Goal: Task Accomplishment & Management: Use online tool/utility

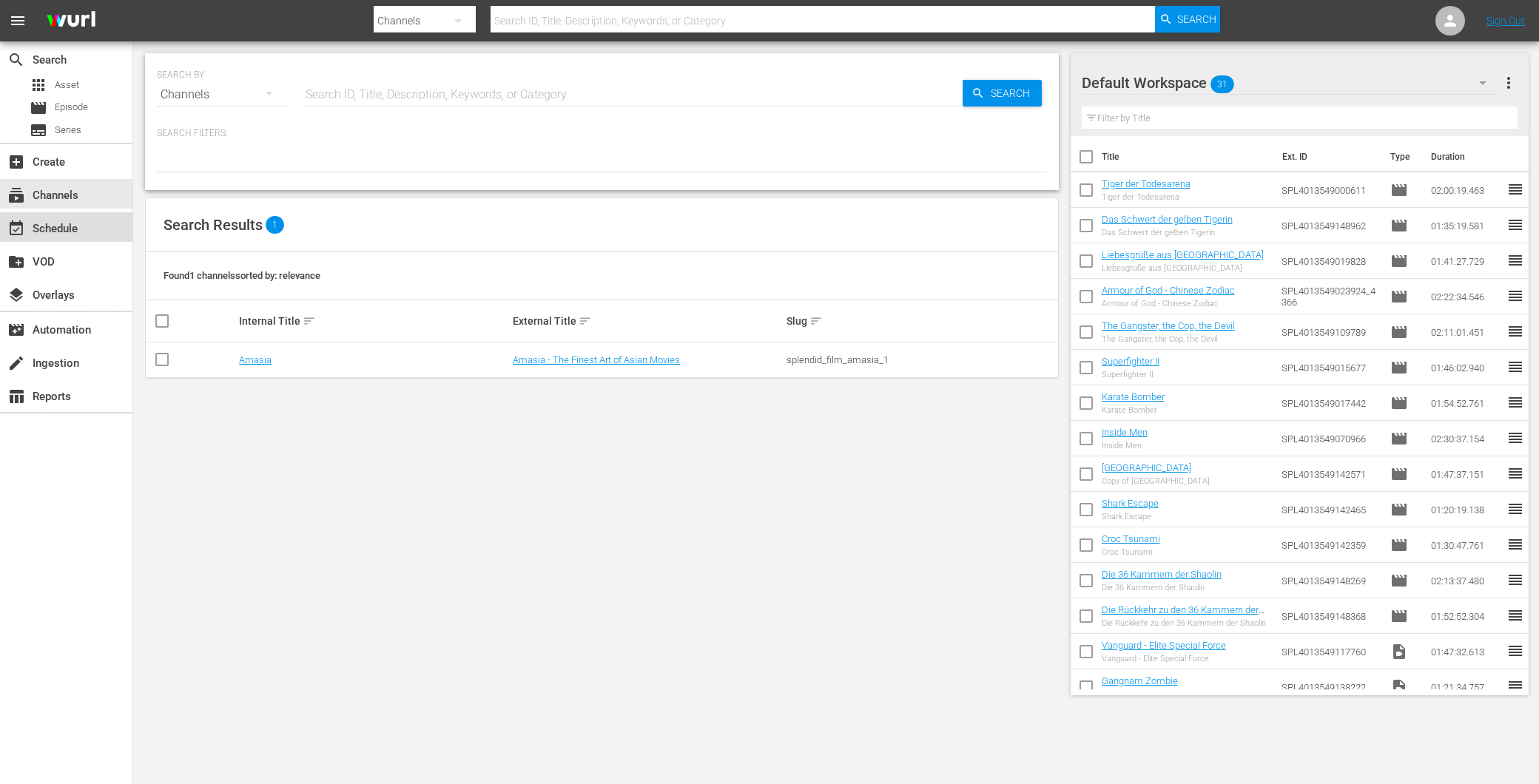
click at [55, 233] on div "event_available Schedule" at bounding box center [41, 226] width 83 height 13
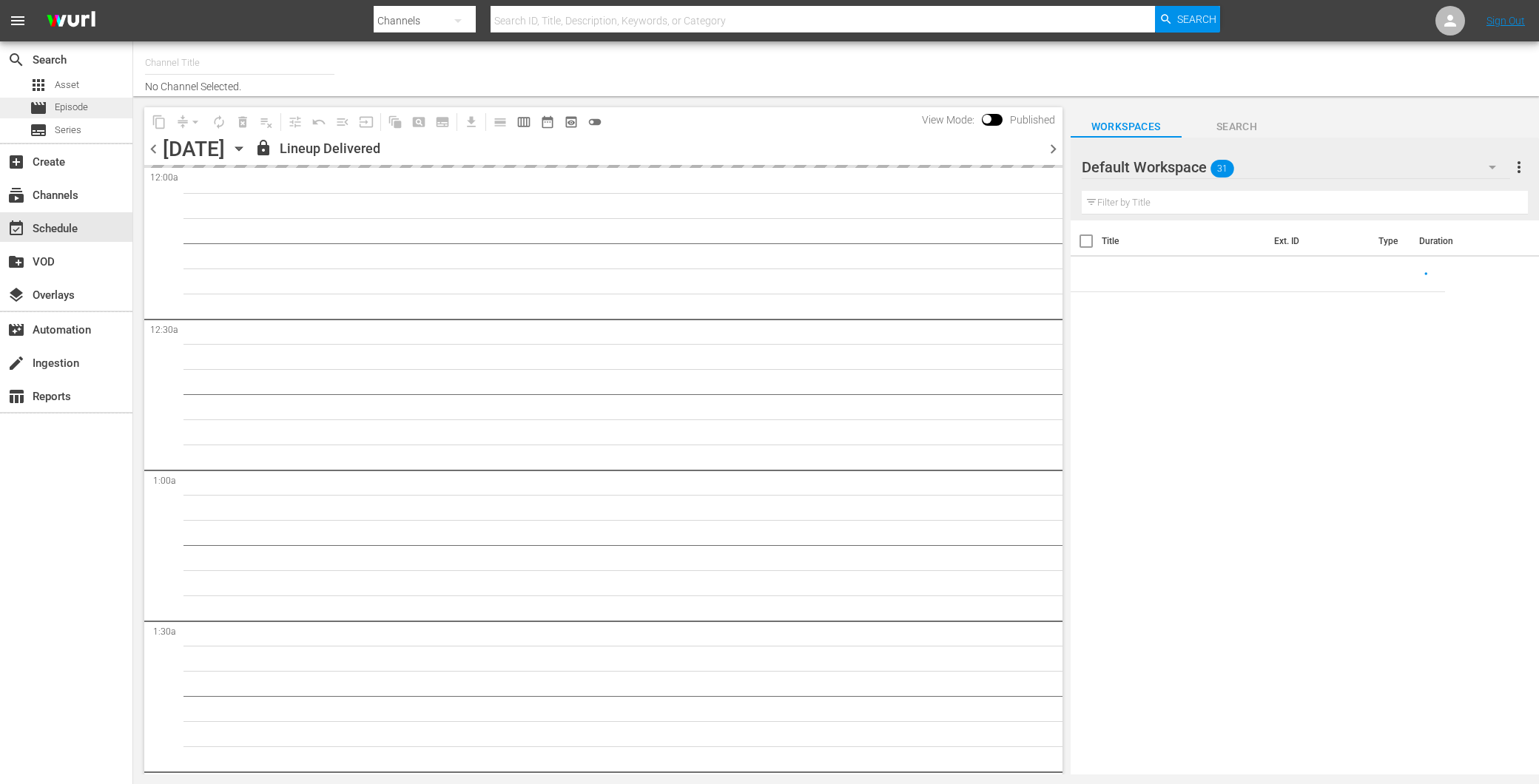
type input "Amasia (1236)"
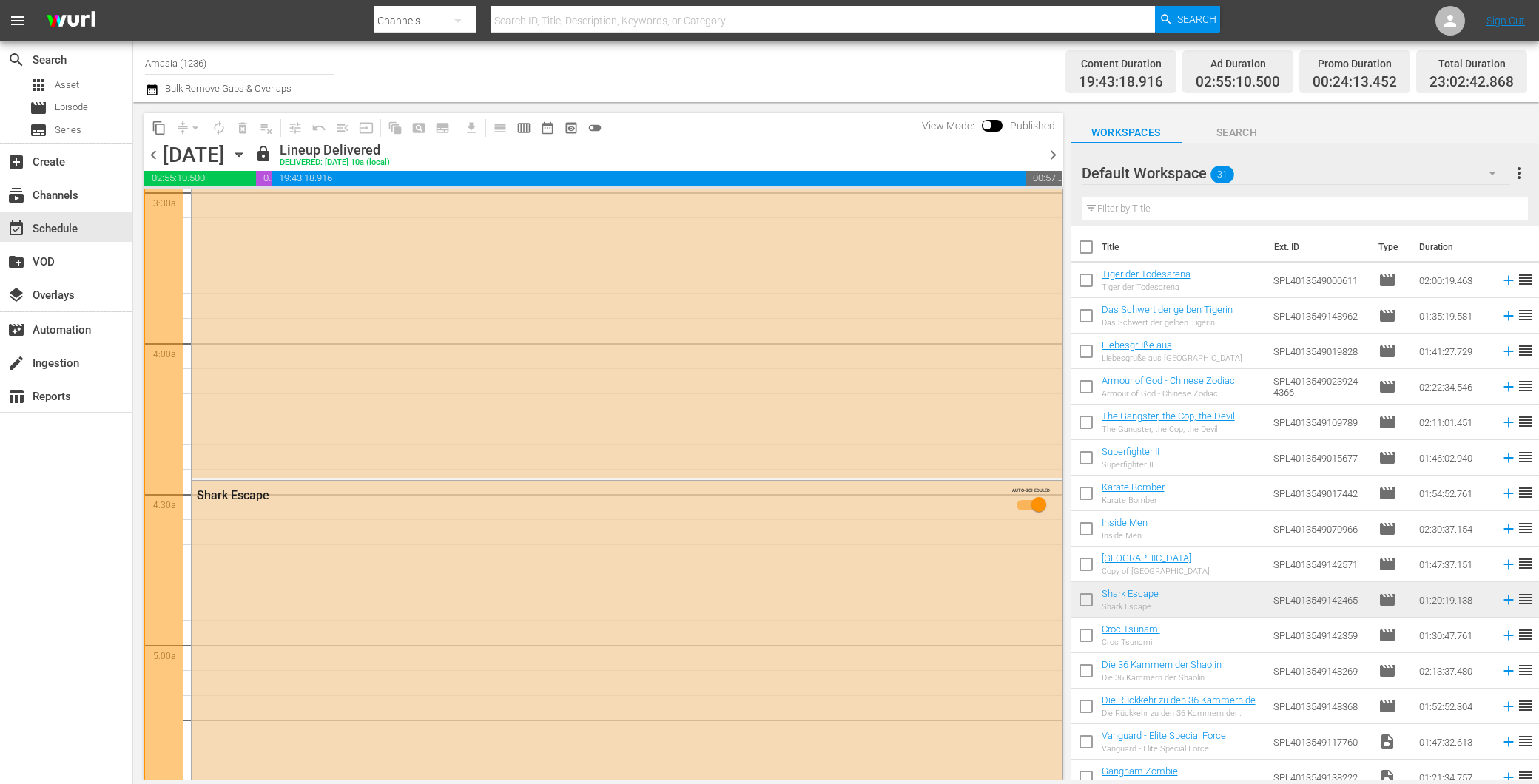
scroll to position [1068, 0]
click at [1059, 148] on span "chevron_right" at bounding box center [1053, 155] width 18 height 18
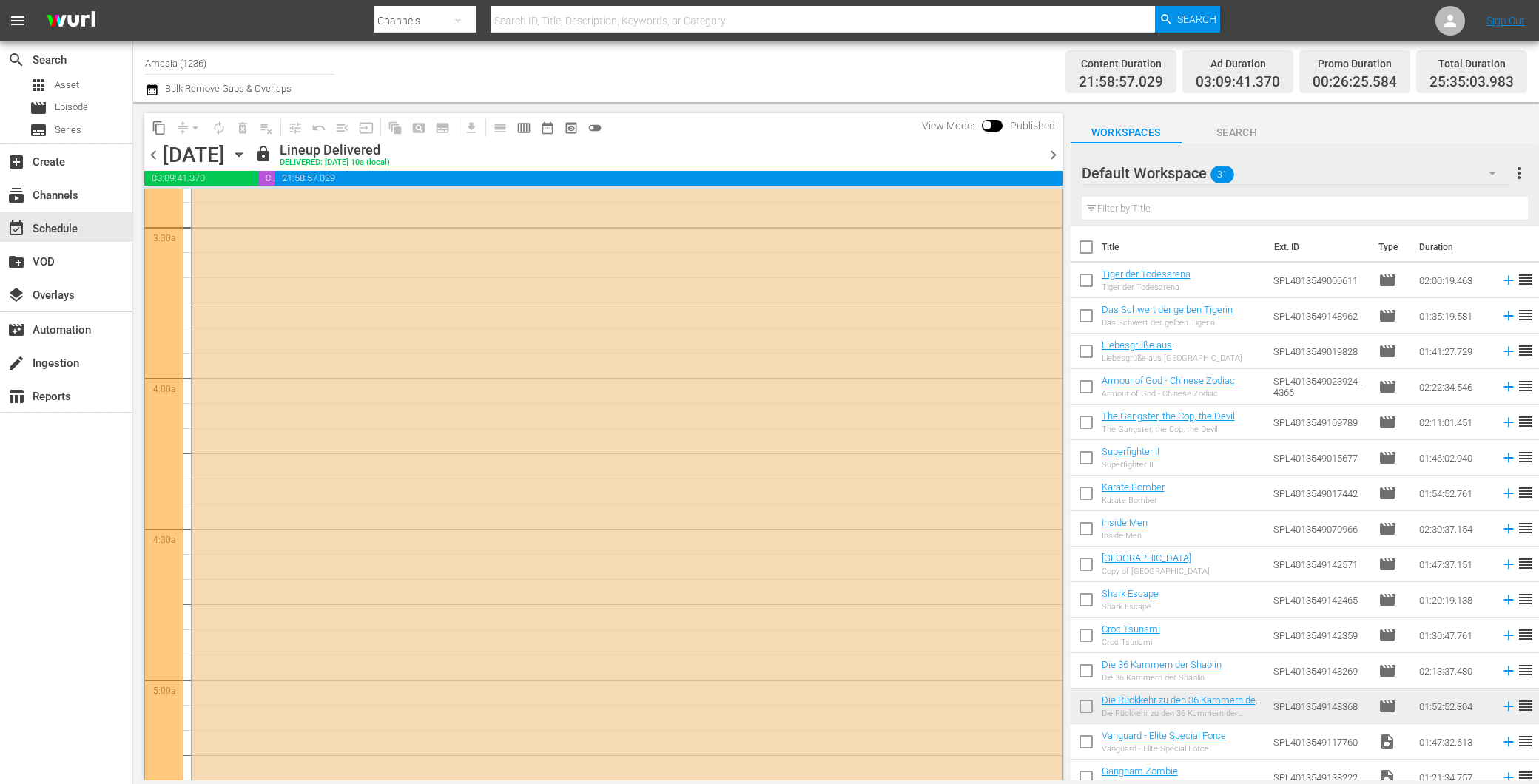
click at [1059, 148] on span "chevron_right" at bounding box center [1053, 155] width 18 height 18
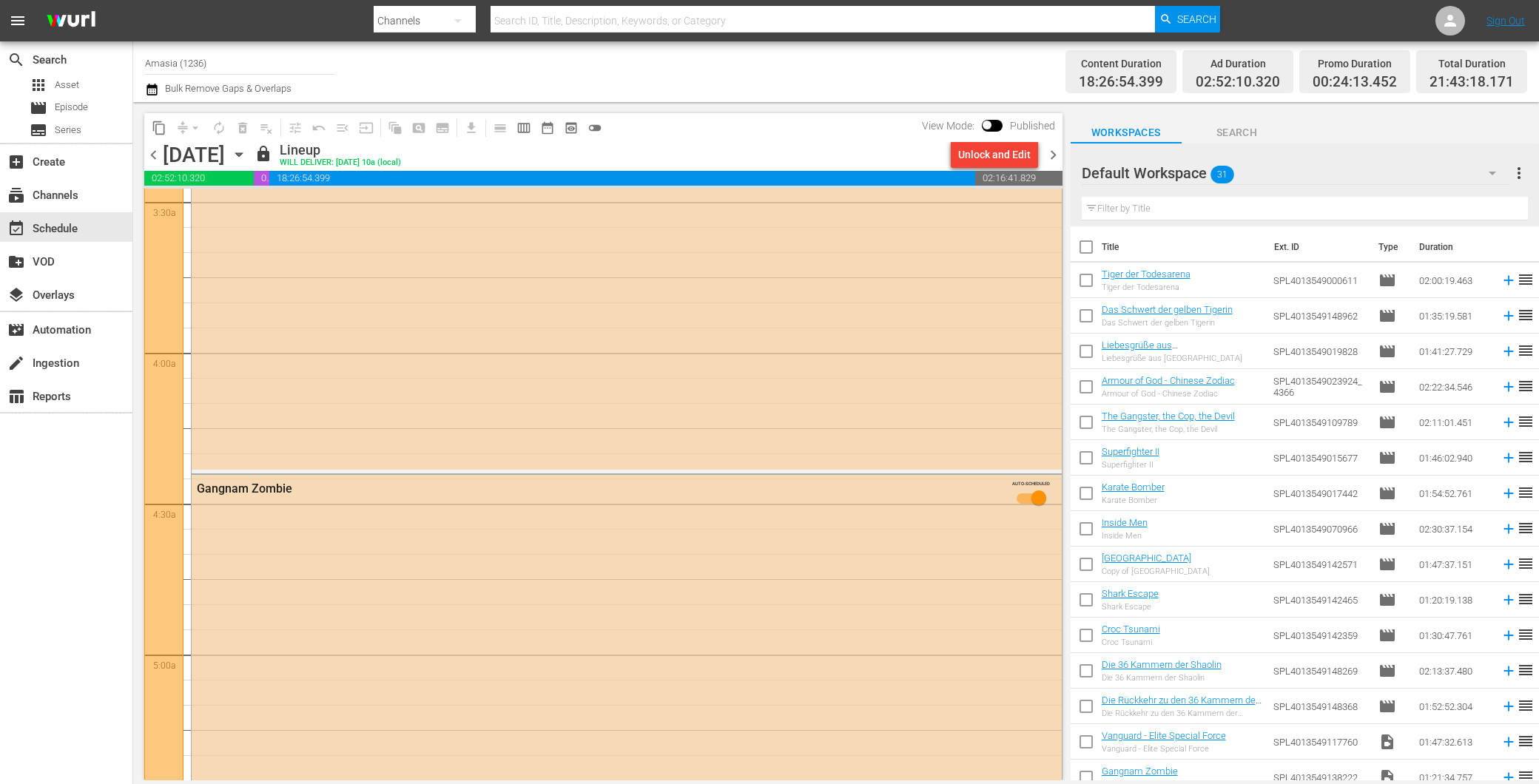
click at [1054, 146] on span "chevron_right" at bounding box center [1053, 155] width 18 height 18
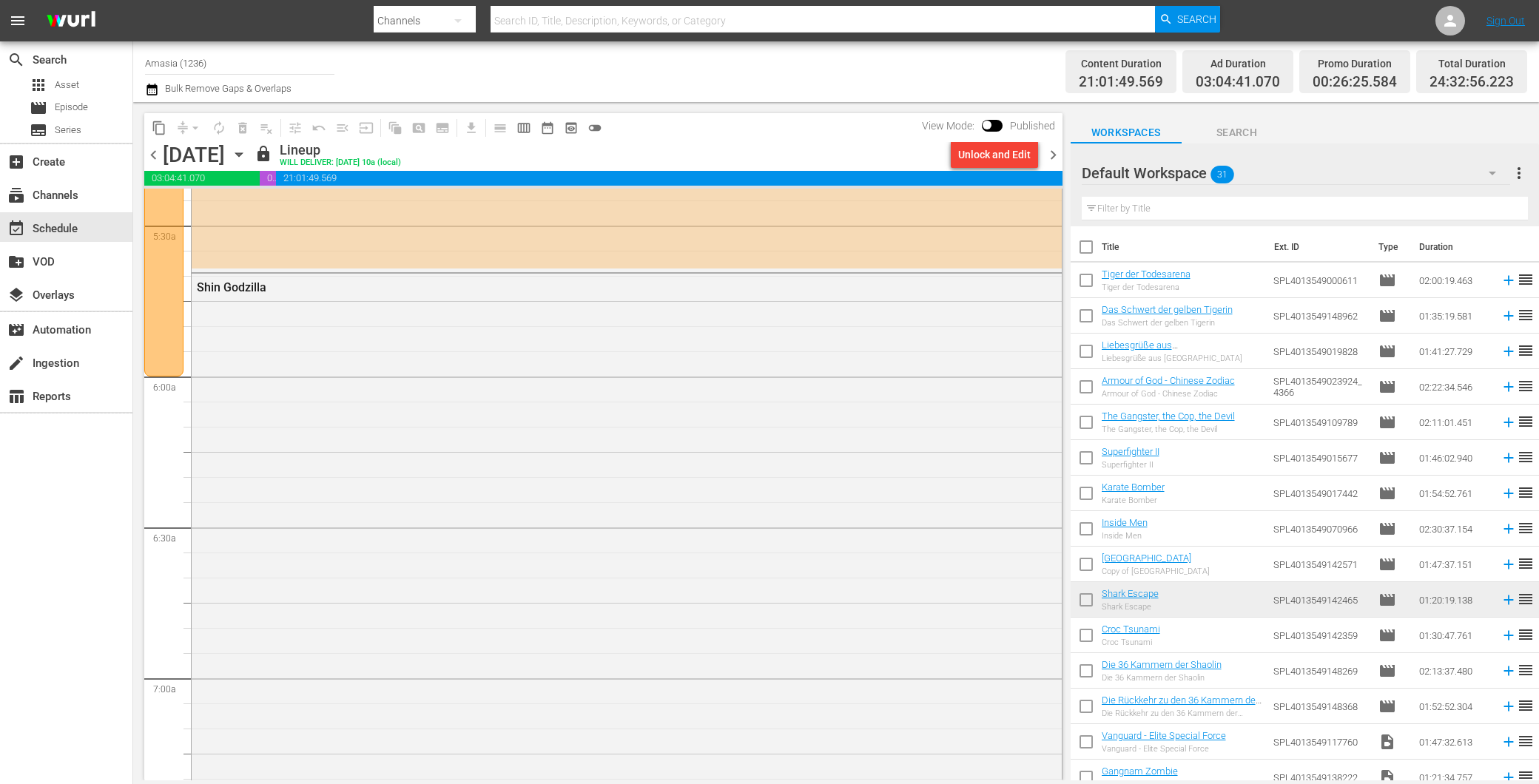
scroll to position [1839, 0]
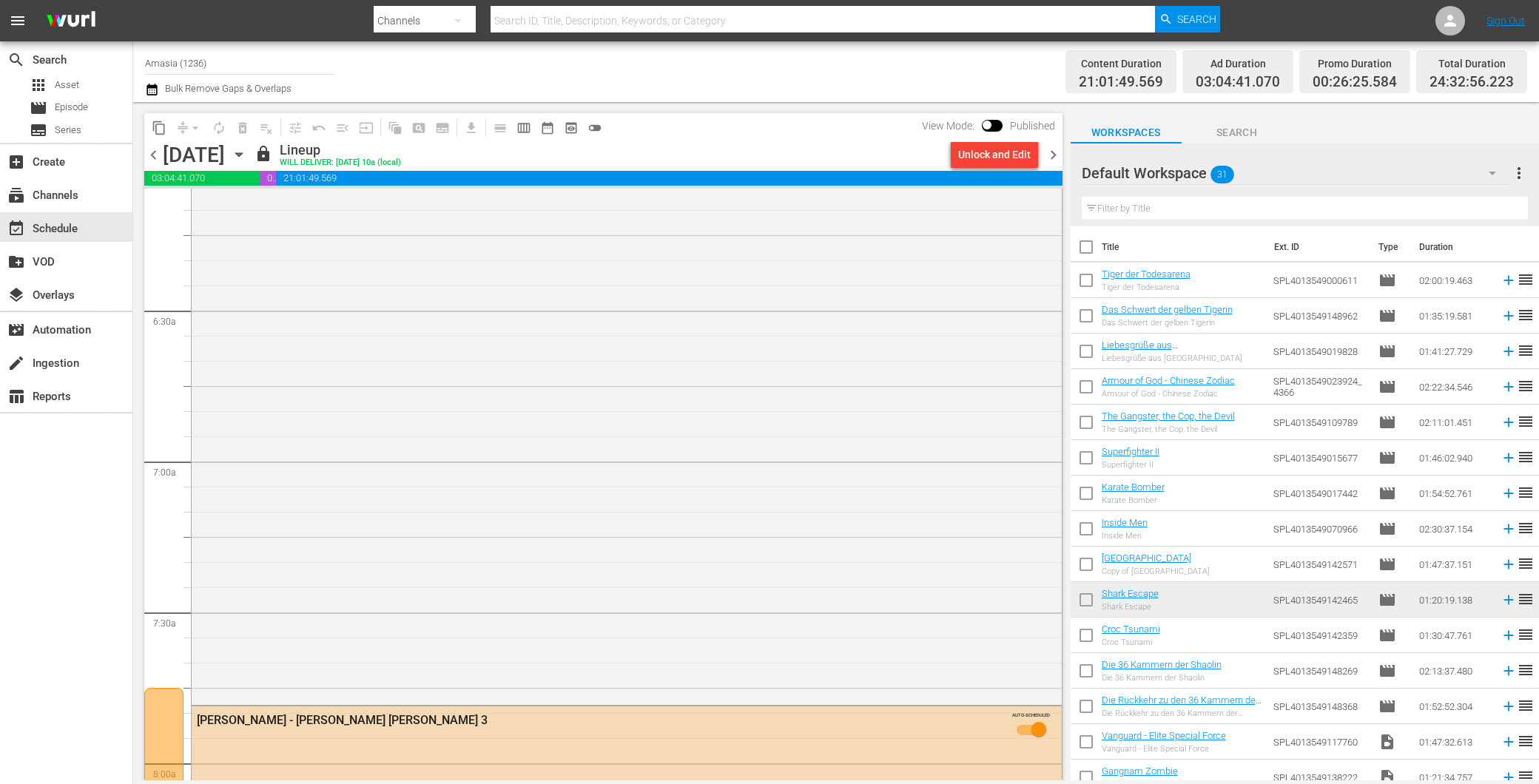
click at [1052, 152] on span "chevron_right" at bounding box center [1053, 155] width 18 height 18
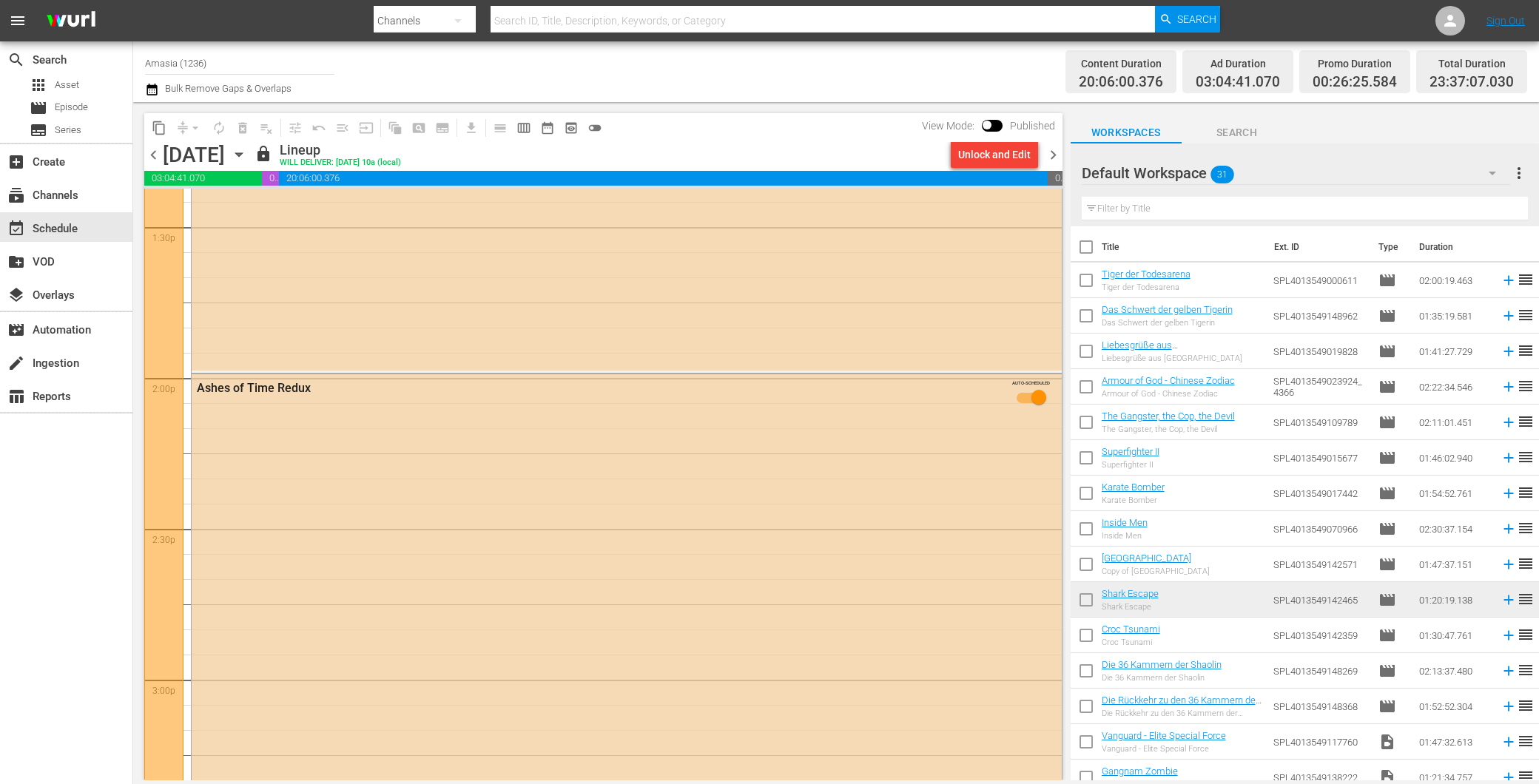
scroll to position [4198, 0]
click at [1047, 157] on span "chevron_right" at bounding box center [1053, 155] width 18 height 18
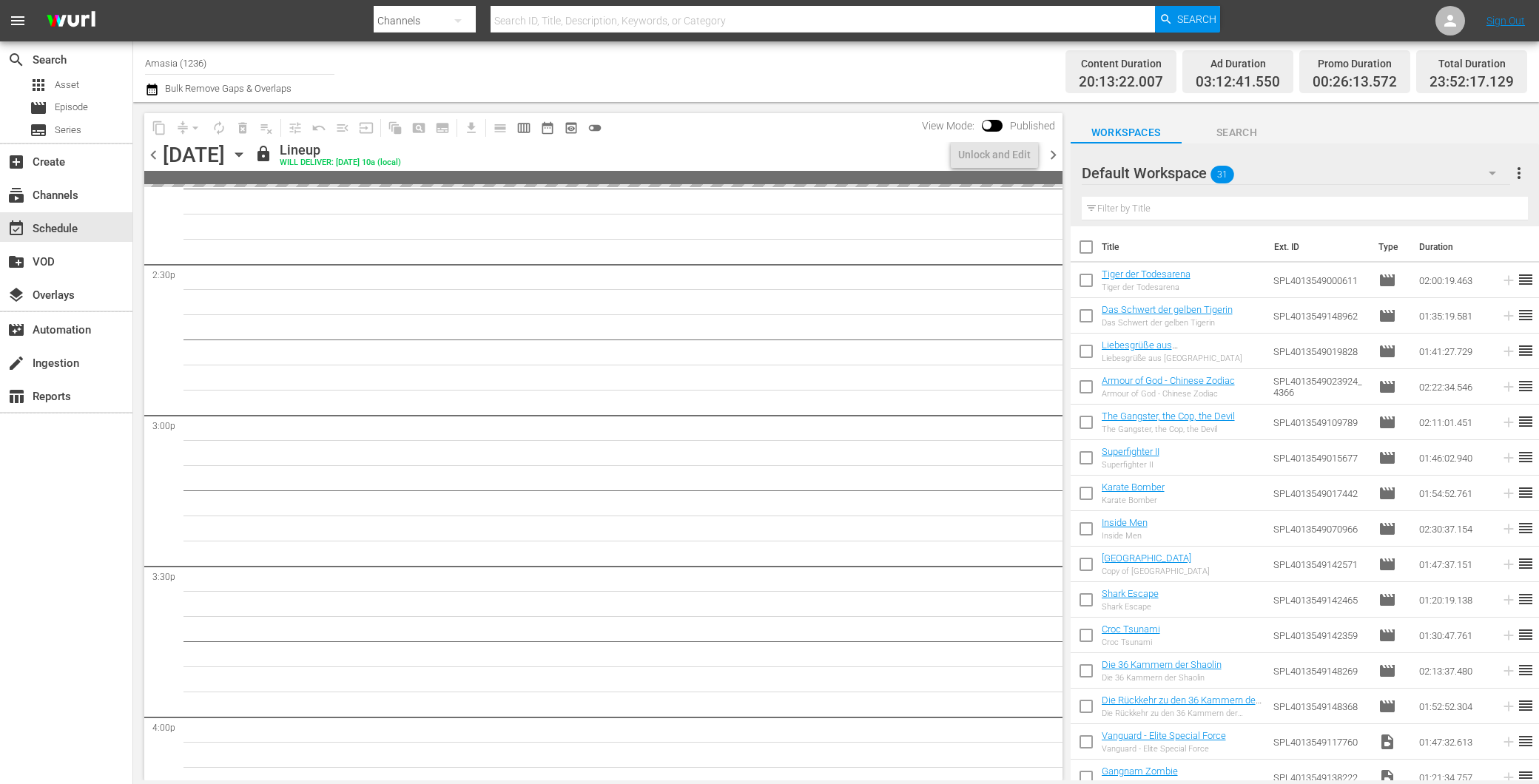
scroll to position [4173, 0]
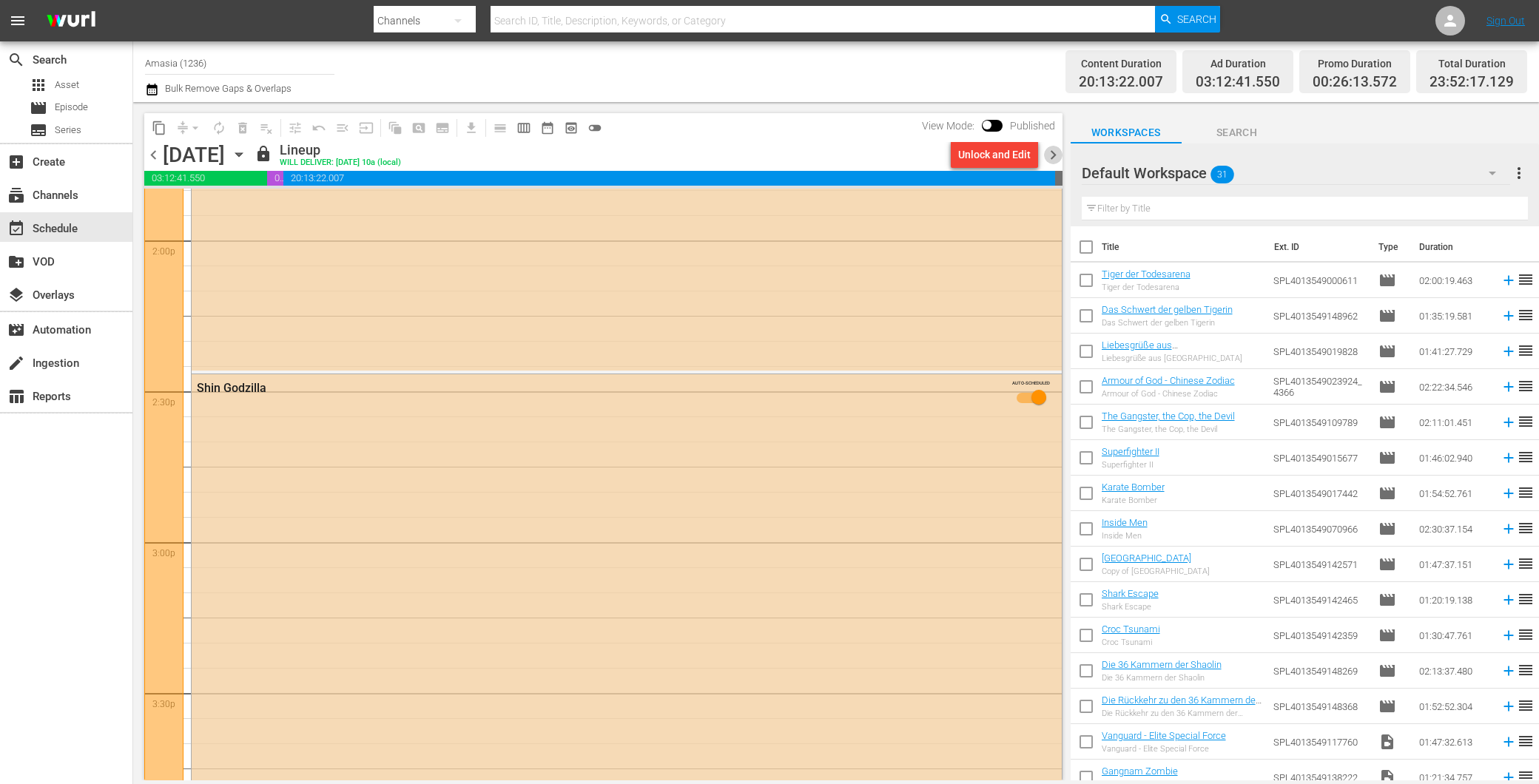
click at [1047, 157] on span "chevron_right" at bounding box center [1053, 155] width 18 height 18
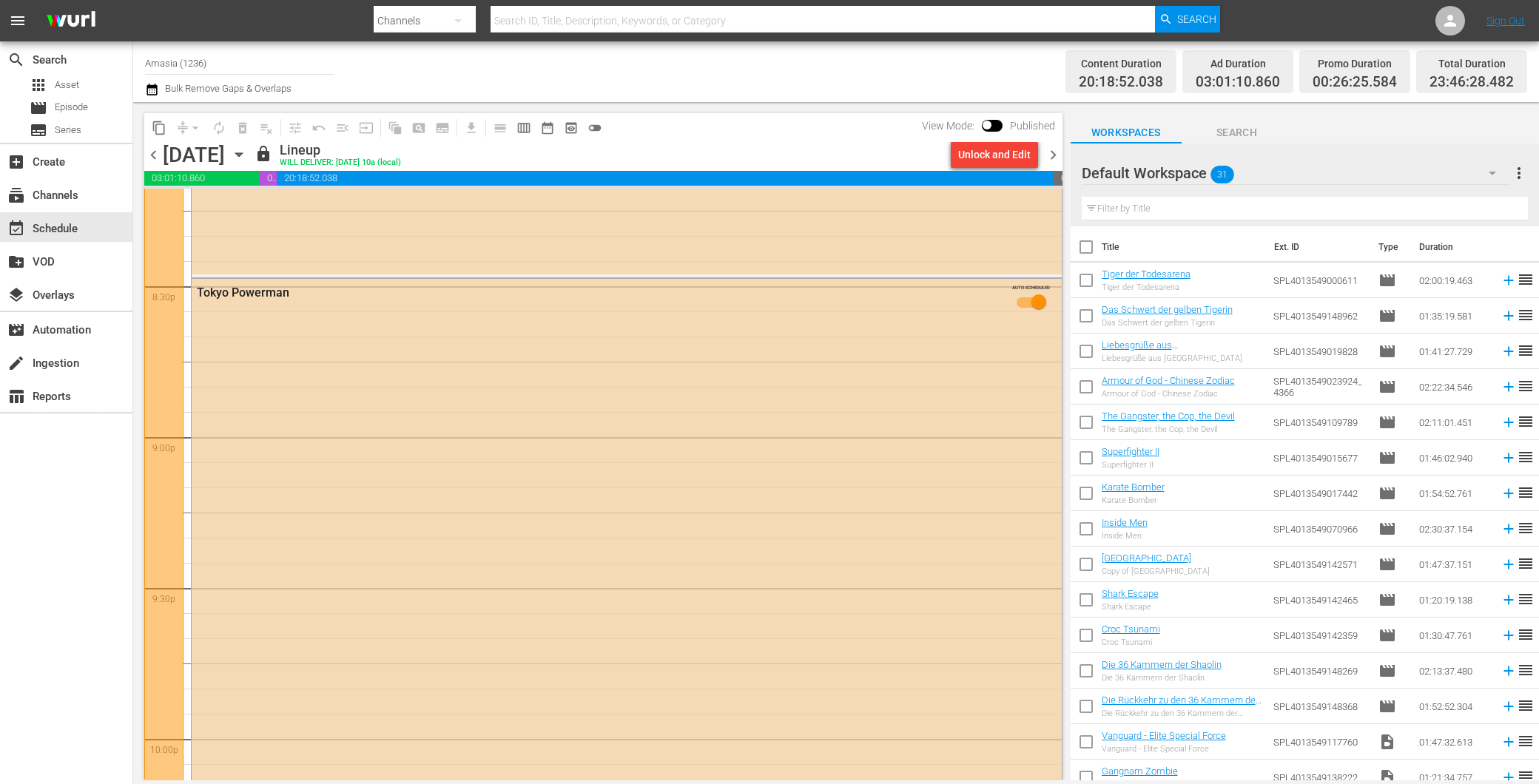
scroll to position [6499, 0]
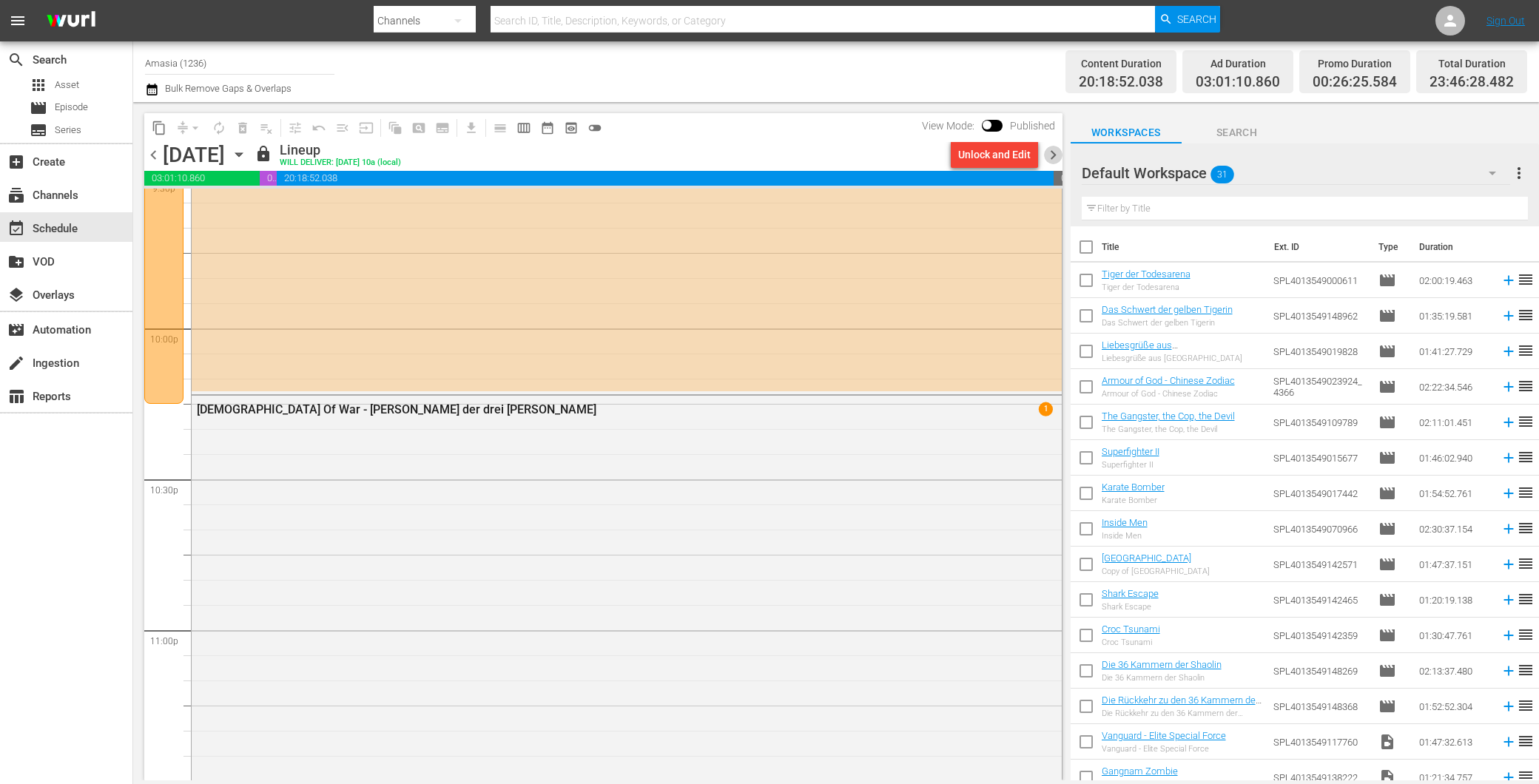
click at [1054, 146] on span "chevron_right" at bounding box center [1053, 155] width 18 height 18
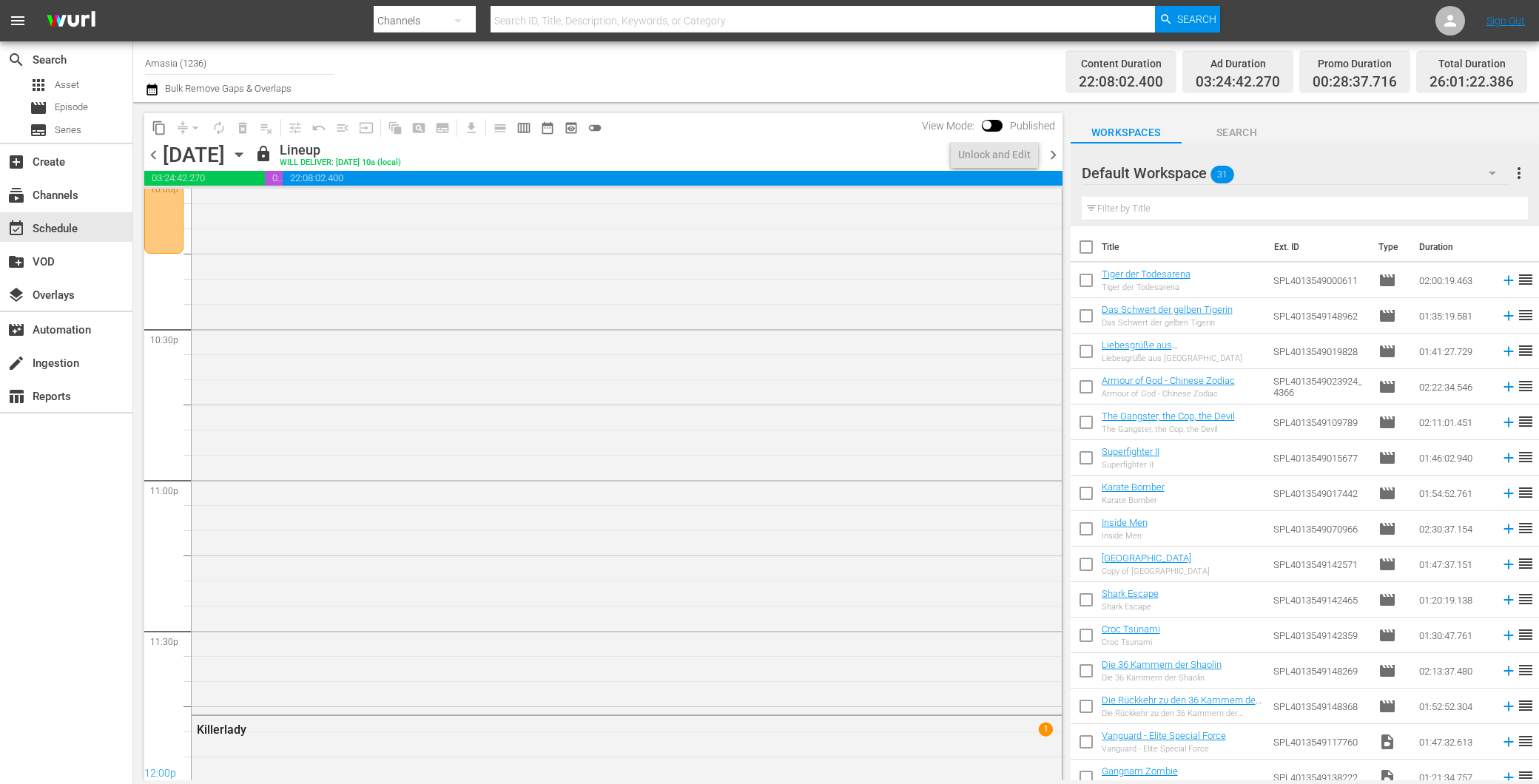
scroll to position [6474, 0]
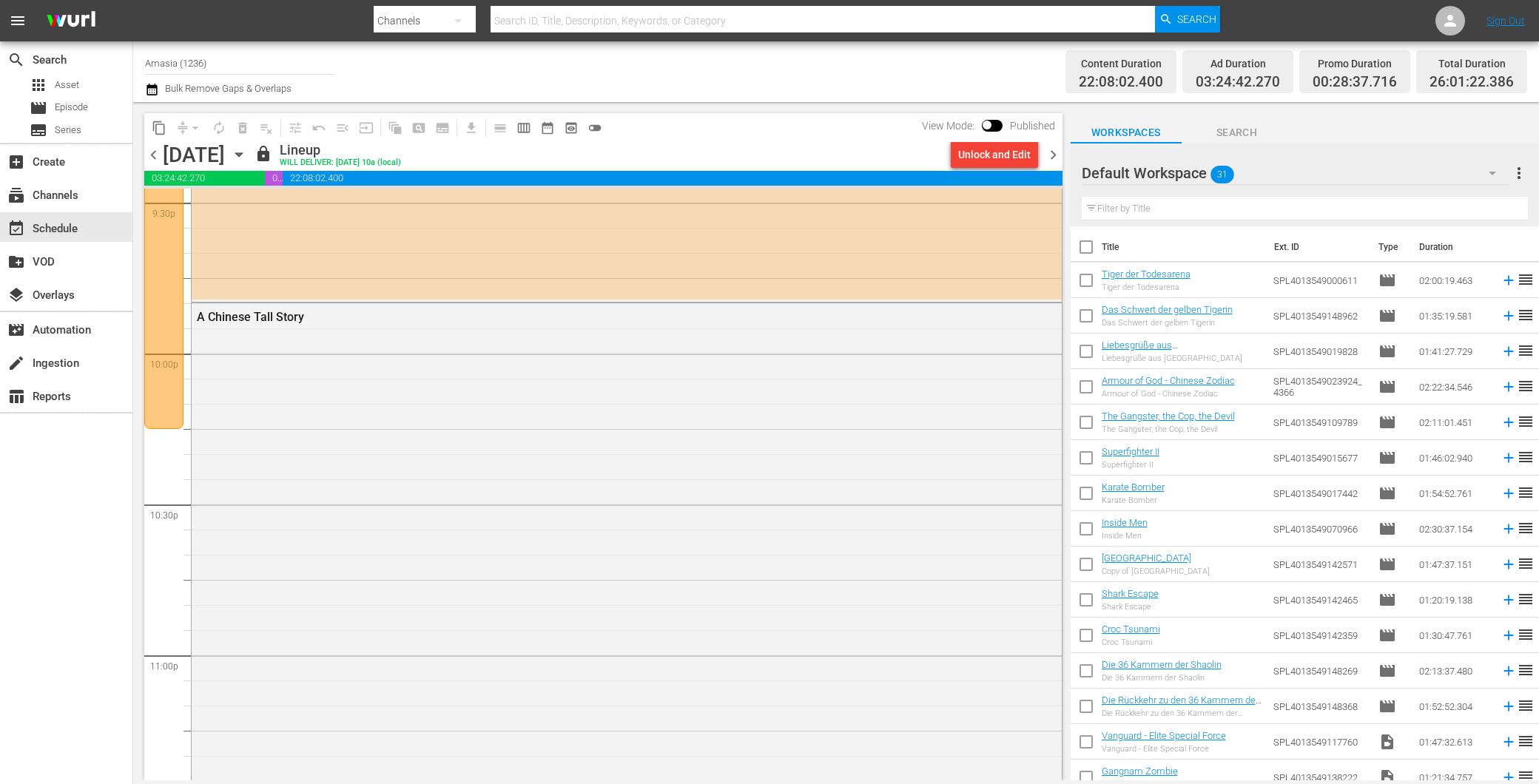
click at [1062, 151] on div "content_copy compress arrow_drop_down autorenew_outlined delete_forever_outline…" at bounding box center [599, 441] width 933 height 678
click at [1056, 157] on span "chevron_right" at bounding box center [1053, 155] width 18 height 18
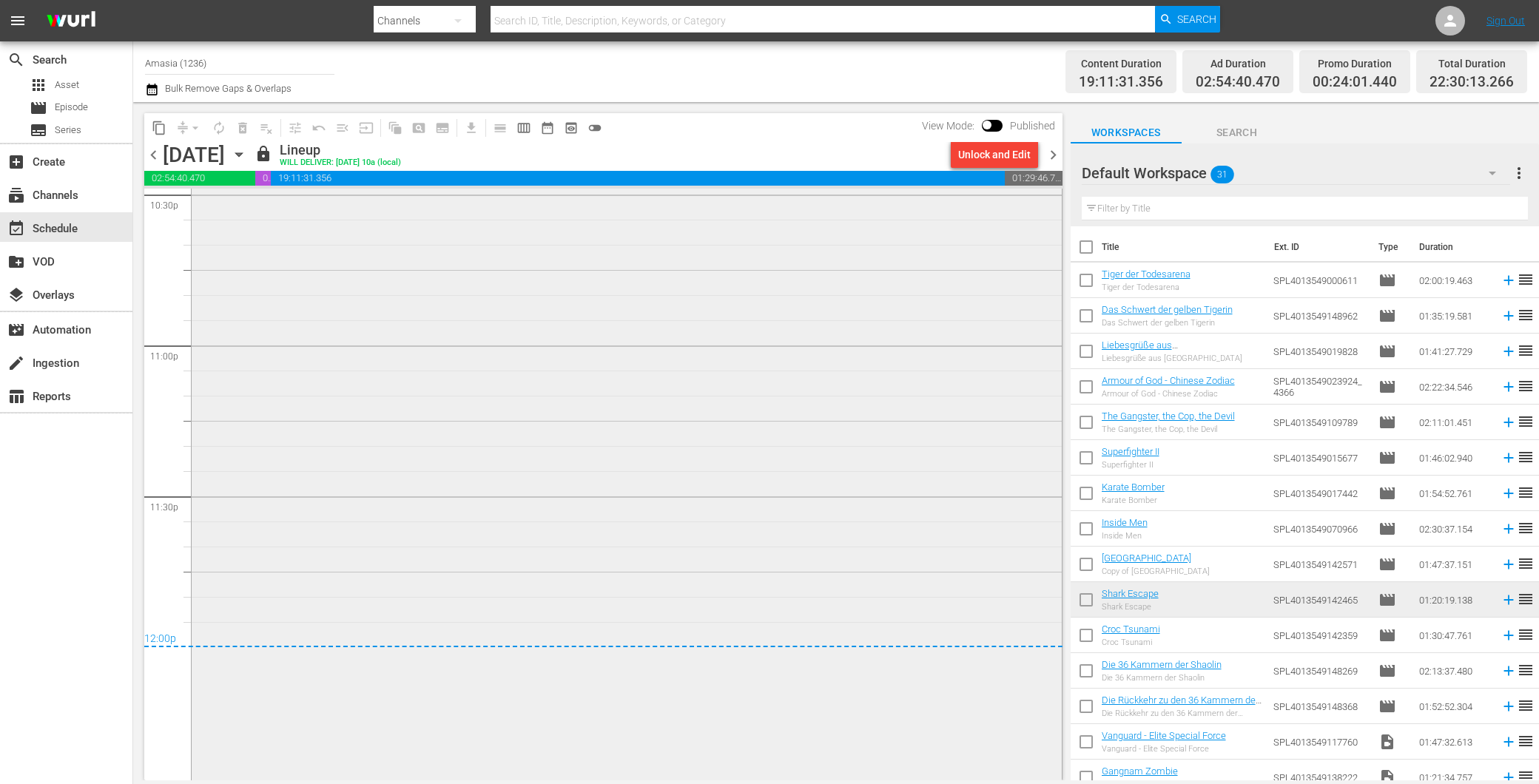
scroll to position [6814, 0]
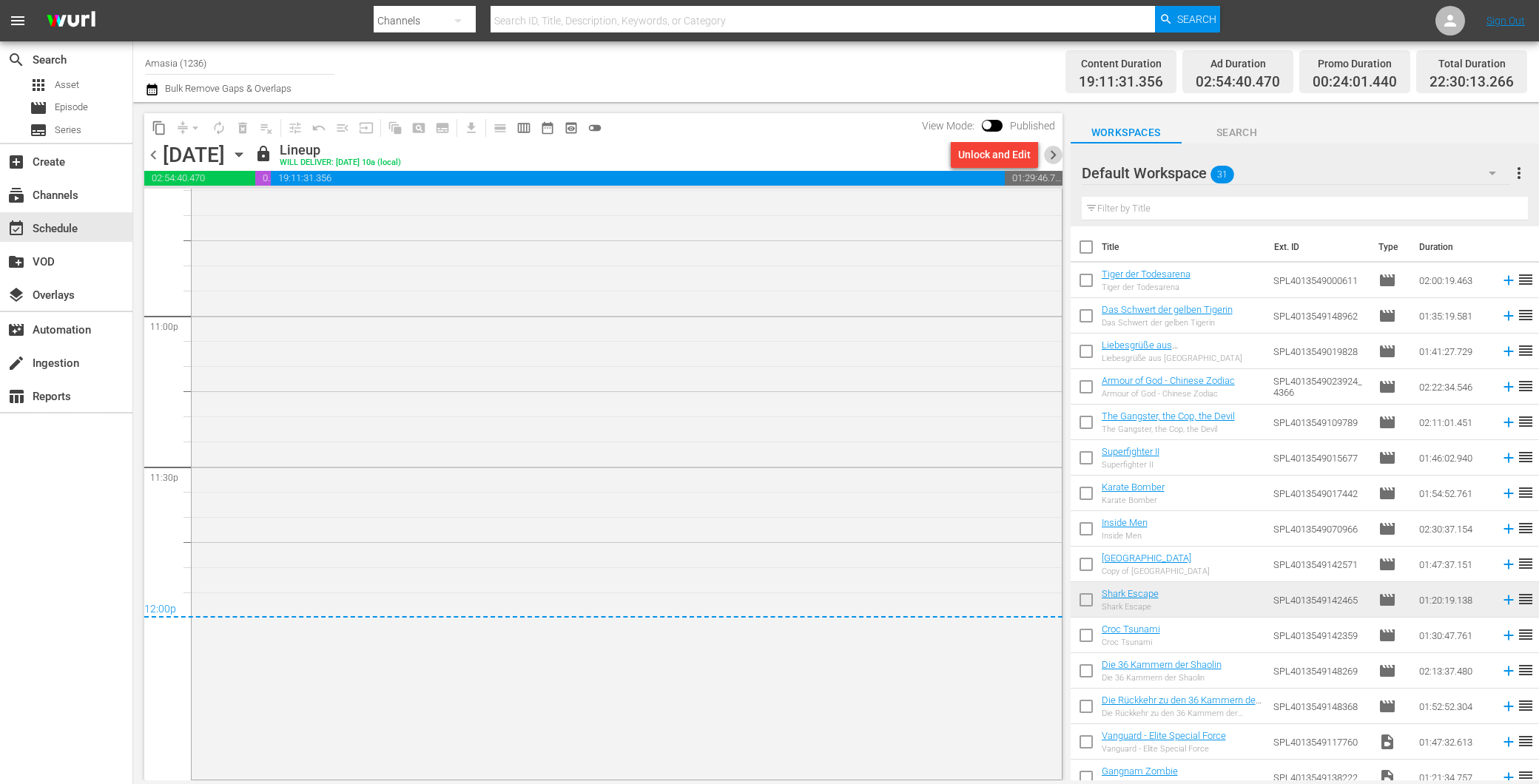
click at [1051, 163] on span "chevron_right" at bounding box center [1053, 155] width 18 height 18
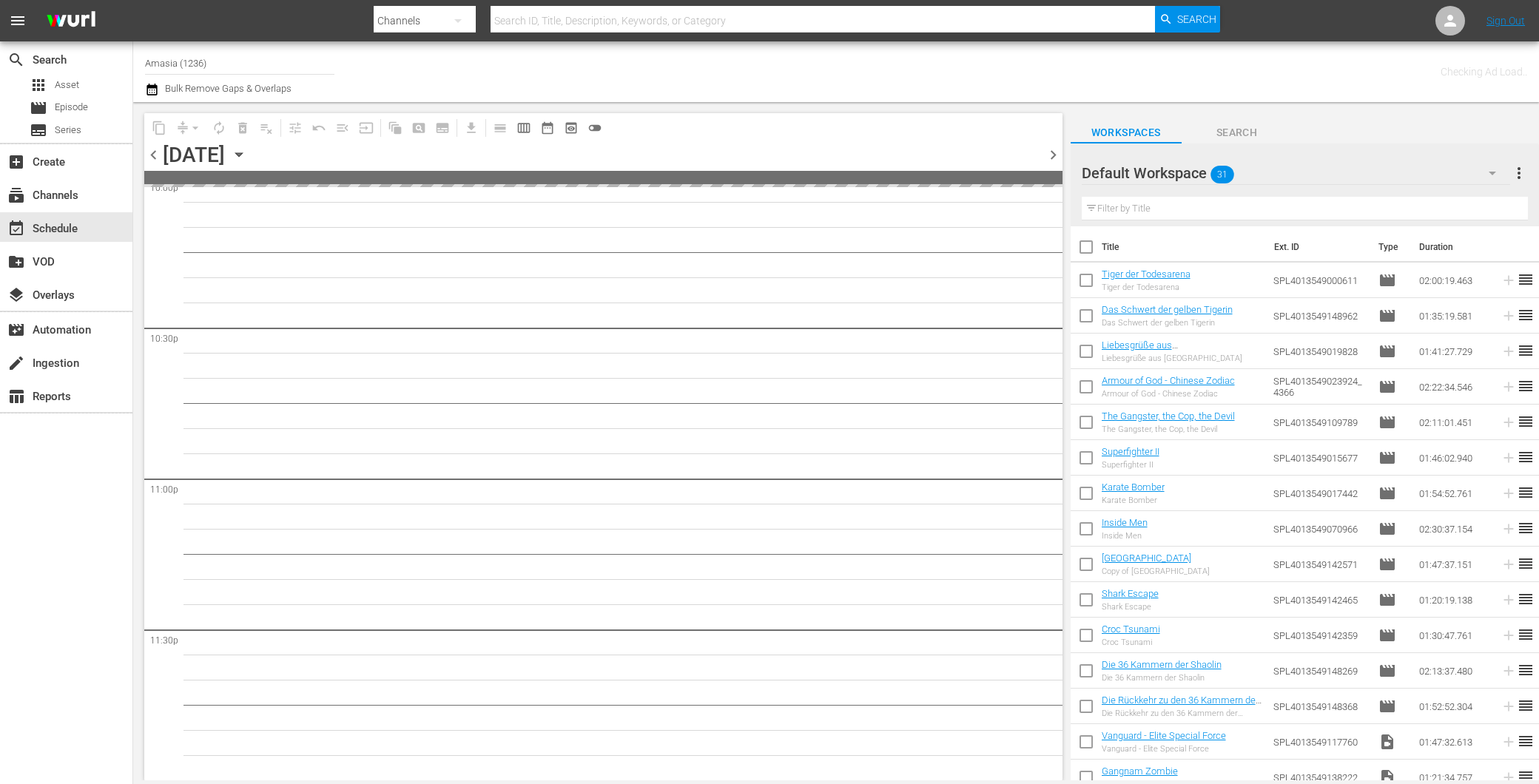
scroll to position [6649, 0]
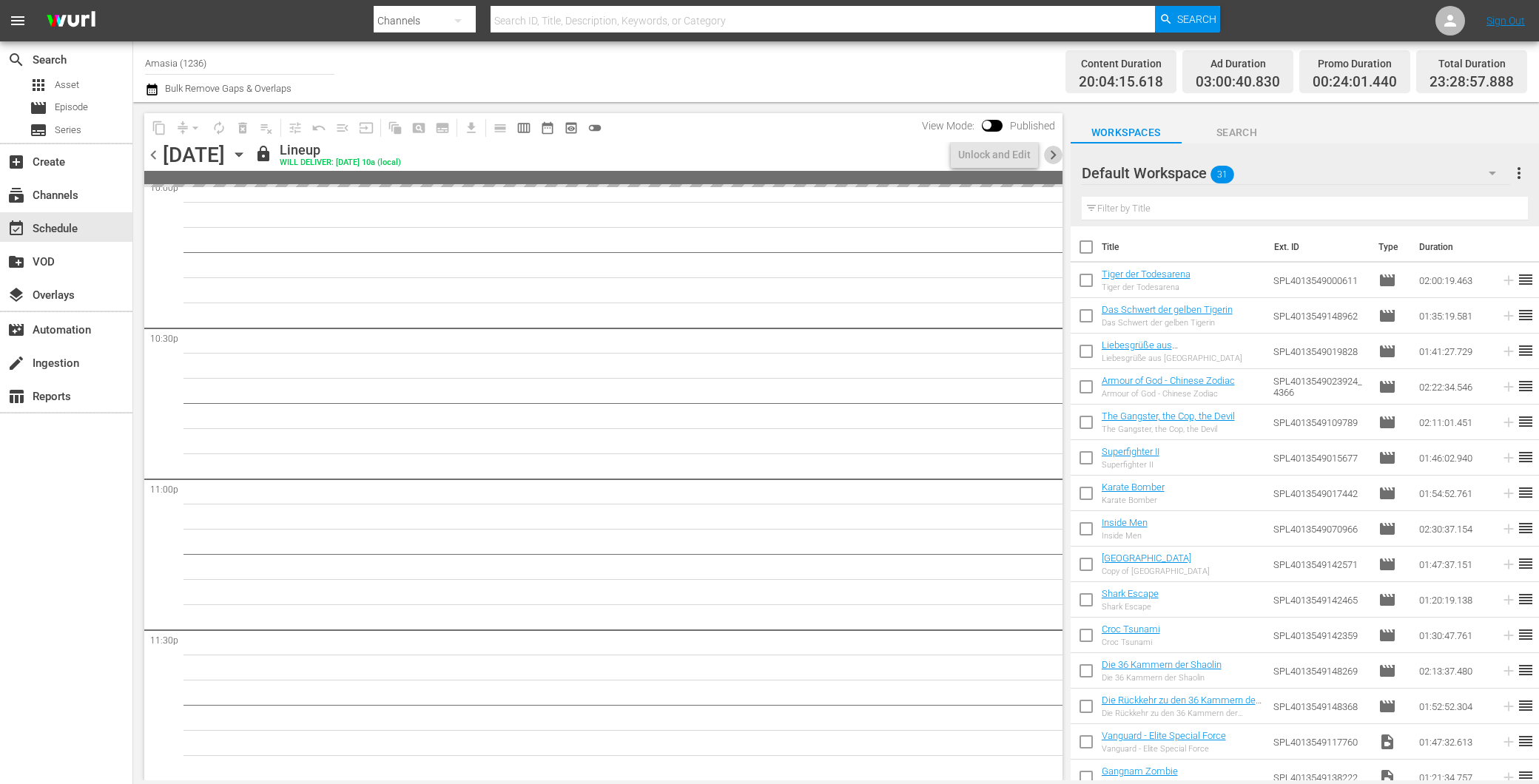
click at [1046, 152] on span "chevron_right" at bounding box center [1053, 155] width 18 height 18
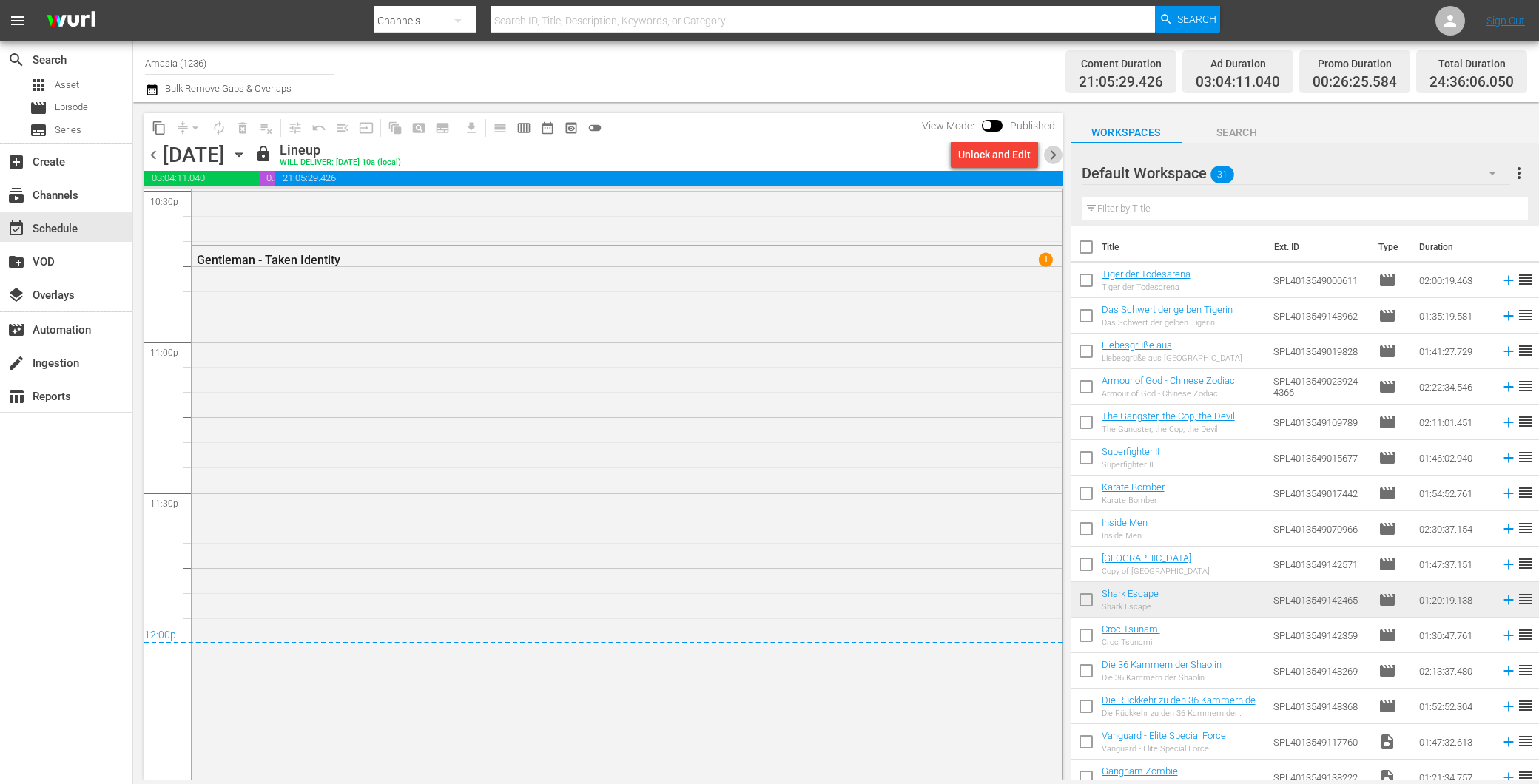
click at [1045, 152] on span "chevron_right" at bounding box center [1053, 155] width 18 height 18
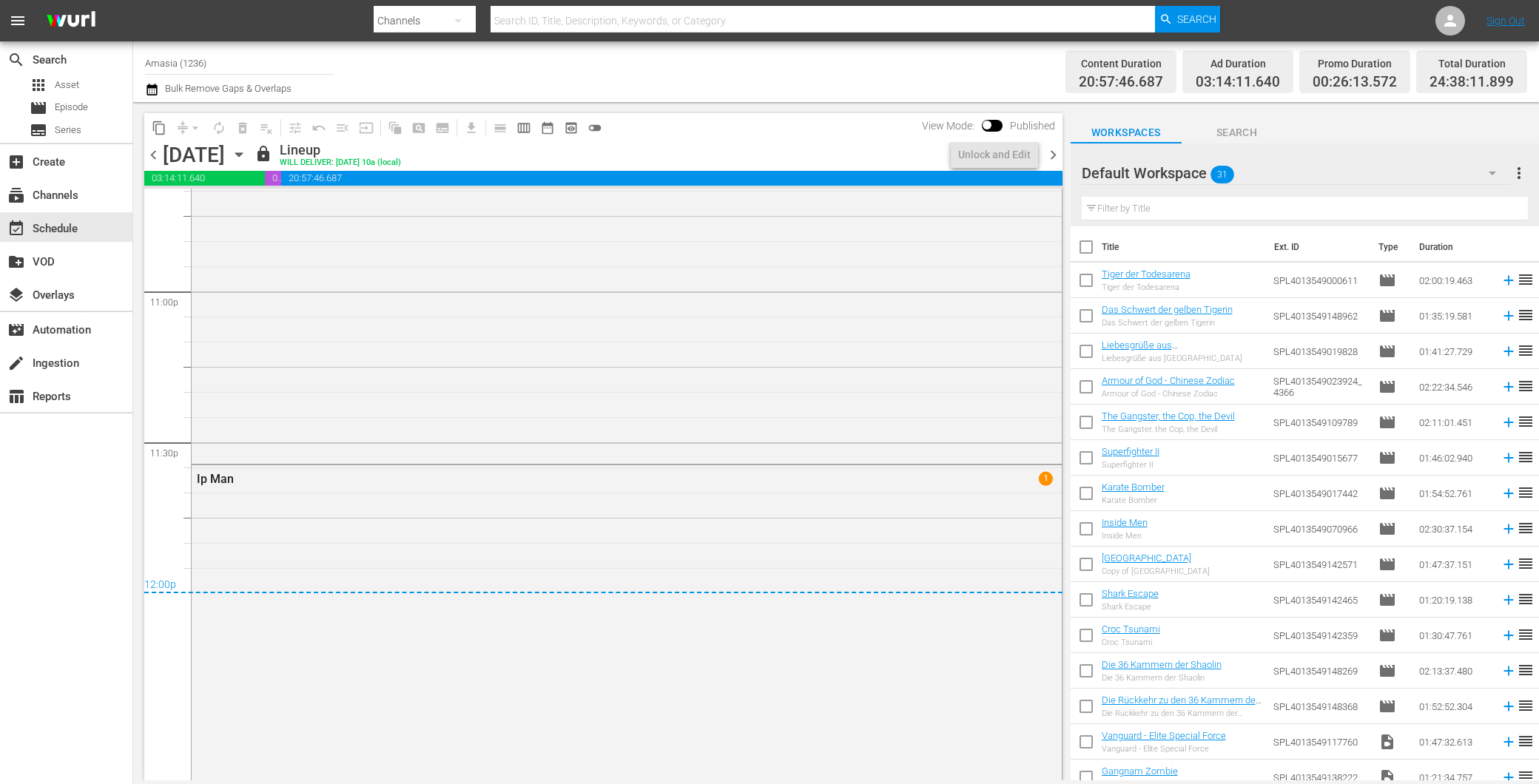
click at [1045, 152] on span "chevron_right" at bounding box center [1053, 155] width 18 height 18
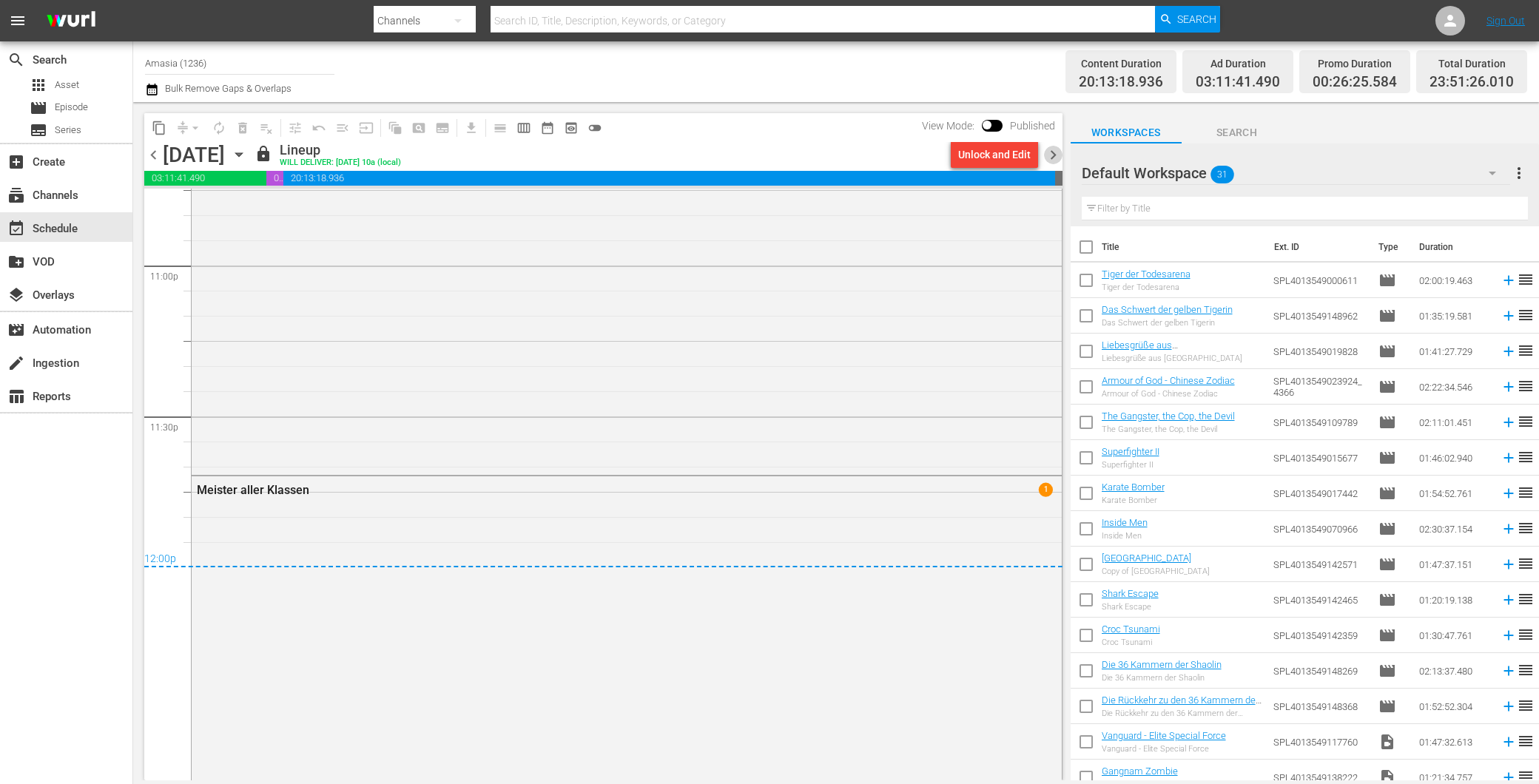
click at [1045, 152] on span "chevron_right" at bounding box center [1053, 155] width 18 height 18
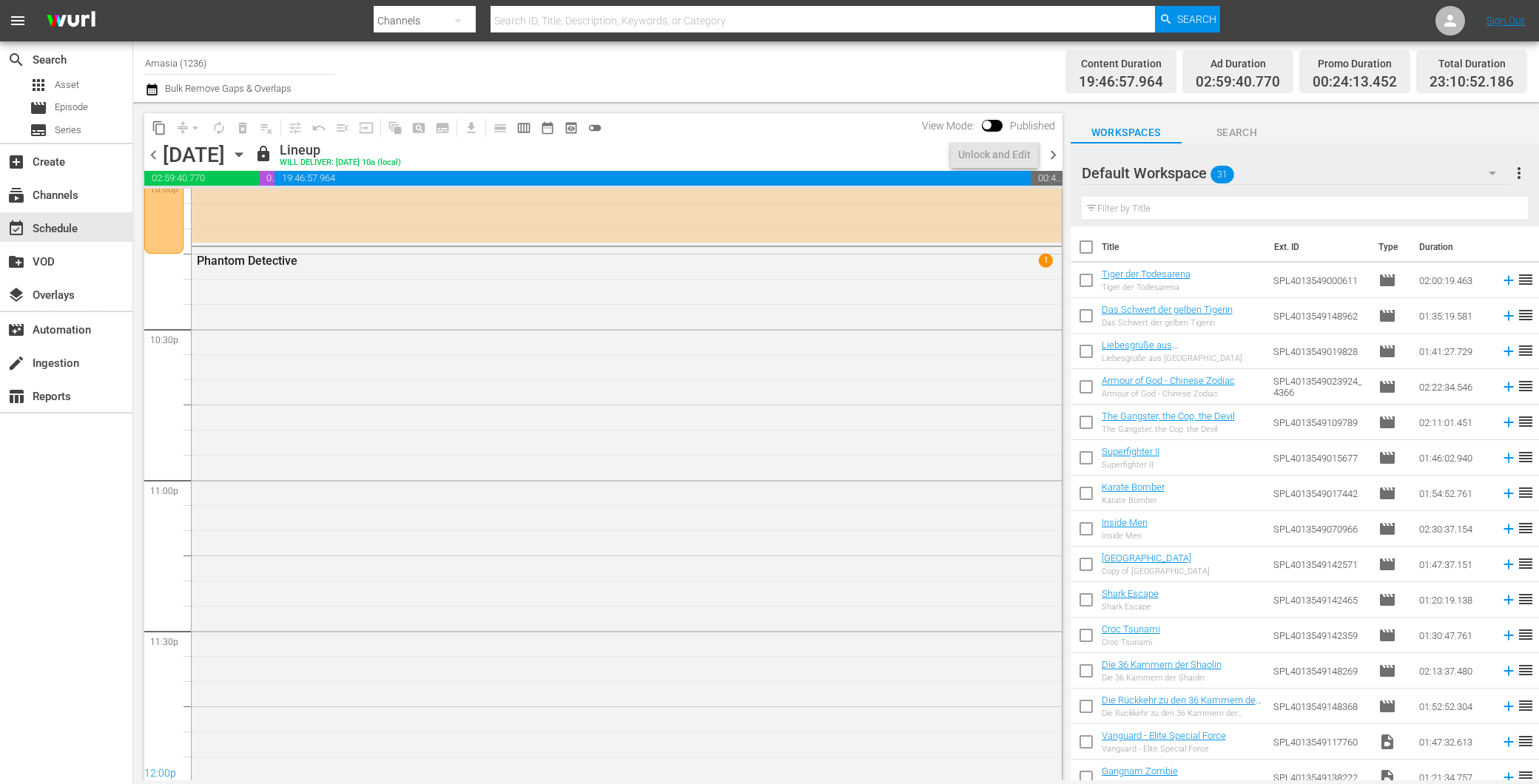
scroll to position [6814, 0]
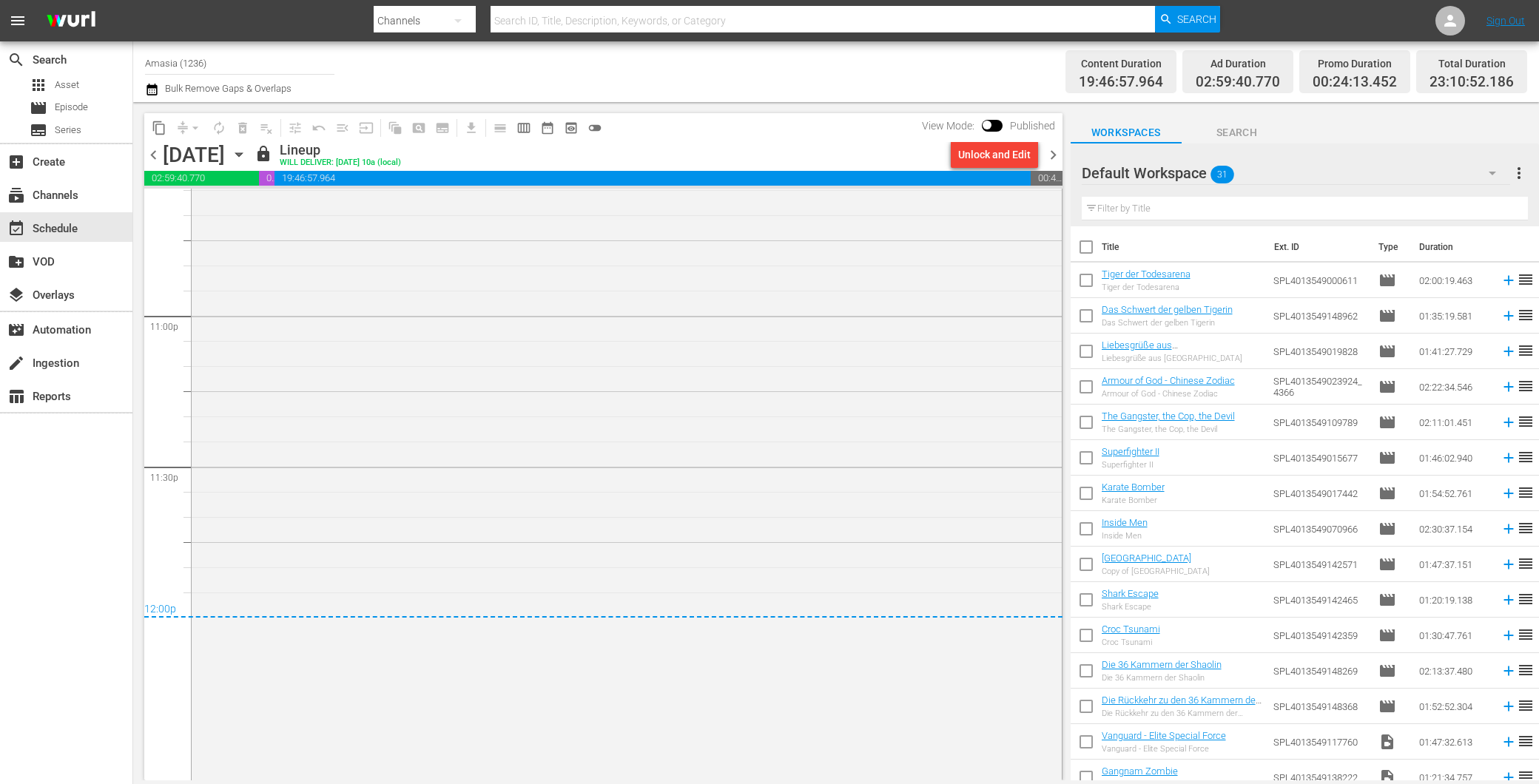
drag, startPoint x: 1056, startPoint y: 141, endPoint x: 1045, endPoint y: 144, distance: 11.4
click at [1045, 144] on div "chevron_left Tuesday, September 30th September 30th lock Lineup WILL DELIVER: 9…" at bounding box center [603, 156] width 918 height 29
click at [1052, 152] on span "chevron_right" at bounding box center [1053, 155] width 18 height 18
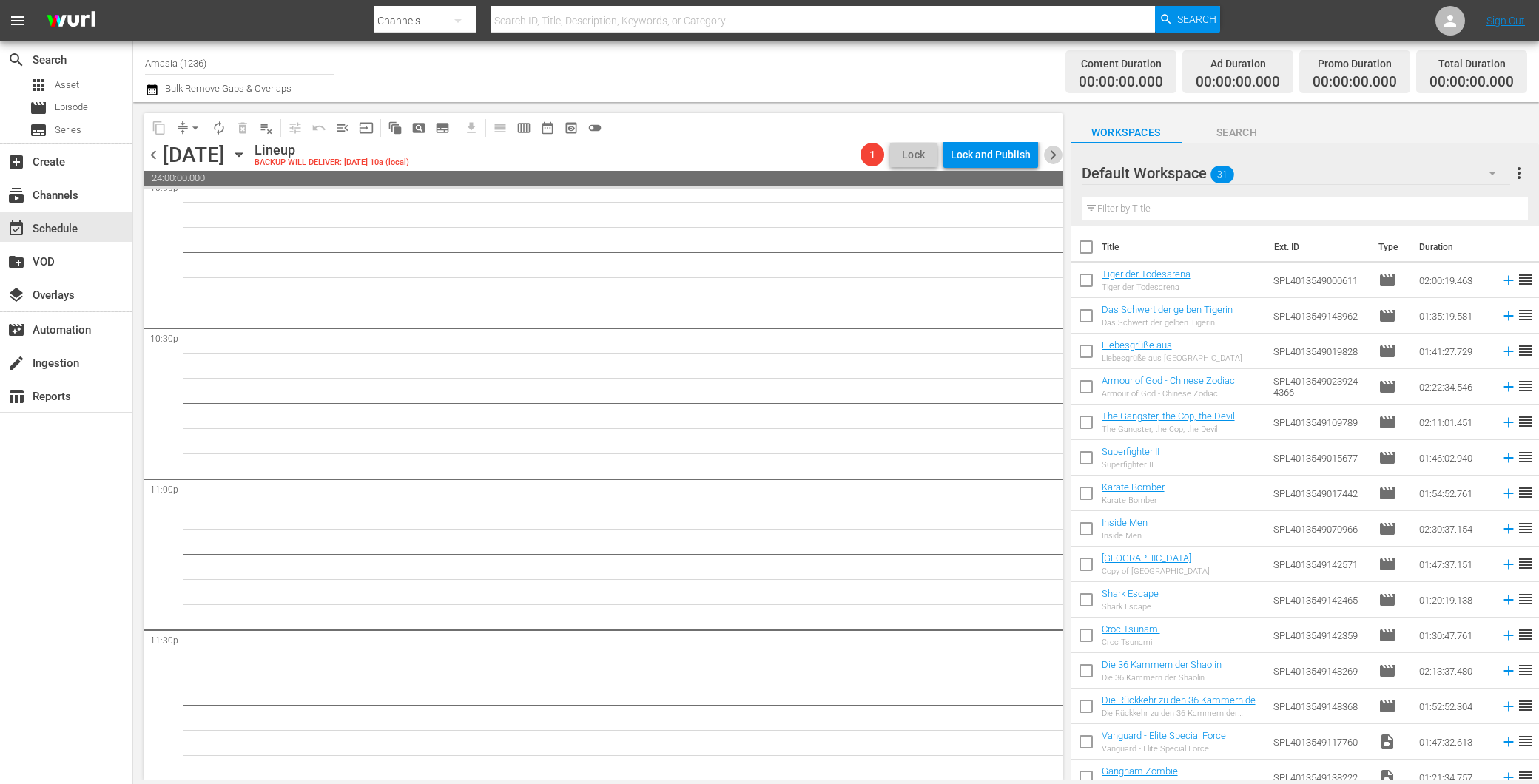
click at [1052, 152] on span "chevron_right" at bounding box center [1053, 155] width 18 height 18
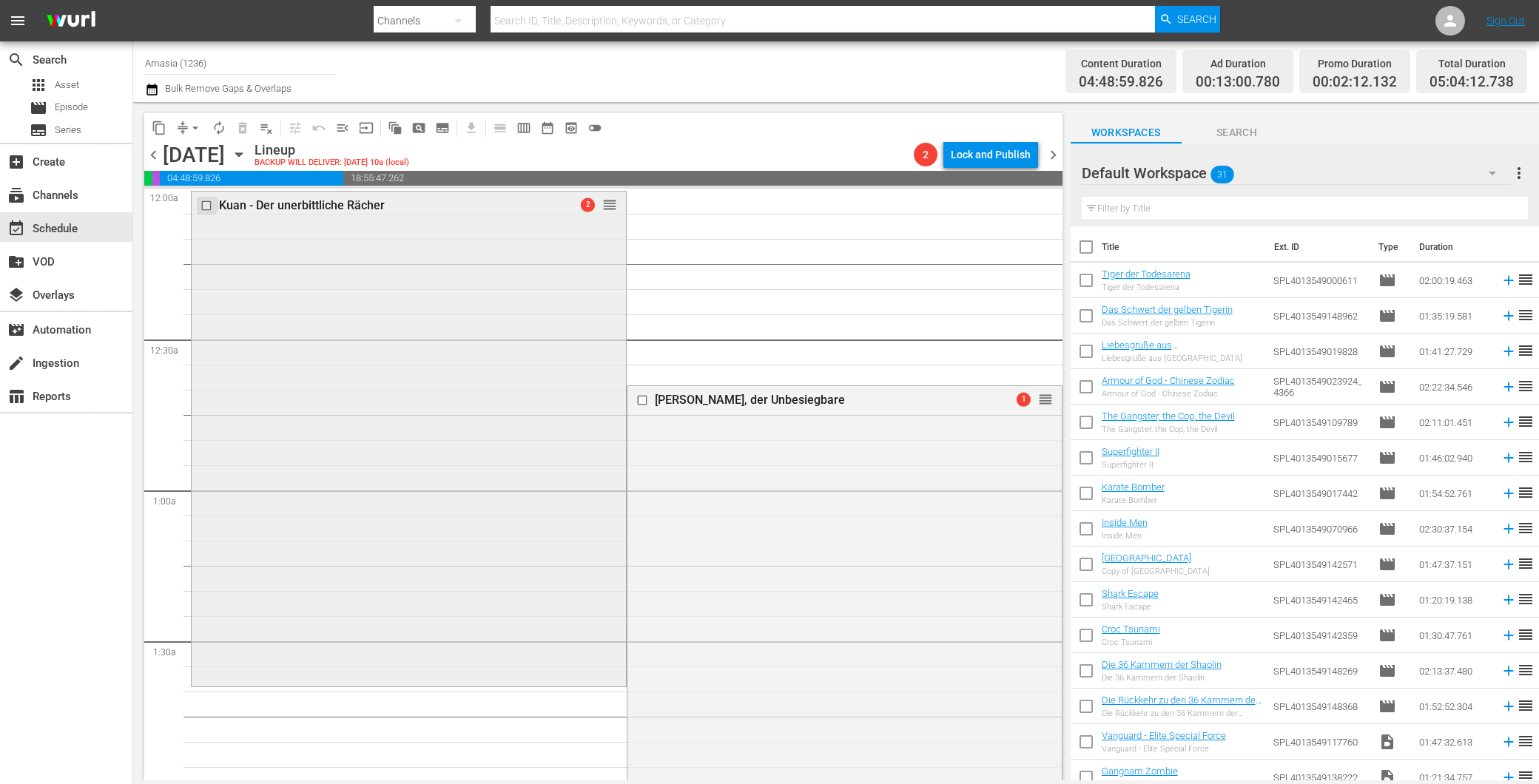
click at [205, 207] on input "checkbox" at bounding box center [208, 205] width 16 height 13
click at [638, 394] on input "checkbox" at bounding box center [643, 400] width 16 height 13
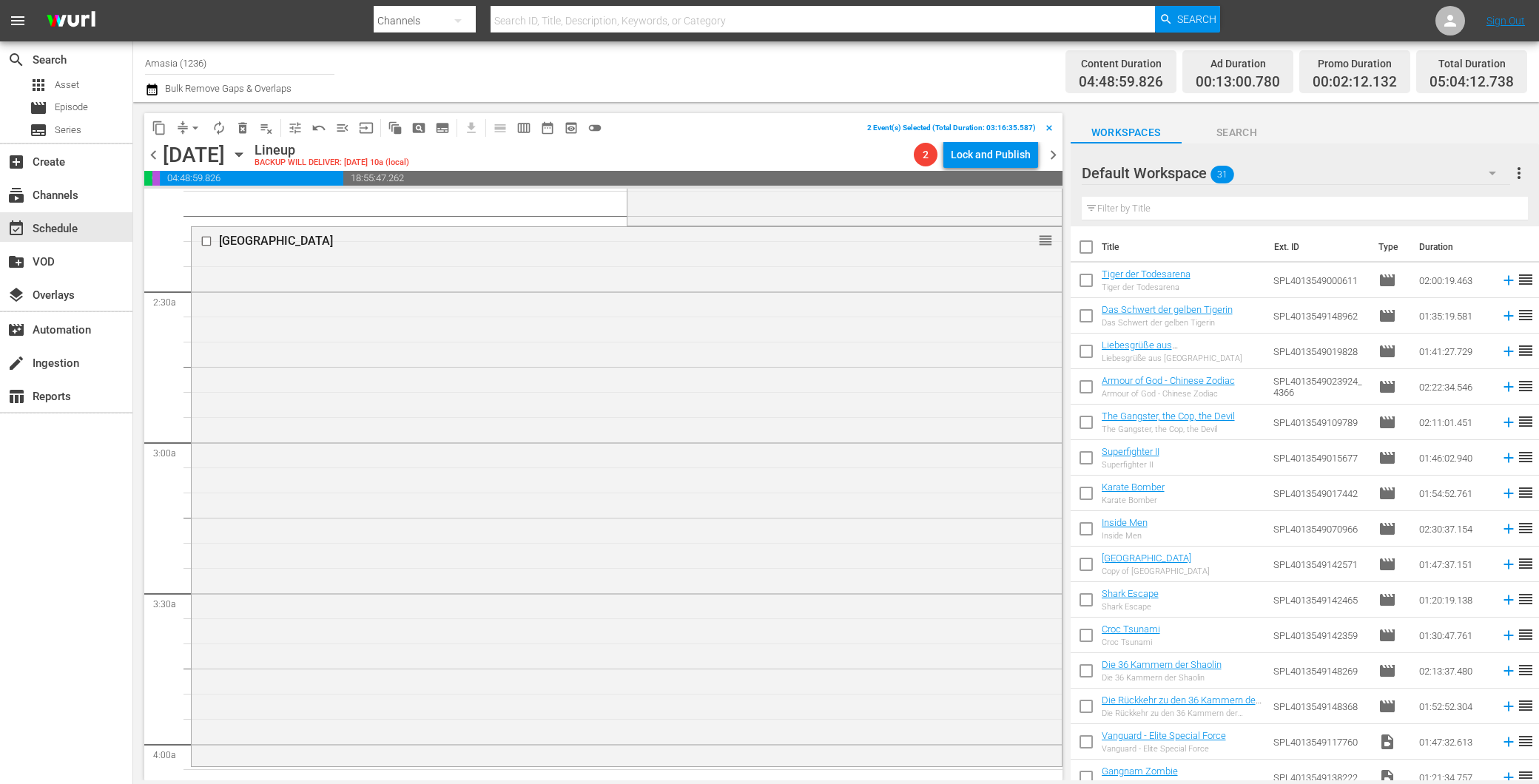
scroll to position [657, 0]
click at [204, 231] on input "checkbox" at bounding box center [208, 235] width 16 height 13
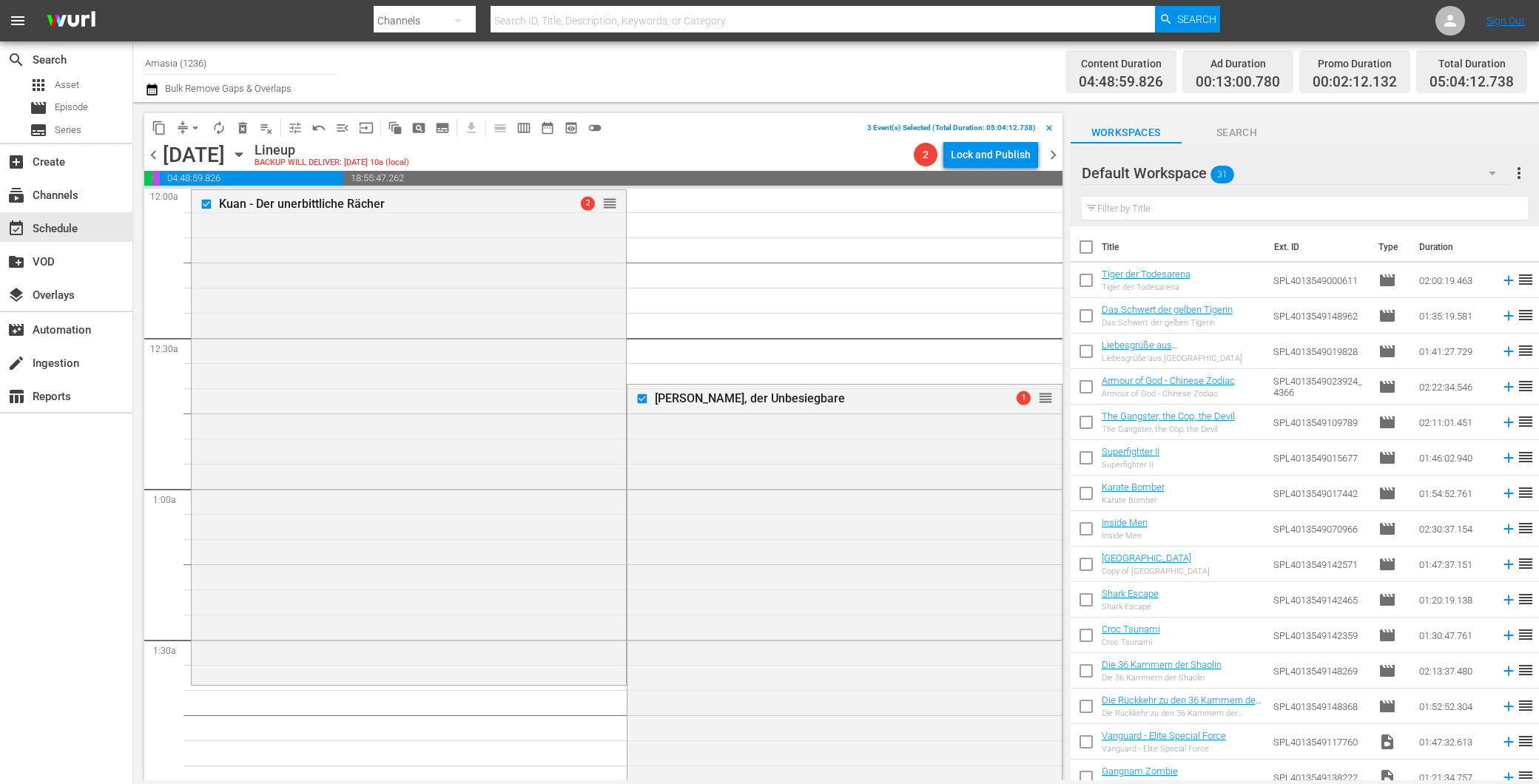
scroll to position [0, 0]
click at [232, 126] on button "delete_forever_outlined" at bounding box center [242, 128] width 23 height 23
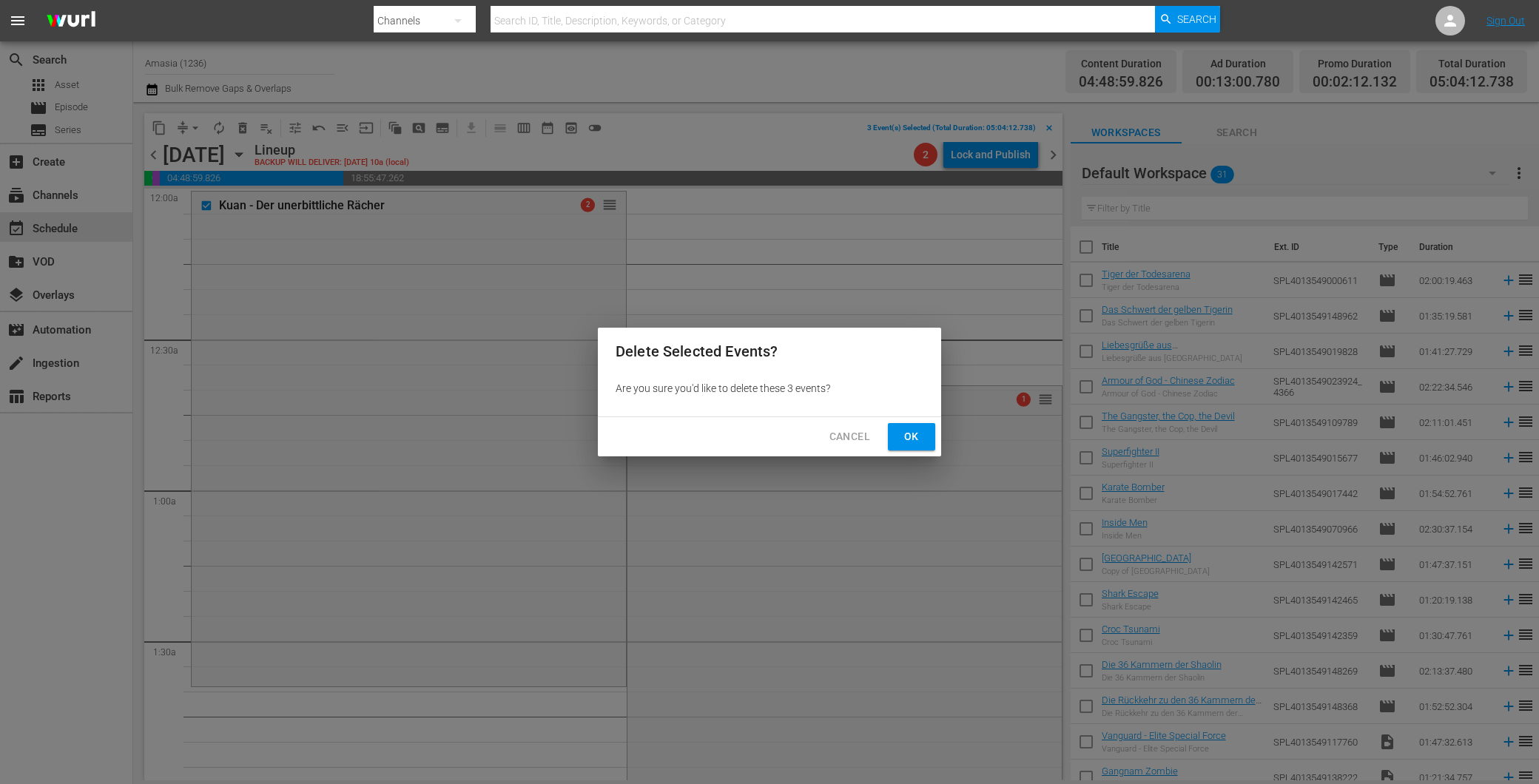
drag, startPoint x: 866, startPoint y: 419, endPoint x: 877, endPoint y: 417, distance: 11.2
click at [863, 418] on div "Cancel Ok" at bounding box center [769, 437] width 343 height 39
drag, startPoint x: 923, startPoint y: 439, endPoint x: 913, endPoint y: 411, distance: 29.7
click at [922, 440] on span "Ok" at bounding box center [911, 437] width 23 height 18
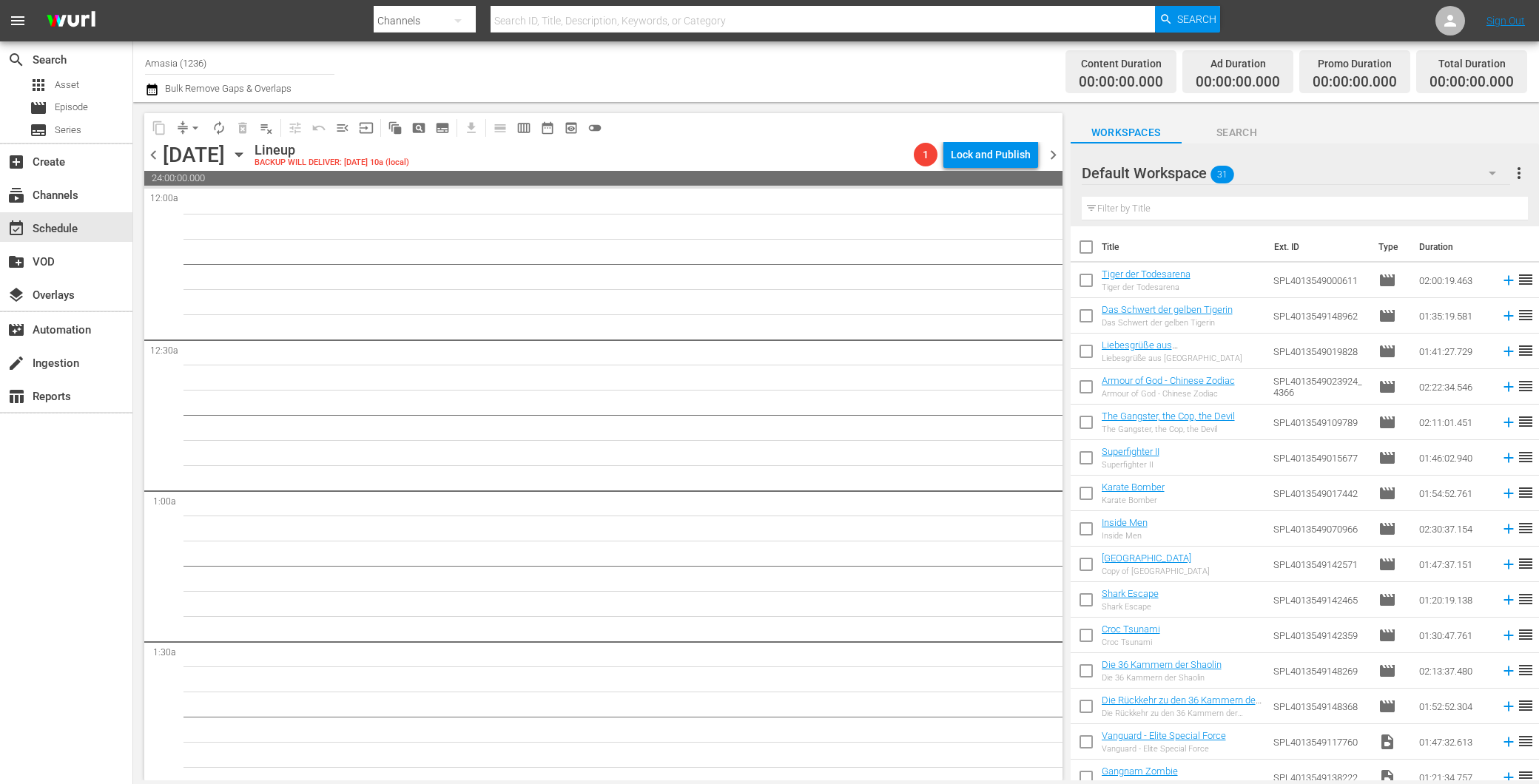
click at [160, 156] on span "chevron_left" at bounding box center [154, 155] width 18 height 18
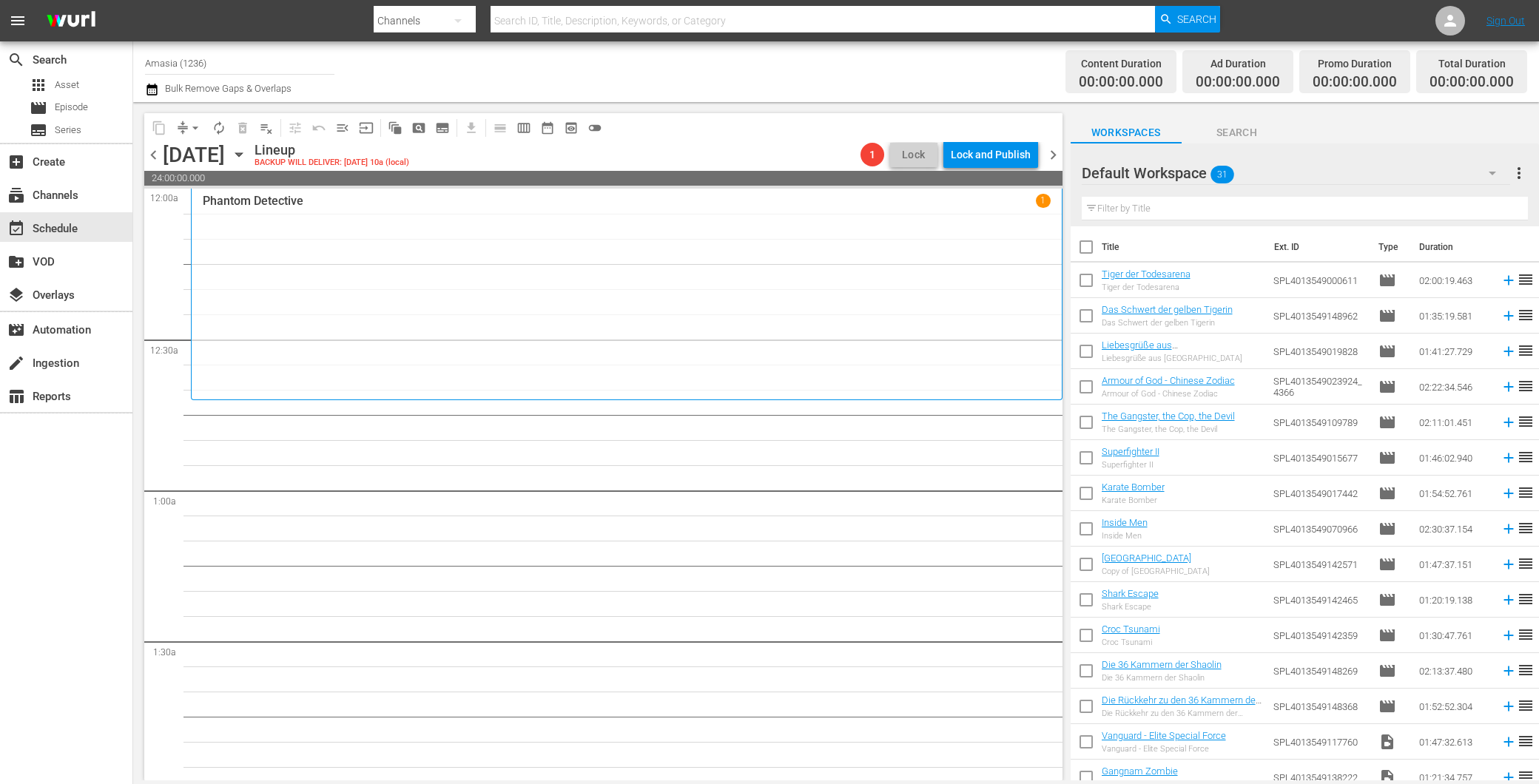
click at [477, 18] on div "Search By Channels Search ID, Title, Description, Keywords, or Category Search" at bounding box center [796, 21] width 846 height 36
click at [417, 126] on span "pageview_outlined" at bounding box center [419, 128] width 15 height 15
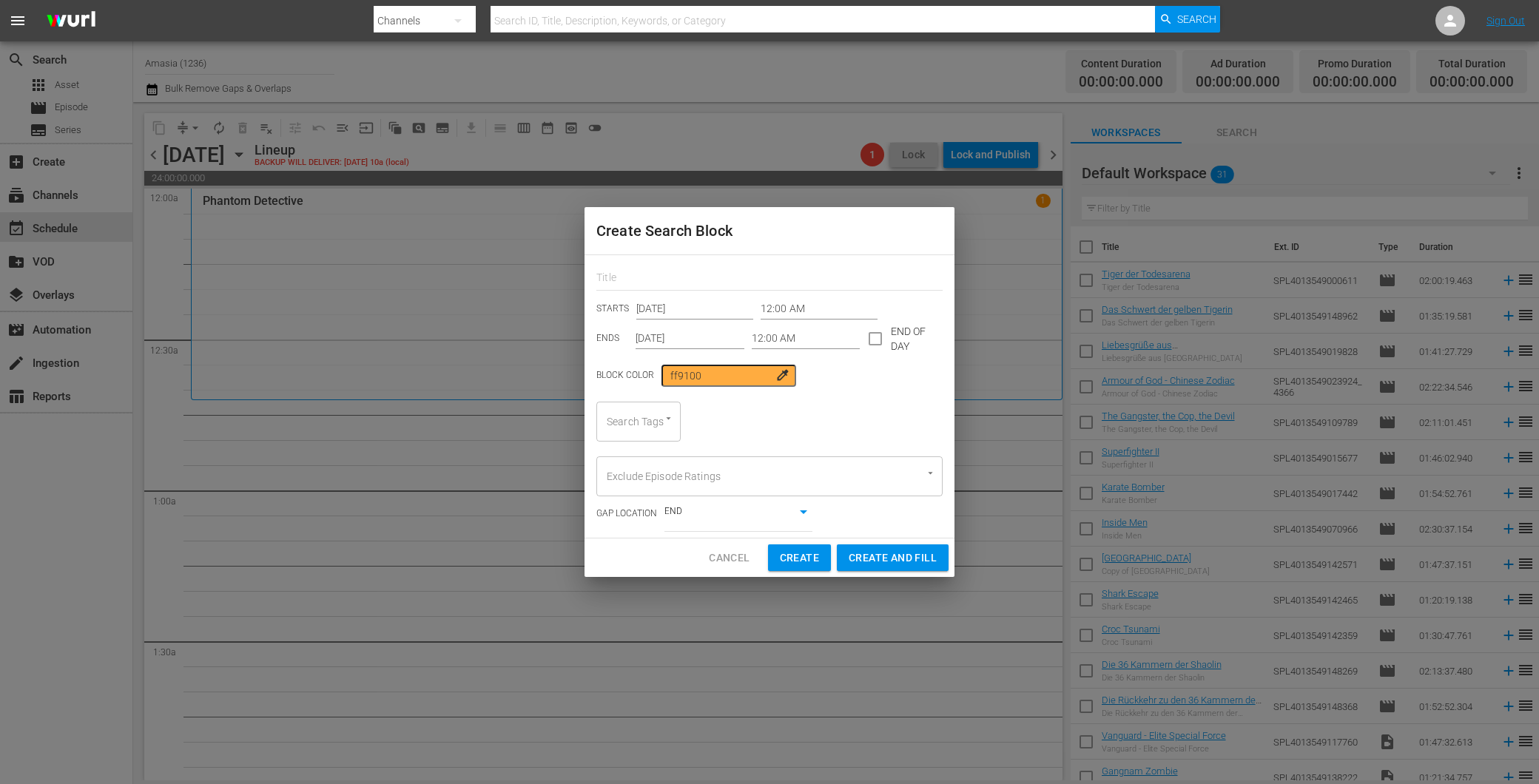
click at [793, 295] on div "STARTS Oct 1st 2025 12:00 AM ENDS Oct 1st 2025 12:00 AM END OF DAY Block Color …" at bounding box center [769, 397] width 370 height 282
drag, startPoint x: 793, startPoint y: 295, endPoint x: 777, endPoint y: 330, distance: 38.5
click at [777, 330] on input "12:00 AM" at bounding box center [806, 338] width 109 height 23
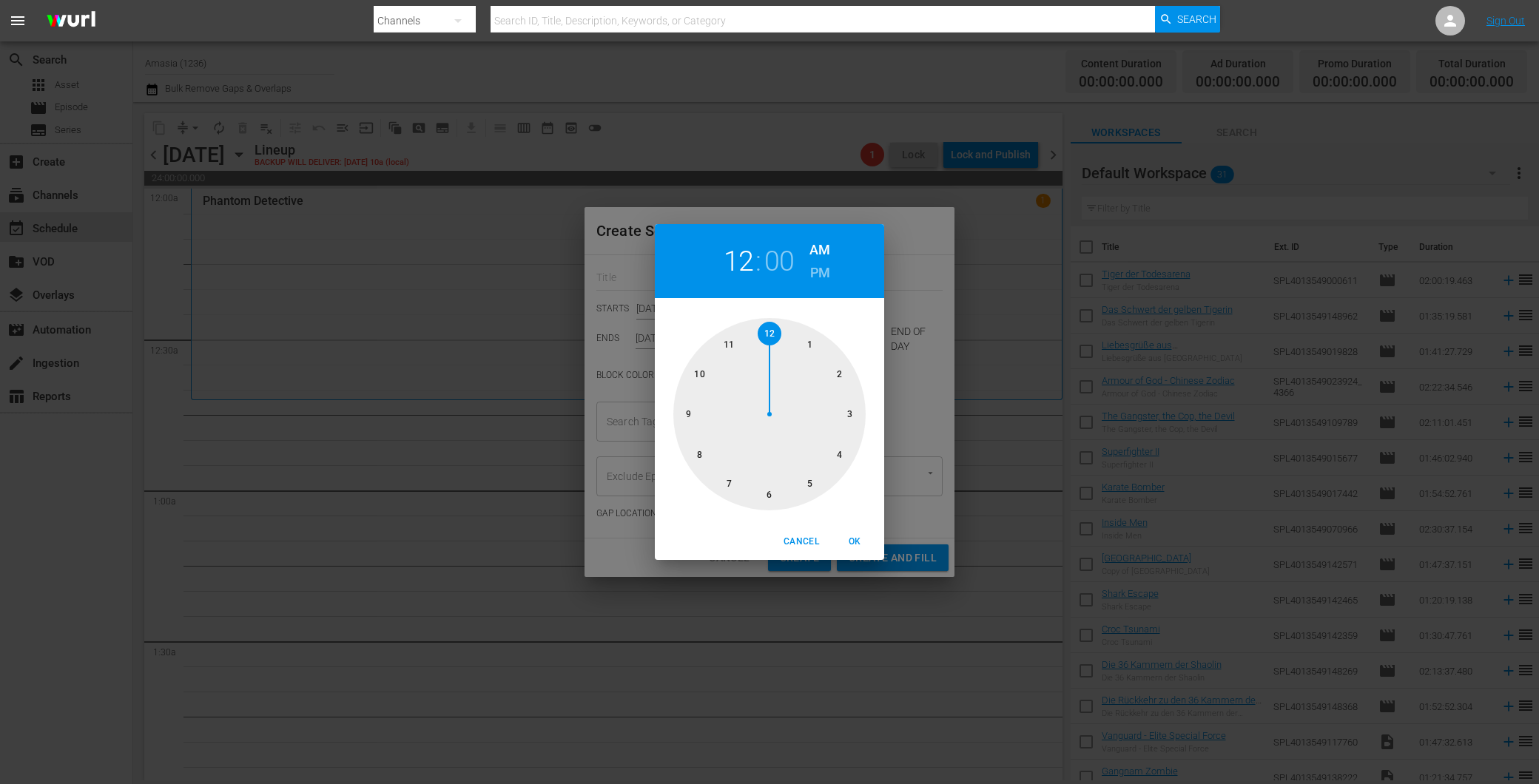
click at [781, 327] on div at bounding box center [769, 414] width 192 height 192
drag, startPoint x: 686, startPoint y: 442, endPoint x: 694, endPoint y: 448, distance: 10.0
click at [694, 448] on div at bounding box center [769, 414] width 192 height 192
click at [853, 537] on span "OK" at bounding box center [854, 542] width 36 height 16
type input "12:40 AM"
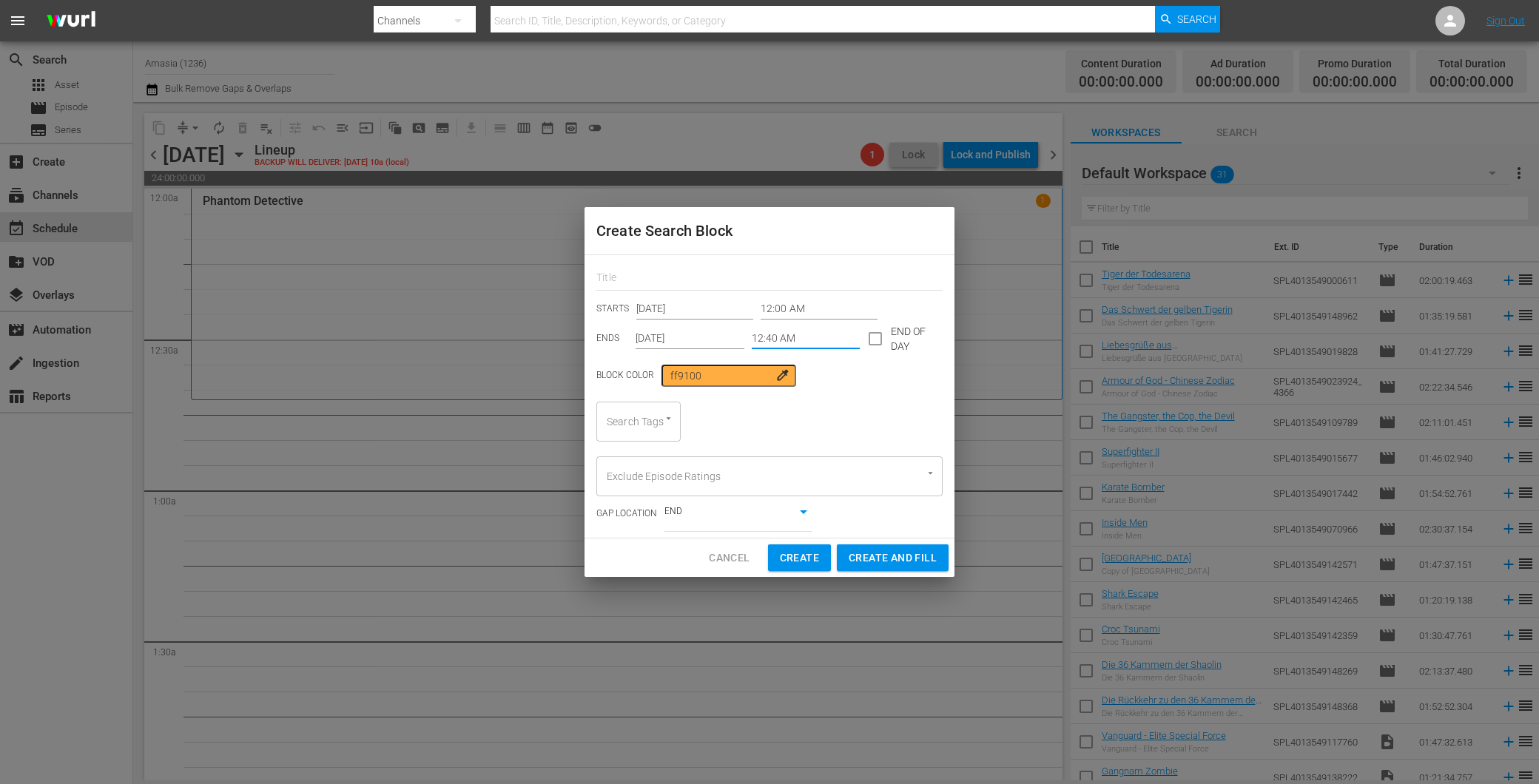
click at [807, 338] on input "12:40 AM" at bounding box center [806, 338] width 109 height 23
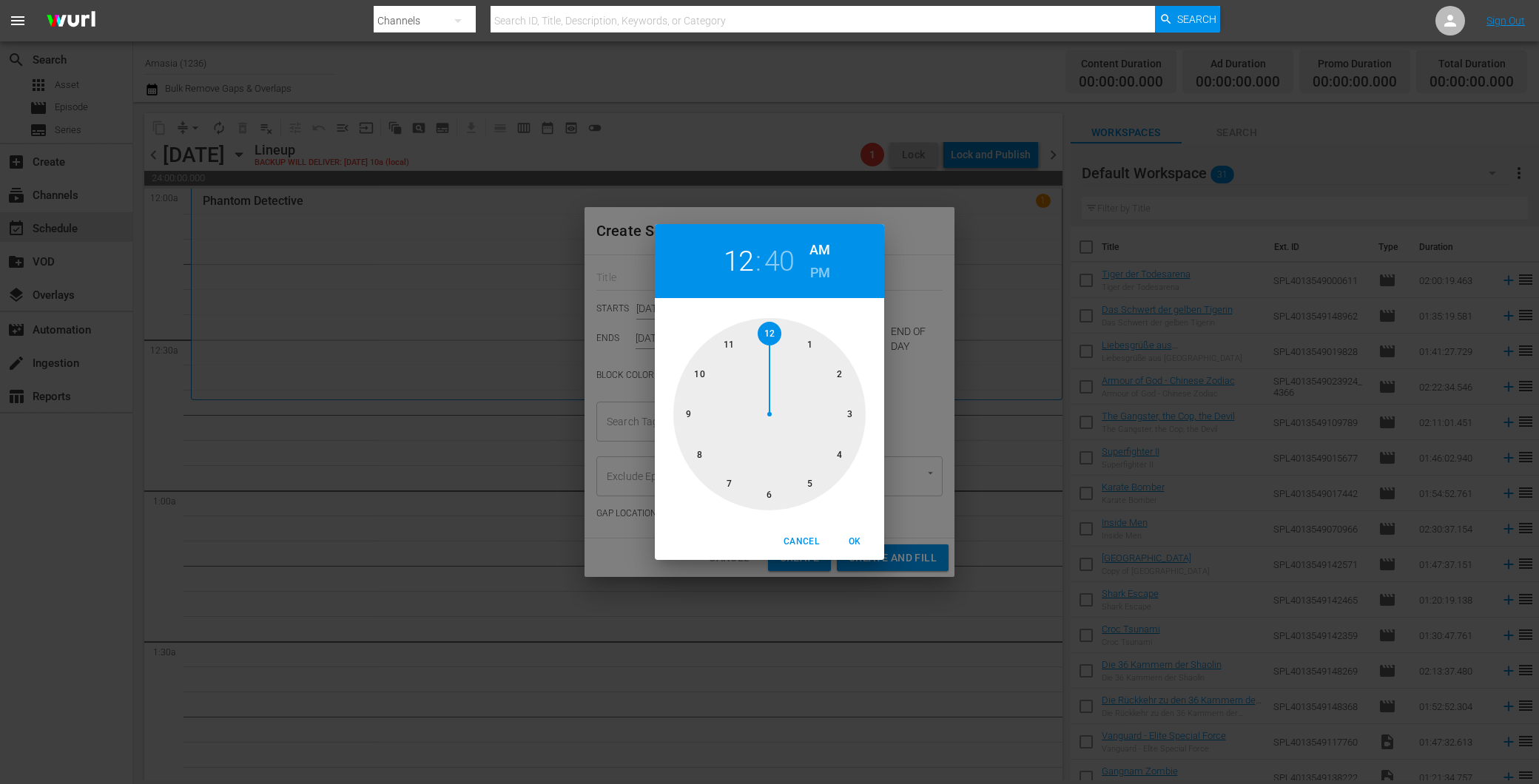
click at [899, 383] on div "12 : 40 AM PM 1 2 3 4 5 6 7 8 9 10 11 12 Cancel OK" at bounding box center [769, 392] width 1539 height 784
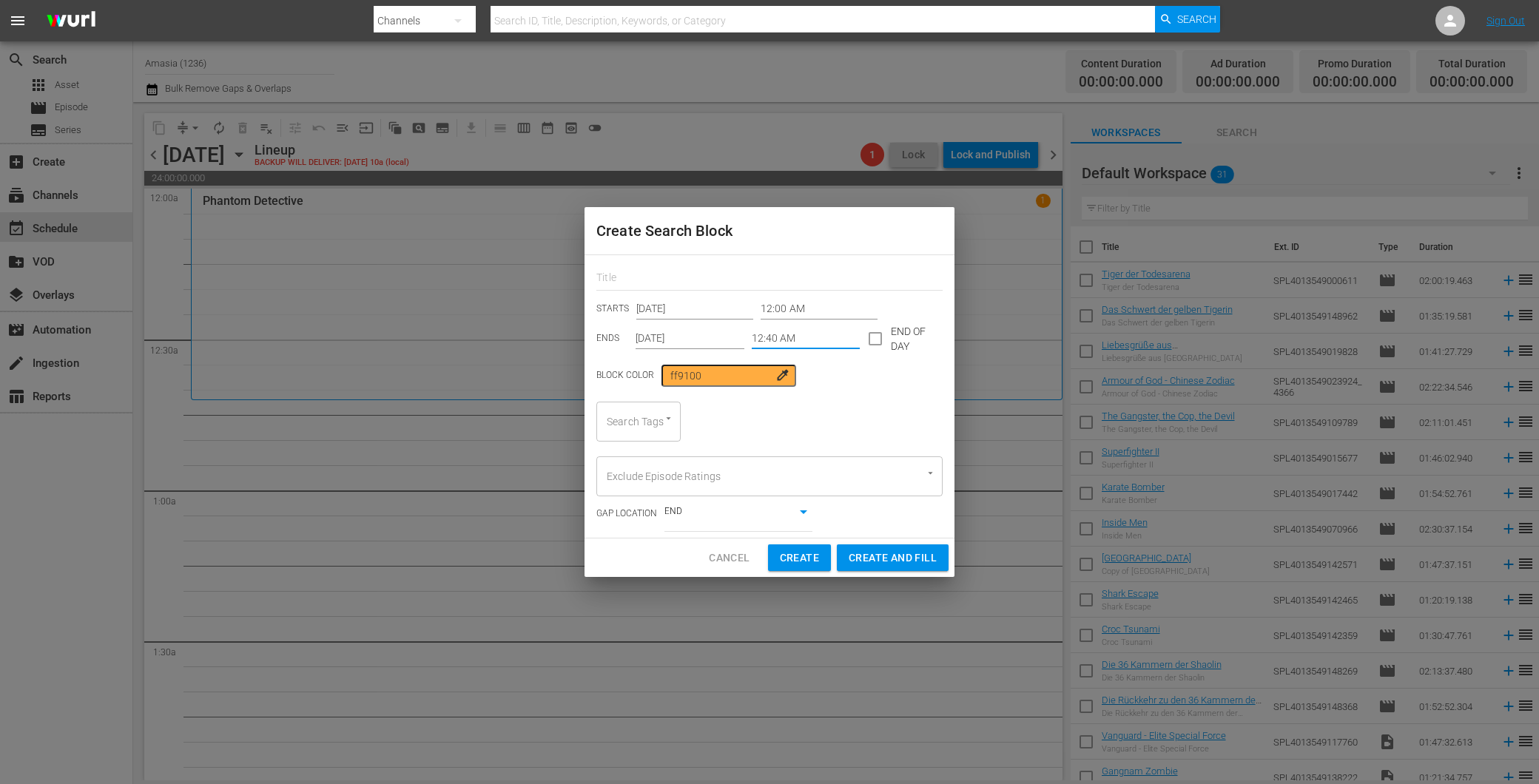
click at [790, 307] on input "12:00 AM" at bounding box center [819, 309] width 117 height 23
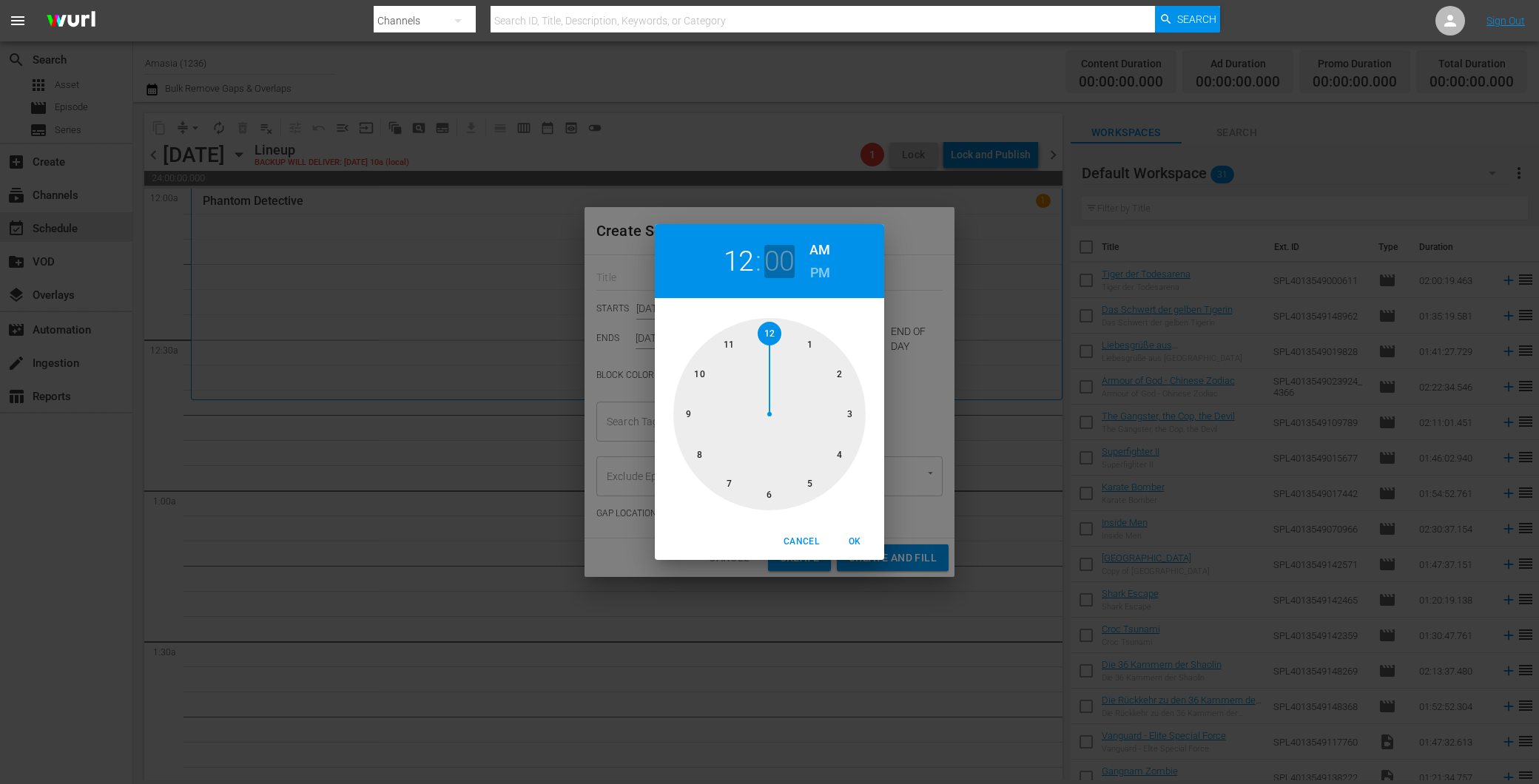
click at [775, 248] on h2 "00" at bounding box center [779, 261] width 30 height 33
click at [697, 445] on div at bounding box center [769, 414] width 192 height 192
click at [856, 543] on span "OK" at bounding box center [854, 542] width 36 height 16
type input "12:40 AM"
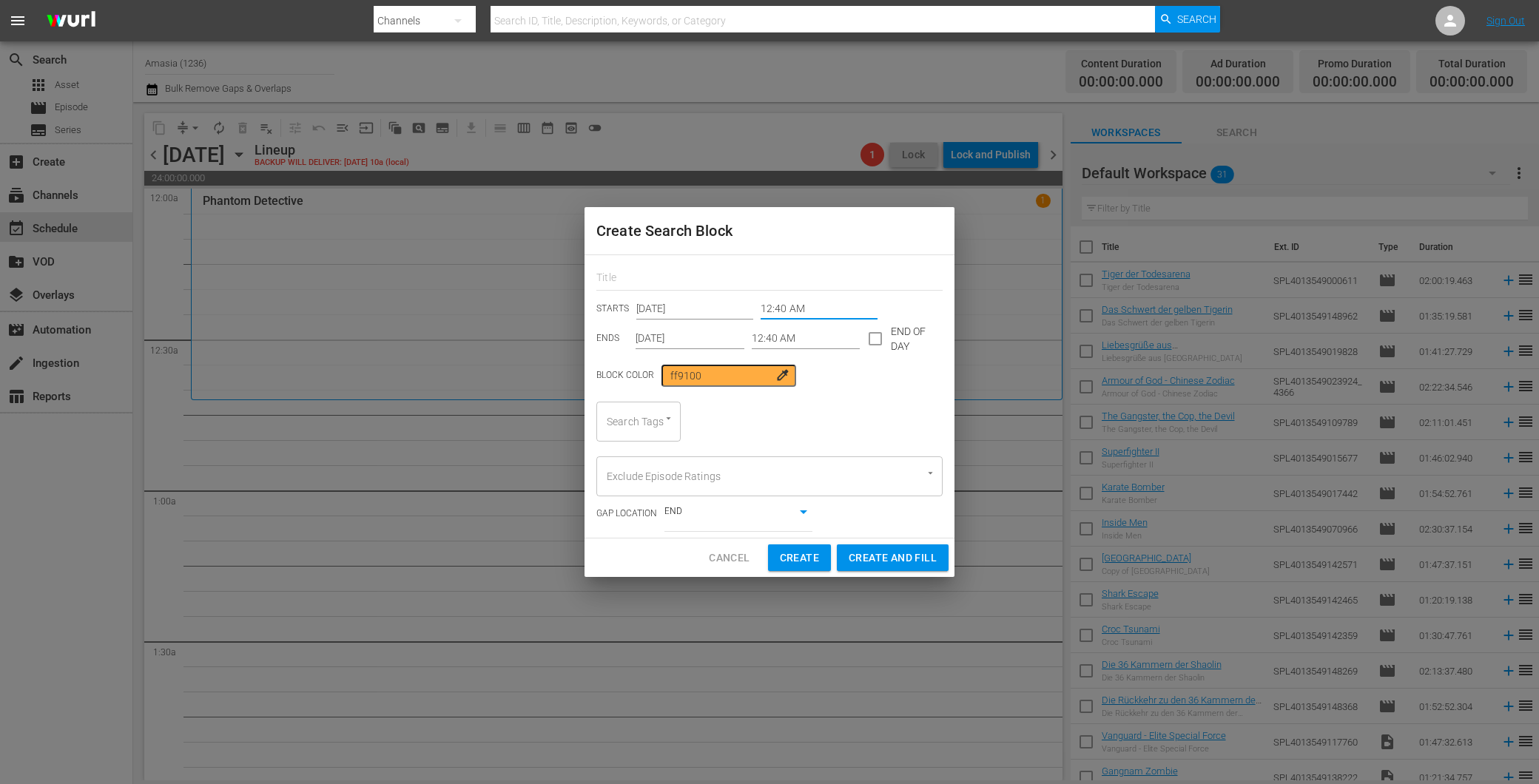
click at [787, 335] on input "12:40 AM" at bounding box center [806, 338] width 109 height 23
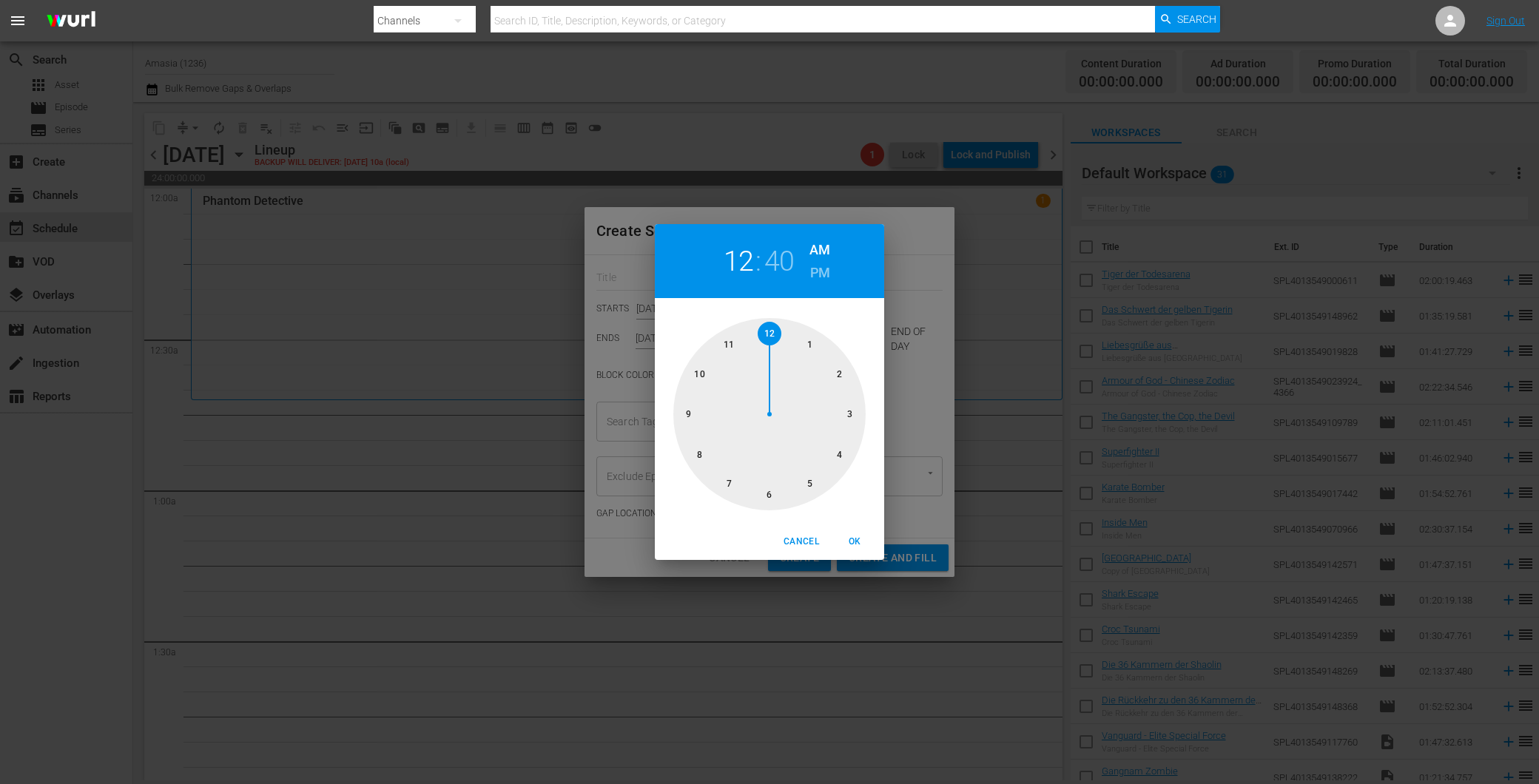
drag, startPoint x: 703, startPoint y: 372, endPoint x: 755, endPoint y: 388, distance: 54.4
click at [703, 372] on div at bounding box center [769, 414] width 192 height 192
click at [853, 411] on div at bounding box center [769, 414] width 192 height 192
click at [824, 264] on h6 "PM" at bounding box center [820, 273] width 20 height 23
click at [848, 538] on span "OK" at bounding box center [854, 542] width 36 height 16
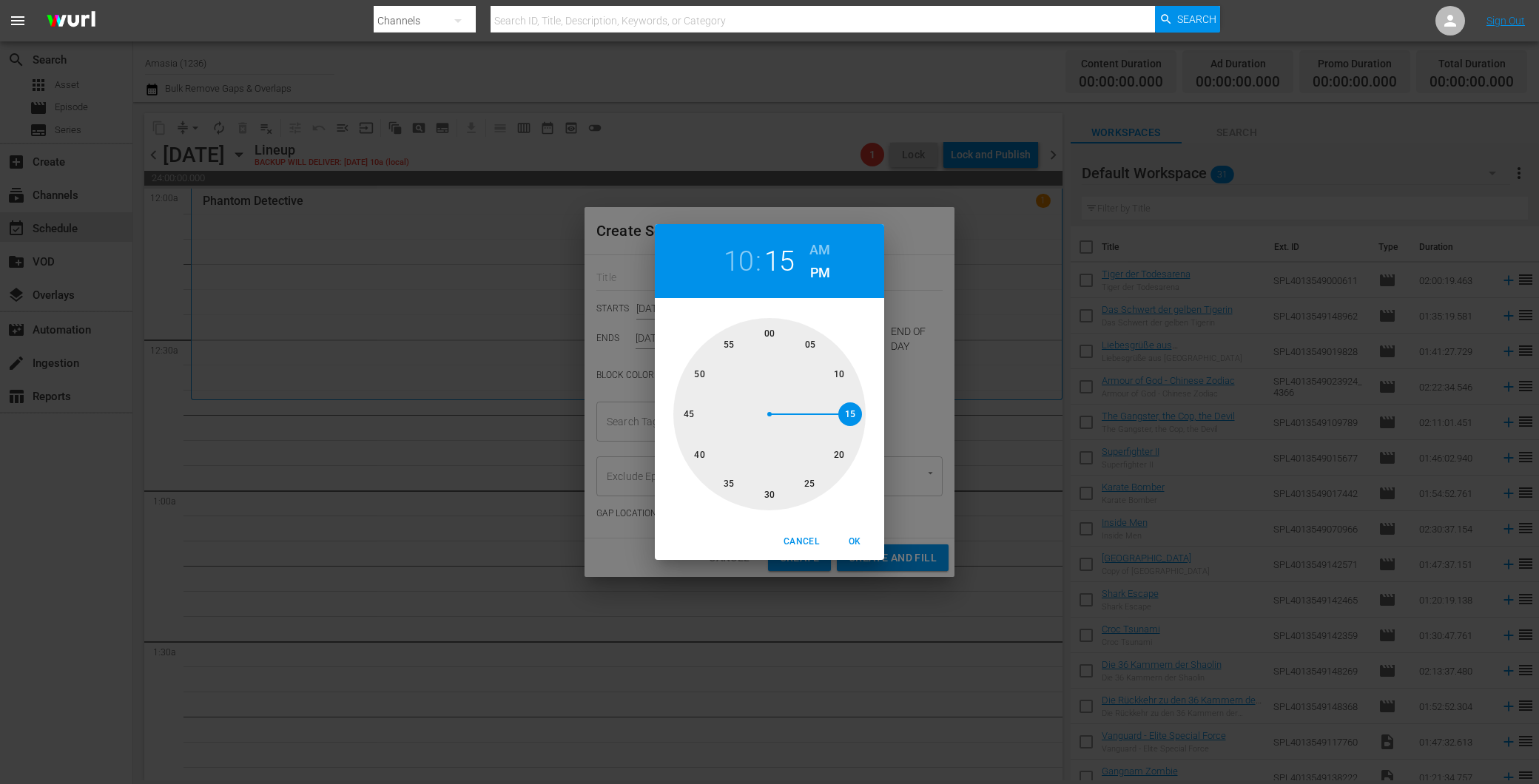
type input "10:15 PM"
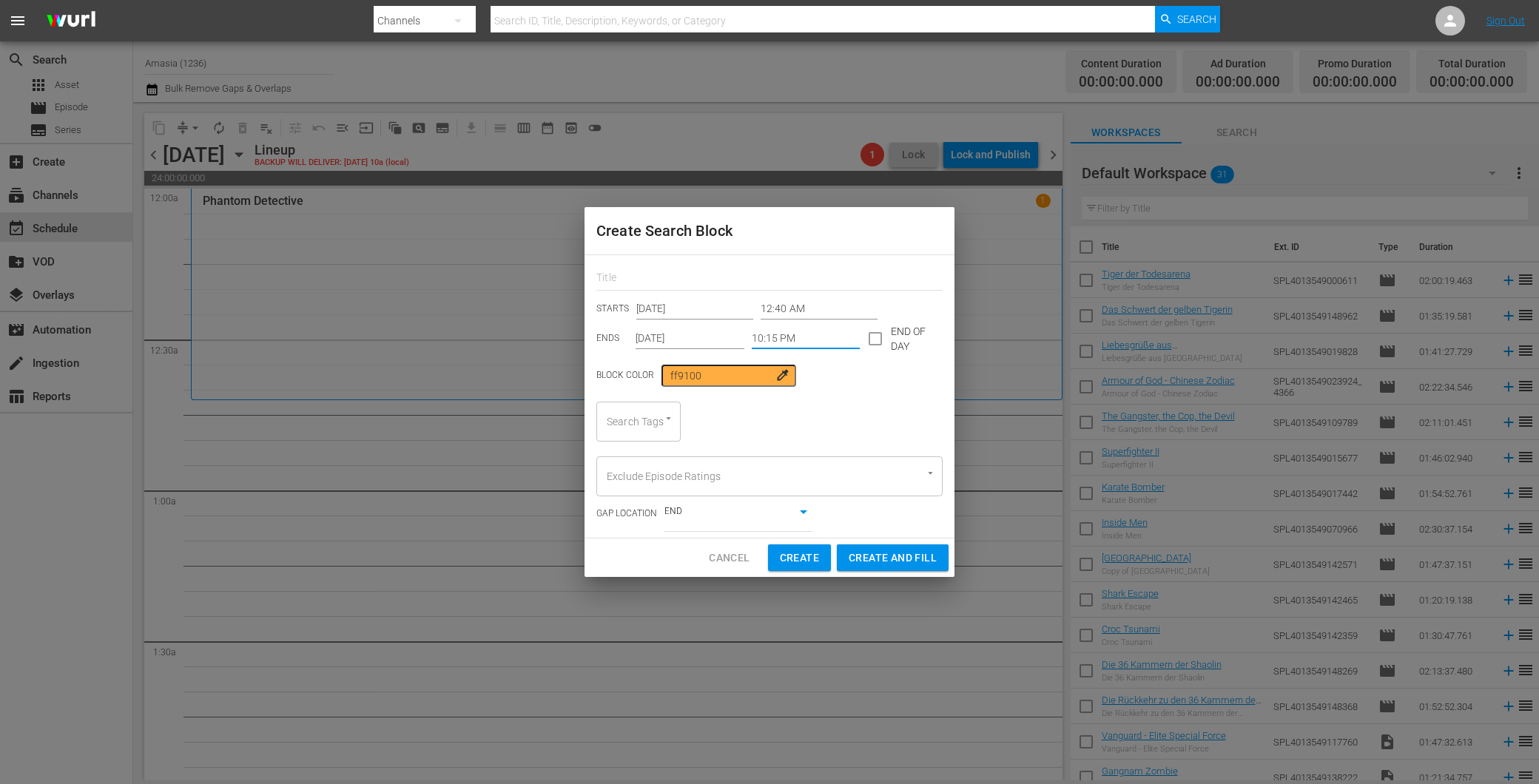
click at [911, 550] on span "Create and Fill" at bounding box center [892, 558] width 88 height 18
type input "12:00 AM"
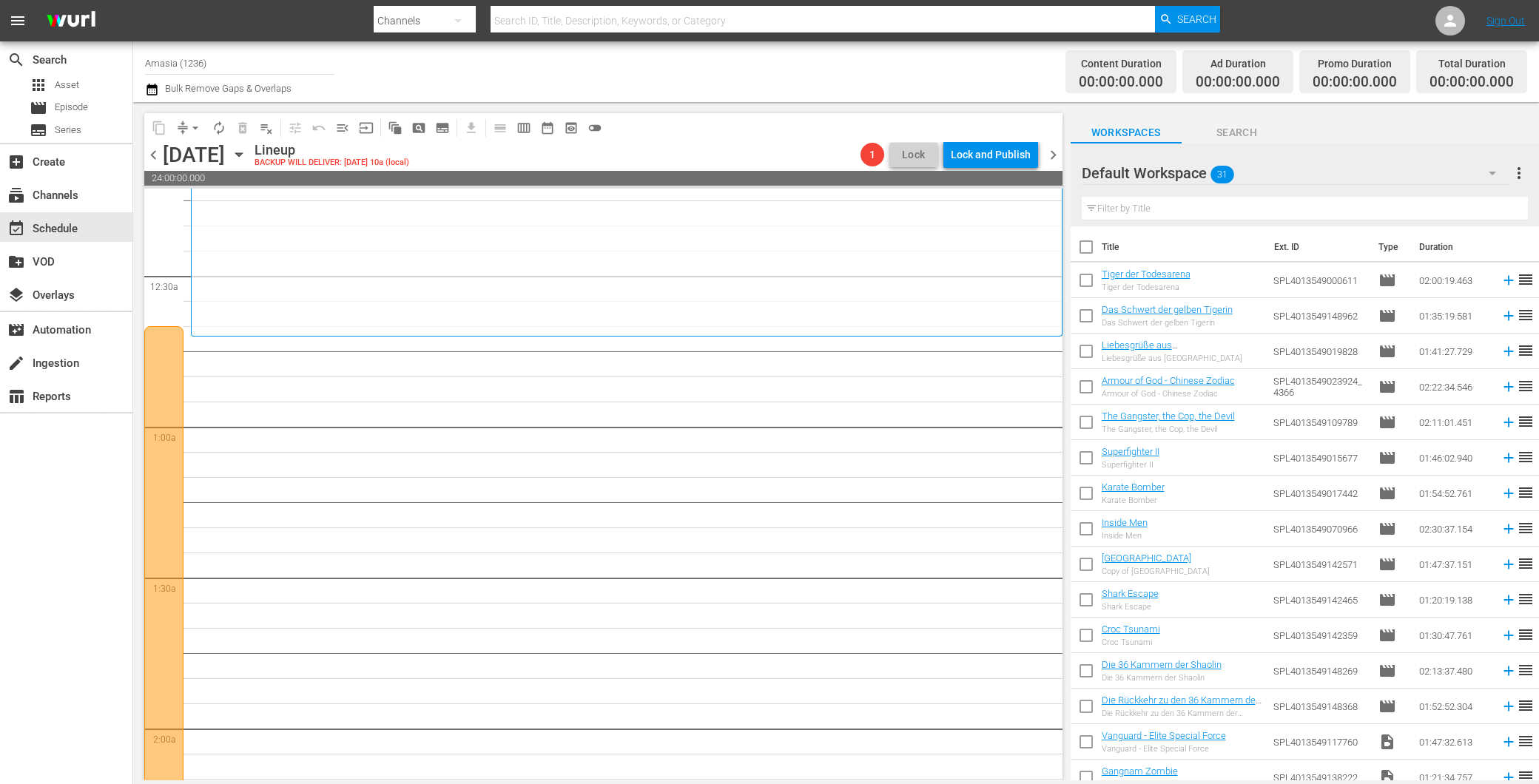
scroll to position [82, 0]
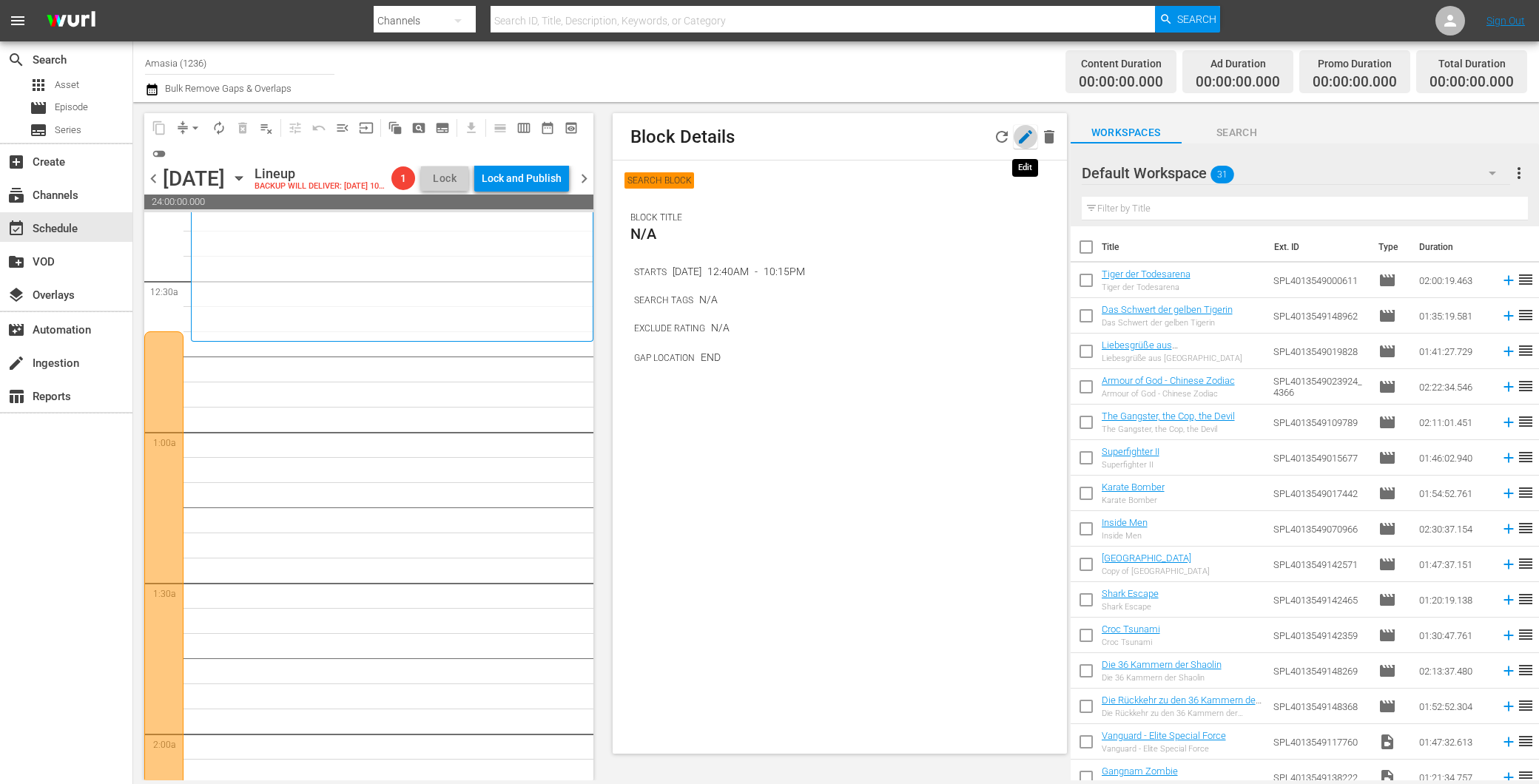
click at [1030, 133] on icon "button" at bounding box center [1025, 137] width 13 height 13
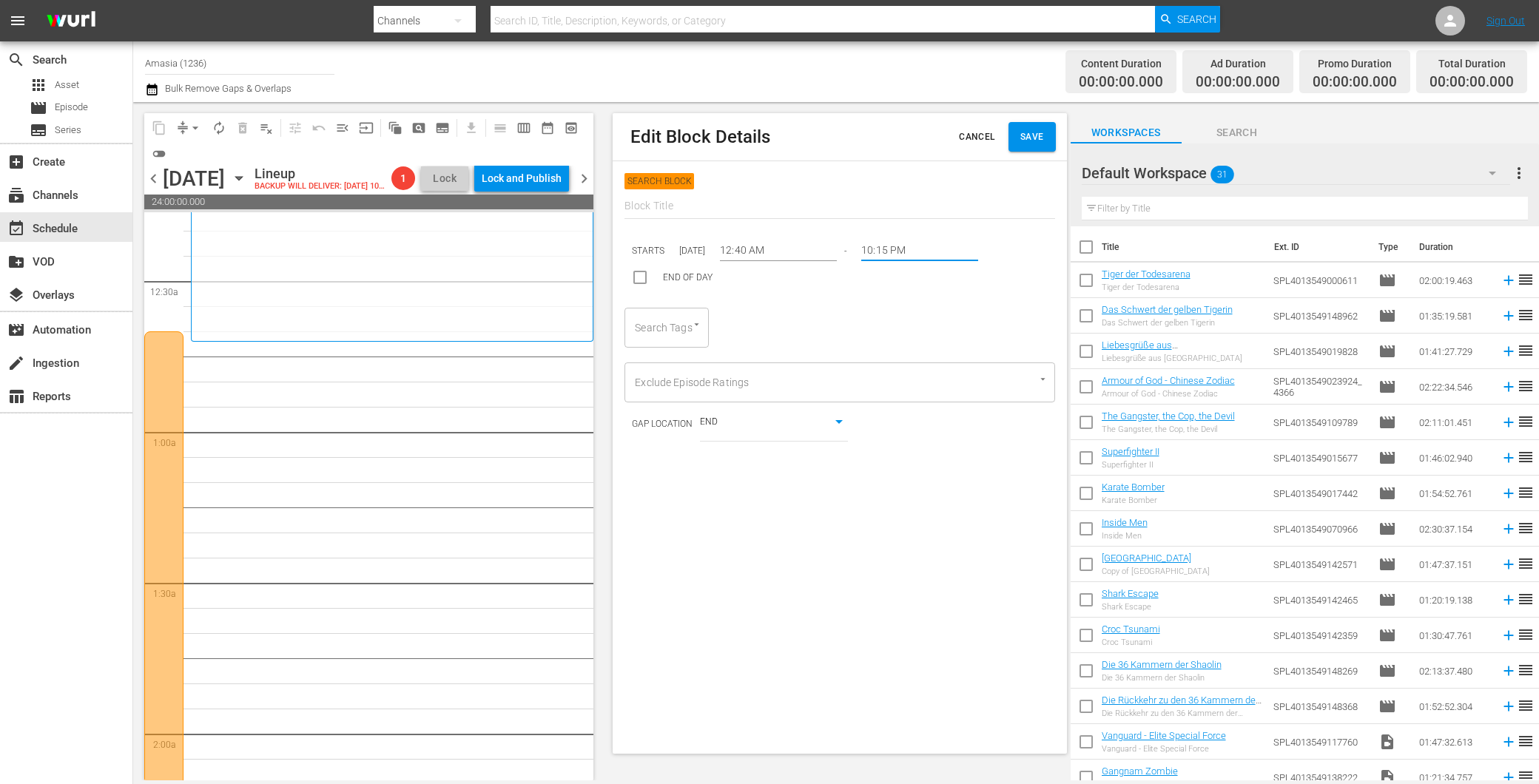
click at [889, 240] on input "10:15 PM" at bounding box center [919, 250] width 117 height 23
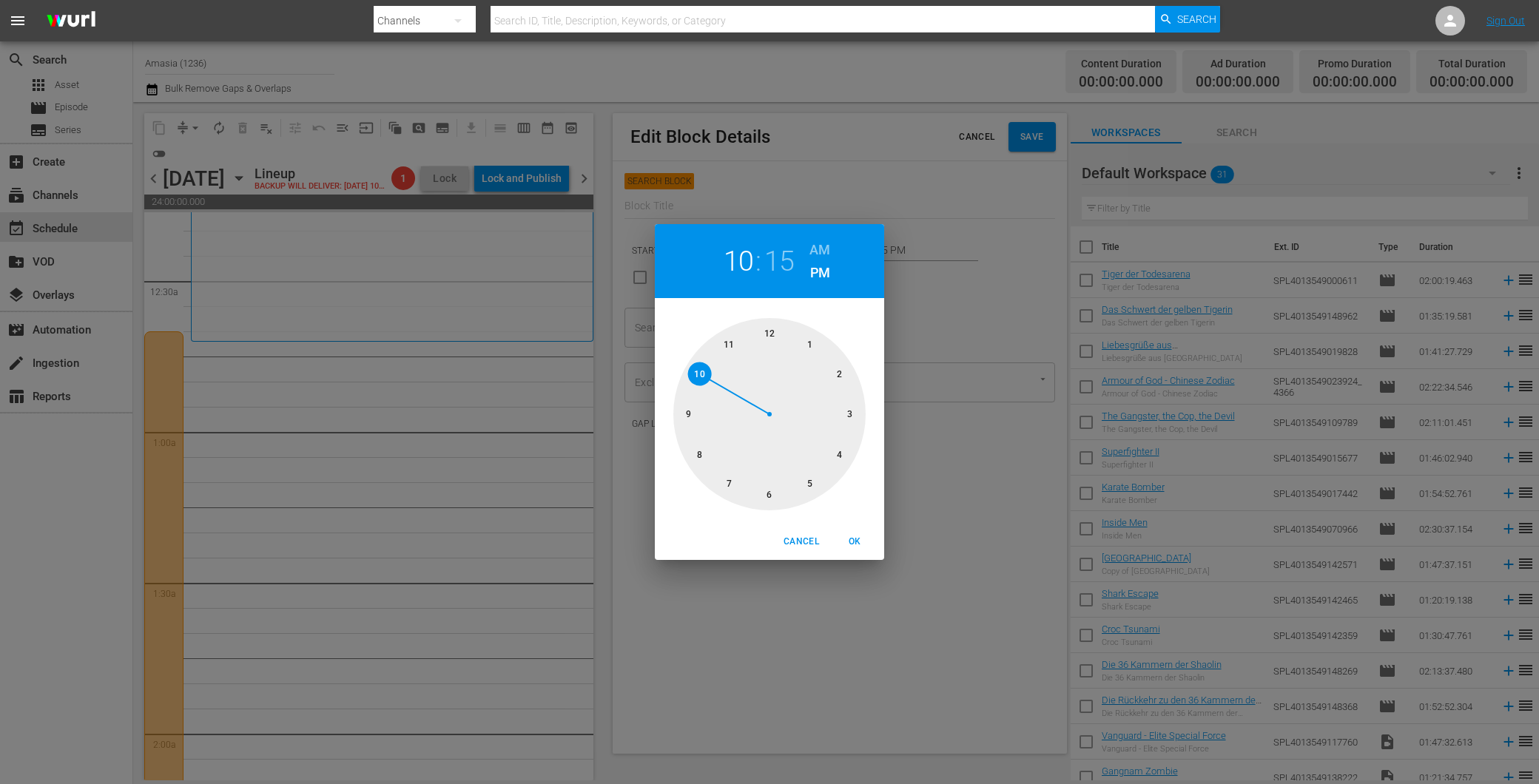
click at [864, 548] on span "OK" at bounding box center [854, 542] width 36 height 16
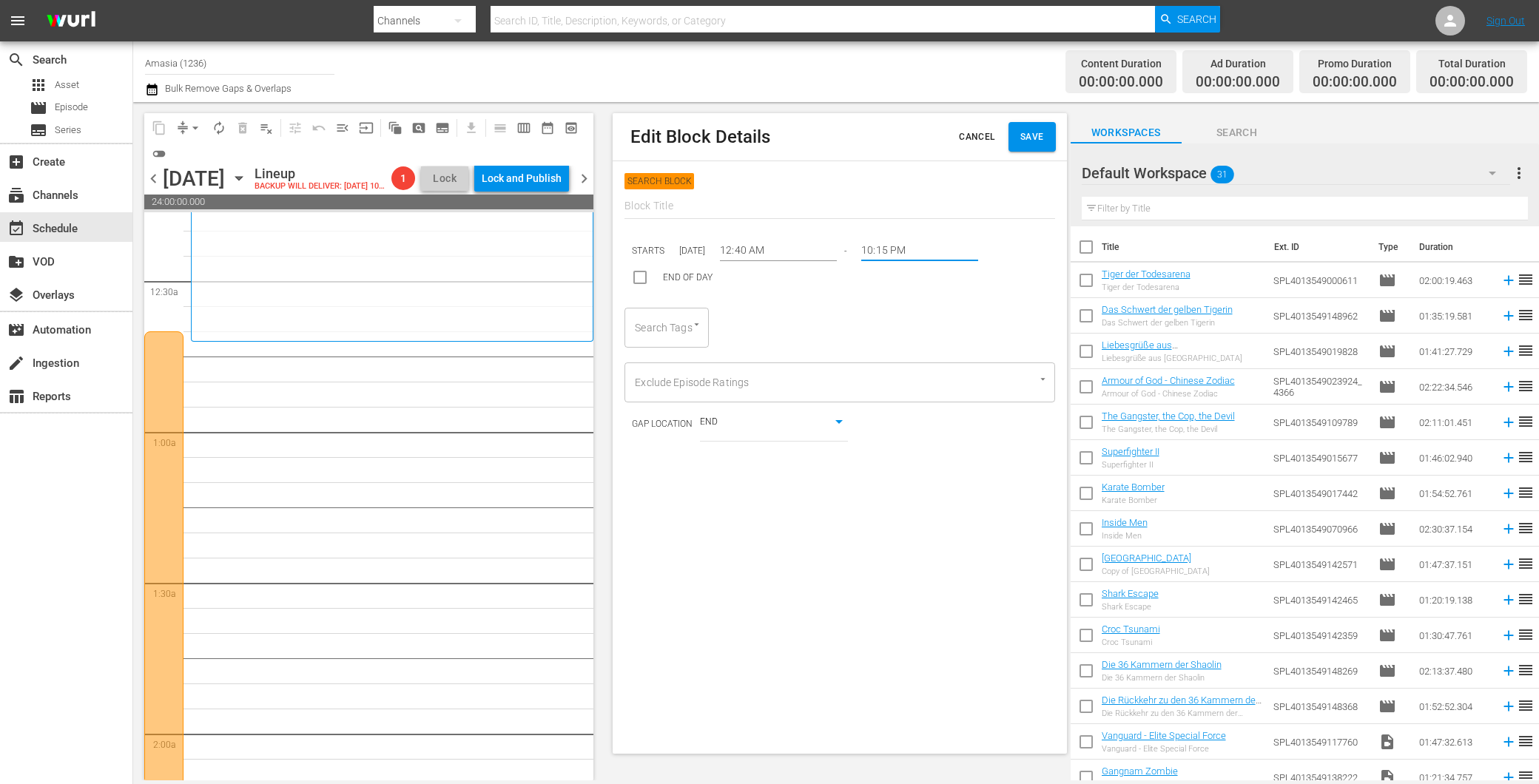
click at [889, 245] on input "10:15 PM" at bounding box center [919, 250] width 117 height 23
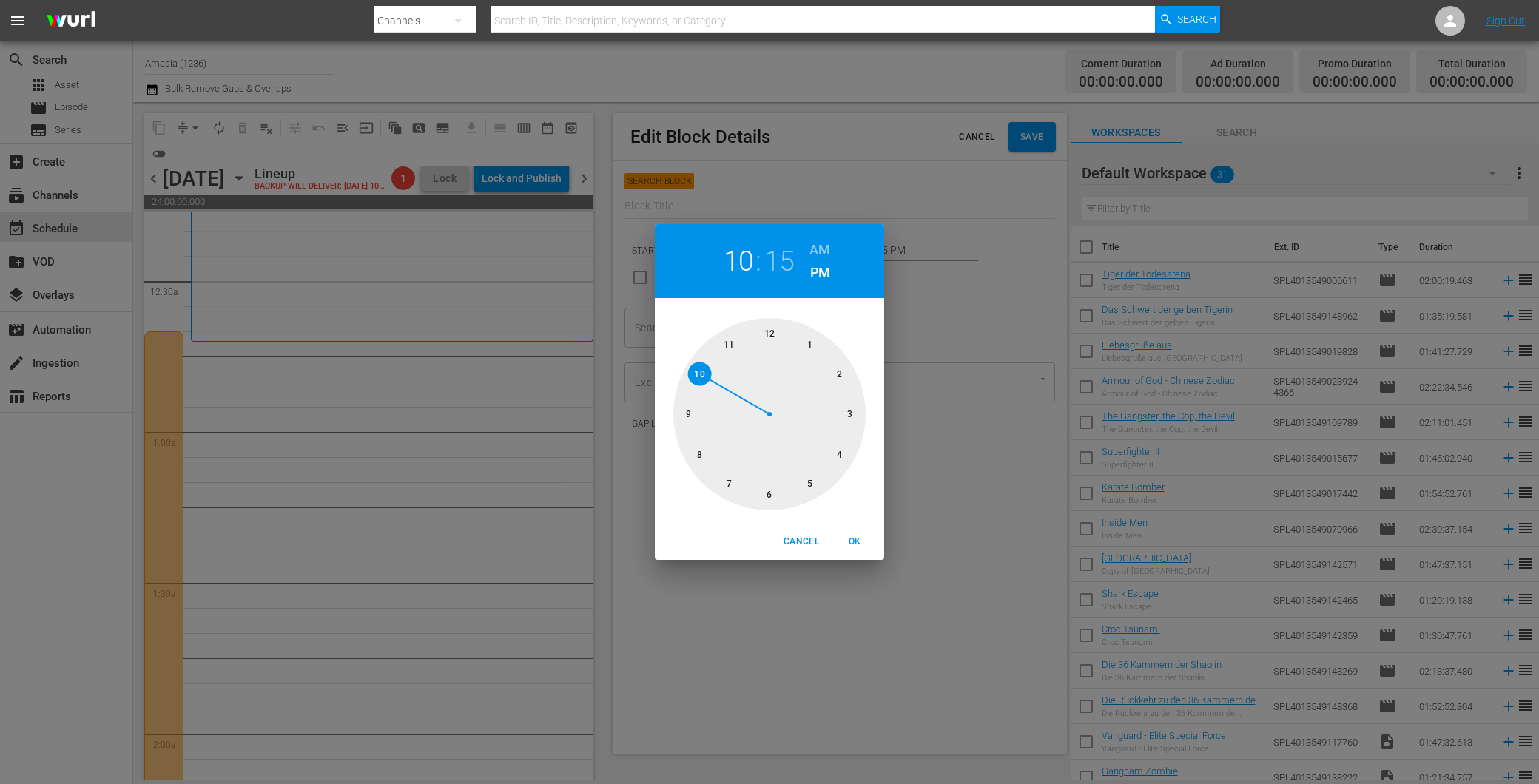
click at [707, 461] on div at bounding box center [769, 414] width 192 height 192
click at [856, 542] on span "OK" at bounding box center [854, 542] width 36 height 16
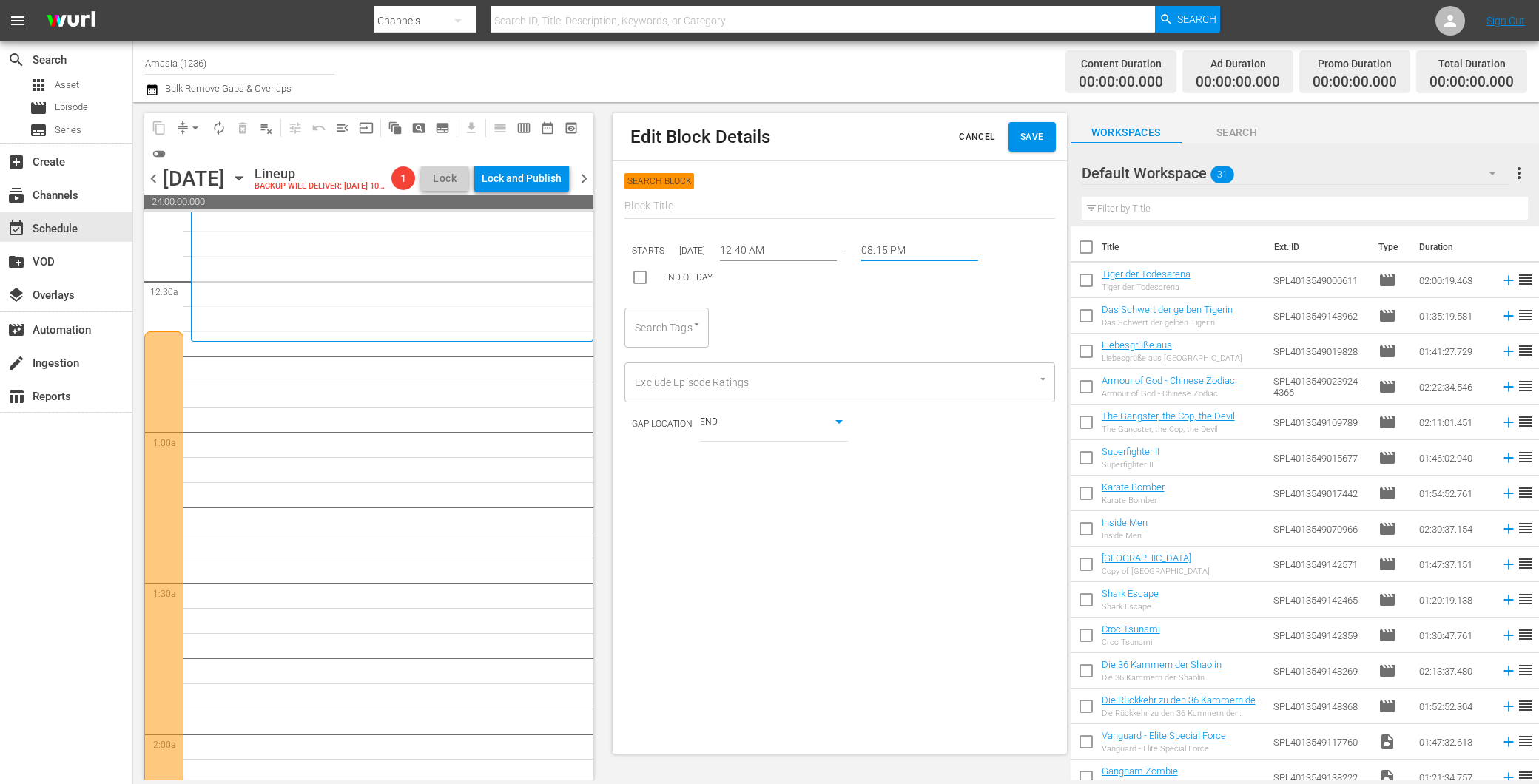
type input "08:15 PM"
click at [898, 256] on input "08:15 PM" at bounding box center [919, 250] width 117 height 23
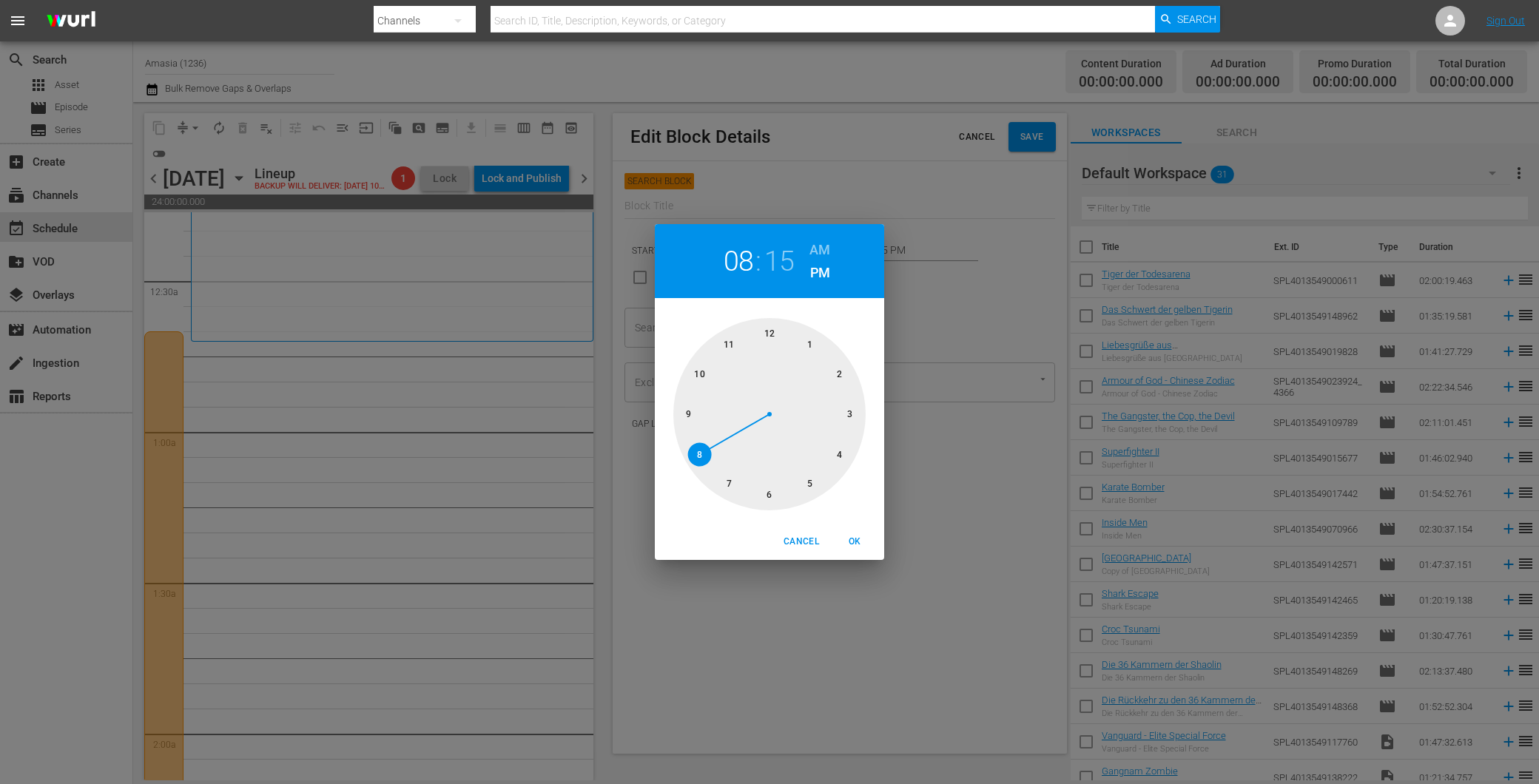
click at [696, 449] on div at bounding box center [769, 414] width 192 height 192
click at [853, 530] on button "OK" at bounding box center [854, 541] width 48 height 24
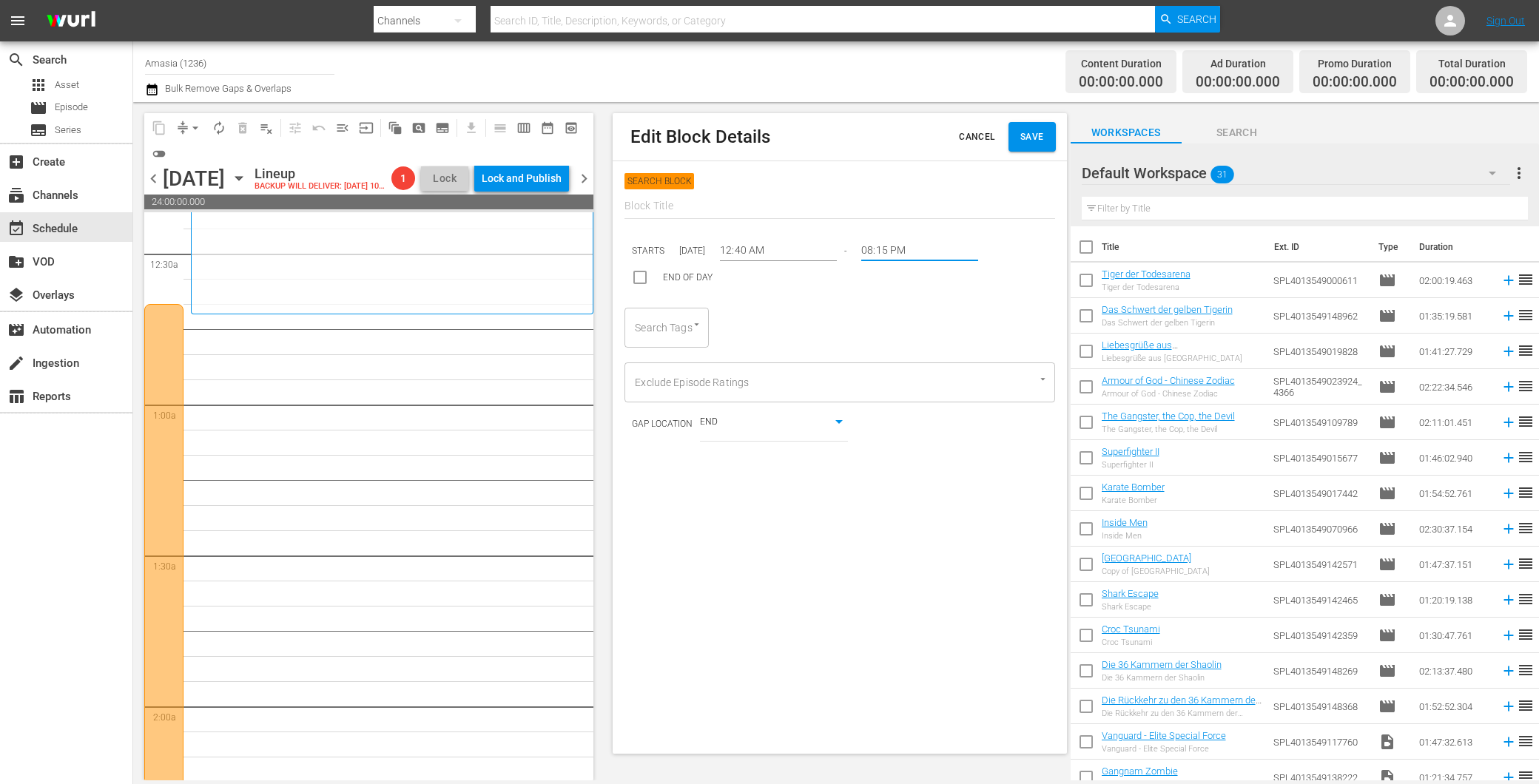
scroll to position [0, 0]
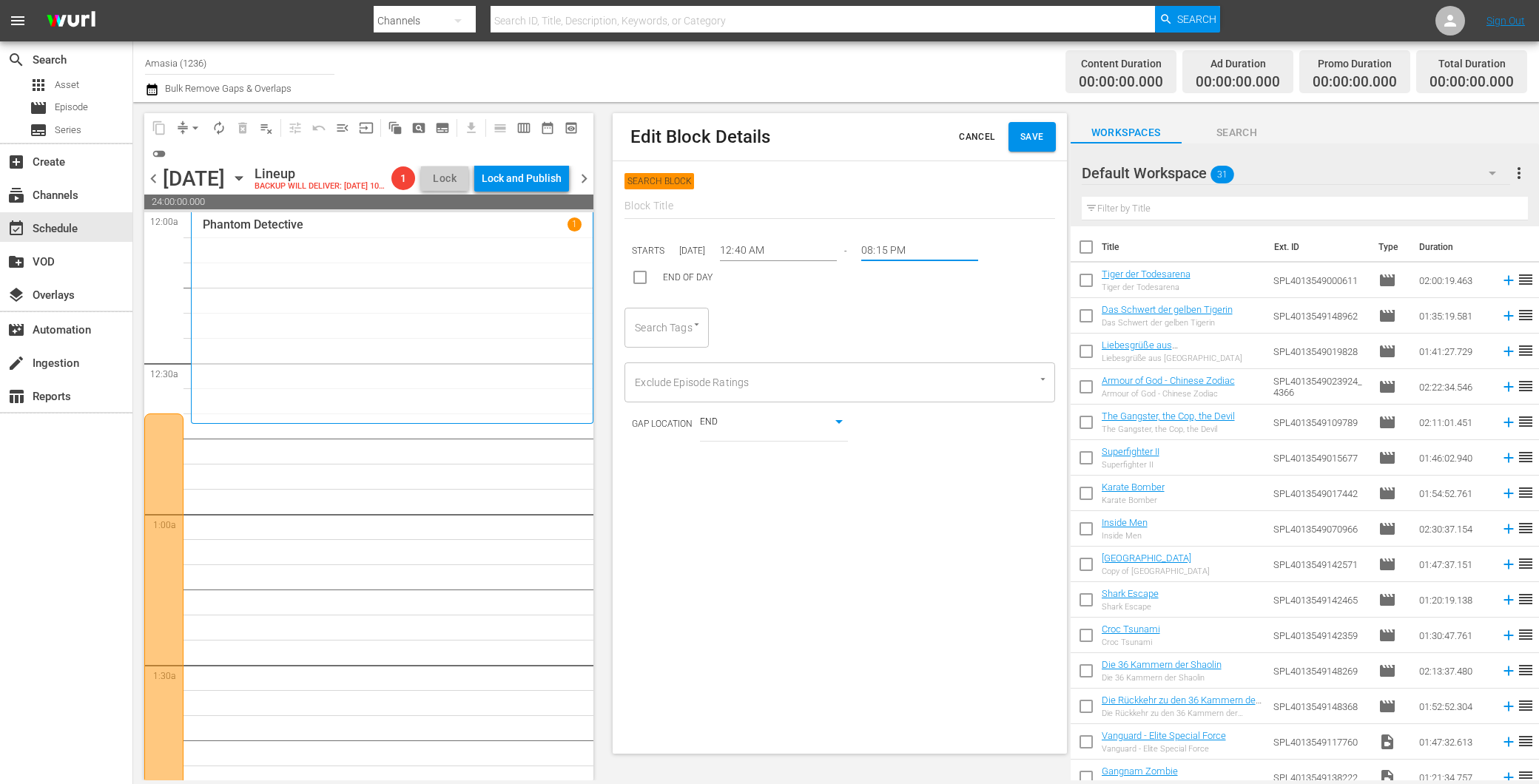
click at [664, 341] on div "Search Tags" at bounding box center [666, 328] width 84 height 40
type input "fsk"
click at [913, 316] on body "menu Search By Channels Search ID, Title, Description, Keywords, or Category Se…" at bounding box center [769, 392] width 1539 height 784
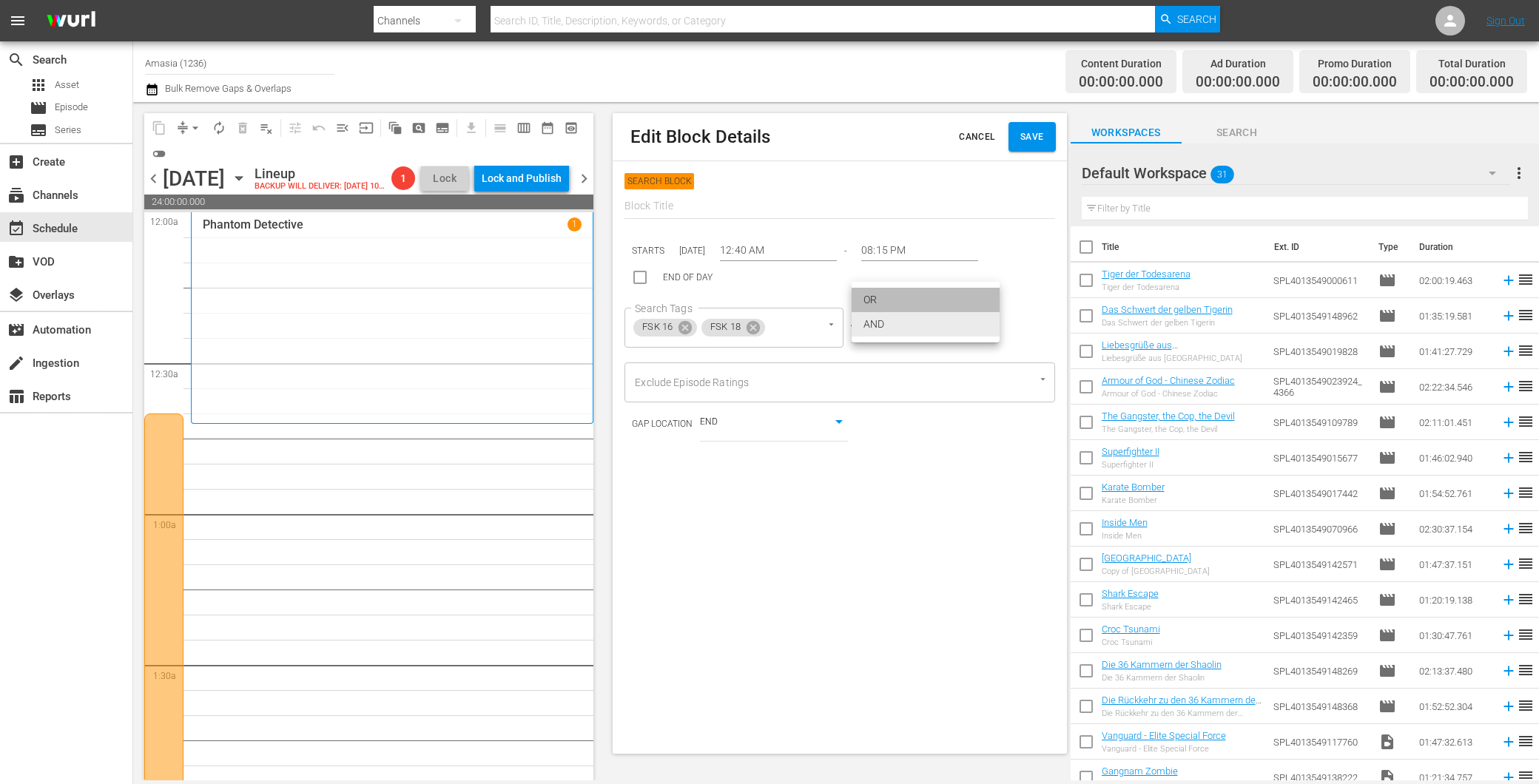
click at [896, 306] on li "OR" at bounding box center [925, 300] width 148 height 24
type input "false"
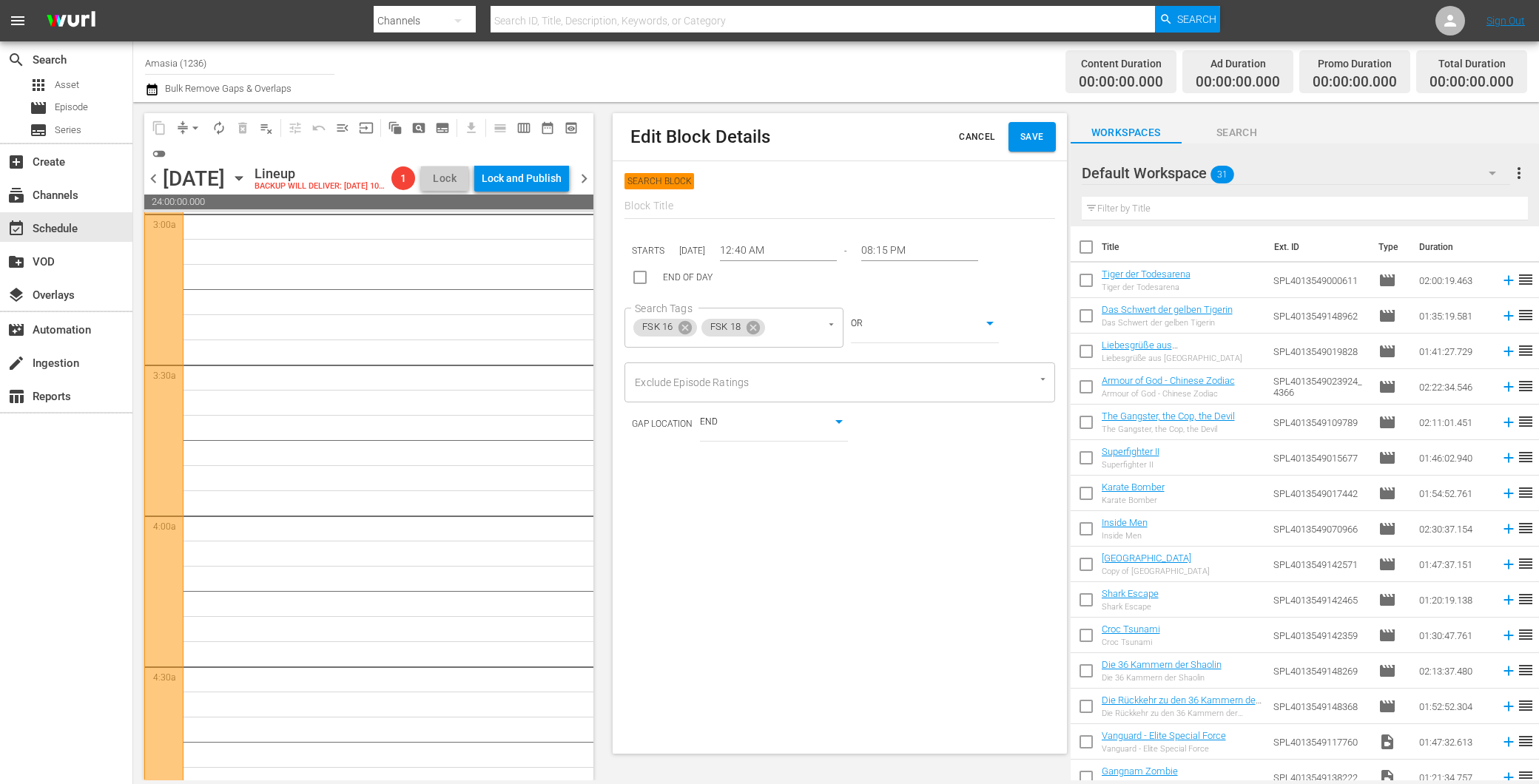
drag, startPoint x: 398, startPoint y: 443, endPoint x: 396, endPoint y: 472, distance: 29.1
click at [891, 247] on input "08:15 PM" at bounding box center [919, 250] width 117 height 23
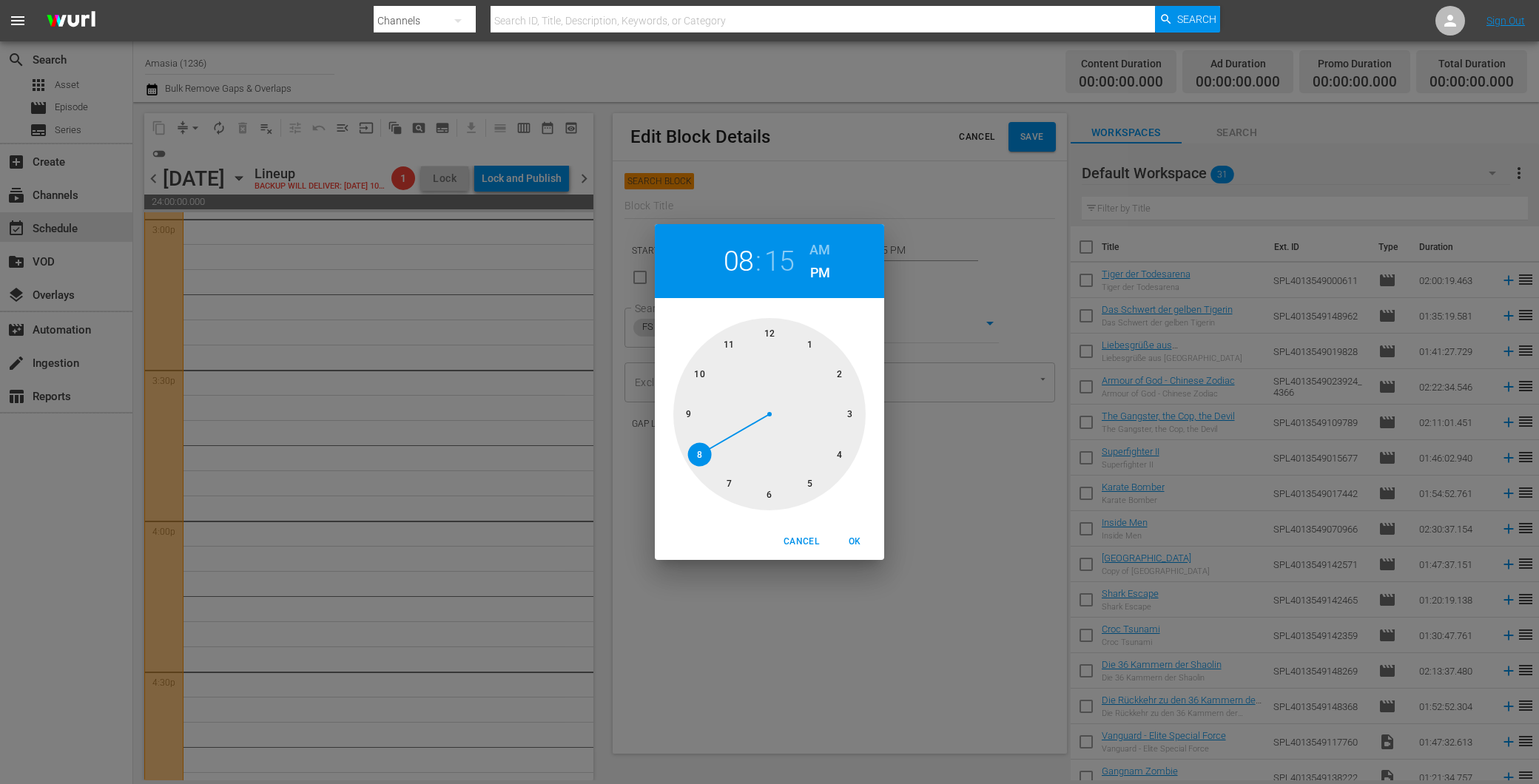
click at [824, 243] on h6 "AM" at bounding box center [819, 250] width 21 height 23
click at [769, 492] on div at bounding box center [769, 414] width 192 height 192
click at [770, 336] on div at bounding box center [769, 414] width 192 height 192
click at [852, 535] on span "OK" at bounding box center [854, 542] width 36 height 16
type input "06:00 AM"
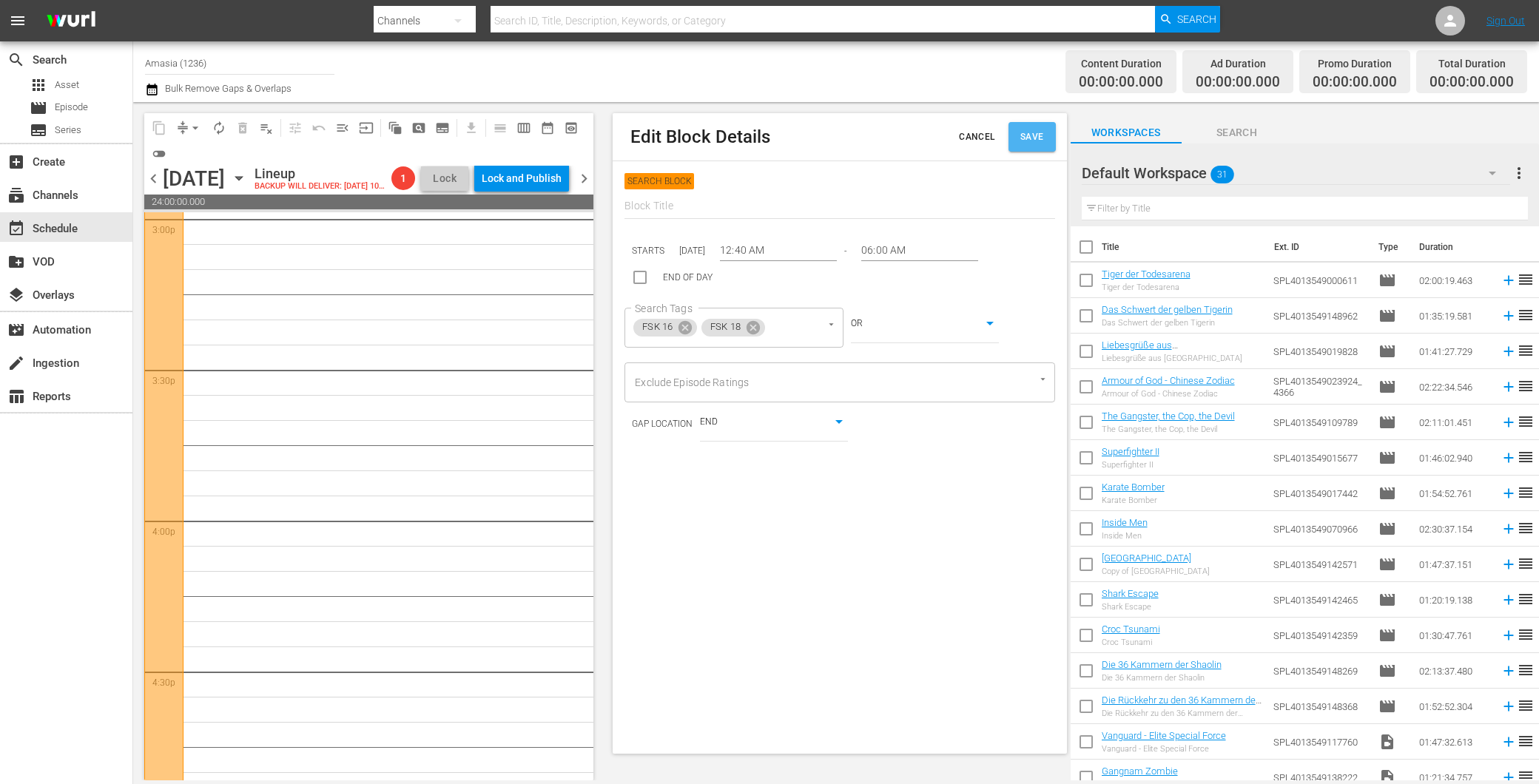
click at [1017, 124] on button "Save" at bounding box center [1031, 136] width 48 height 29
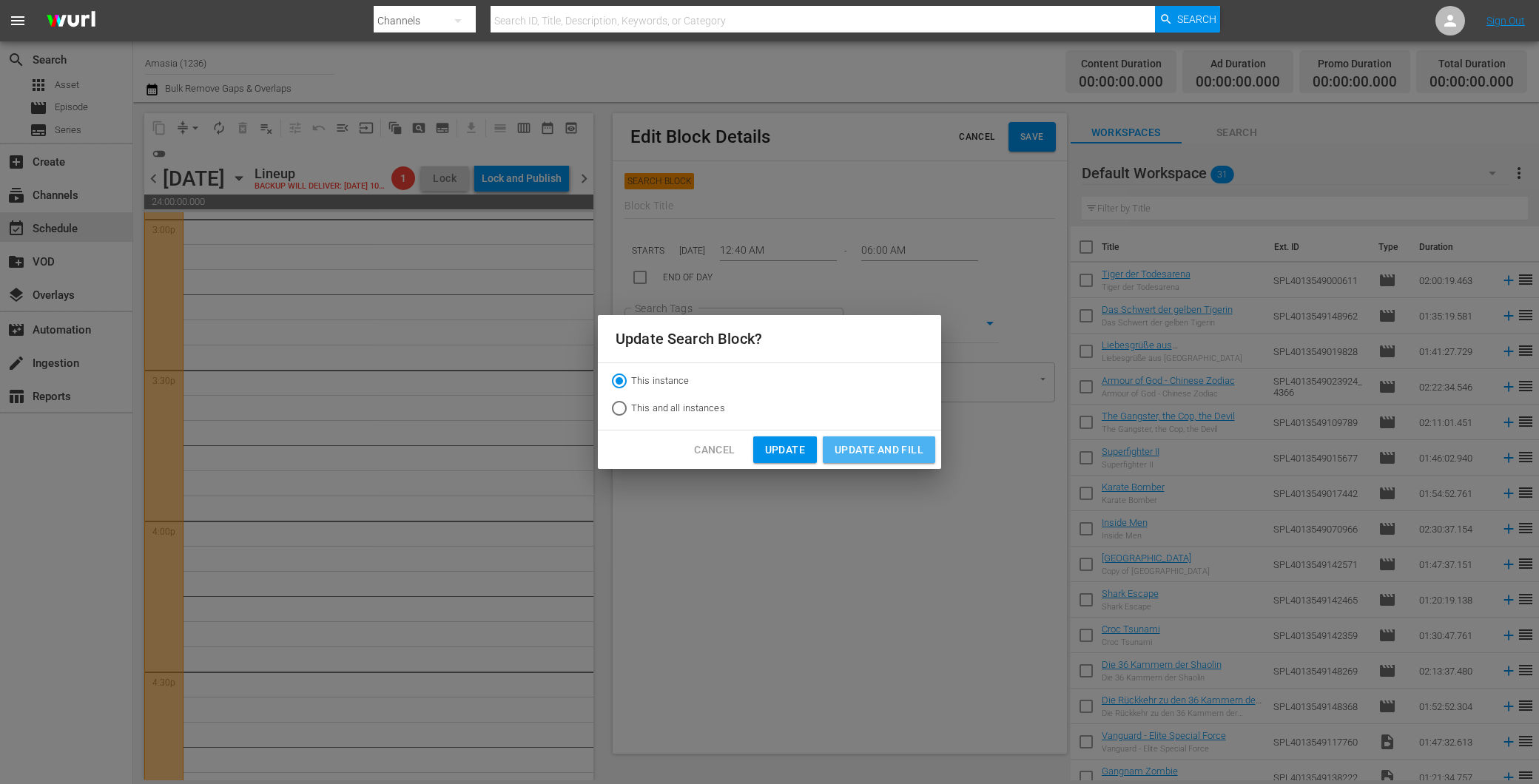
click at [855, 448] on span "Update and Fill" at bounding box center [878, 450] width 89 height 18
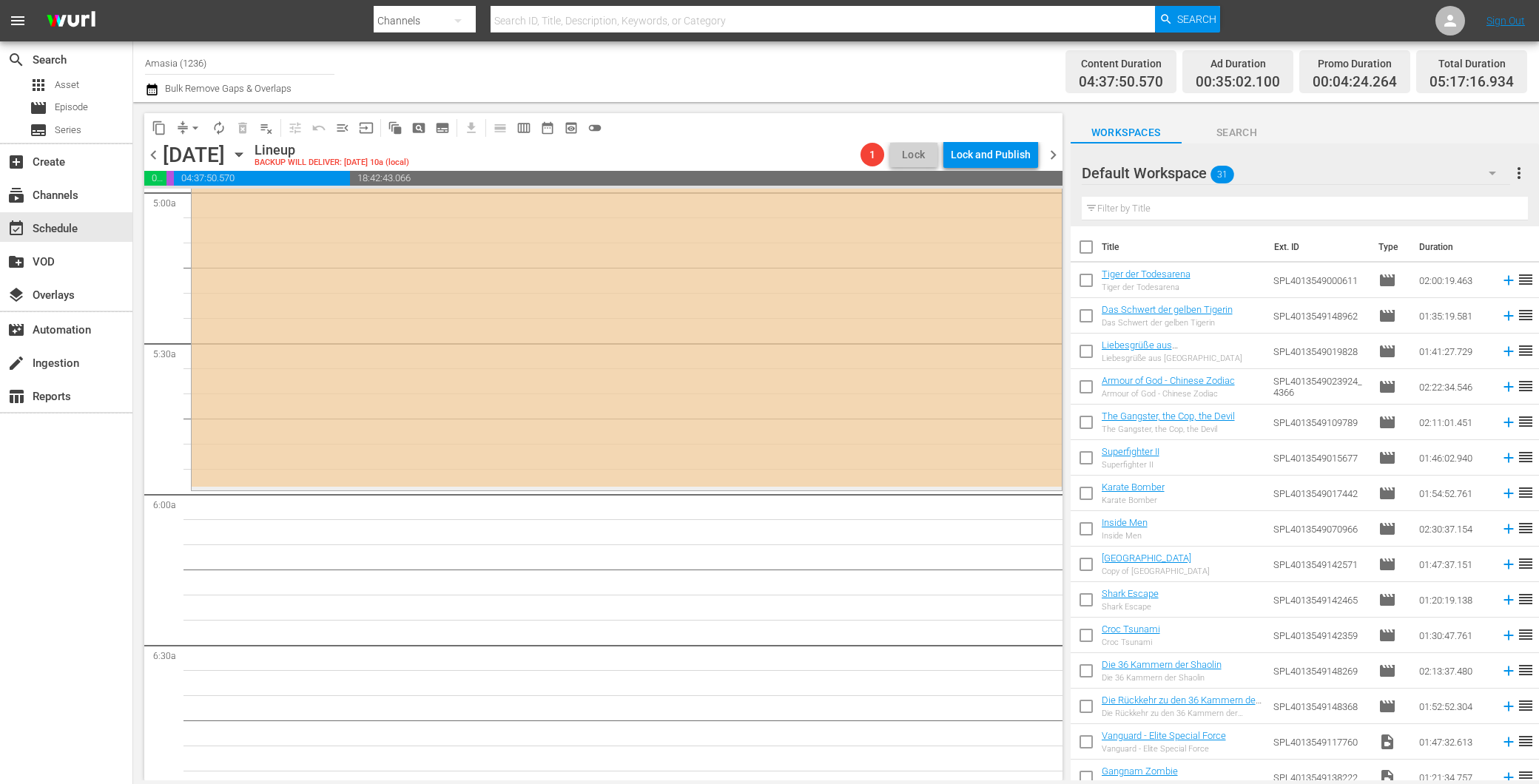
scroll to position [1479, 0]
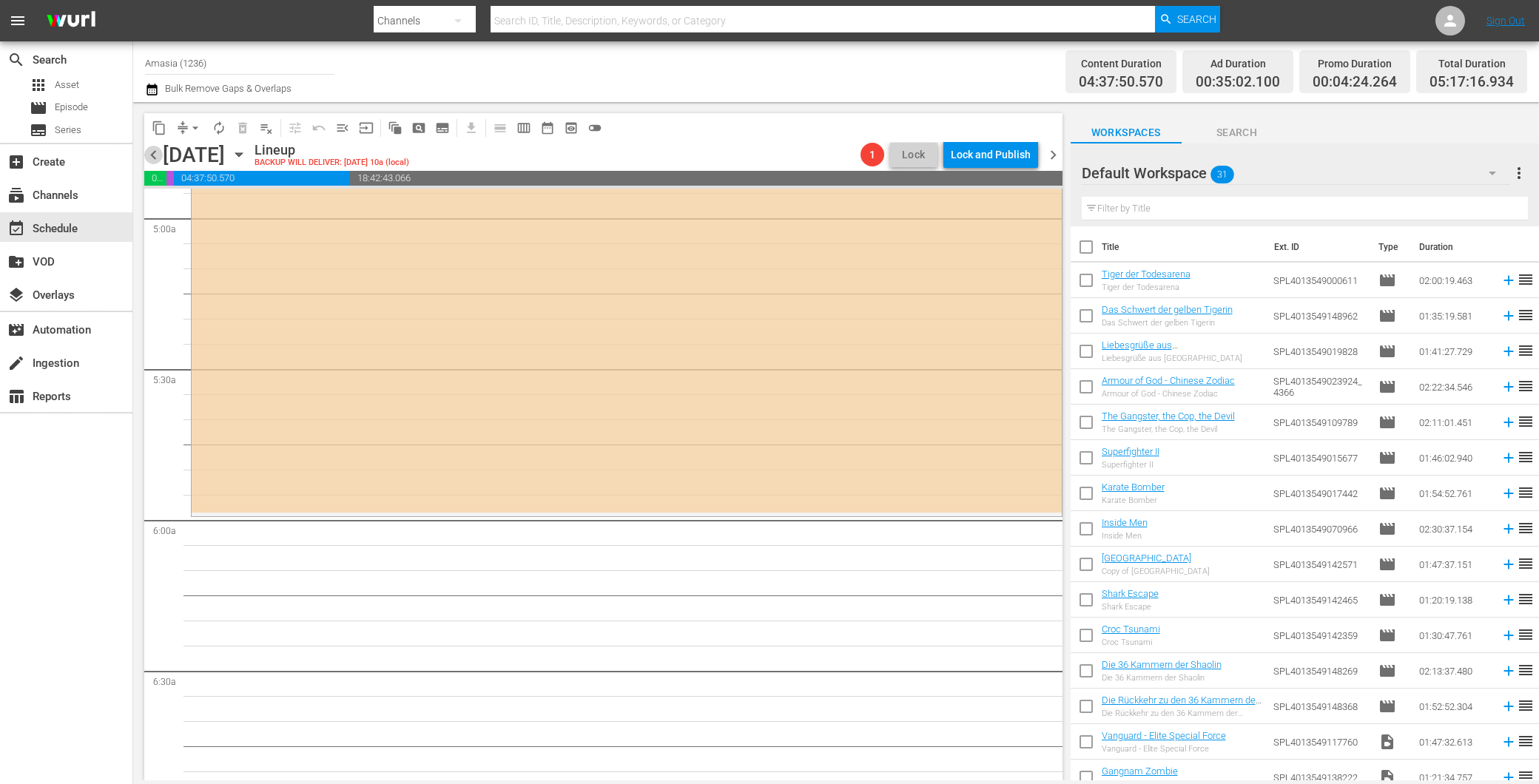
click at [149, 151] on span "chevron_left" at bounding box center [154, 155] width 18 height 18
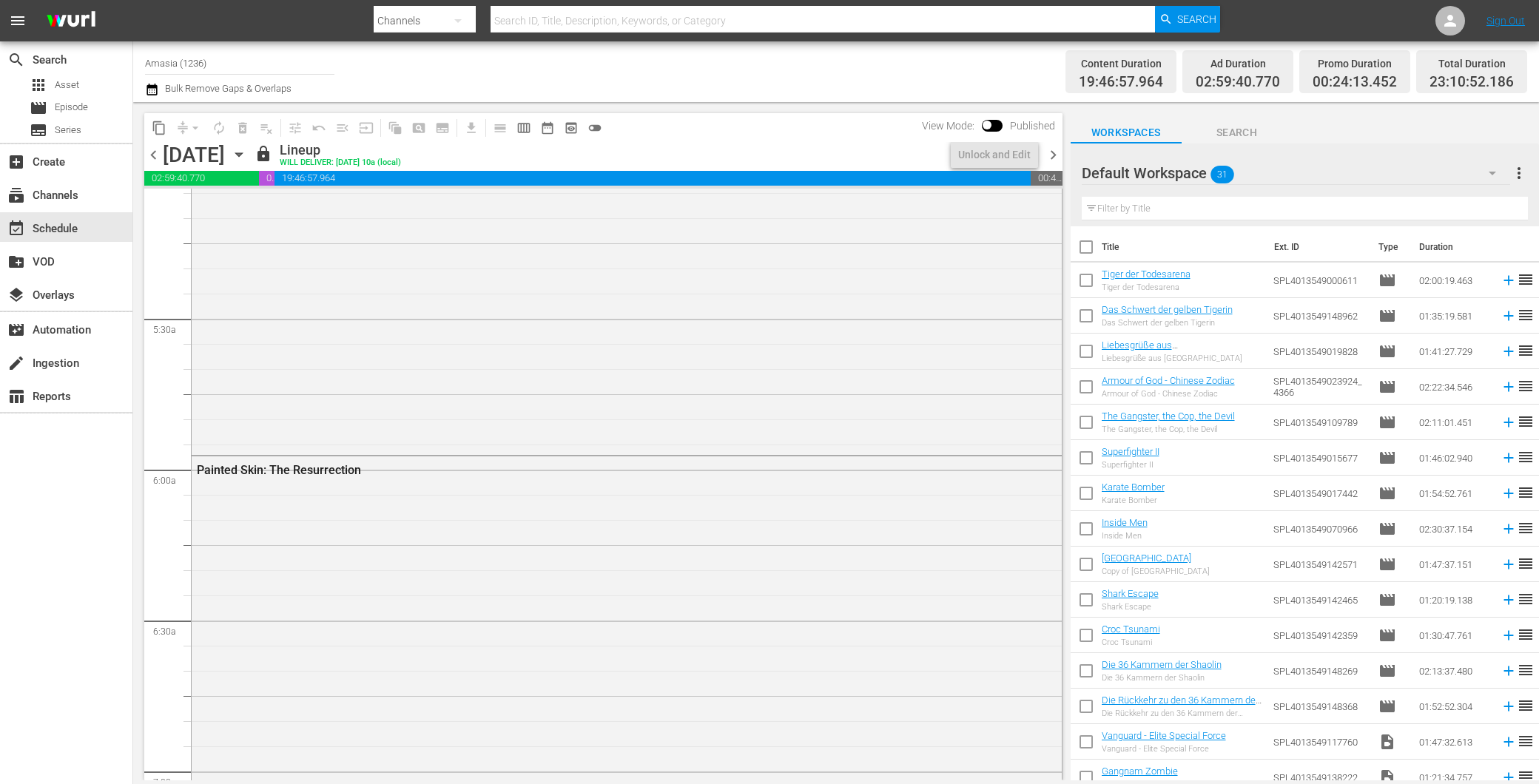
scroll to position [1505, 0]
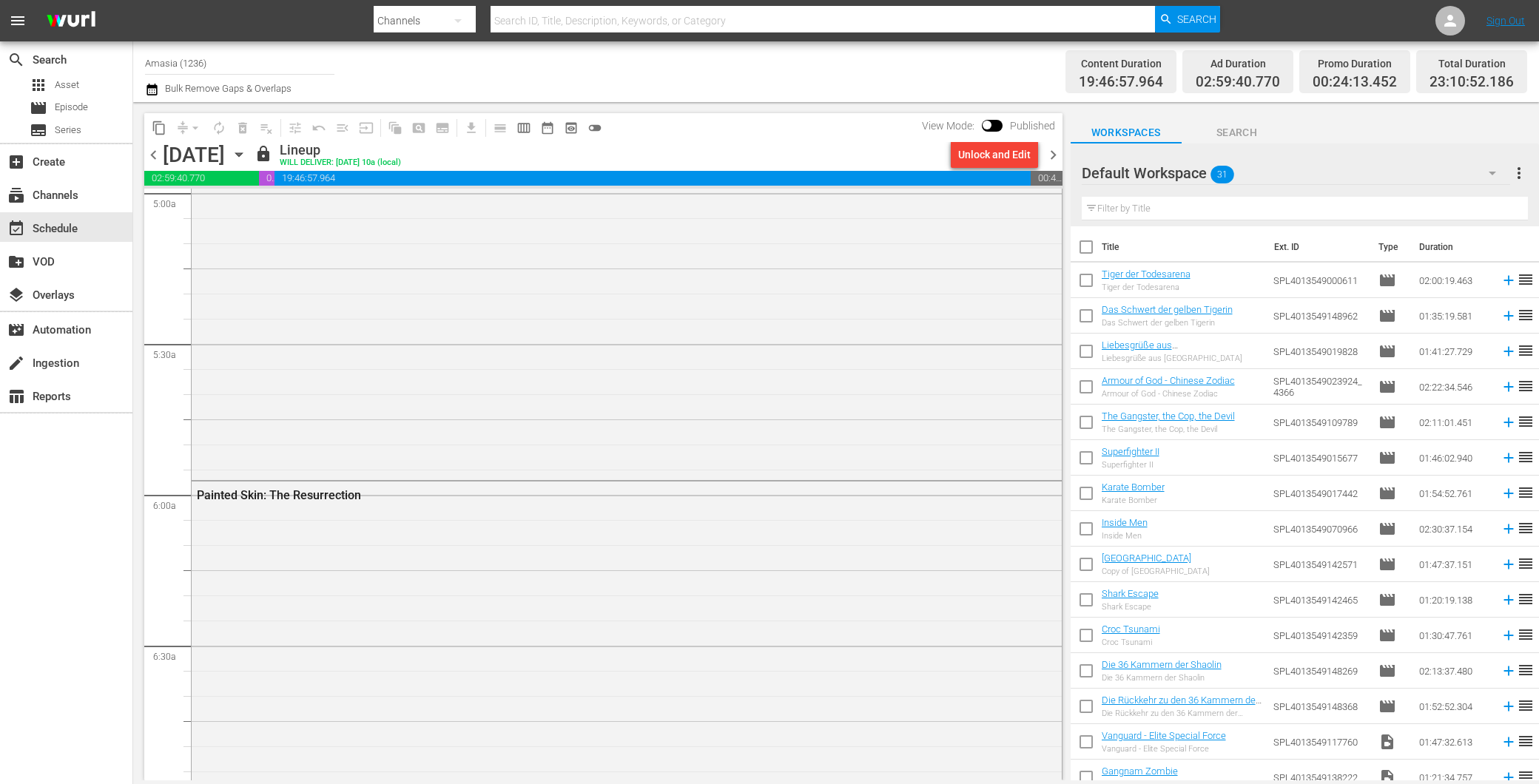
click at [1055, 144] on div "chevron_left Tuesday, September 30th September 30th lock Lineup WILL DELIVER: 9…" at bounding box center [603, 156] width 918 height 29
click at [1052, 150] on span "chevron_right" at bounding box center [1053, 155] width 18 height 18
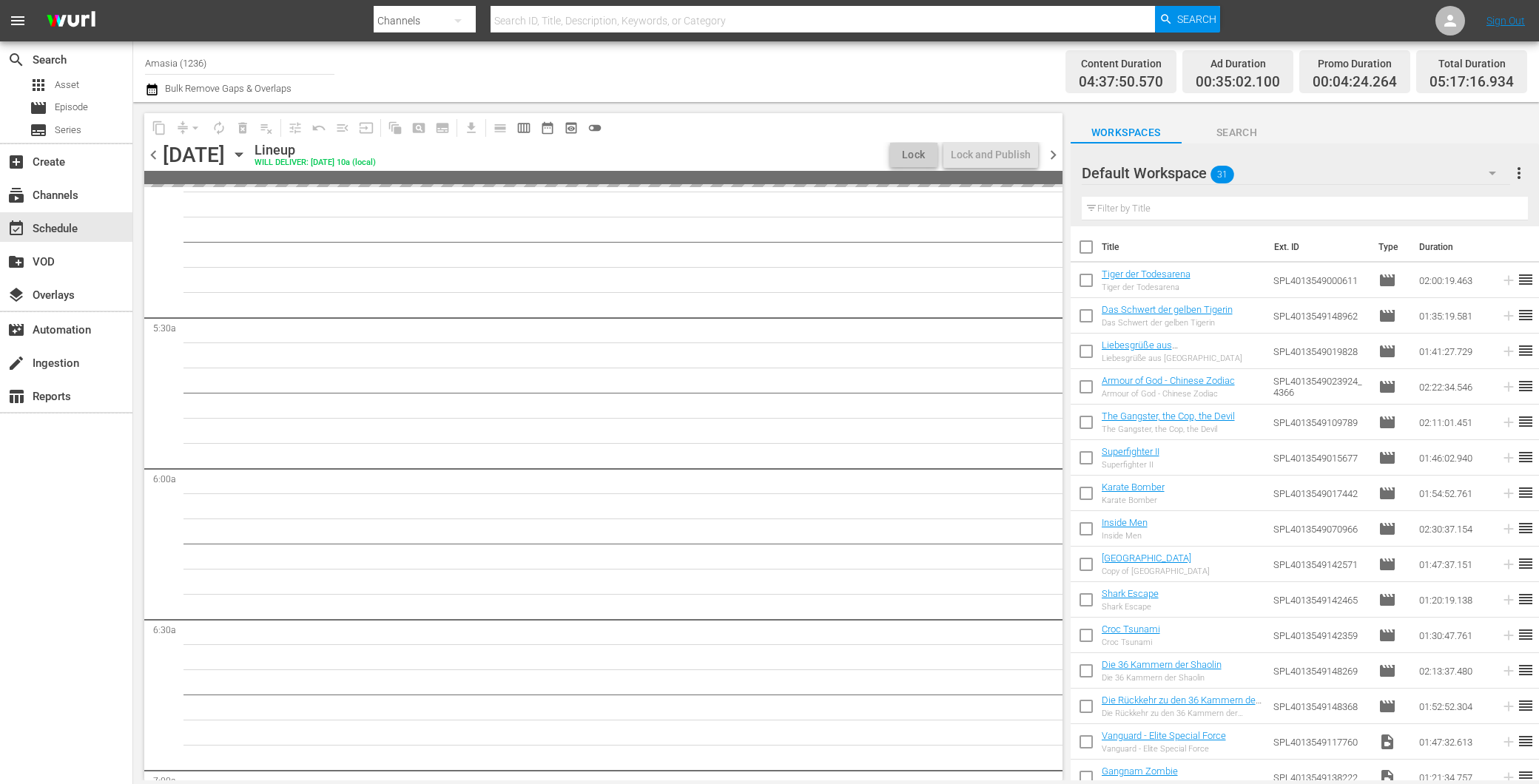
scroll to position [1479, 0]
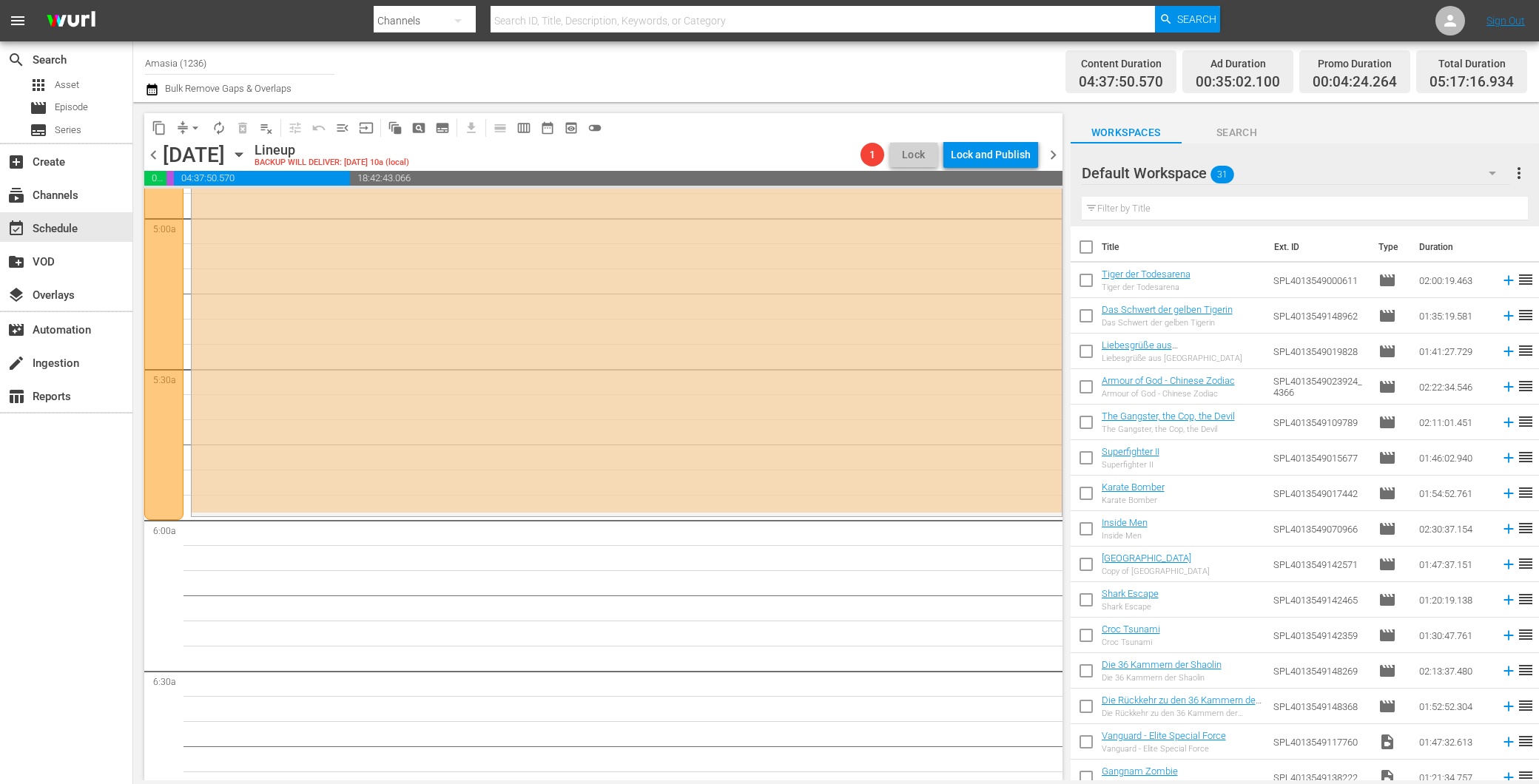
click at [1313, 164] on div "Default Workspace 31" at bounding box center [1295, 173] width 428 height 42
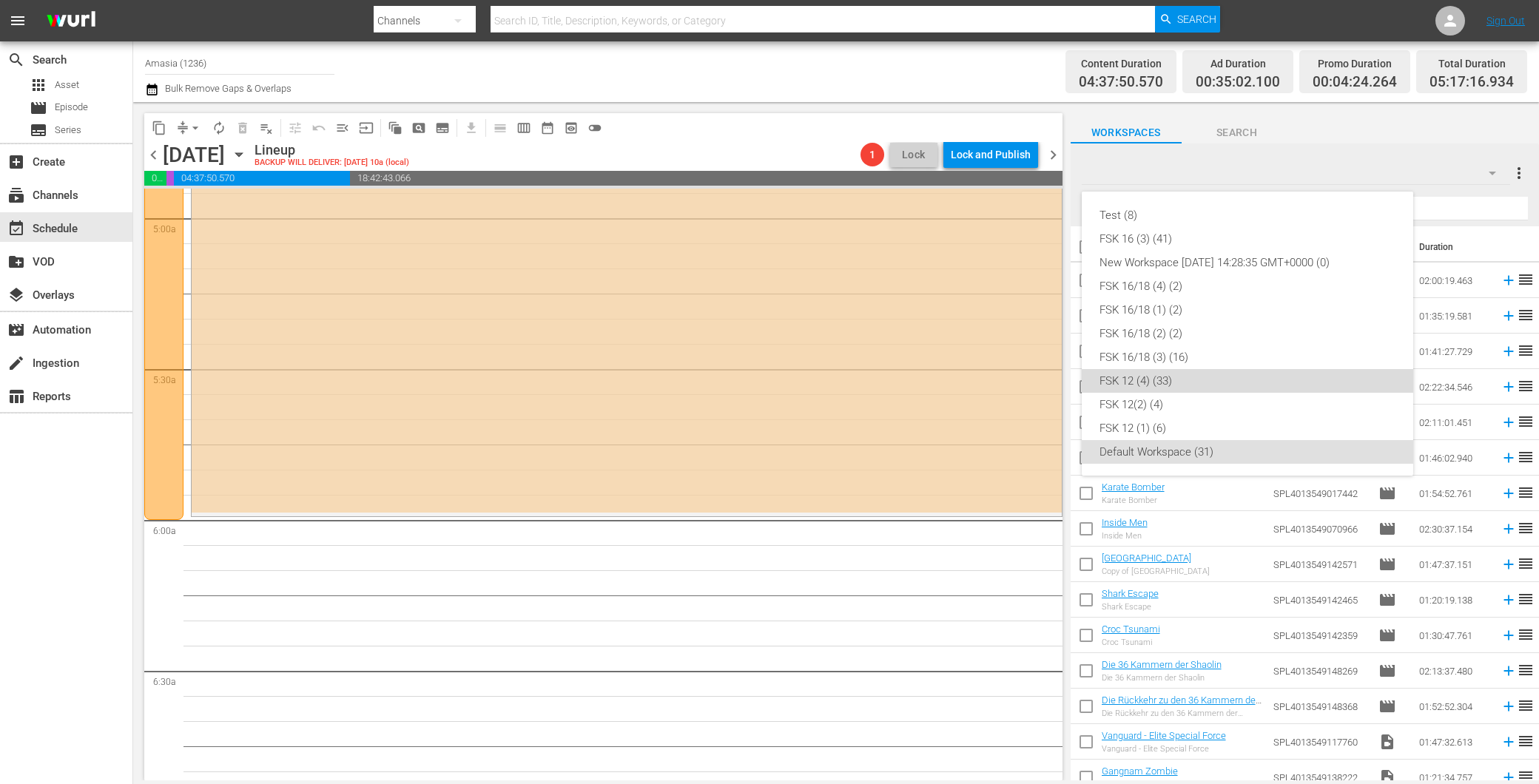
click at [1177, 372] on div "FSK 12 (4) (33)" at bounding box center [1247, 381] width 296 height 23
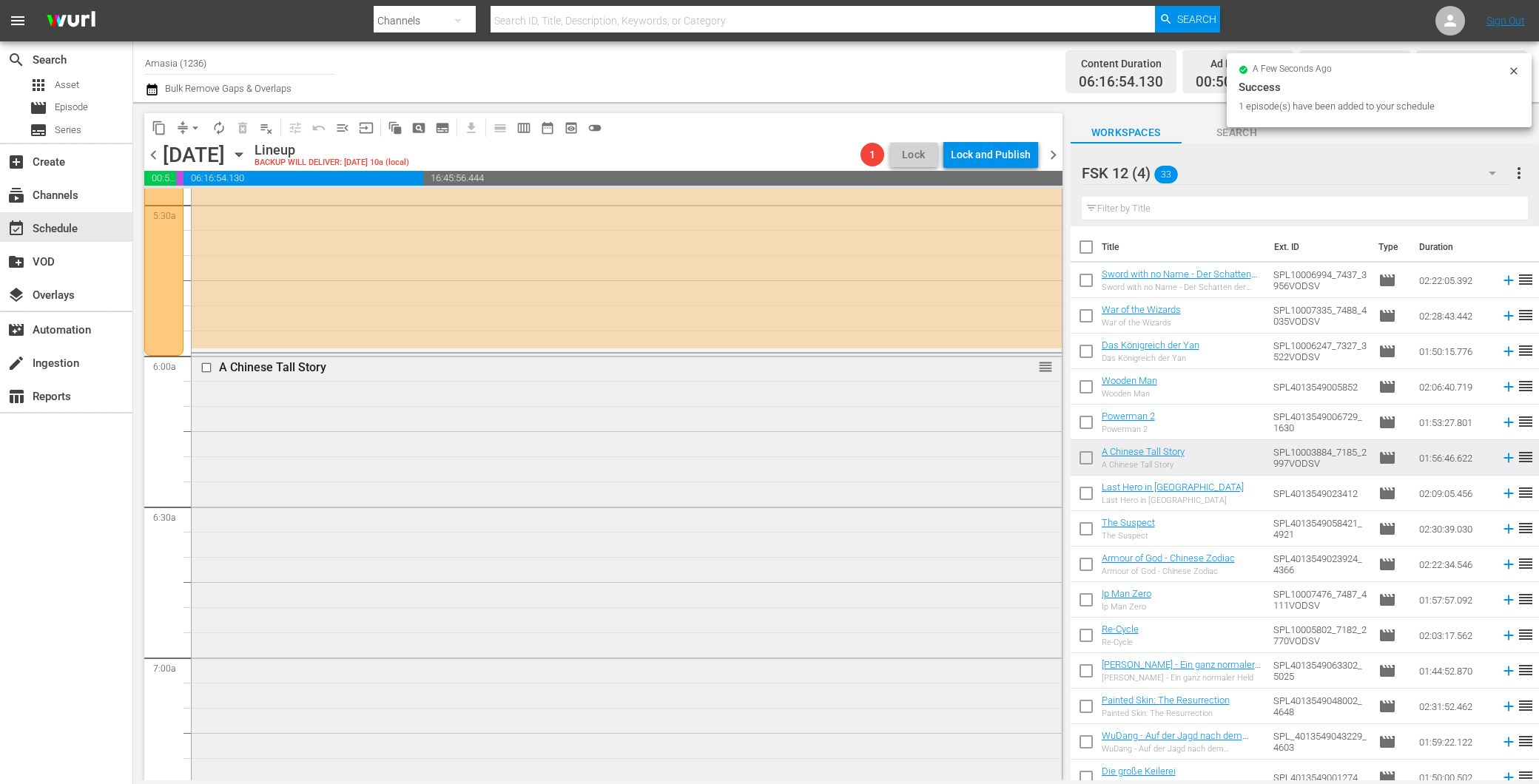
scroll to position [2219, 0]
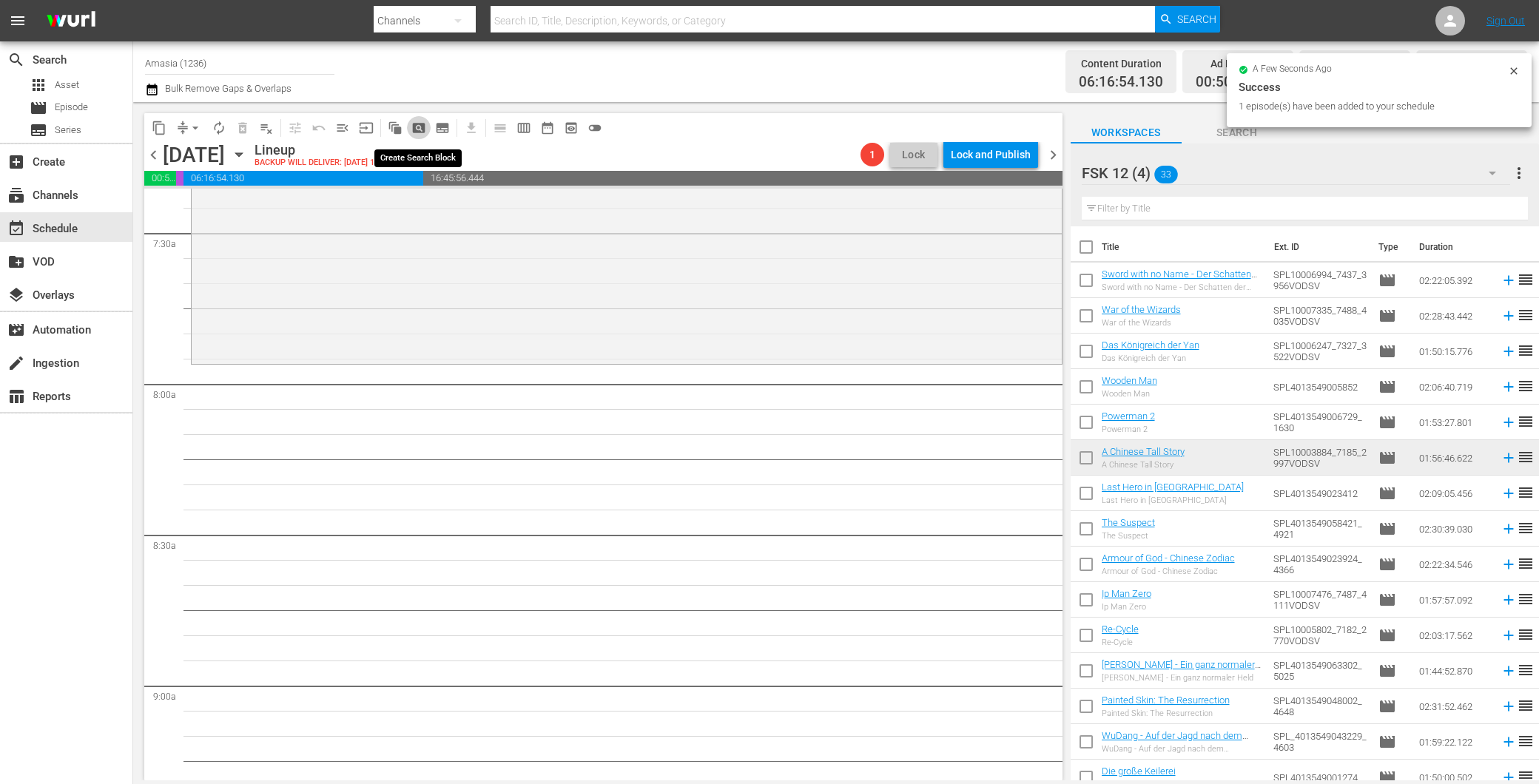
click at [408, 131] on button "pageview_outlined" at bounding box center [418, 128] width 23 height 23
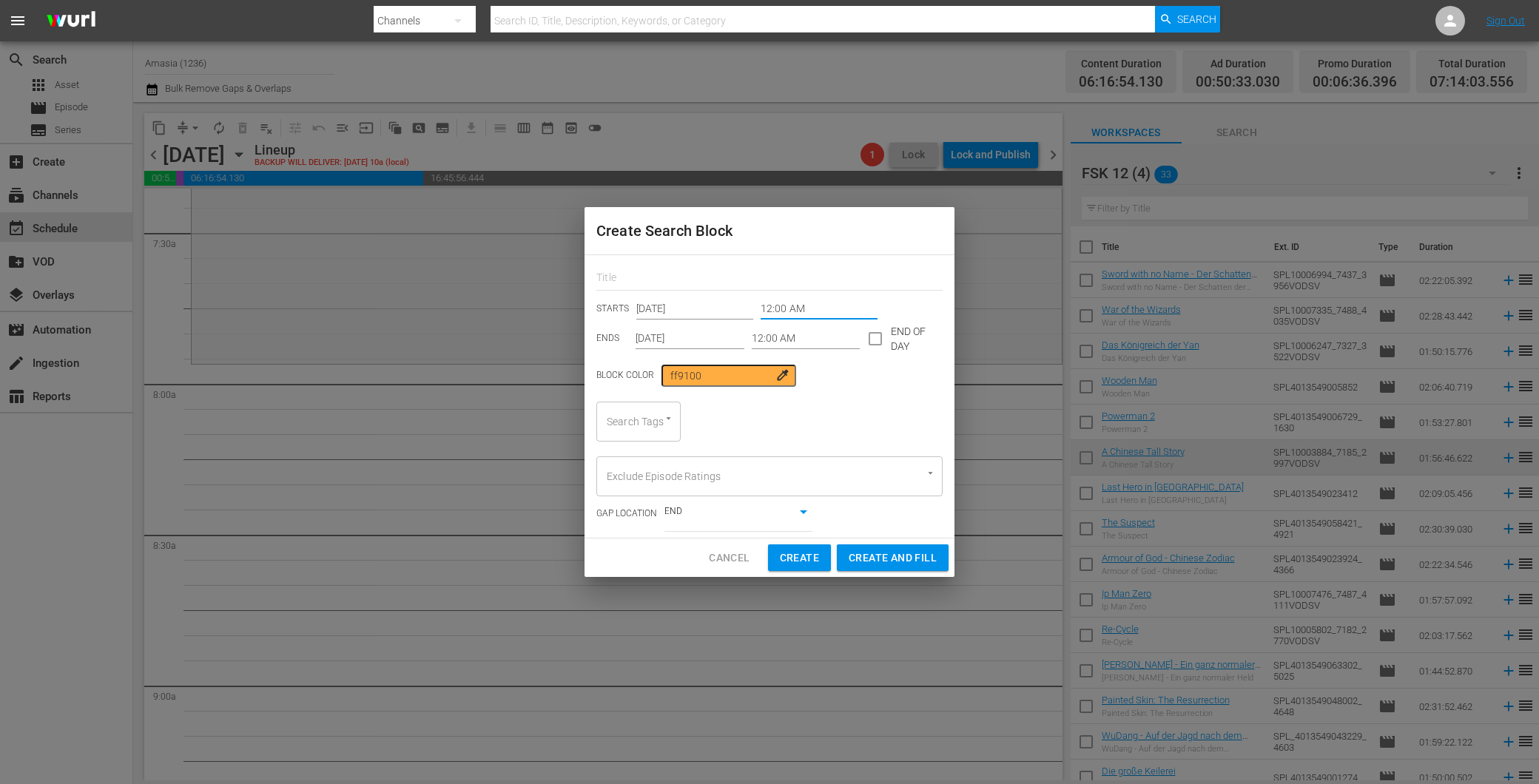
click at [784, 311] on input "12:00 AM" at bounding box center [819, 309] width 117 height 23
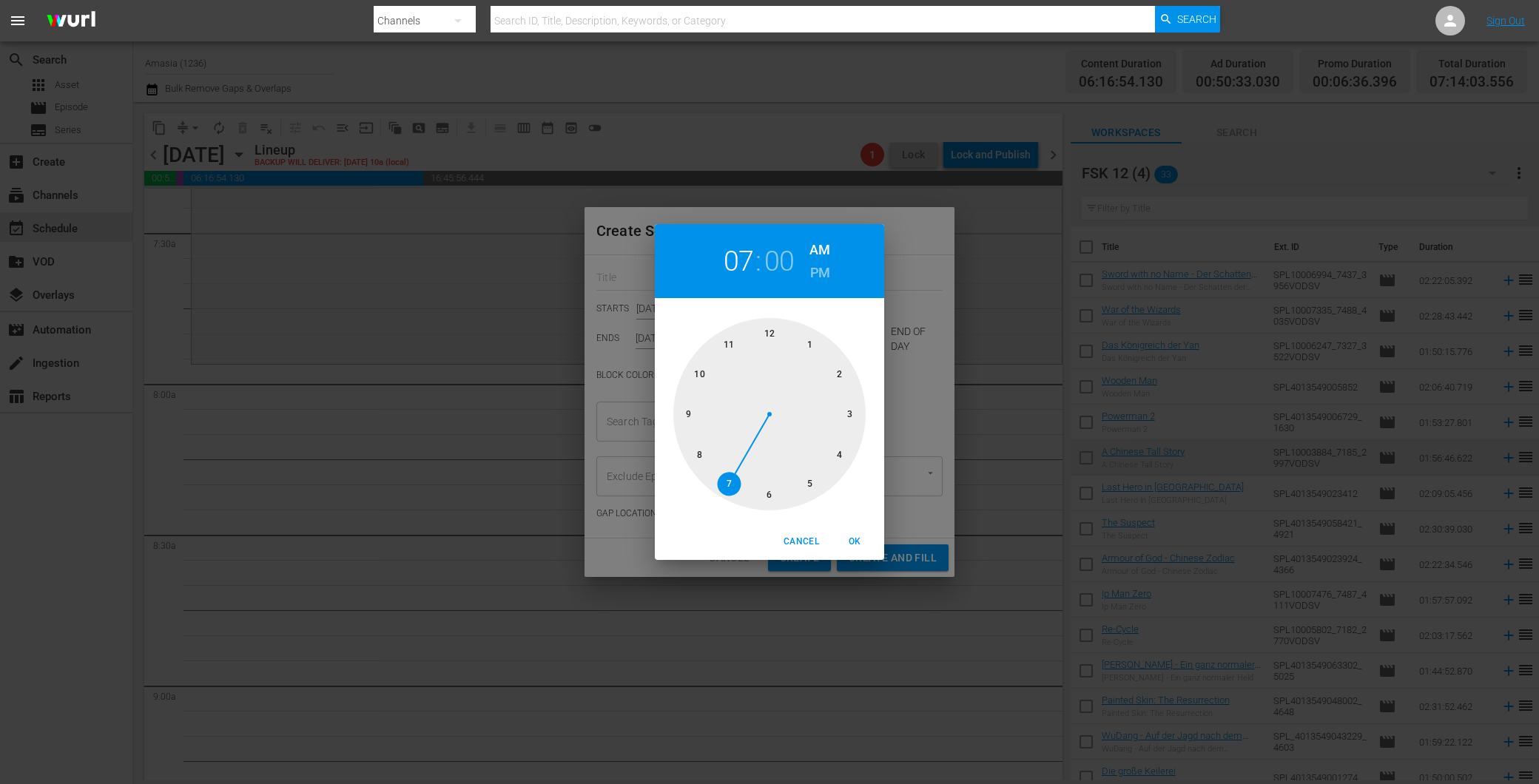
click at [722, 489] on div at bounding box center [769, 414] width 192 height 192
click at [723, 327] on div at bounding box center [769, 414] width 192 height 192
click at [846, 534] on span "OK" at bounding box center [854, 542] width 36 height 16
type input "07:55 AM"
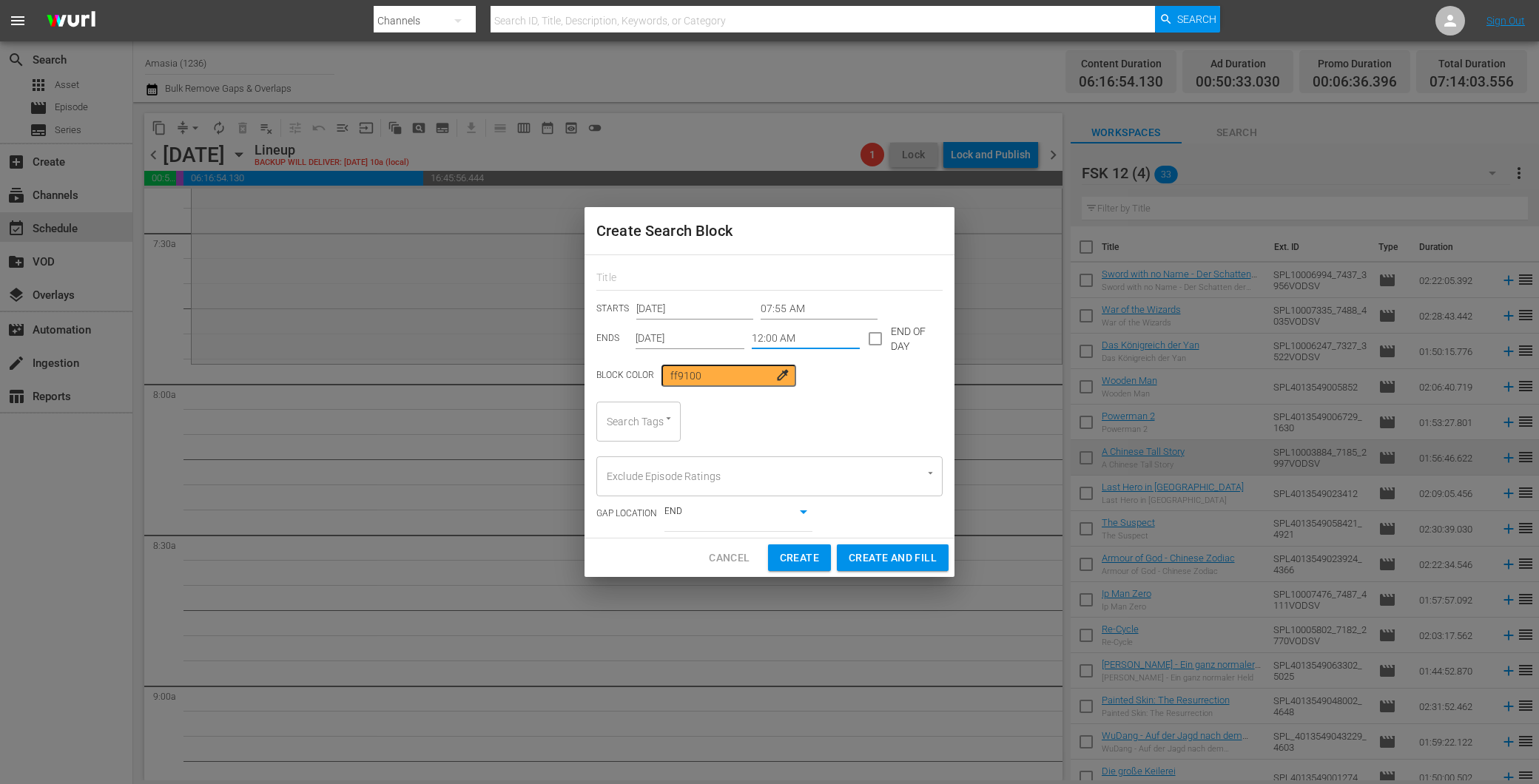
click at [782, 336] on input "12:00 AM" at bounding box center [806, 338] width 109 height 23
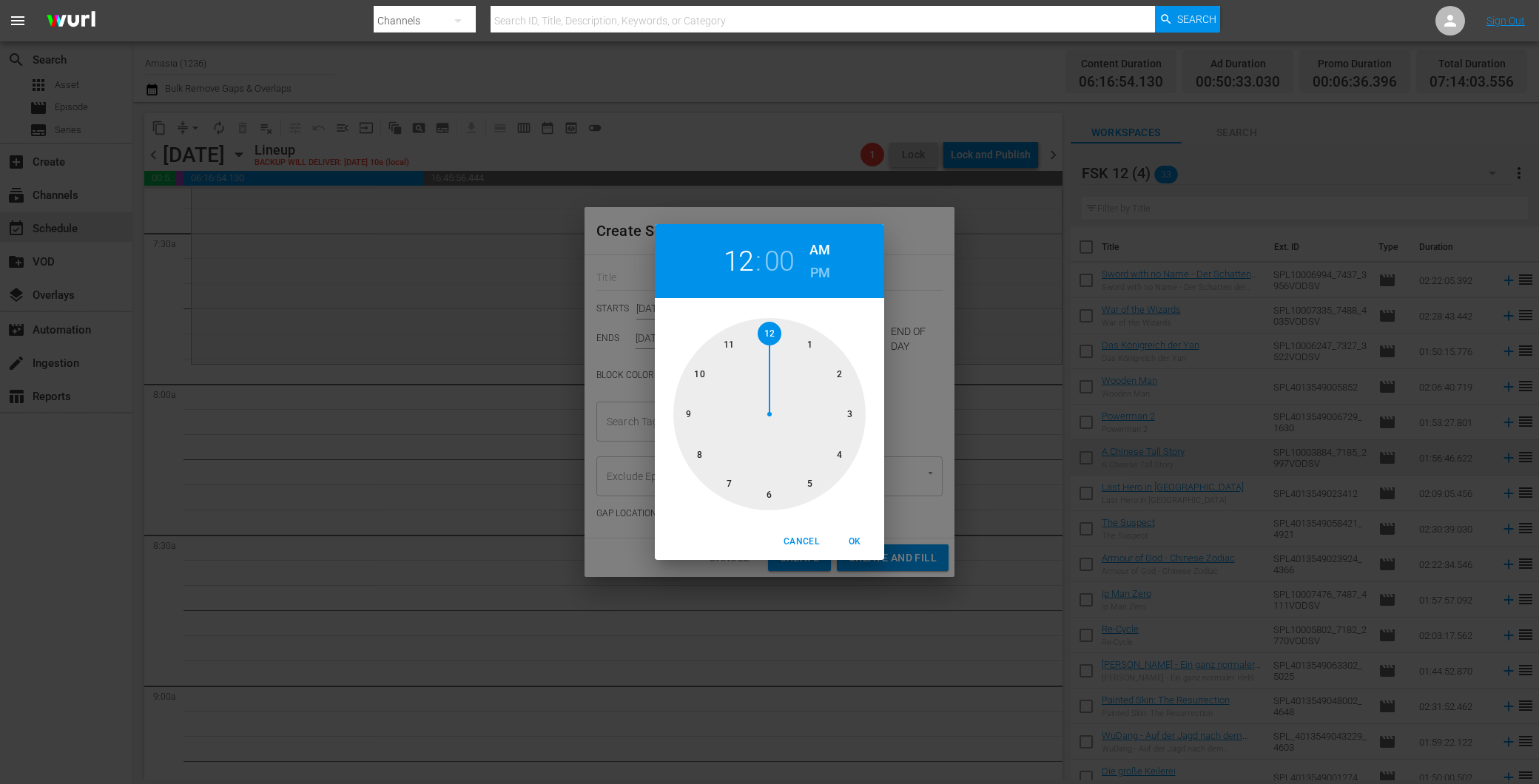
drag, startPoint x: 699, startPoint y: 371, endPoint x: 762, endPoint y: 379, distance: 63.5
click at [704, 367] on div at bounding box center [769, 414] width 192 height 192
drag, startPoint x: 847, startPoint y: 415, endPoint x: 824, endPoint y: 320, distance: 97.7
click at [846, 412] on div at bounding box center [769, 414] width 192 height 192
click at [813, 265] on h6 "PM" at bounding box center [820, 273] width 20 height 23
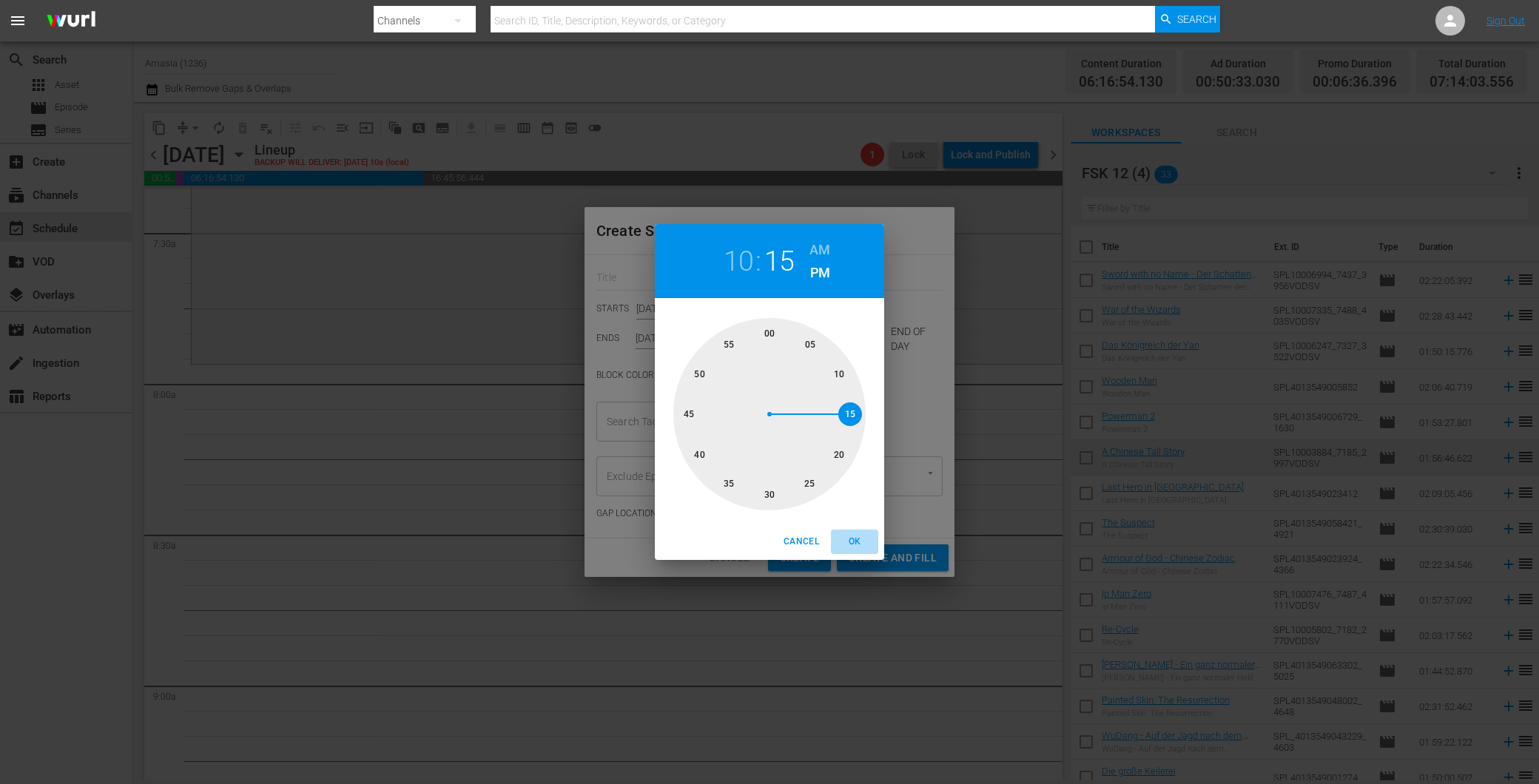
click at [868, 535] on span "OK" at bounding box center [854, 542] width 36 height 16
type input "10:15 PM"
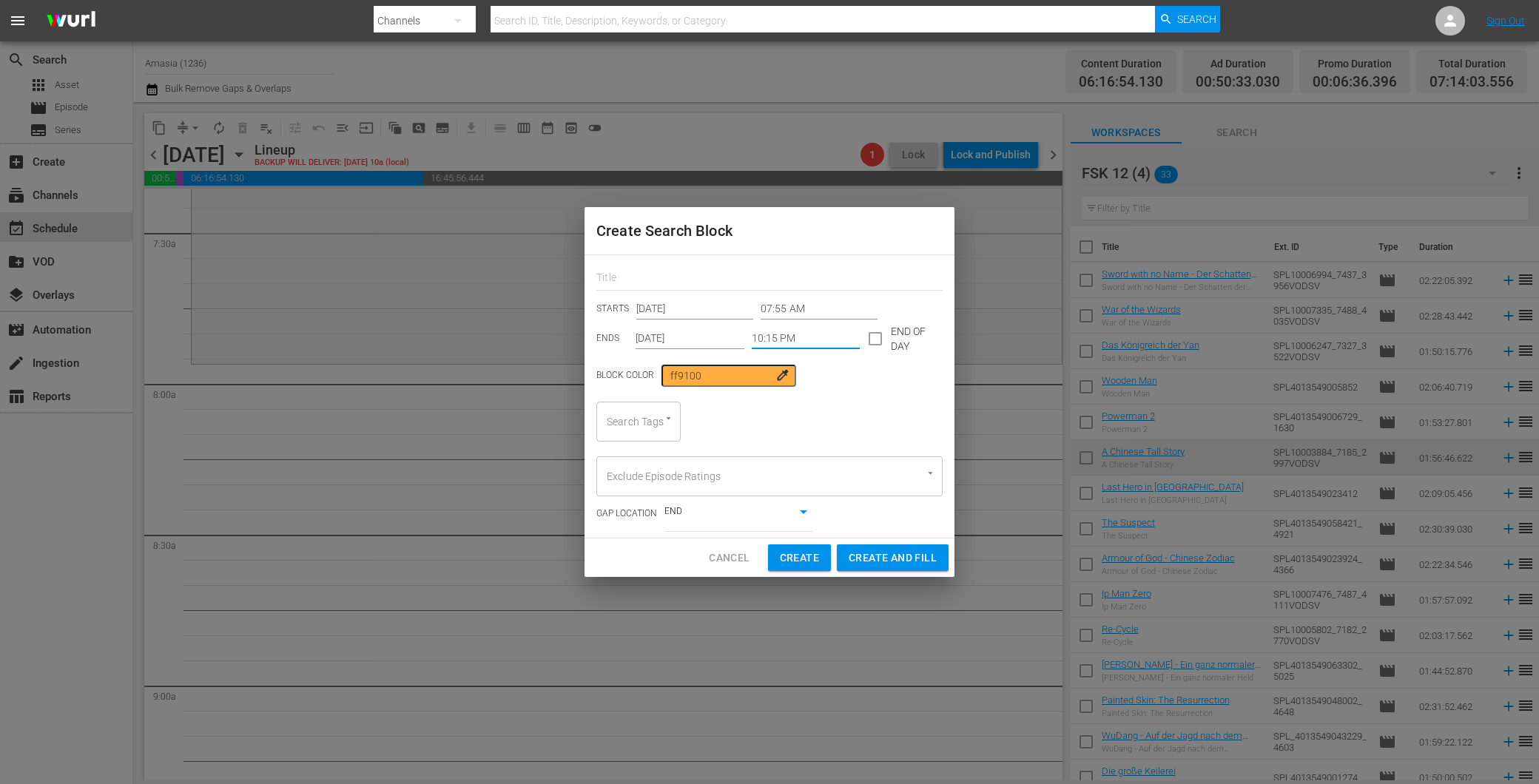
click at [659, 416] on div at bounding box center [661, 419] width 27 height 16
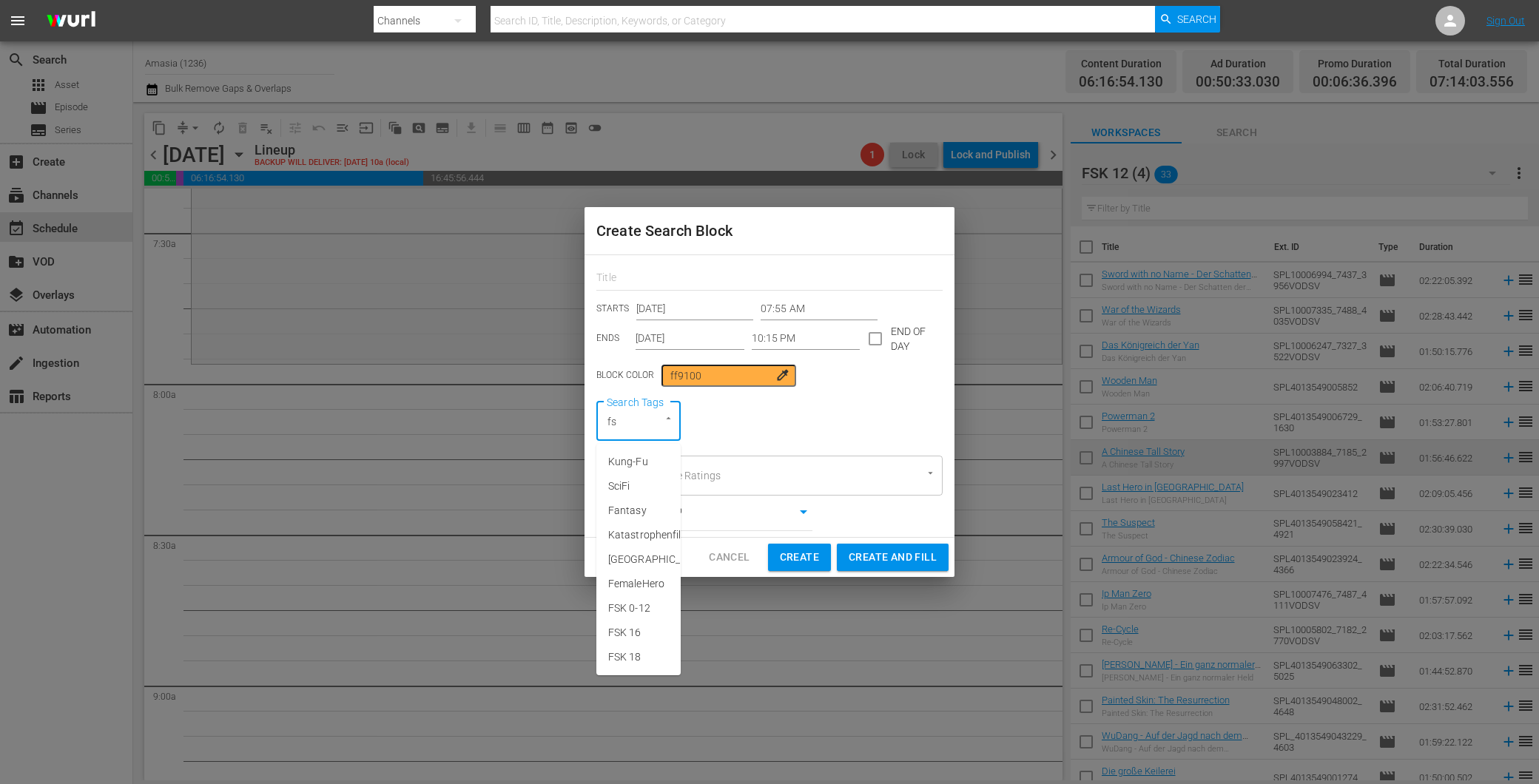
type input "fsk"
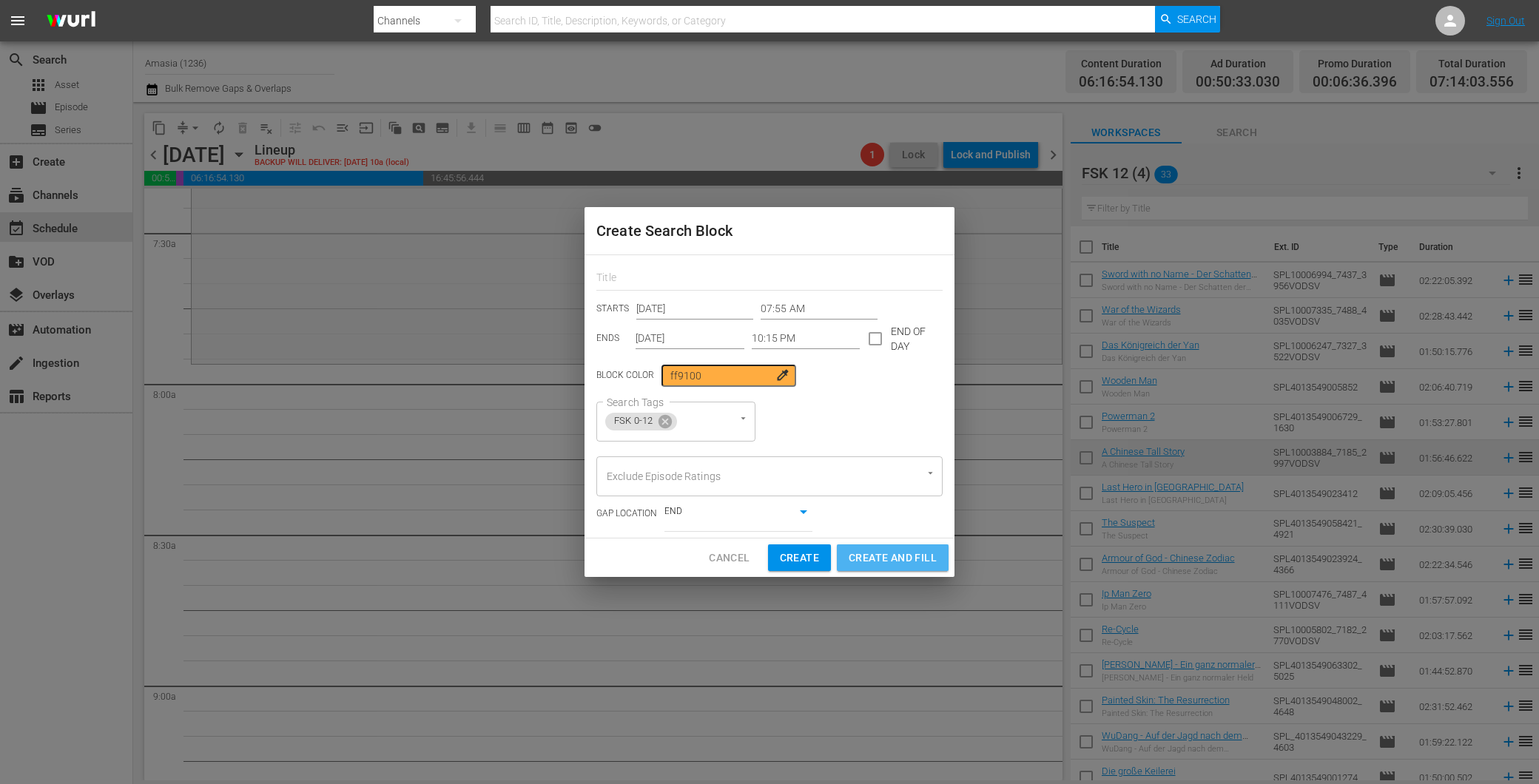
drag, startPoint x: 896, startPoint y: 554, endPoint x: 888, endPoint y: 556, distance: 8.2
click at [889, 554] on span "Create and Fill" at bounding box center [892, 558] width 88 height 18
type input "12:00 AM"
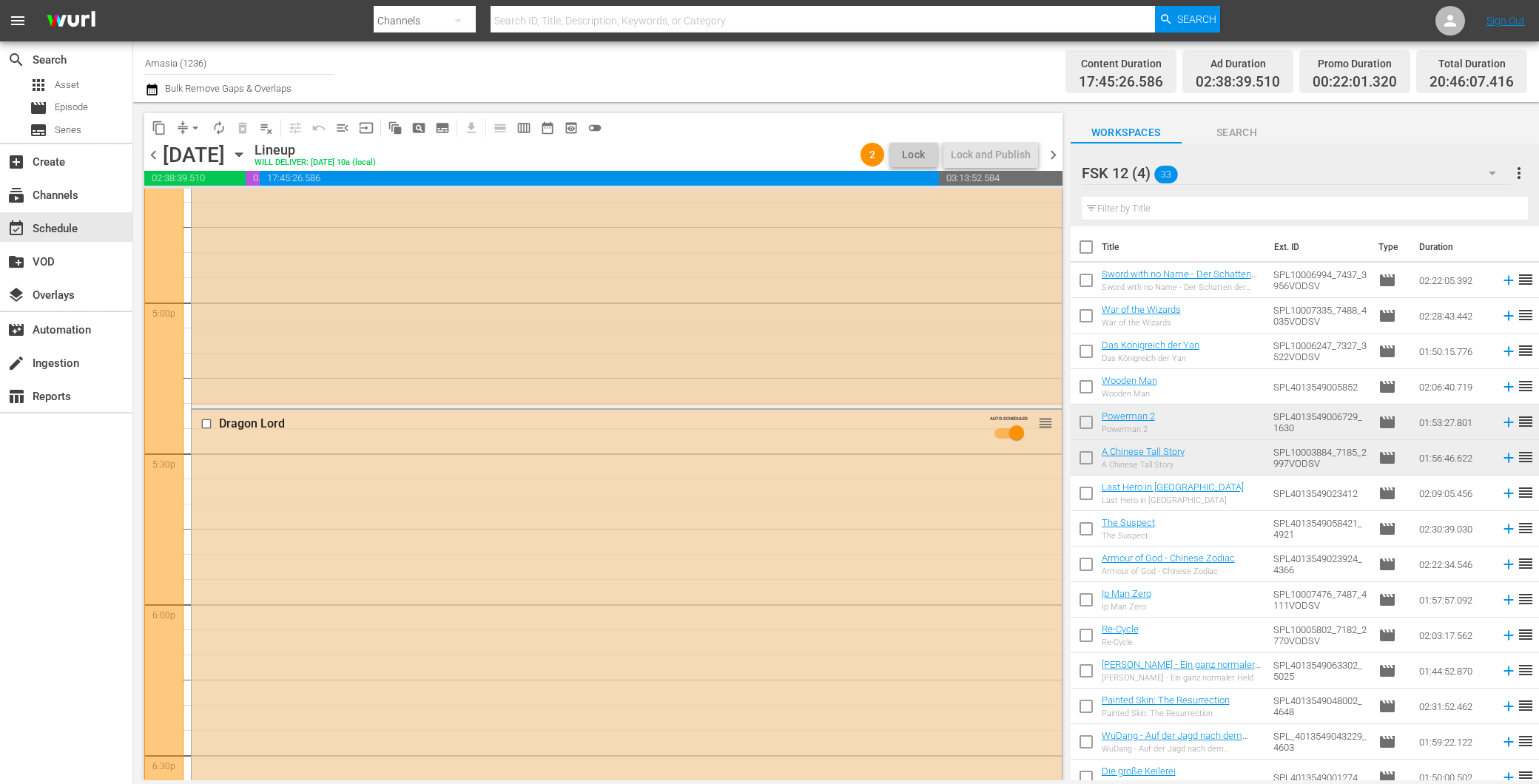
scroll to position [4843, 0]
click at [1046, 594] on div "Dragon Lord AUTO-SCHEDULED reorder" at bounding box center [626, 605] width 870 height 44
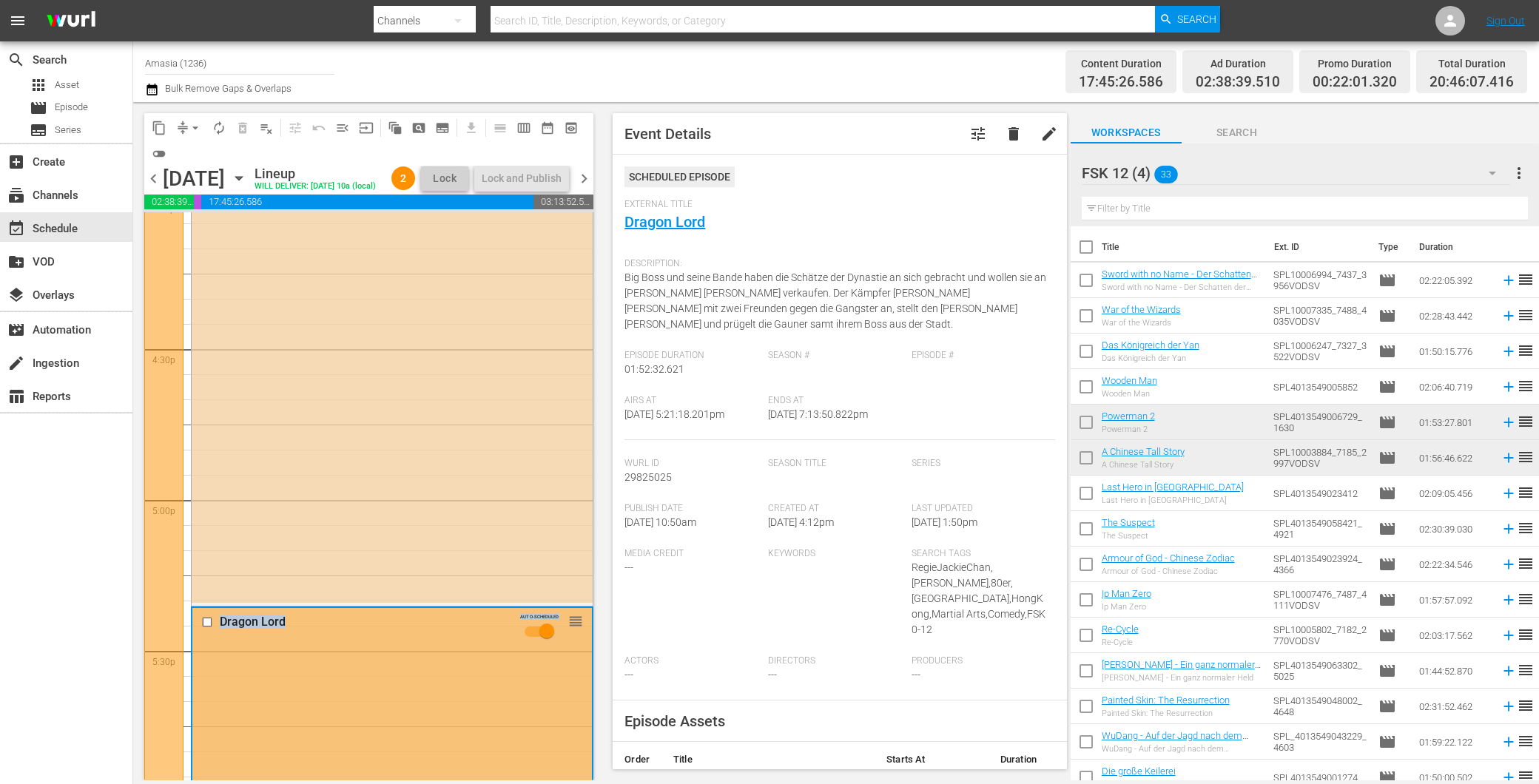
drag, startPoint x: 585, startPoint y: 603, endPoint x: 600, endPoint y: 551, distance: 54.1
click at [597, 551] on div "content_copy compress arrow_drop_down autorenew_outlined delete_forever_outline…" at bounding box center [364, 441] width 463 height 678
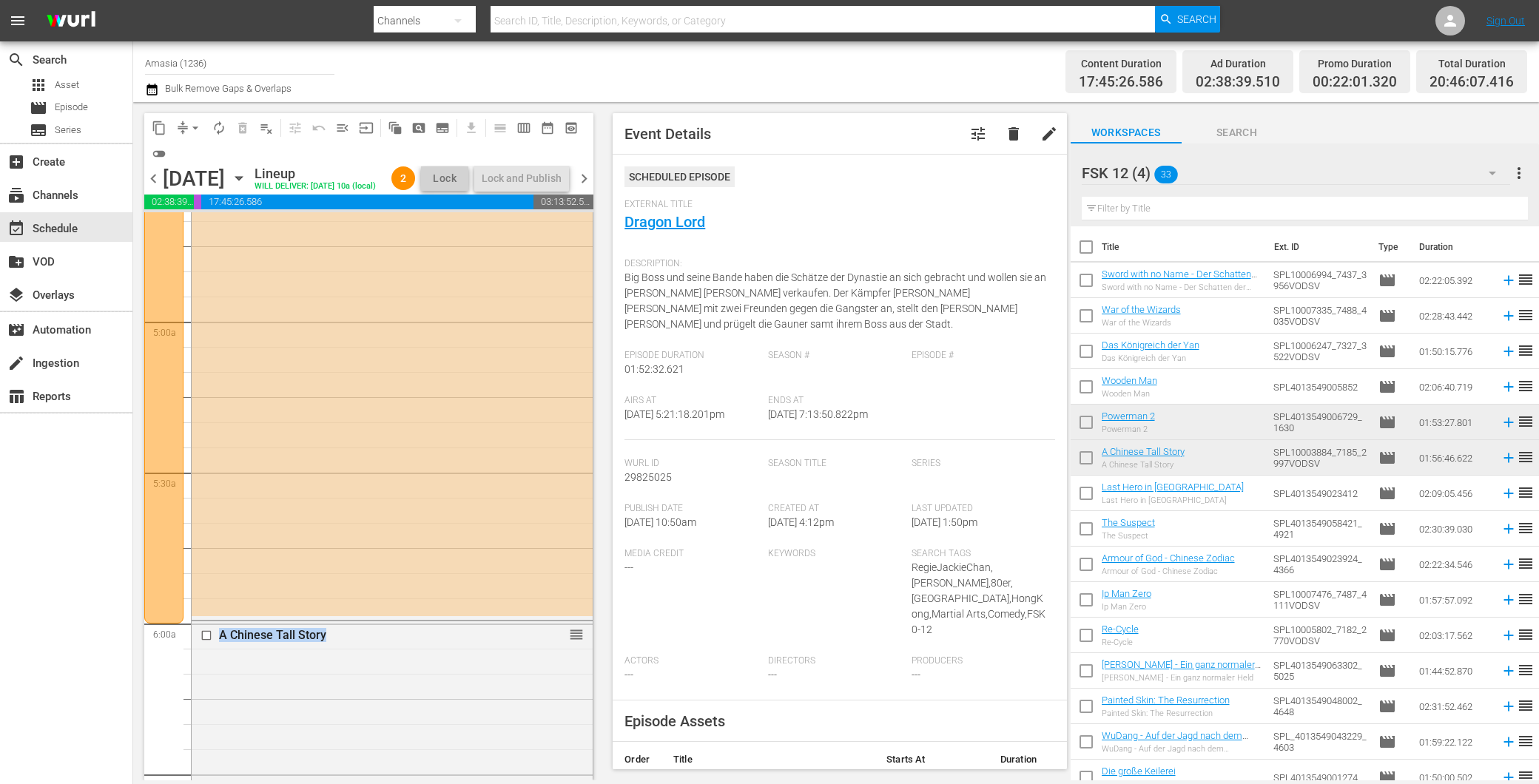
scroll to position [0, 0]
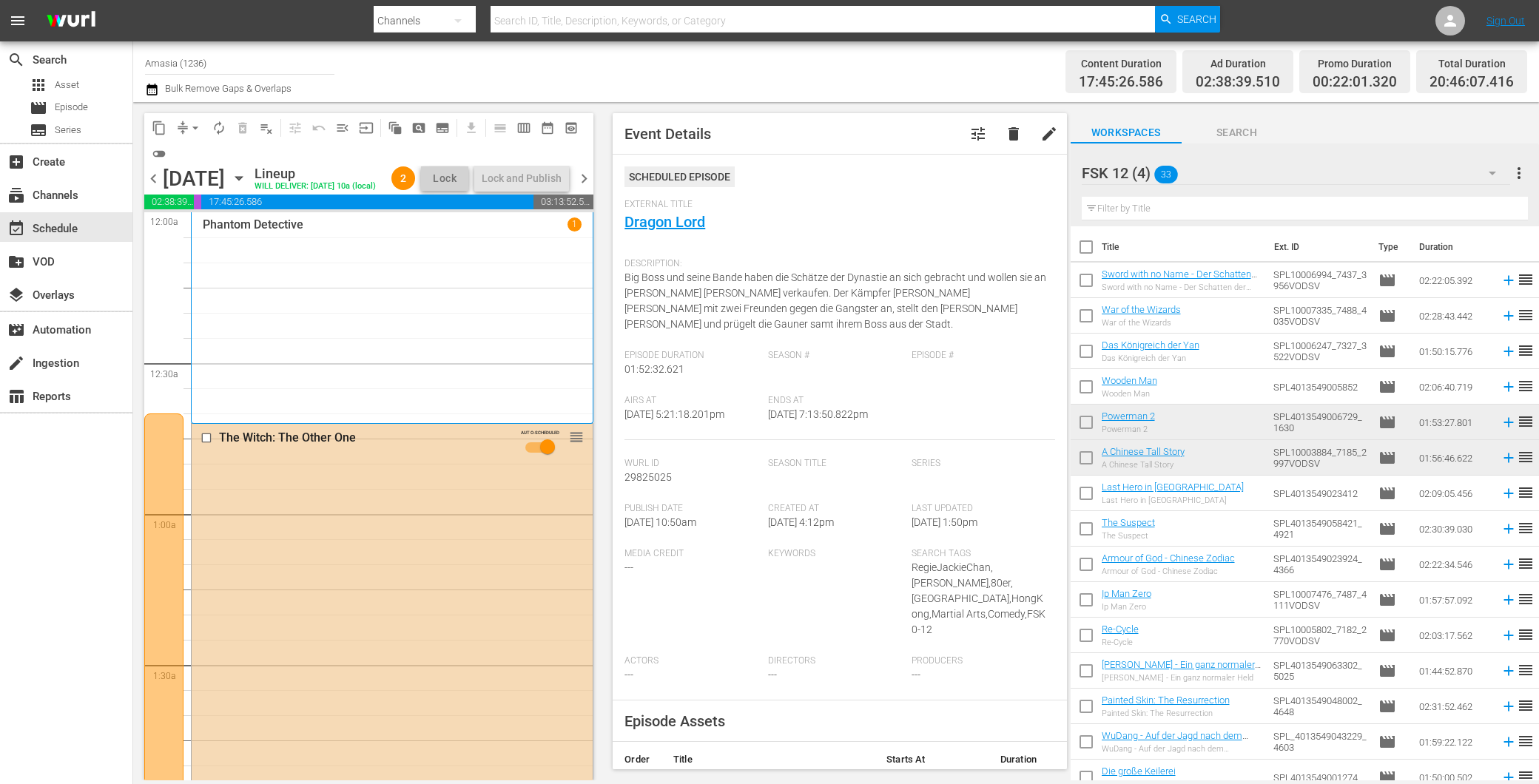
click at [430, 260] on div "Phantom Detective 1" at bounding box center [392, 317] width 379 height 200
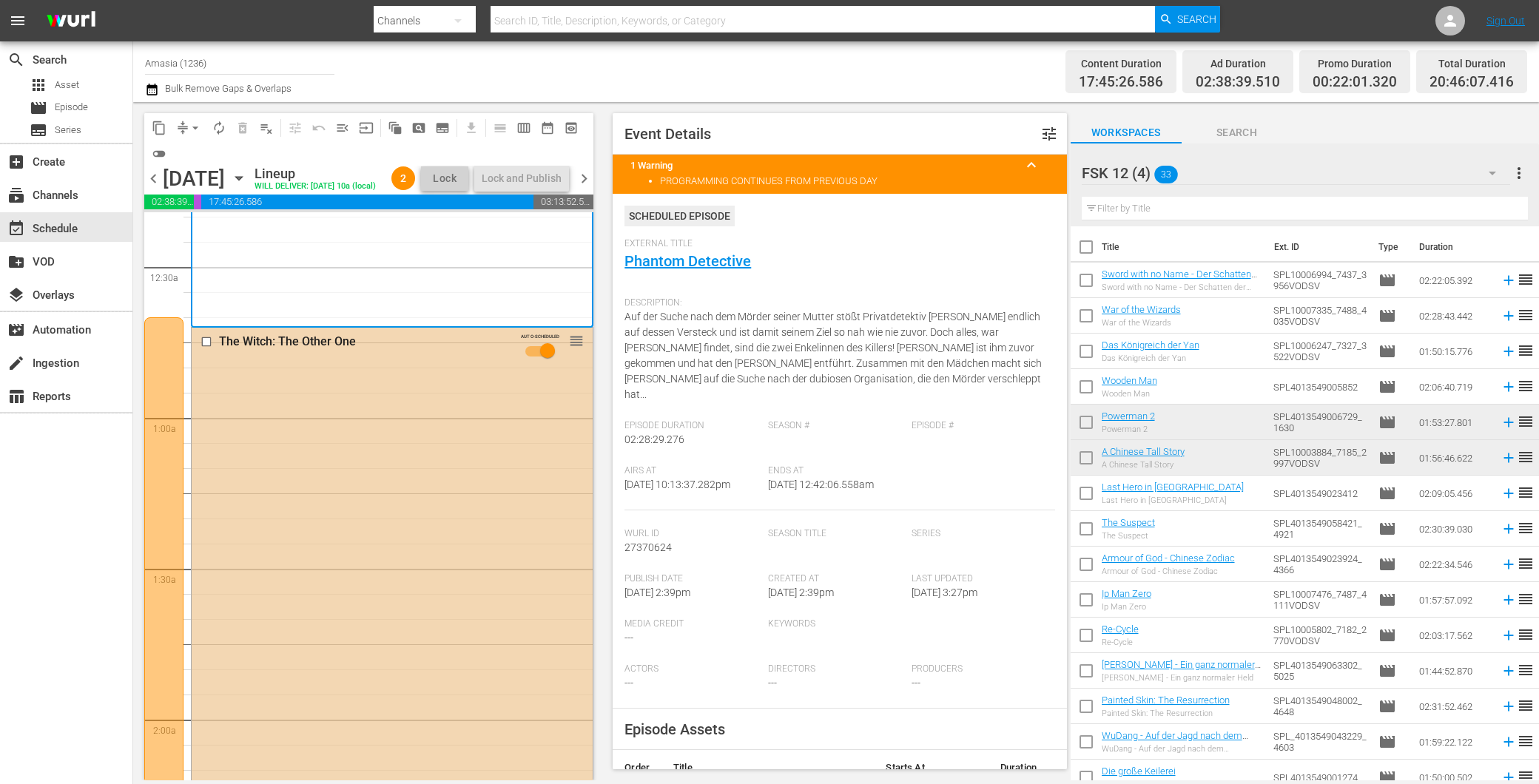
scroll to position [246, 0]
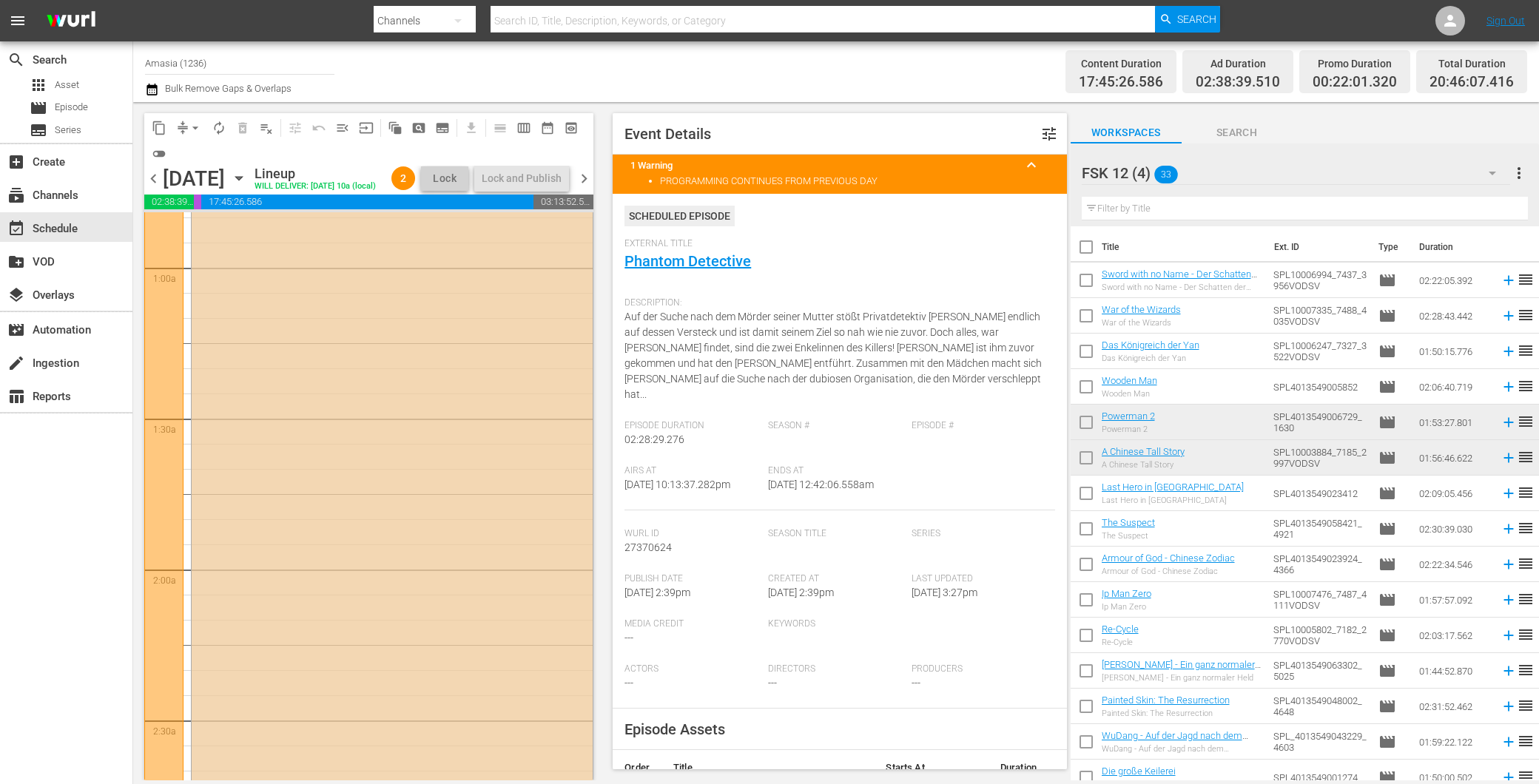
click at [390, 477] on div "The Witch: The Other One AUTO-SCHEDULED reorder" at bounding box center [392, 569] width 401 height 782
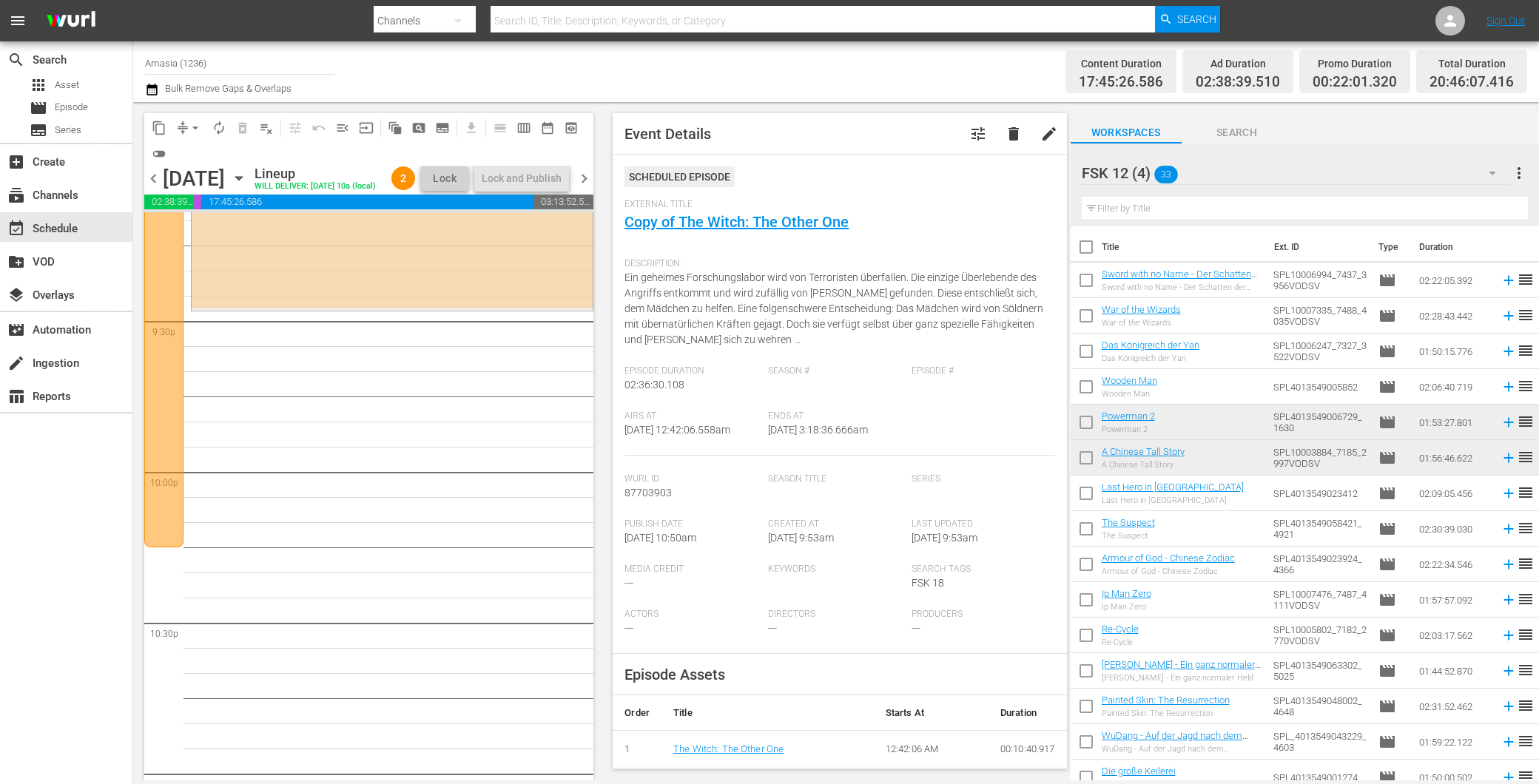
scroll to position [6123, 0]
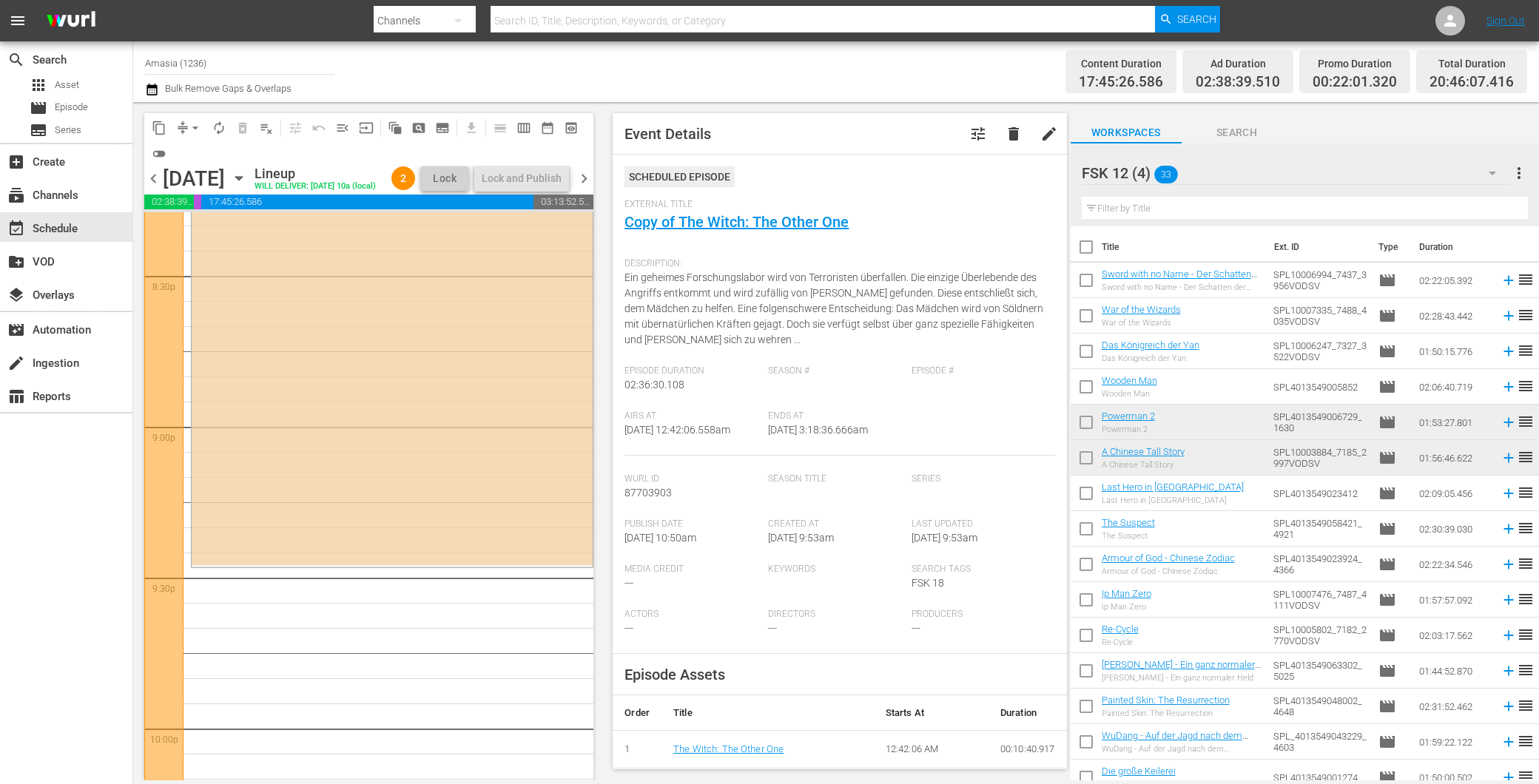
drag, startPoint x: 151, startPoint y: 610, endPoint x: 159, endPoint y: 593, distance: 18.8
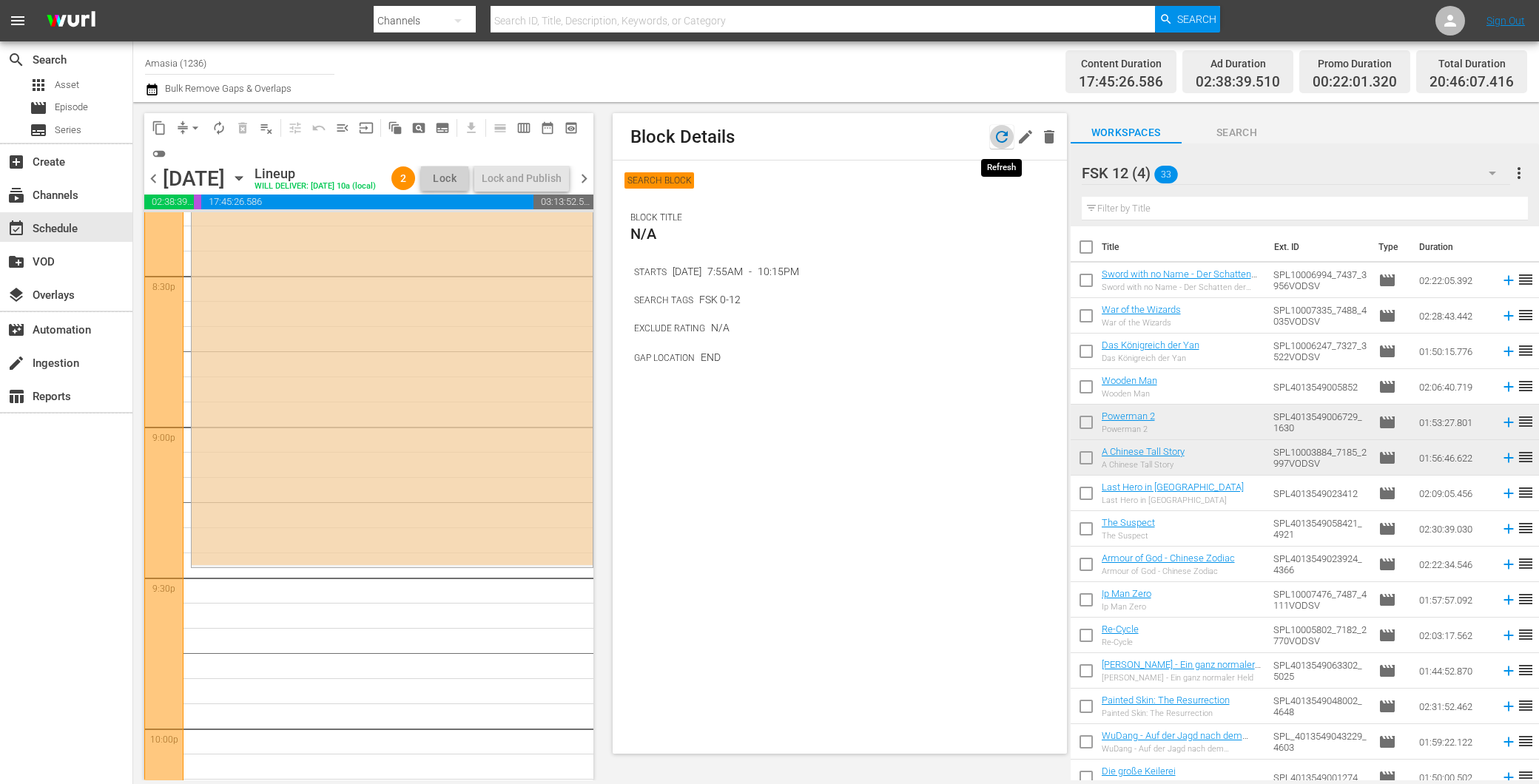
click at [1002, 140] on icon "button" at bounding box center [1001, 136] width 18 height 18
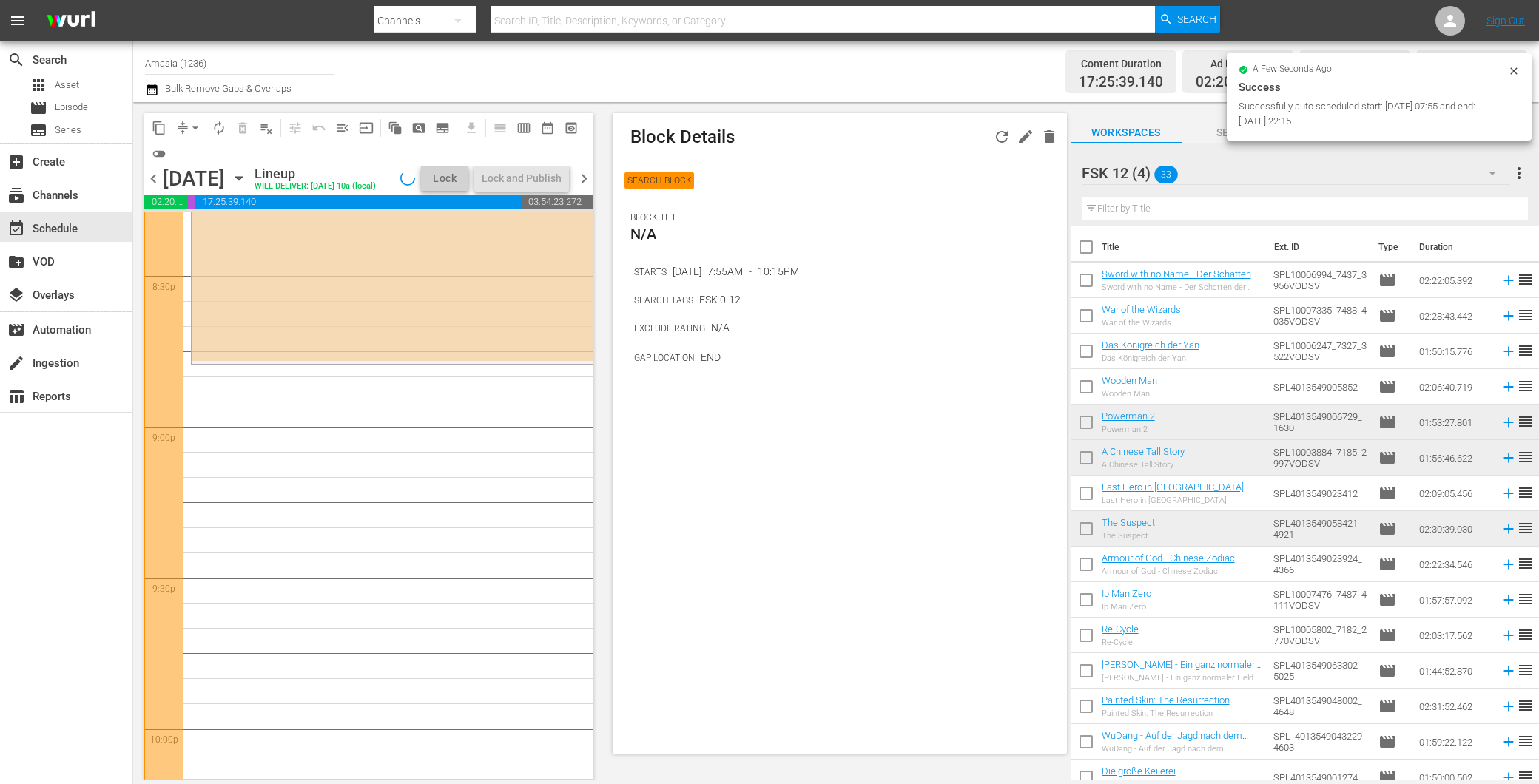
scroll to position [6173, 0]
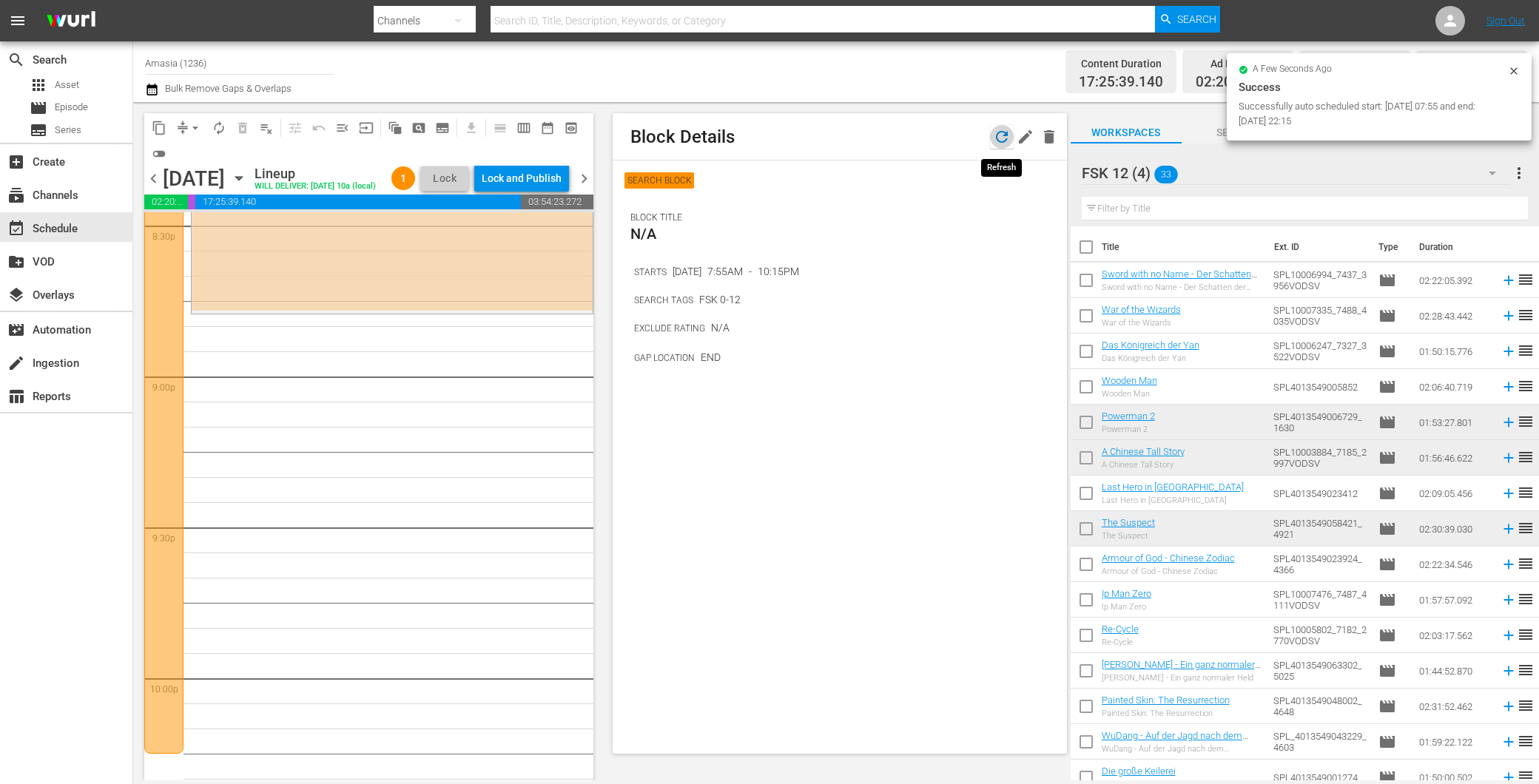
click at [1002, 128] on icon "button" at bounding box center [1001, 136] width 18 height 18
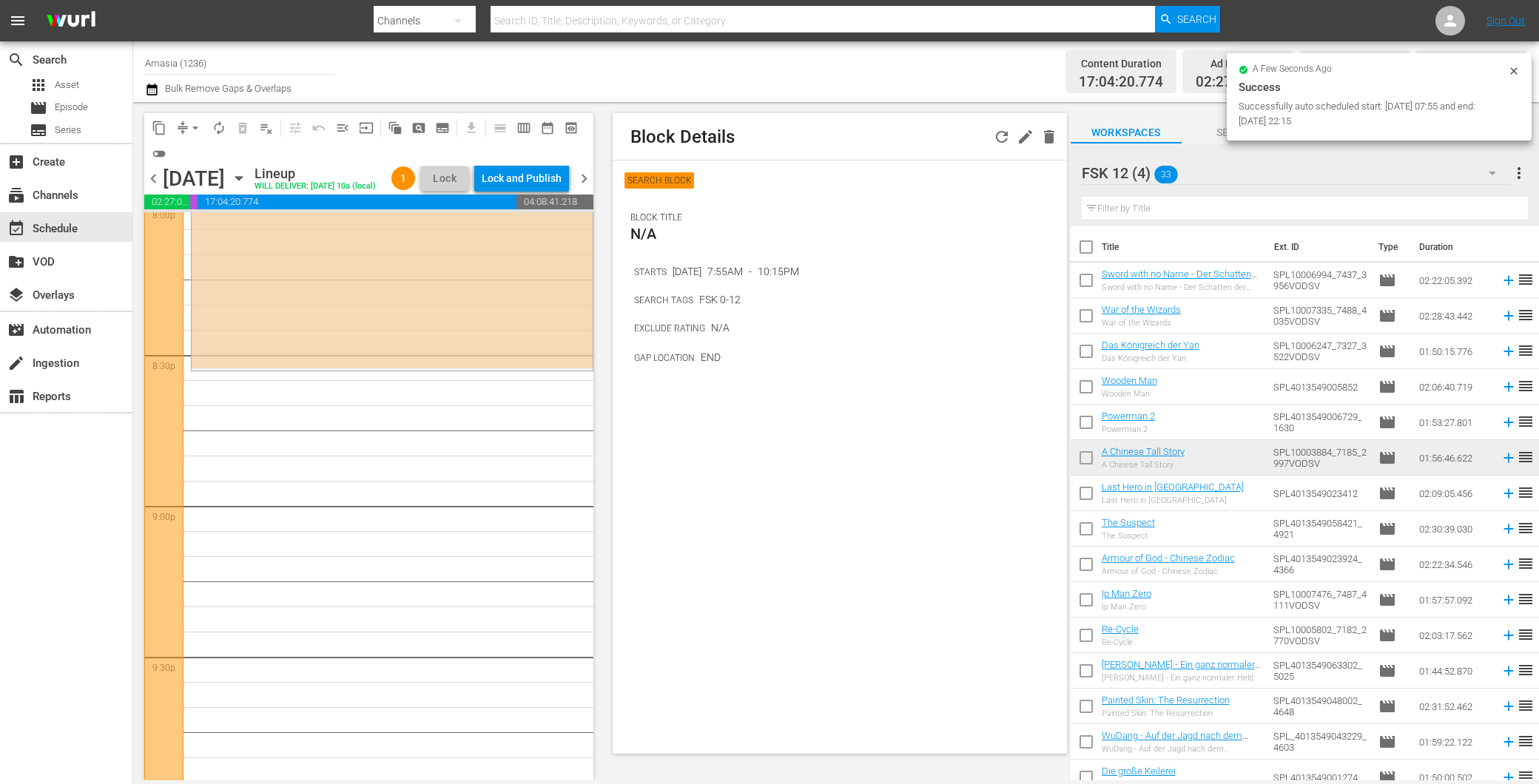
scroll to position [5845, 0]
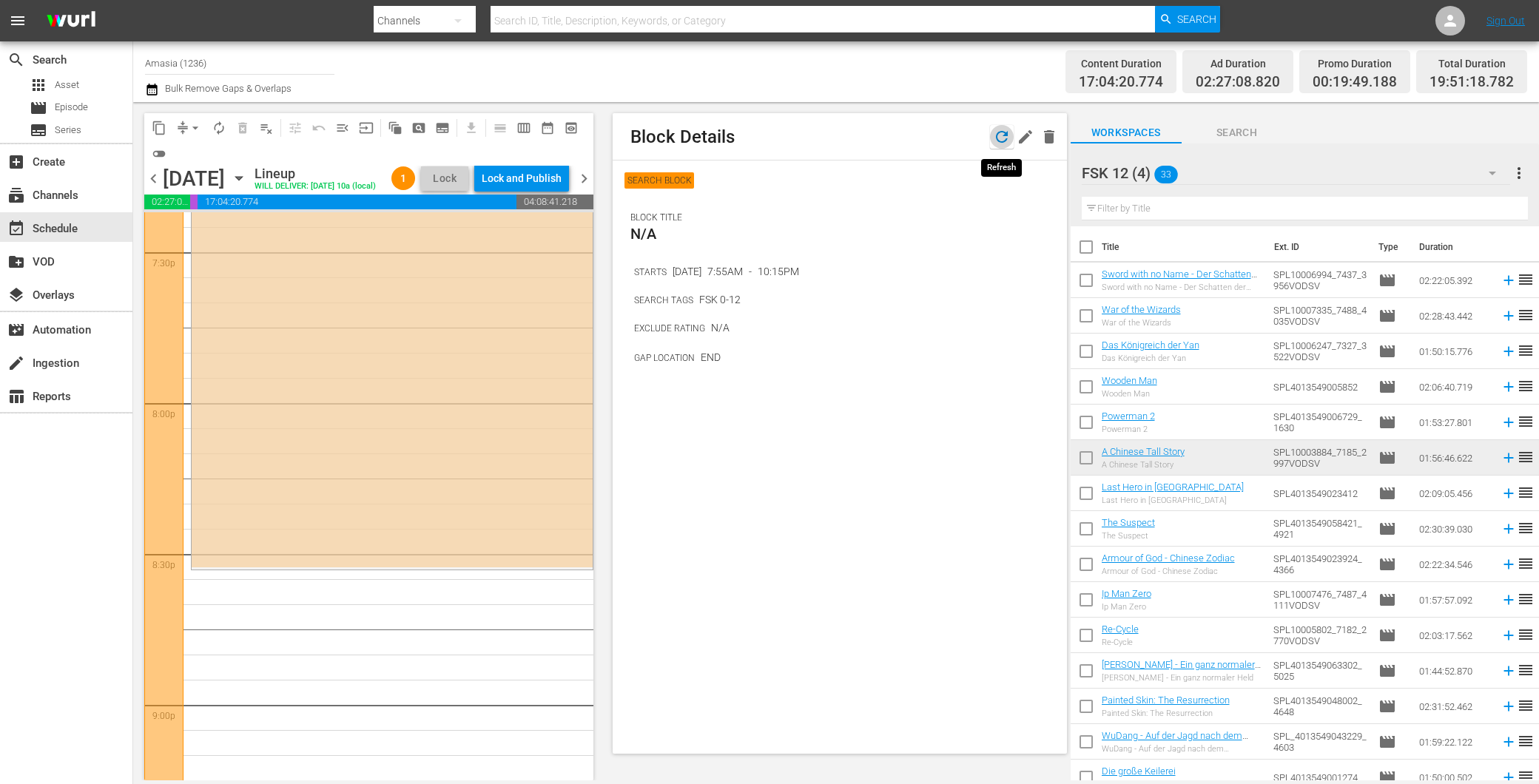
click at [1002, 140] on icon "button" at bounding box center [1001, 136] width 18 height 18
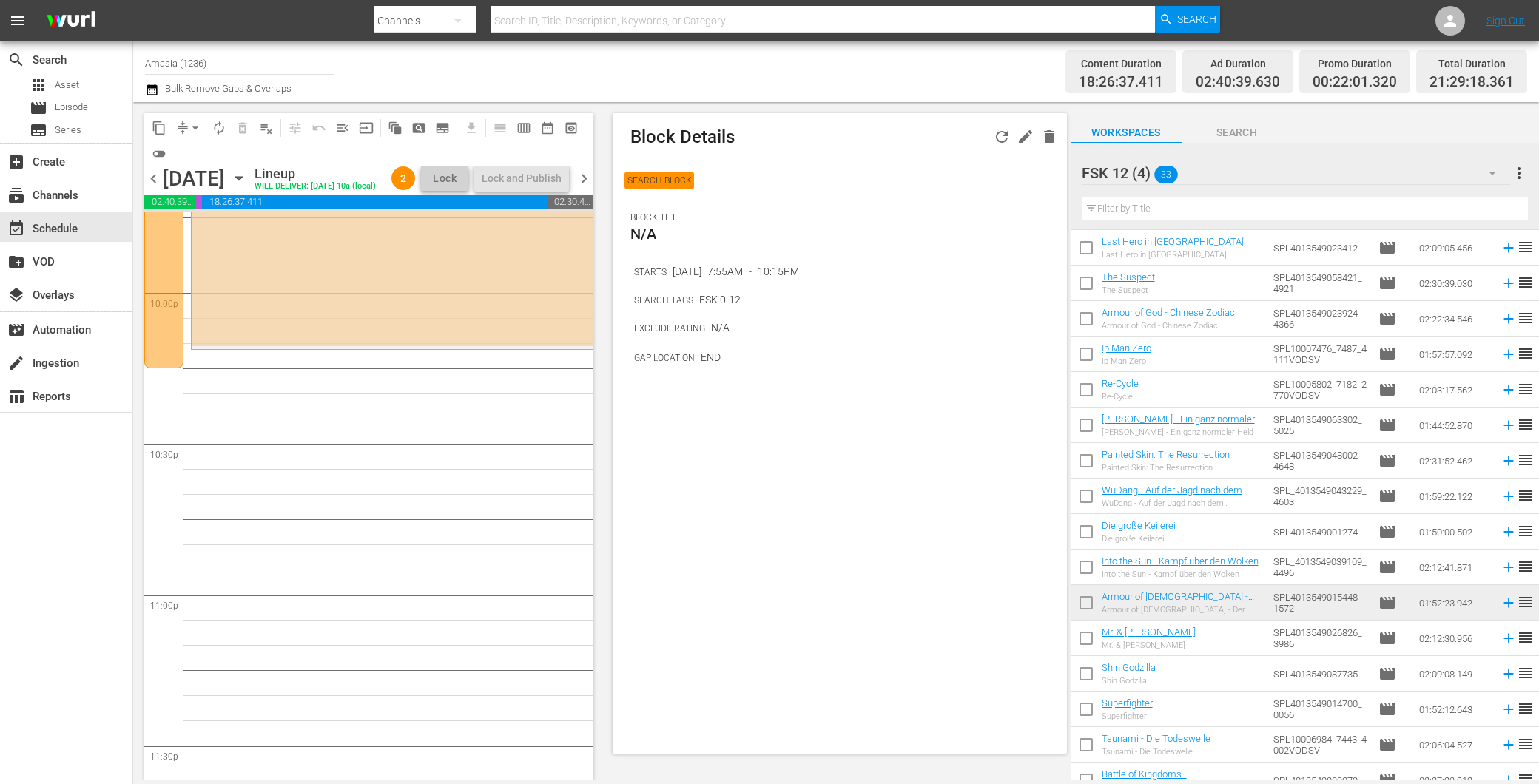
scroll to position [246, 0]
click at [1347, 165] on div "FSK 12 (4) 33" at bounding box center [1295, 173] width 428 height 42
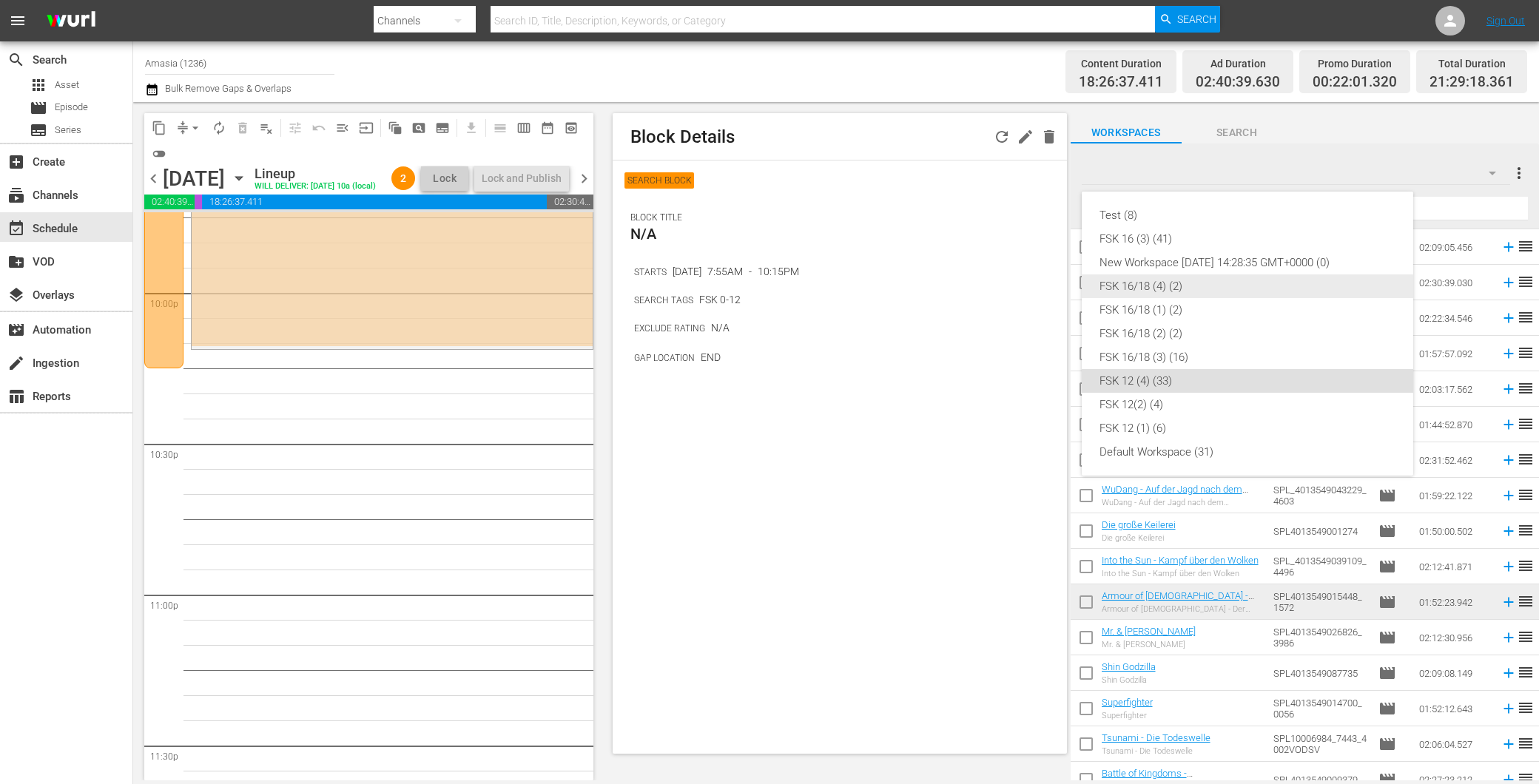
click at [1152, 292] on div "FSK 16/18 (4) (2)" at bounding box center [1247, 286] width 296 height 23
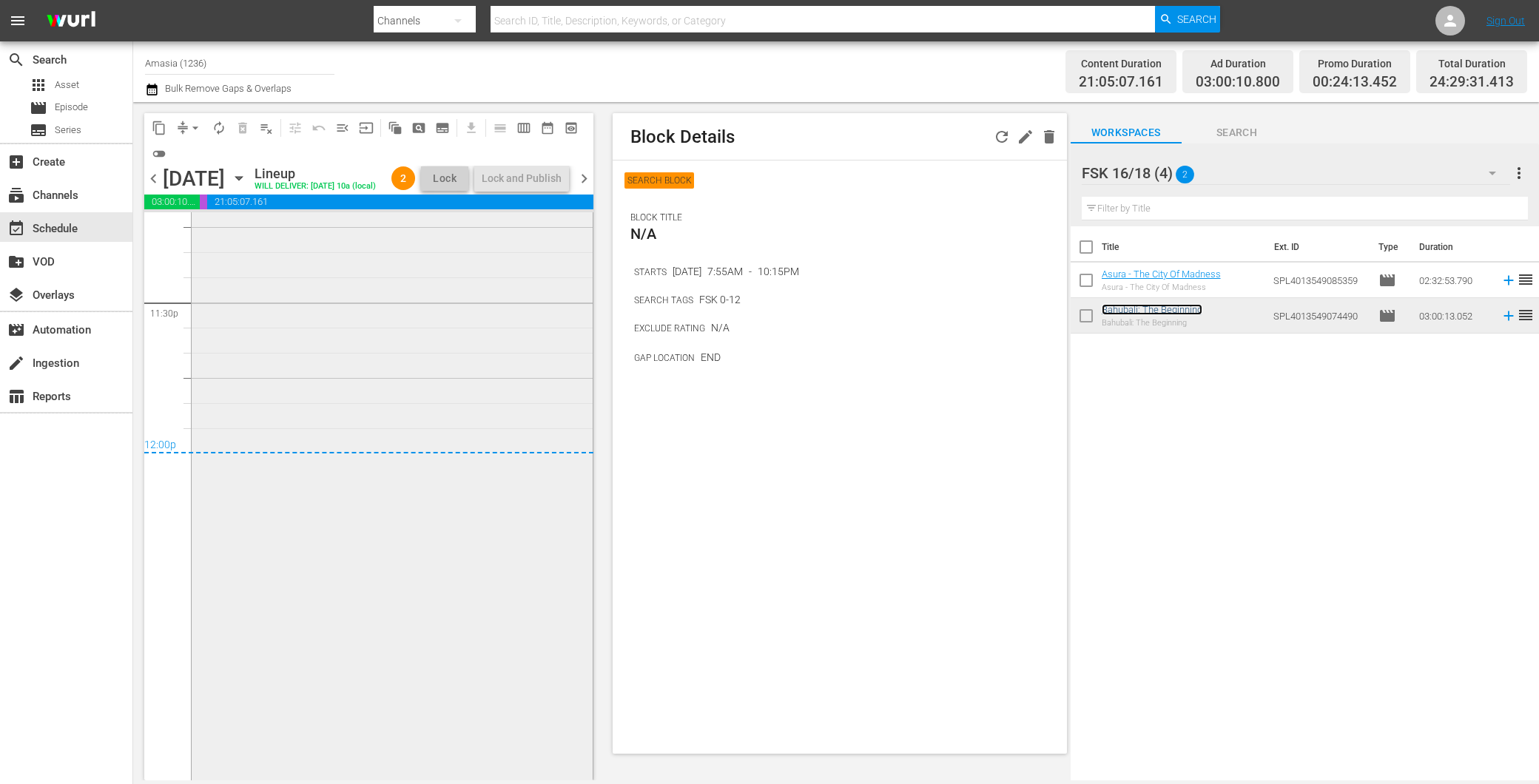
scroll to position [7059, 0]
click at [590, 188] on span "chevron_right" at bounding box center [584, 179] width 18 height 18
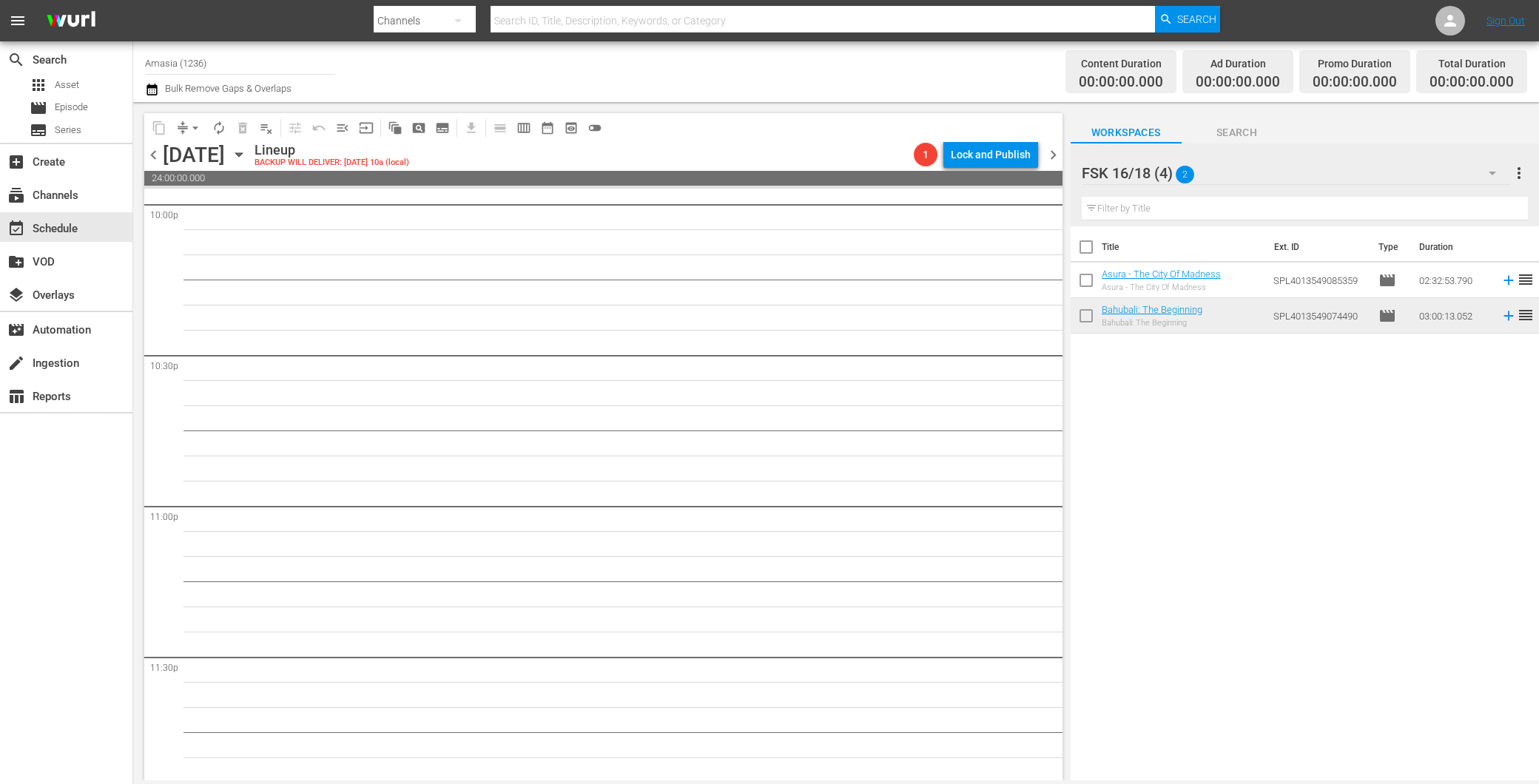
drag, startPoint x: 152, startPoint y: 150, endPoint x: 172, endPoint y: 165, distance: 25.0
click at [152, 151] on span "chevron_left" at bounding box center [154, 155] width 18 height 18
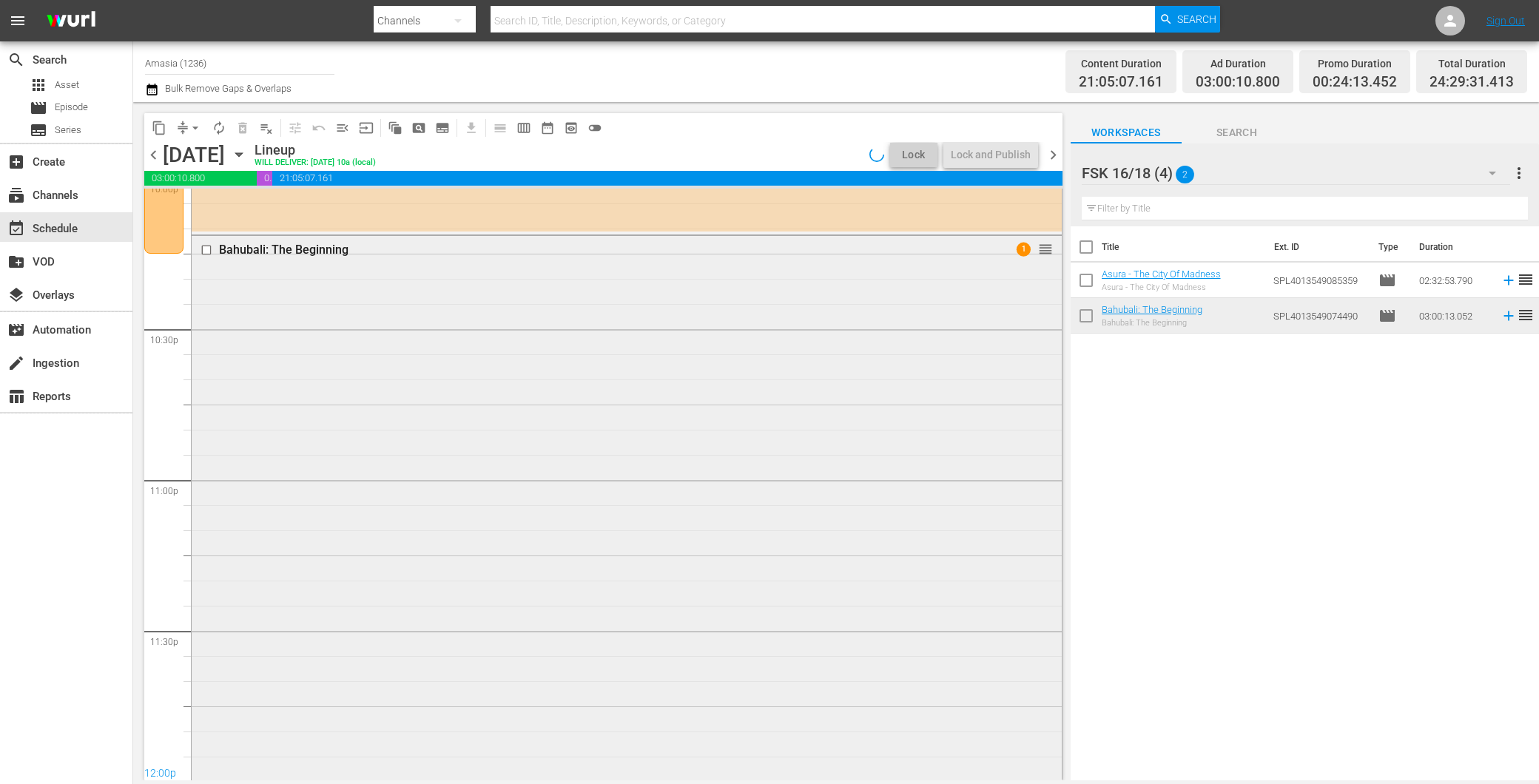
scroll to position [6447, 0]
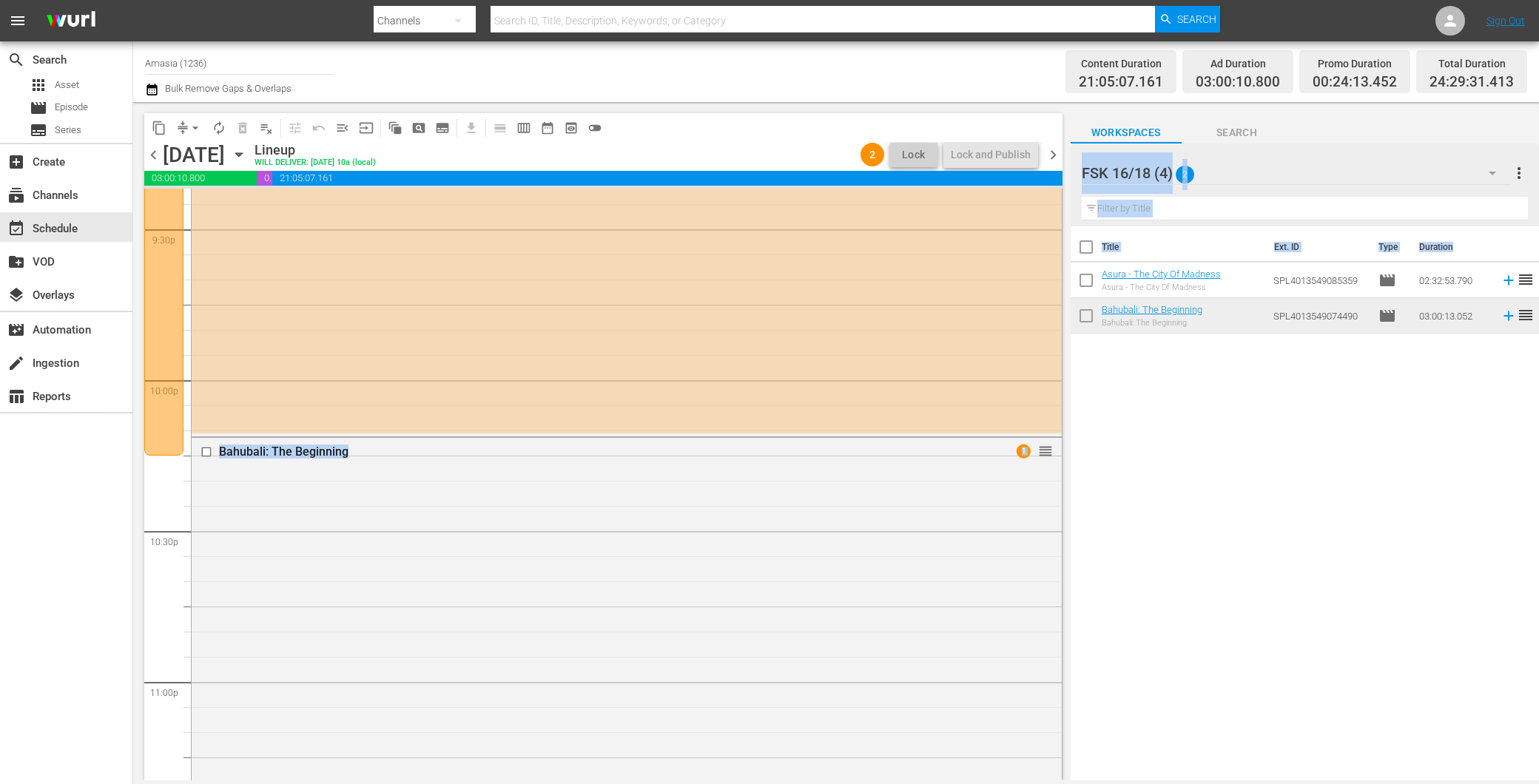
drag, startPoint x: 1066, startPoint y: 706, endPoint x: 1055, endPoint y: 761, distance: 56.1
click at [1064, 783] on html "menu Search By Channels Search ID, Title, Description, Keywords, or Category Se…" at bounding box center [769, 392] width 1539 height 784
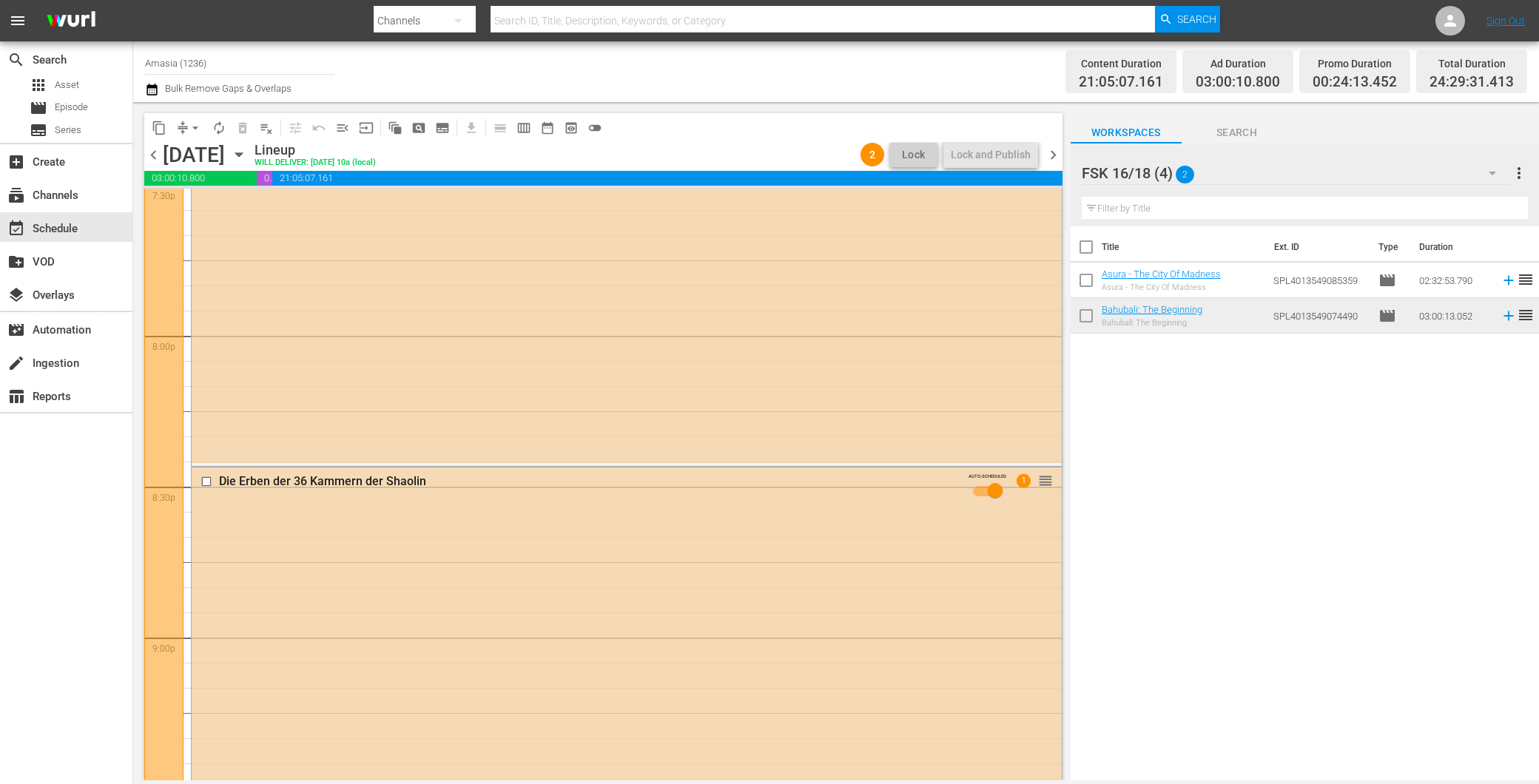
scroll to position [5873, 0]
click at [748, 642] on div "Die Erben der 36 Kammern der Shaolin AUTO-SCHEDULED 1 reorder" at bounding box center [626, 745] width 870 height 525
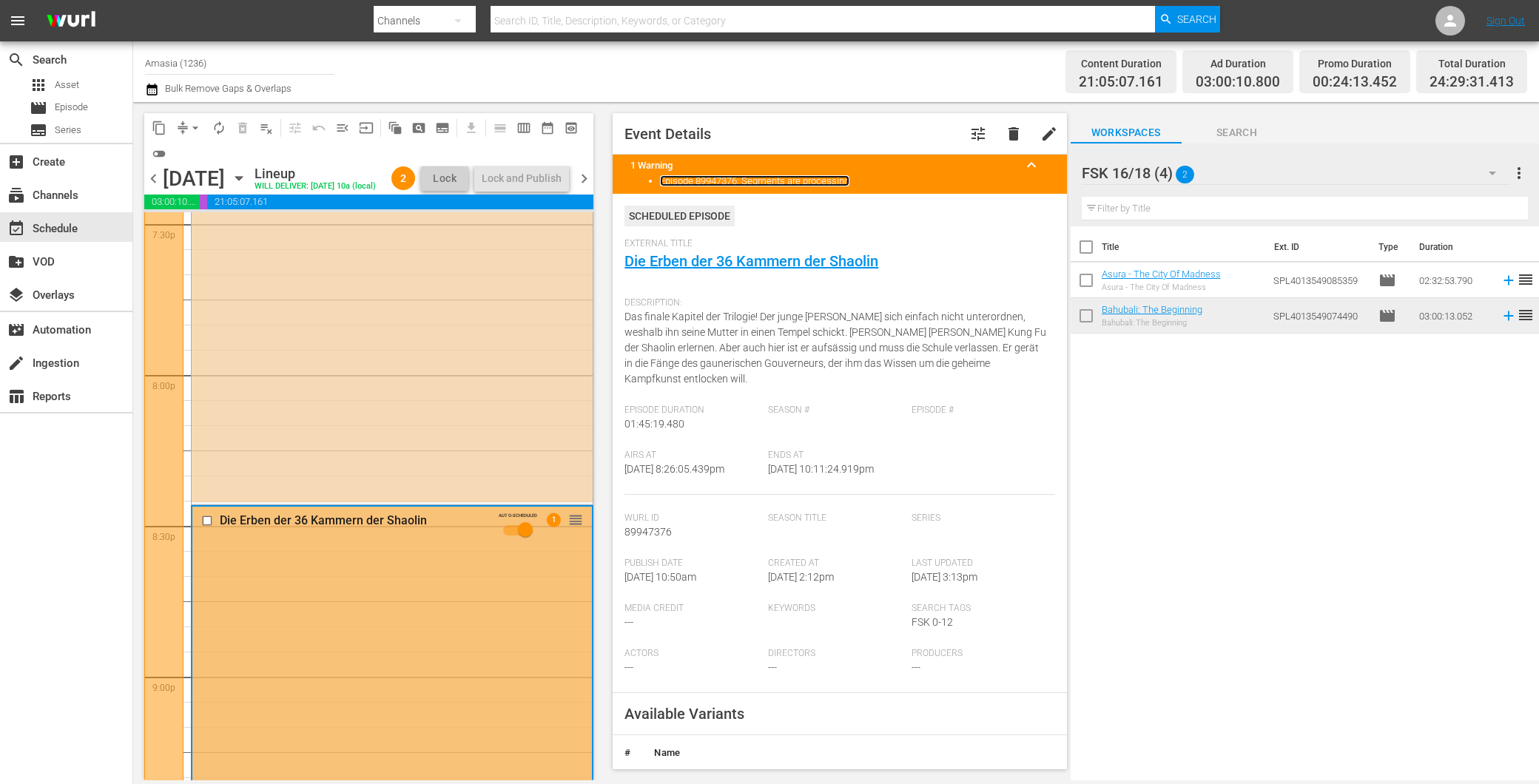
click at [772, 175] on link "Episode 89947376: Segments are processing" at bounding box center [754, 180] width 190 height 11
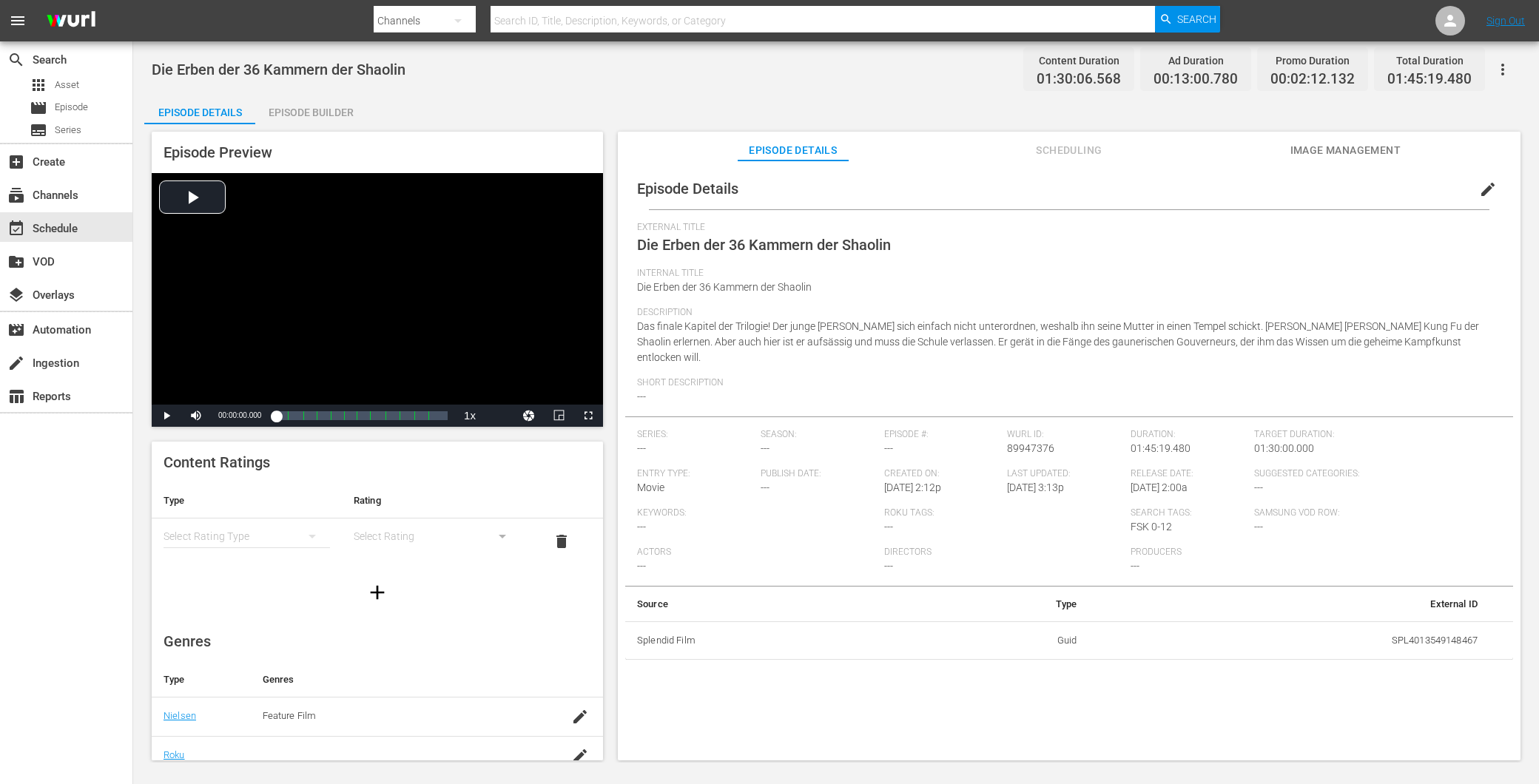
click at [1491, 197] on button "edit" at bounding box center [1487, 190] width 36 height 36
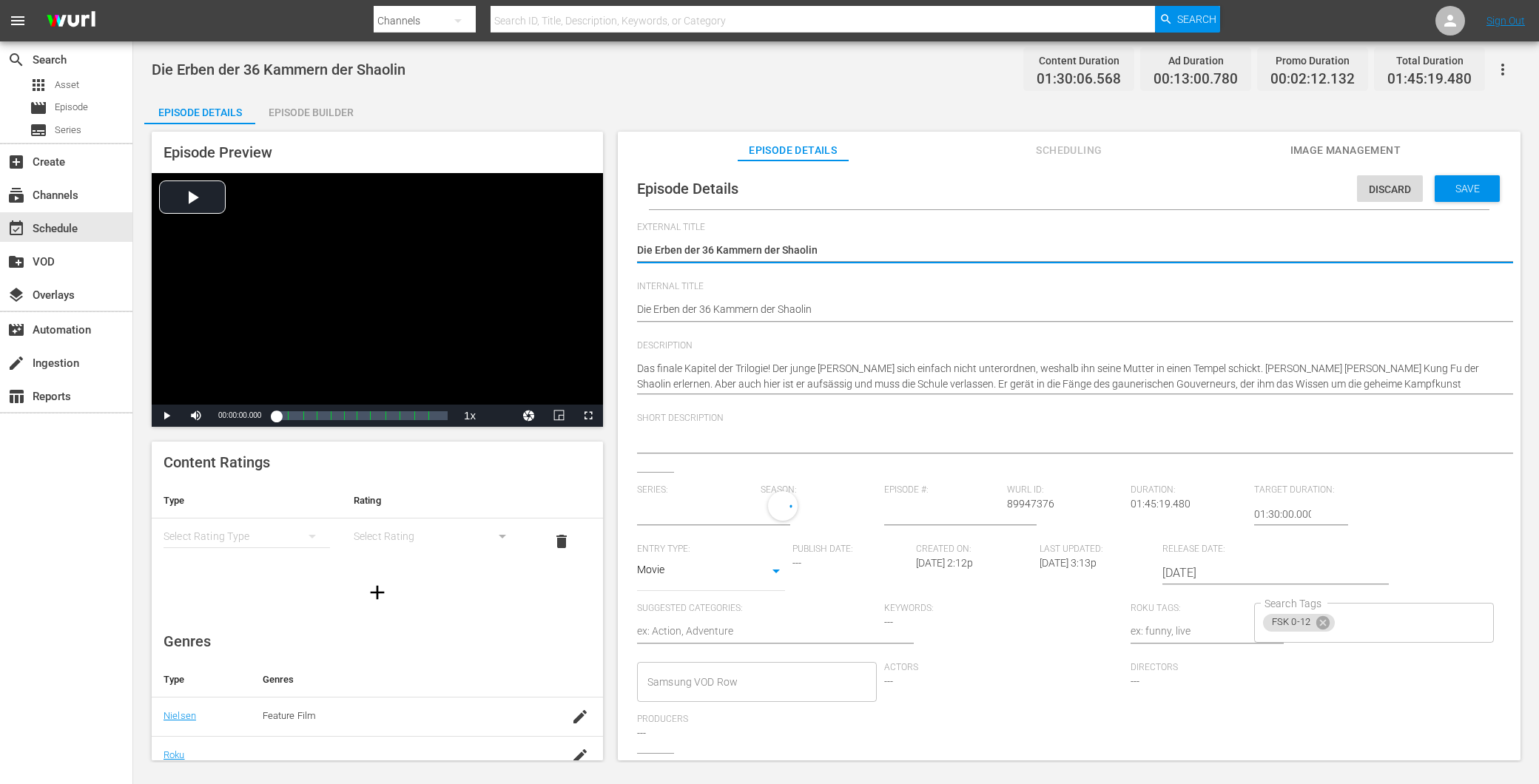
type input "No Series"
click at [1323, 625] on icon at bounding box center [1323, 626] width 13 height 13
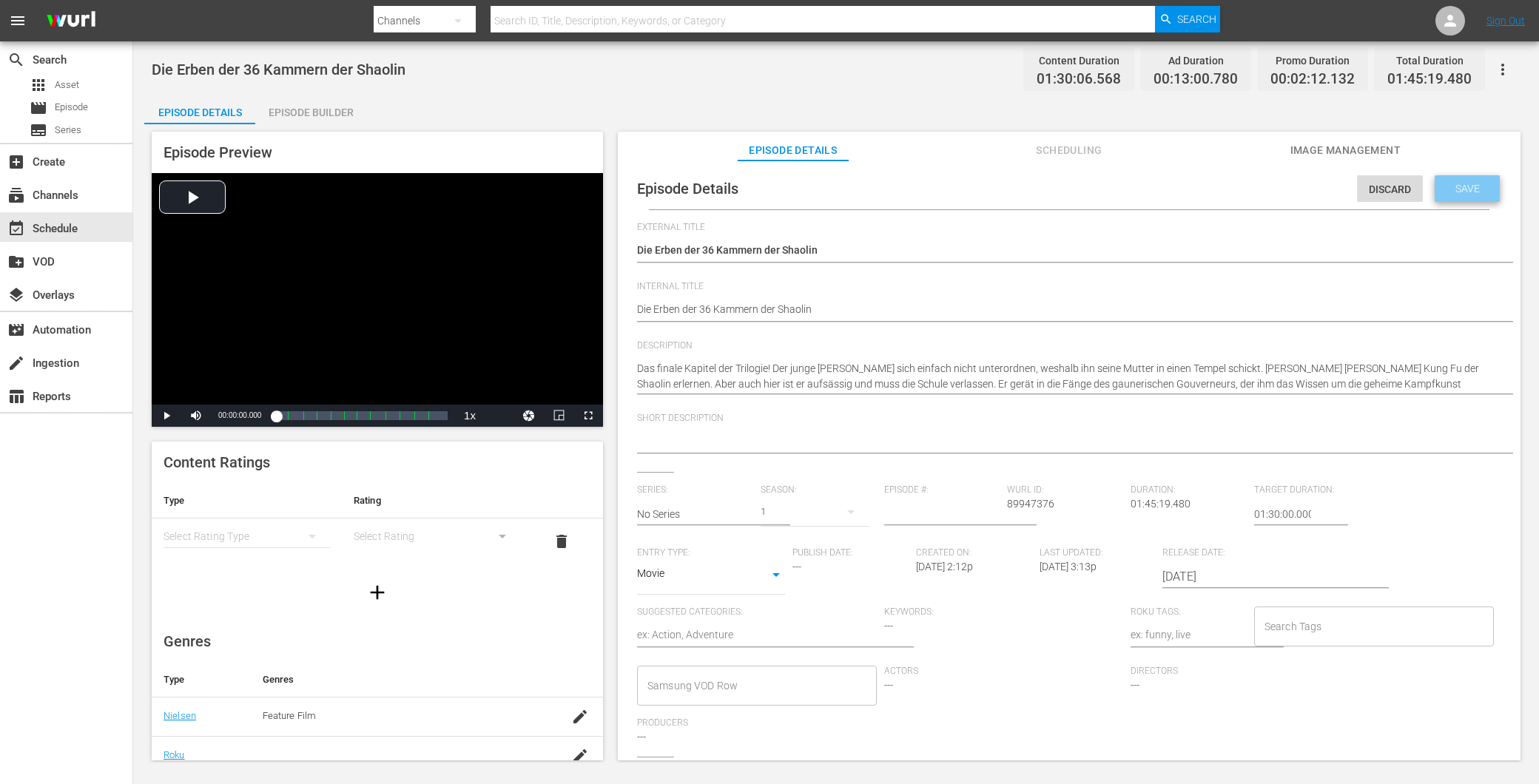
click at [1455, 184] on span "Save" at bounding box center [1467, 189] width 48 height 12
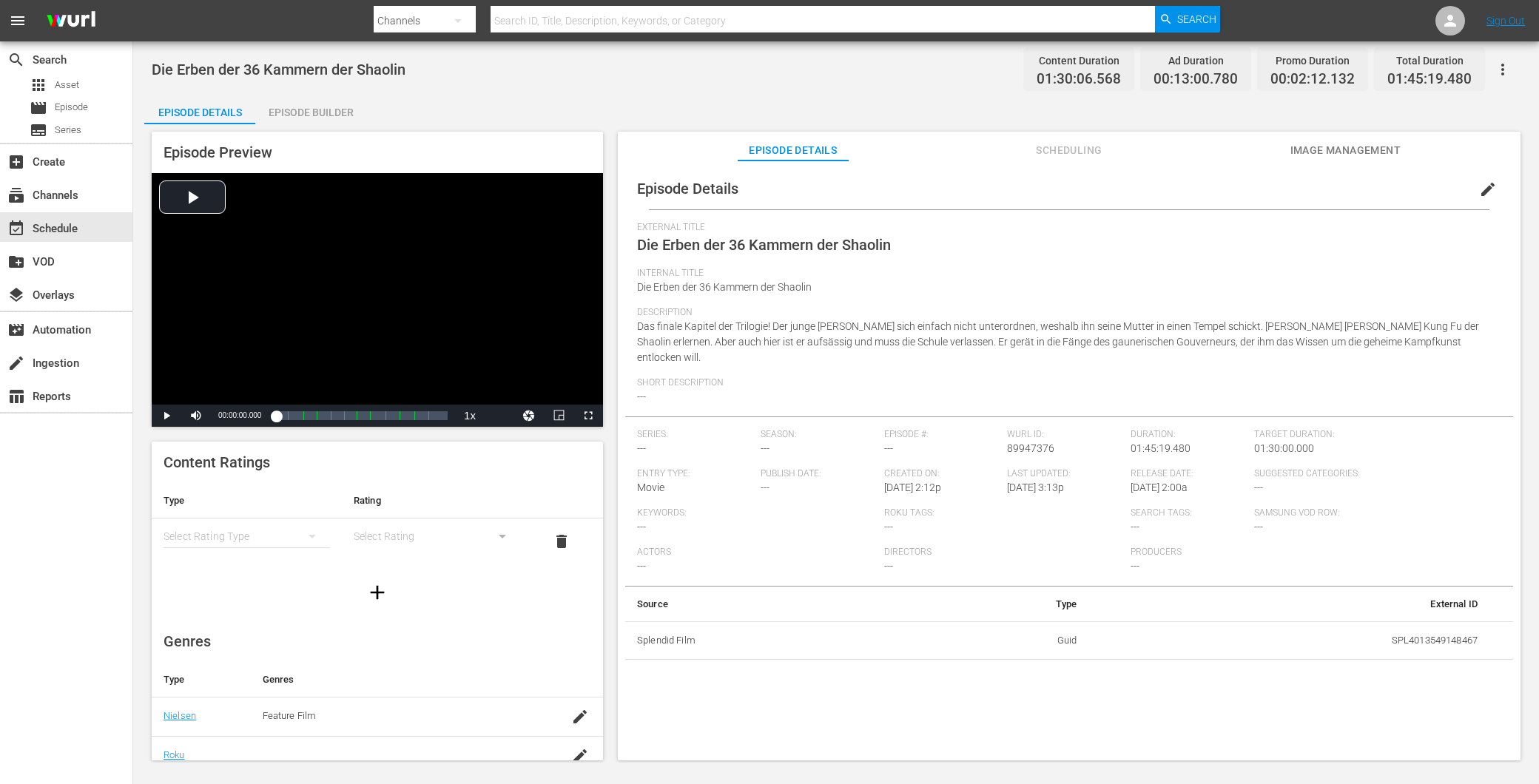
click at [235, 539] on div "simple table" at bounding box center [246, 536] width 166 height 42
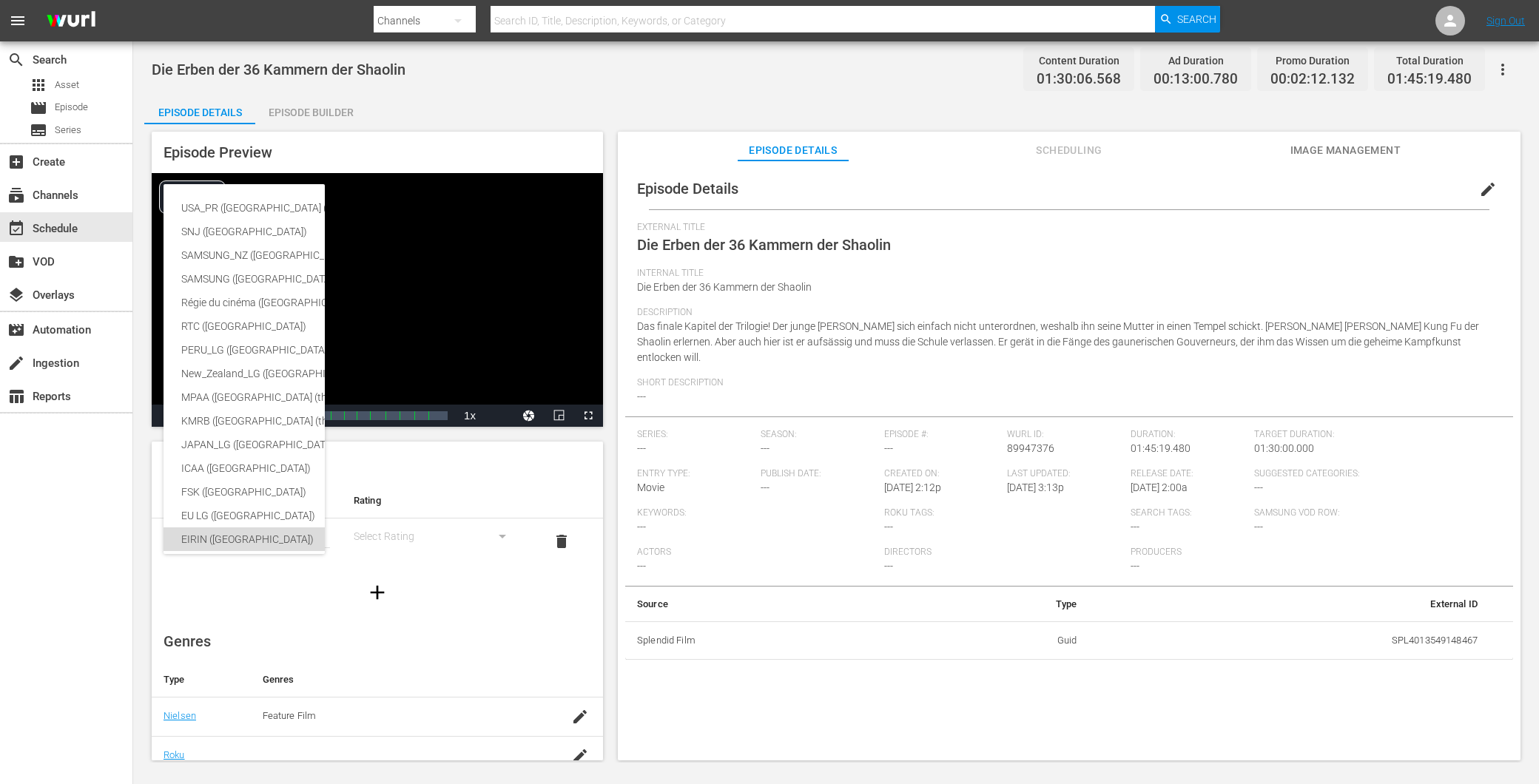
click at [235, 539] on div "EIRIN (Japan)" at bounding box center [362, 539] width 363 height 23
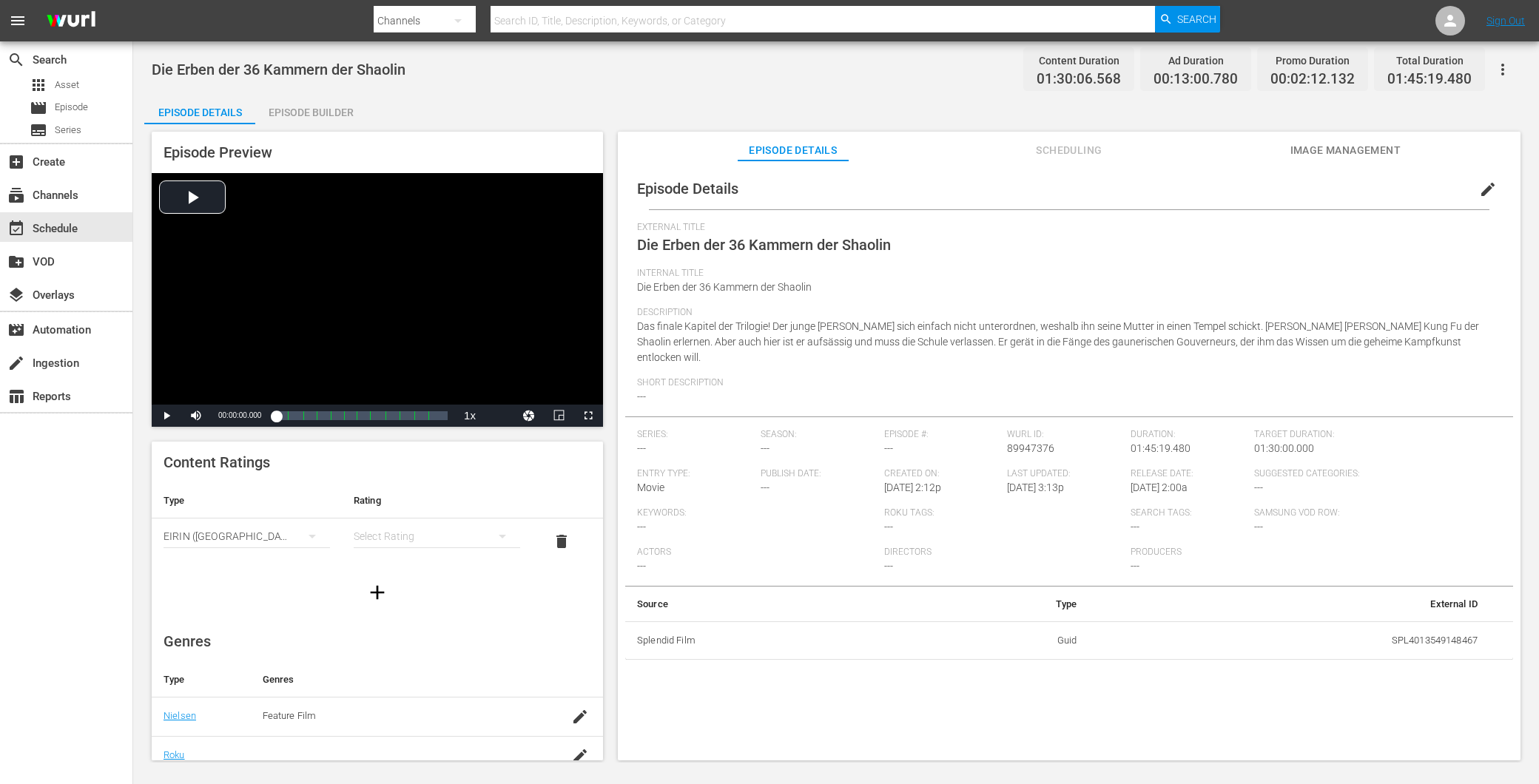
click at [235, 539] on div "EIRIN (Japan)" at bounding box center [246, 536] width 166 height 42
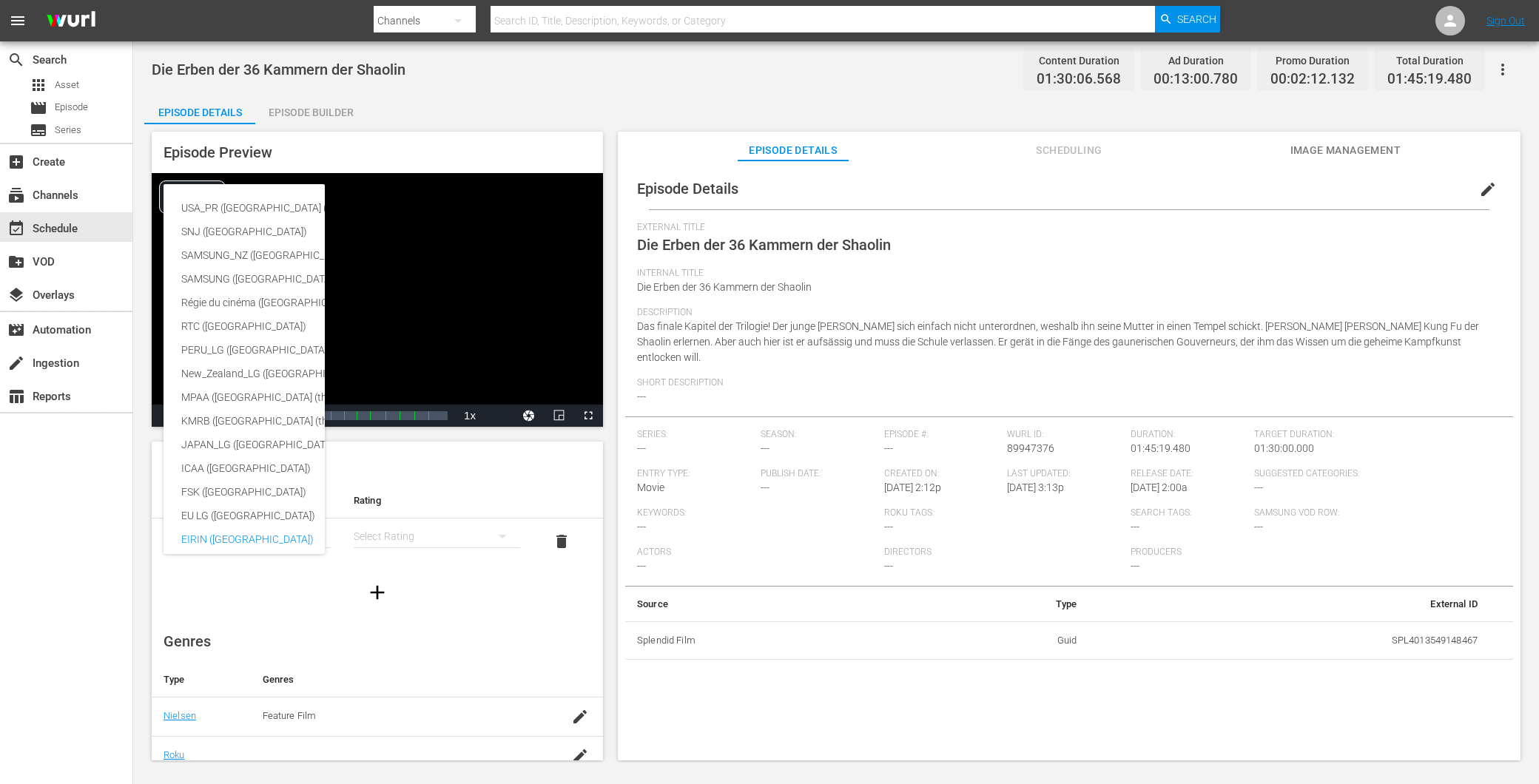
scroll to position [282, 0]
click at [227, 211] on div "FSK ([GEOGRAPHIC_DATA])" at bounding box center [362, 222] width 363 height 23
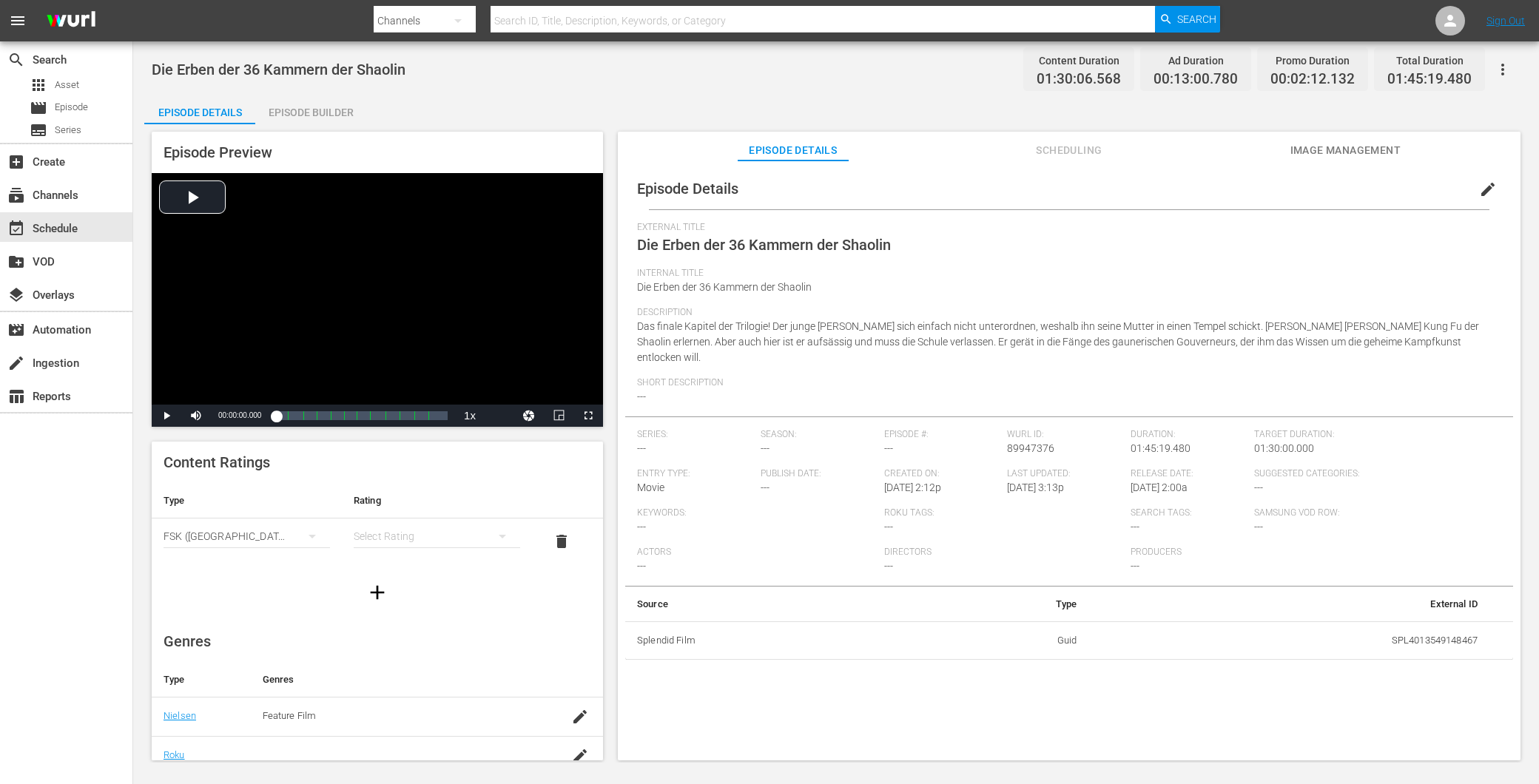
click at [390, 529] on div "simple table" at bounding box center [436, 536] width 166 height 42
drag, startPoint x: 400, startPoint y: 593, endPoint x: 408, endPoint y: 578, distance: 17.0
click at [402, 594] on div "FSK 12" at bounding box center [429, 589] width 126 height 23
click at [62, 233] on div "event_available Schedule" at bounding box center [41, 226] width 83 height 13
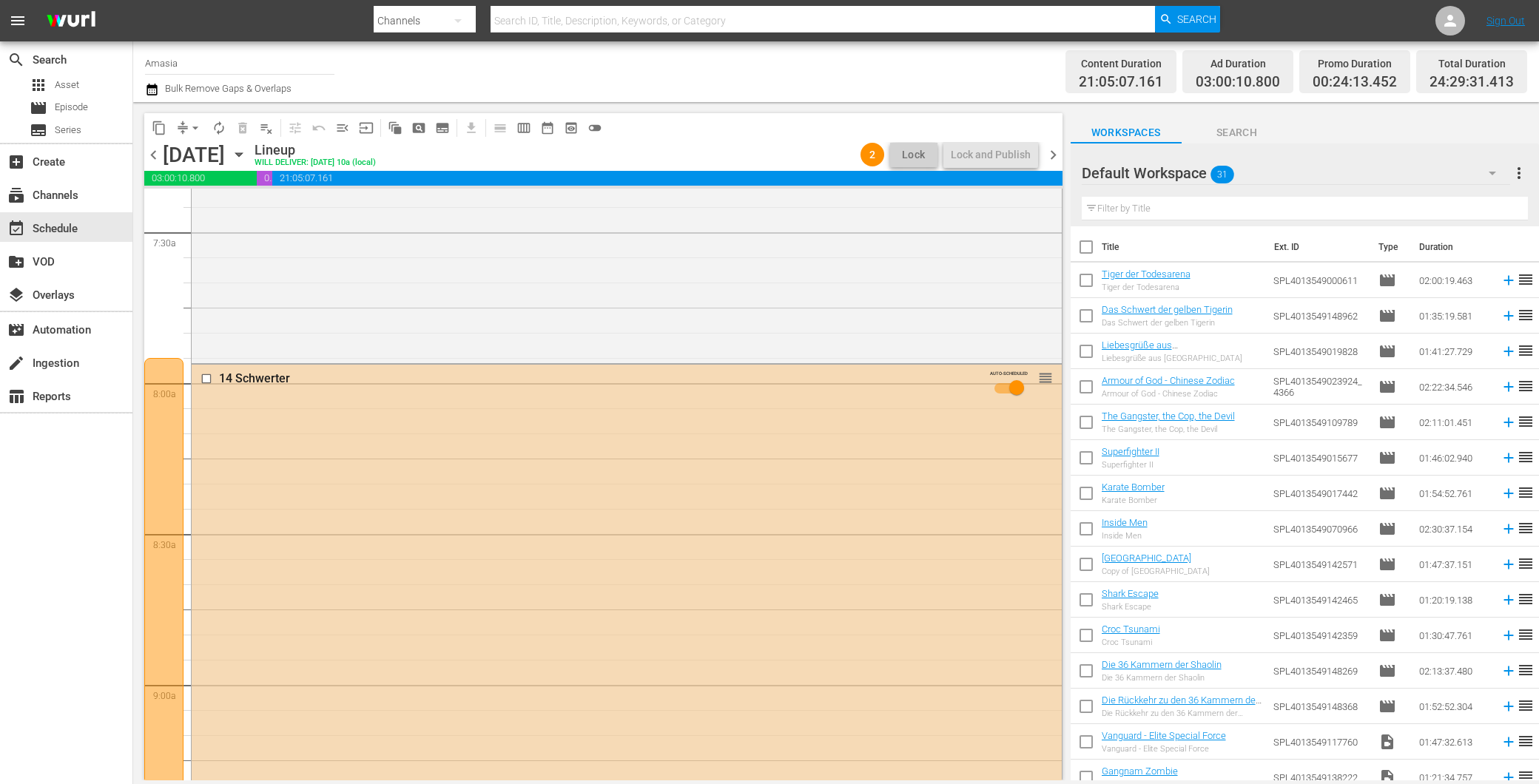
scroll to position [2219, 0]
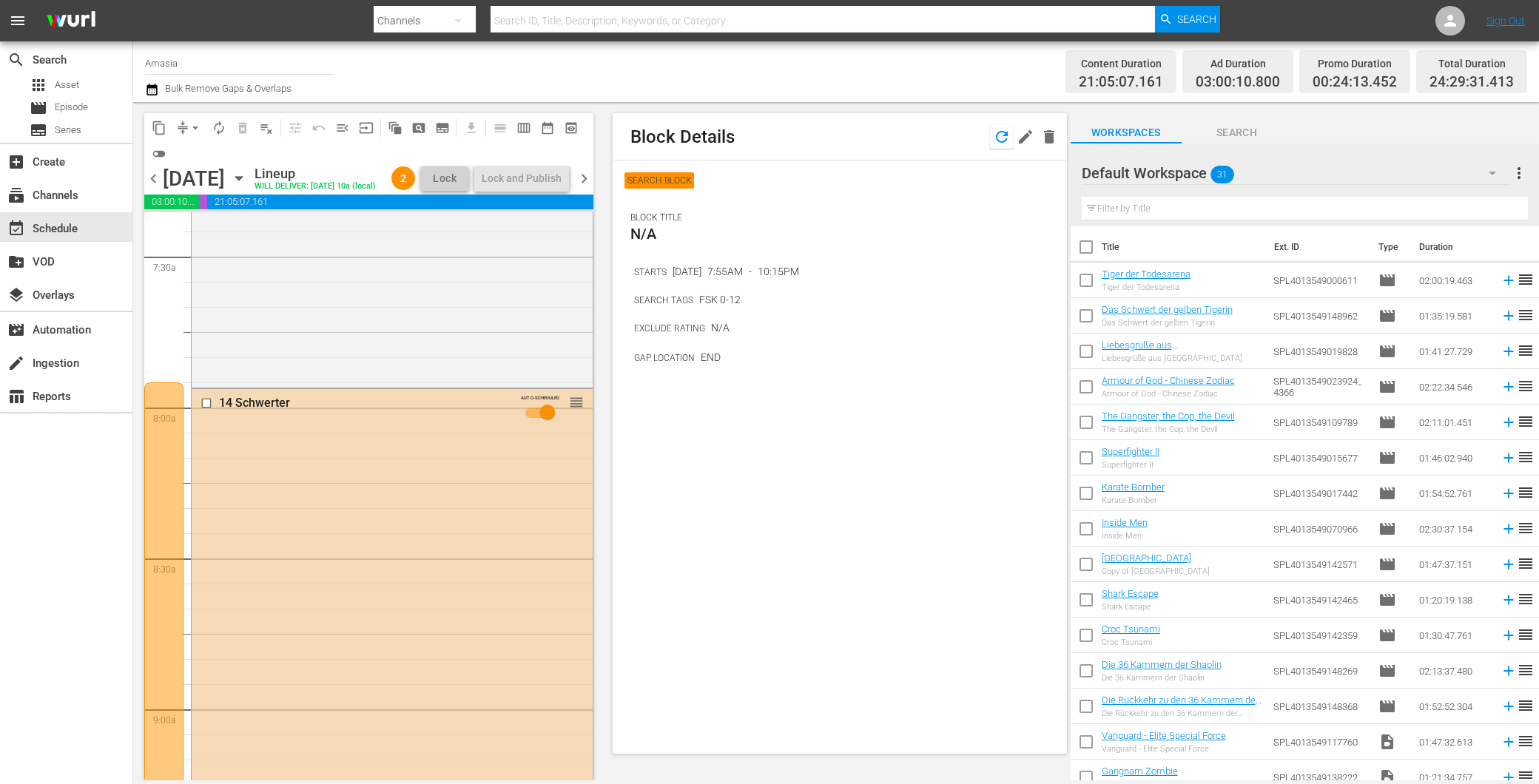
click at [1006, 134] on icon "button" at bounding box center [1001, 137] width 12 height 12
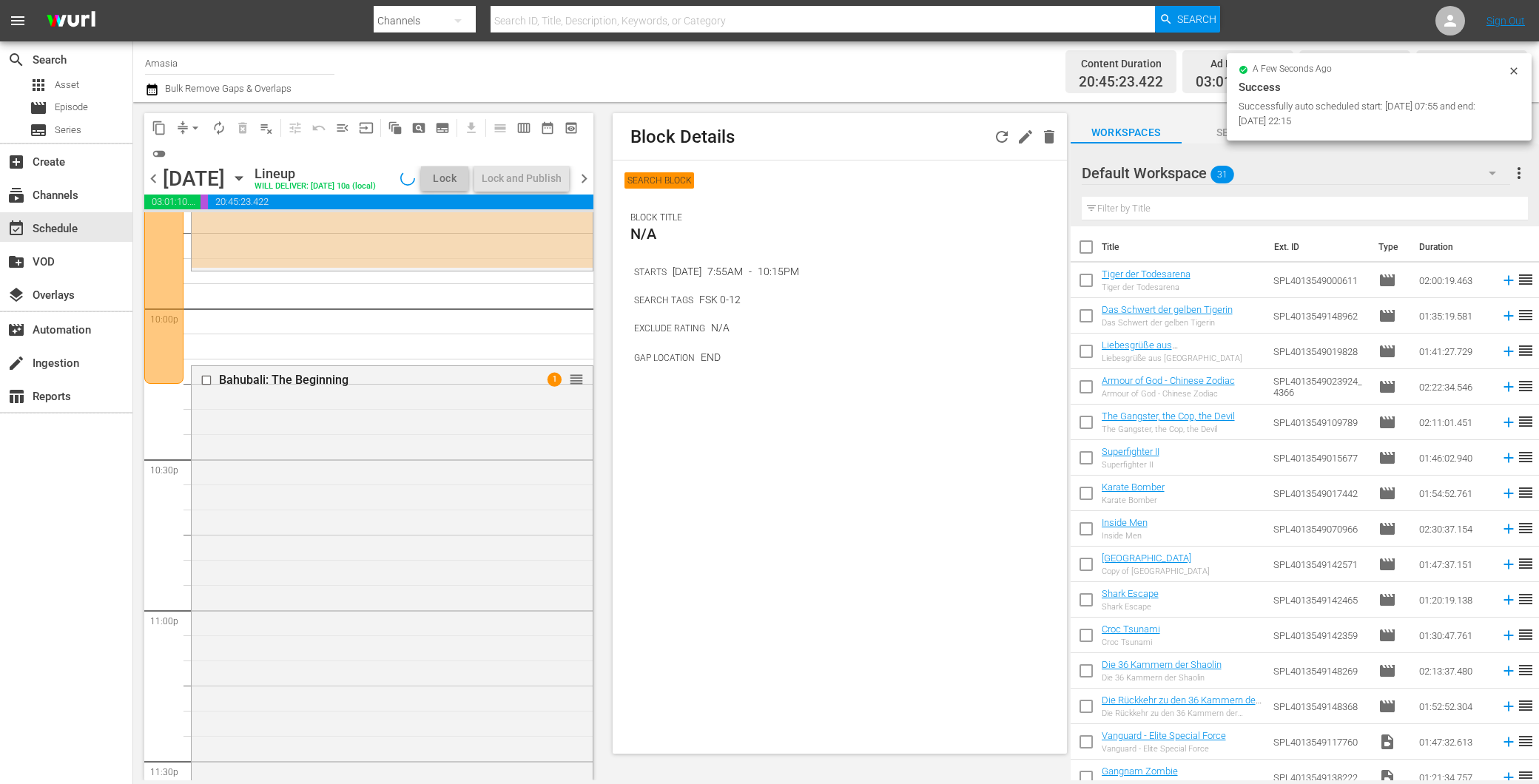
scroll to position [6319, 0]
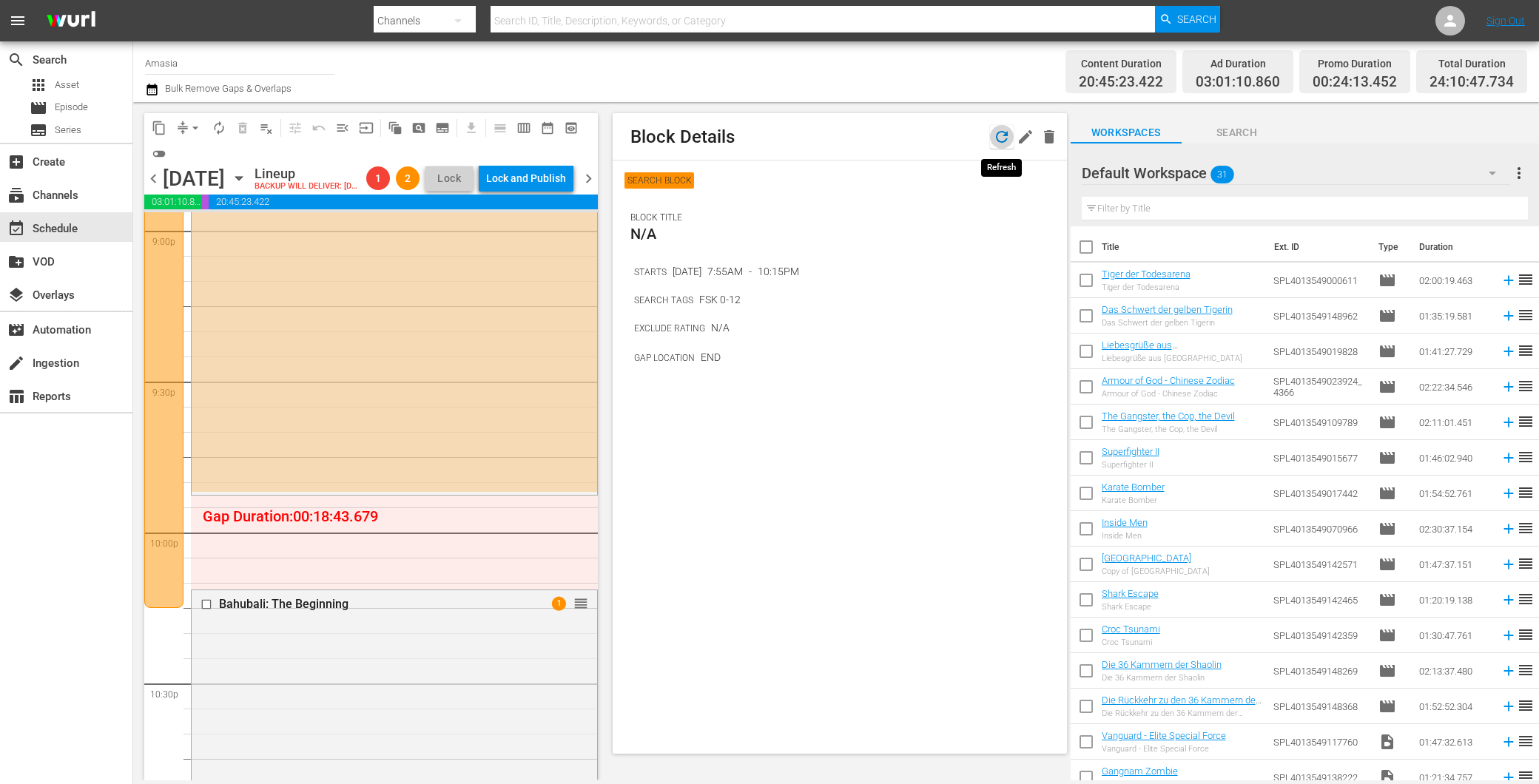
click at [1000, 129] on icon "button" at bounding box center [1001, 136] width 18 height 18
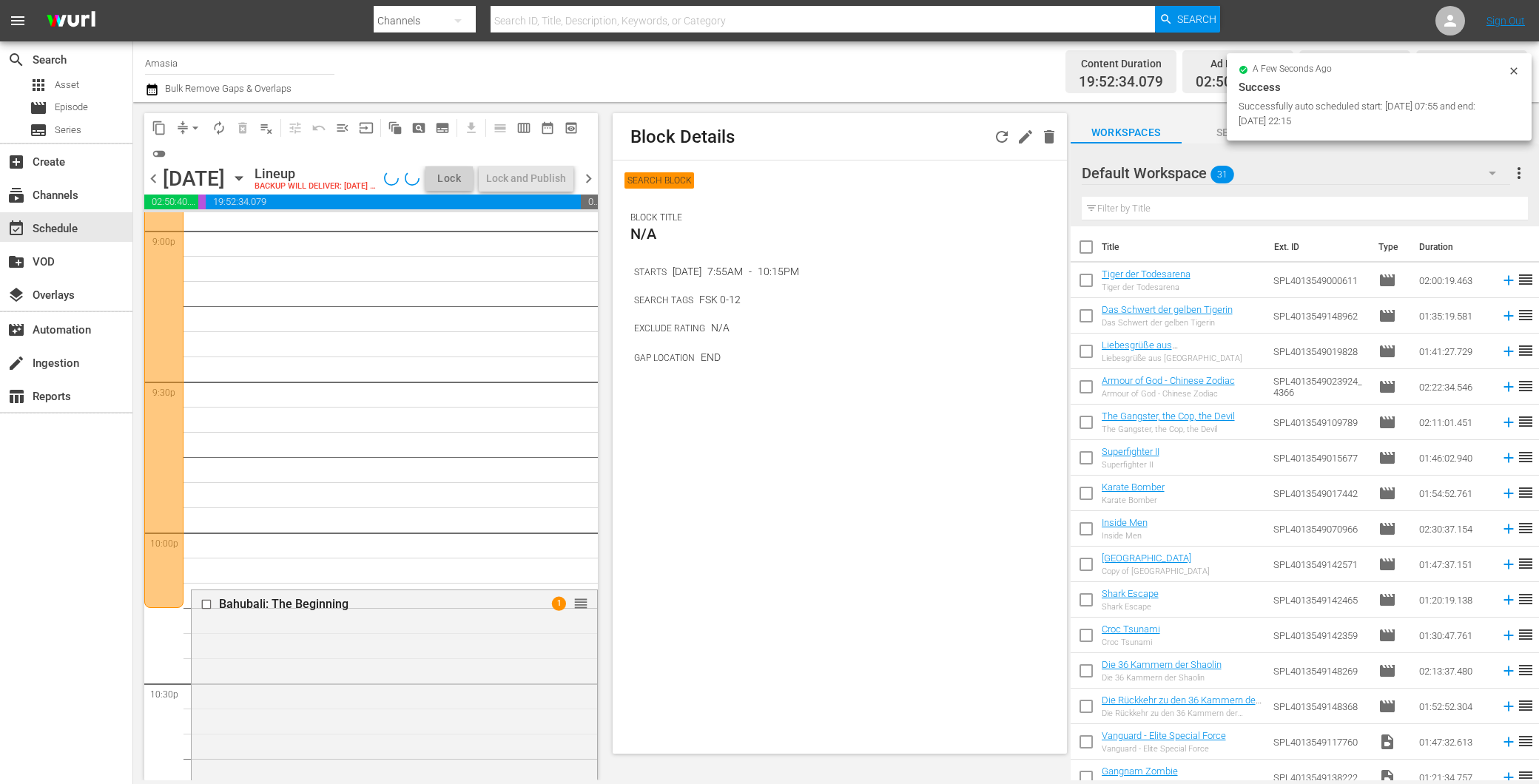
scroll to position [6293, 0]
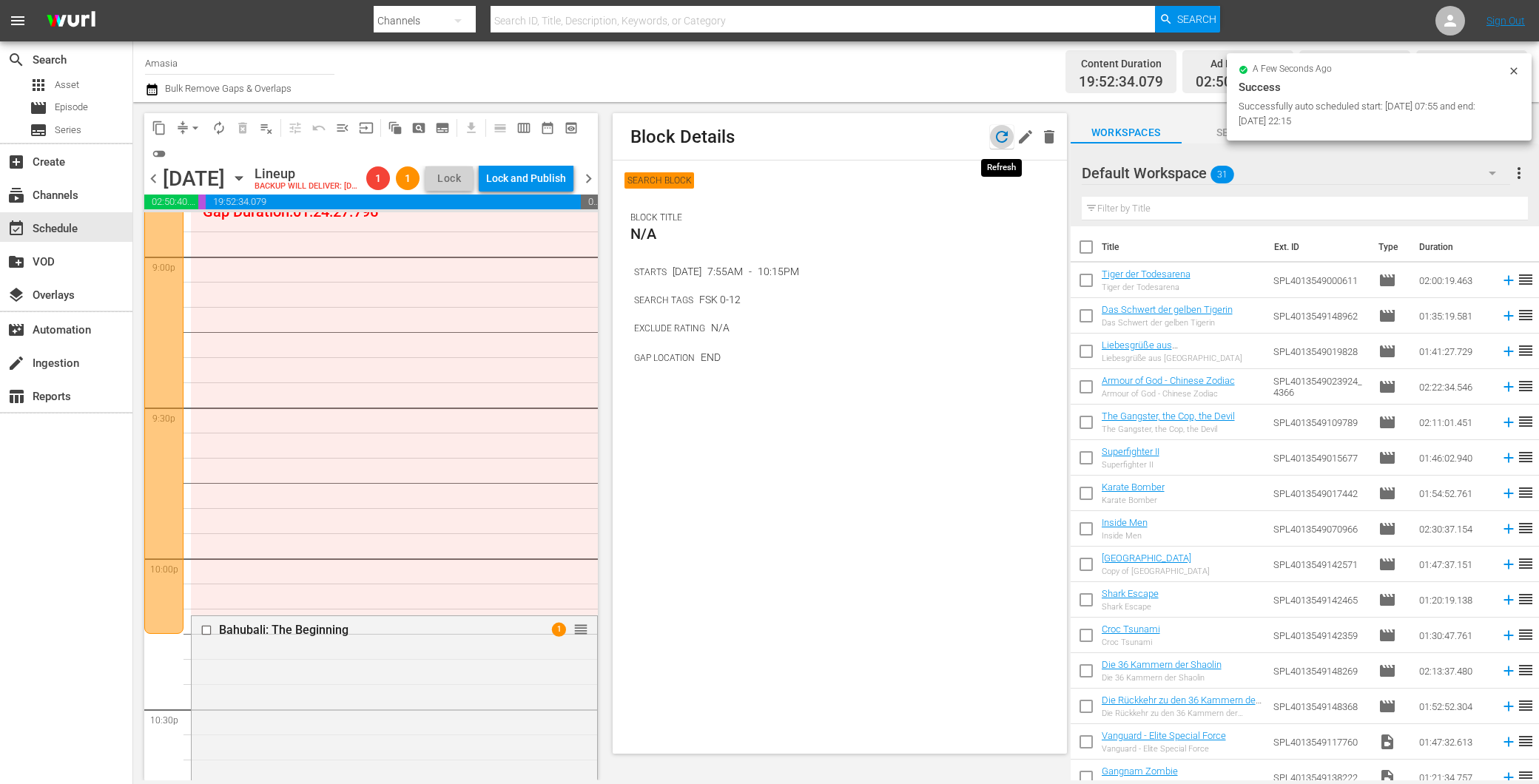
click at [993, 134] on icon "button" at bounding box center [1001, 136] width 18 height 18
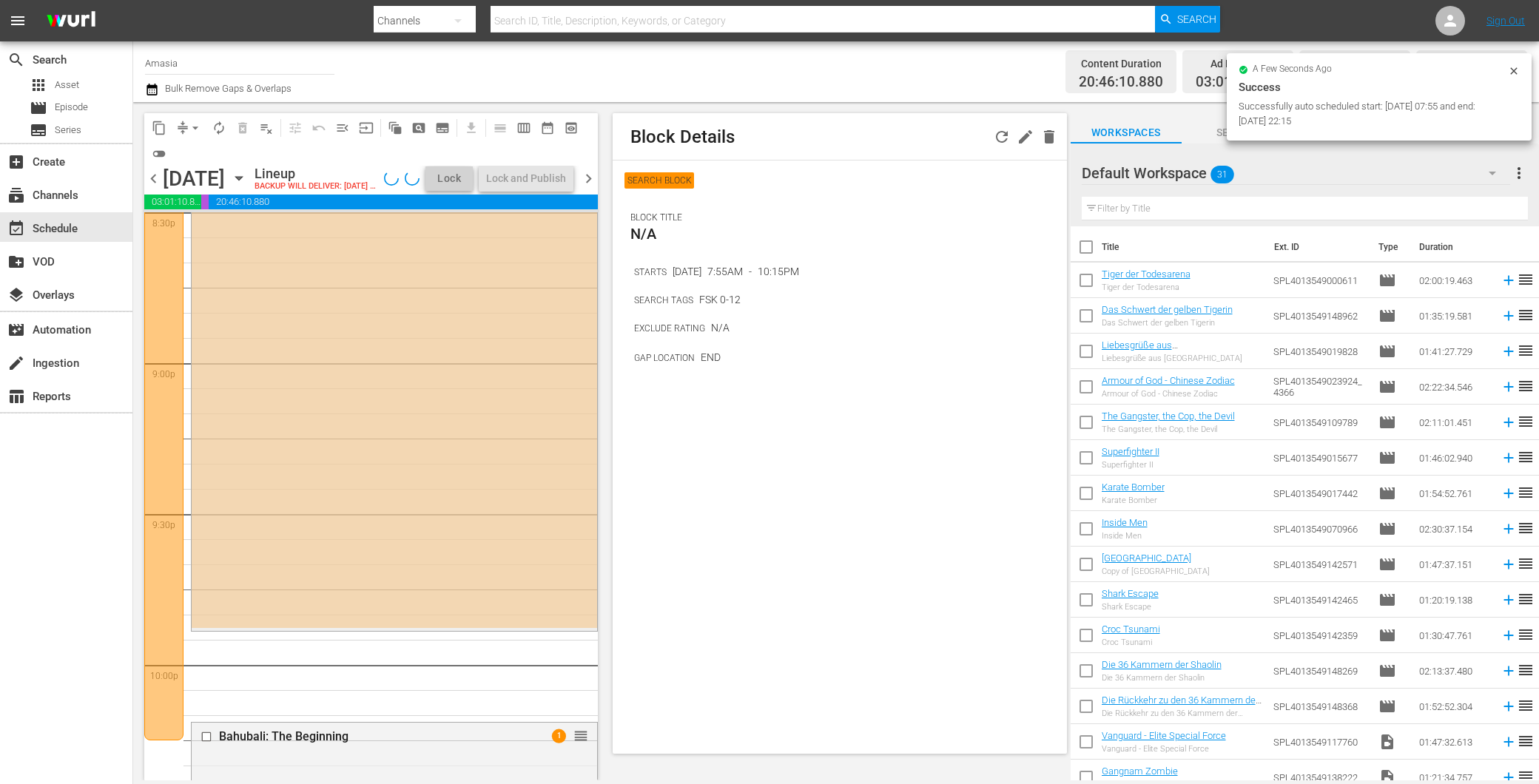
scroll to position [6350, 0]
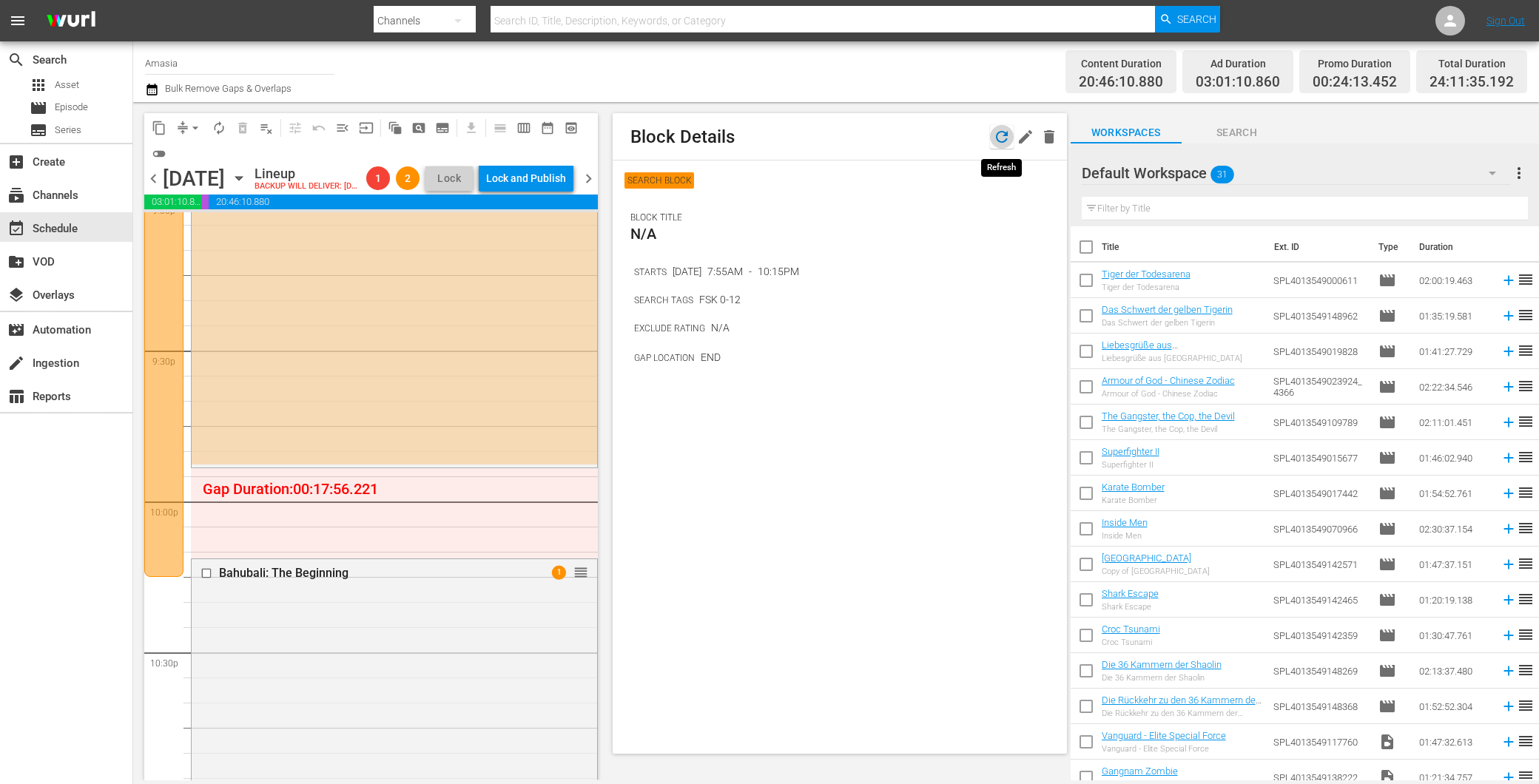
click at [995, 135] on icon "button" at bounding box center [1001, 136] width 18 height 18
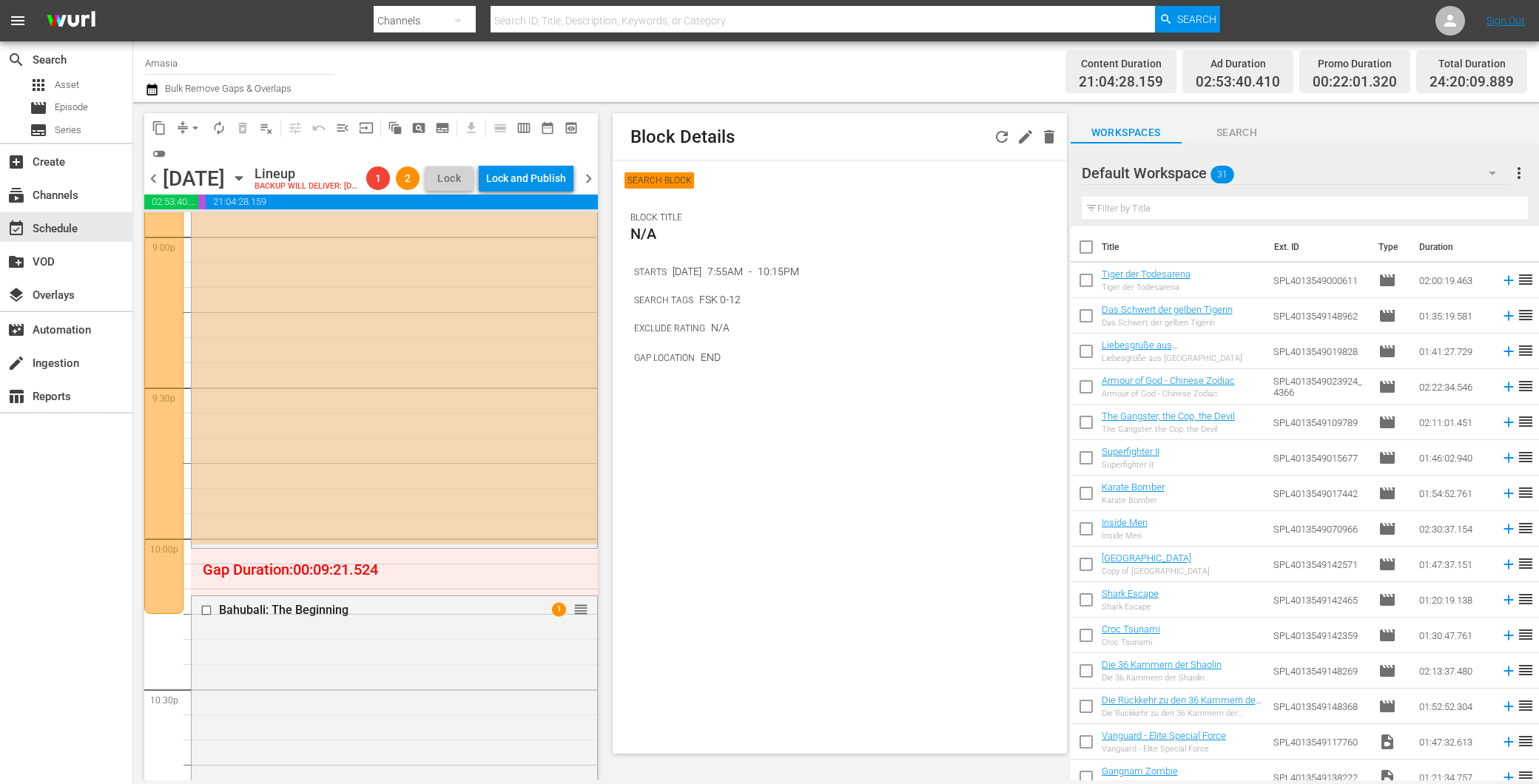
scroll to position [6457, 0]
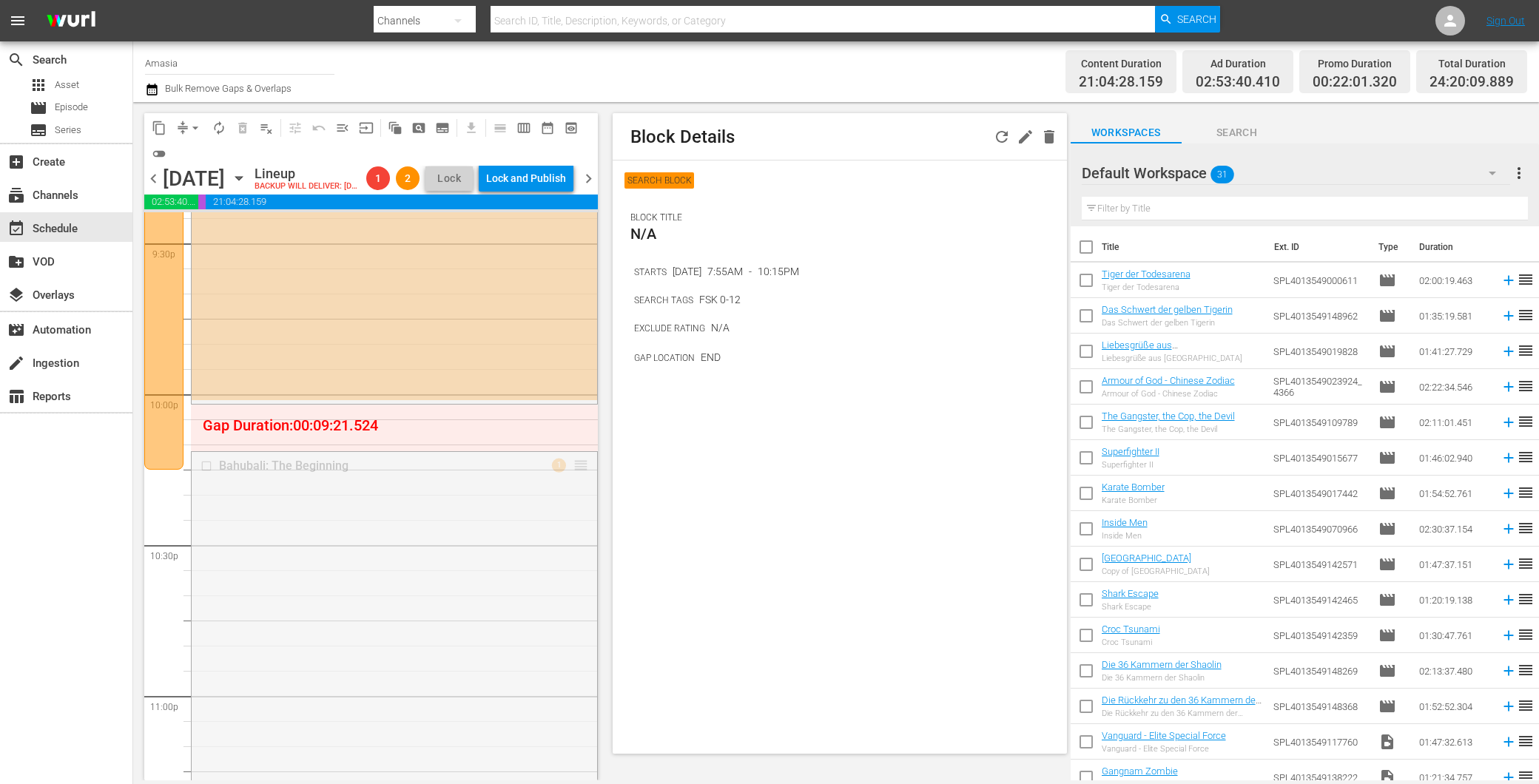
drag, startPoint x: 574, startPoint y: 493, endPoint x: 560, endPoint y: 418, distance: 76.3
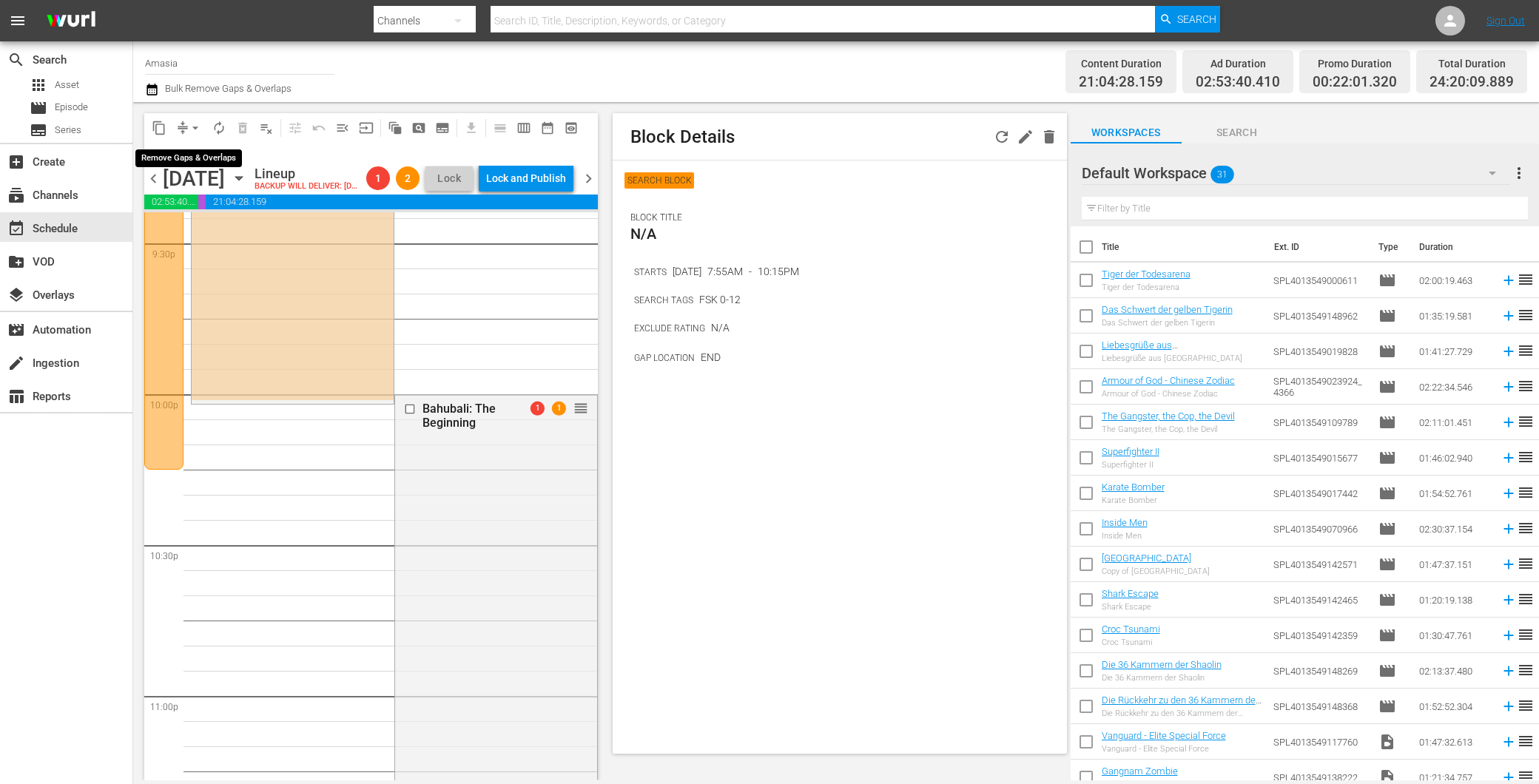
click at [184, 127] on button "arrow_drop_down" at bounding box center [195, 128] width 23 height 23
click at [225, 209] on li "Align to End of Previous Day" at bounding box center [196, 205] width 155 height 24
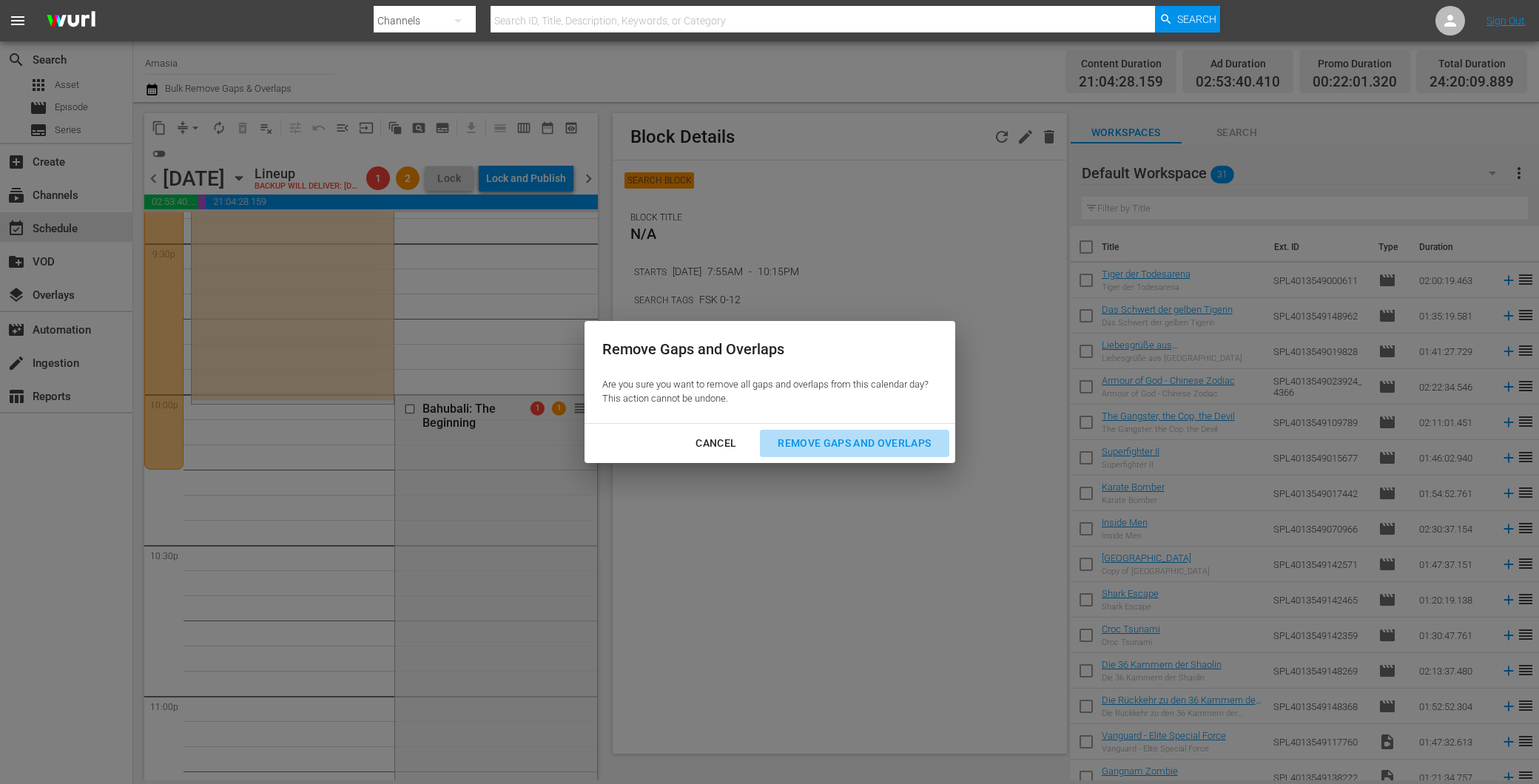
drag, startPoint x: 885, startPoint y: 447, endPoint x: 868, endPoint y: 452, distance: 17.7
click at [884, 447] on div "Remove Gaps and Overlaps" at bounding box center [854, 443] width 177 height 18
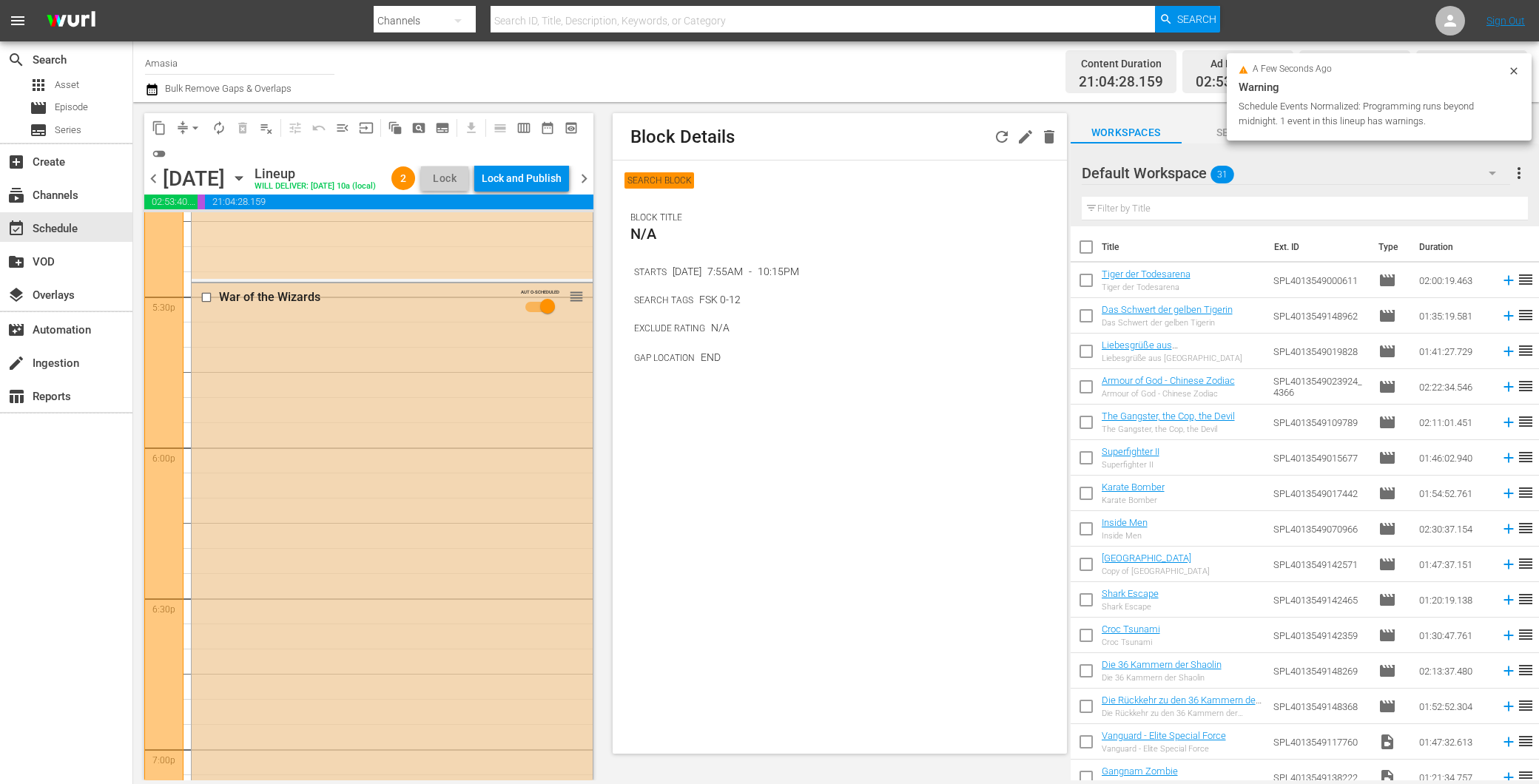
scroll to position [4813, 0]
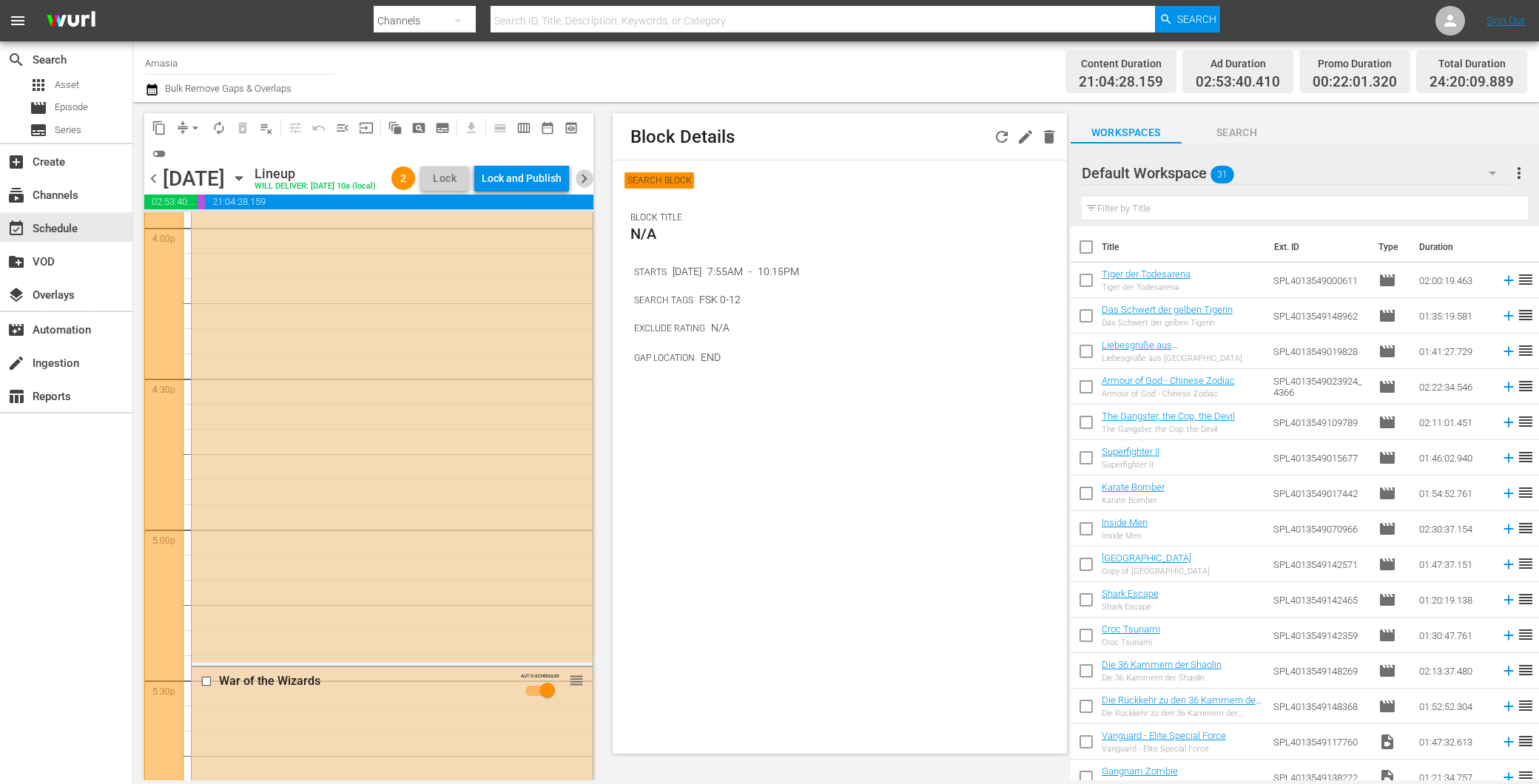
click at [590, 181] on span "chevron_right" at bounding box center [584, 179] width 18 height 18
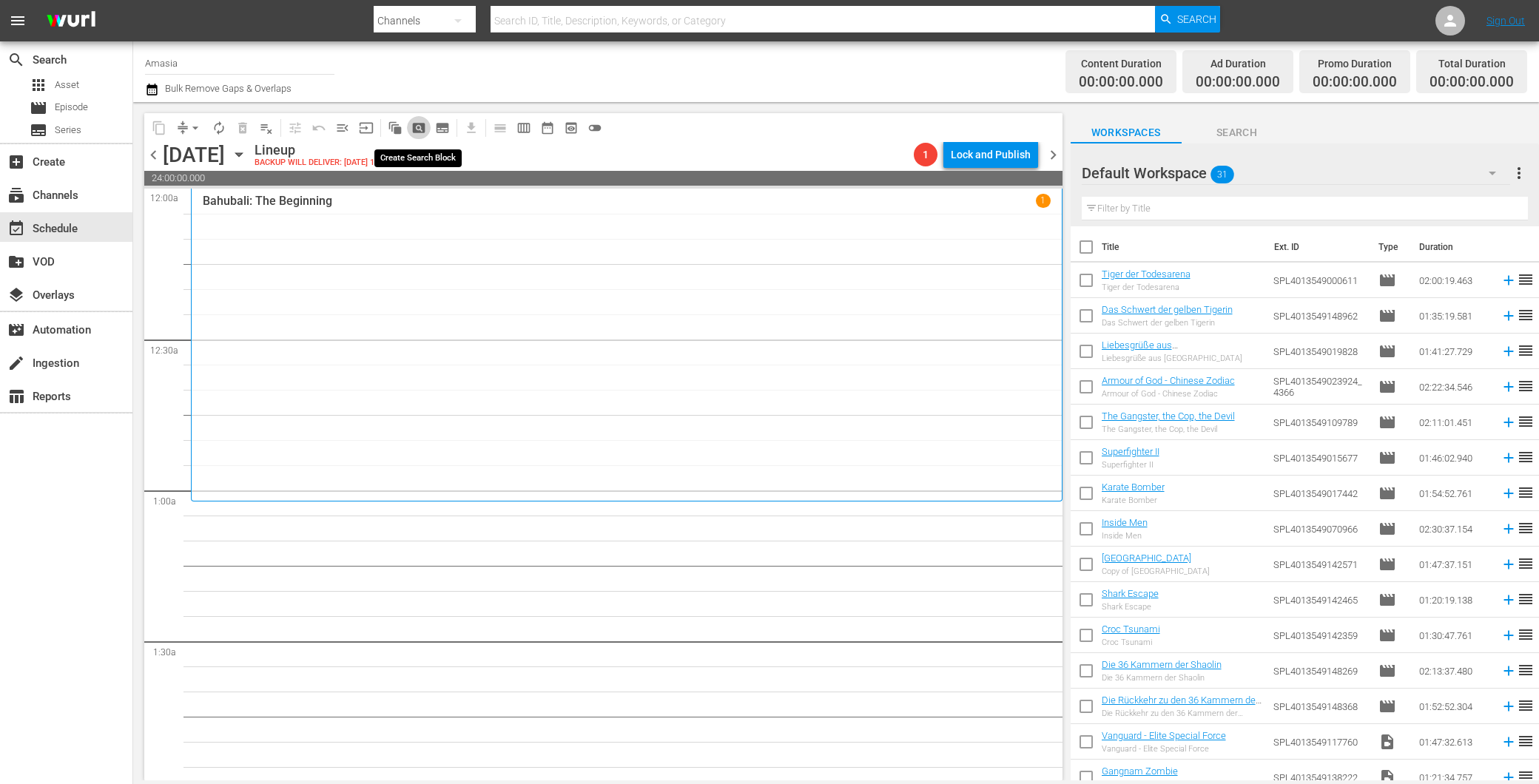
click at [415, 124] on span "pageview_outlined" at bounding box center [419, 128] width 15 height 15
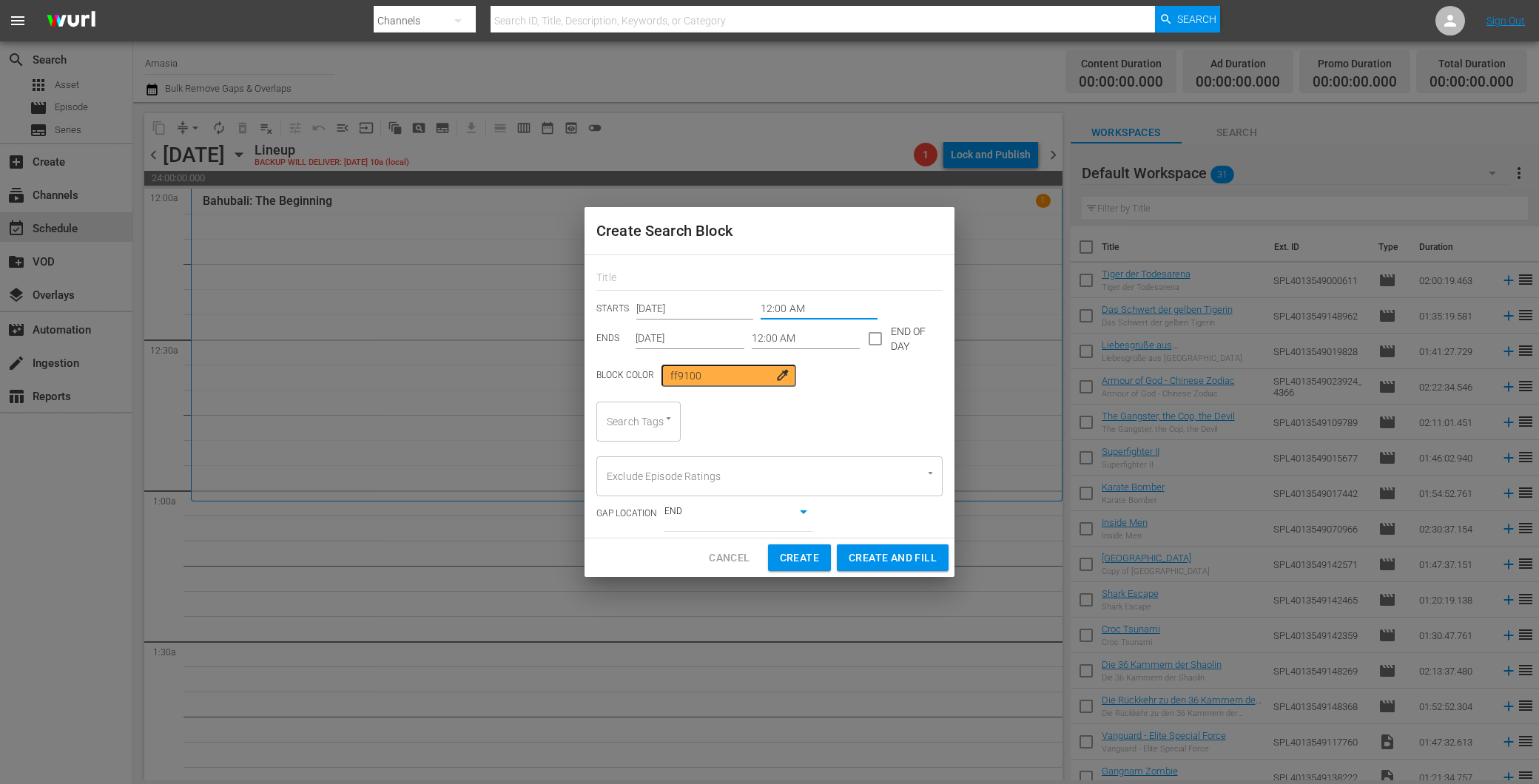
click at [769, 308] on input "12:00 AM" at bounding box center [819, 309] width 117 height 23
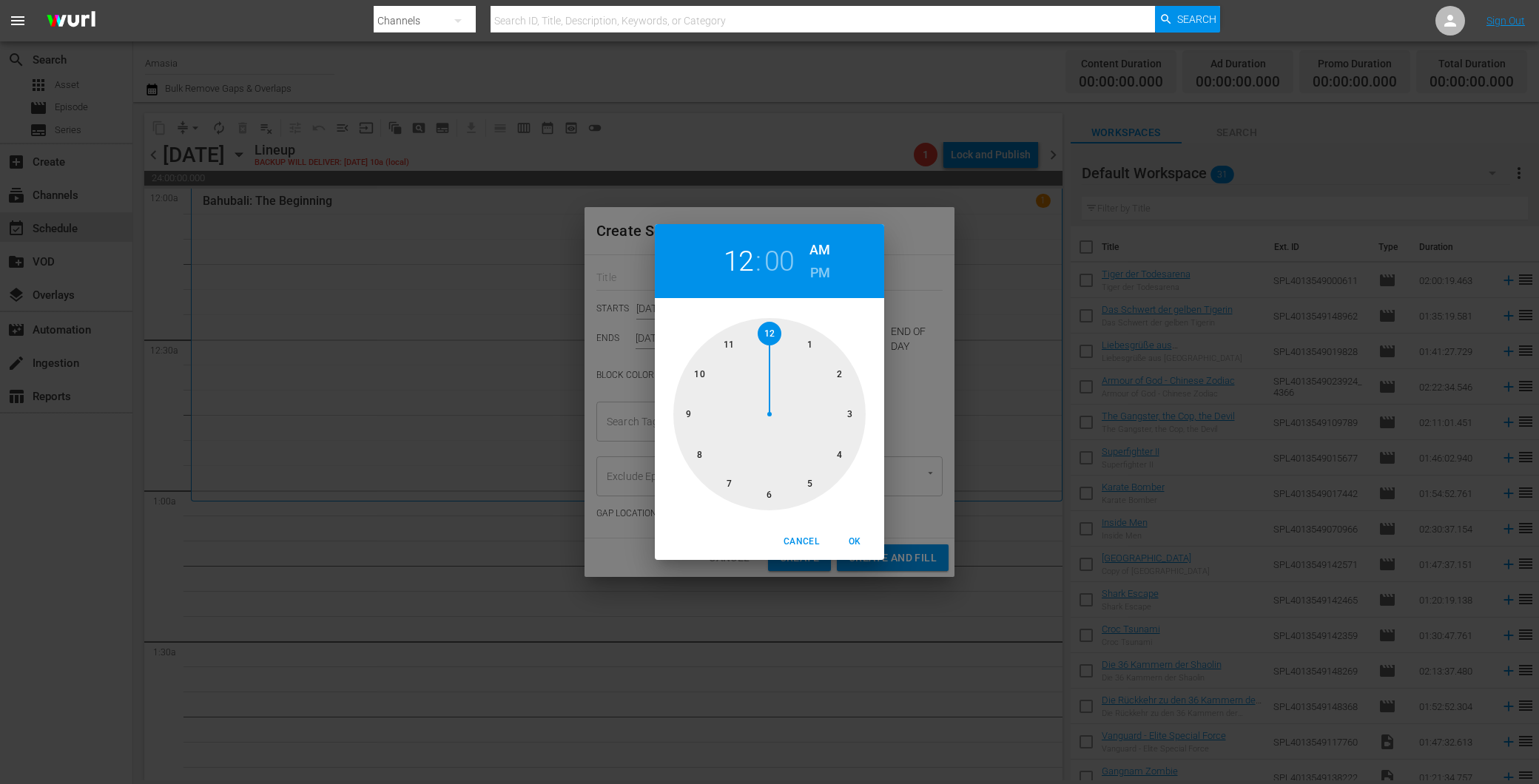
drag, startPoint x: 807, startPoint y: 336, endPoint x: 836, endPoint y: 379, distance: 51.9
click at [807, 336] on div at bounding box center [769, 414] width 192 height 192
drag, startPoint x: 852, startPoint y: 534, endPoint x: 848, endPoint y: 527, distance: 8.1
click at [849, 531] on button "OK" at bounding box center [854, 541] width 48 height 24
type input "01:00 AM"
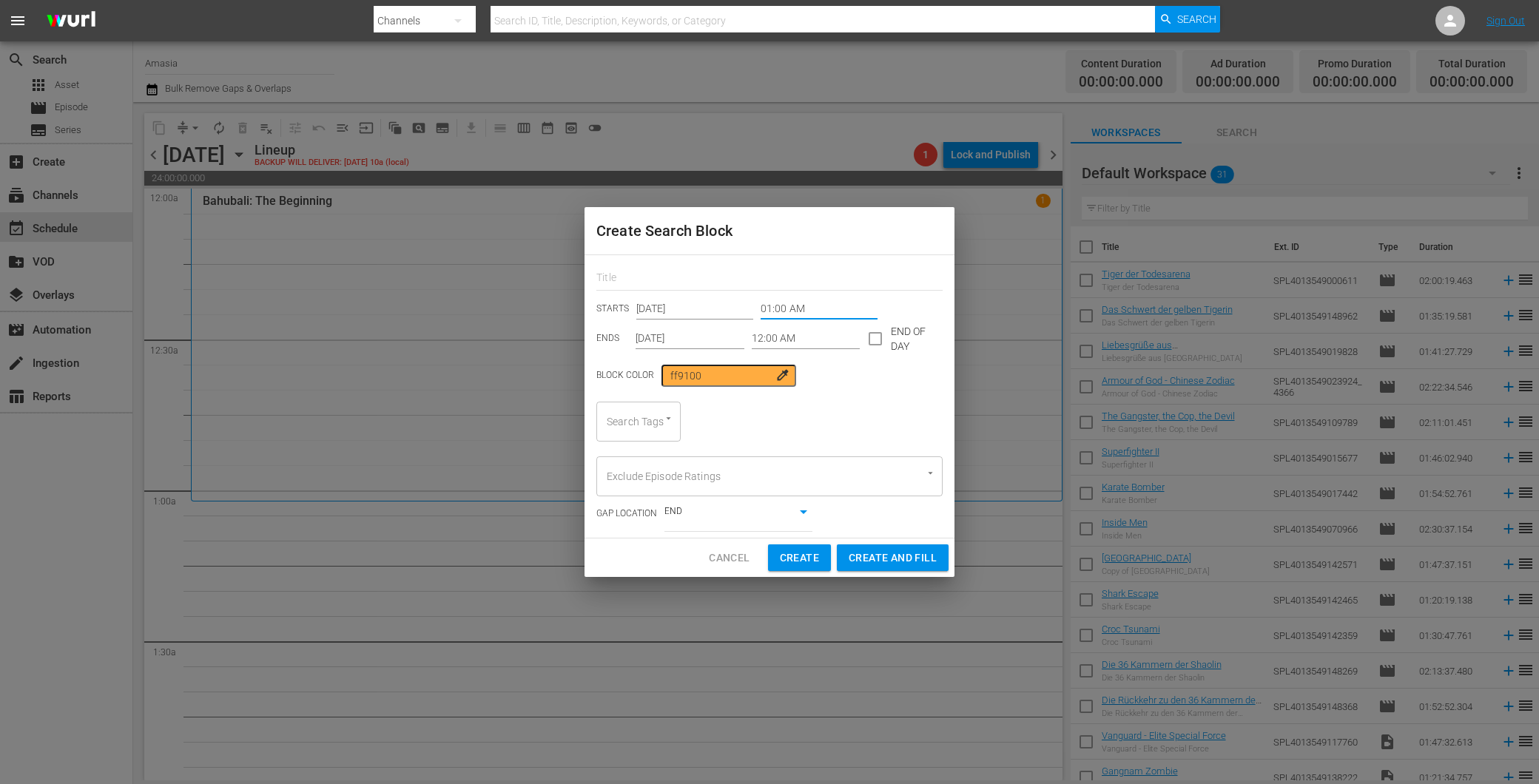
click at [797, 338] on input "12:00 AM" at bounding box center [806, 338] width 109 height 23
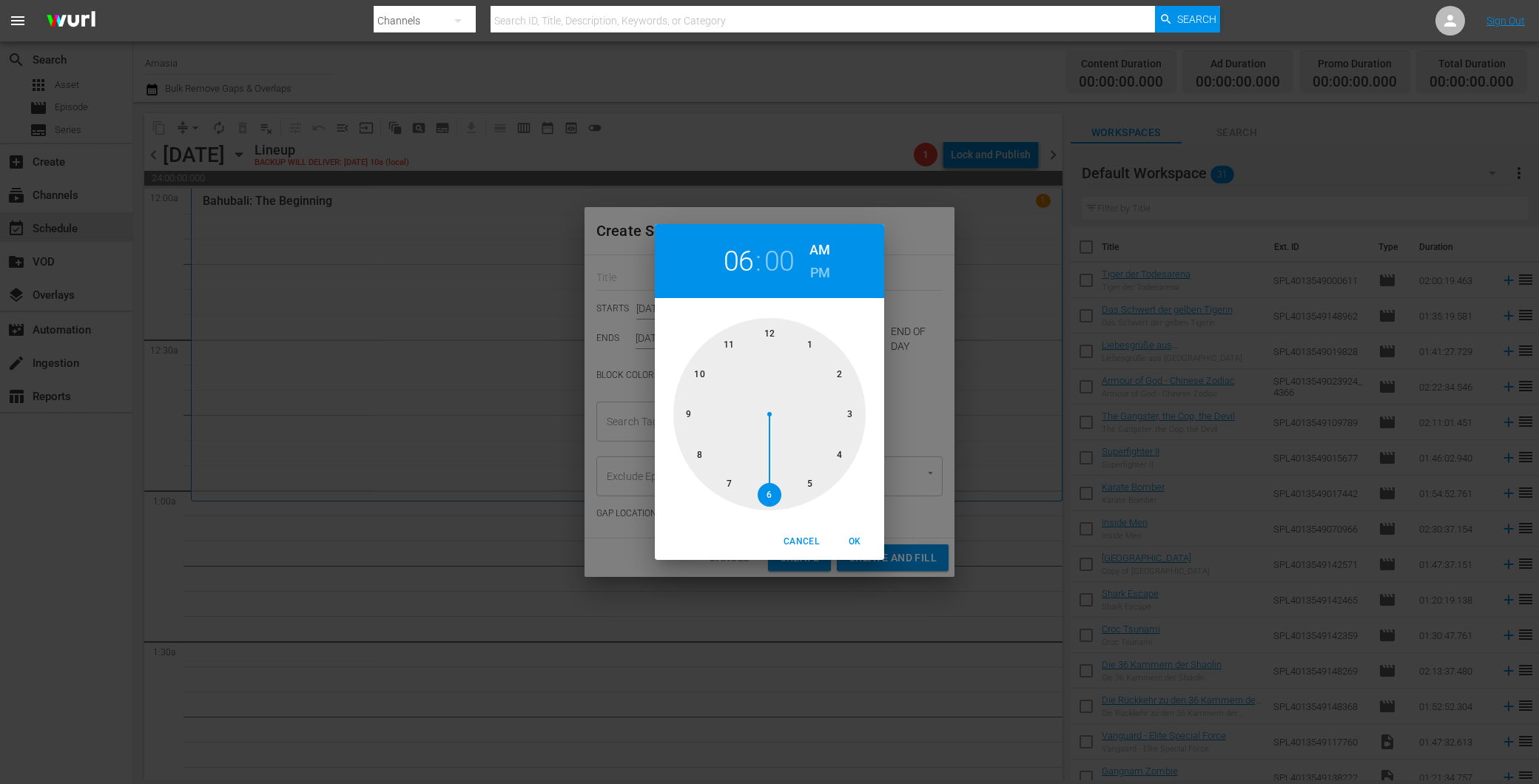
click at [762, 492] on div at bounding box center [769, 414] width 192 height 192
click at [856, 529] on div "Cancel OK" at bounding box center [769, 541] width 230 height 36
drag, startPoint x: 855, startPoint y: 536, endPoint x: 797, endPoint y: 473, distance: 85.6
click at [855, 535] on span "OK" at bounding box center [854, 542] width 36 height 16
type input "06:00 AM"
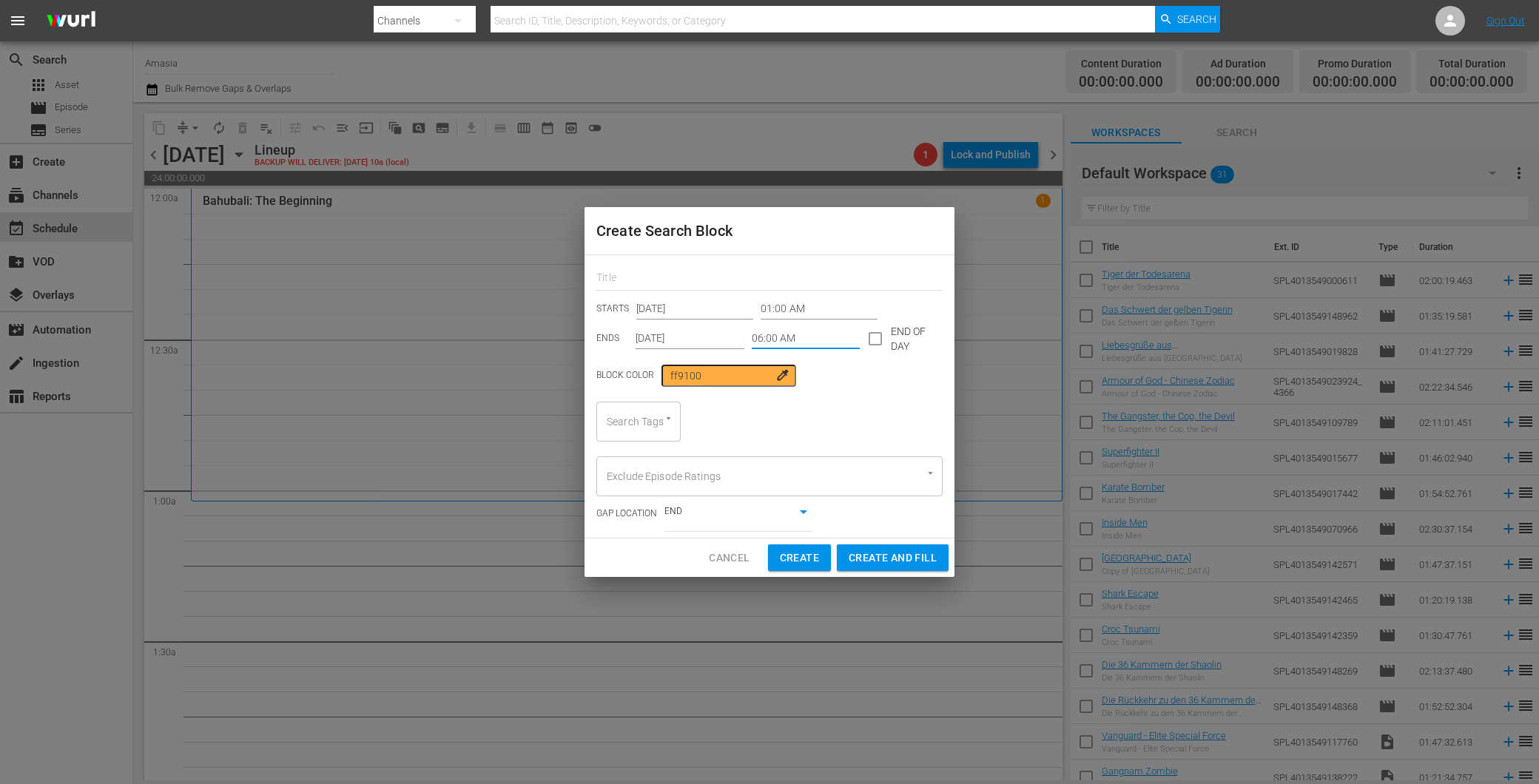
click at [634, 426] on div "Search Tags" at bounding box center [638, 422] width 84 height 40
type input "fsk"
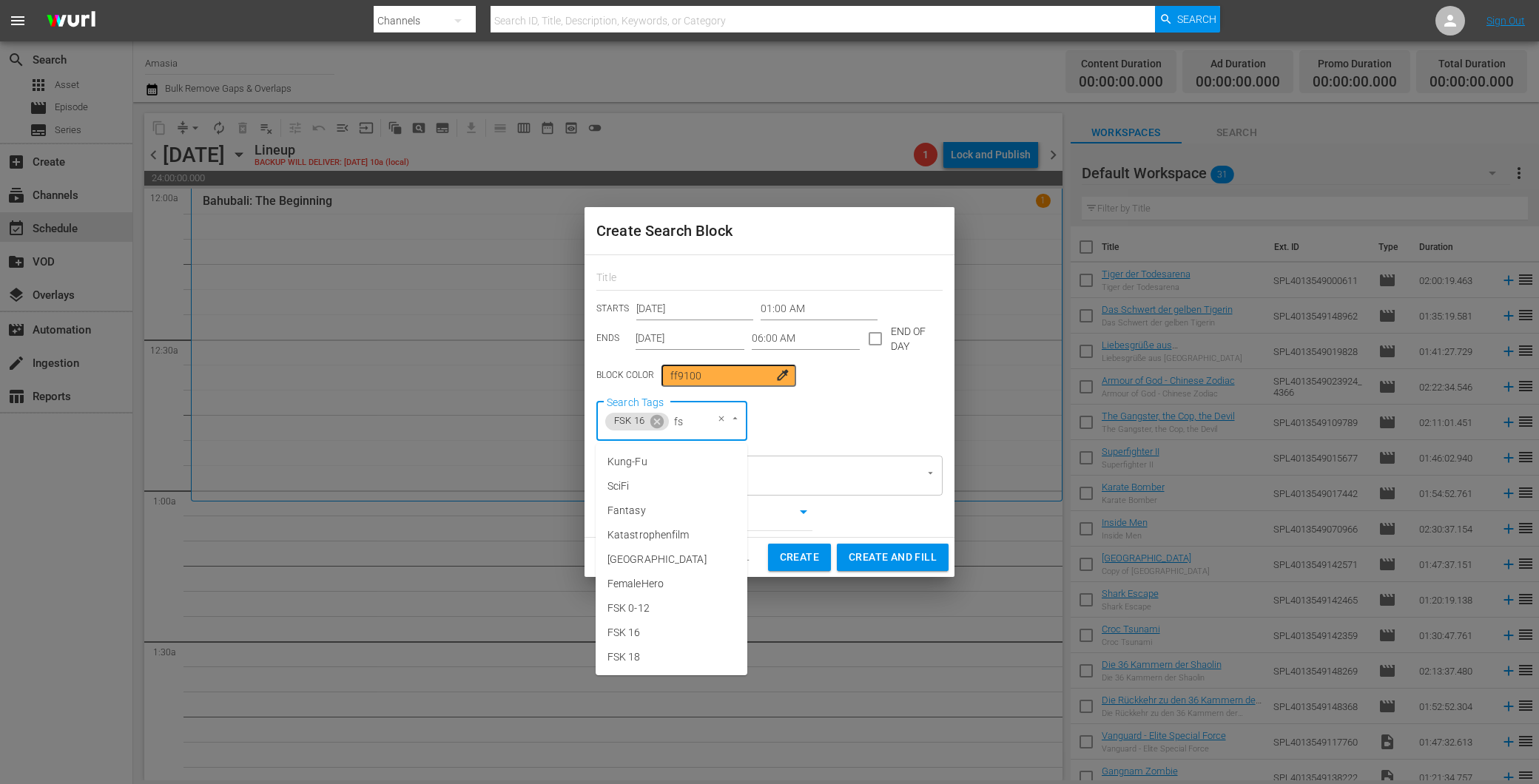
type input "fsk"
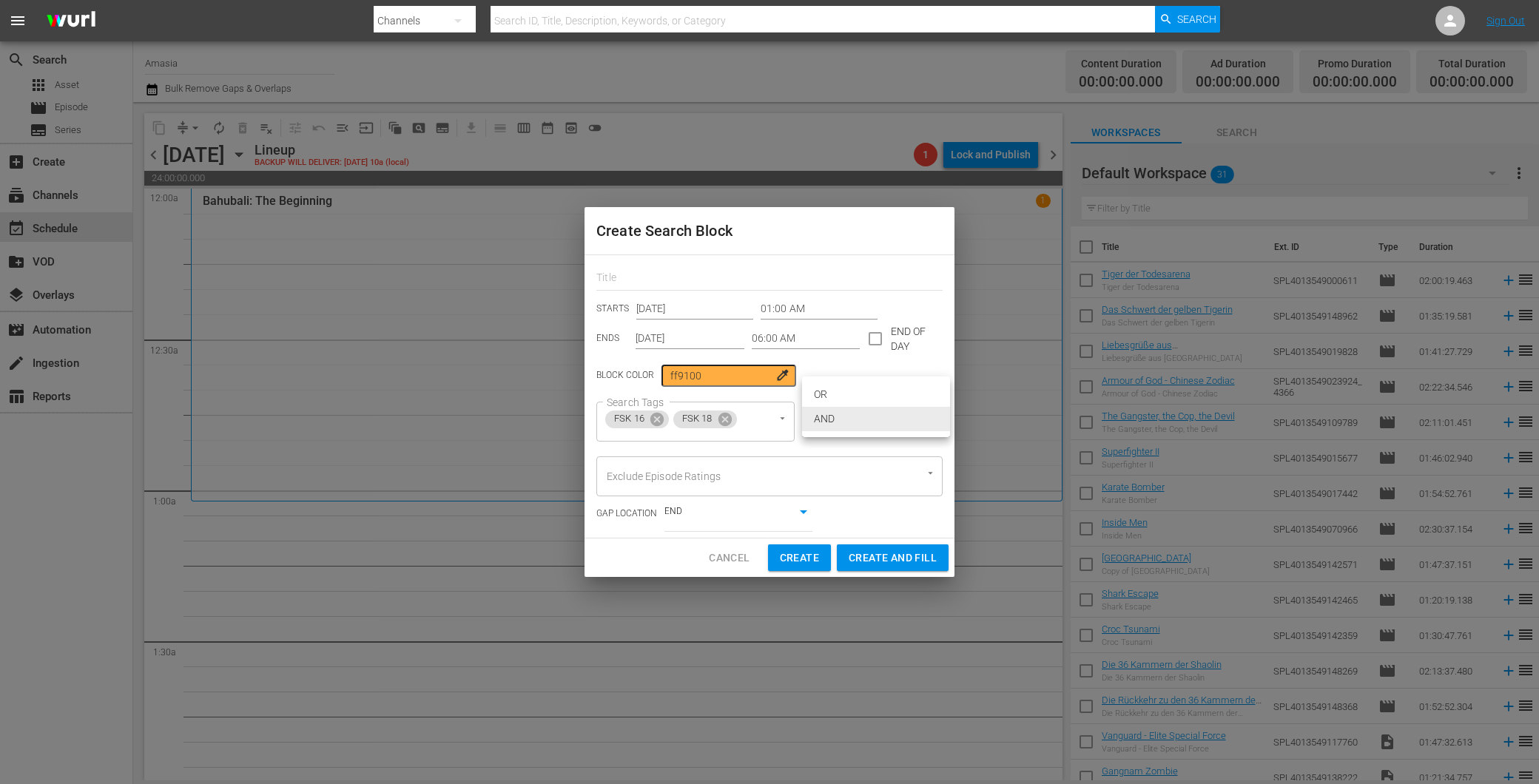
drag, startPoint x: 859, startPoint y: 398, endPoint x: 843, endPoint y: 386, distance: 20.0
click at [853, 400] on body "menu Search By Channels Search ID, Title, Description, Keywords, or Category Se…" at bounding box center [769, 392] width 1539 height 784
click at [842, 381] on ul "OR AND" at bounding box center [875, 407] width 148 height 61
click at [853, 392] on li "OR" at bounding box center [875, 394] width 148 height 24
type input "false"
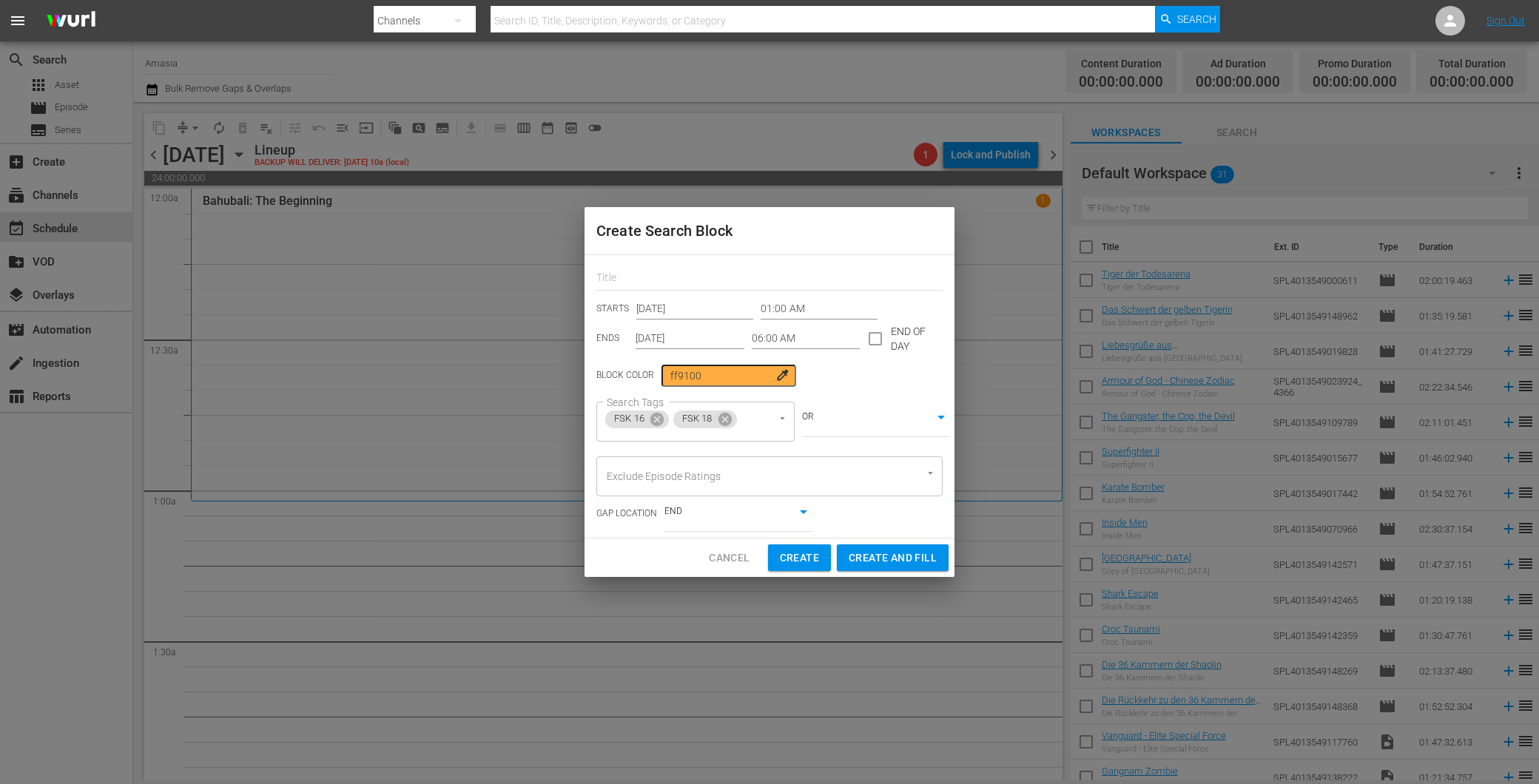
click at [883, 553] on span "Create and Fill" at bounding box center [892, 558] width 88 height 18
type input "12:00 AM"
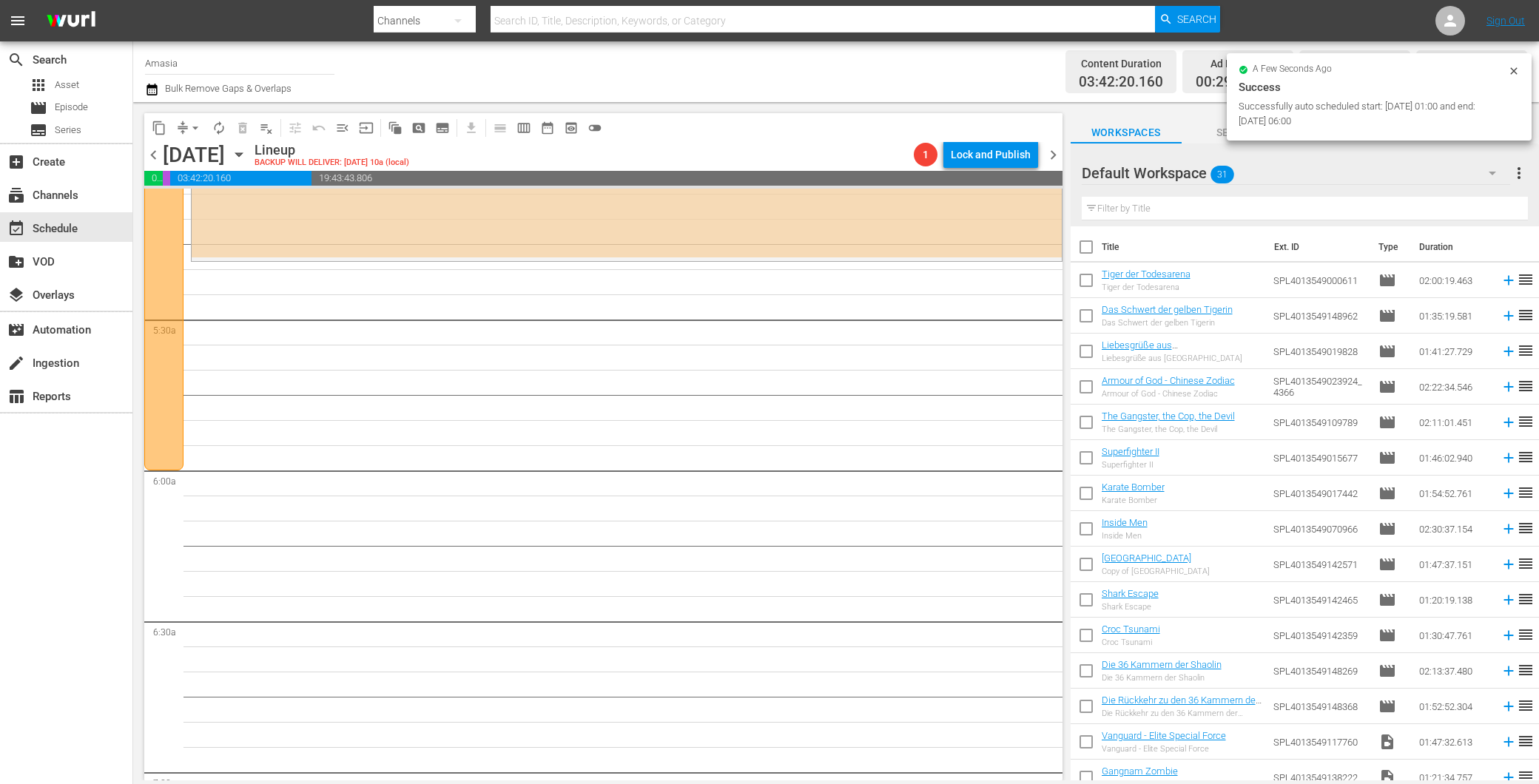
scroll to position [1397, 0]
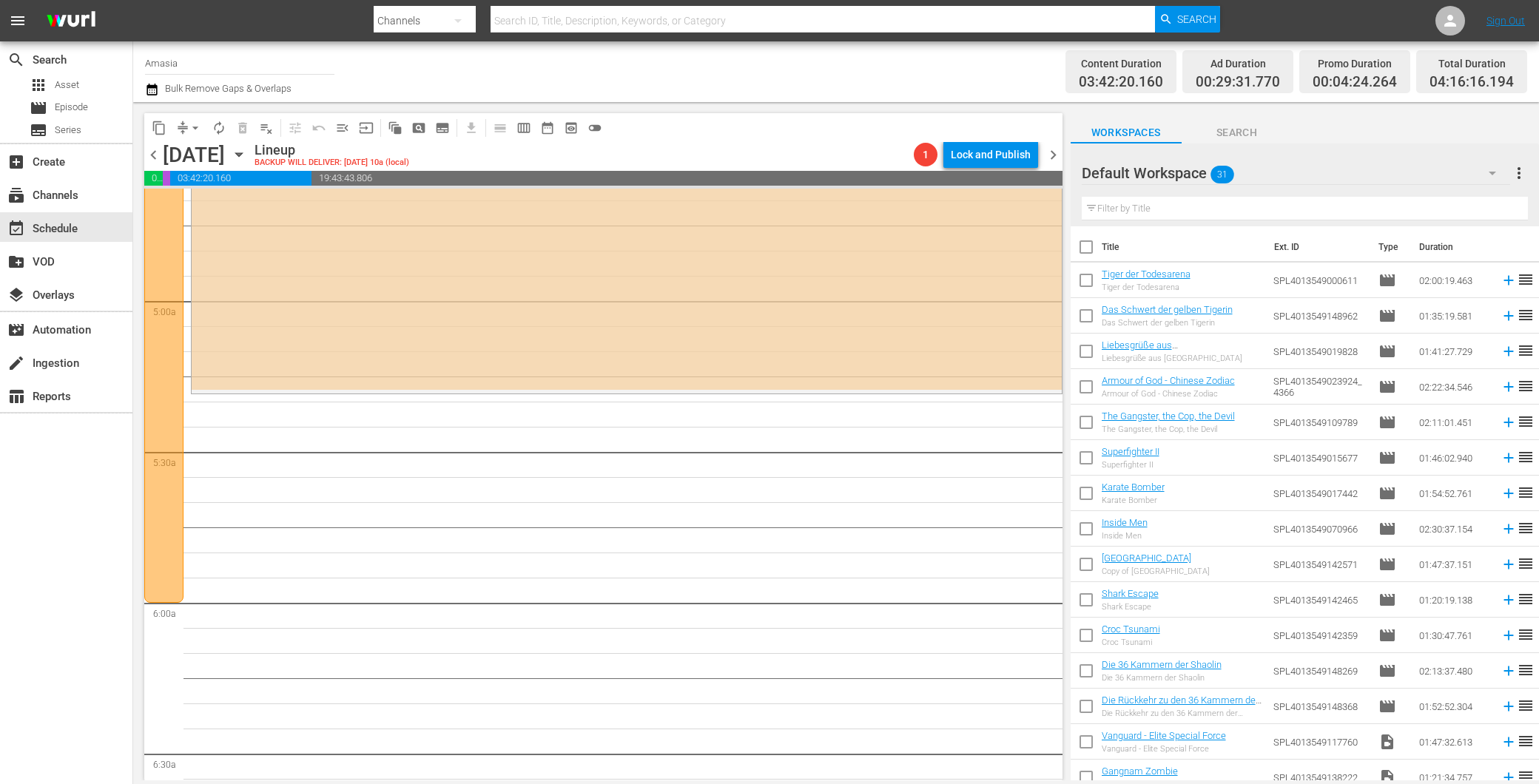
click at [1312, 172] on div "Default Workspace 31" at bounding box center [1295, 173] width 428 height 42
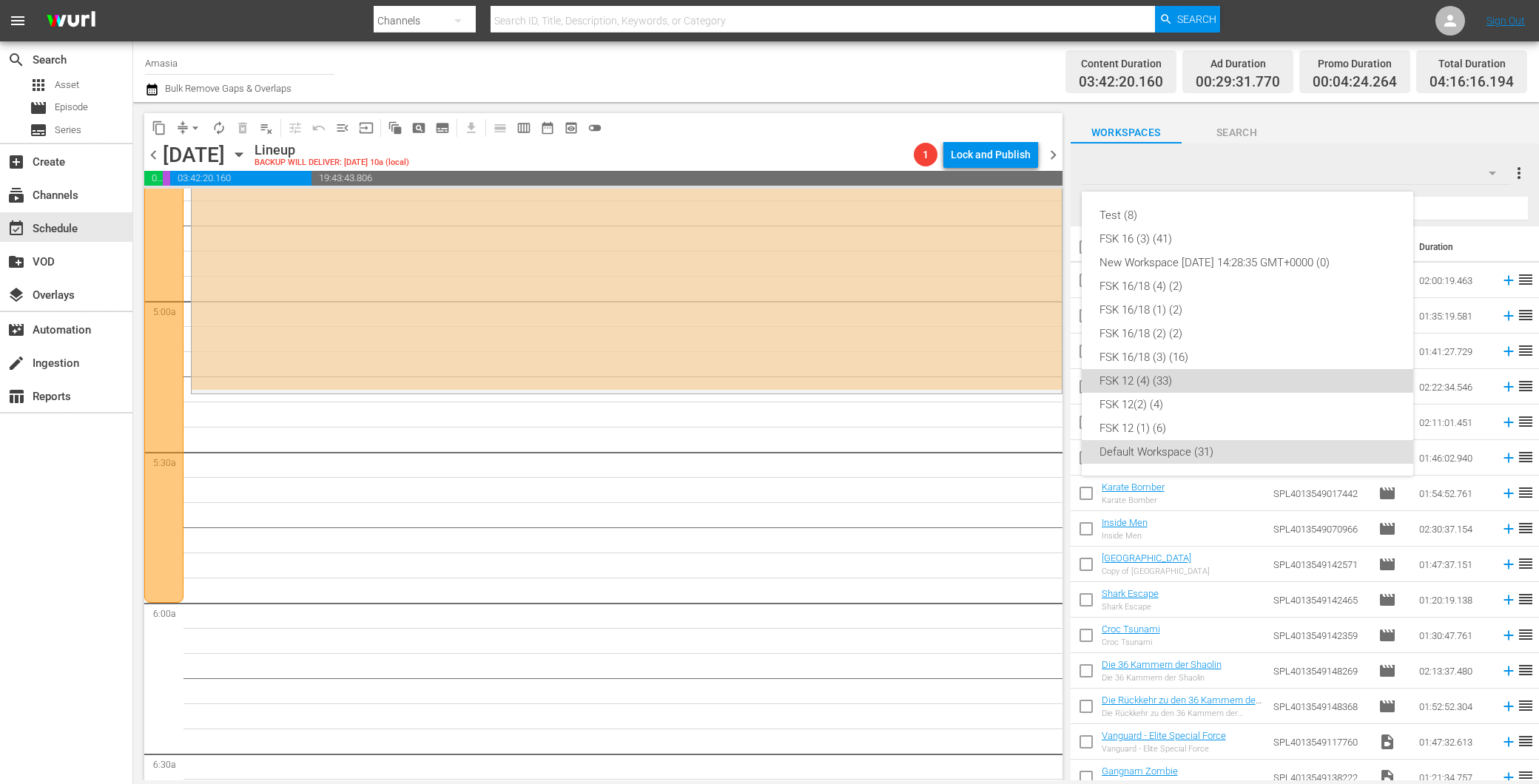
click at [1183, 375] on div "FSK 12 (4) (33)" at bounding box center [1247, 381] width 296 height 23
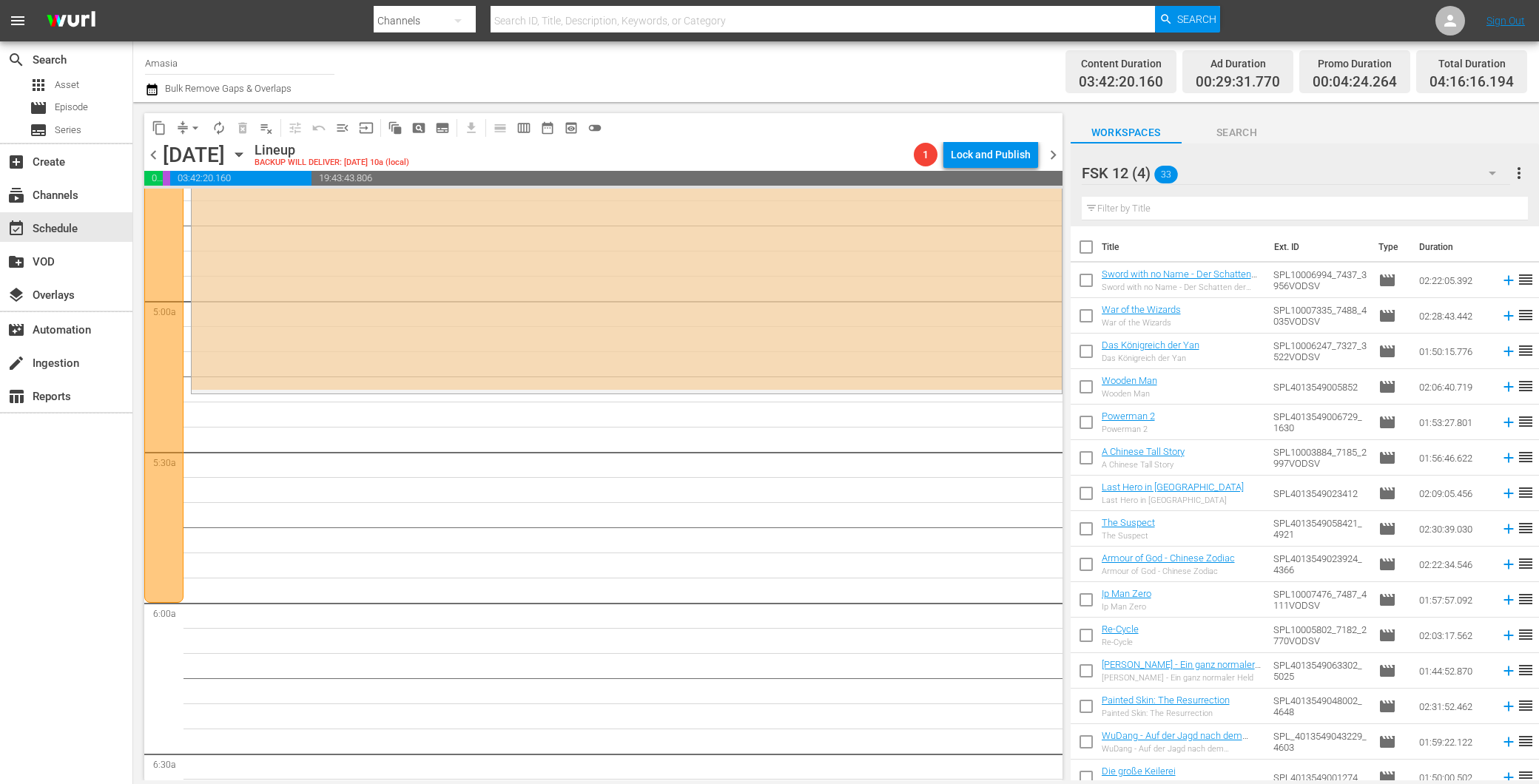
click at [1088, 498] on input "checkbox" at bounding box center [1086, 496] width 31 height 31
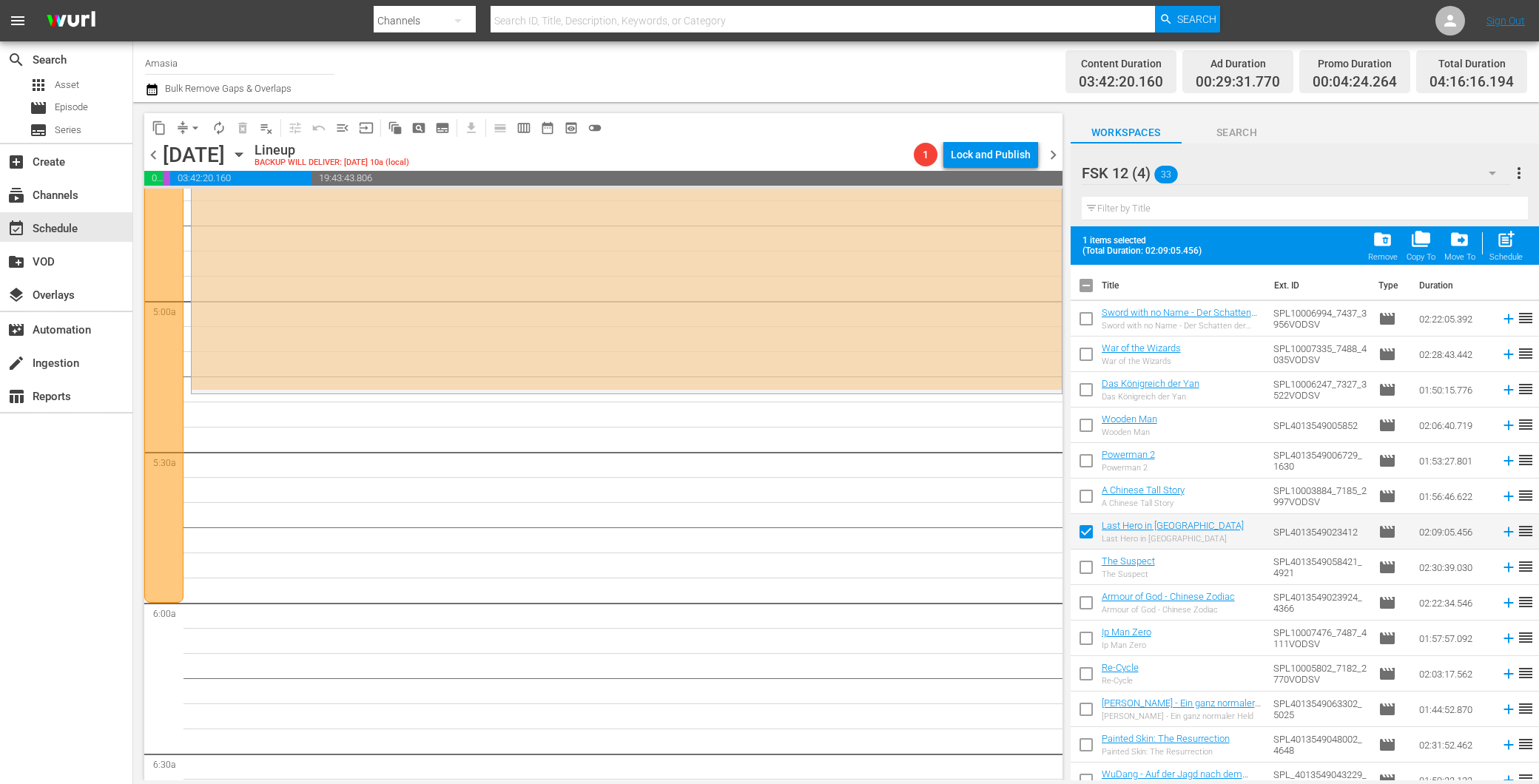
click at [1080, 535] on input "checkbox" at bounding box center [1086, 534] width 31 height 31
checkbox input "false"
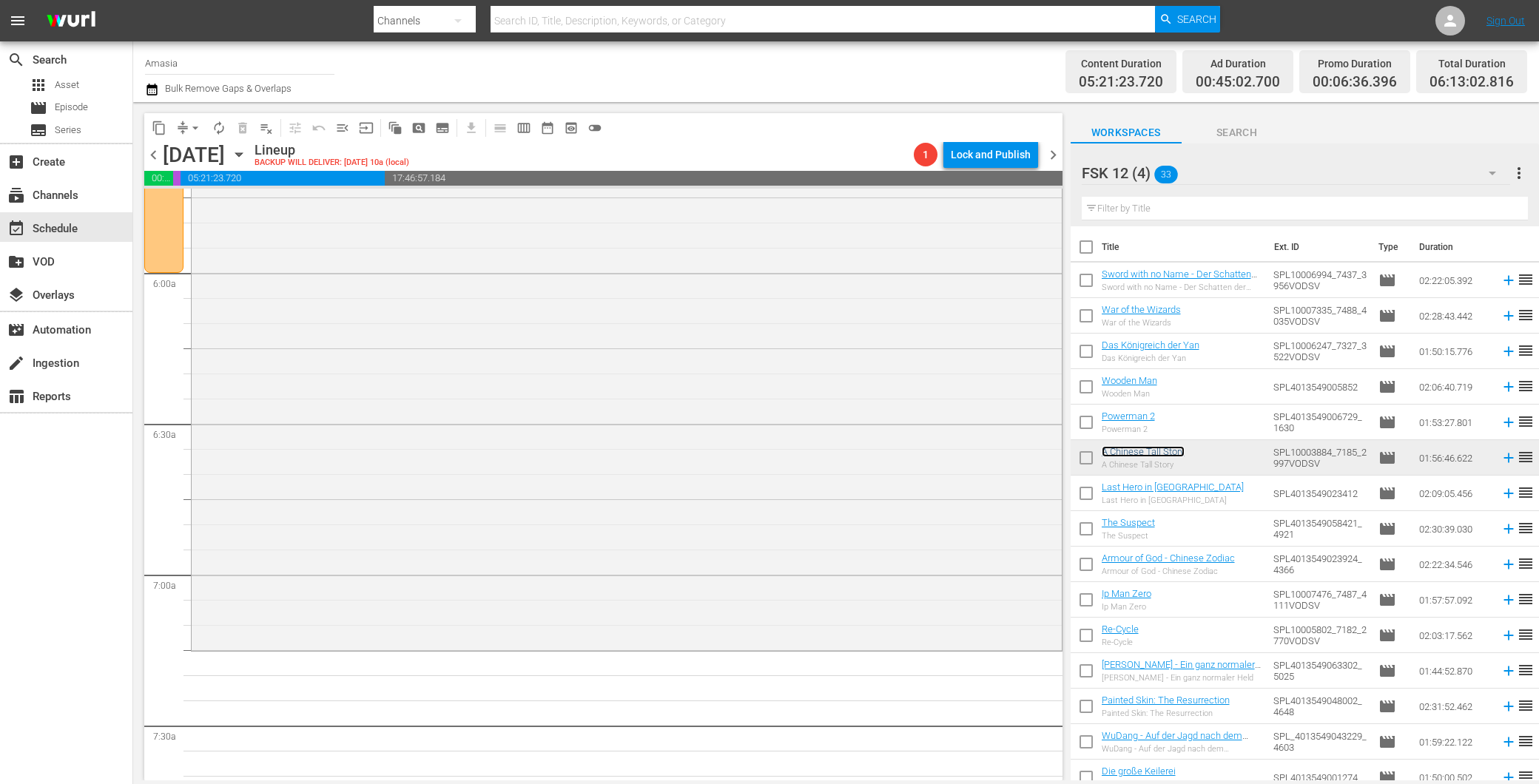
scroll to position [1726, 0]
click at [424, 120] on span "pageview_outlined" at bounding box center [419, 128] width 15 height 15
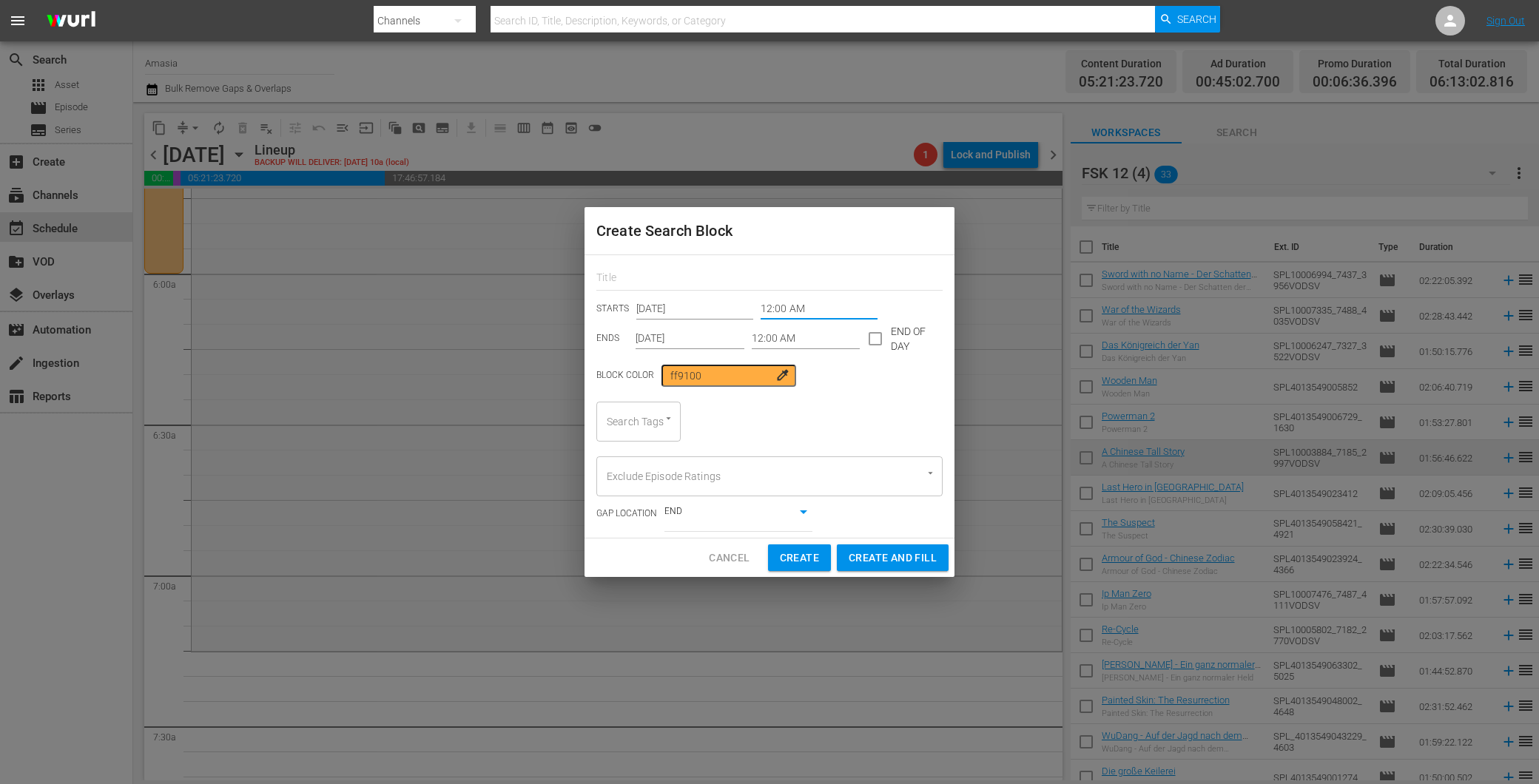
click at [787, 315] on input "12:00 AM" at bounding box center [819, 309] width 117 height 23
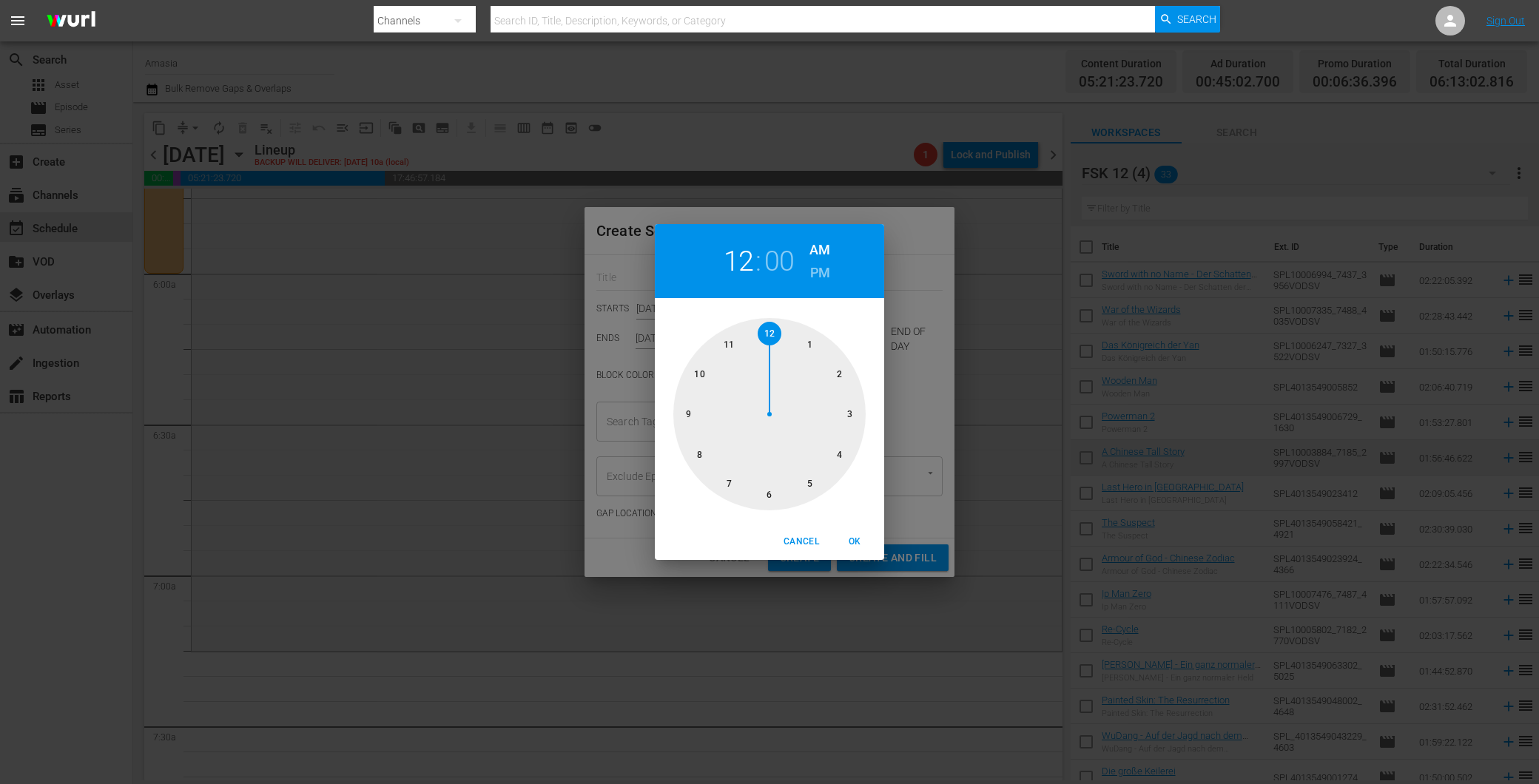
click at [725, 475] on div at bounding box center [769, 414] width 192 height 192
click at [852, 411] on div at bounding box center [769, 414] width 192 height 192
click at [854, 548] on span "OK" at bounding box center [854, 542] width 36 height 16
type input "07:15 AM"
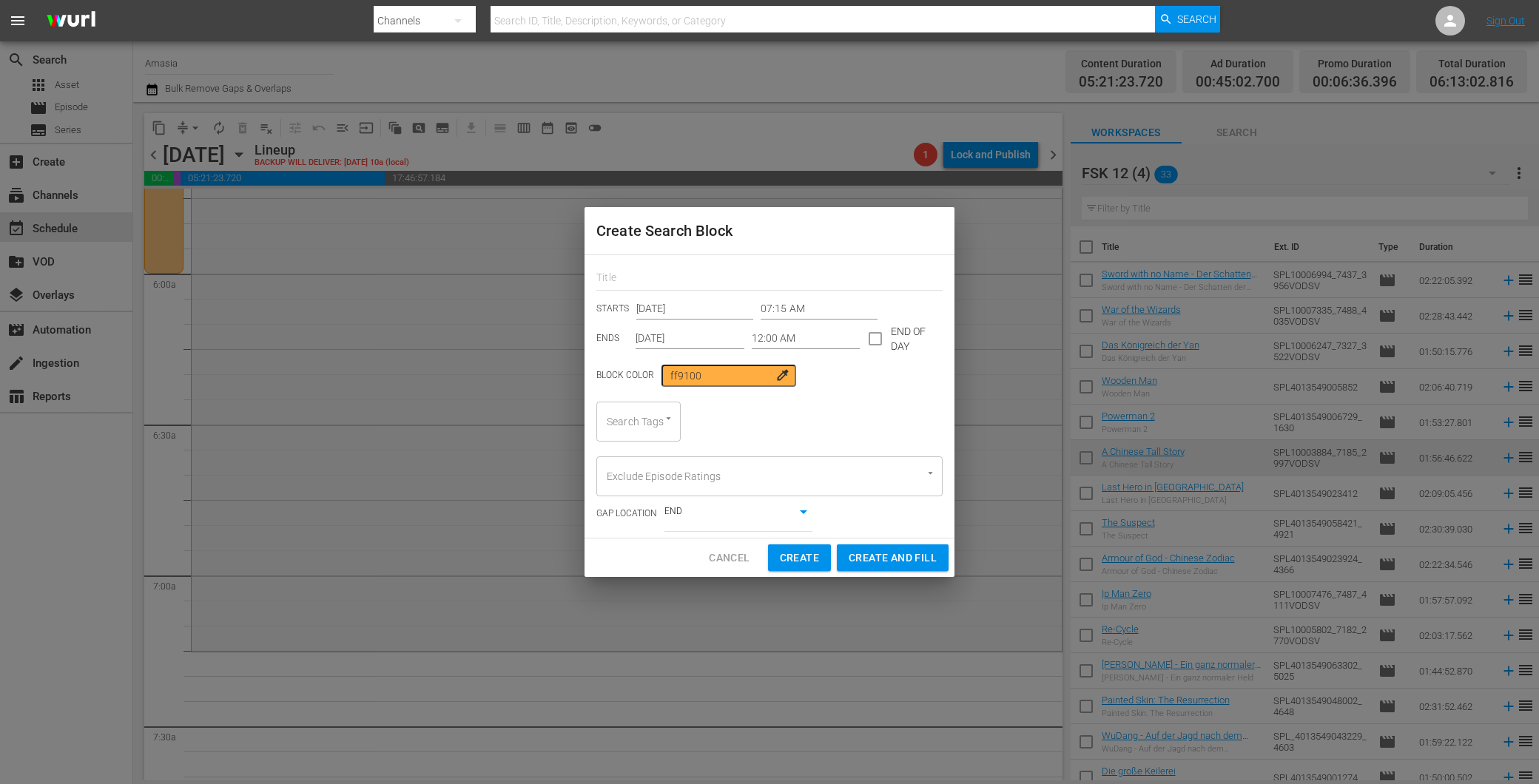
click at [818, 323] on div "STARTS Oct 2nd 2025 07:15 AM ENDS Oct 2nd 2025 12:00 AM END OF DAY" at bounding box center [769, 324] width 347 height 52
click at [804, 335] on input "12:00 AM" at bounding box center [806, 338] width 109 height 23
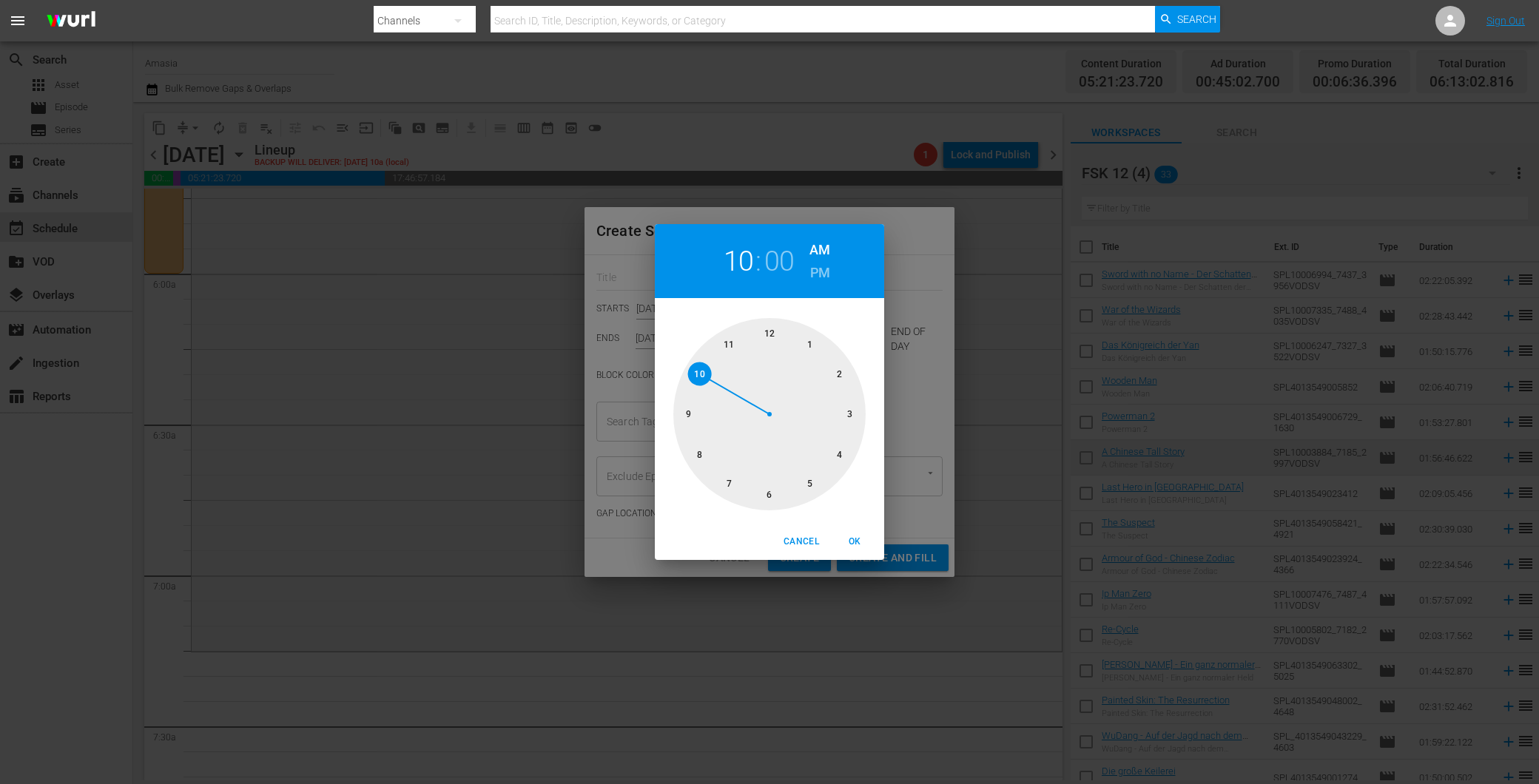
drag, startPoint x: 700, startPoint y: 372, endPoint x: 711, endPoint y: 372, distance: 11.0
click at [699, 372] on div at bounding box center [769, 414] width 192 height 192
drag, startPoint x: 852, startPoint y: 416, endPoint x: 821, endPoint y: 331, distance: 90.5
click at [842, 390] on div at bounding box center [769, 414] width 192 height 192
click at [812, 265] on h6 "PM" at bounding box center [820, 273] width 20 height 23
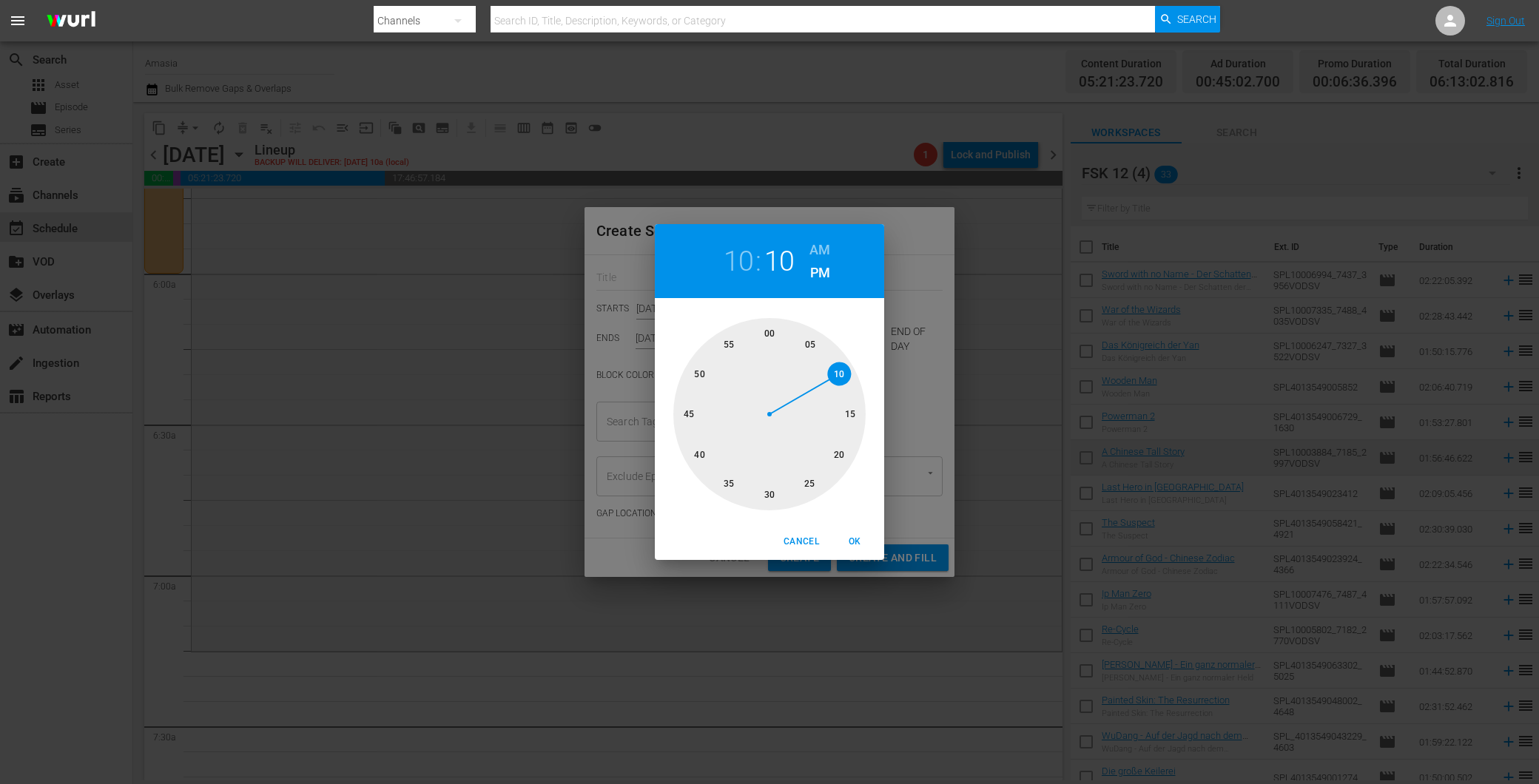
click at [852, 412] on div at bounding box center [769, 414] width 192 height 192
click at [855, 534] on div "10 : 15 AM PM 00 05 10 15 20 25 30 35 40 45 50 55 Cancel OK" at bounding box center [769, 392] width 230 height 336
drag, startPoint x: 856, startPoint y: 536, endPoint x: 802, endPoint y: 486, distance: 73.6
click at [833, 515] on div "10 : 15 AM PM 00 05 10 15 20 25 30 35 40 45 50 55 Cancel OK" at bounding box center [769, 392] width 230 height 336
drag, startPoint x: 870, startPoint y: 537, endPoint x: 787, endPoint y: 525, distance: 83.9
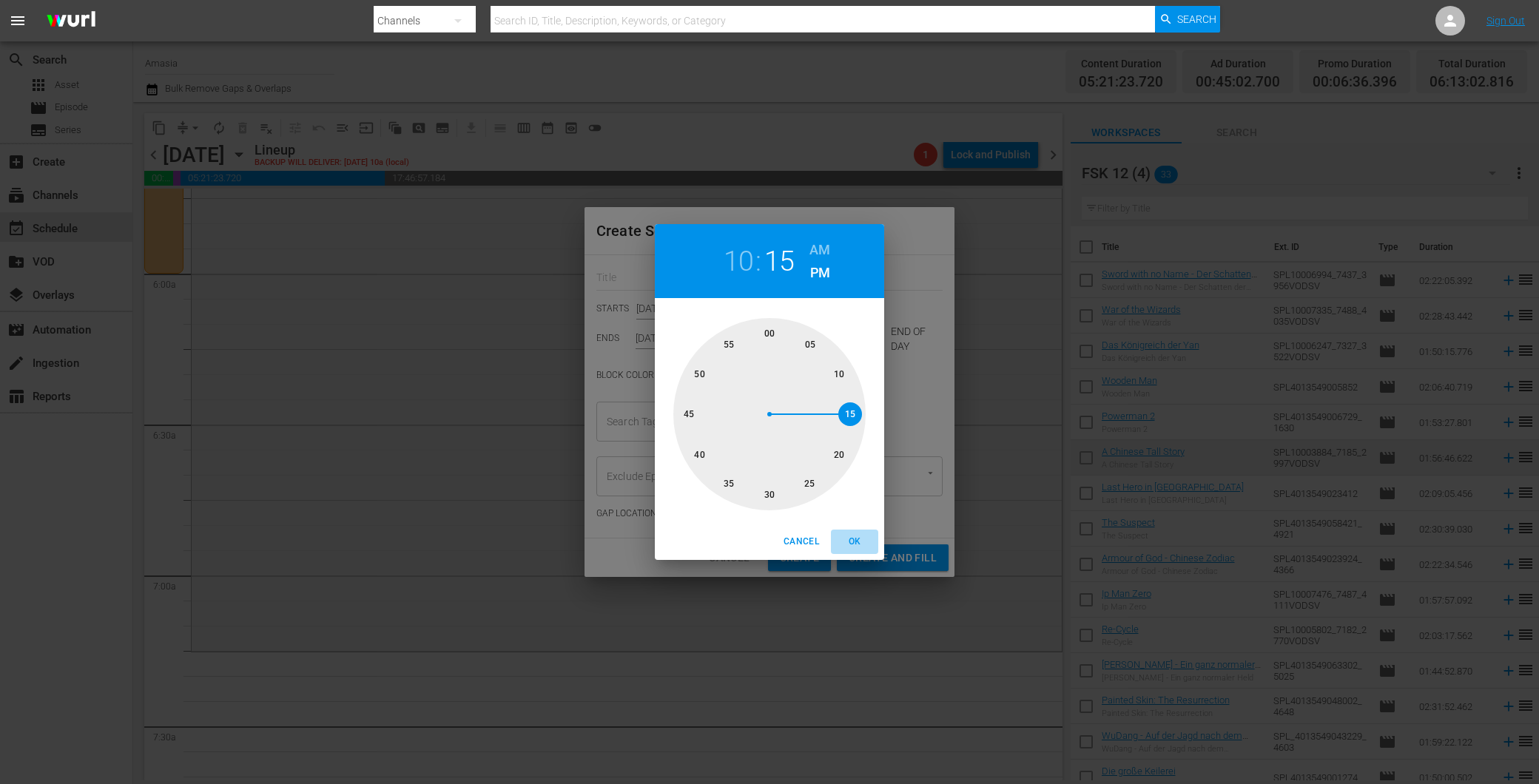
click at [864, 535] on span "OK" at bounding box center [854, 542] width 36 height 16
type input "10:15 PM"
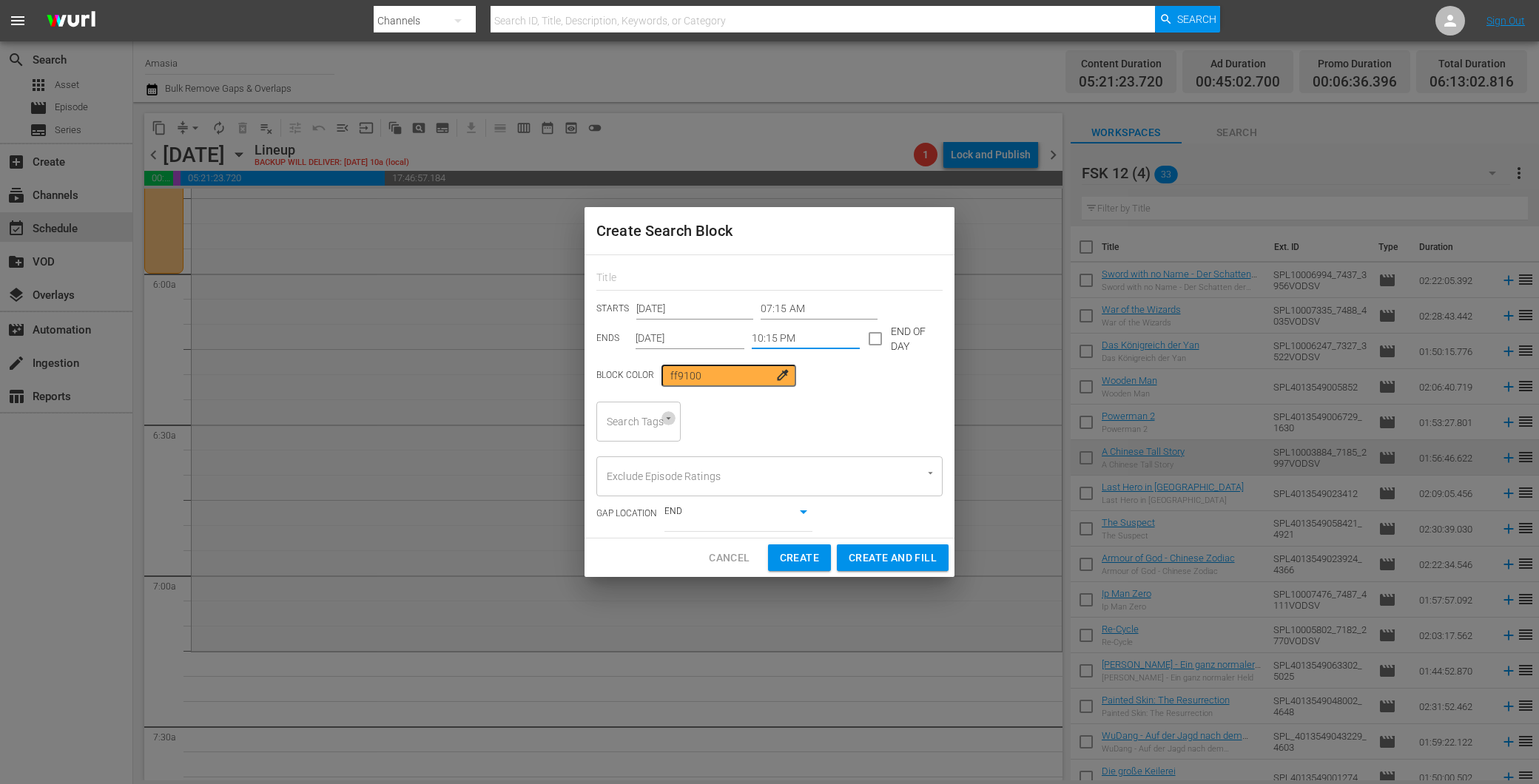
click at [664, 412] on icon "Open" at bounding box center [668, 417] width 11 height 11
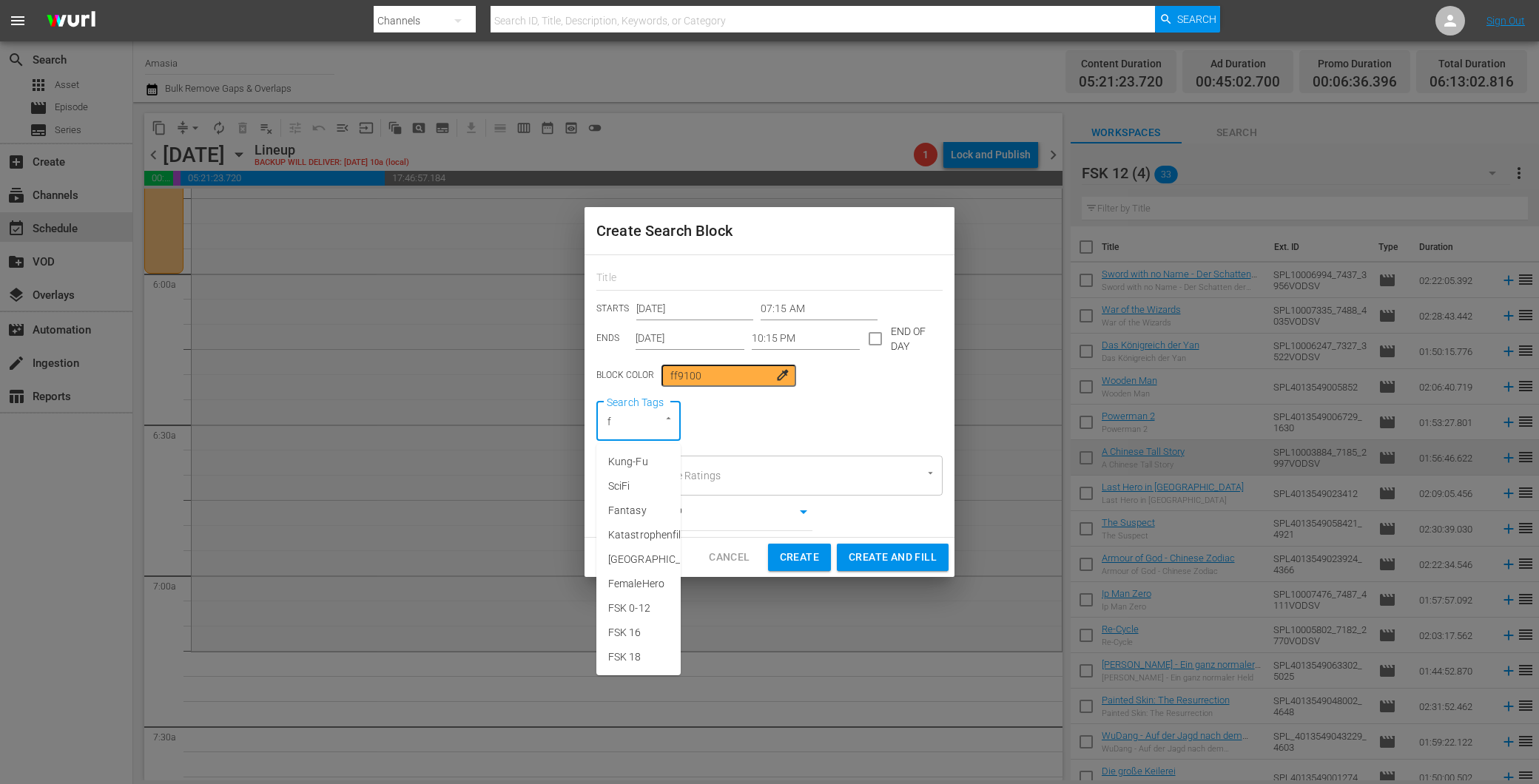
type input "fs"
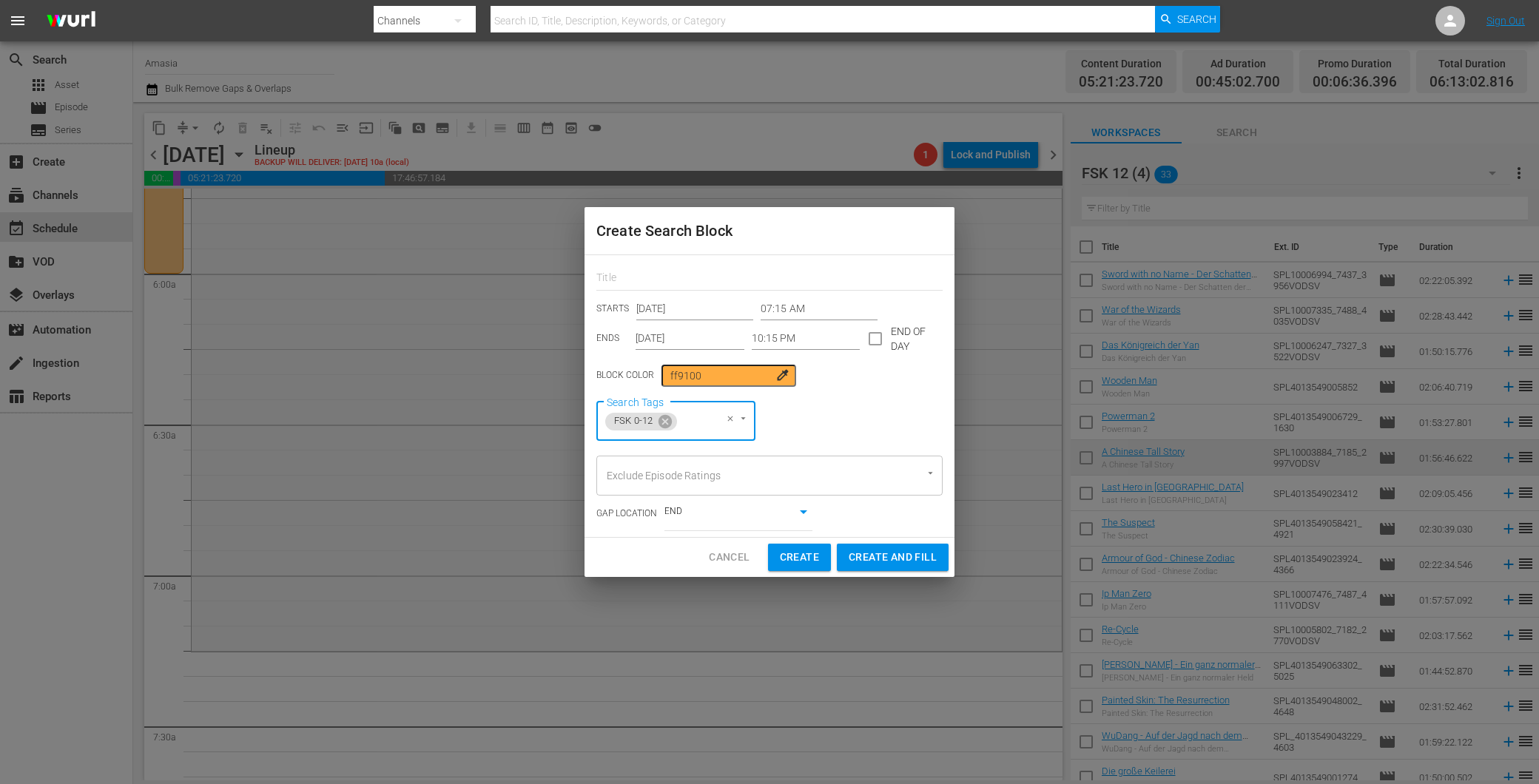
click at [868, 560] on span "Create and Fill" at bounding box center [892, 557] width 88 height 18
type input "12:00 AM"
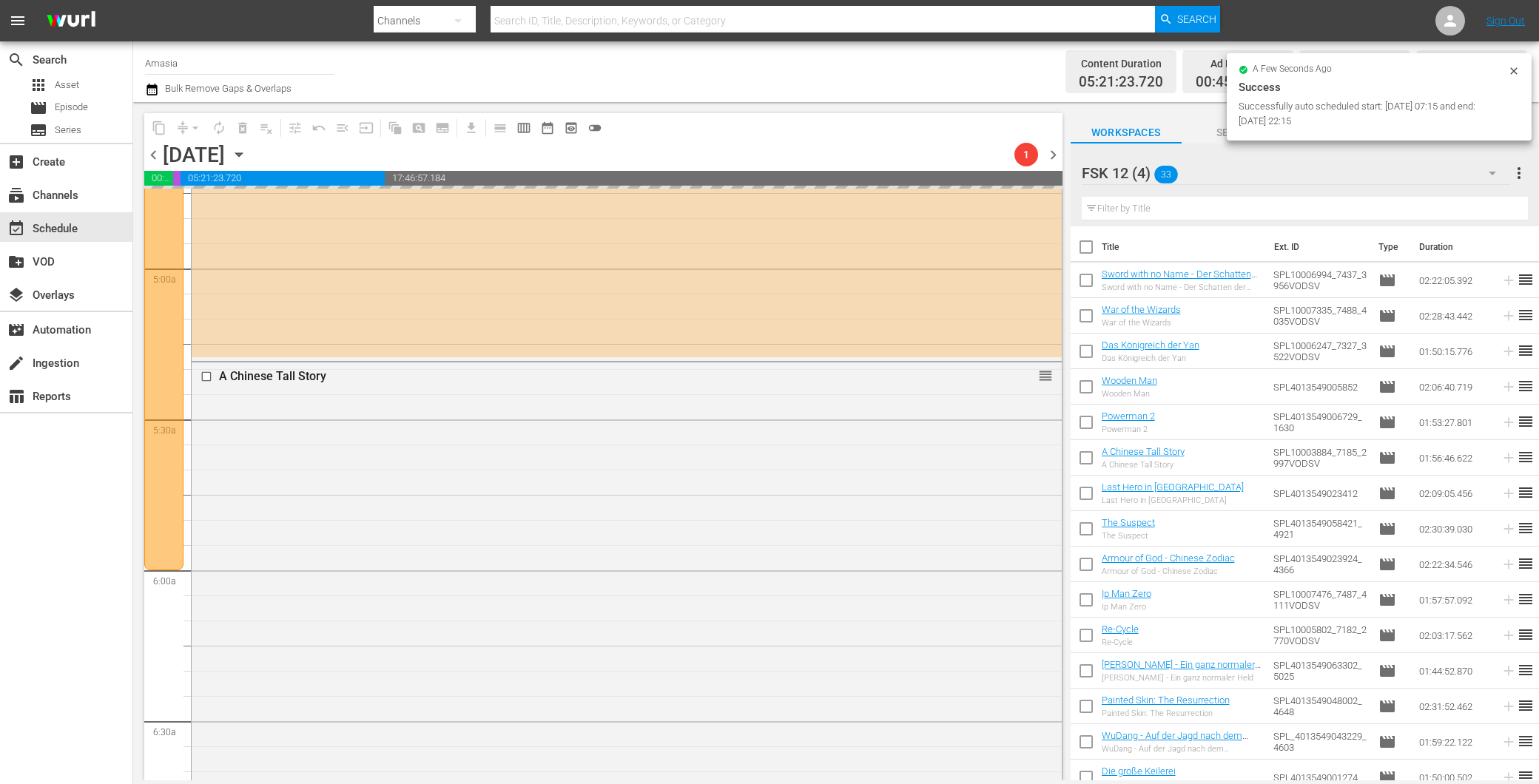
scroll to position [1232, 0]
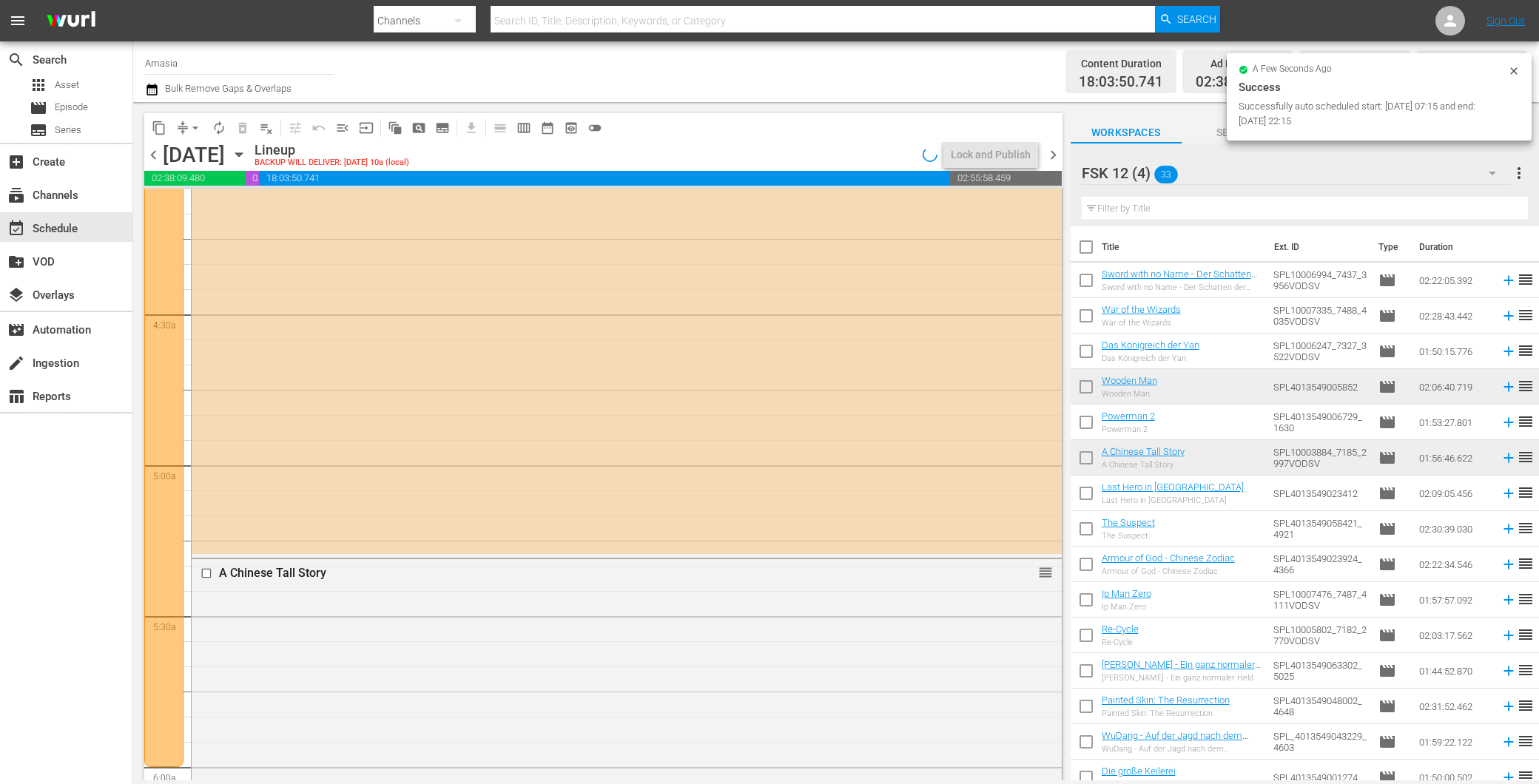
click at [172, 544] on div at bounding box center [164, 12] width 39 height 1509
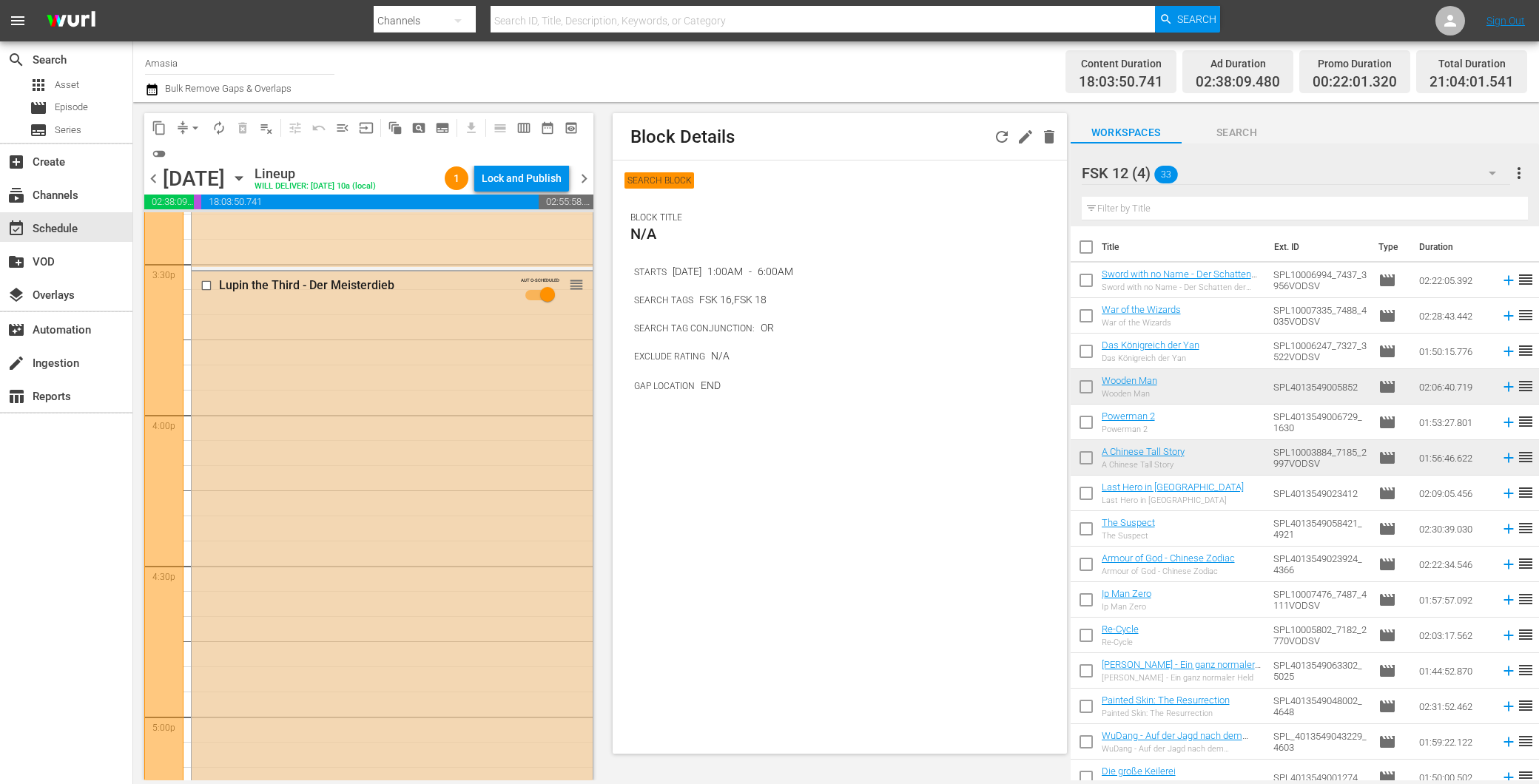
scroll to position [4767, 0]
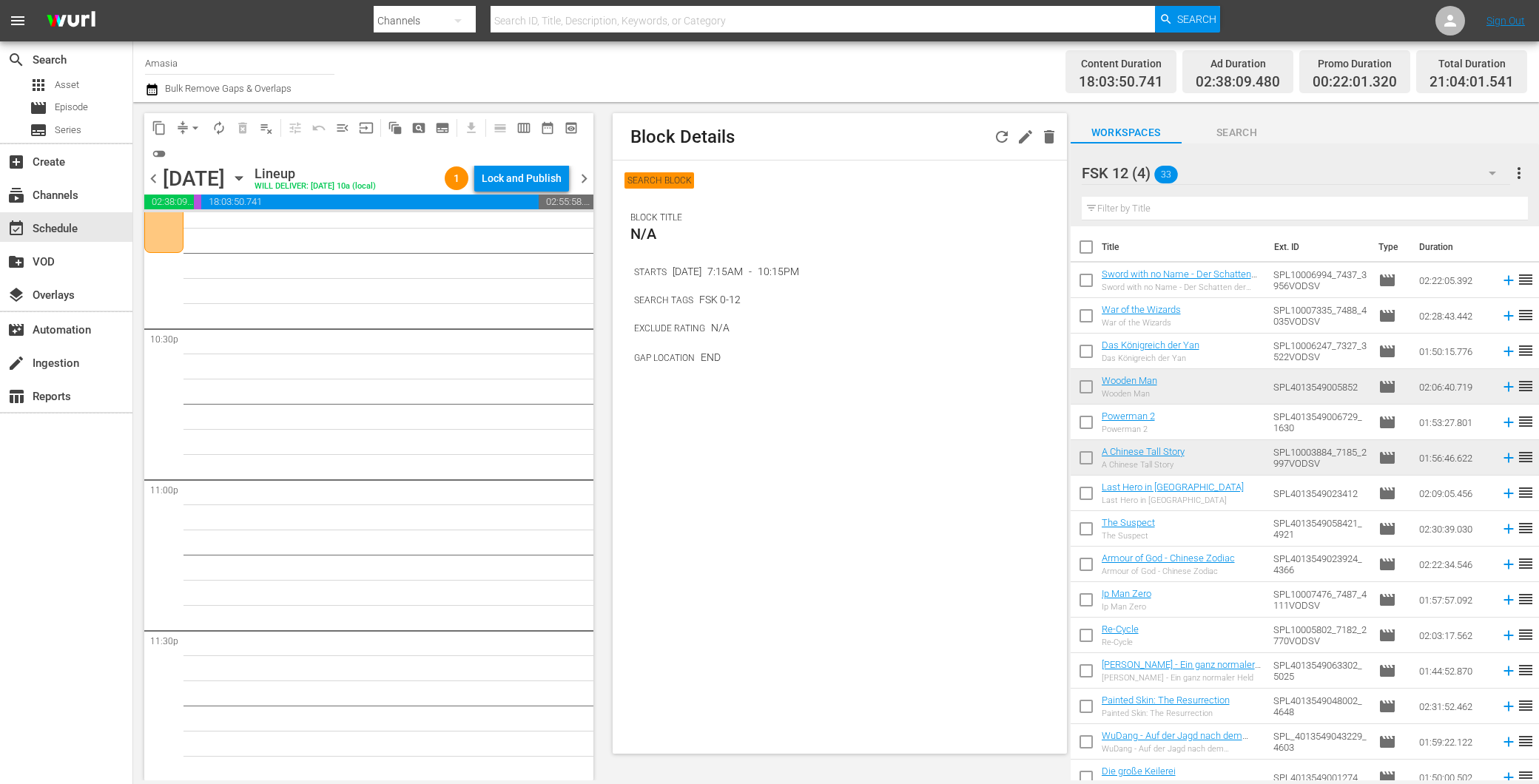
scroll to position [6181, 0]
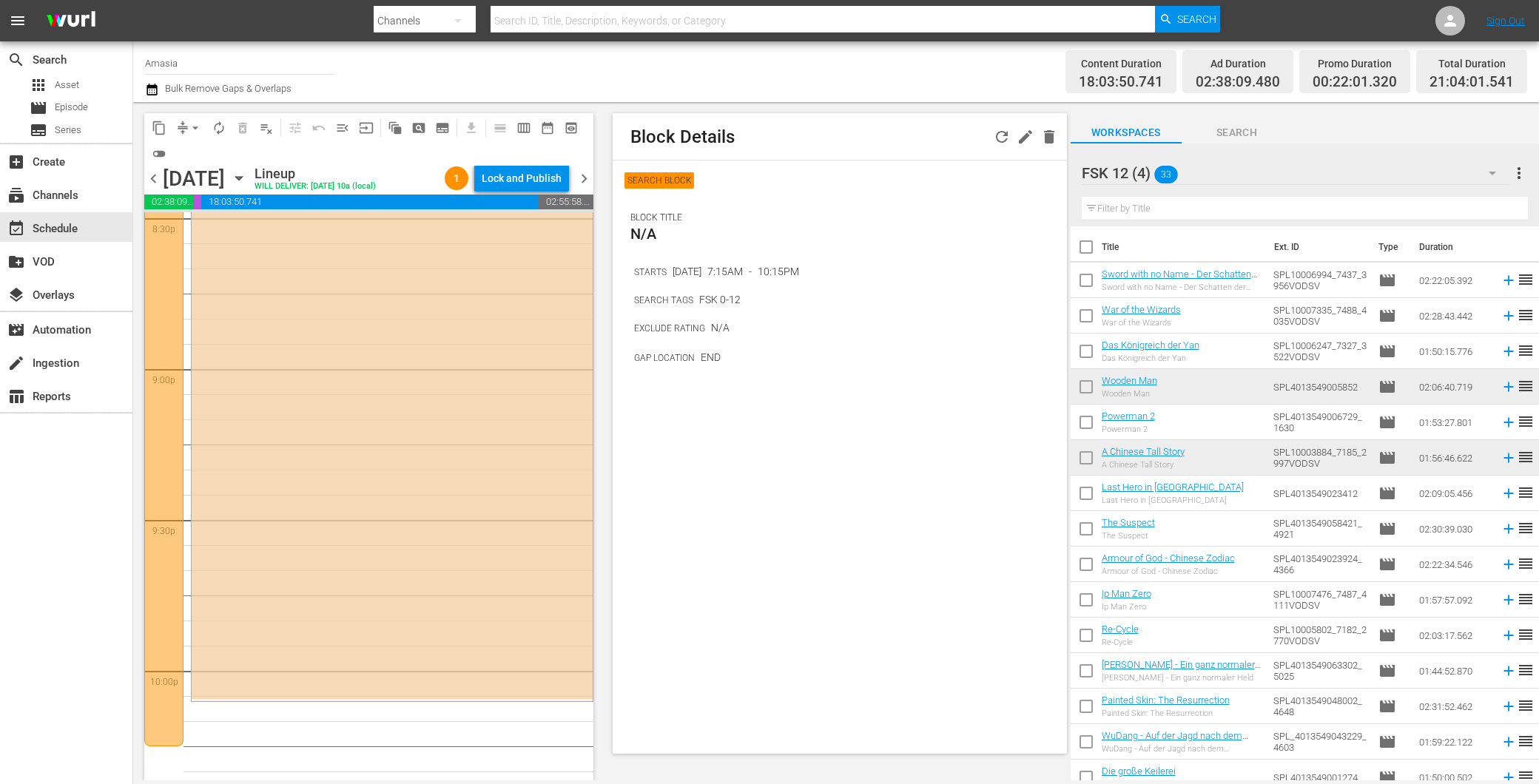
click at [1278, 164] on div "FSK 12 (4) 33" at bounding box center [1295, 173] width 428 height 42
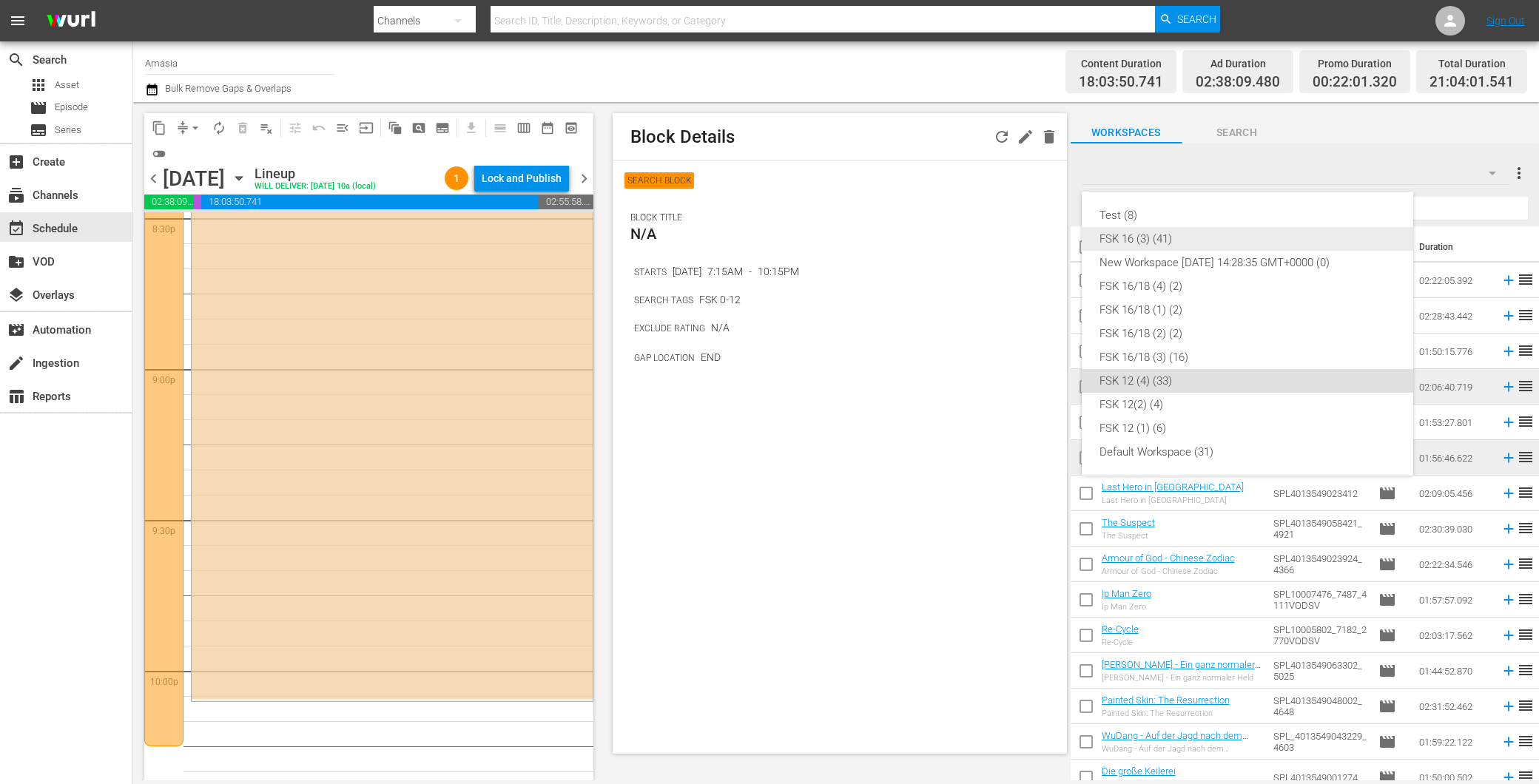
click at [1202, 230] on div "FSK 16 (3) (41)" at bounding box center [1247, 239] width 296 height 23
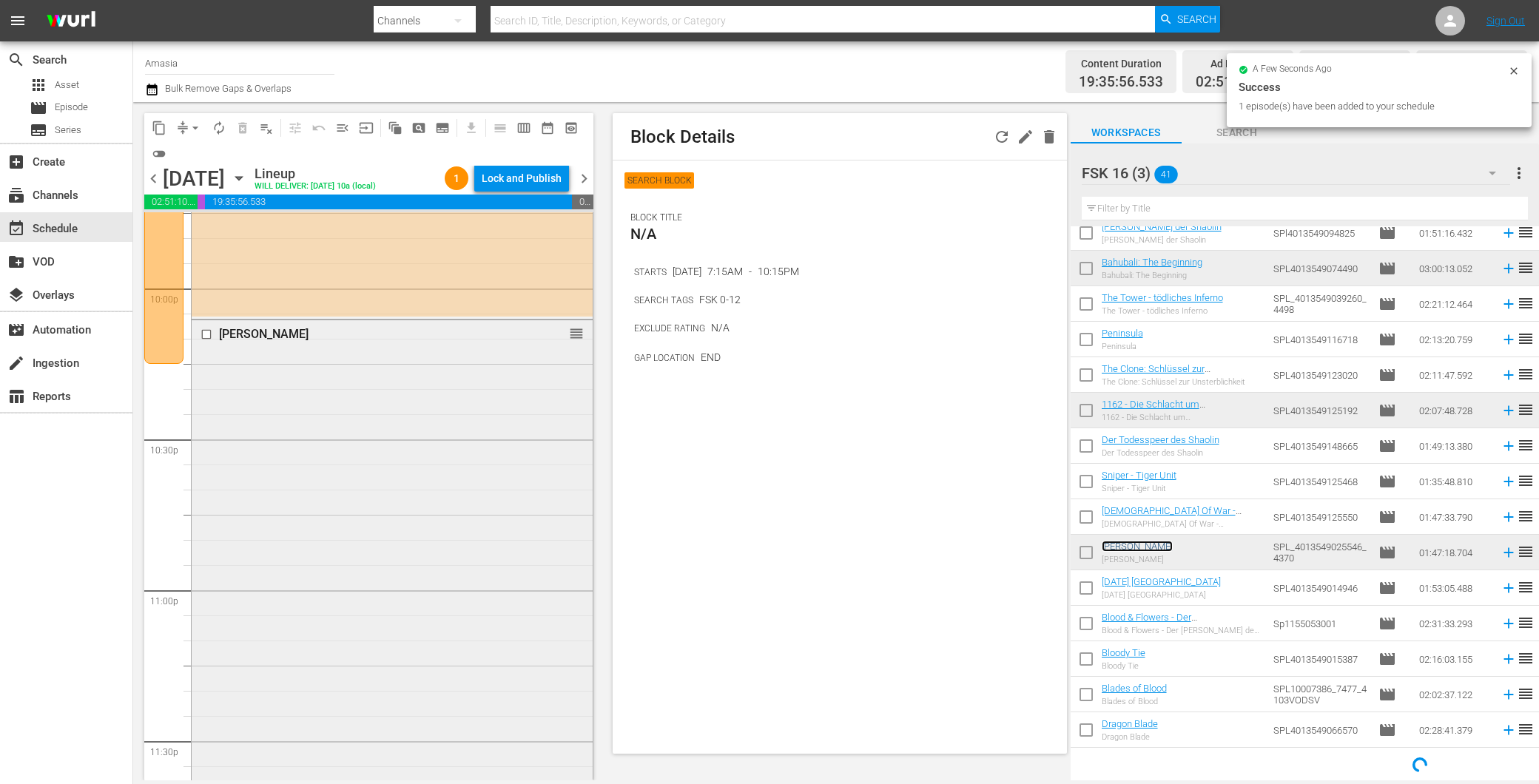
scroll to position [6674, 0]
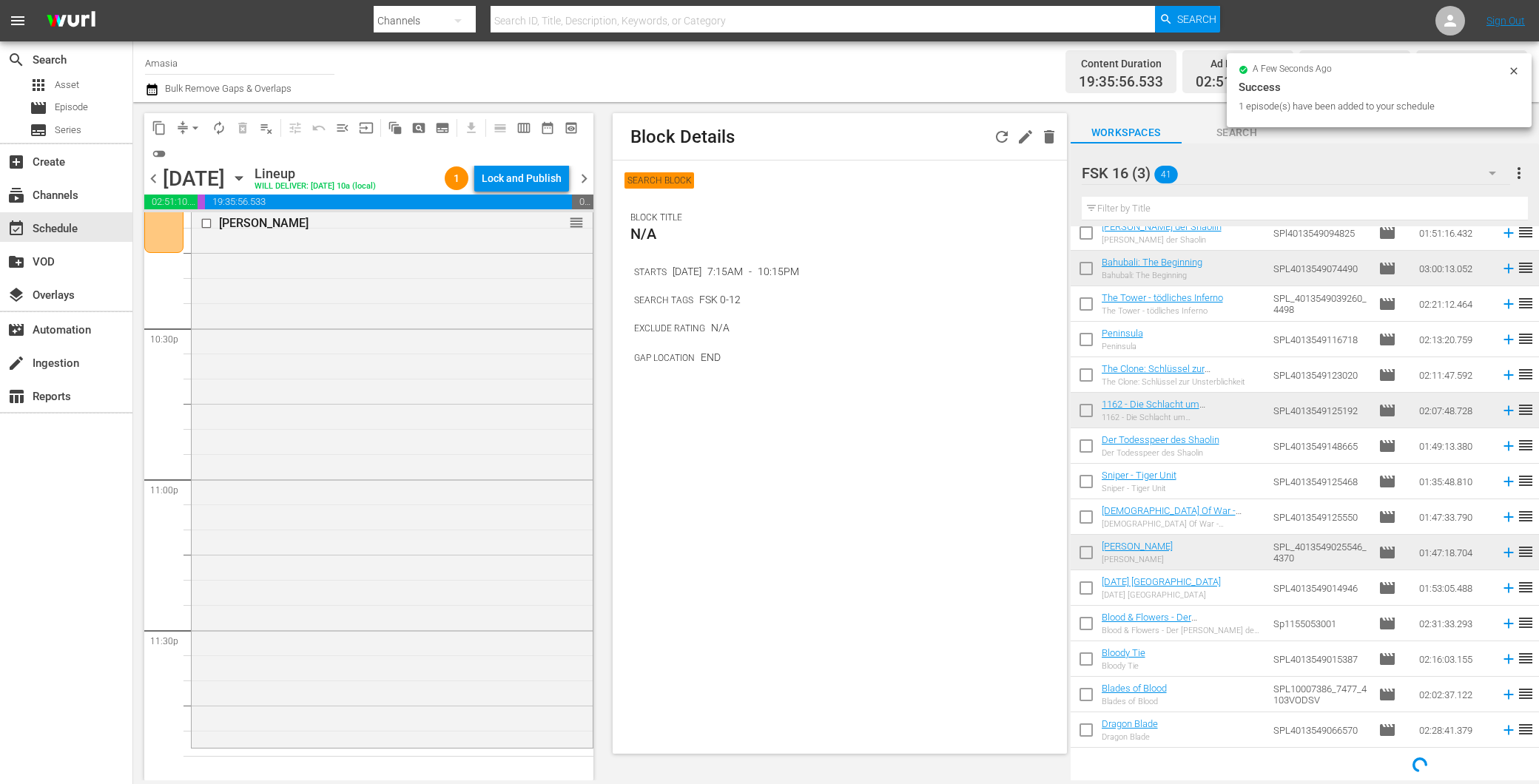
click at [1218, 167] on div "FSK 16 (3) 41" at bounding box center [1295, 173] width 428 height 42
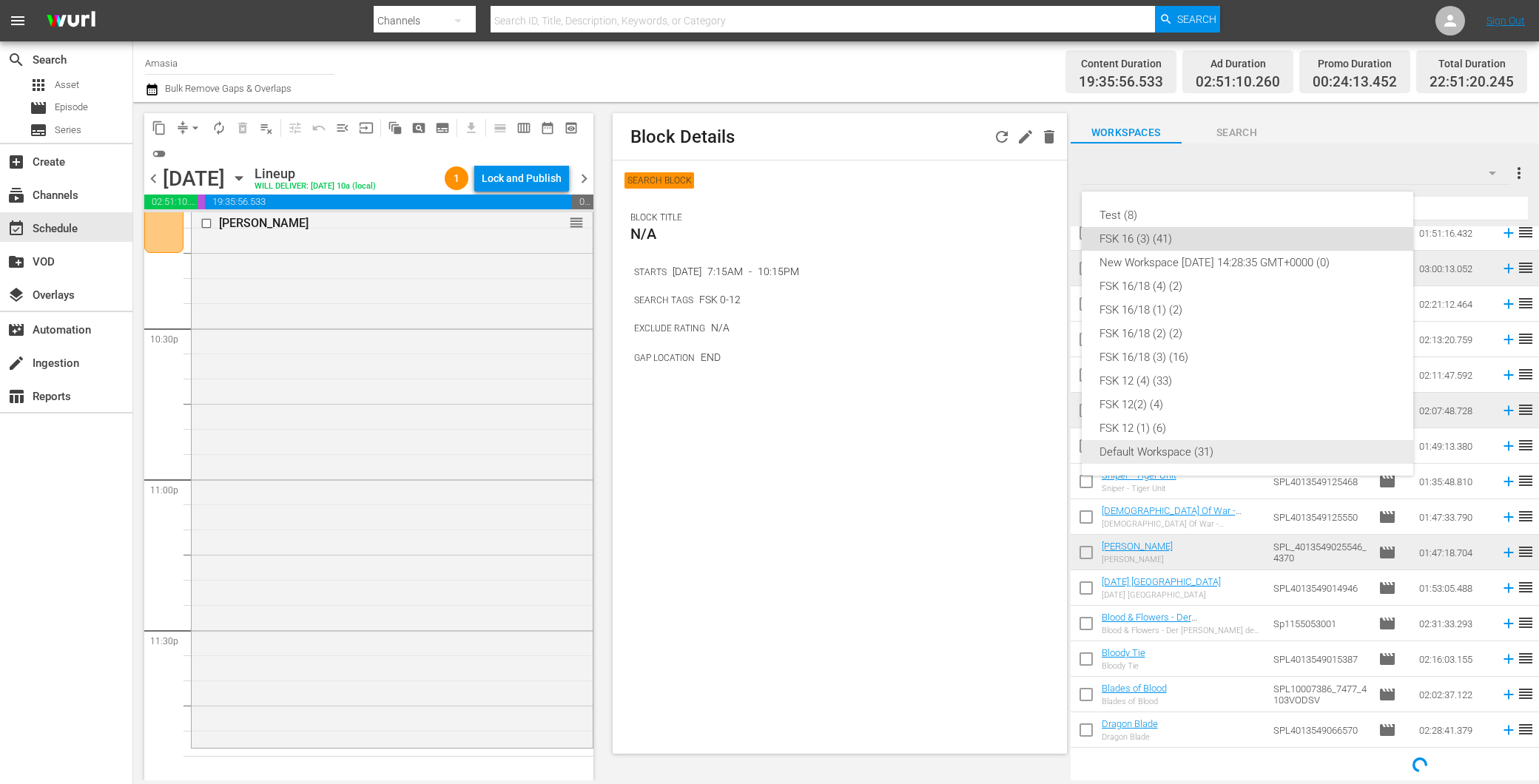
click at [1192, 445] on div "Default Workspace (31)" at bounding box center [1247, 452] width 296 height 23
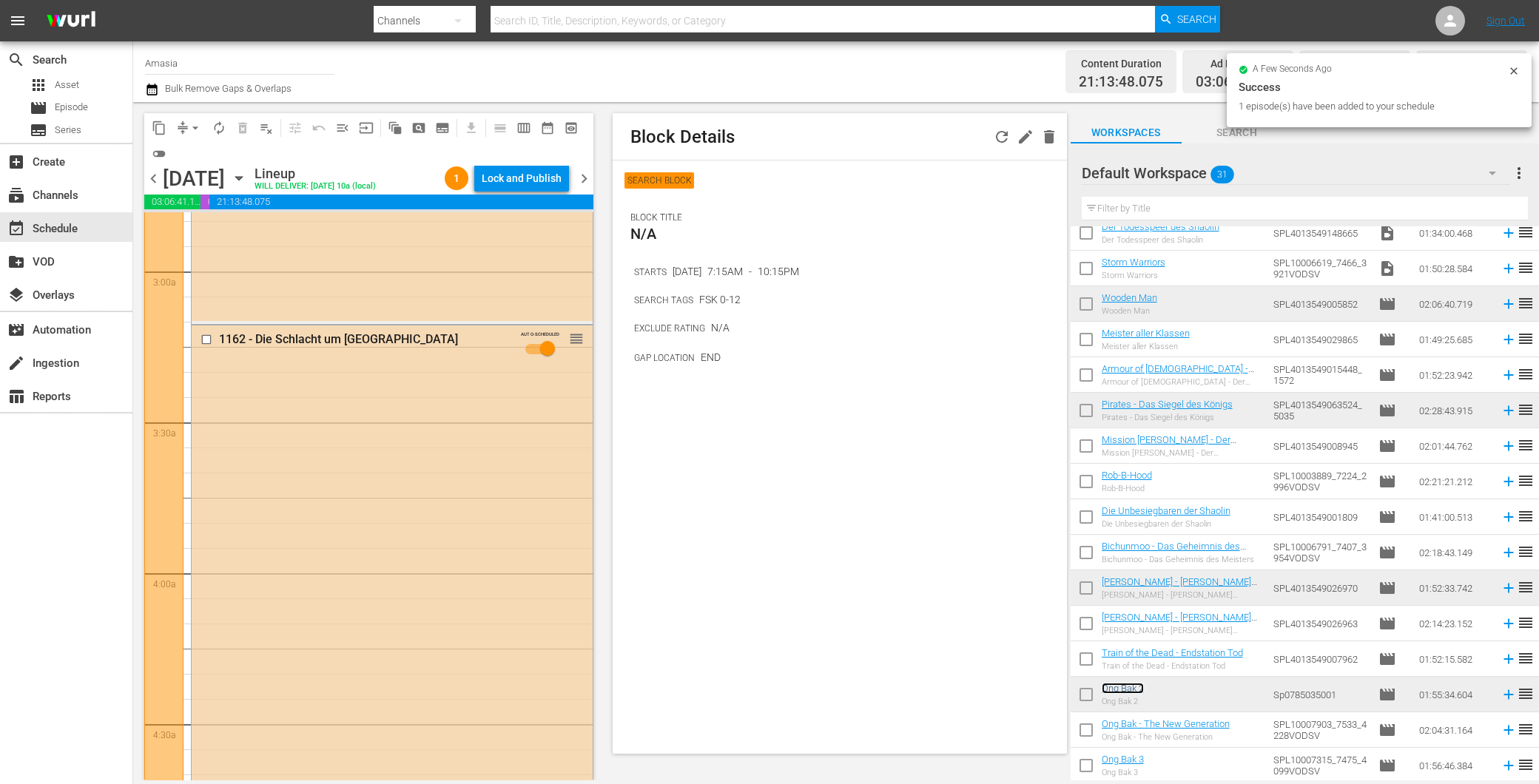
scroll to position [0, 0]
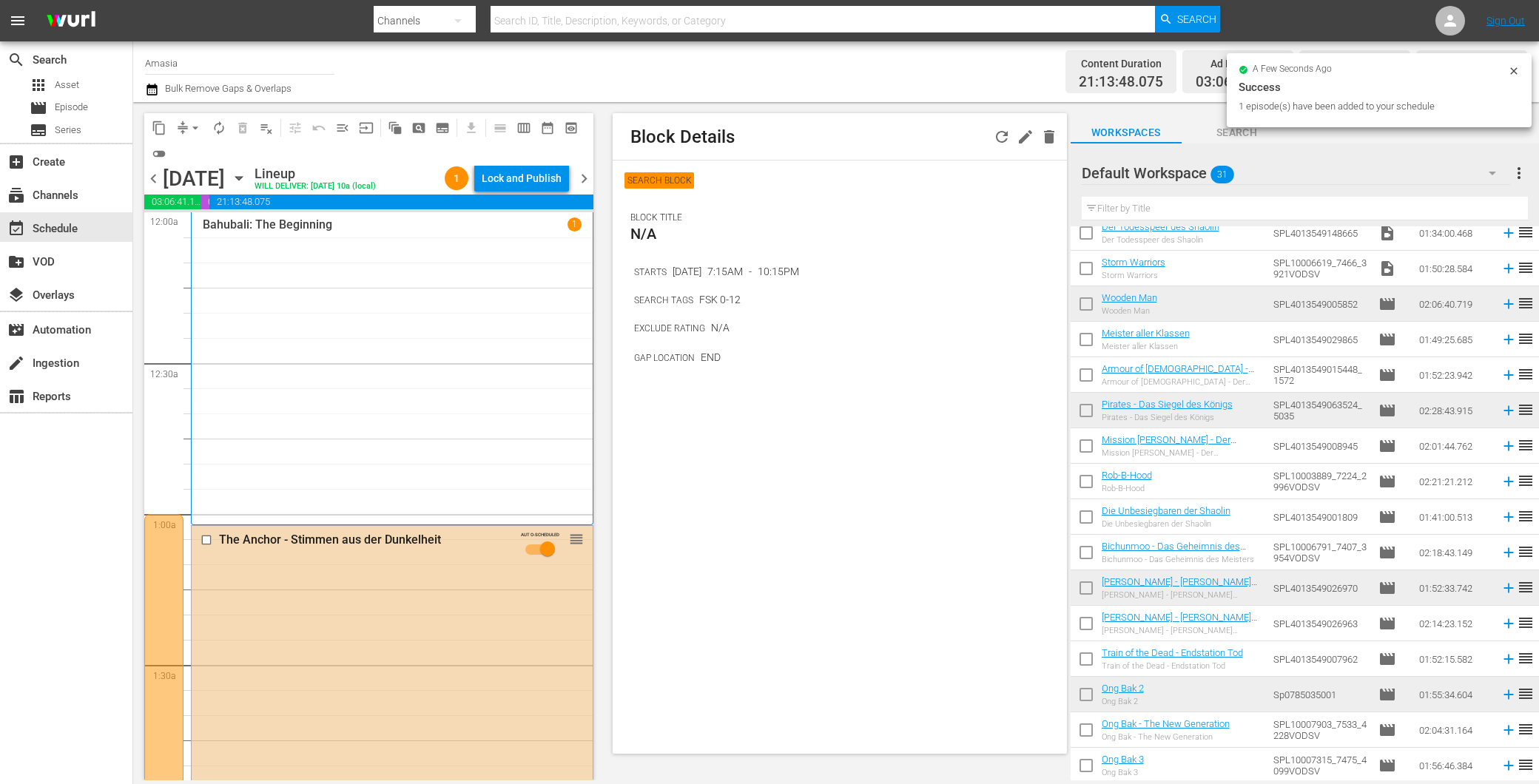
click at [585, 181] on span "chevron_right" at bounding box center [584, 179] width 18 height 18
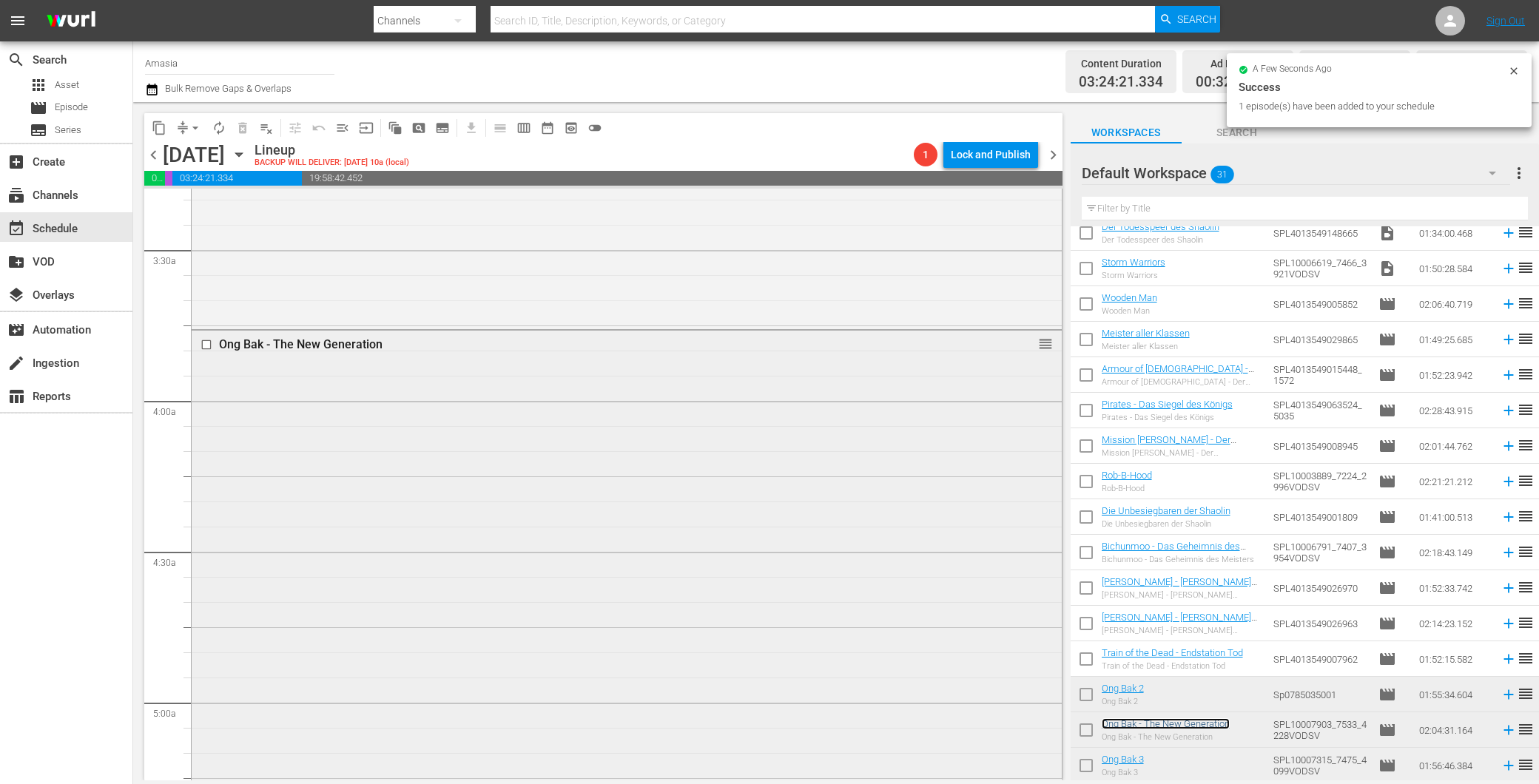
scroll to position [1314, 0]
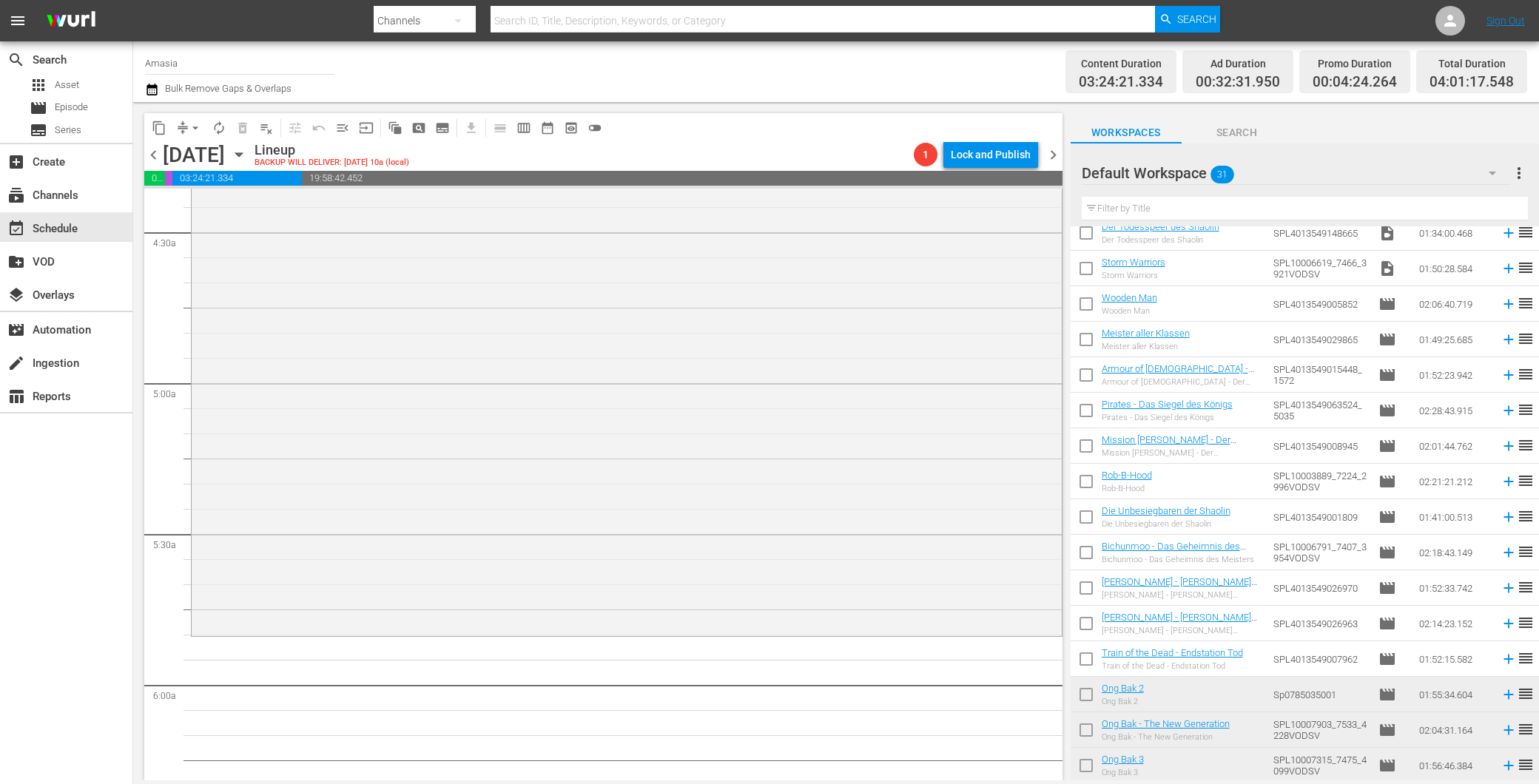
click at [1366, 175] on div "Default Workspace 31" at bounding box center [1295, 173] width 428 height 42
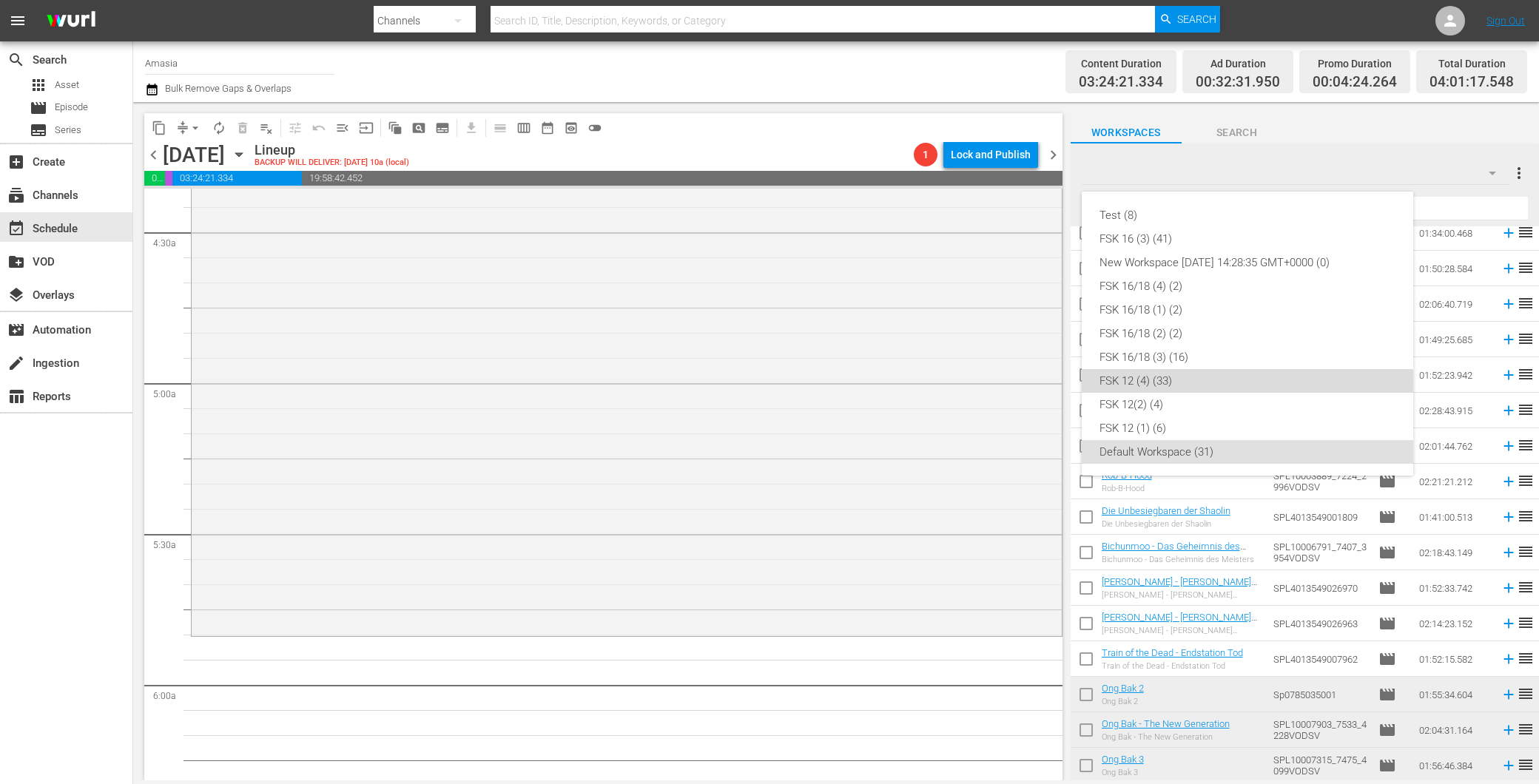
drag, startPoint x: 1193, startPoint y: 382, endPoint x: 1122, endPoint y: 400, distance: 73.2
click at [1192, 382] on div "FSK 12 (4) (33)" at bounding box center [1247, 381] width 296 height 23
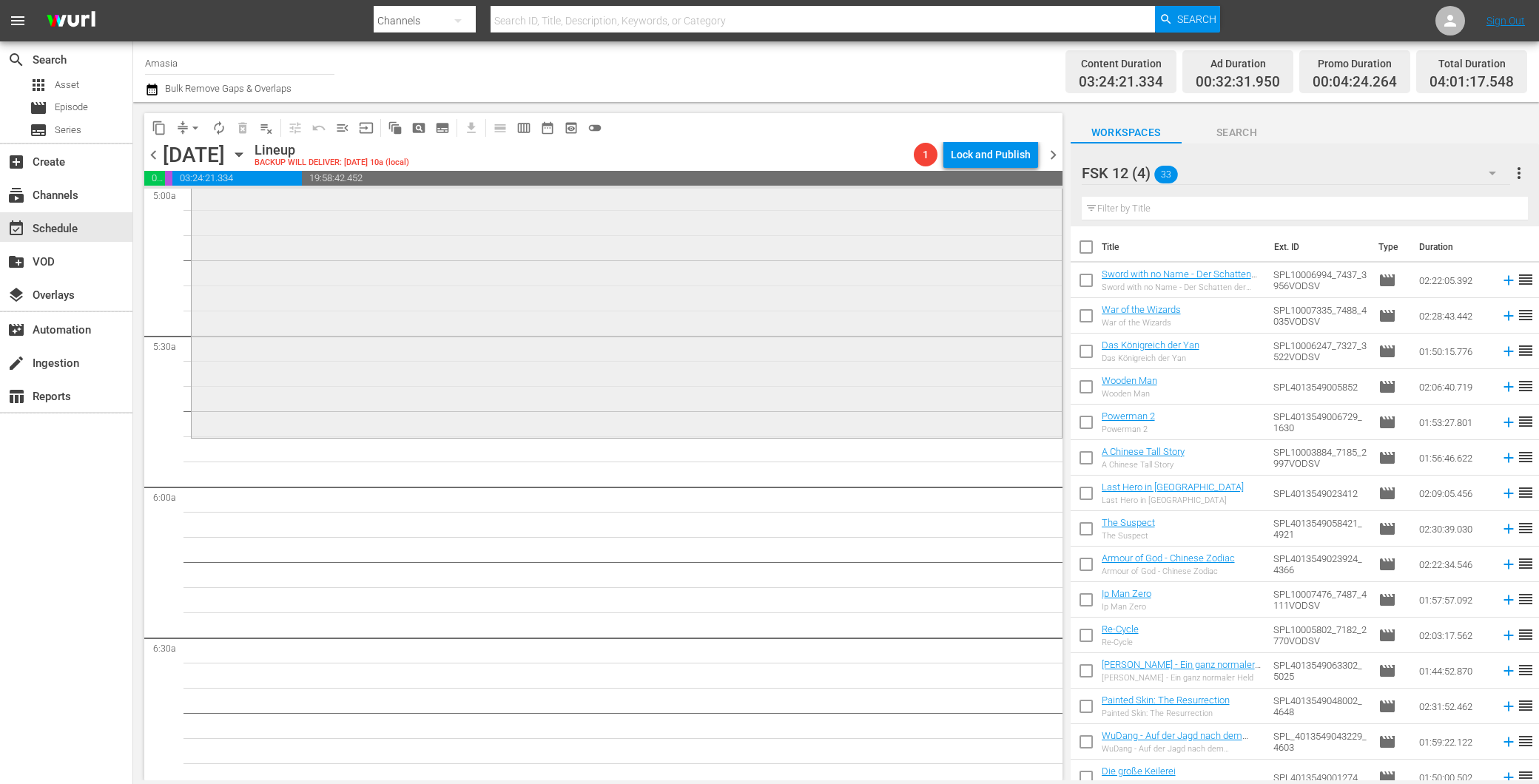
scroll to position [1397, 0]
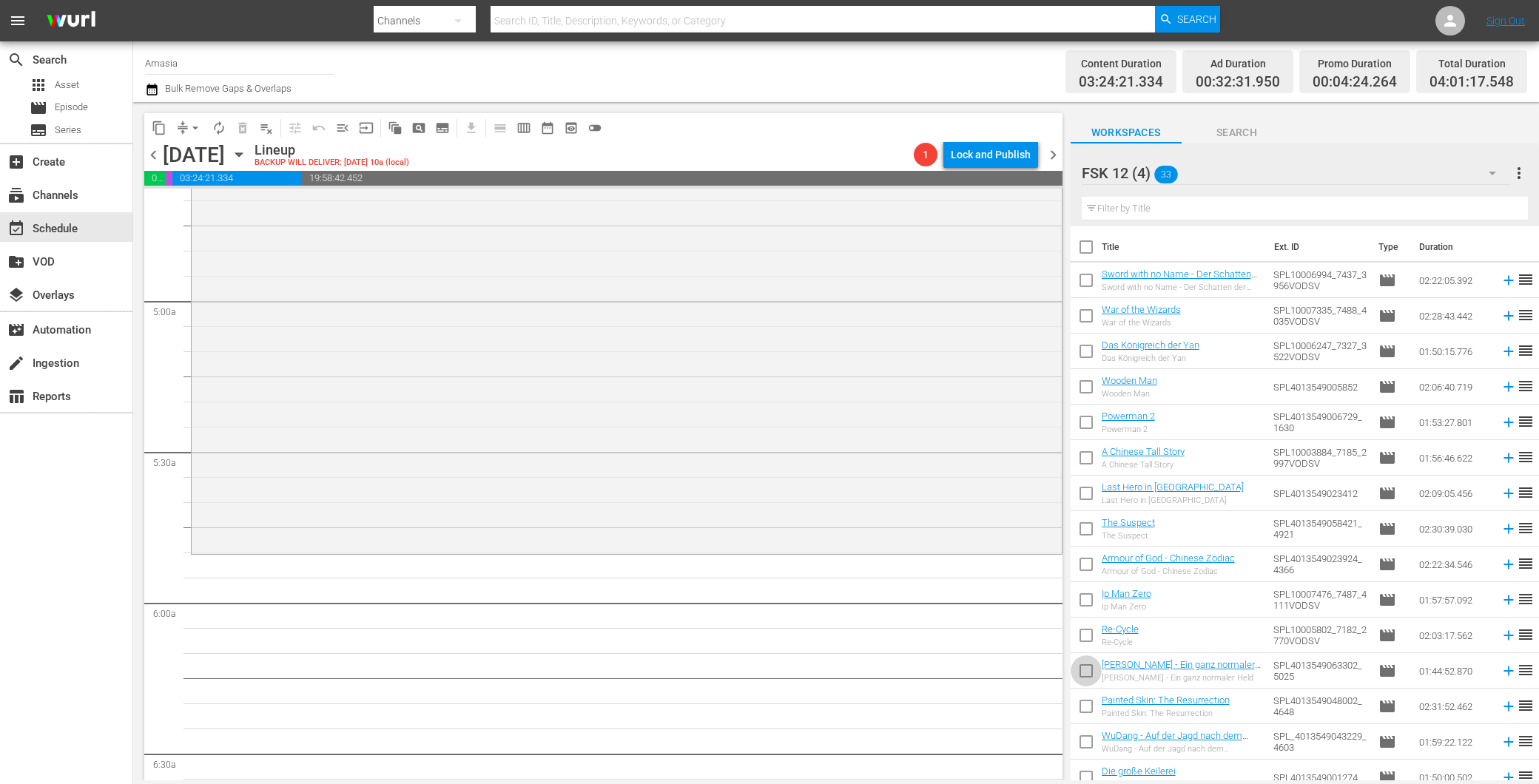
click at [1086, 671] on input "checkbox" at bounding box center [1086, 673] width 31 height 31
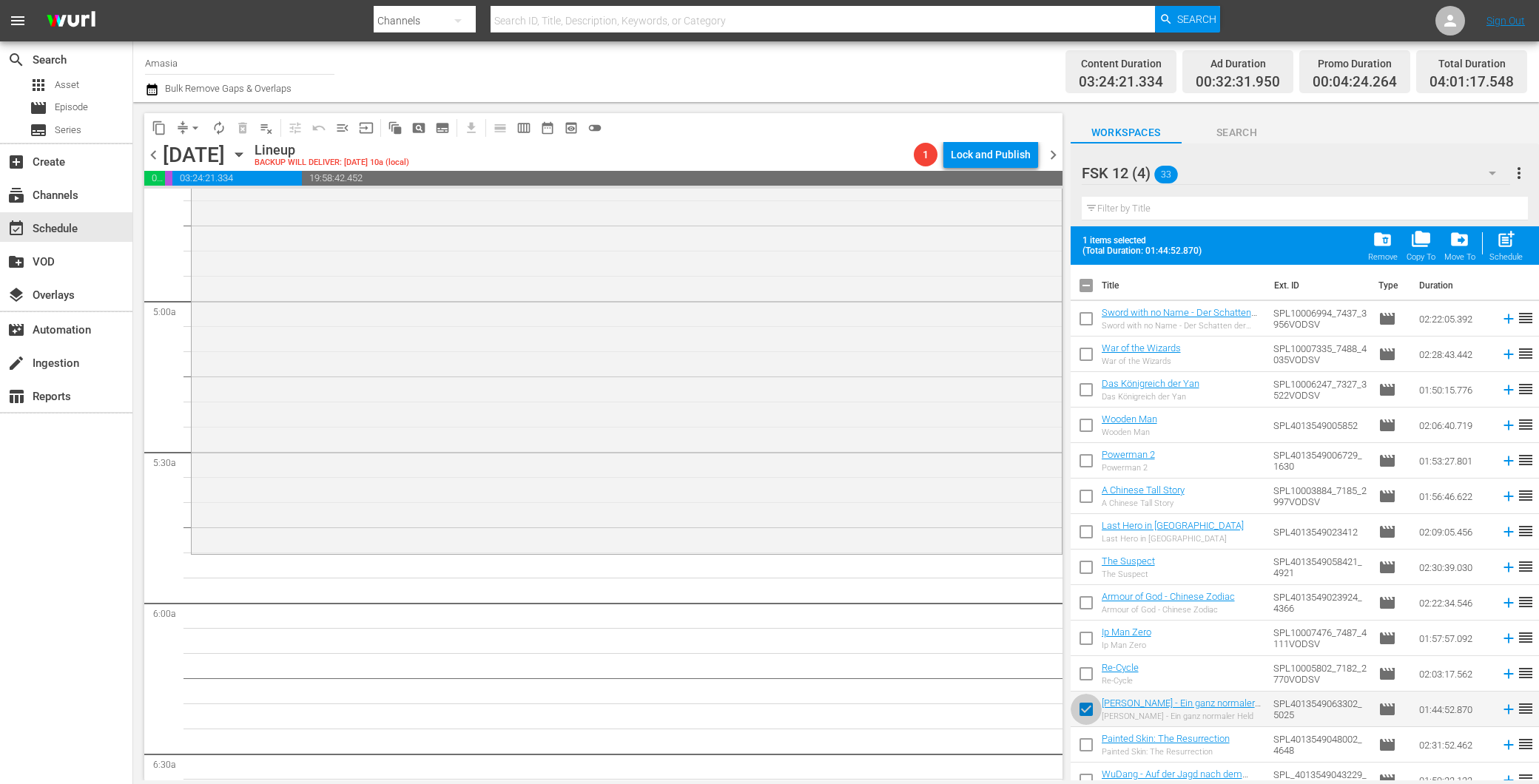
click at [1090, 711] on input "checkbox" at bounding box center [1086, 712] width 31 height 31
checkbox input "false"
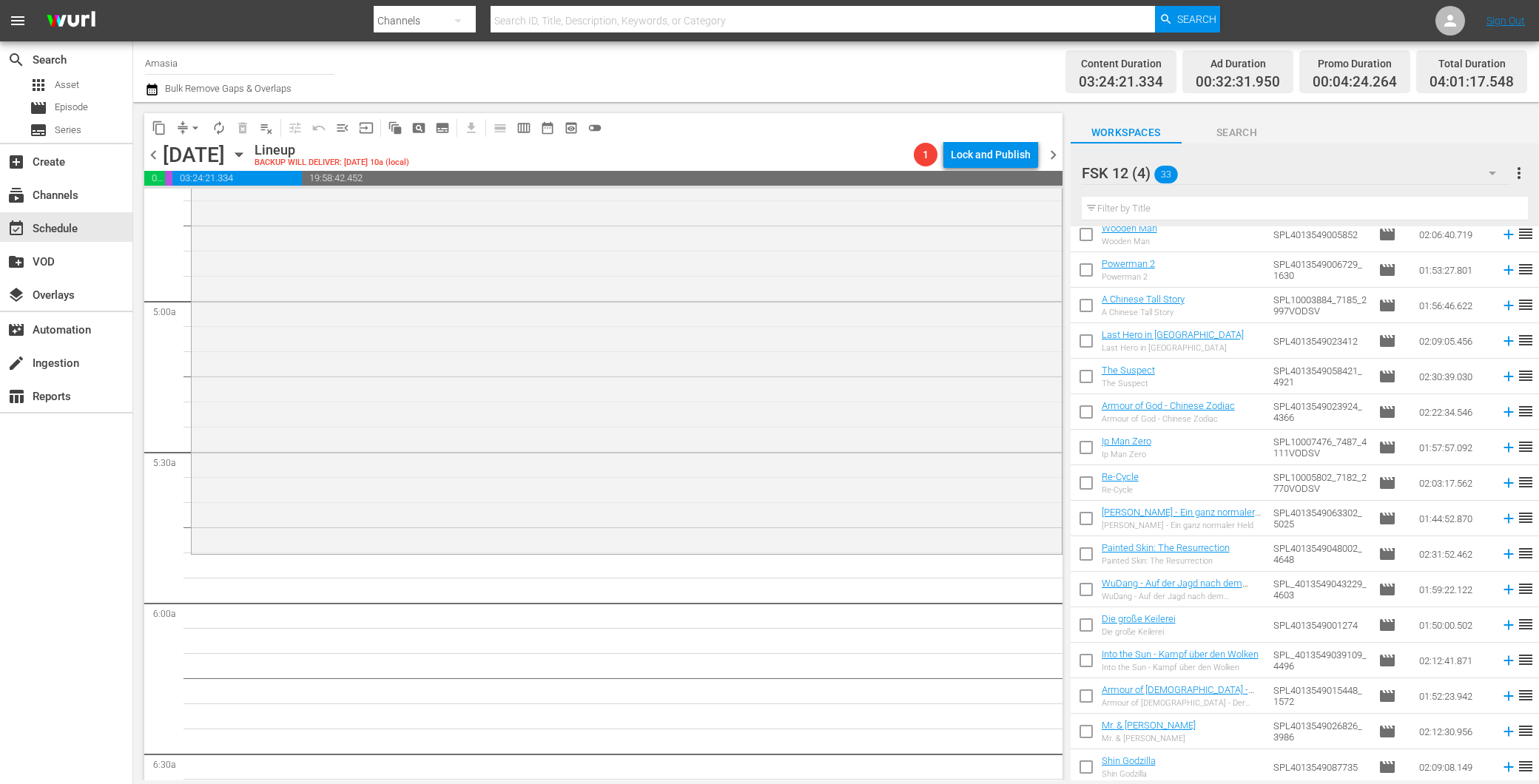
scroll to position [411, 0]
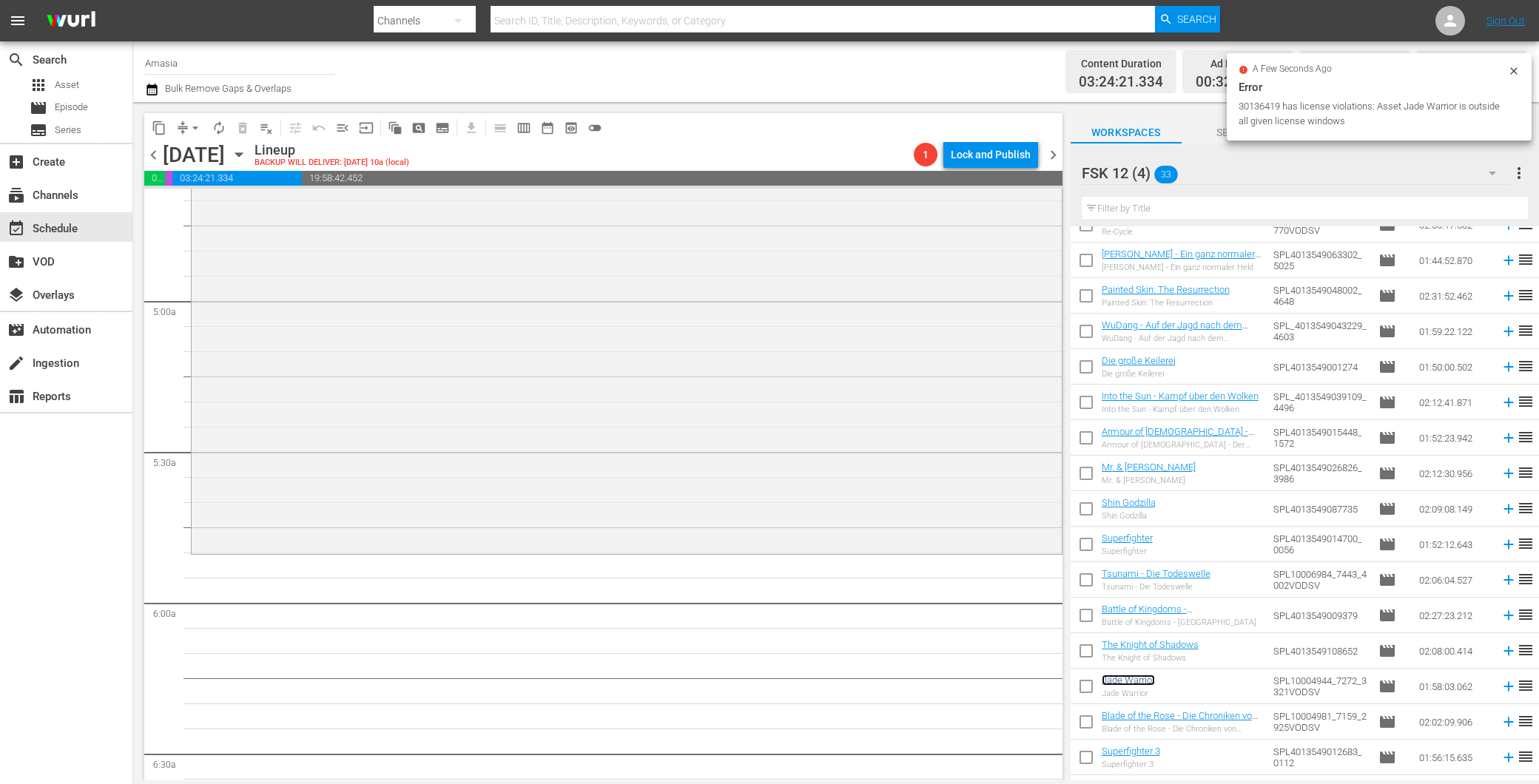
click at [1136, 682] on link "Jade Warrior" at bounding box center [1128, 680] width 53 height 11
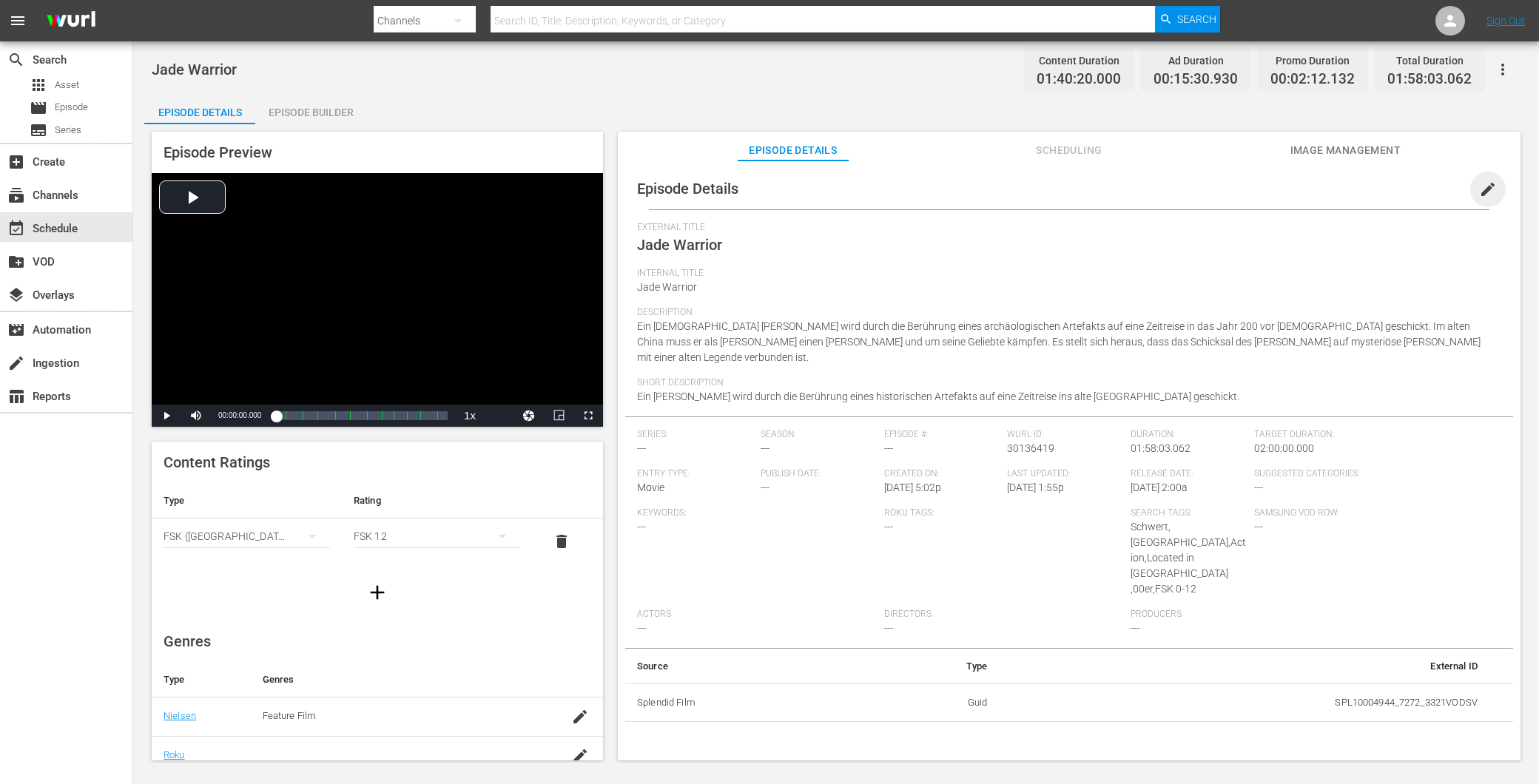
click at [1480, 193] on span "edit" at bounding box center [1487, 189] width 18 height 18
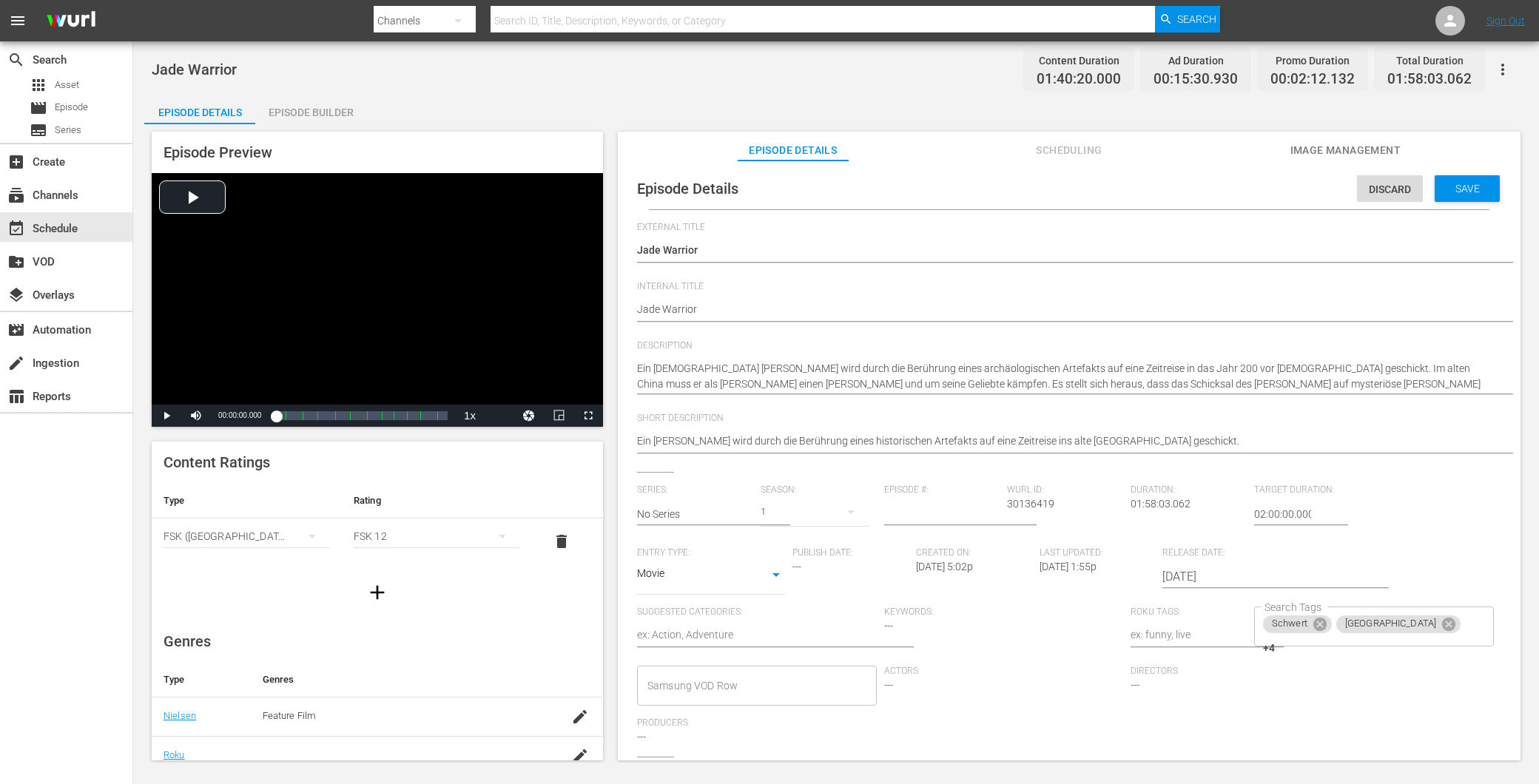
drag, startPoint x: 1344, startPoint y: 575, endPoint x: 1359, endPoint y: 584, distance: 17.5
click at [1359, 584] on div "Series: No Series Season: 1 Episode #: Wurl ID: 30136419 Duration: 01:58:03.062…" at bounding box center [1069, 620] width 864 height 272
click at [1274, 642] on span "+4" at bounding box center [1268, 648] width 12 height 13
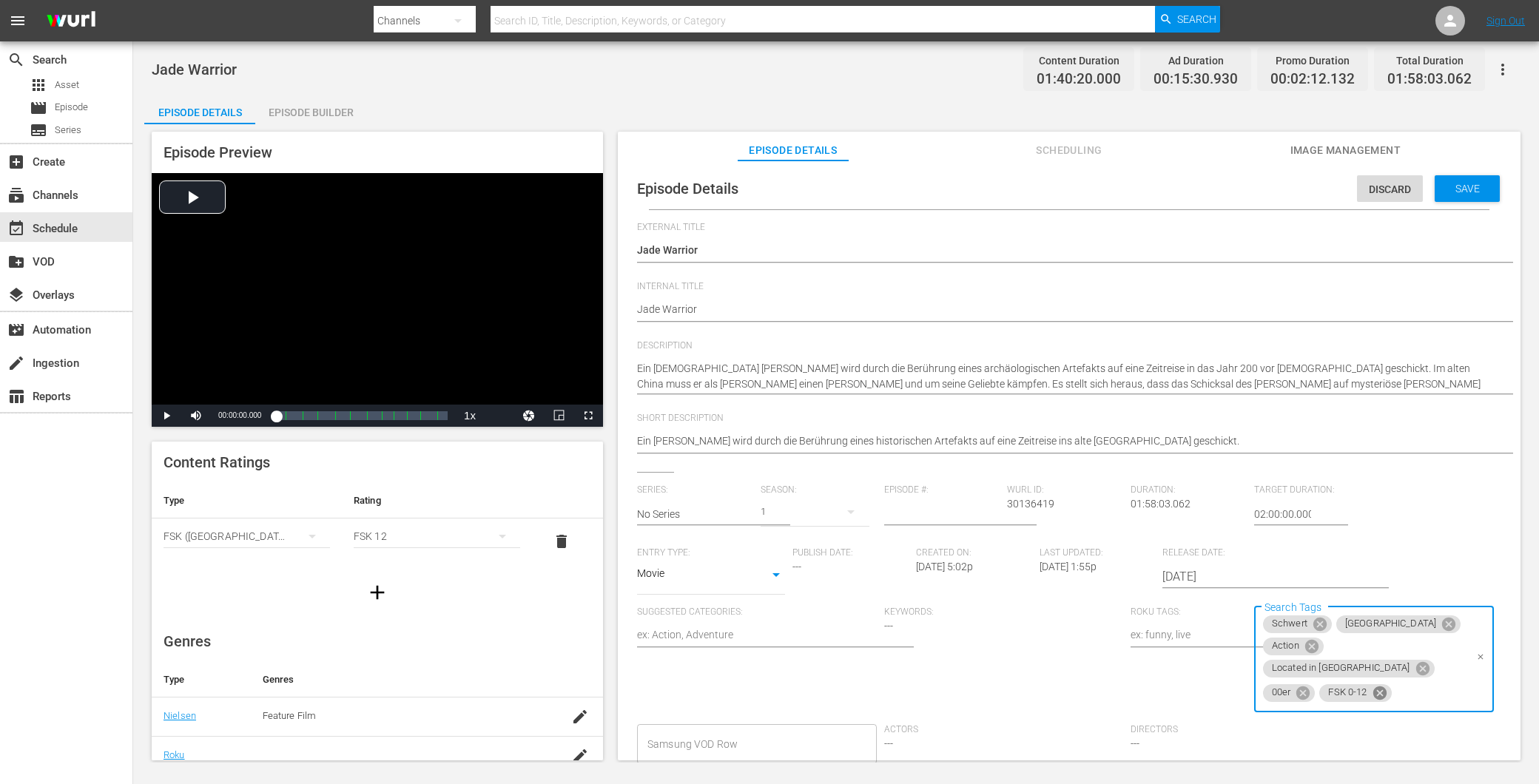
click at [1374, 684] on div "FSK 0-12" at bounding box center [1355, 692] width 72 height 18
click at [1372, 685] on icon at bounding box center [1379, 692] width 13 height 13
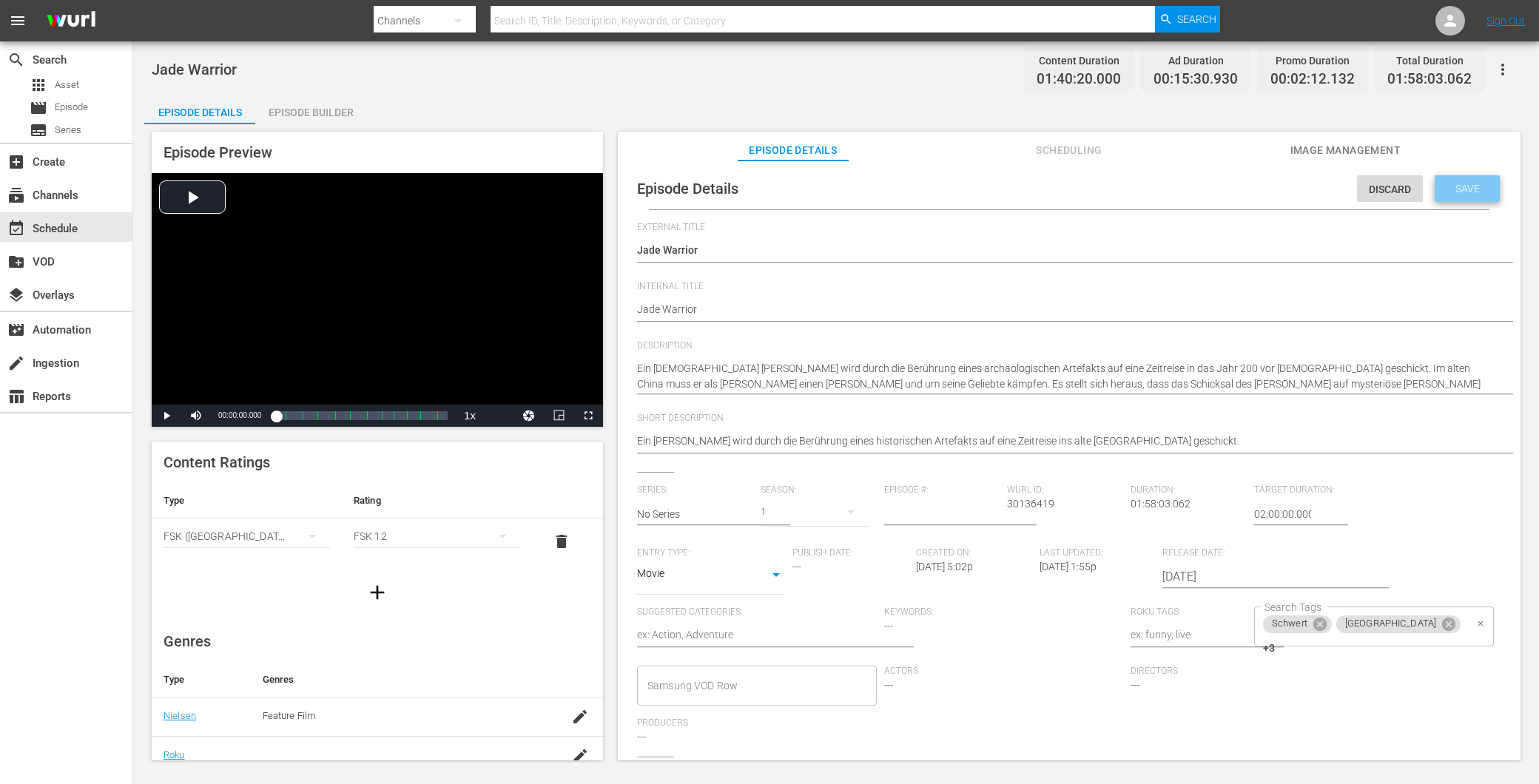
drag, startPoint x: 1465, startPoint y: 191, endPoint x: 1455, endPoint y: 185, distance: 11.7
click at [1461, 190] on span "Save" at bounding box center [1467, 189] width 48 height 12
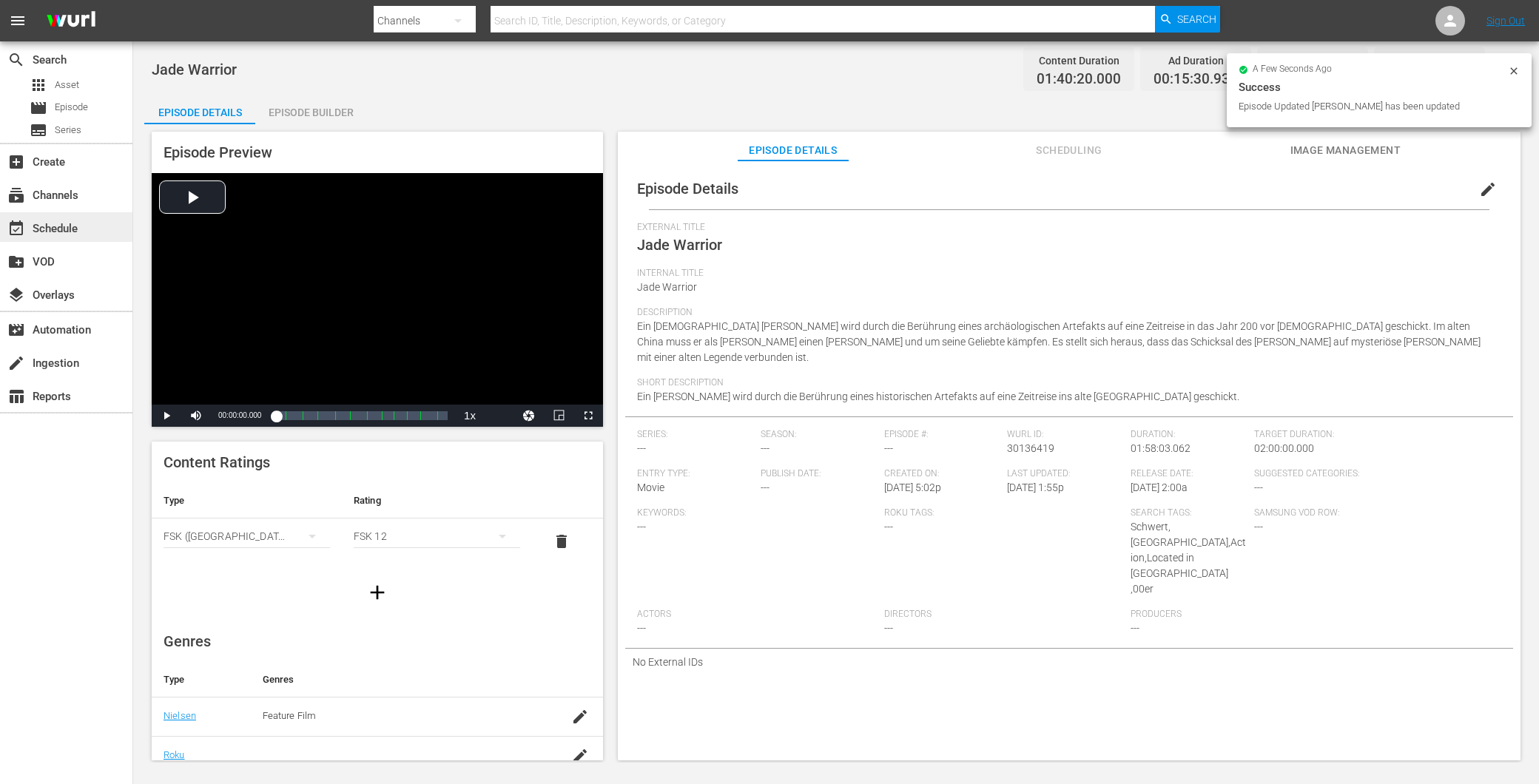
click at [55, 220] on div "event_available Schedule" at bounding box center [41, 226] width 83 height 13
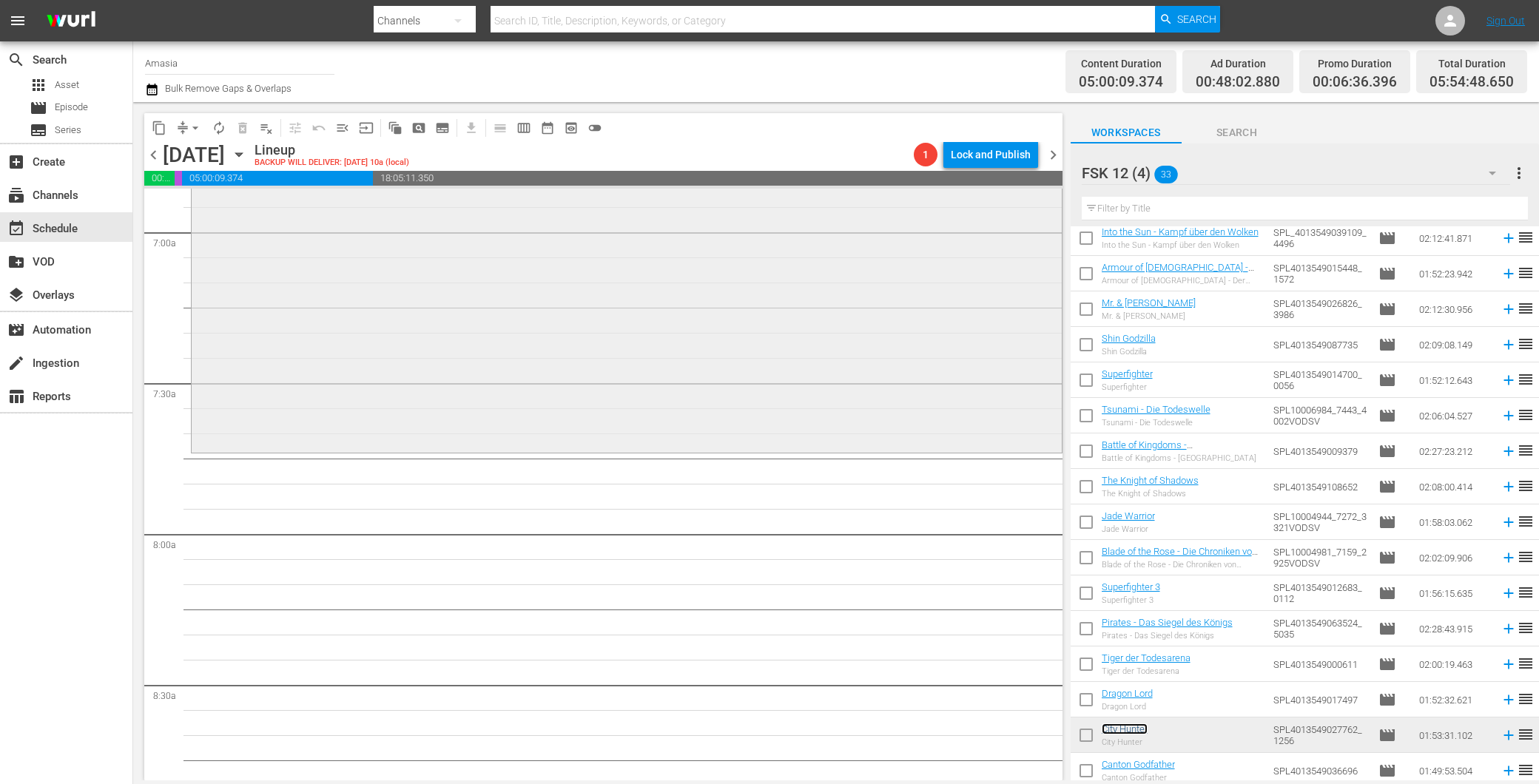
scroll to position [1889, 0]
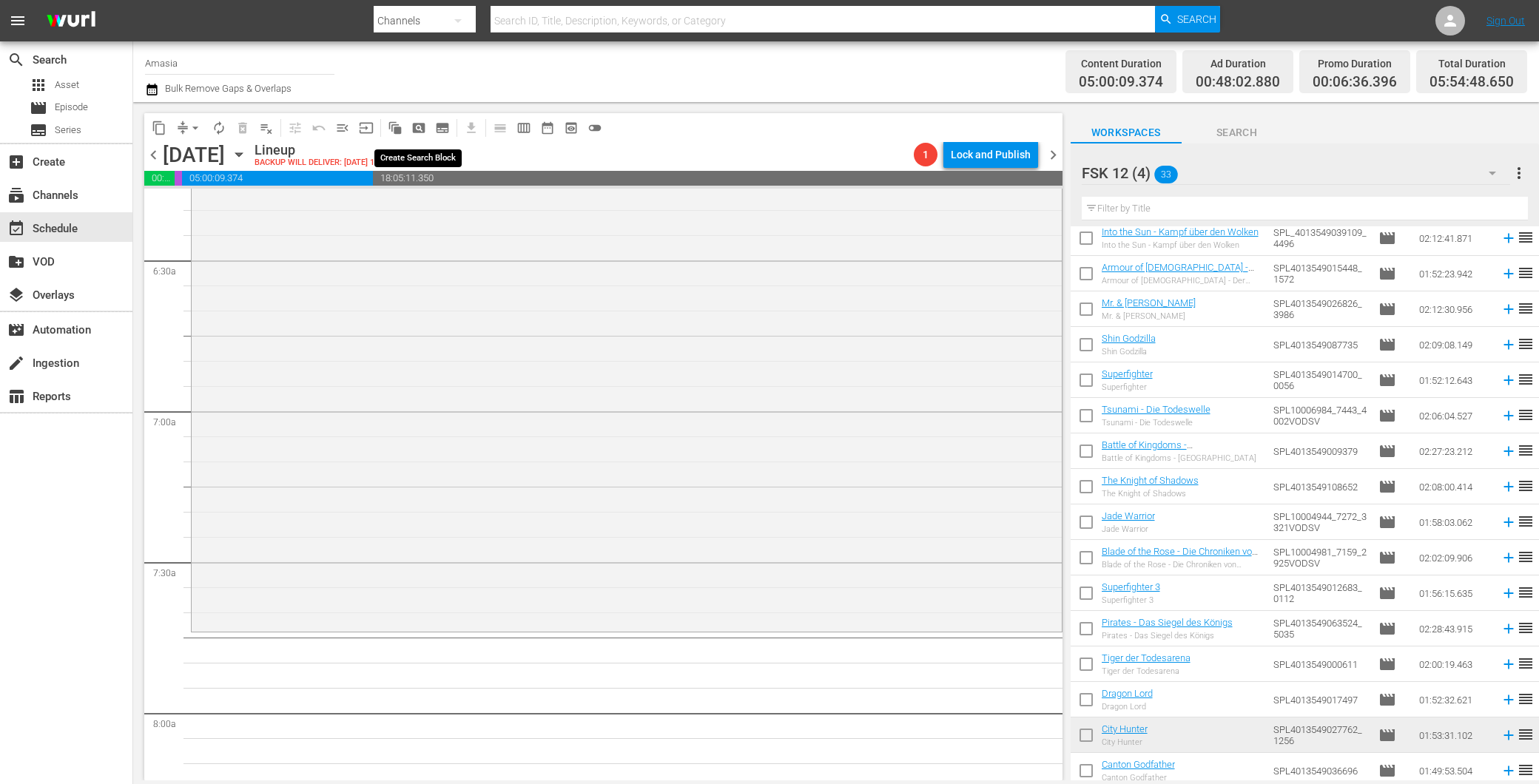
click at [423, 126] on span "pageview_outlined" at bounding box center [419, 128] width 15 height 15
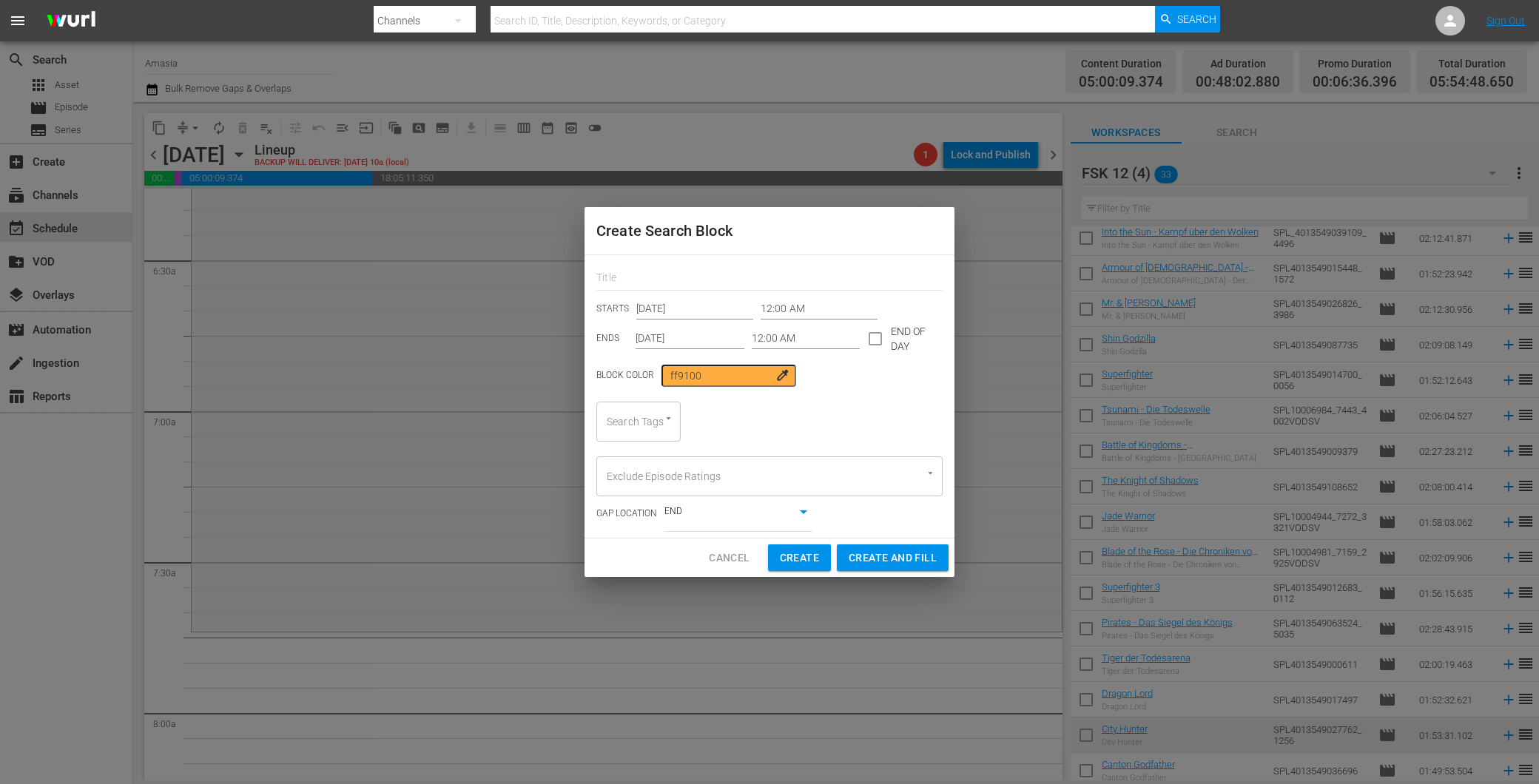
click at [789, 301] on input "12:00 AM" at bounding box center [819, 309] width 117 height 23
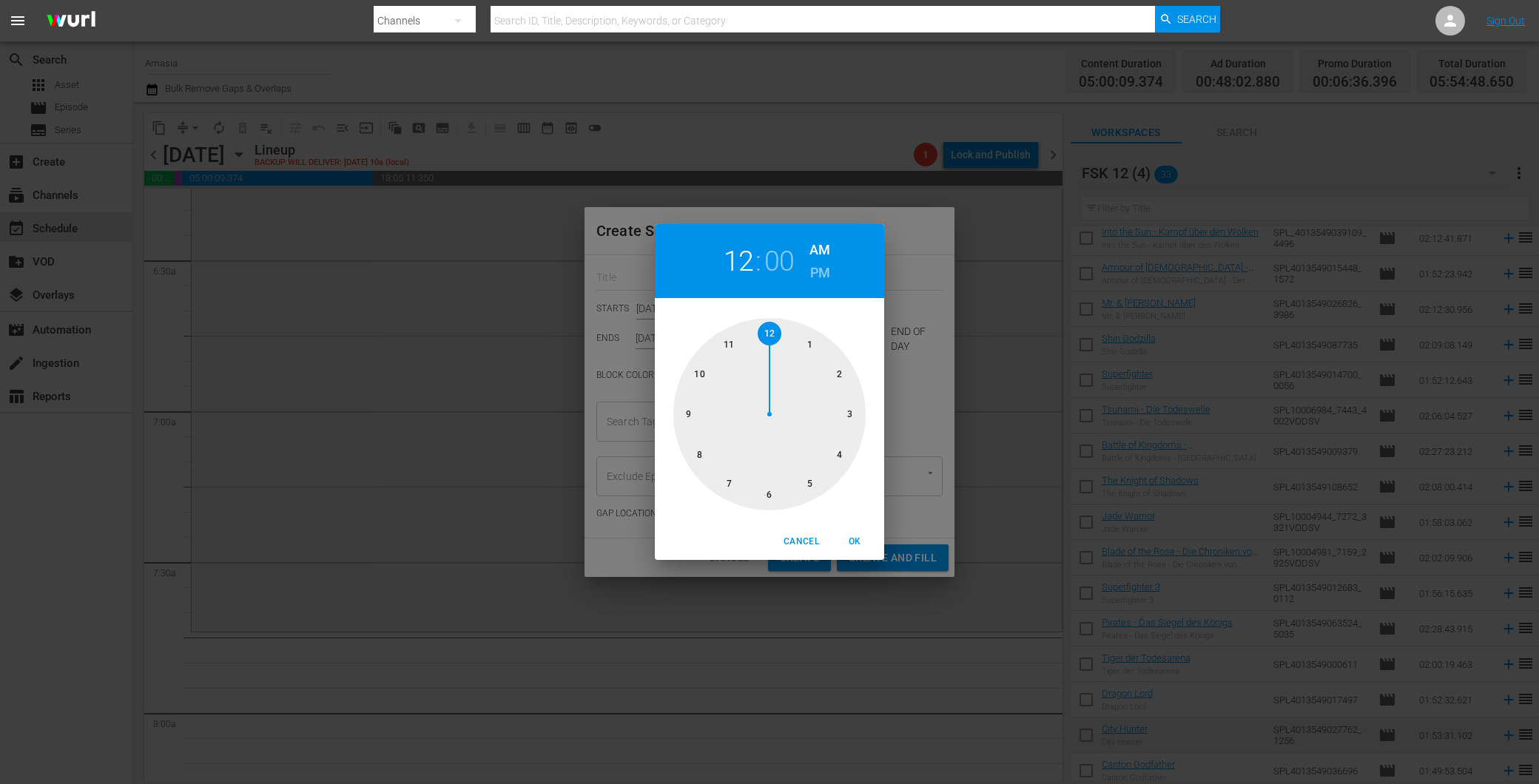
click at [722, 483] on div at bounding box center [769, 414] width 192 height 192
click at [700, 452] on div at bounding box center [769, 414] width 192 height 192
drag, startPoint x: 862, startPoint y: 543, endPoint x: 849, endPoint y: 529, distance: 19.1
click at [856, 535] on span "OK" at bounding box center [854, 542] width 36 height 16
type input "07:40 AM"
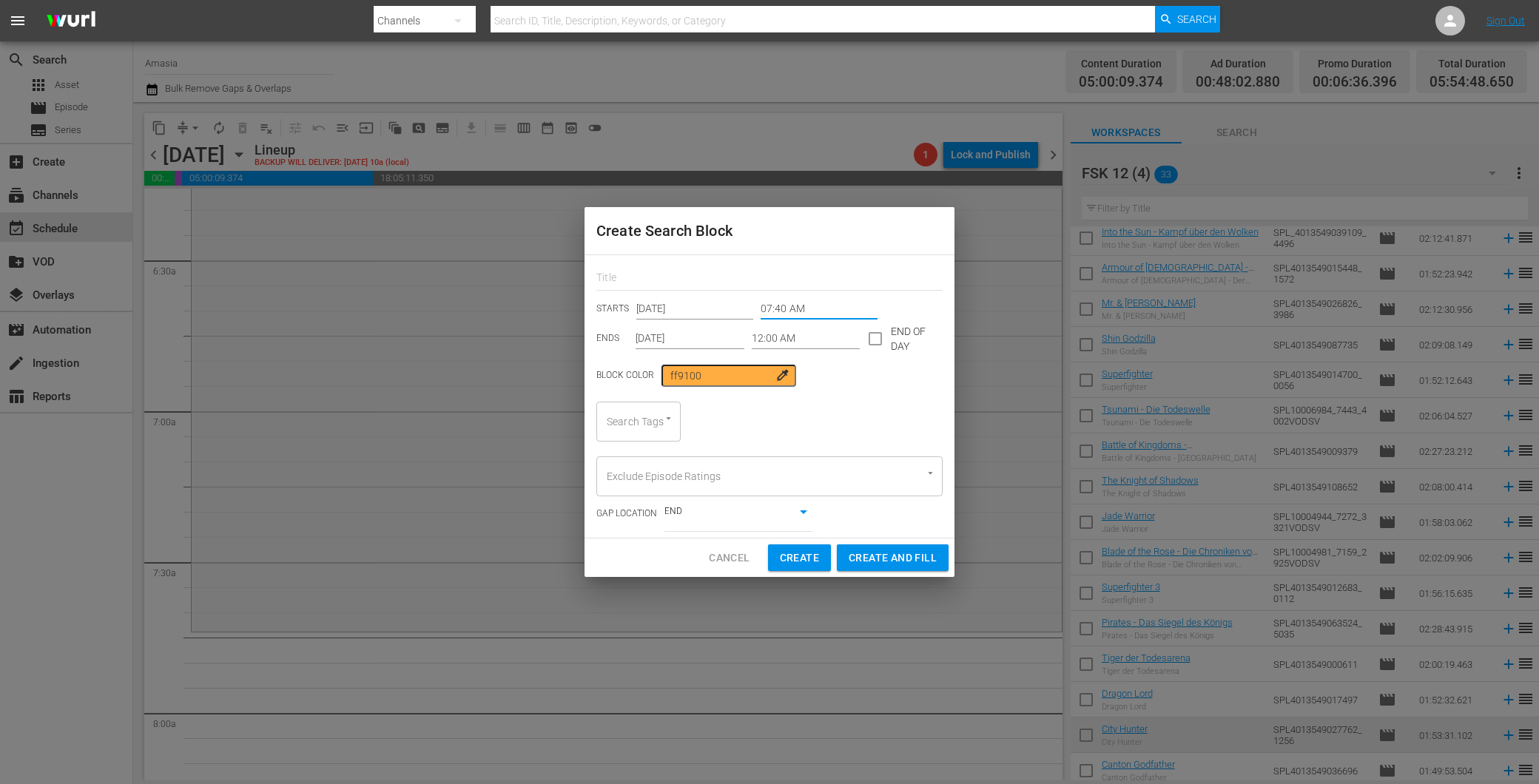
click at [777, 336] on input "12:00 AM" at bounding box center [806, 338] width 109 height 23
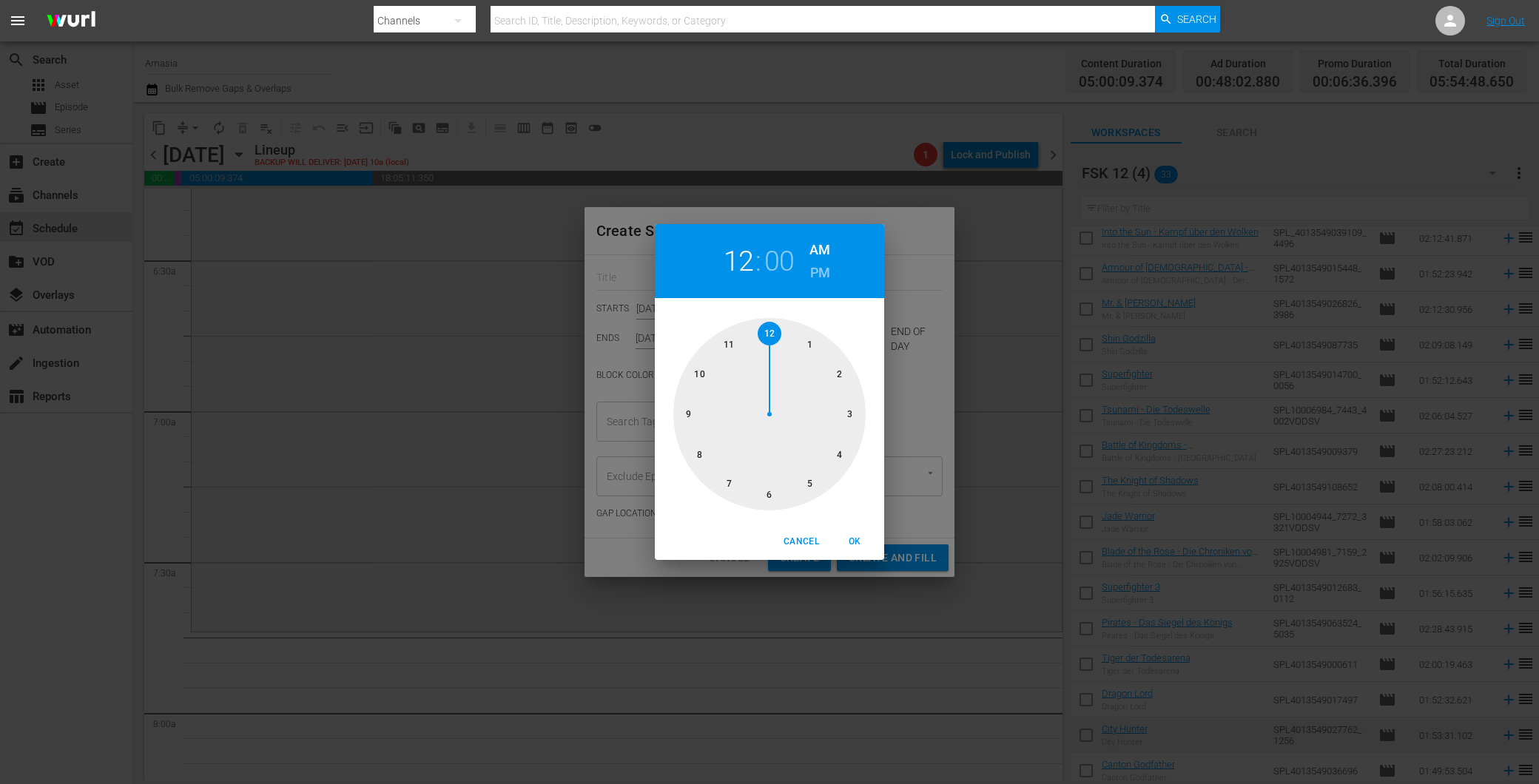
click at [700, 374] on div at bounding box center [769, 414] width 192 height 192
click at [859, 412] on div at bounding box center [769, 414] width 192 height 192
click at [818, 270] on h6 "PM" at bounding box center [820, 273] width 20 height 23
click at [859, 545] on span "OK" at bounding box center [854, 542] width 36 height 16
type input "10:15 PM"
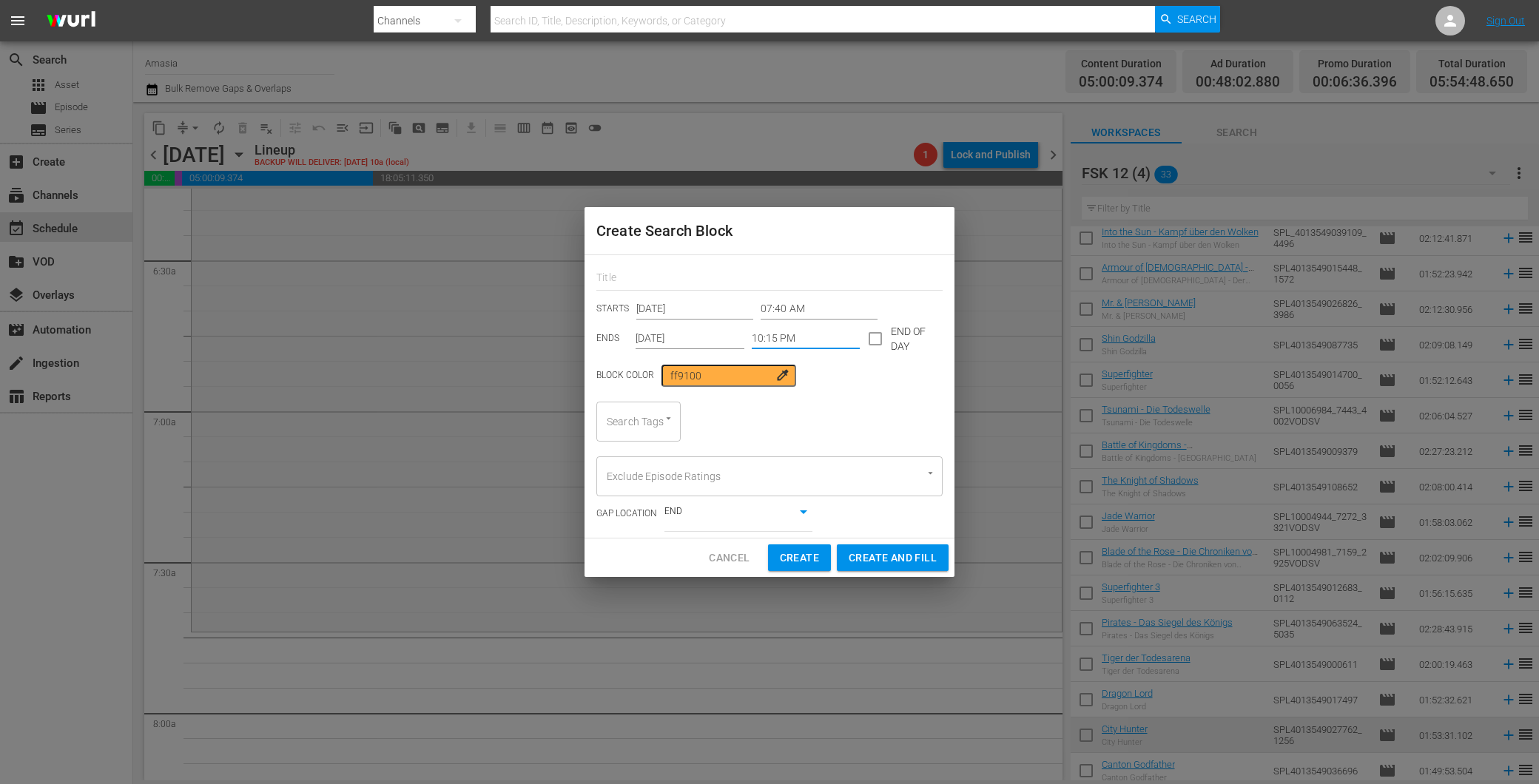
click at [638, 418] on div "Search Tags" at bounding box center [638, 422] width 84 height 40
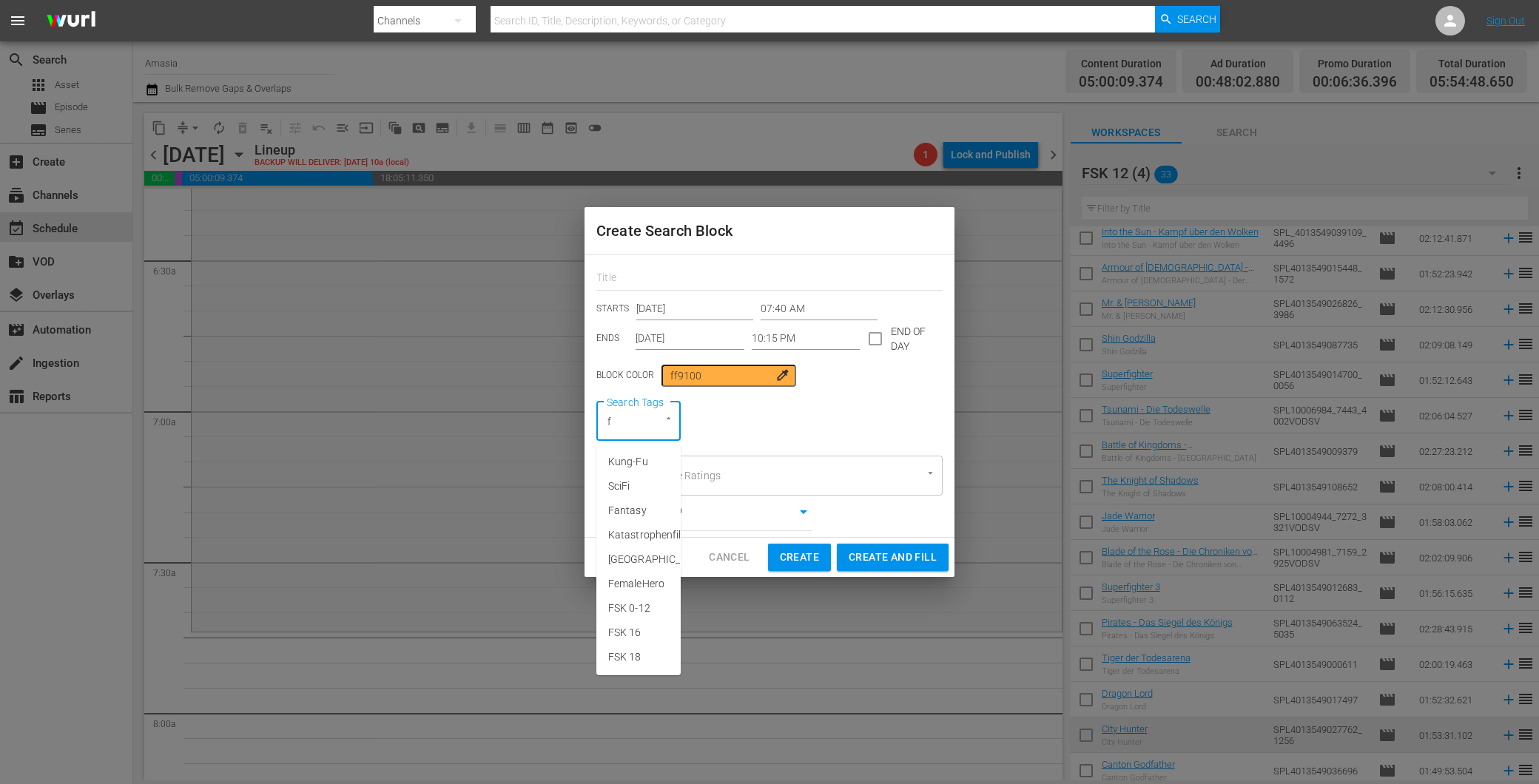
type input "fs"
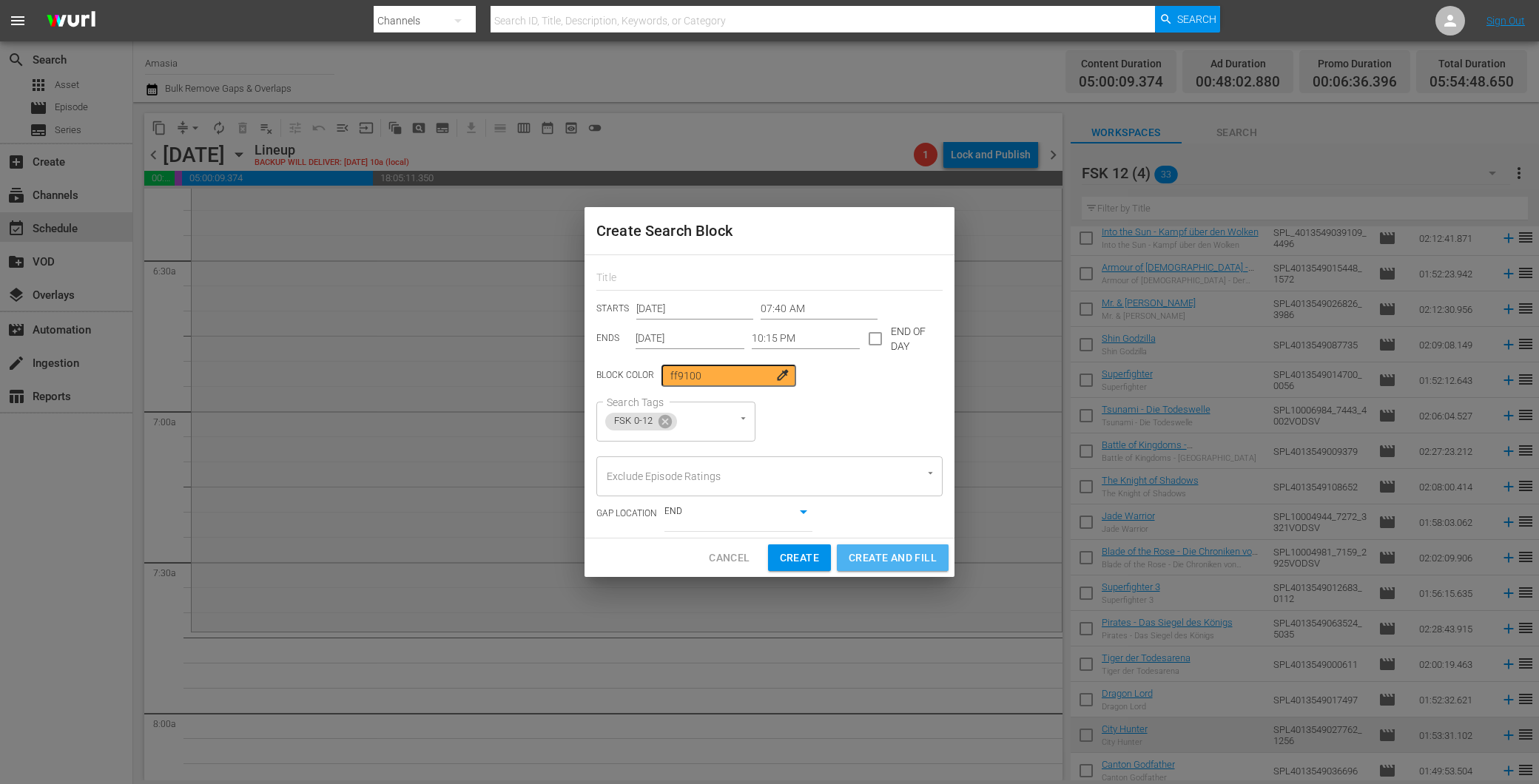
click at [863, 549] on span "Create and Fill" at bounding box center [892, 558] width 88 height 18
type input "12:00 AM"
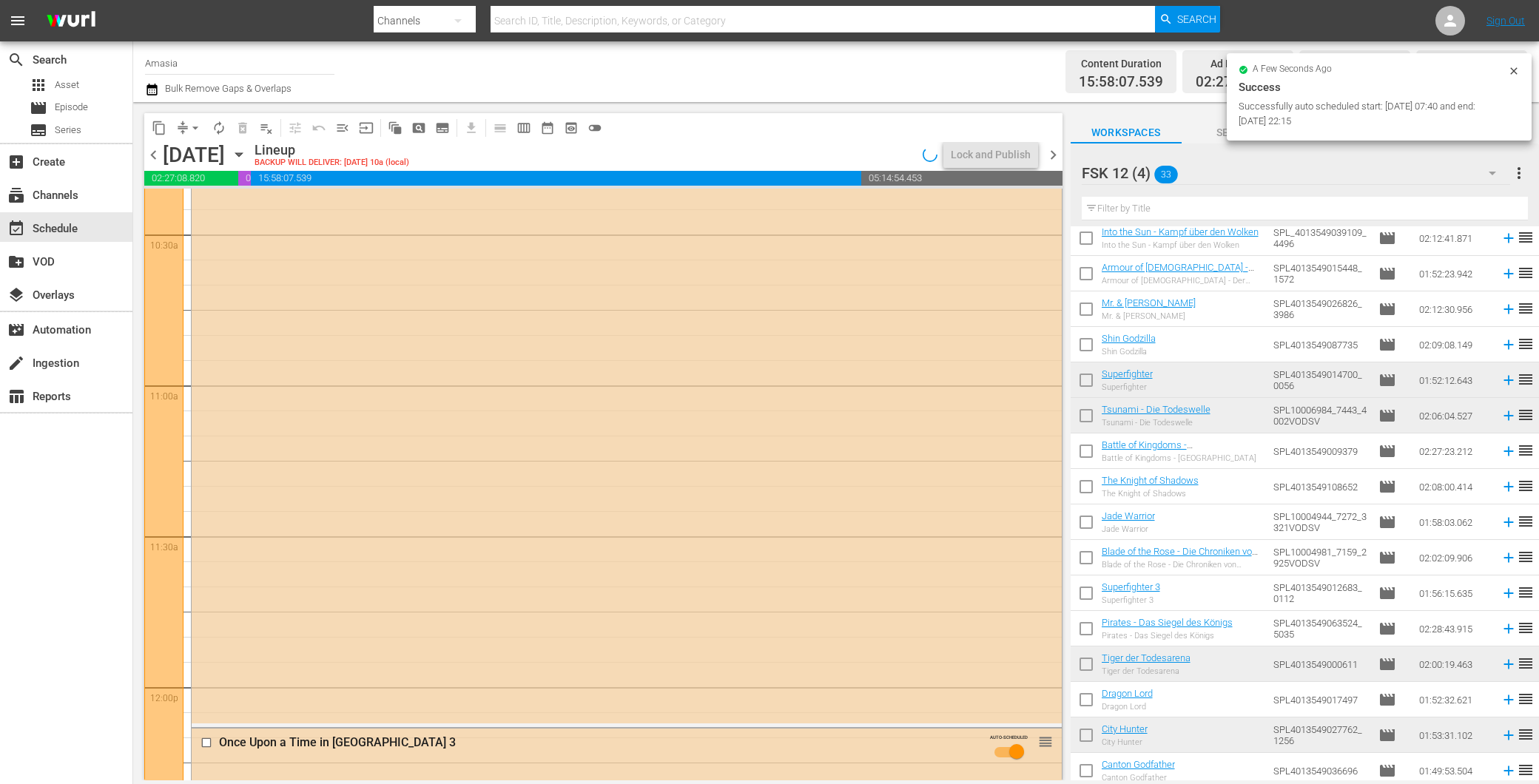
scroll to position [3097, 0]
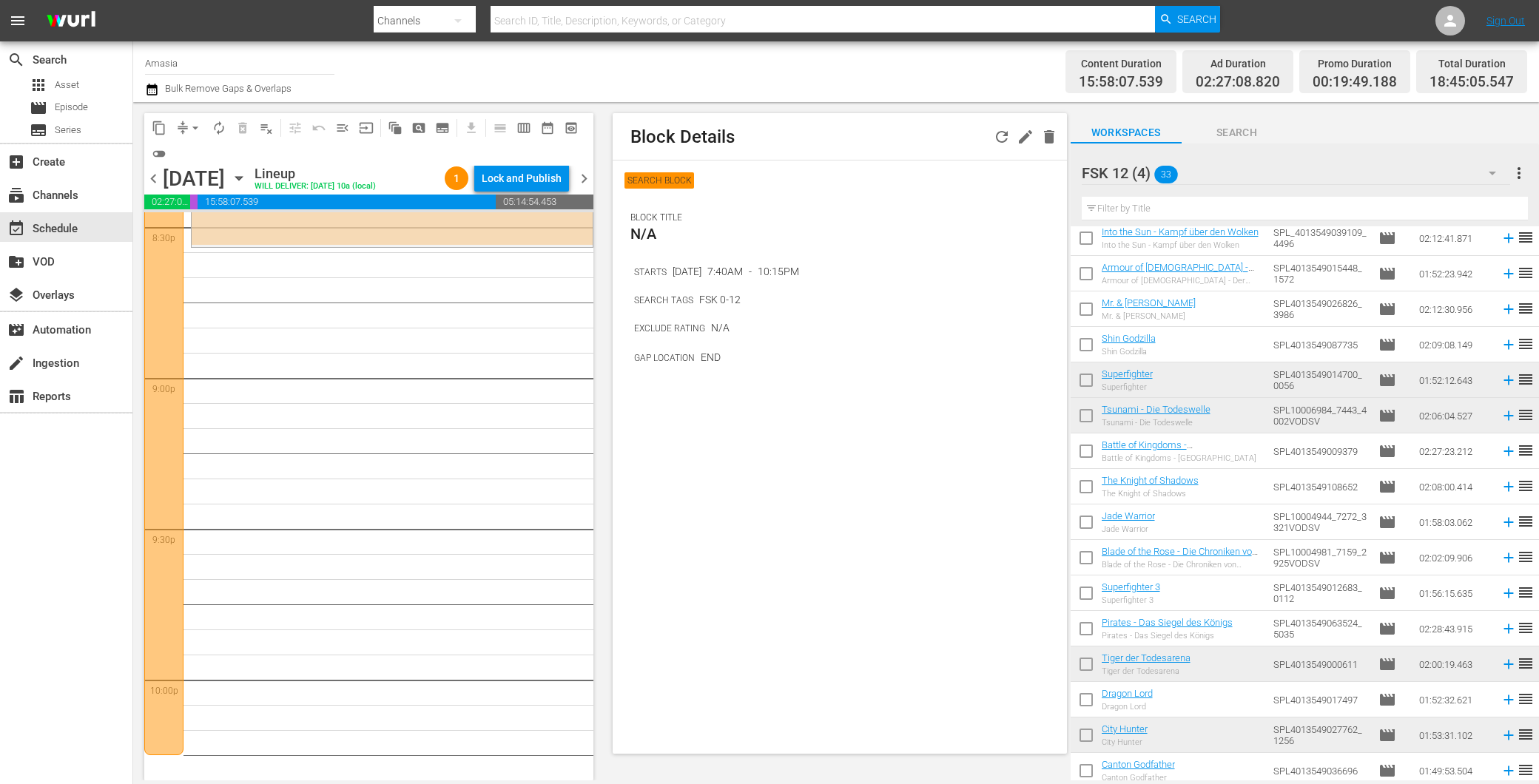
scroll to position [6220, 0]
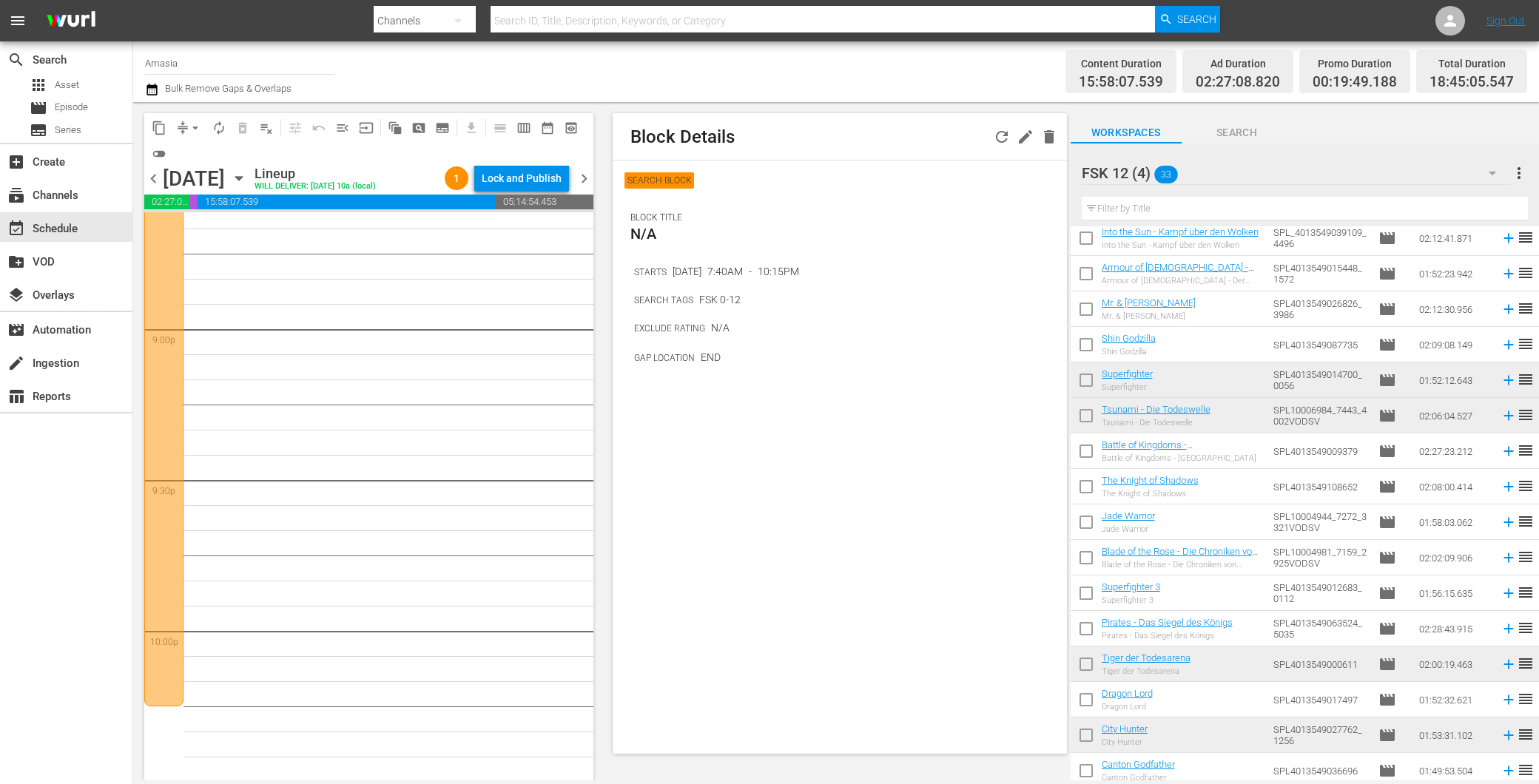
click at [991, 130] on button "button" at bounding box center [1001, 137] width 23 height 23
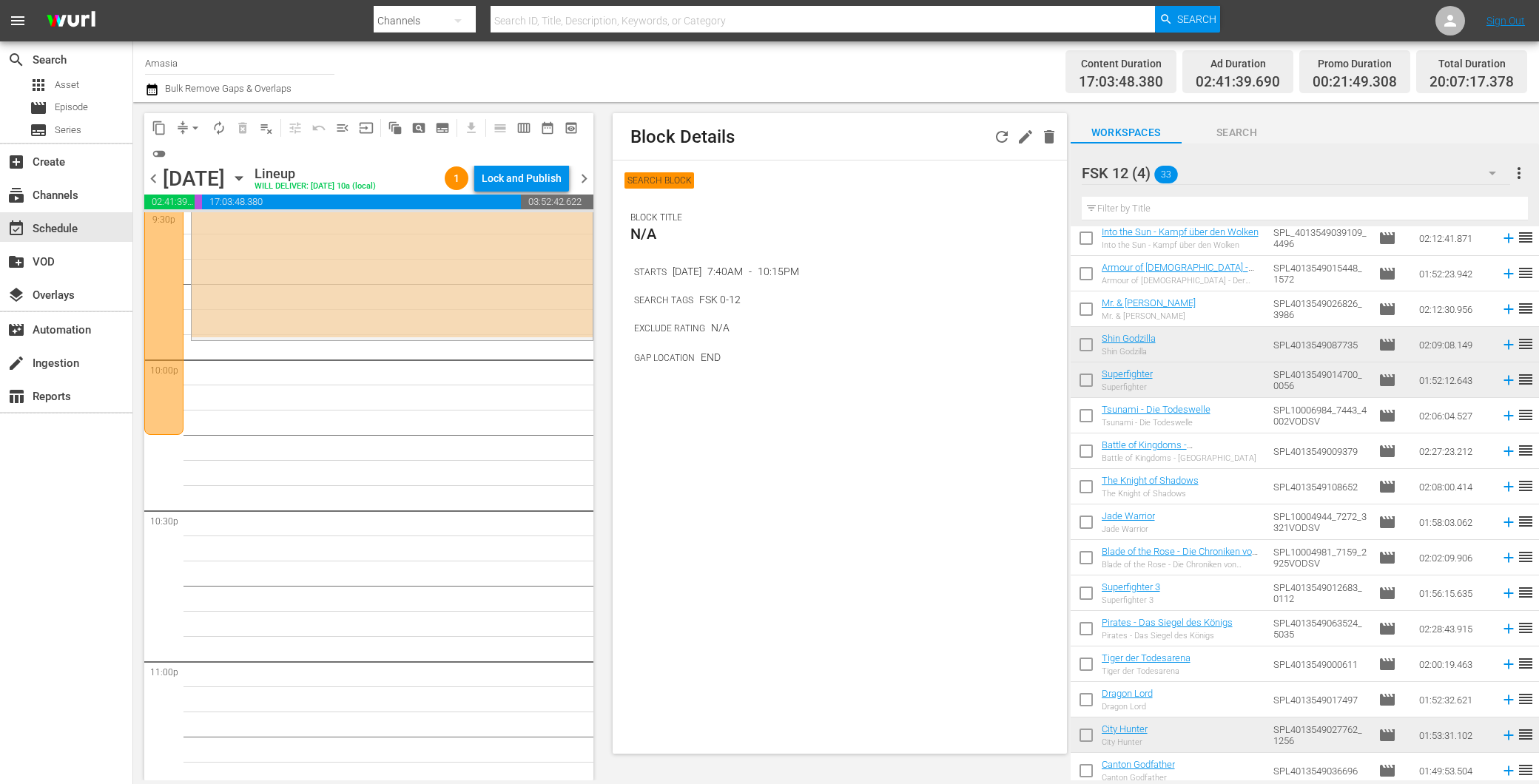
scroll to position [6467, 0]
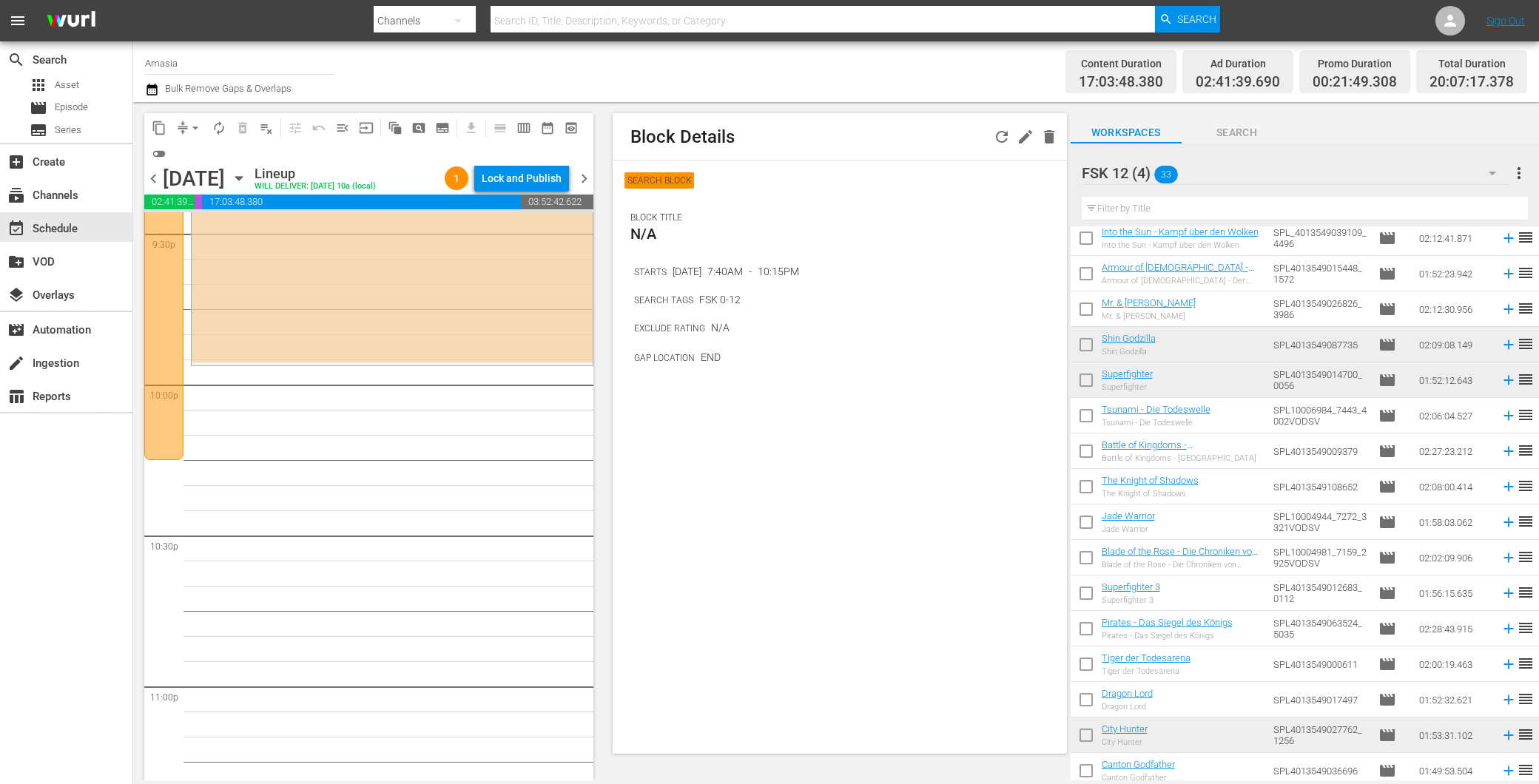
drag, startPoint x: 148, startPoint y: 412, endPoint x: 193, endPoint y: 389, distance: 50.5
drag, startPoint x: 1000, startPoint y: 131, endPoint x: 605, endPoint y: 331, distance: 442.7
click at [1000, 131] on icon "button" at bounding box center [1001, 137] width 12 height 12
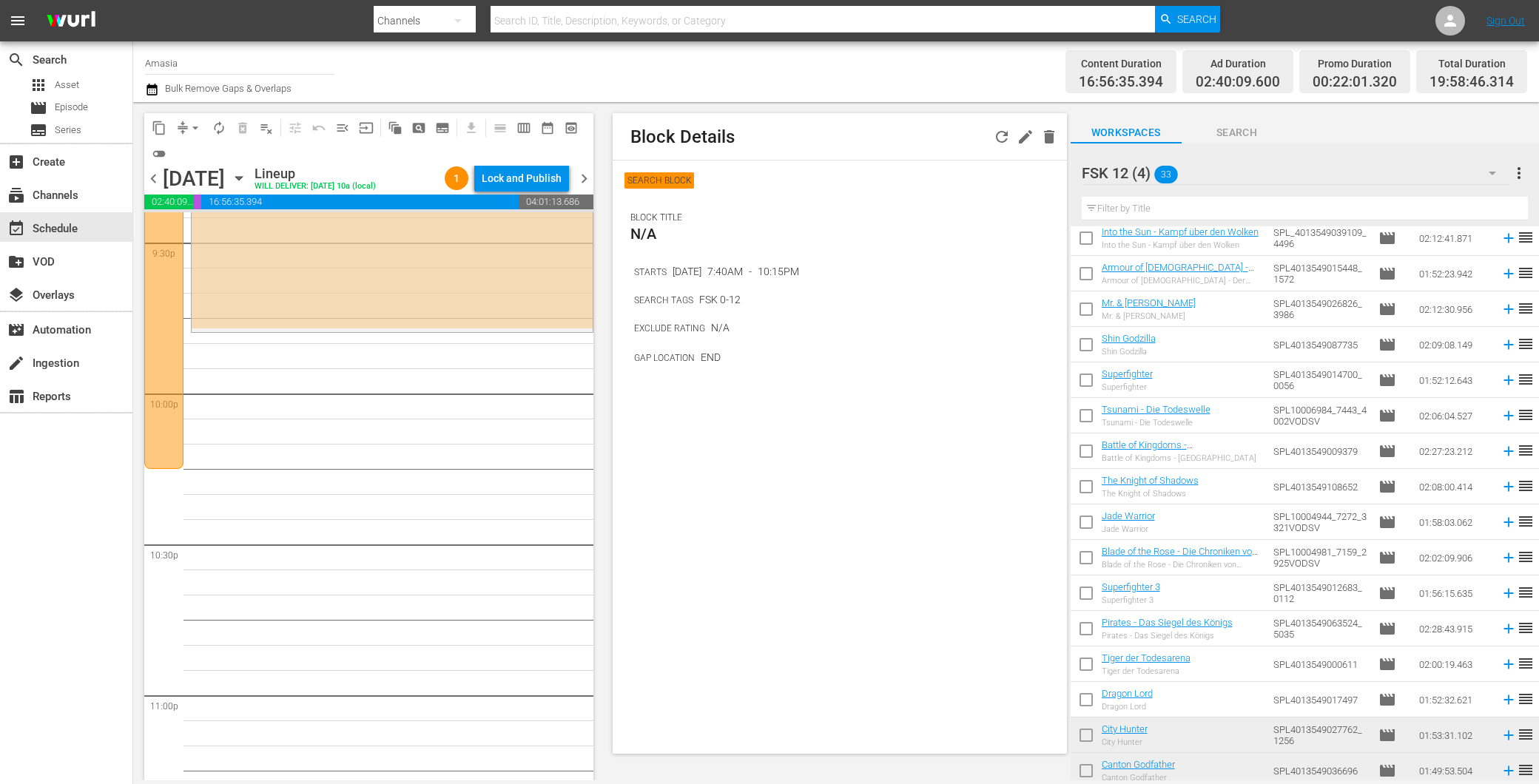
scroll to position [6427, 0]
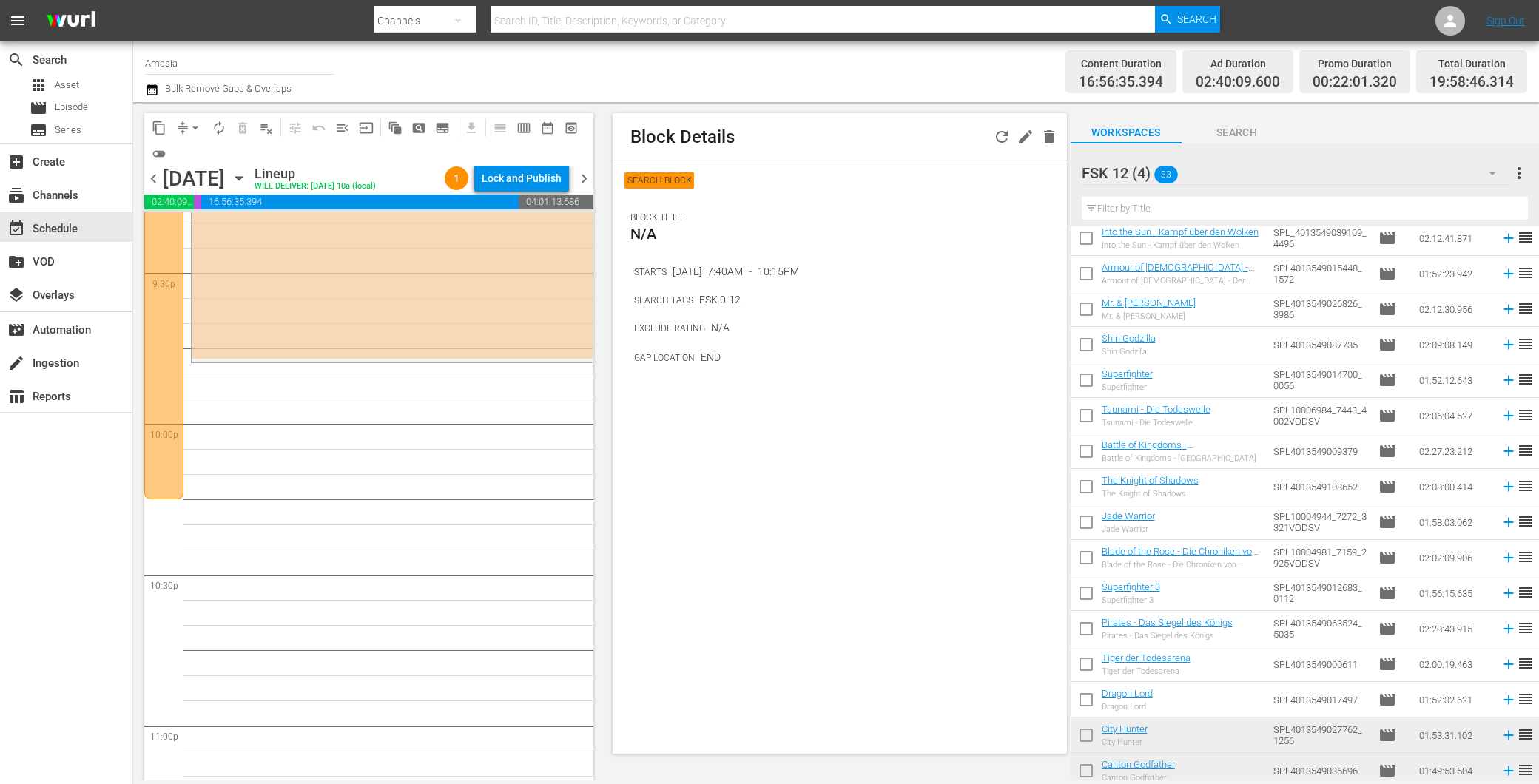
click at [1002, 130] on icon "button" at bounding box center [1001, 136] width 18 height 18
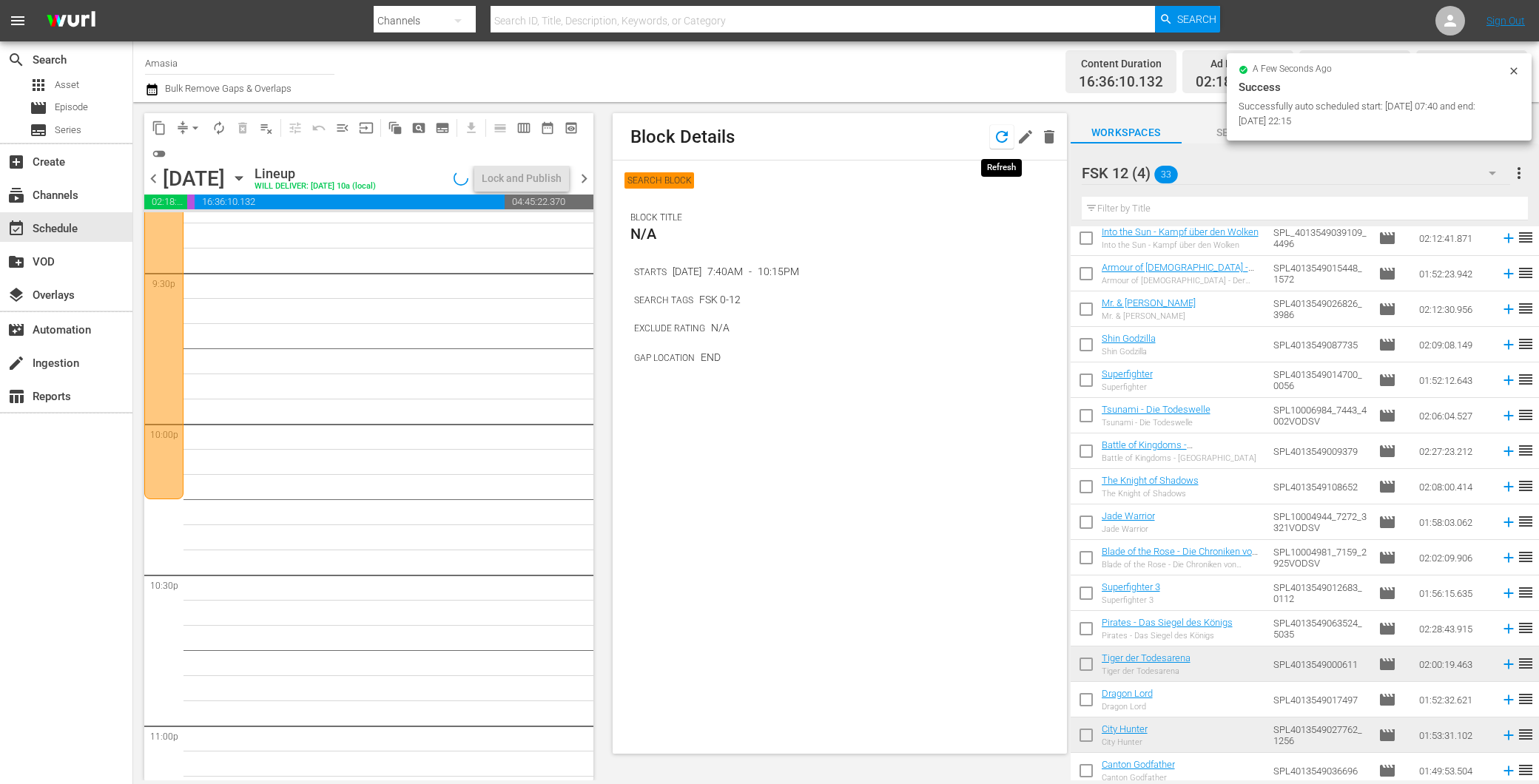
scroll to position [6478, 0]
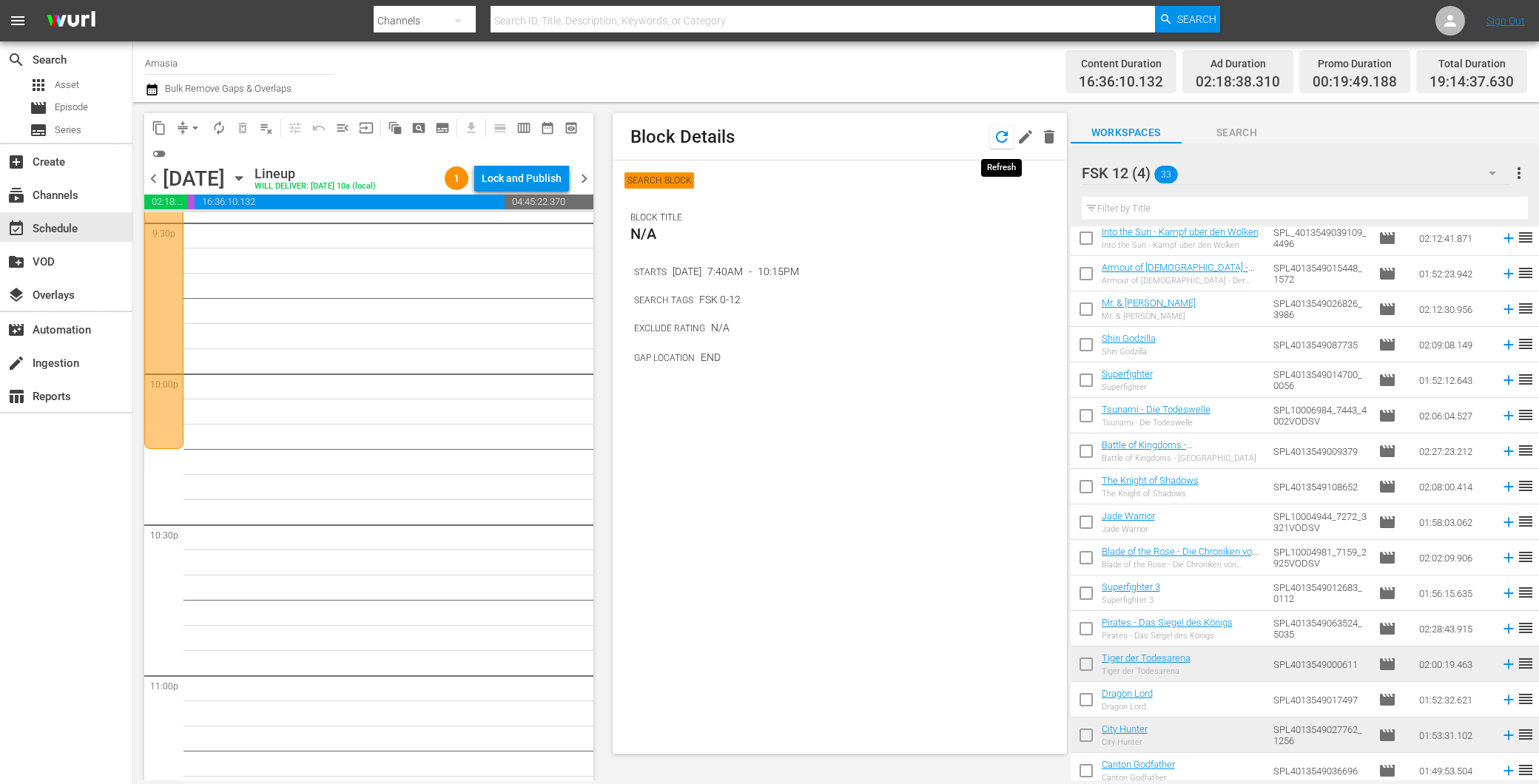
click at [999, 132] on icon "button" at bounding box center [1001, 137] width 12 height 12
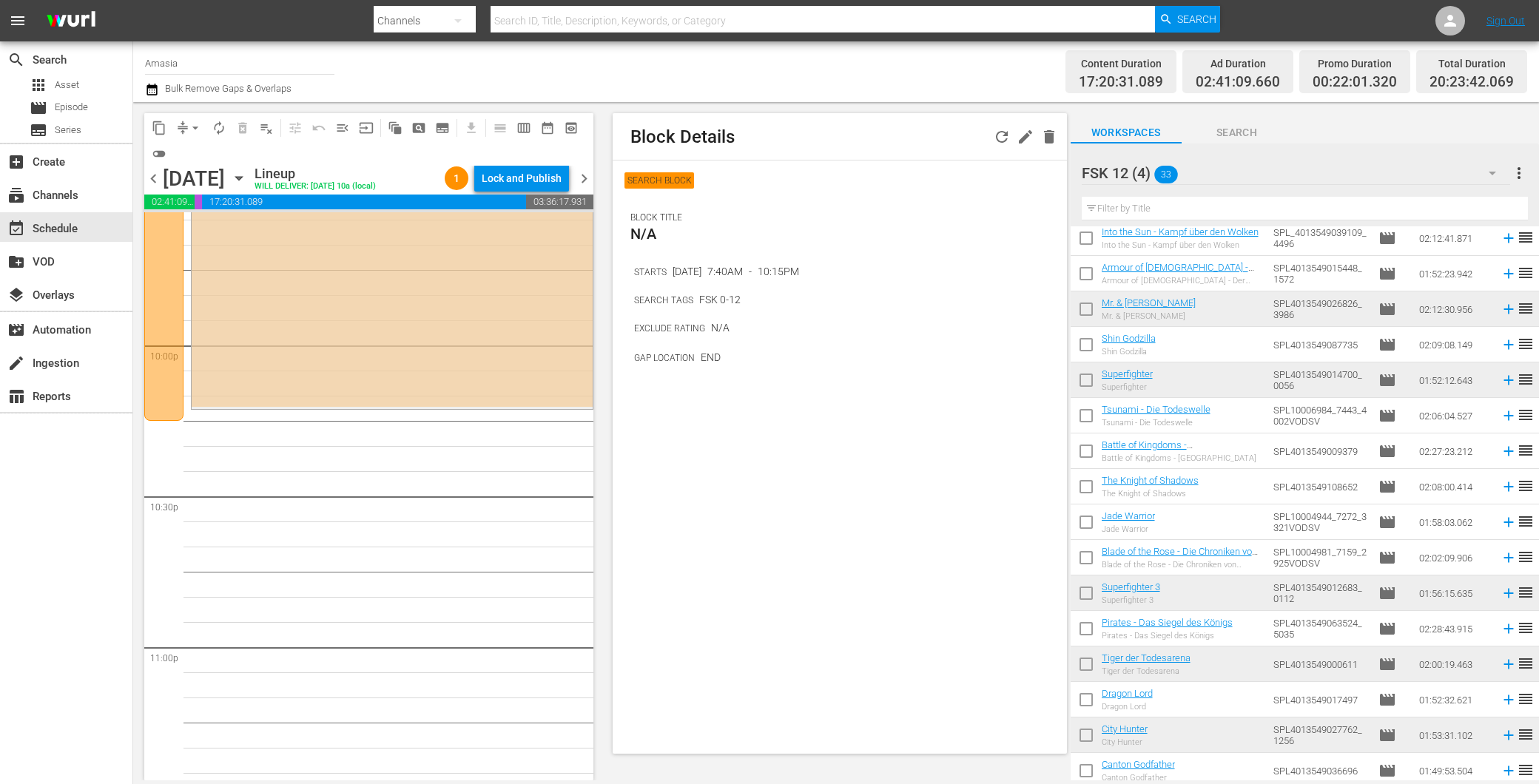
scroll to position [6535, 0]
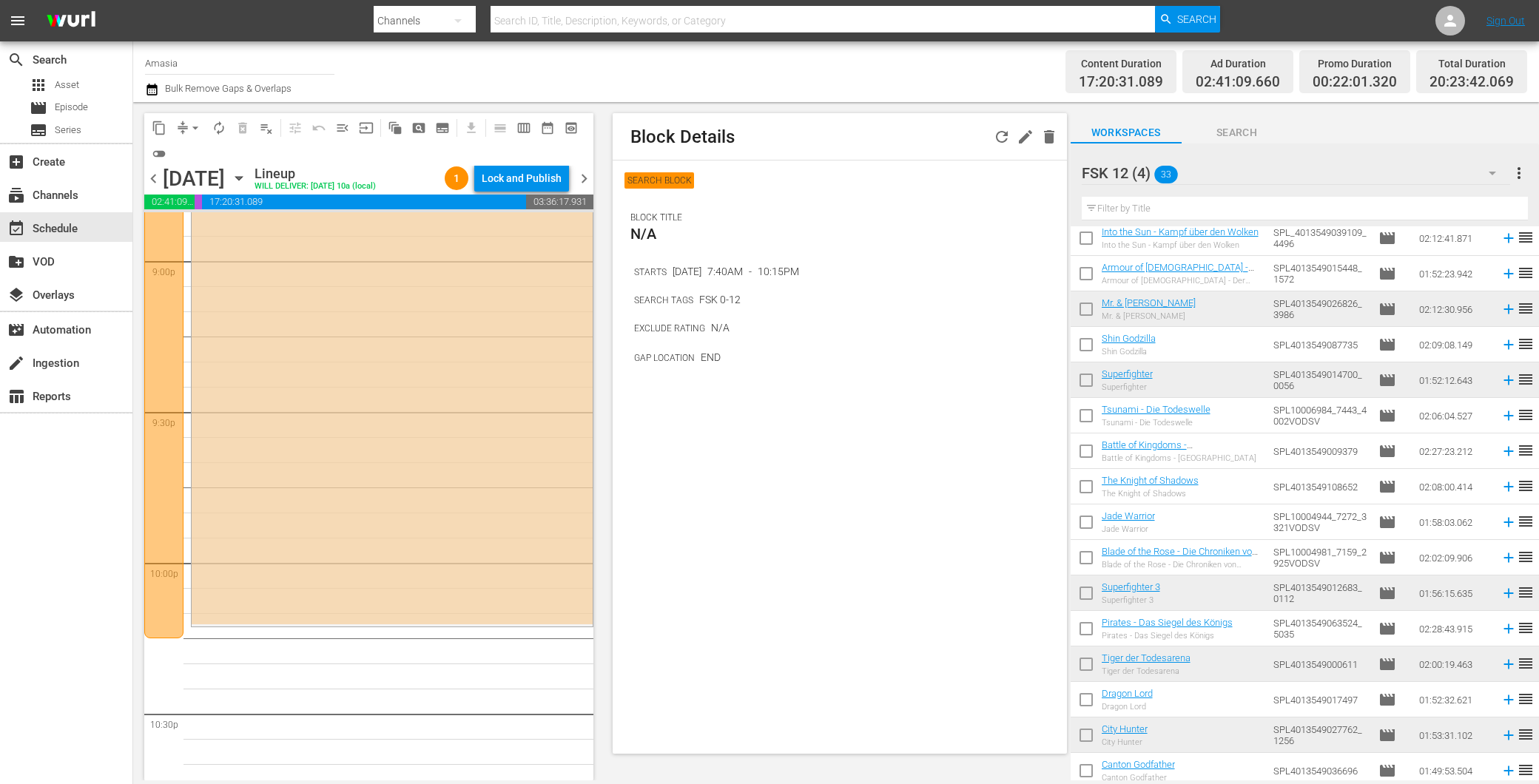
scroll to position [6674, 0]
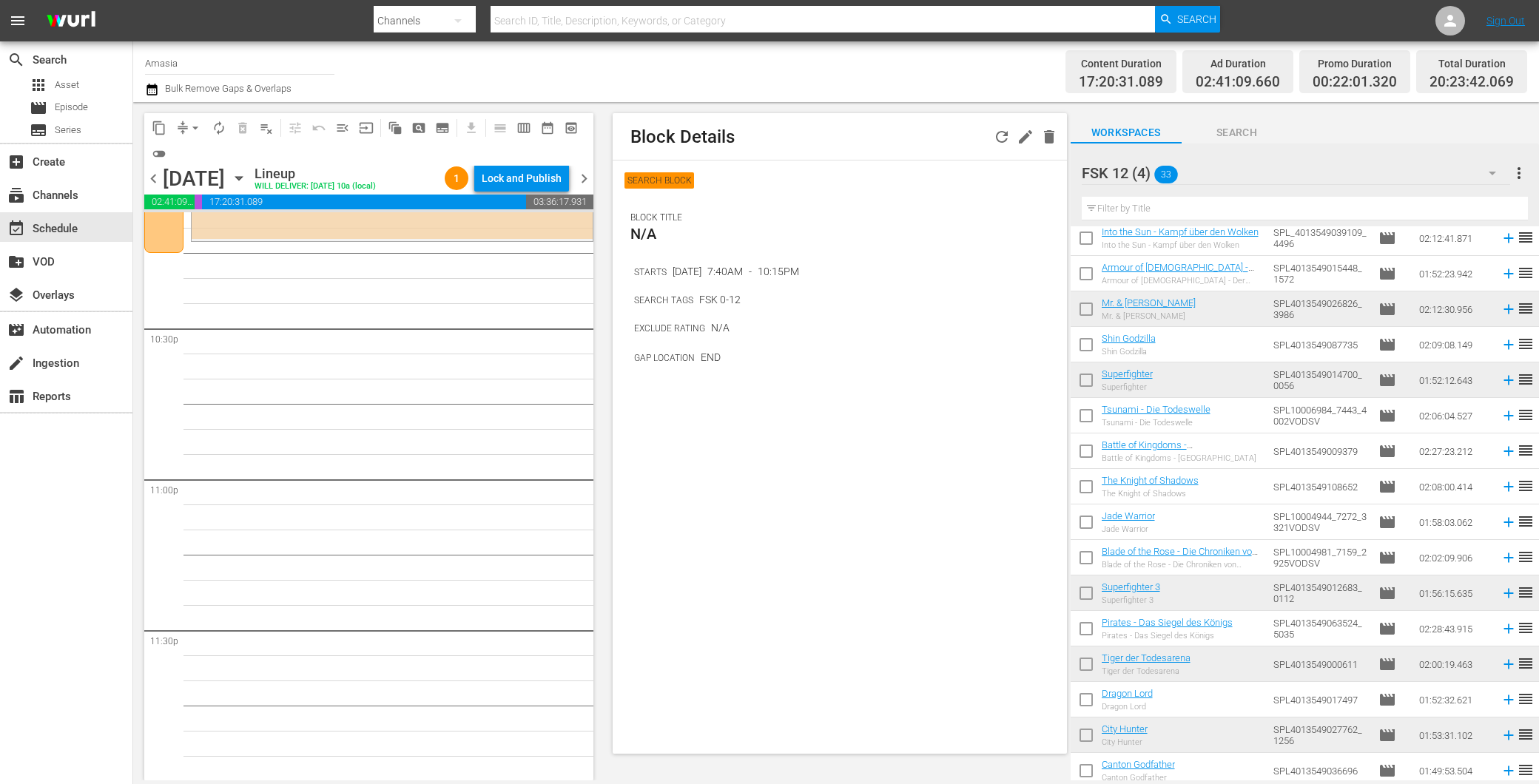
click at [1326, 170] on div "FSK 12 (4) 33" at bounding box center [1295, 173] width 428 height 42
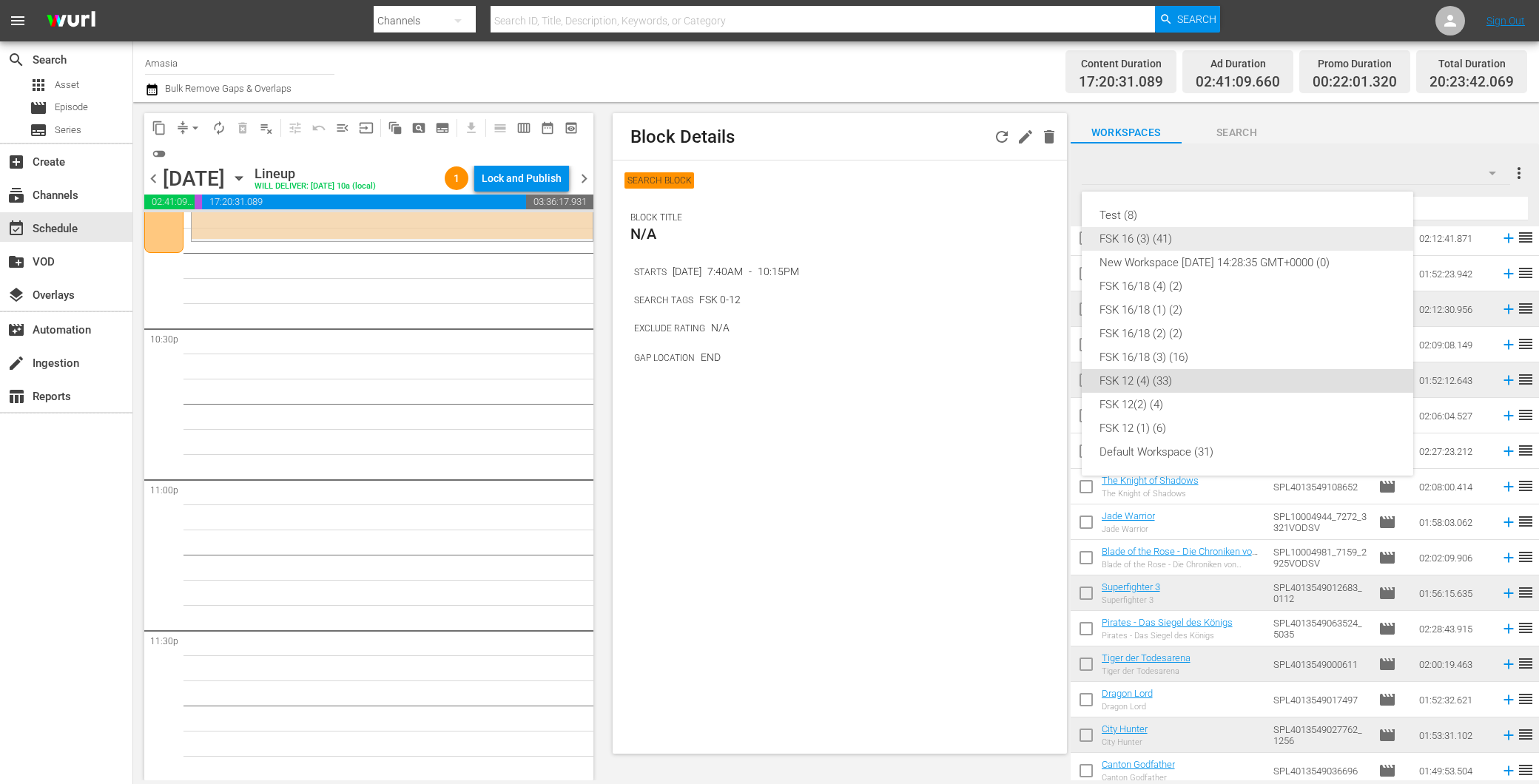
click at [1206, 235] on div "FSK 16 (3) (41)" at bounding box center [1247, 239] width 296 height 23
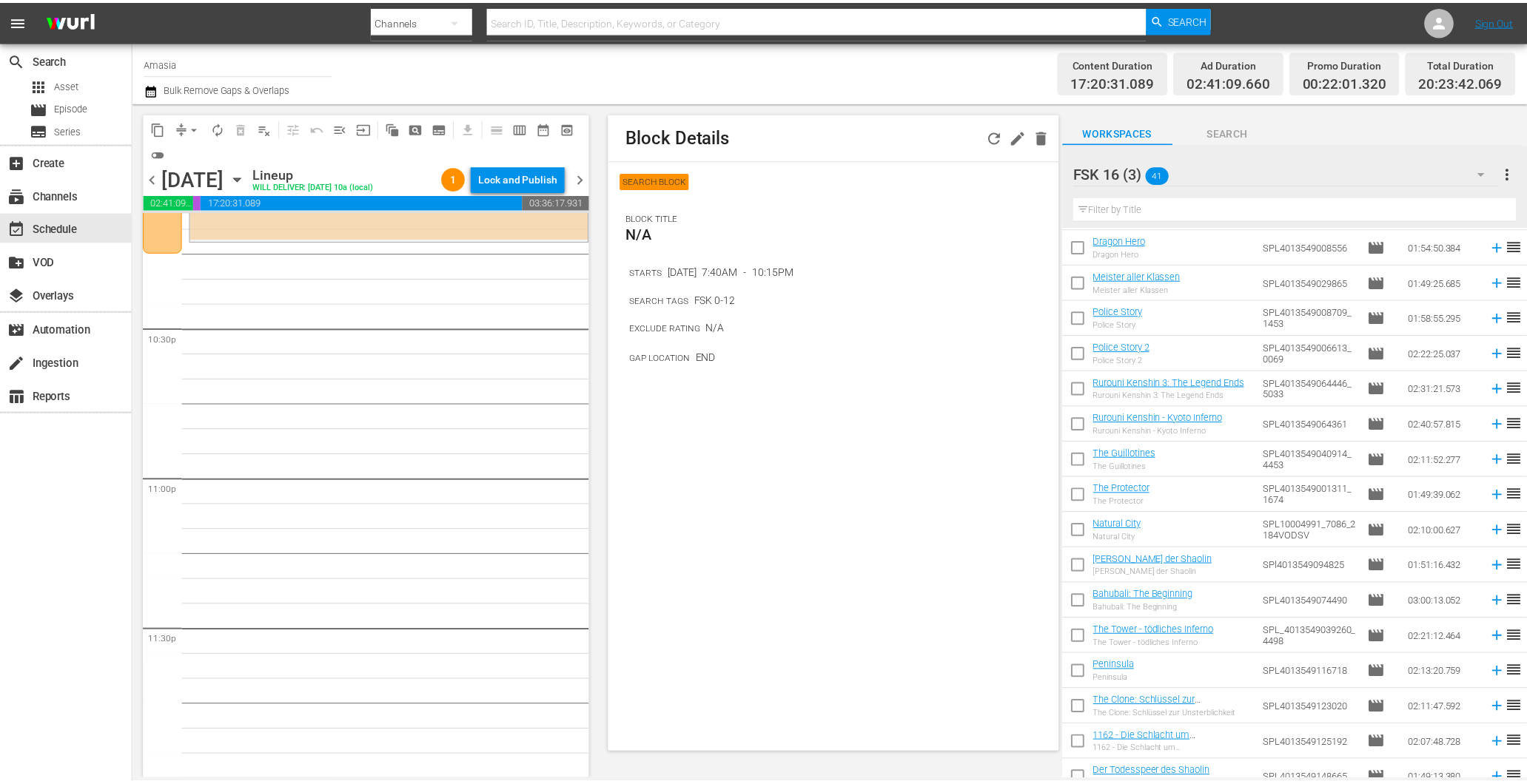
scroll to position [0, 0]
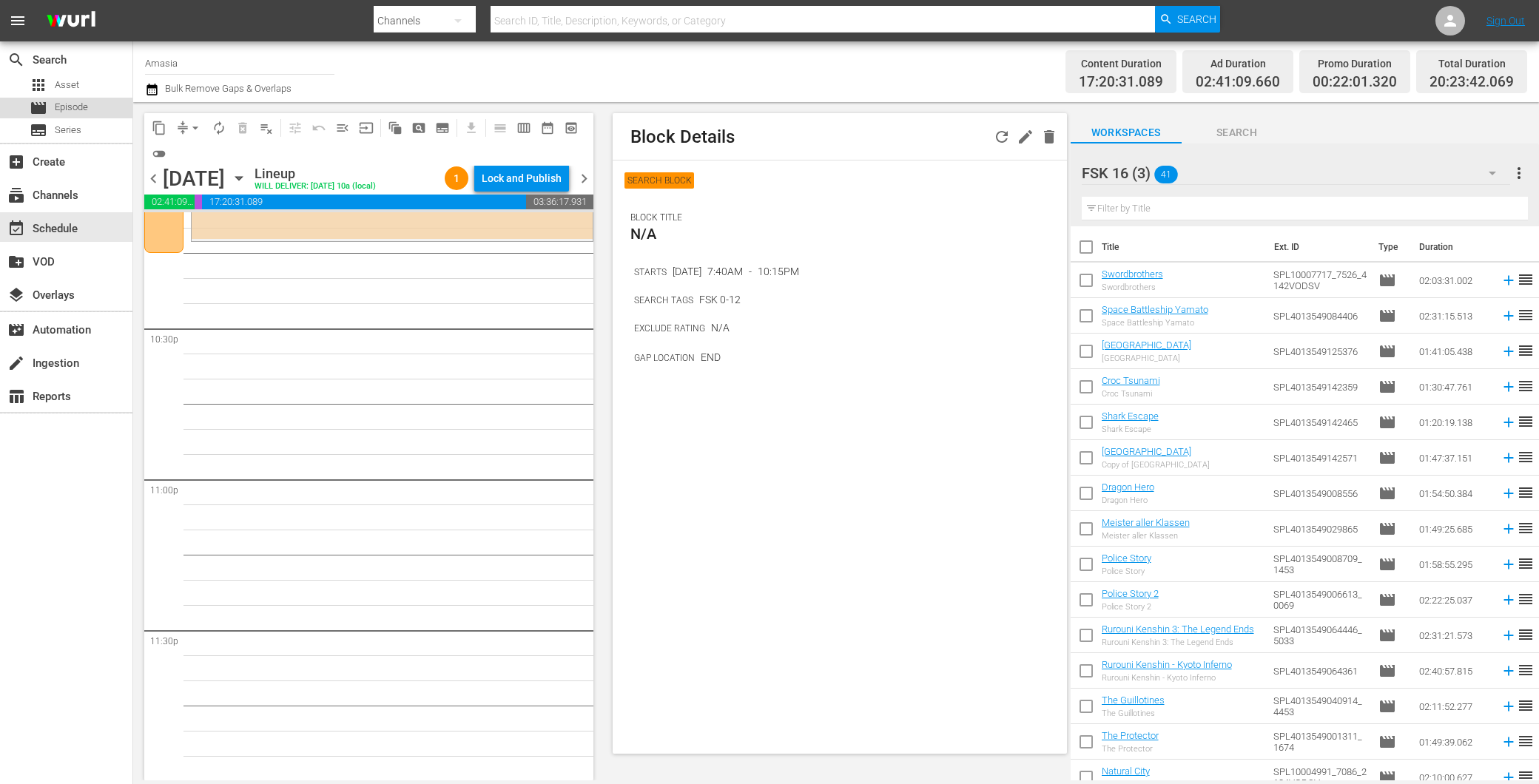
click at [73, 114] on div "movie Episode" at bounding box center [58, 108] width 58 height 21
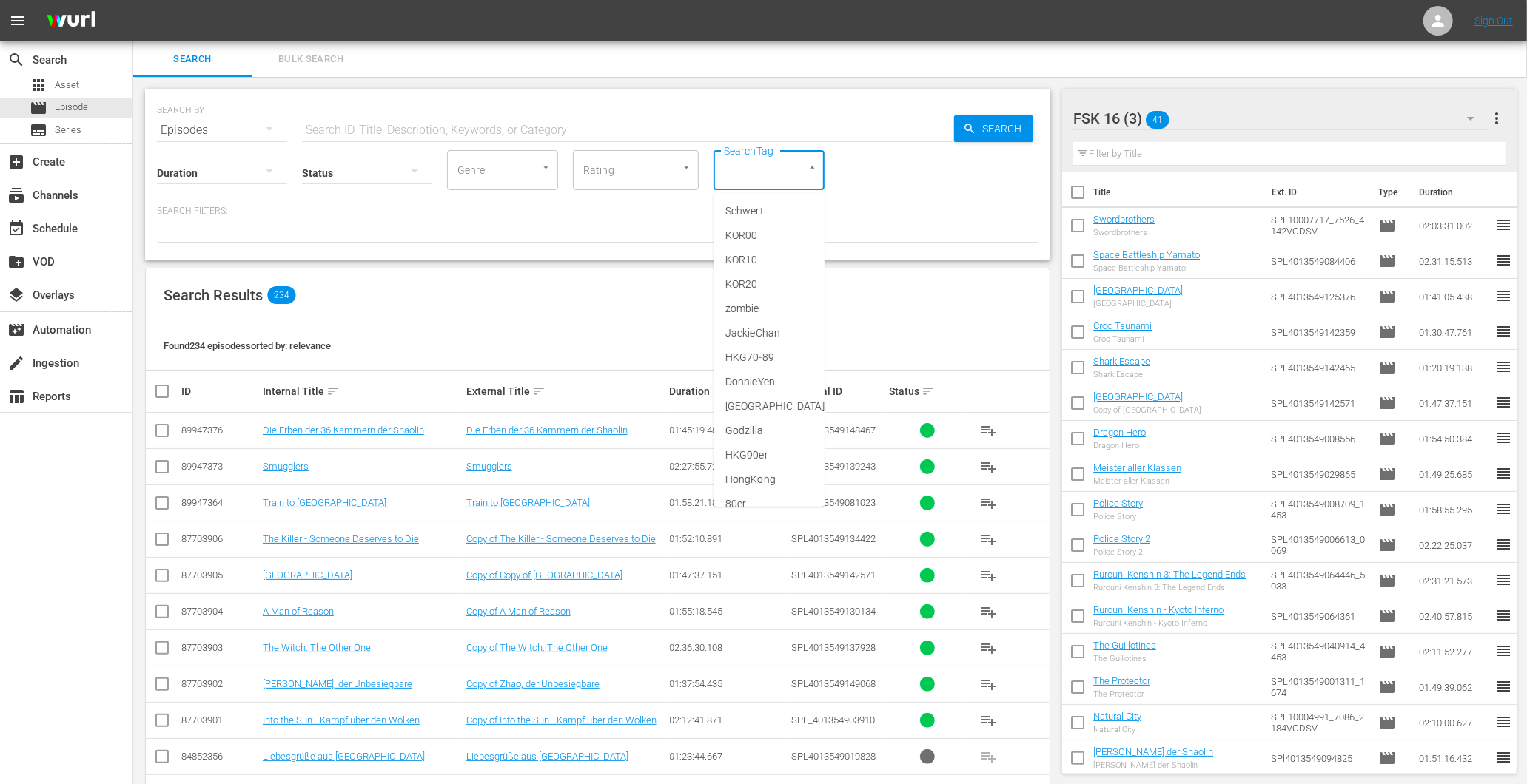
click at [746, 166] on input "SearchTag" at bounding box center [748, 170] width 56 height 27
type input "fsk"
drag, startPoint x: 769, startPoint y: 227, endPoint x: 755, endPoint y: 224, distance: 14.3
click at [767, 225] on li "FSK 16" at bounding box center [769, 235] width 111 height 24
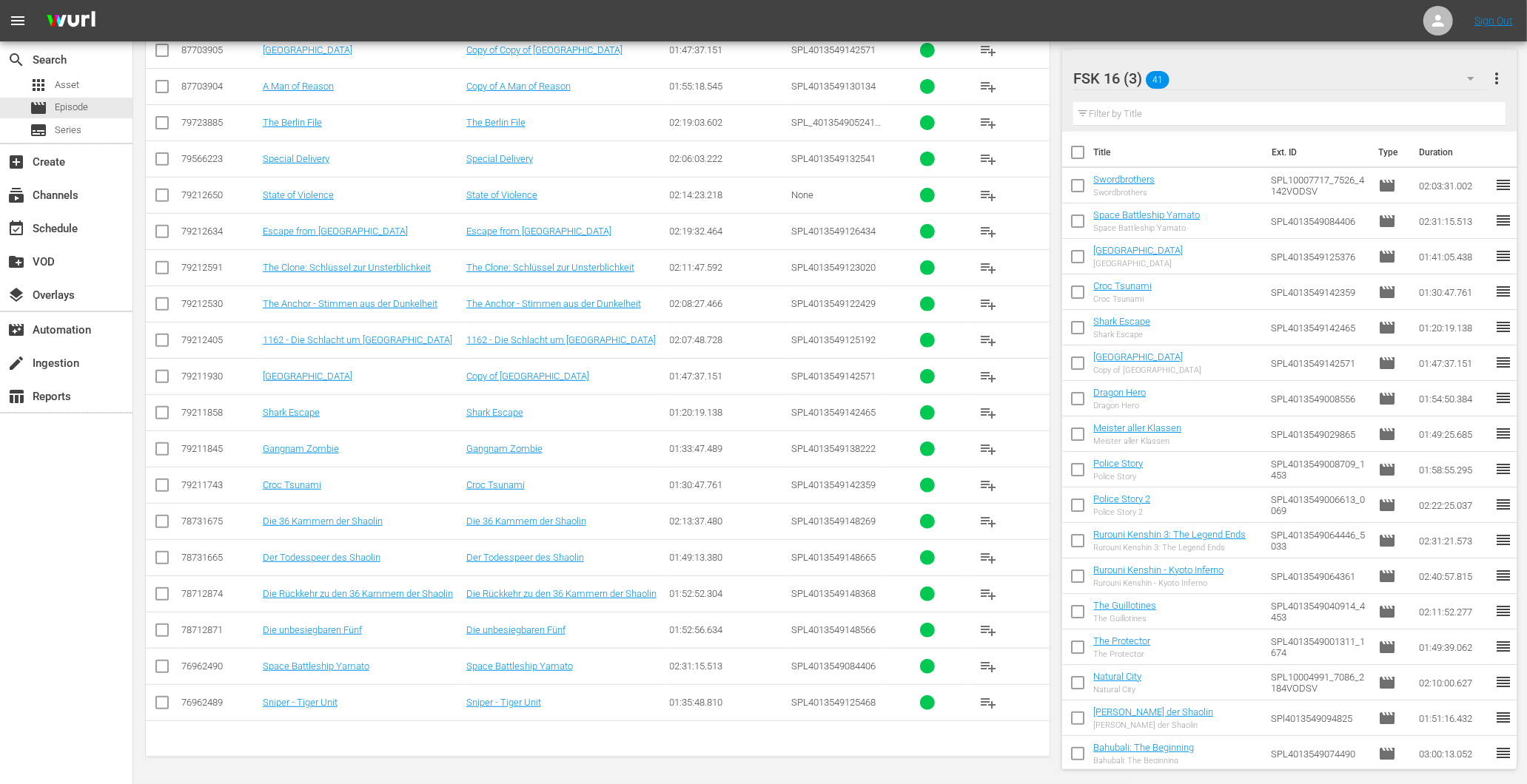
scroll to position [89, 0]
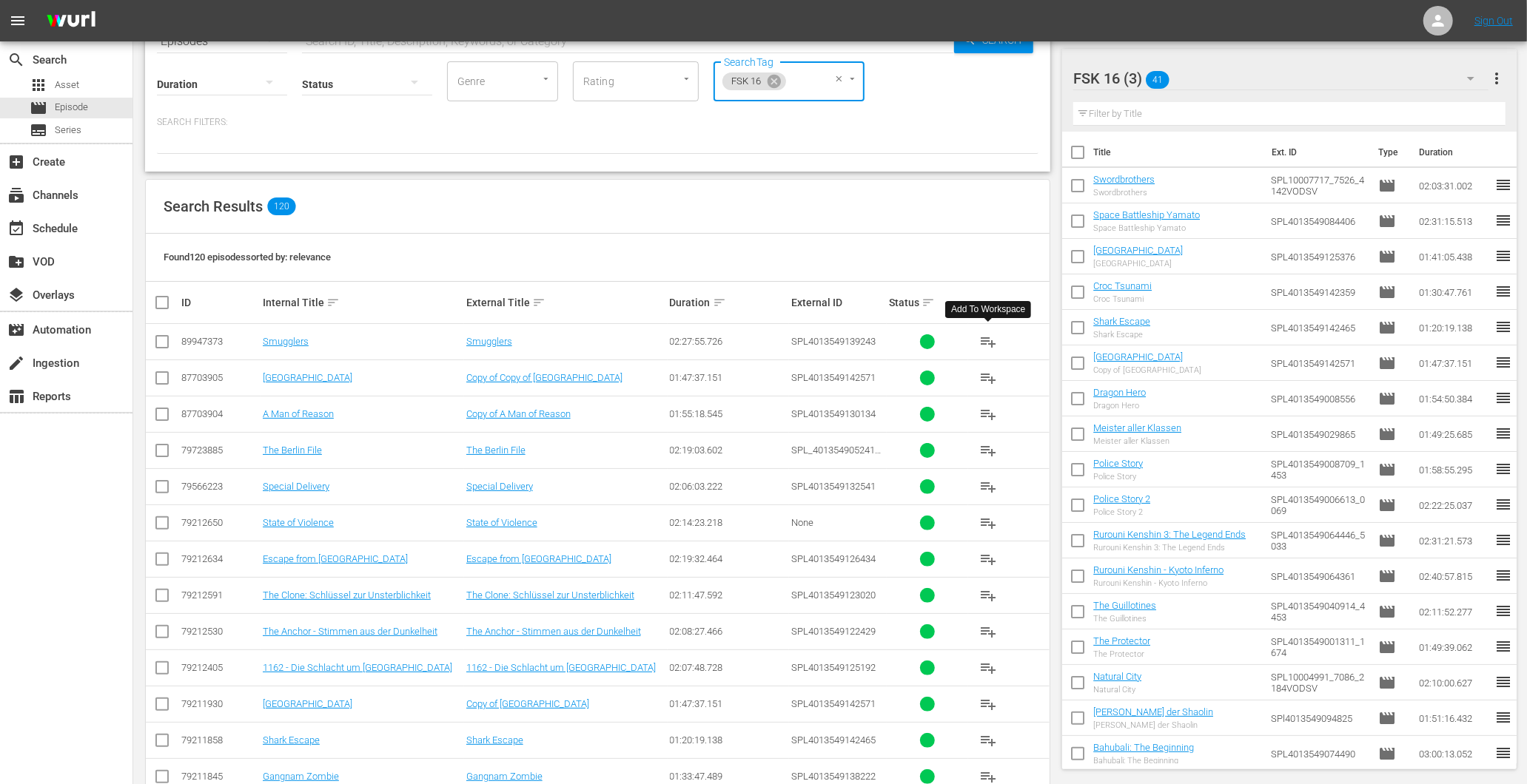
click at [985, 346] on span "playlist_add" at bounding box center [987, 341] width 18 height 18
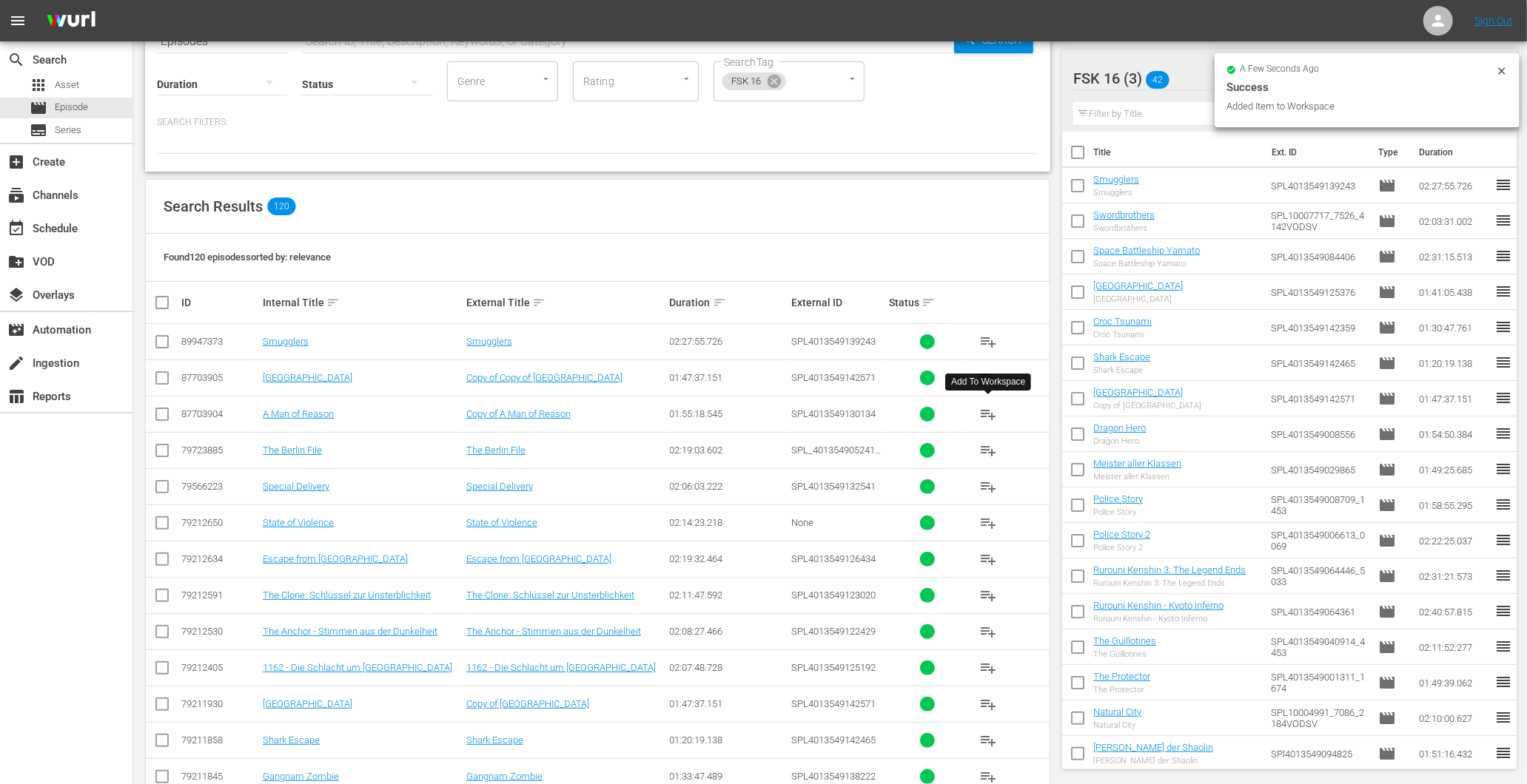
click at [982, 418] on span "playlist_add" at bounding box center [987, 413] width 18 height 18
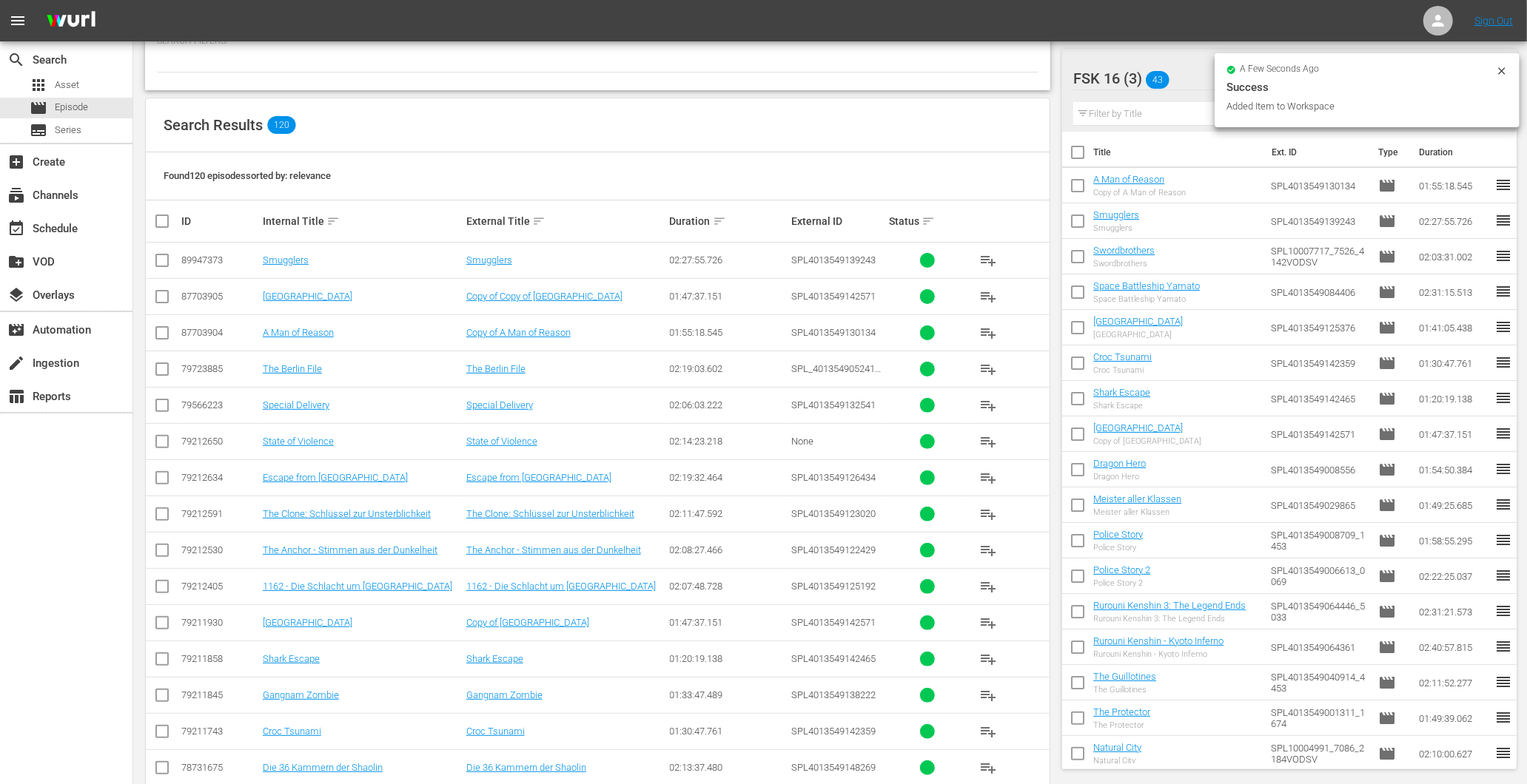
scroll to position [171, 0]
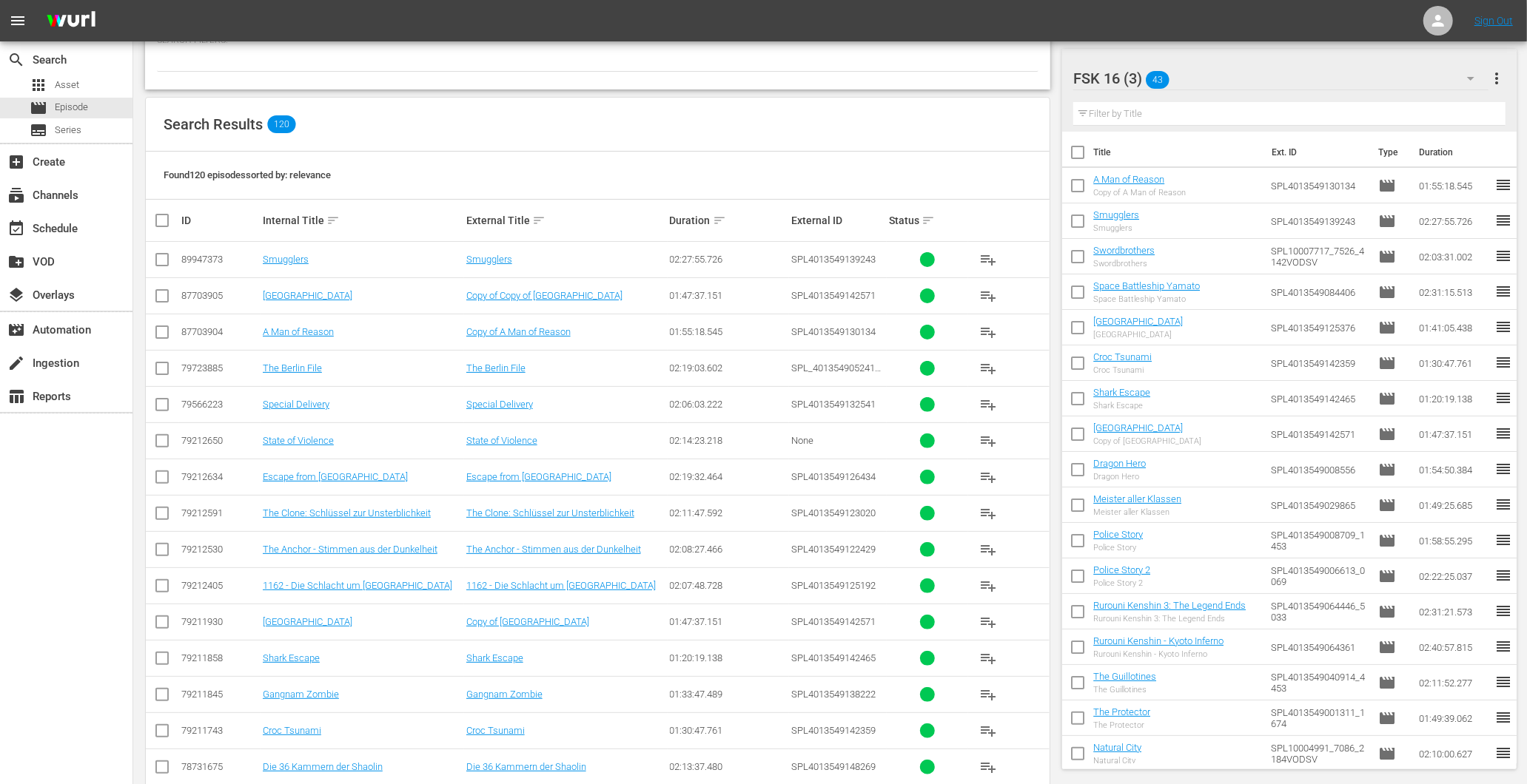
click at [982, 476] on span "playlist_add" at bounding box center [987, 477] width 18 height 18
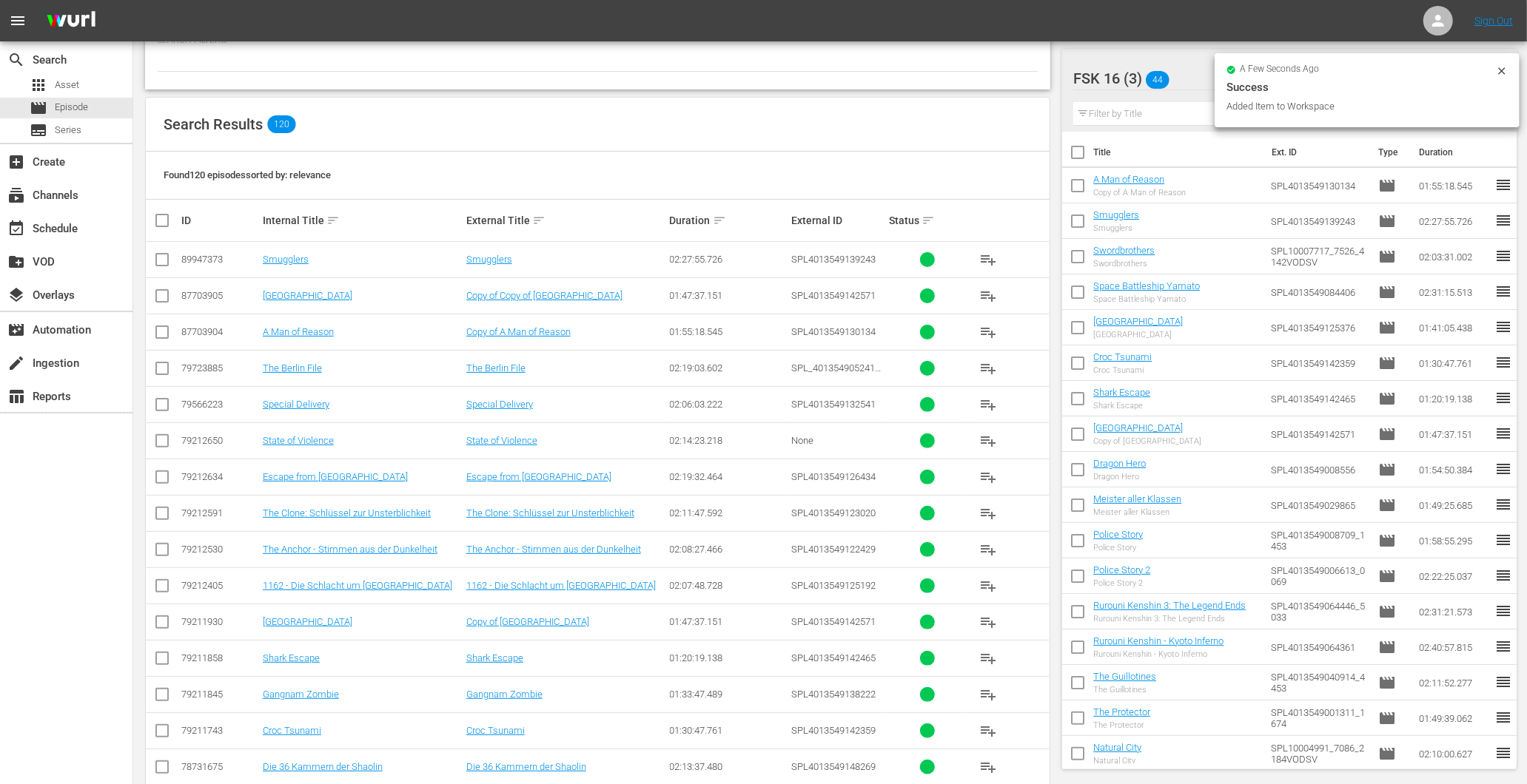
scroll to position [253, 0]
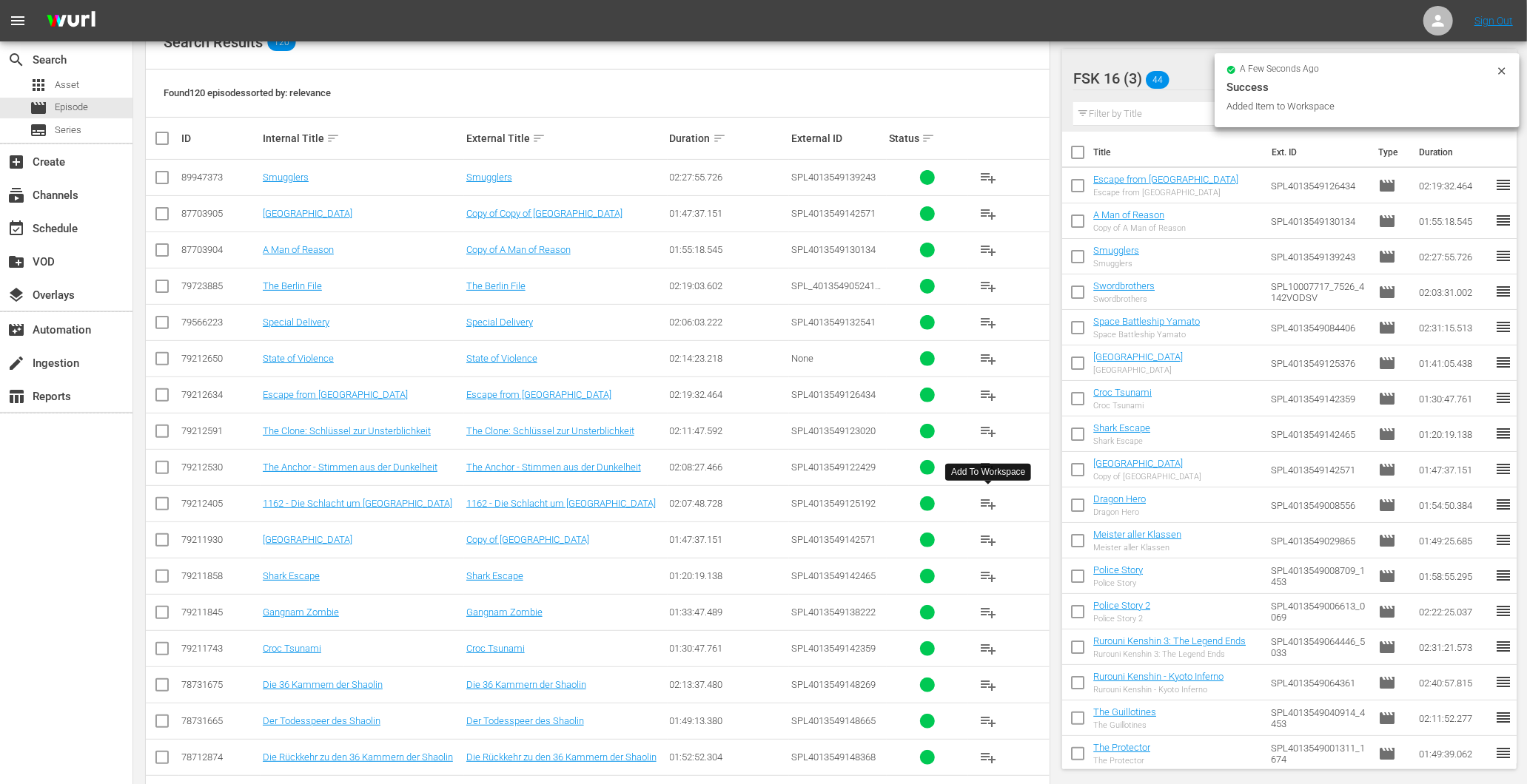
click at [994, 502] on span "playlist_add" at bounding box center [987, 503] width 18 height 18
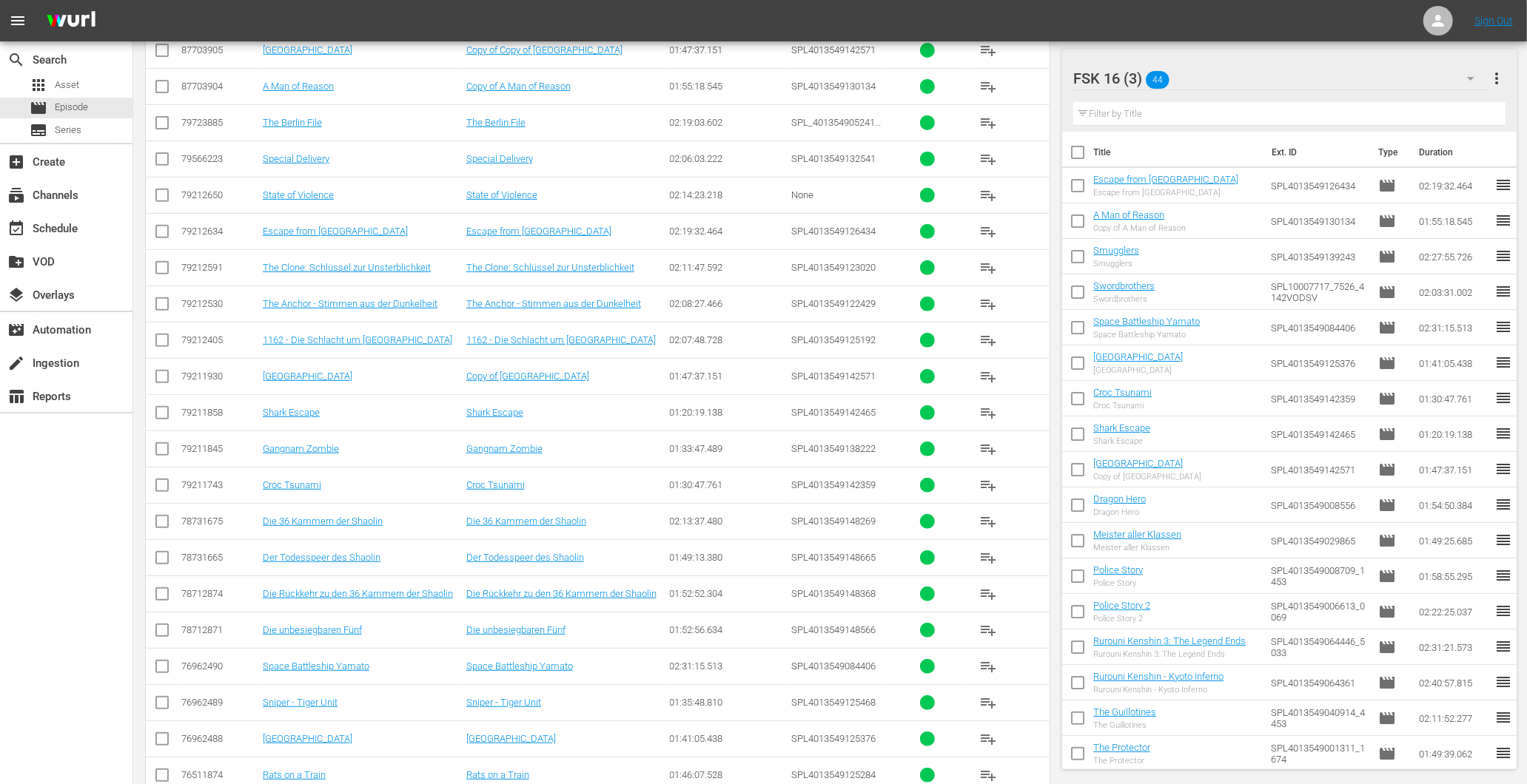
scroll to position [417, 0]
click at [987, 522] on span "playlist_add" at bounding box center [987, 520] width 18 height 18
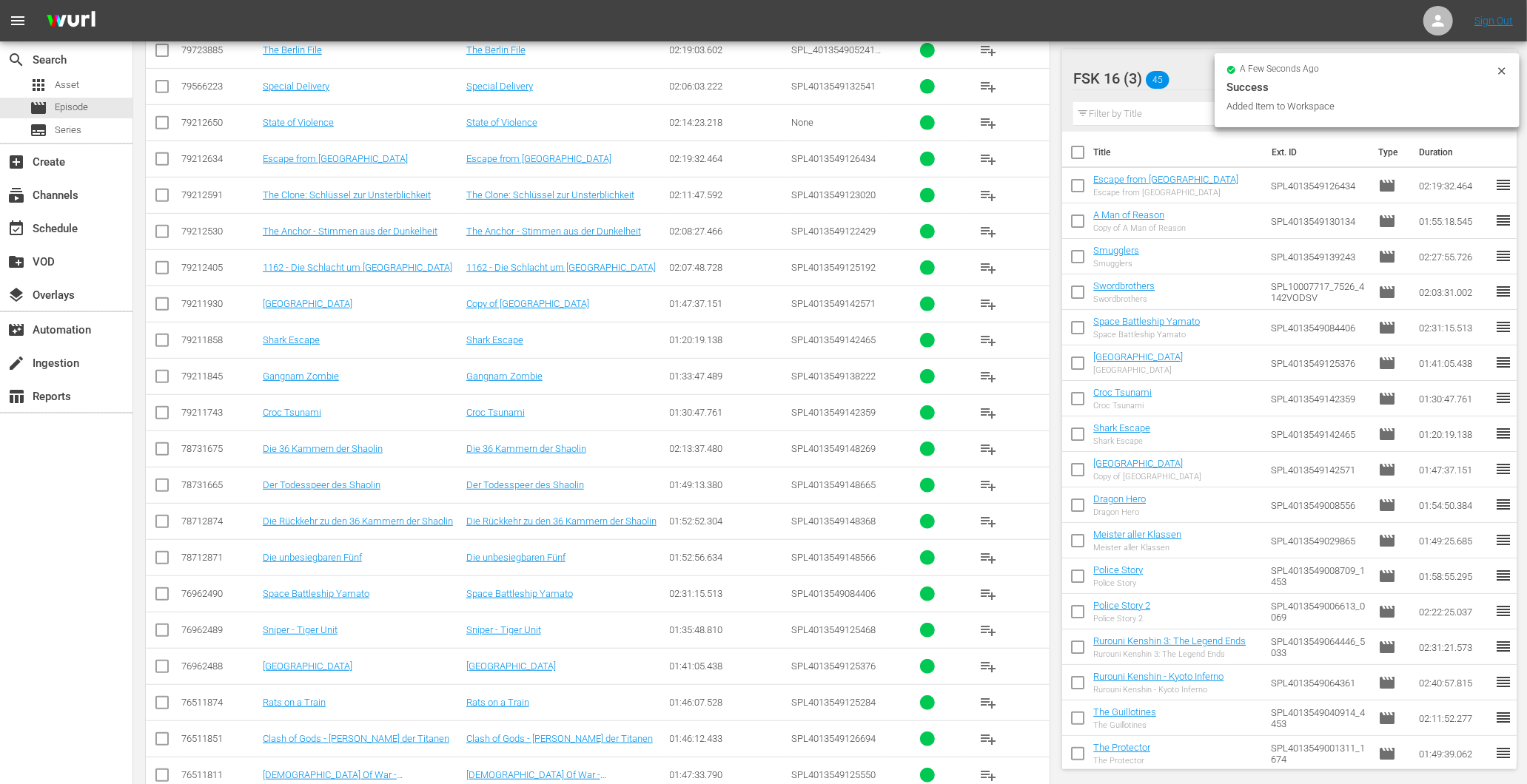
scroll to position [499, 0]
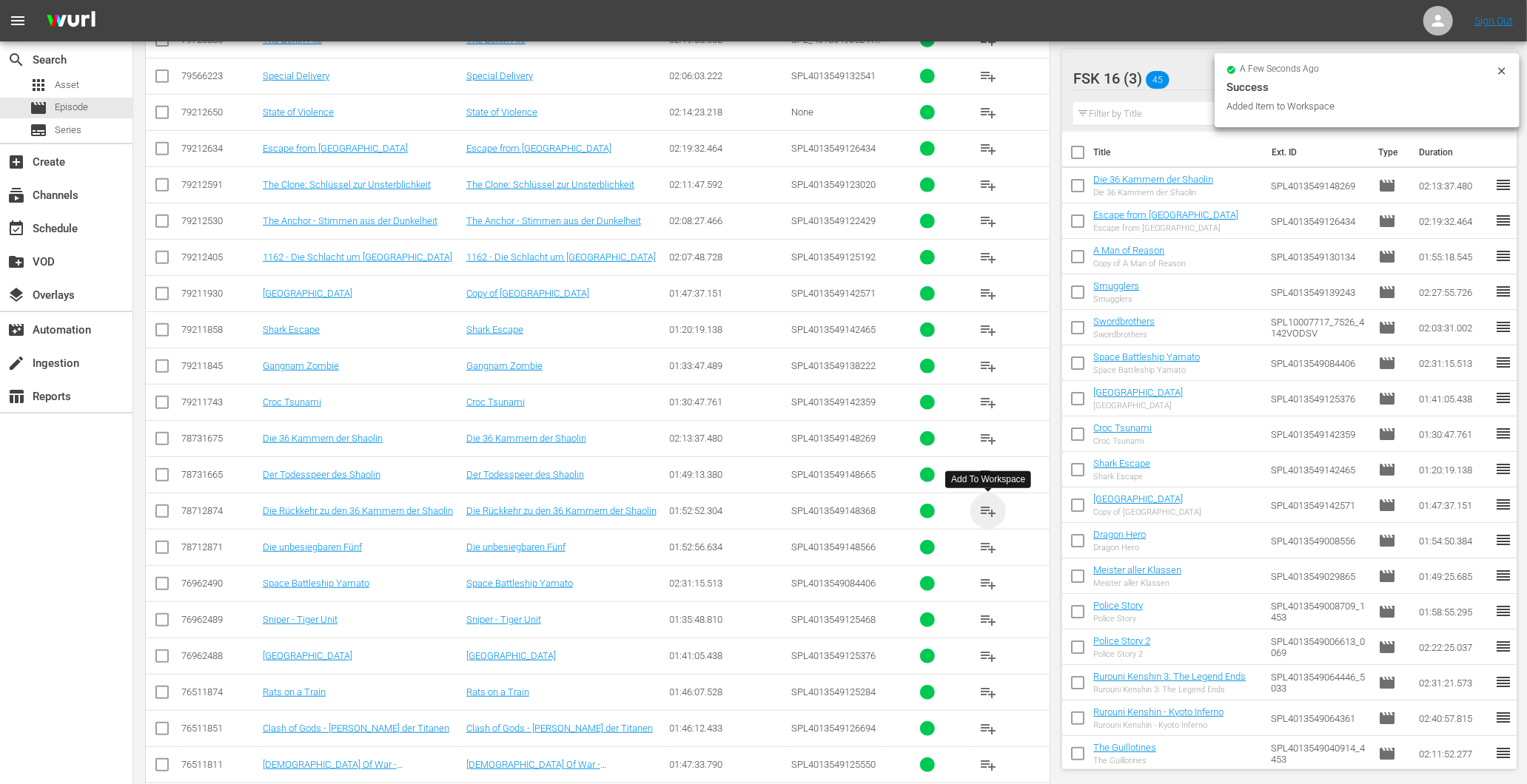
click at [990, 504] on span "playlist_add" at bounding box center [987, 511] width 18 height 18
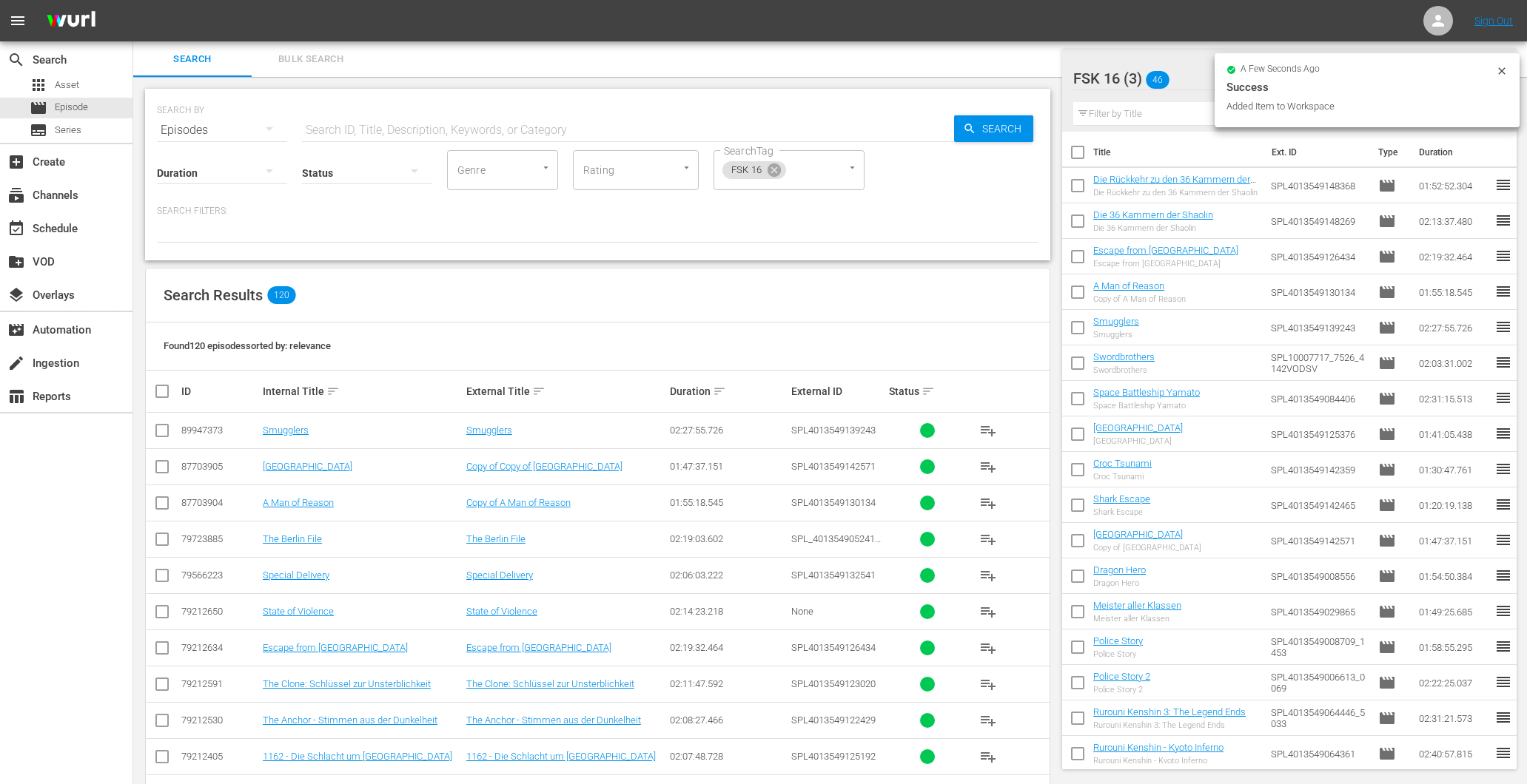
scroll to position [499, 0]
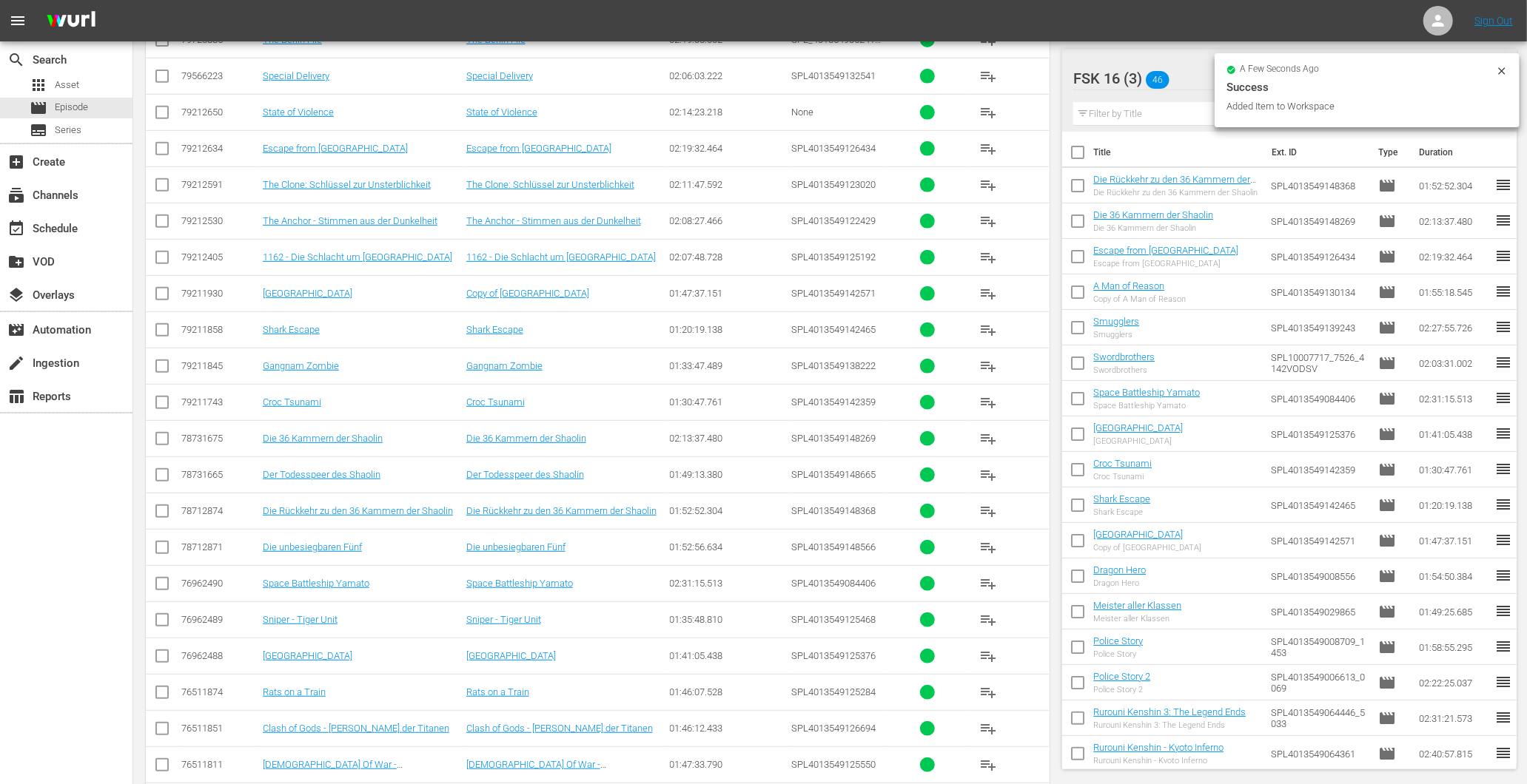
drag, startPoint x: 984, startPoint y: 544, endPoint x: 975, endPoint y: 535, distance: 12.7
click at [976, 537] on button "playlist_add" at bounding box center [987, 547] width 36 height 36
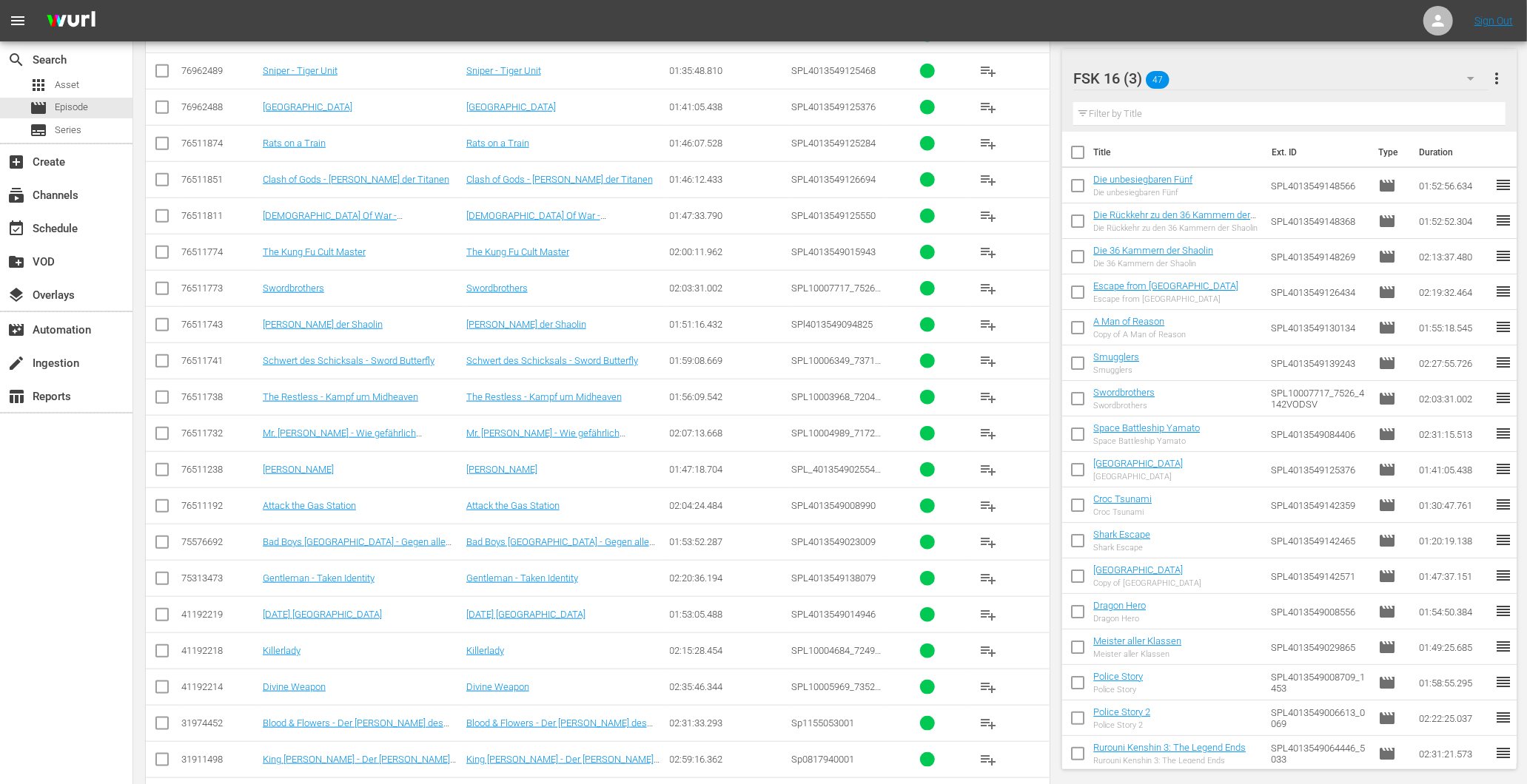
scroll to position [1075, 0]
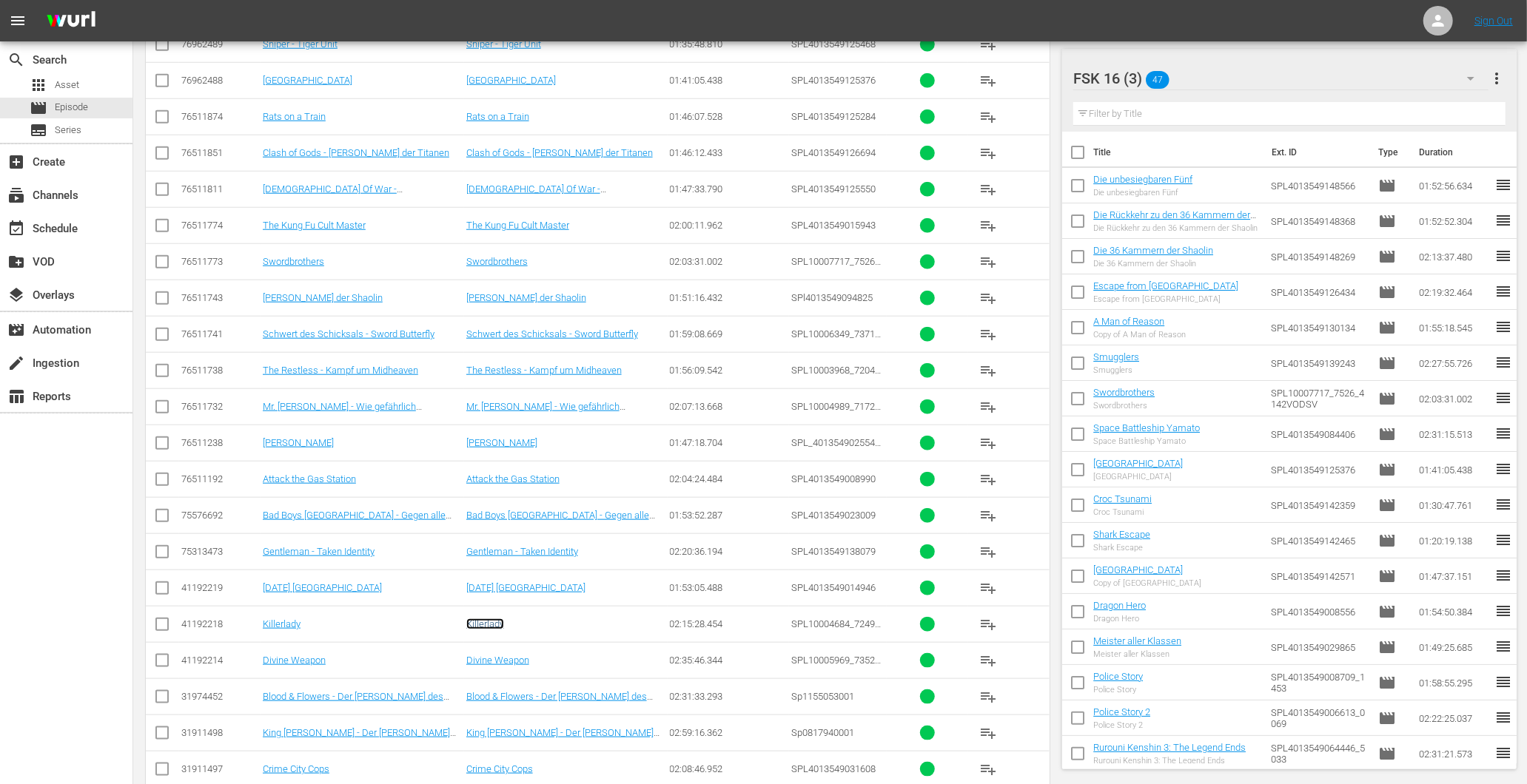
click at [482, 630] on link "Killerlady" at bounding box center [484, 624] width 38 height 11
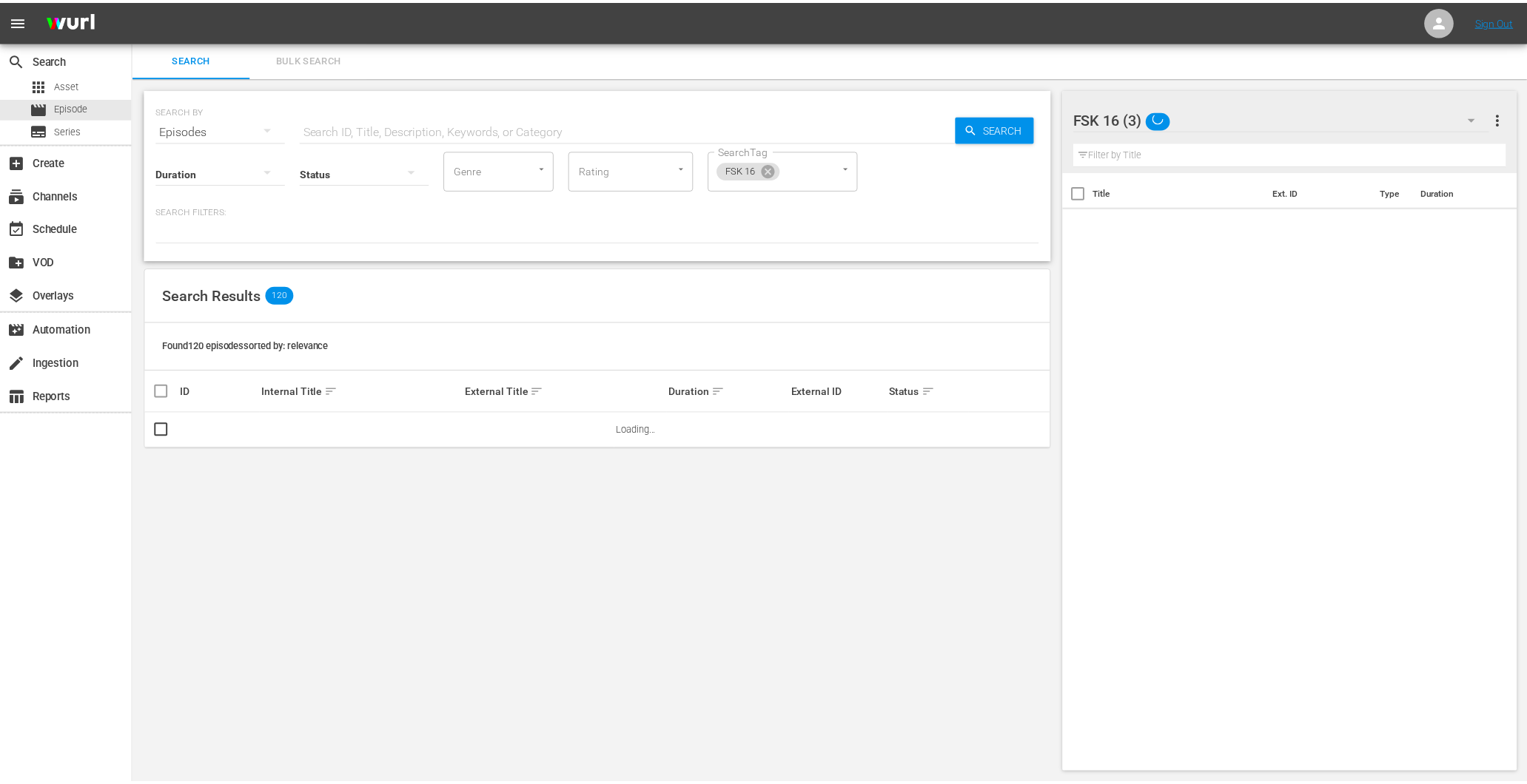
scroll to position [2, 0]
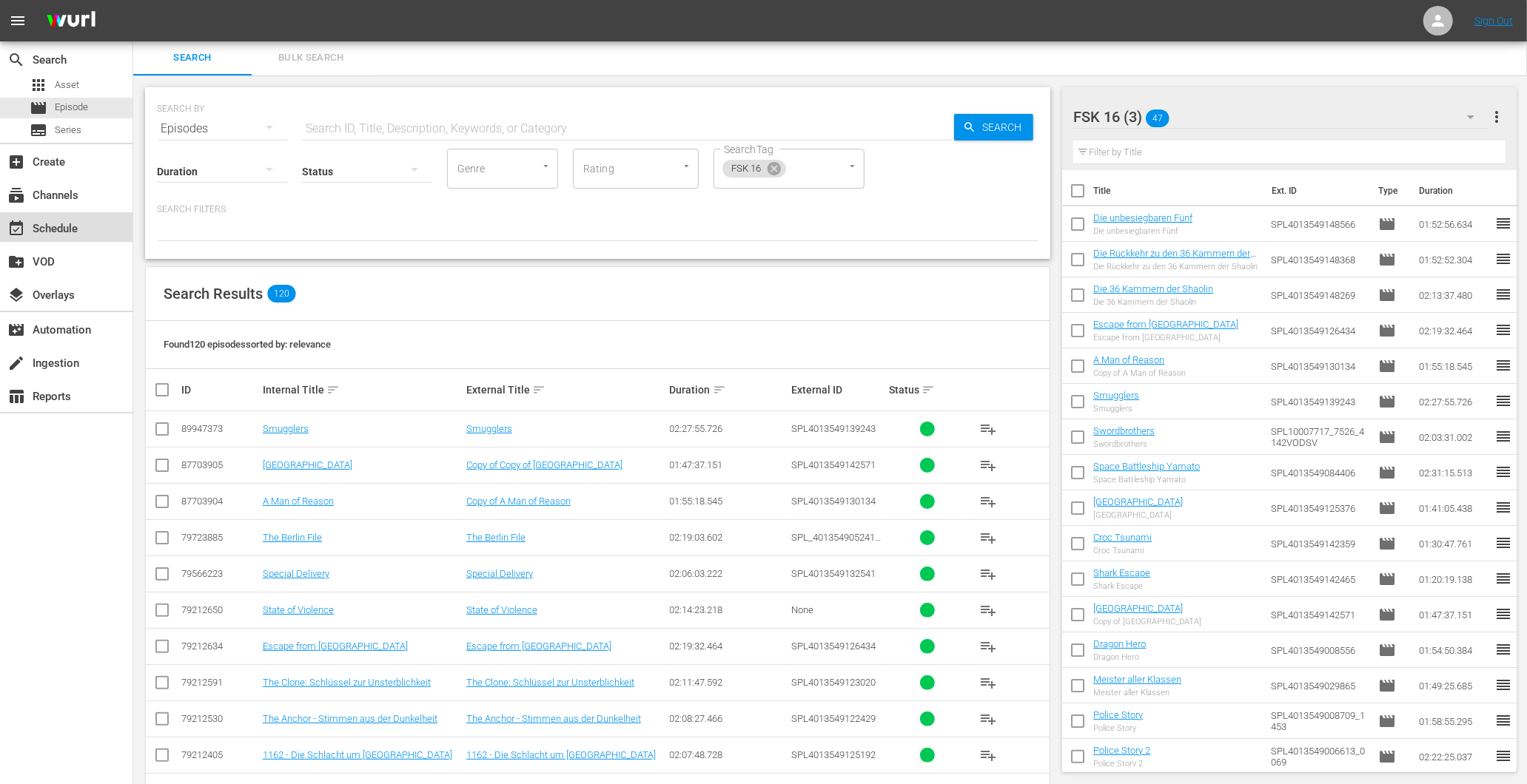
click at [62, 224] on div "event_available Schedule" at bounding box center [41, 226] width 83 height 13
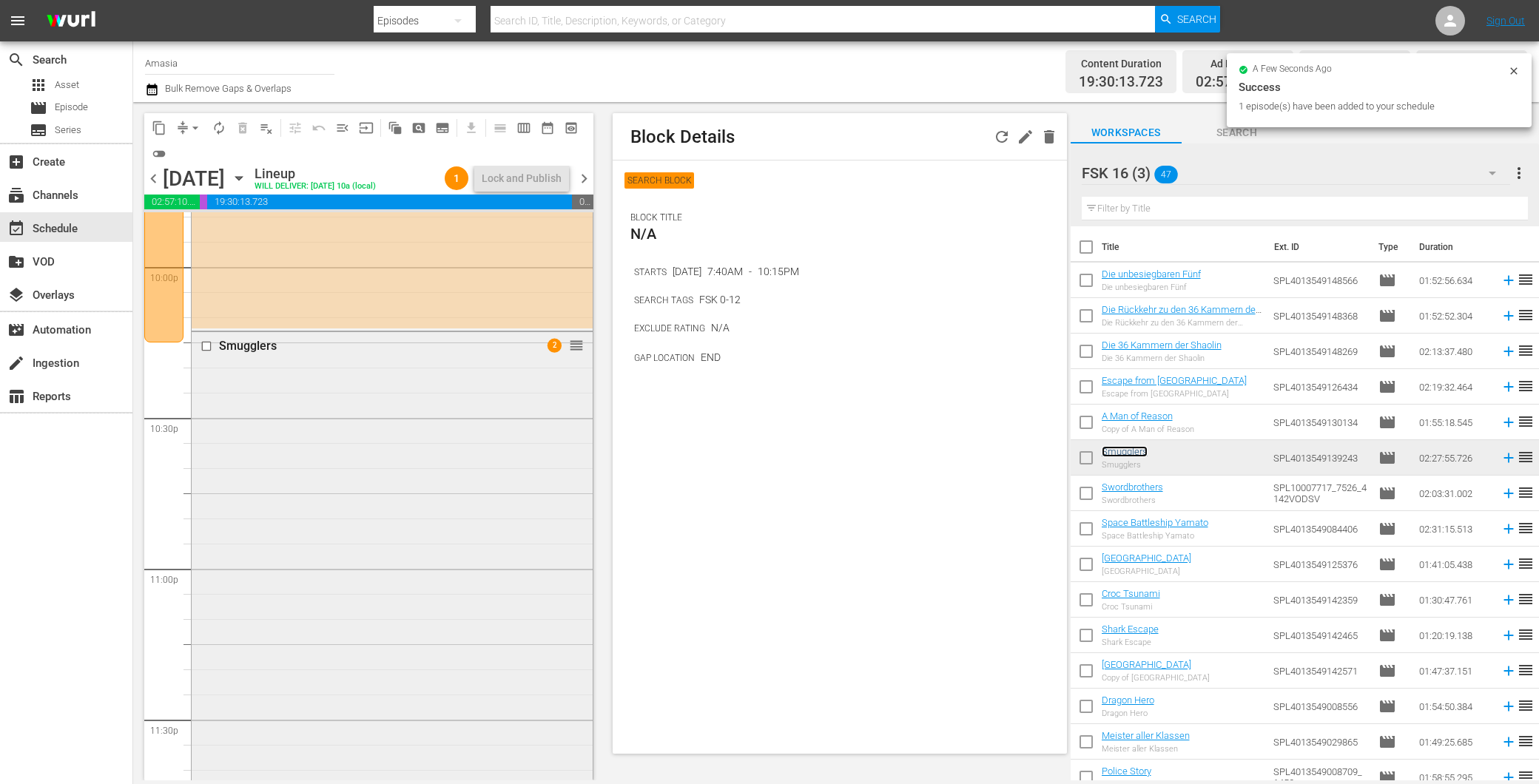
scroll to position [6879, 0]
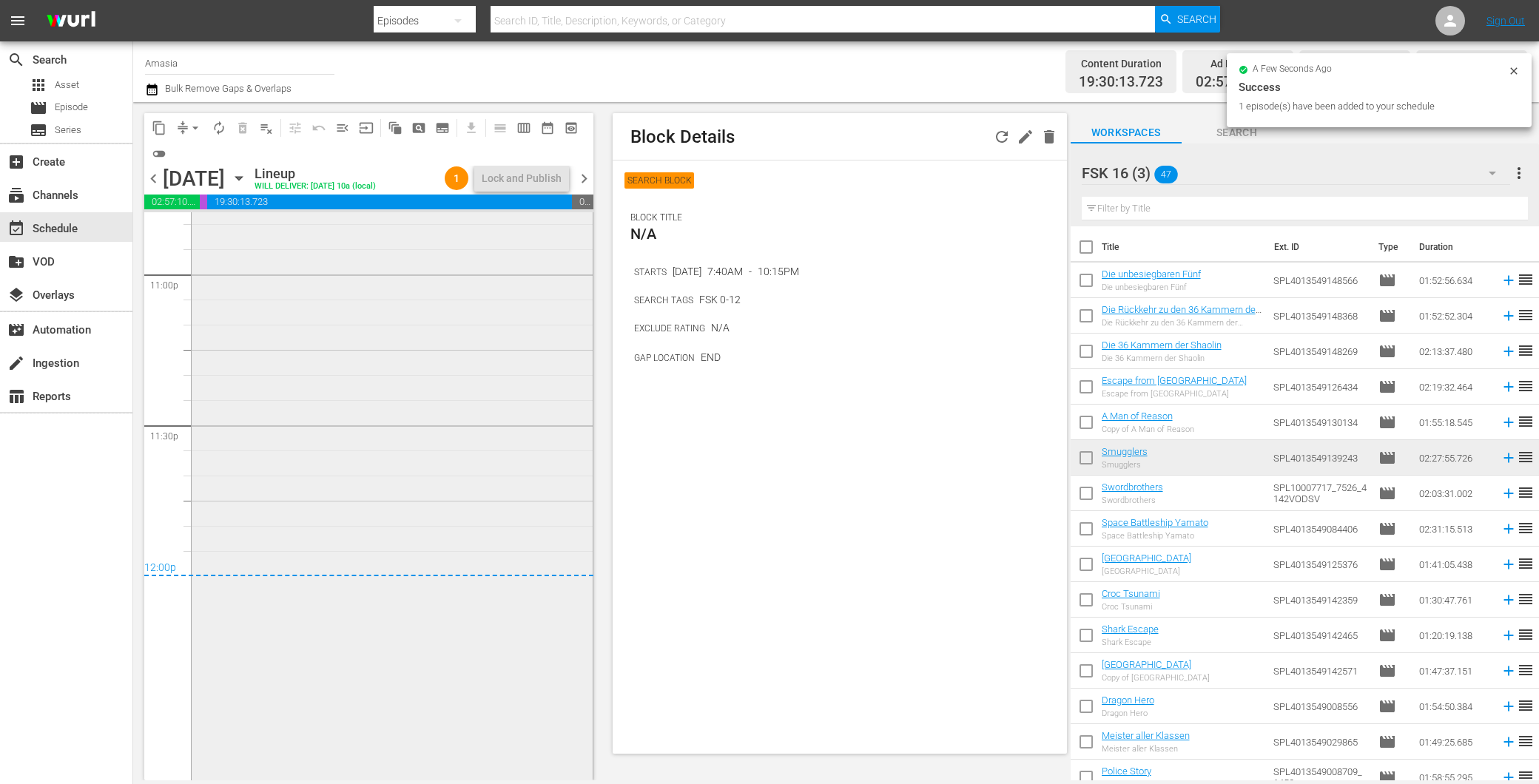
drag, startPoint x: 411, startPoint y: 524, endPoint x: 399, endPoint y: 518, distance: 13.4
click at [399, 518] on div "Smugglers 2 reorder" at bounding box center [392, 407] width 401 height 740
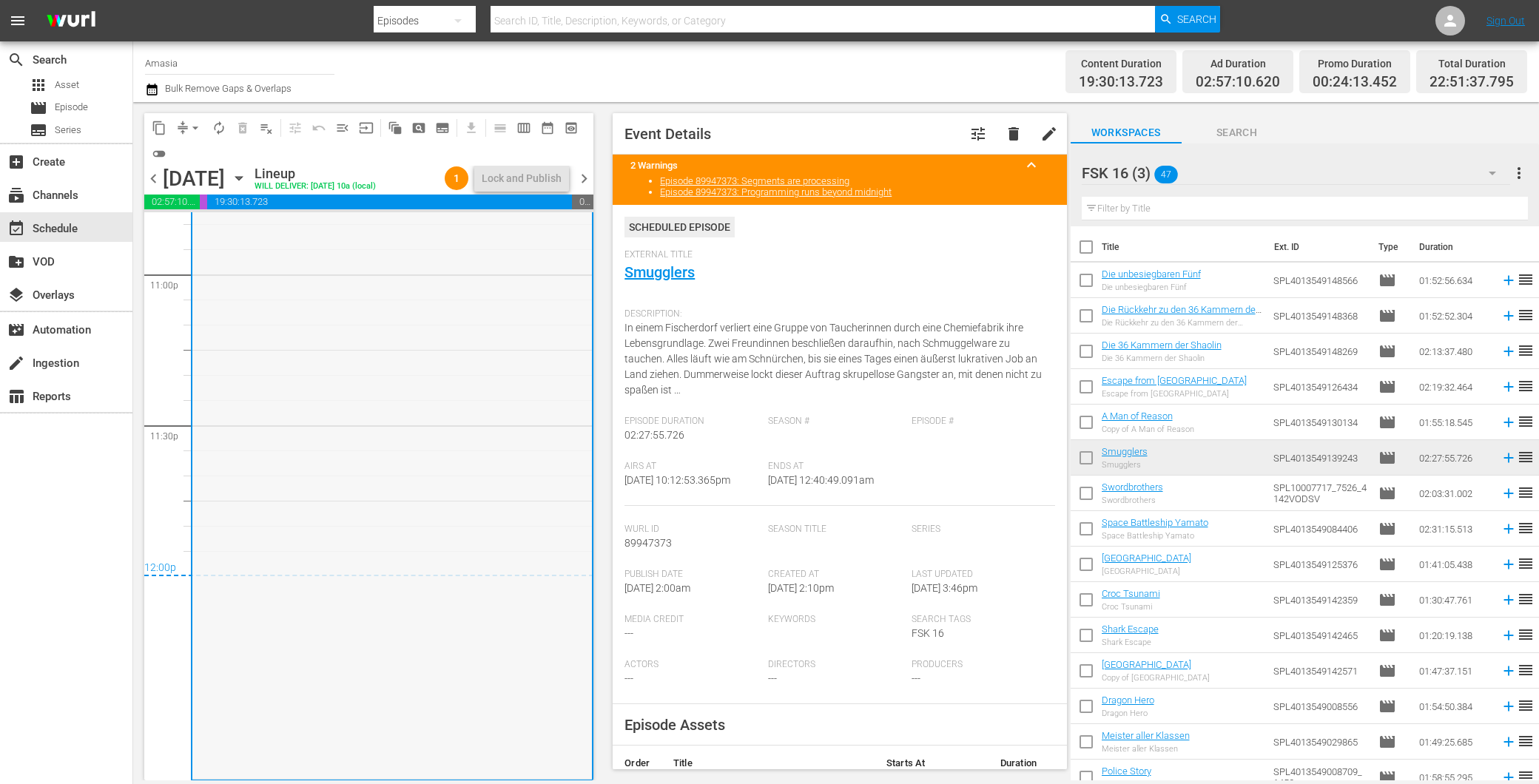
scroll to position [6467, 0]
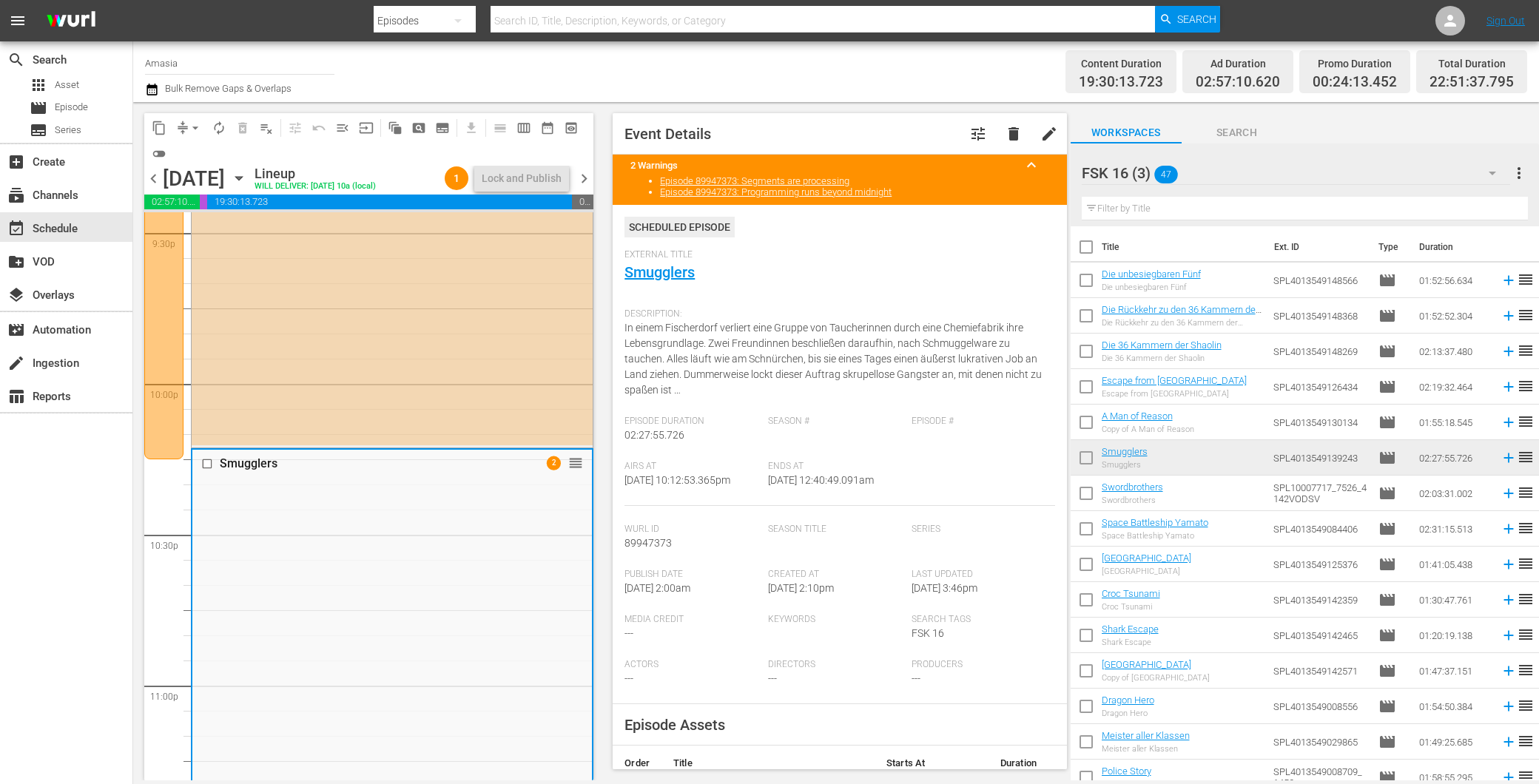
click at [337, 401] on div "Rob-B-Hood AUTO-SCHEDULED reorder" at bounding box center [392, 91] width 401 height 706
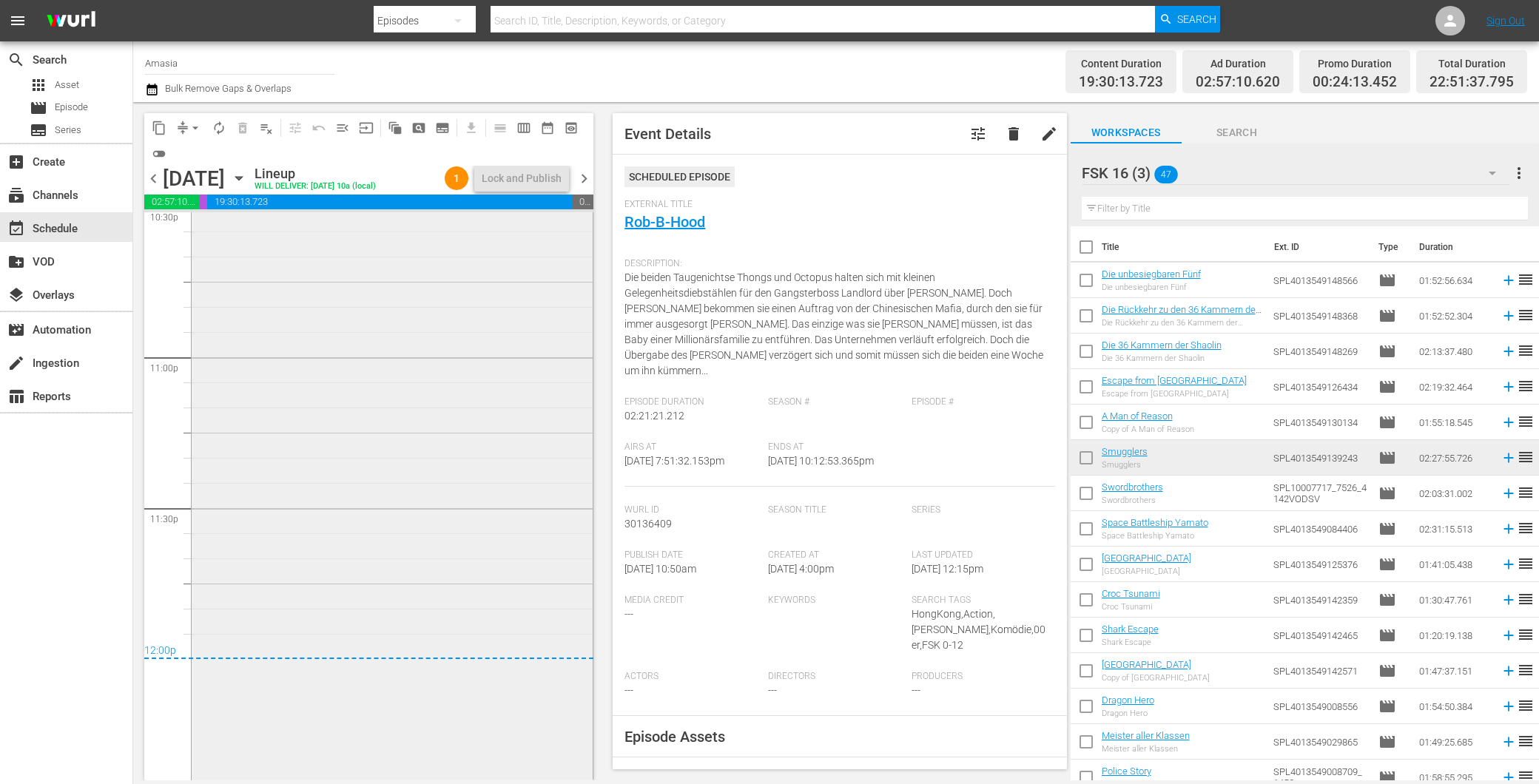
click at [382, 412] on div "Smugglers 2 reorder" at bounding box center [392, 490] width 401 height 740
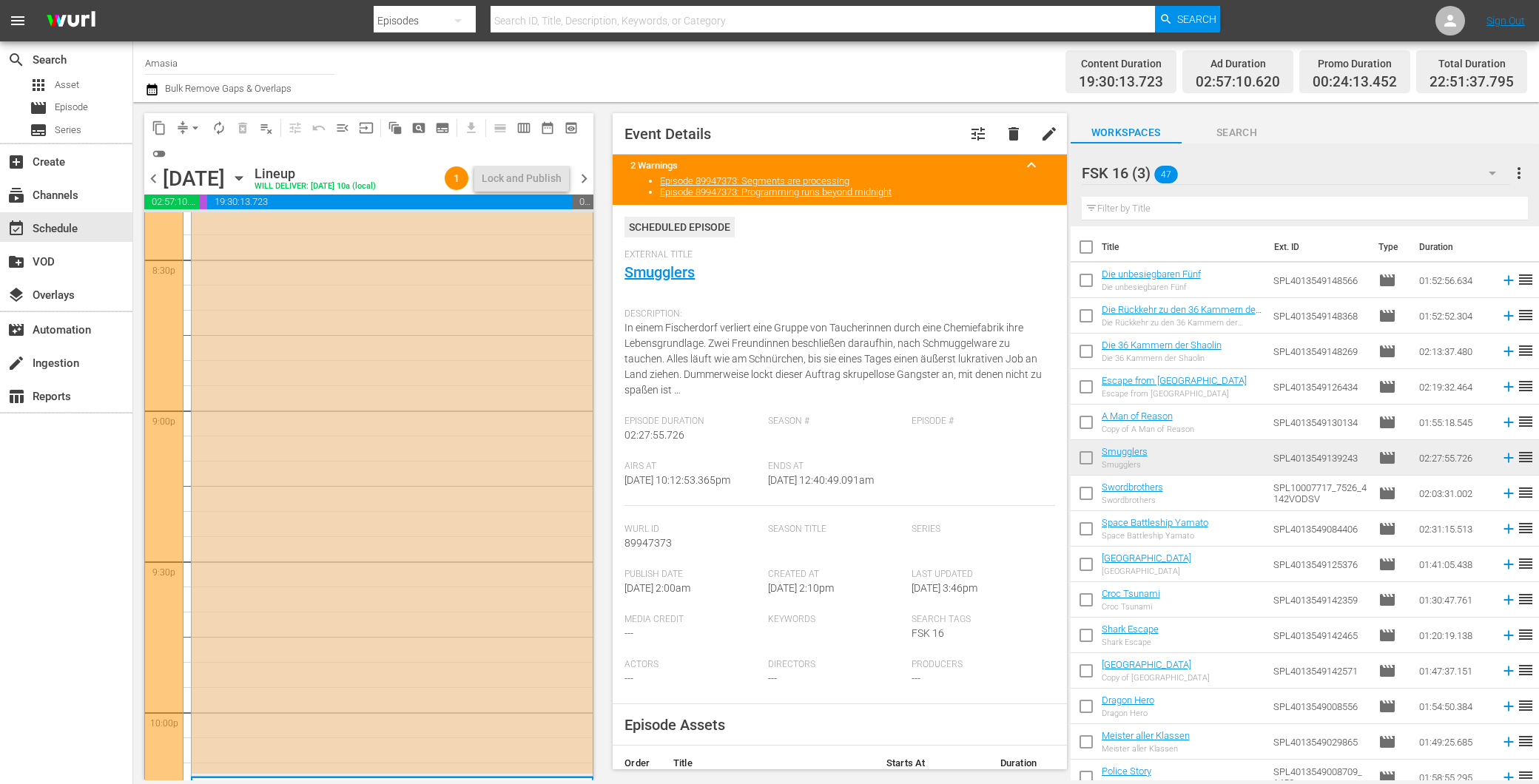
click at [381, 402] on div "Rob-B-Hood AUTO-SCHEDULED reorder" at bounding box center [392, 420] width 401 height 706
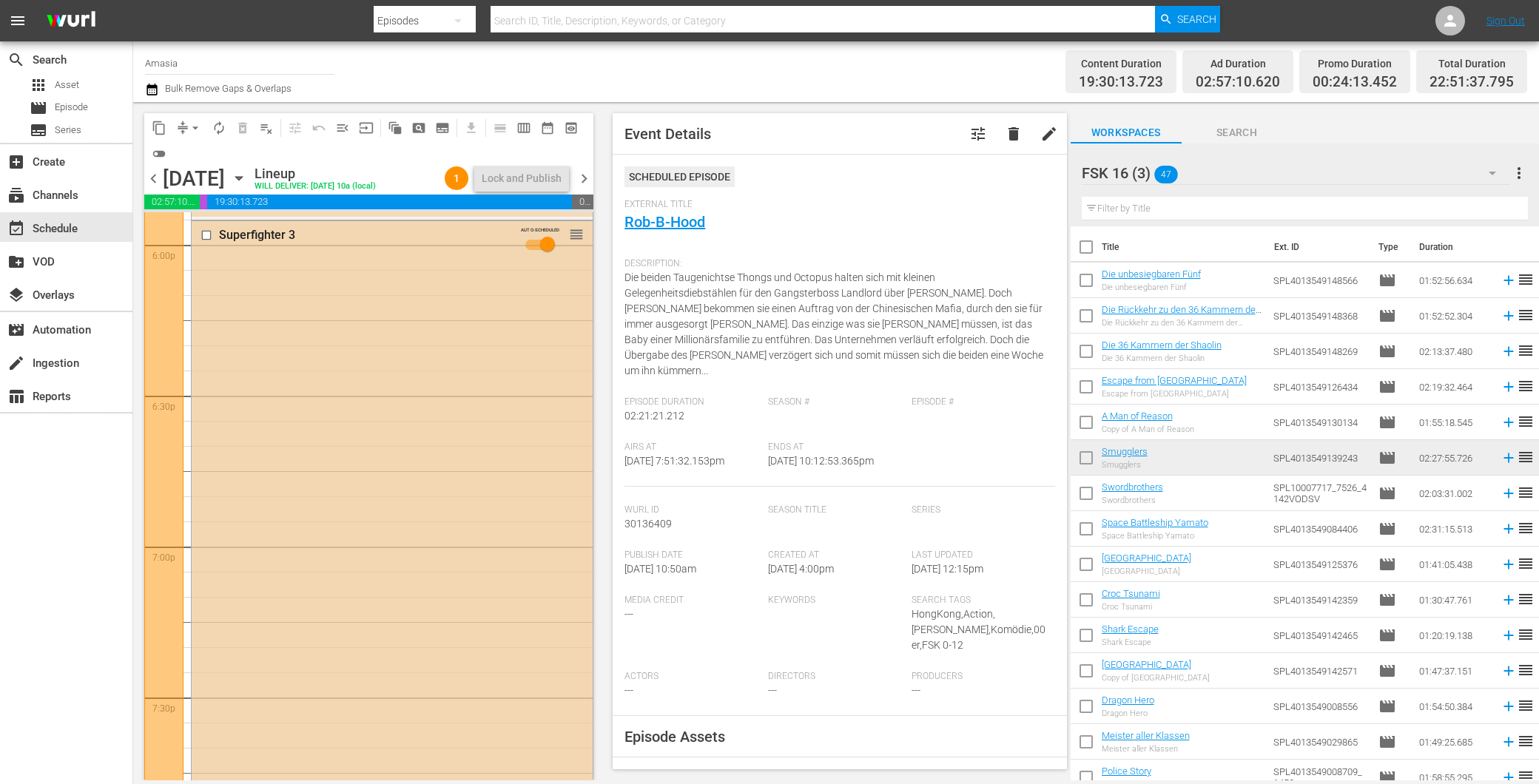
click at [386, 403] on div "Superfighter 3 AUTO-SCHEDULED reorder" at bounding box center [392, 511] width 401 height 580
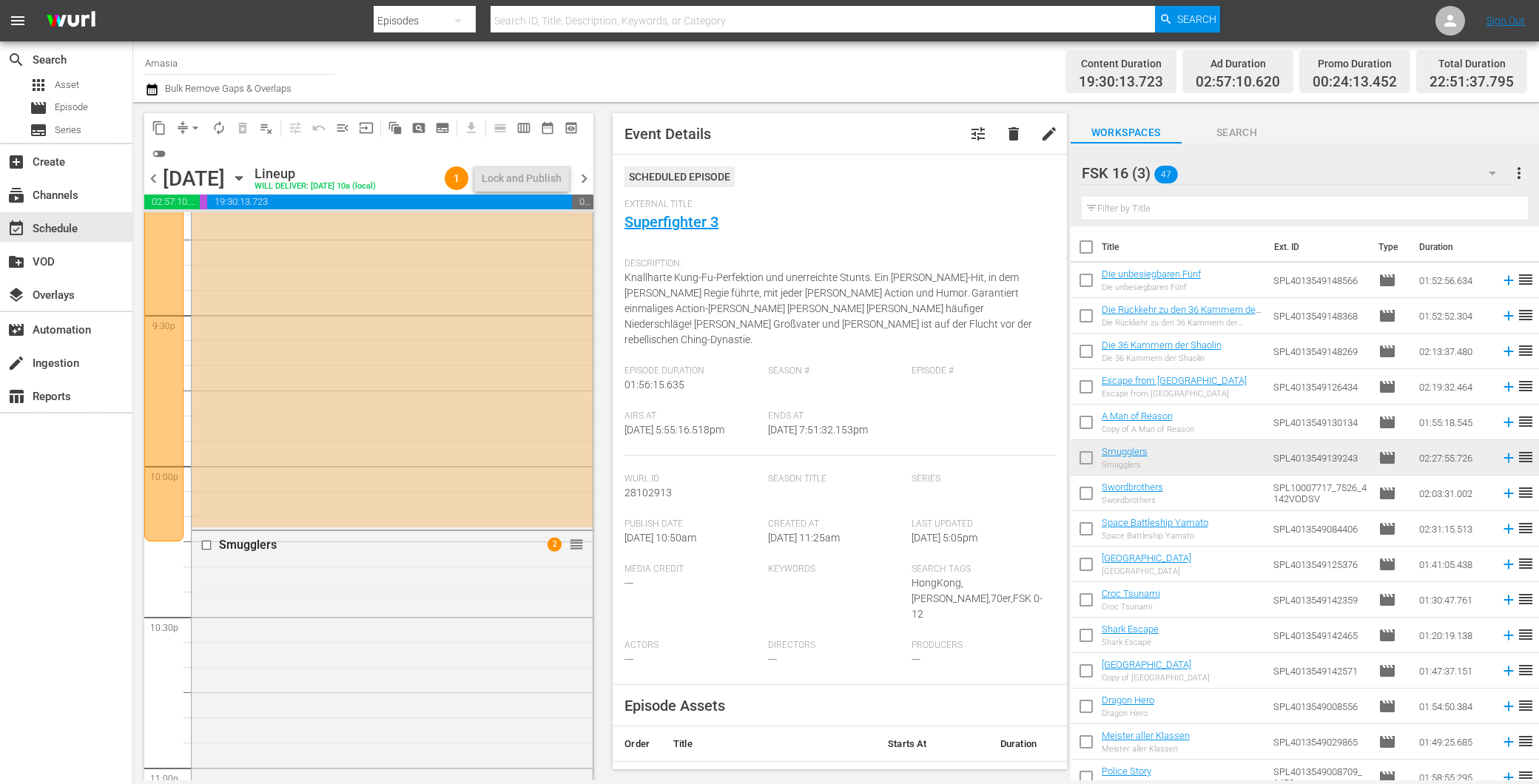
click at [382, 387] on div "Rob-B-Hood AUTO-SCHEDULED reorder" at bounding box center [392, 174] width 401 height 706
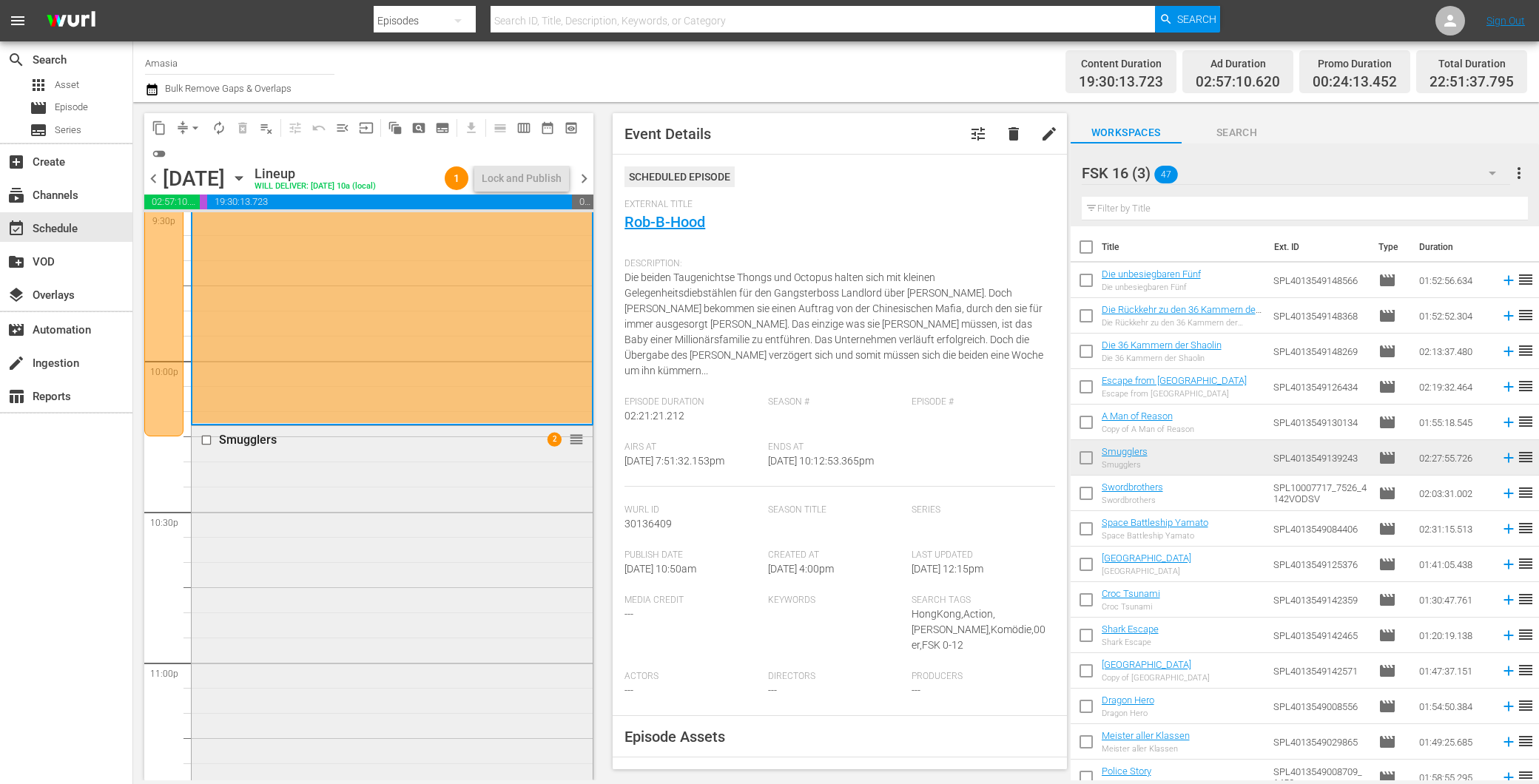
scroll to position [6879, 0]
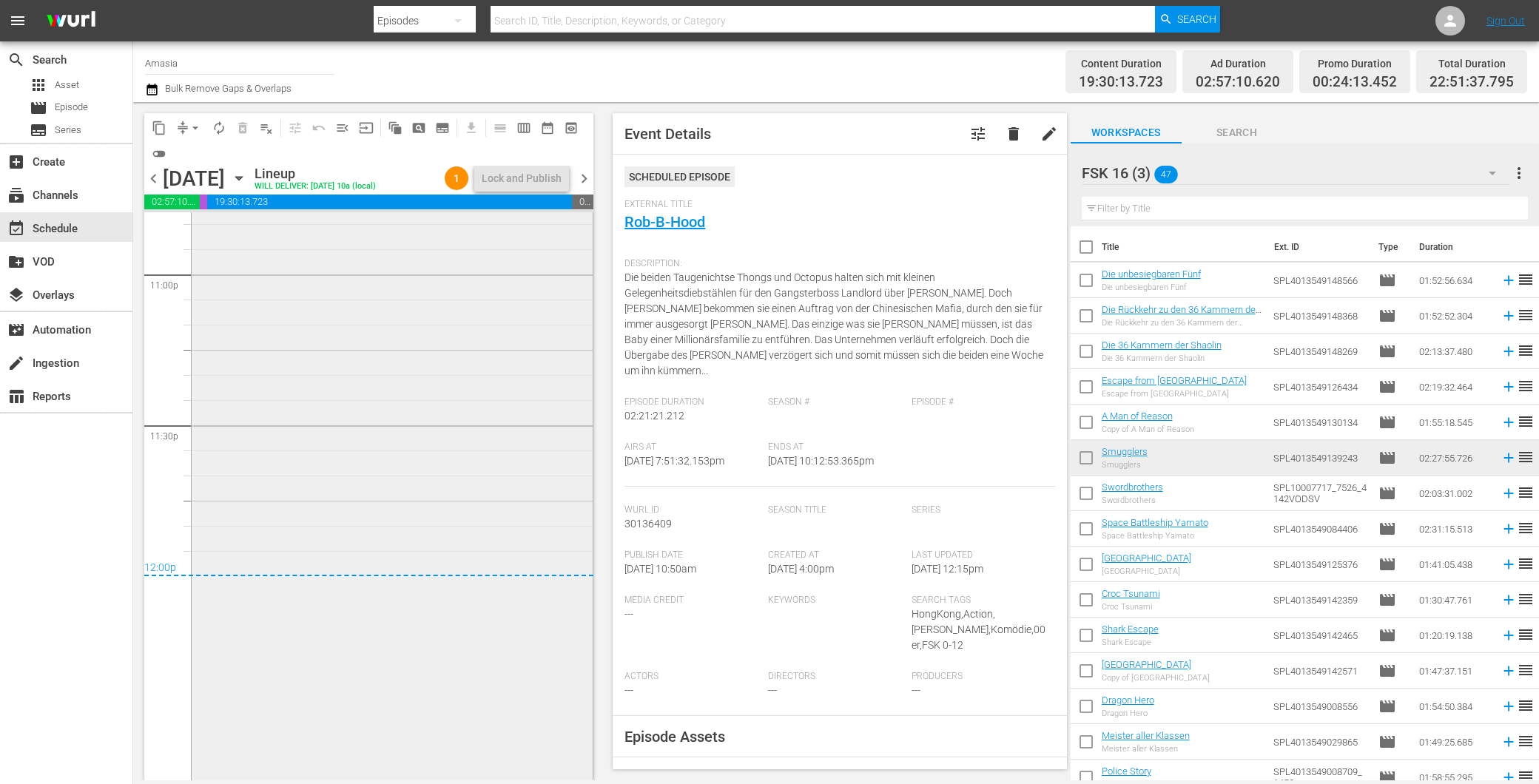
drag, startPoint x: 418, startPoint y: 462, endPoint x: 418, endPoint y: 452, distance: 10.0
click at [418, 452] on div "Smugglers 2 reorder" at bounding box center [392, 407] width 401 height 740
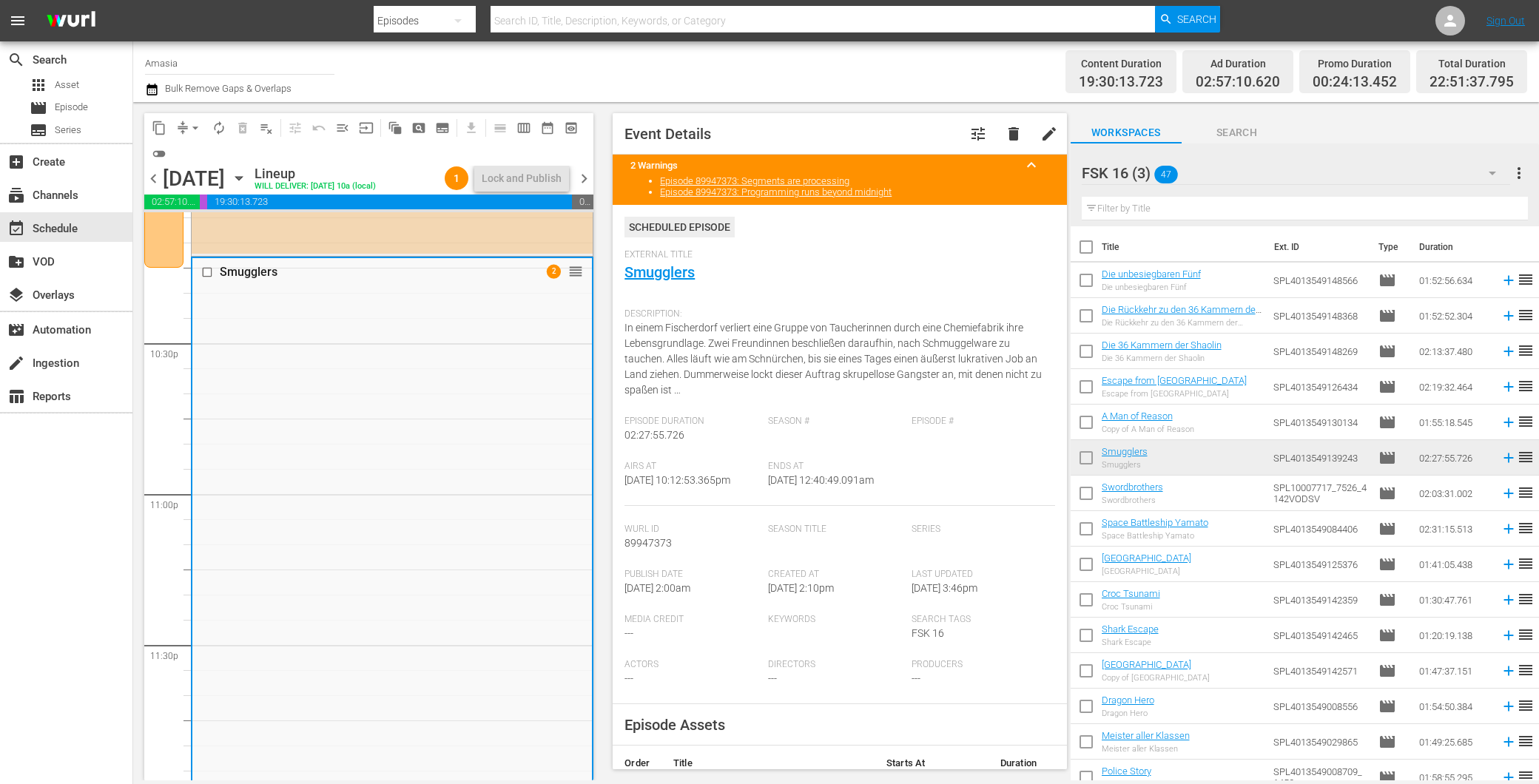
scroll to position [6386, 0]
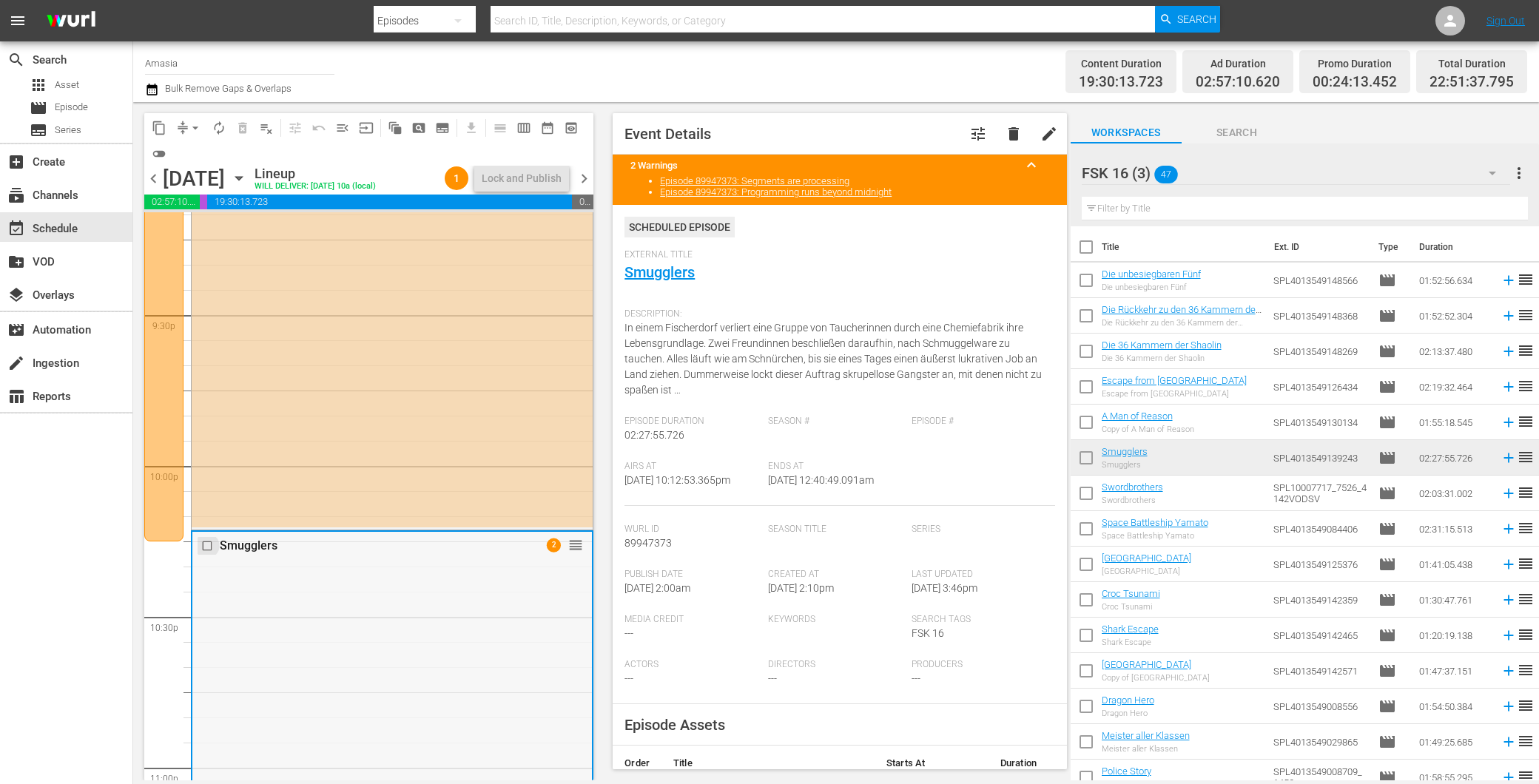
click at [209, 541] on input "checkbox" at bounding box center [209, 546] width 16 height 13
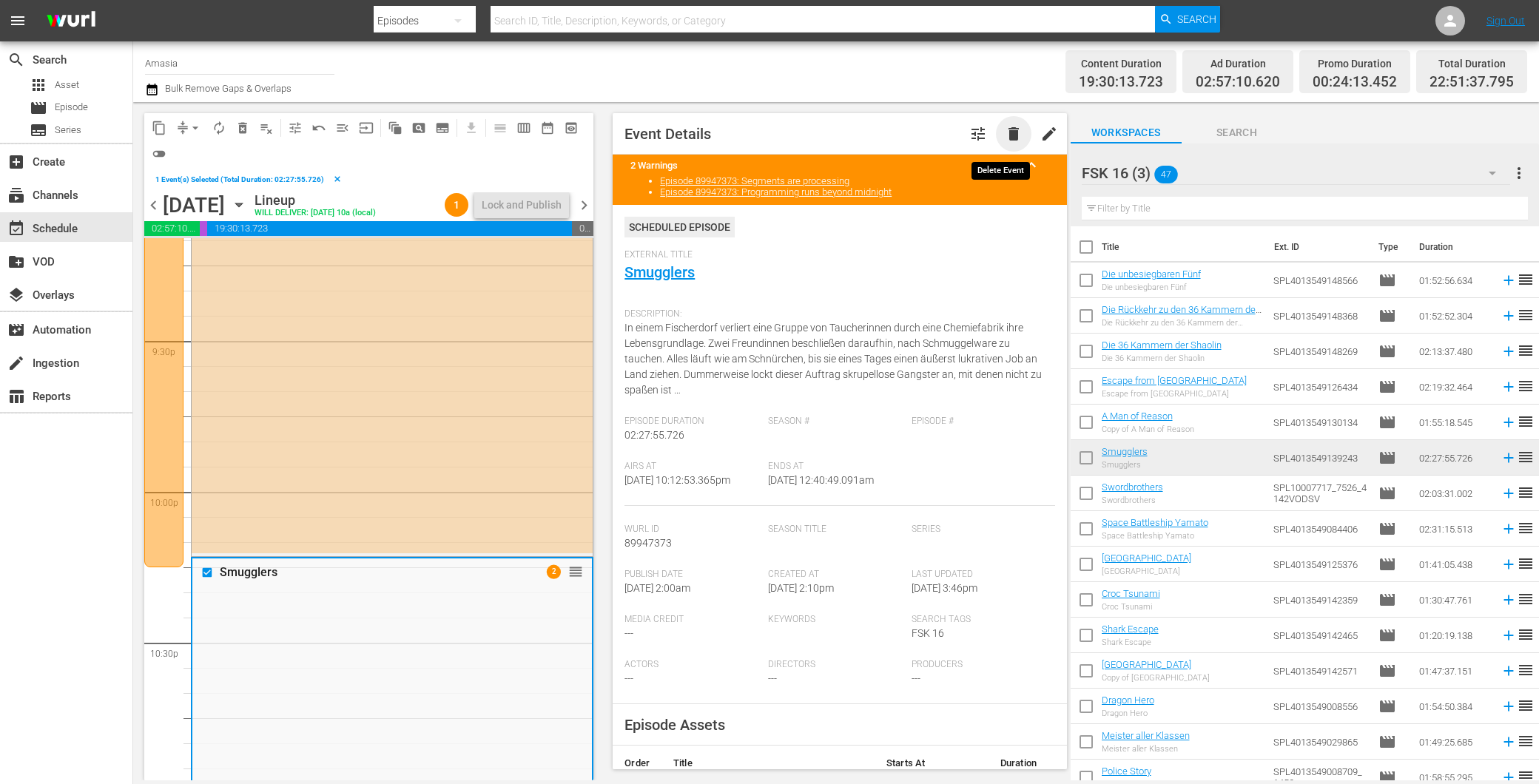
click at [1005, 129] on span "delete" at bounding box center [1013, 134] width 18 height 18
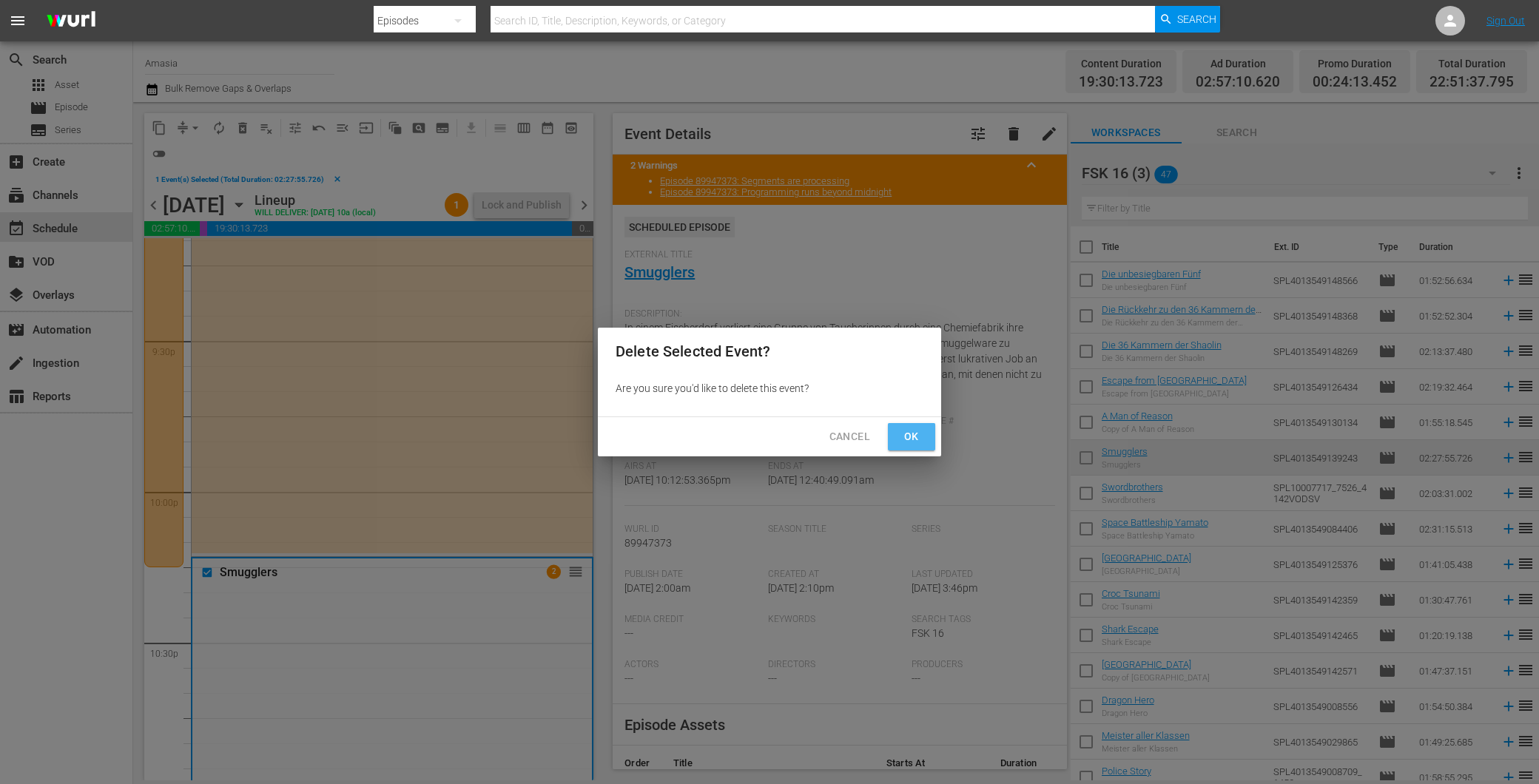
click at [896, 438] on button "Ok" at bounding box center [911, 437] width 48 height 28
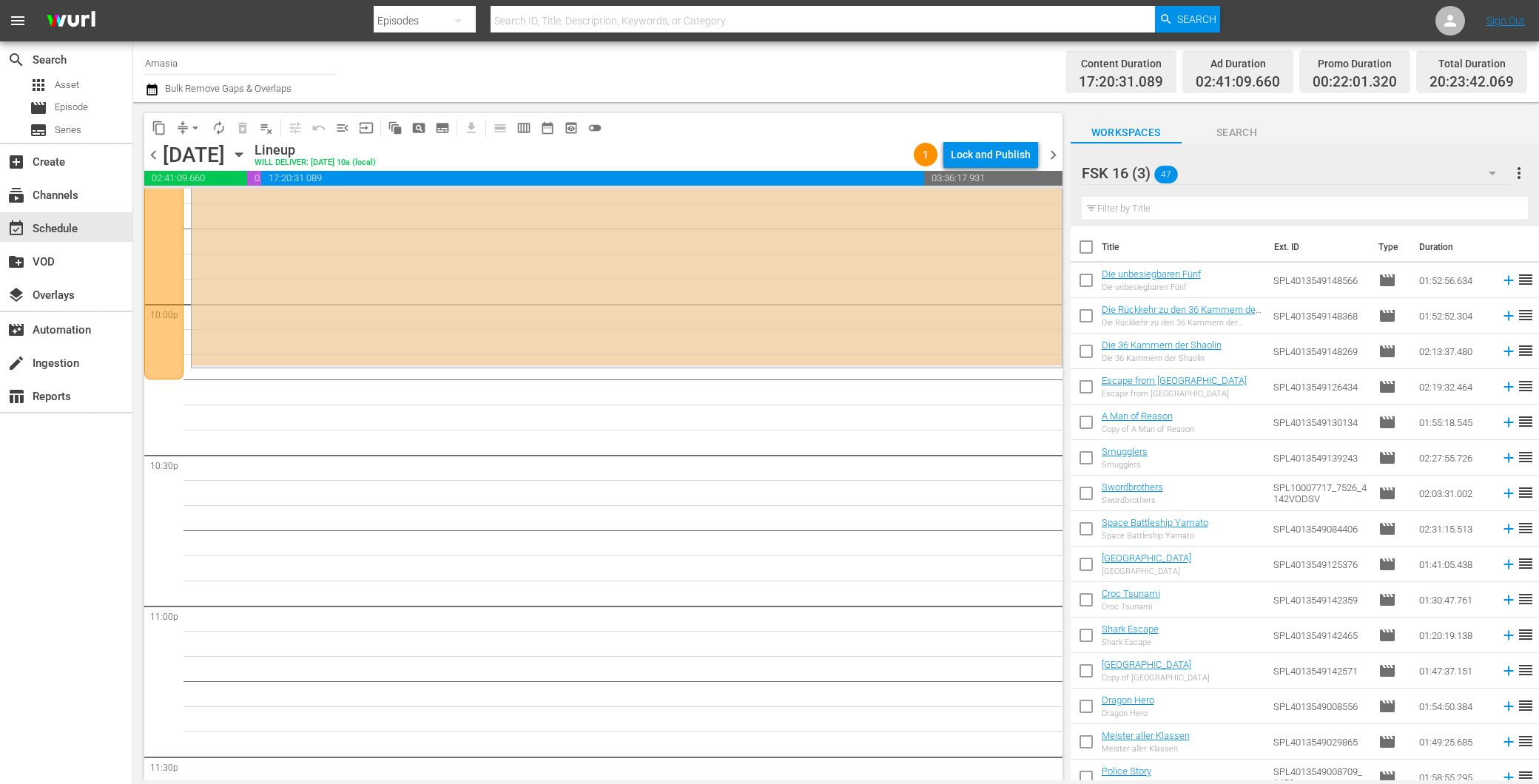
scroll to position [6404, 0]
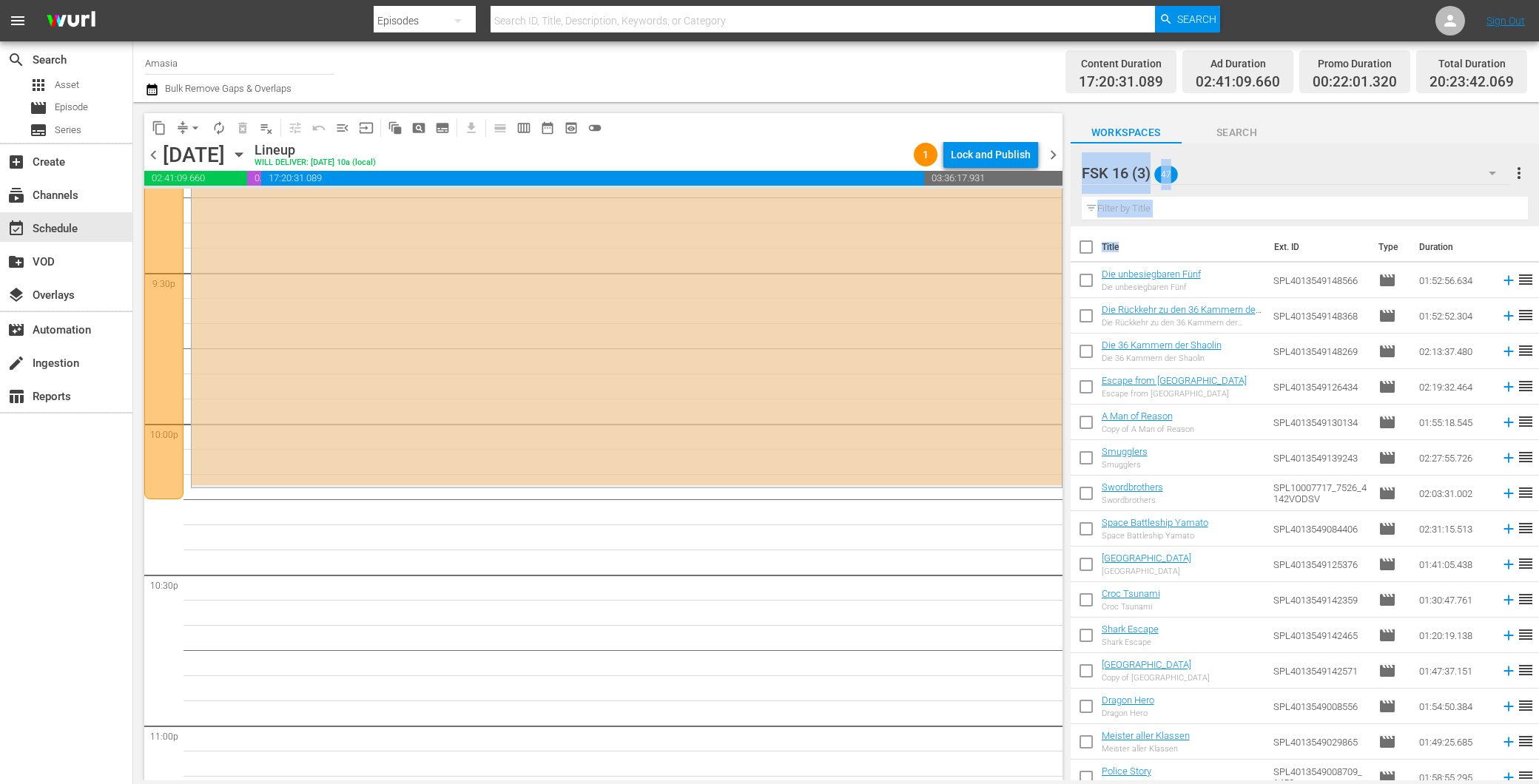
drag, startPoint x: 1182, startPoint y: 260, endPoint x: 818, endPoint y: 462, distance: 416.3
click at [818, 462] on div "content_copy compress arrow_drop_down autorenew_outlined delete_forever_outline…" at bounding box center [835, 441] width 1405 height 678
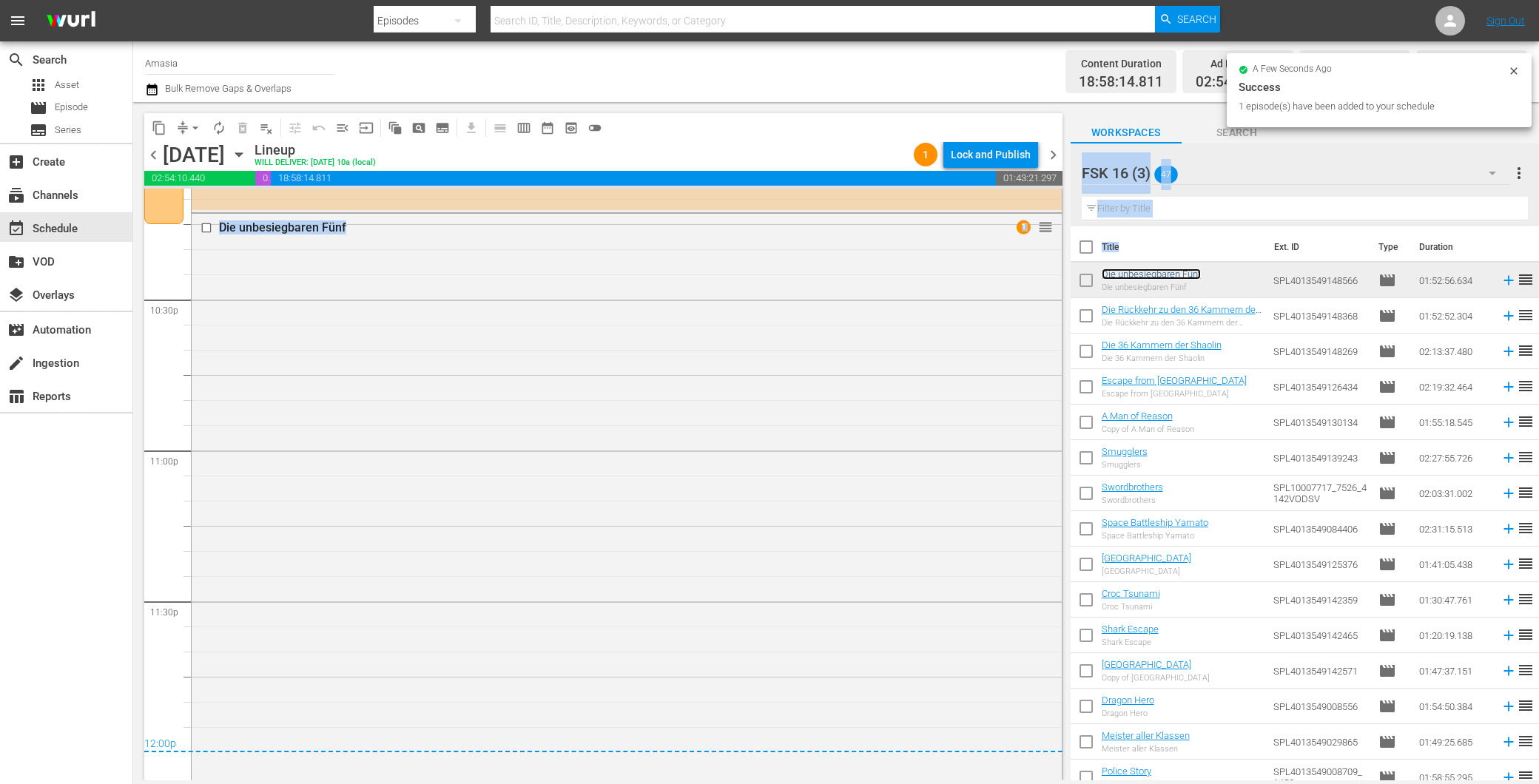
scroll to position [6680, 0]
click at [848, 474] on div "Die unbesiegbaren Fünf 1 reorder" at bounding box center [626, 494] width 870 height 564
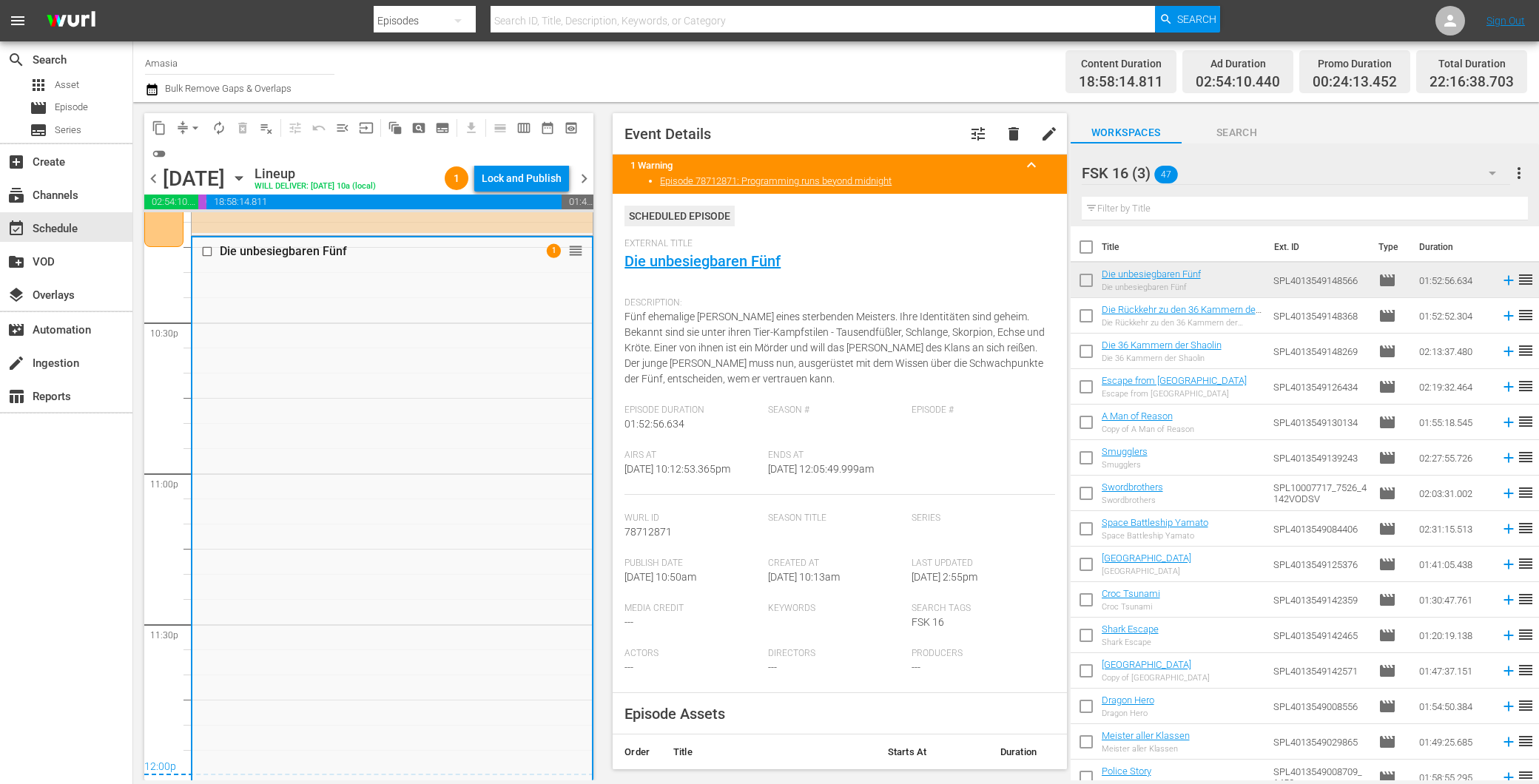
click at [587, 176] on span "chevron_right" at bounding box center [584, 179] width 18 height 18
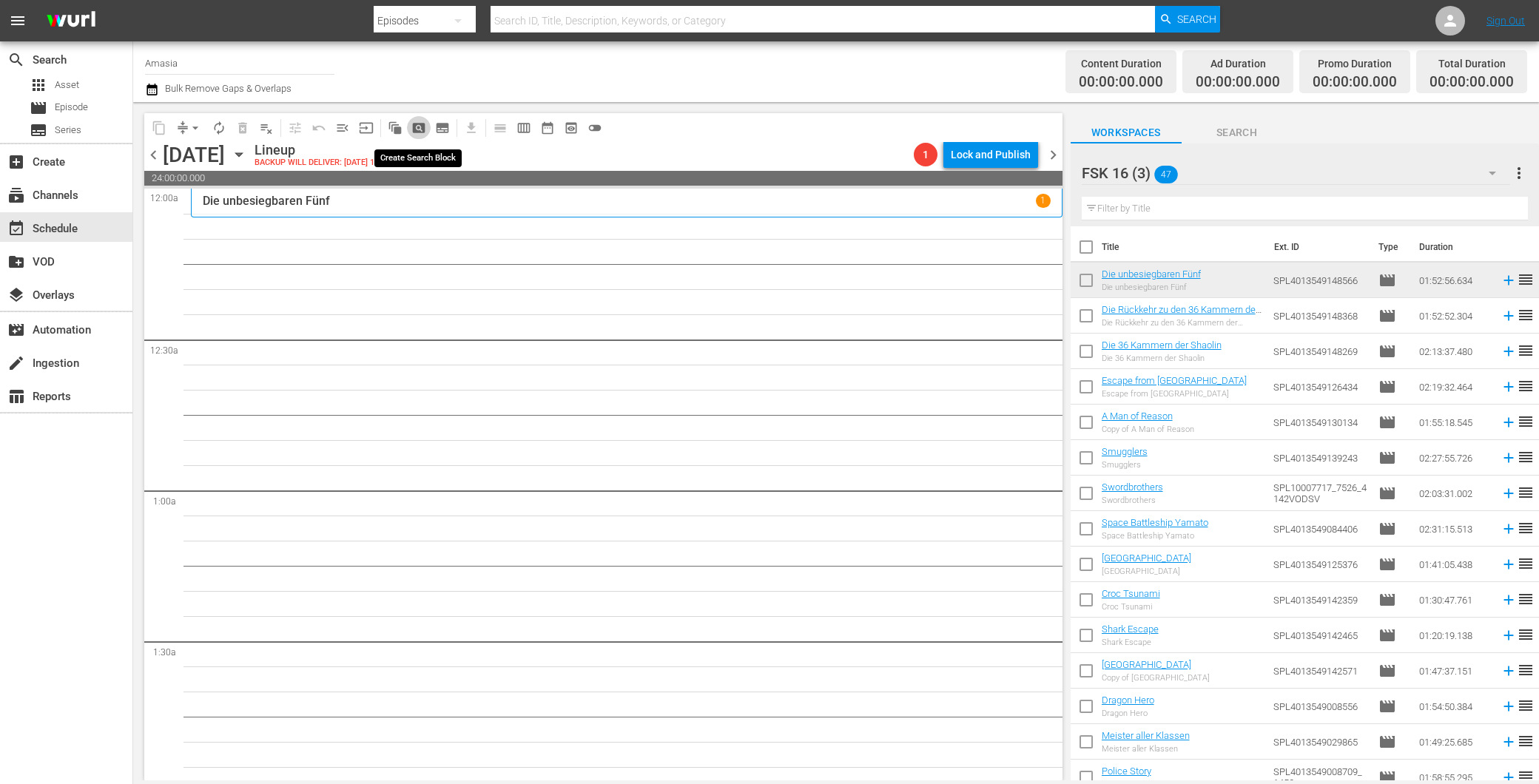
click at [418, 128] on span "pageview_outlined" at bounding box center [419, 128] width 15 height 15
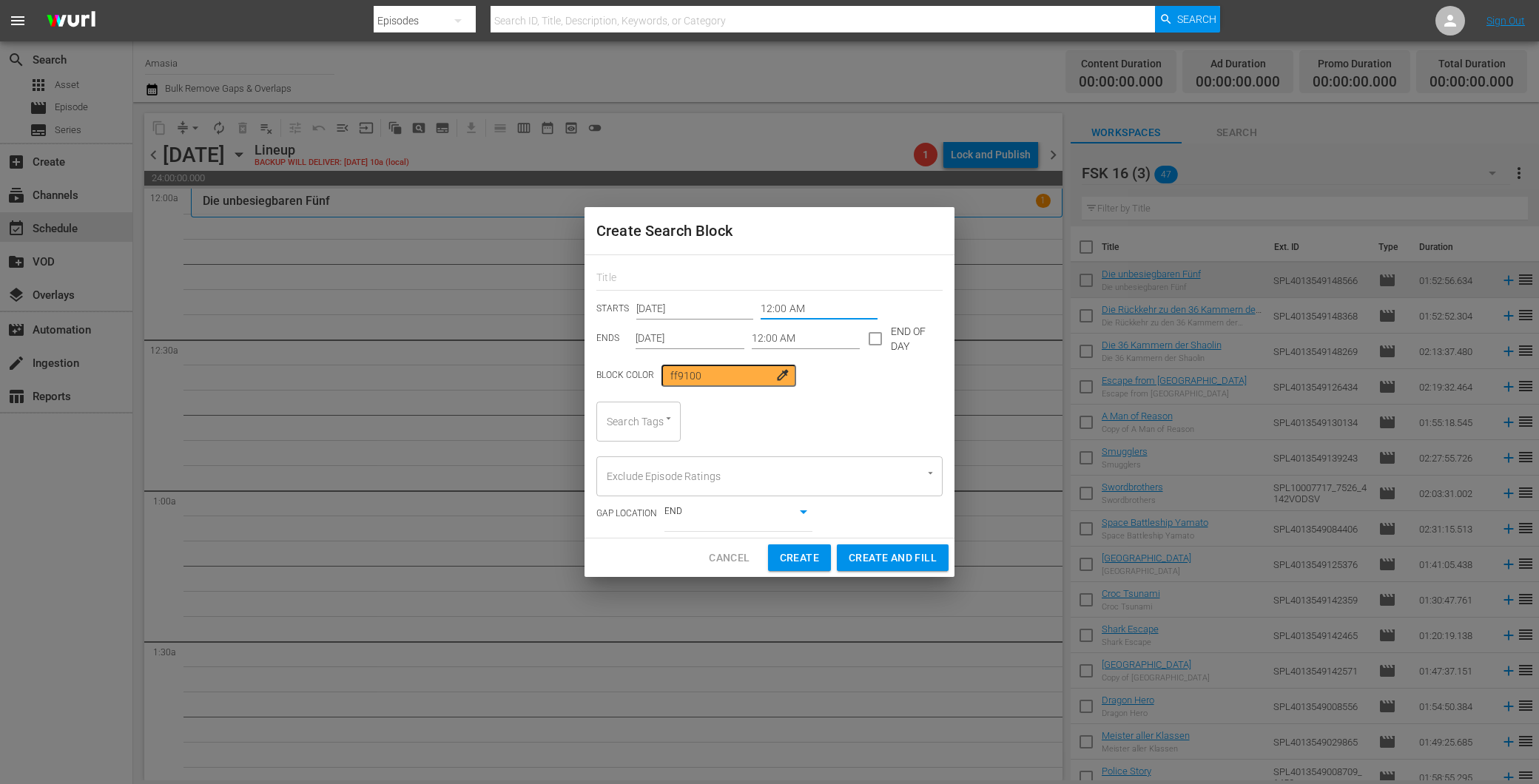
click at [790, 301] on input "12:00 AM" at bounding box center [819, 309] width 117 height 23
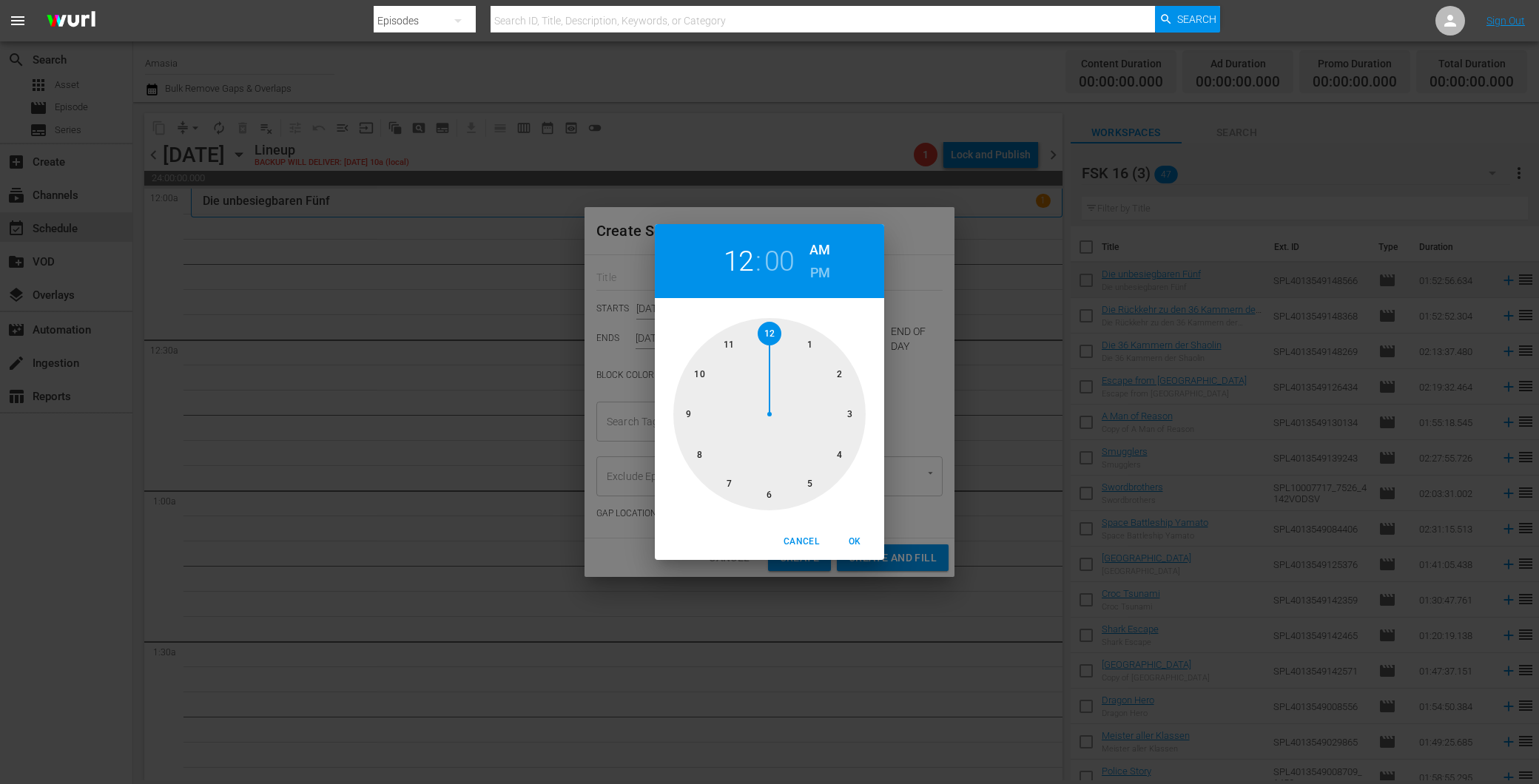
click at [785, 372] on div at bounding box center [769, 414] width 192 height 192
drag, startPoint x: 738, startPoint y: 251, endPoint x: 755, endPoint y: 276, distance: 30.2
click at [741, 252] on h2 "01" at bounding box center [738, 261] width 30 height 33
click at [761, 334] on div at bounding box center [769, 414] width 192 height 192
click at [815, 337] on div at bounding box center [769, 414] width 192 height 192
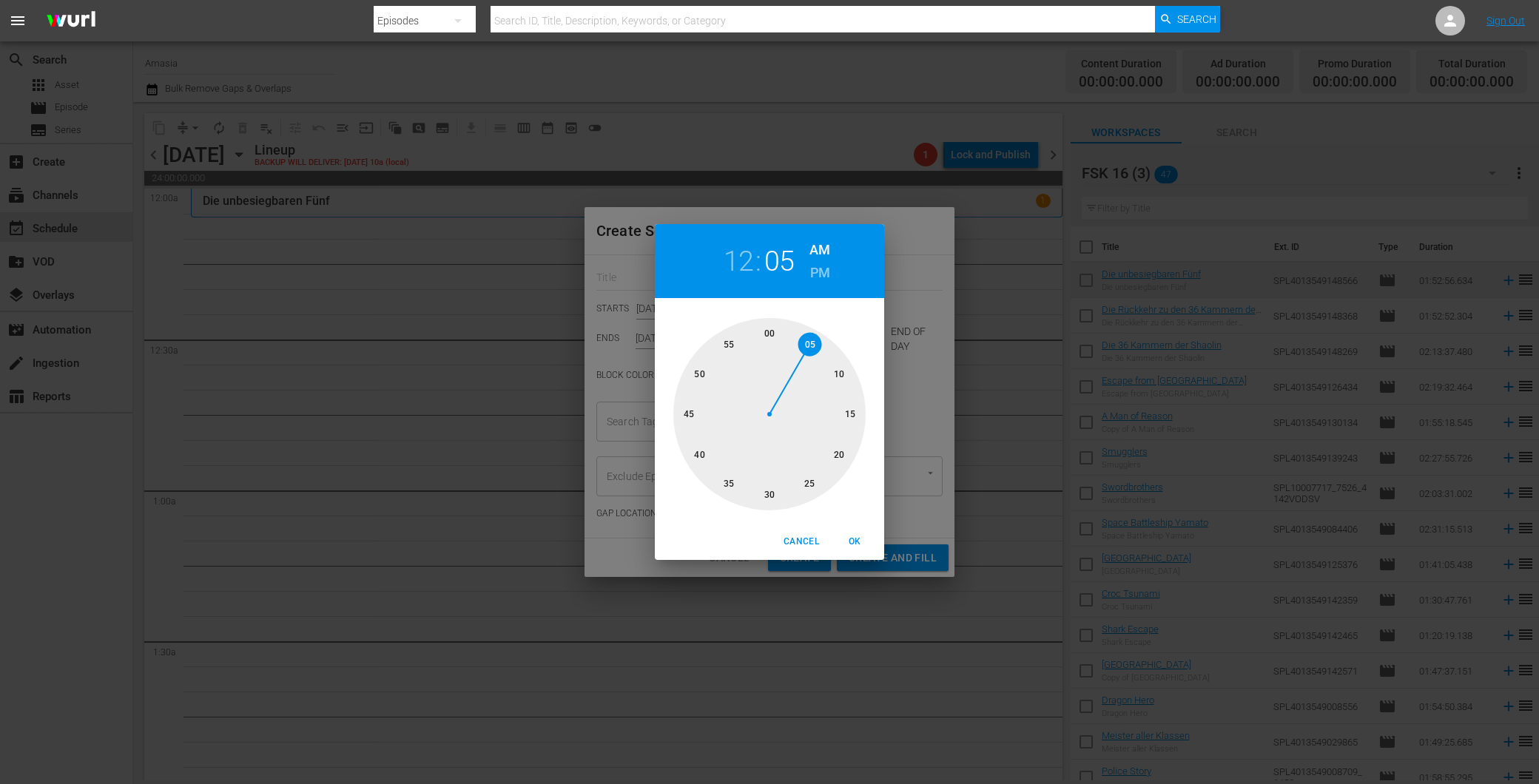
click at [856, 542] on span "OK" at bounding box center [854, 542] width 36 height 16
type input "12:05 AM"
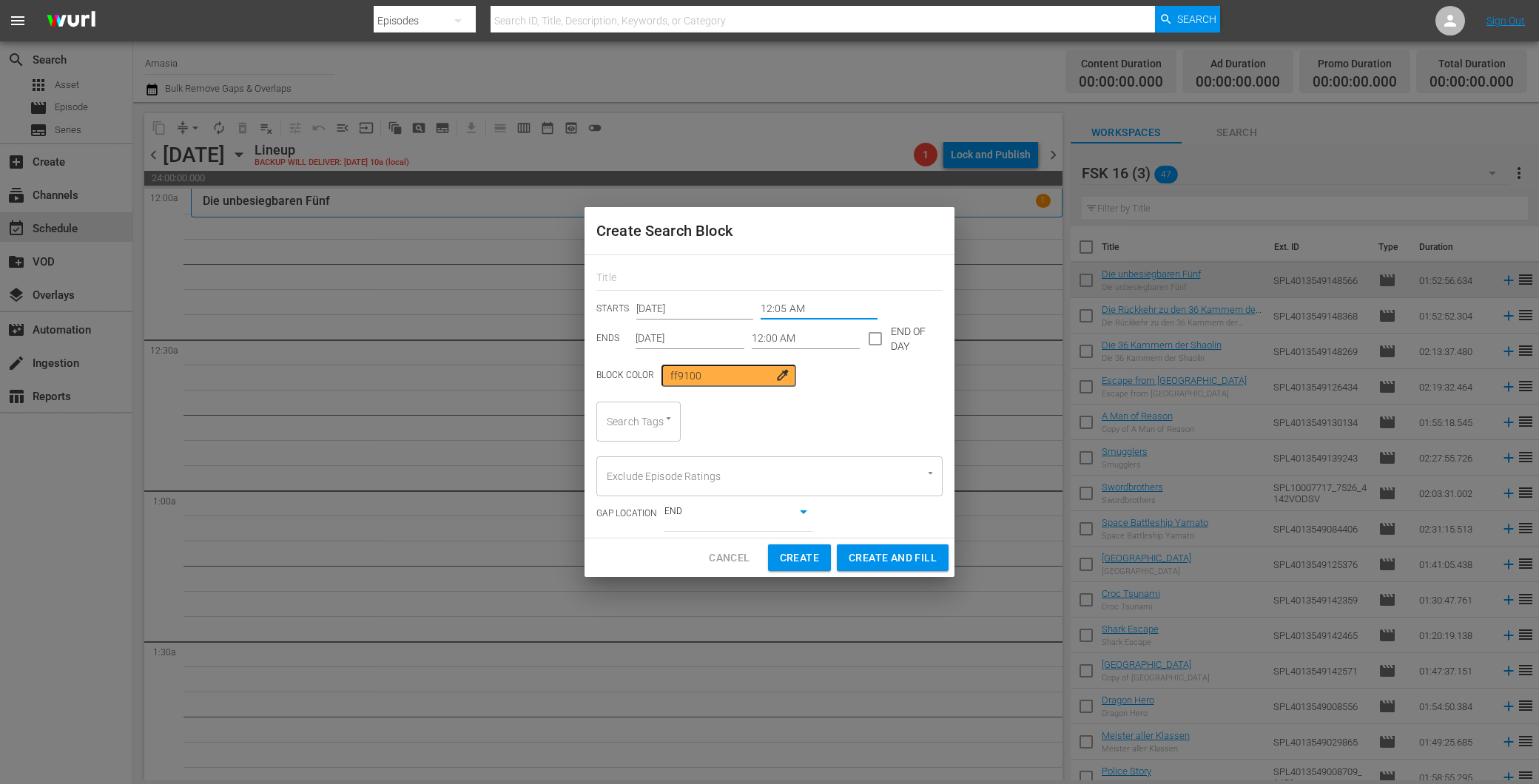
click at [752, 336] on input "12:00 AM" at bounding box center [806, 338] width 109 height 23
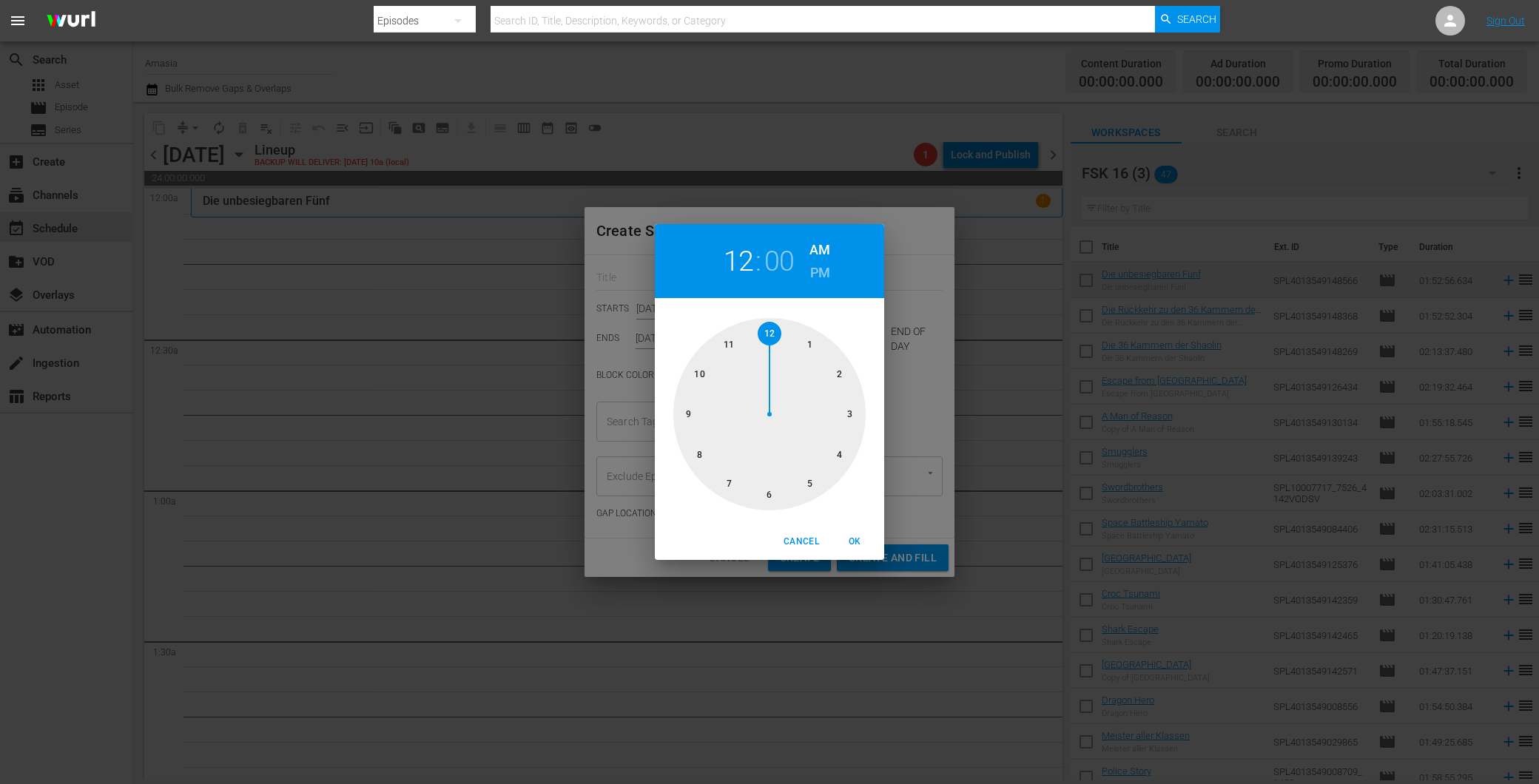
drag, startPoint x: 691, startPoint y: 367, endPoint x: 714, endPoint y: 372, distance: 23.5
click at [691, 367] on div at bounding box center [769, 414] width 192 height 192
click at [857, 416] on div at bounding box center [769, 414] width 192 height 192
click at [802, 276] on div "10 : 15 AM PM" at bounding box center [769, 260] width 230 height 74
click at [744, 261] on h2 "10" at bounding box center [738, 261] width 30 height 33
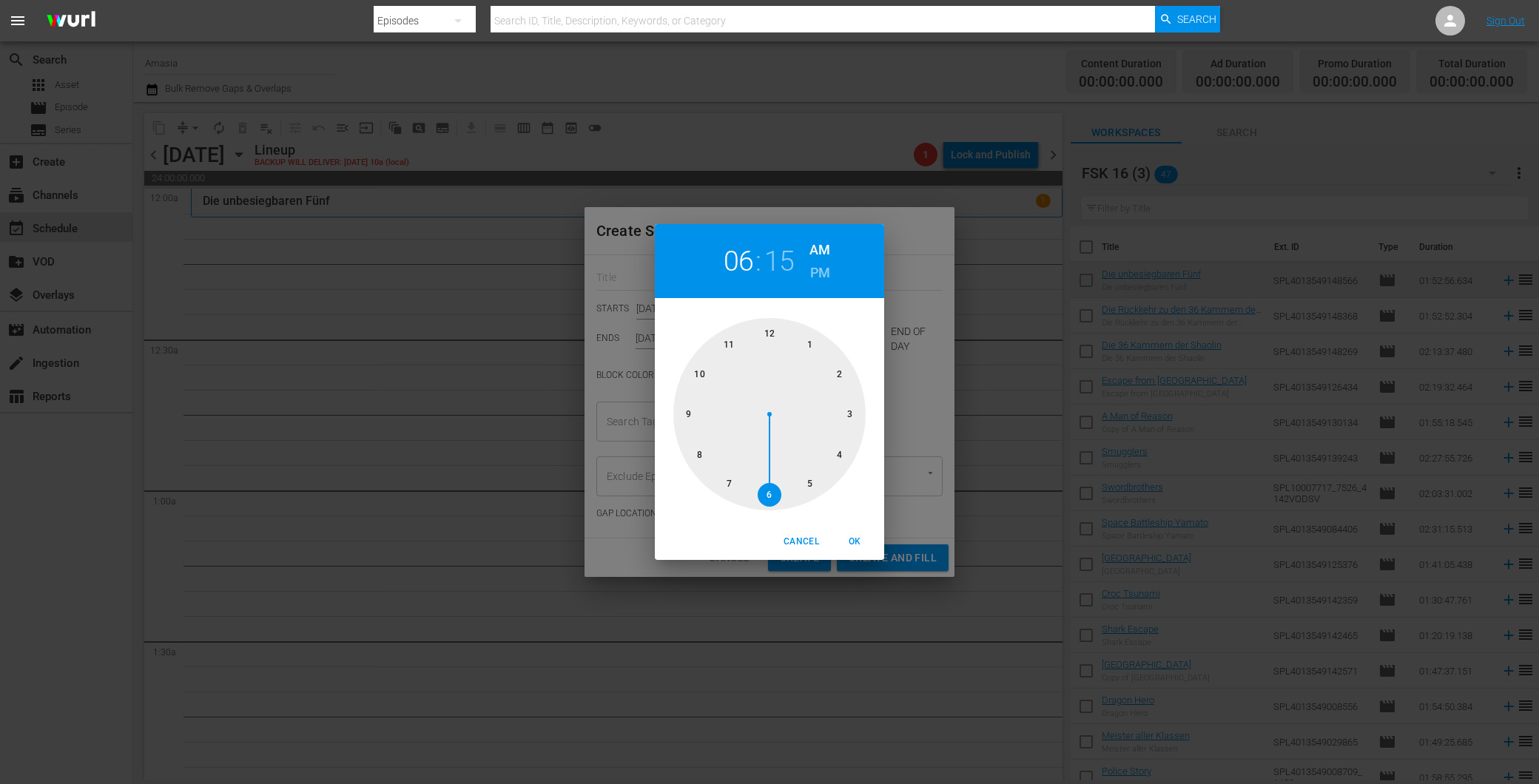
click at [759, 483] on div at bounding box center [769, 414] width 192 height 192
click at [770, 321] on div at bounding box center [769, 414] width 192 height 192
click at [853, 534] on span "OK" at bounding box center [854, 542] width 36 height 16
type input "06:00 AM"
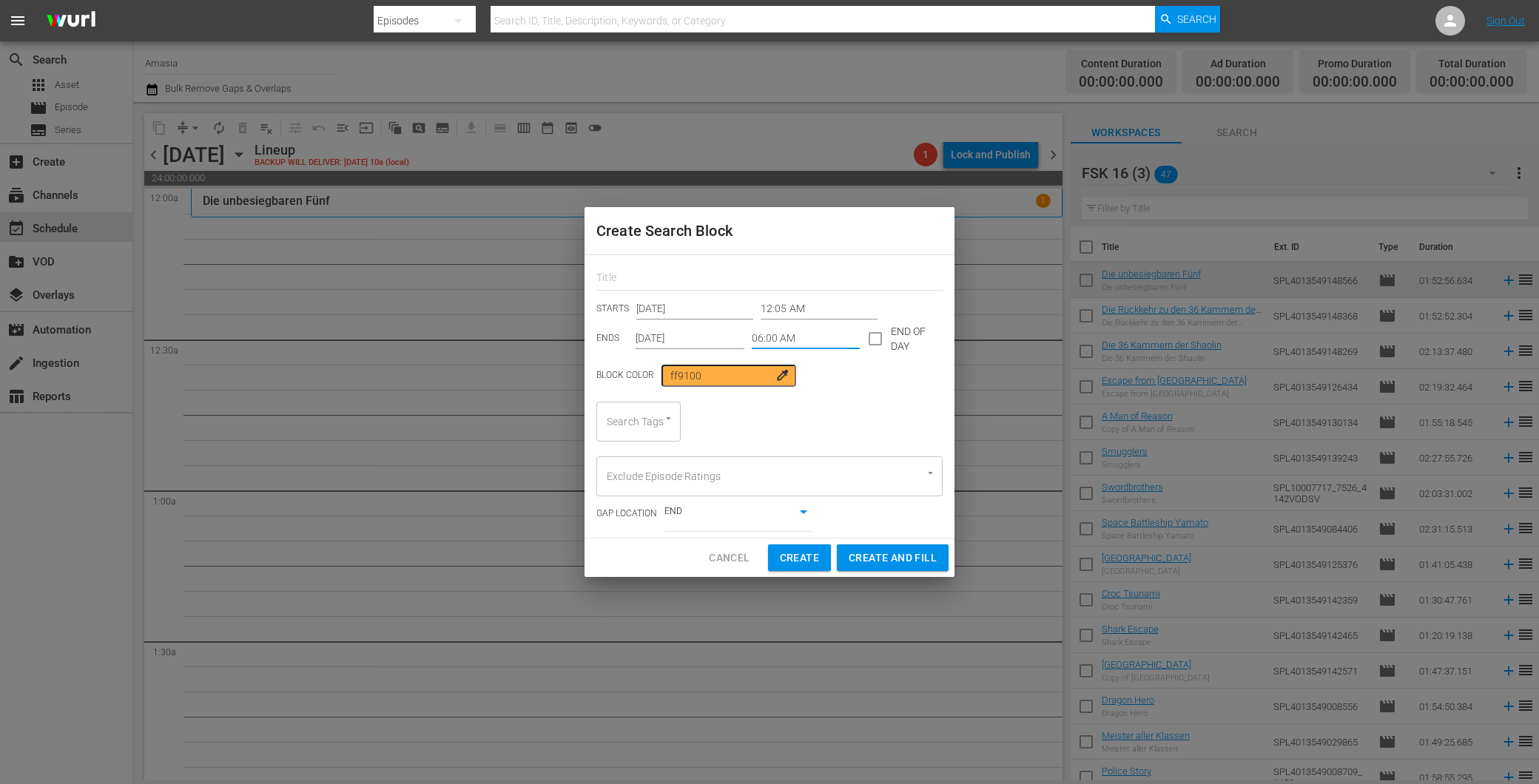
click at [640, 423] on div "Search Tags" at bounding box center [638, 422] width 84 height 40
type input "f"
type input "d"
click at [645, 410] on div "fsk Search Tags" at bounding box center [638, 422] width 84 height 40
type input "fsk"
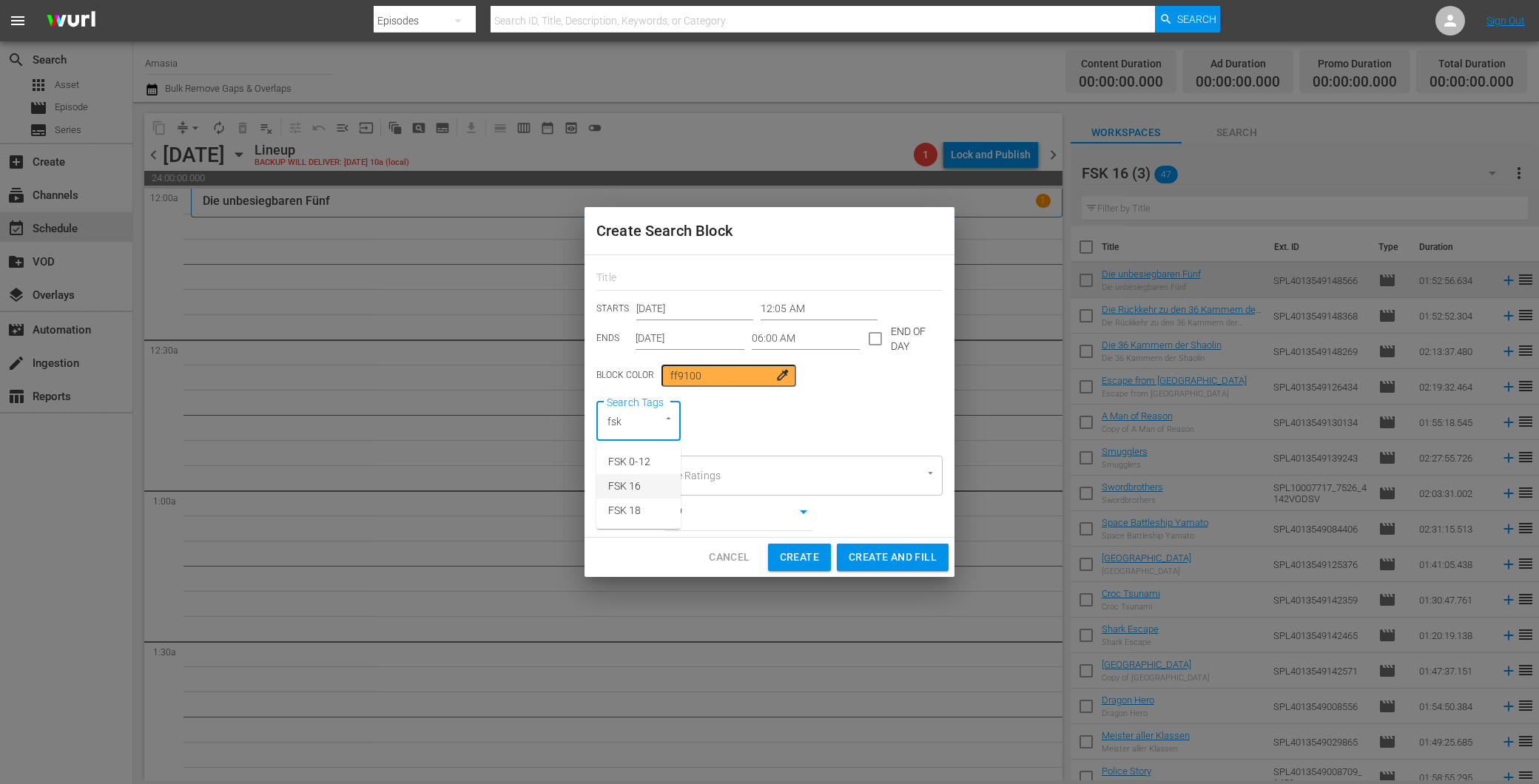
click at [623, 491] on span "FSK 16" at bounding box center [625, 486] width 33 height 16
click at [905, 558] on span "Create and Fill" at bounding box center [892, 558] width 88 height 18
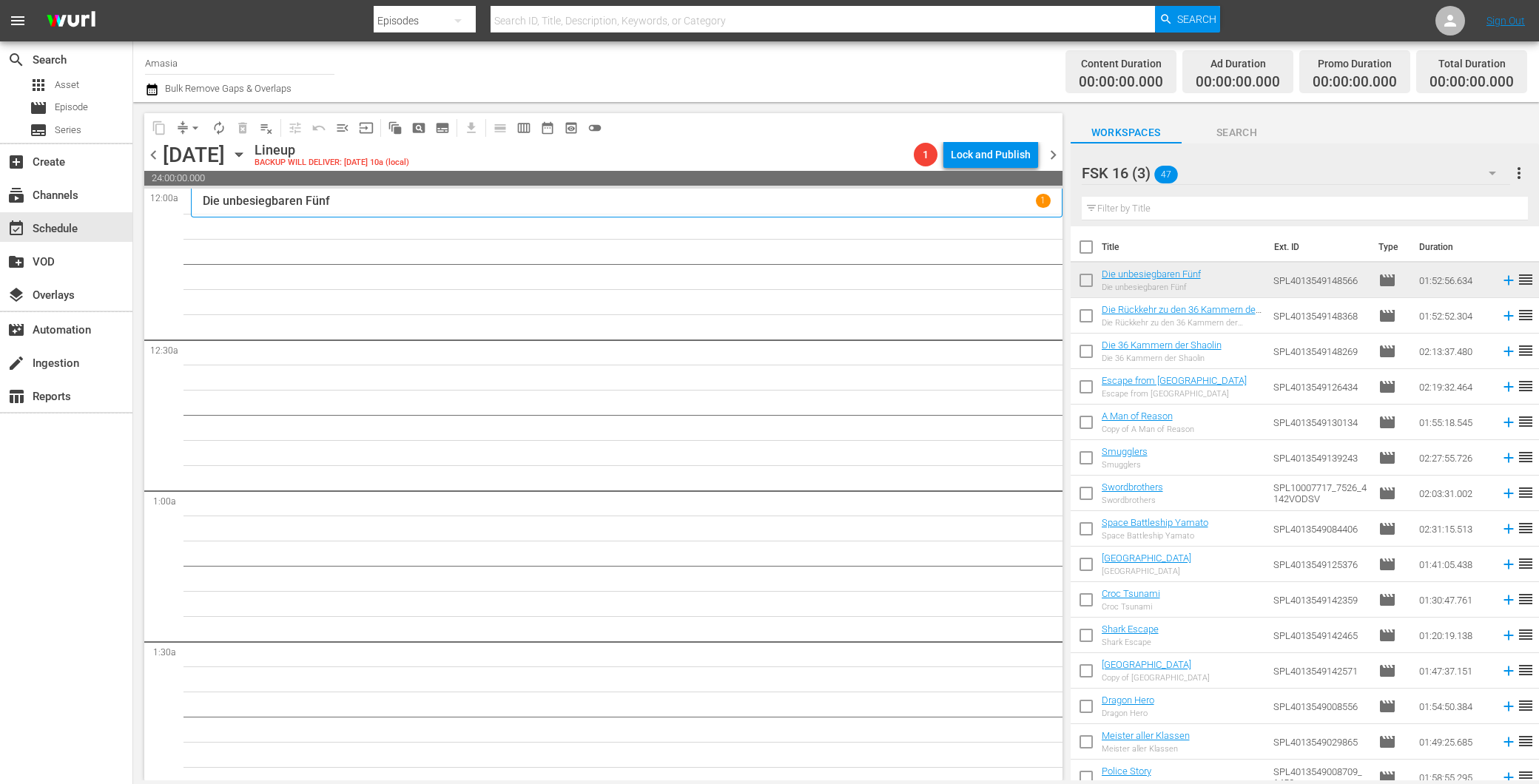
type input "12:00 AM"
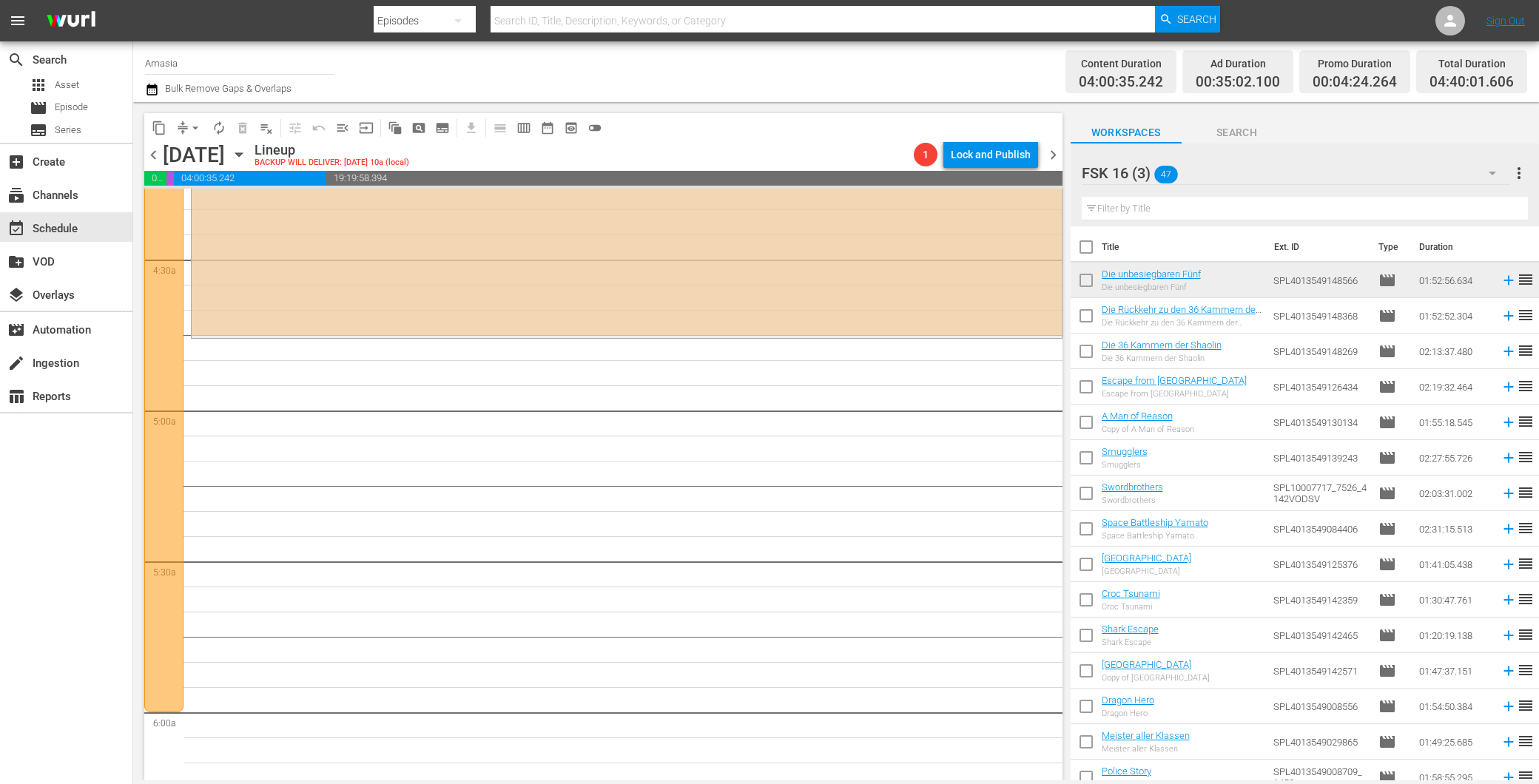
scroll to position [1068, 0]
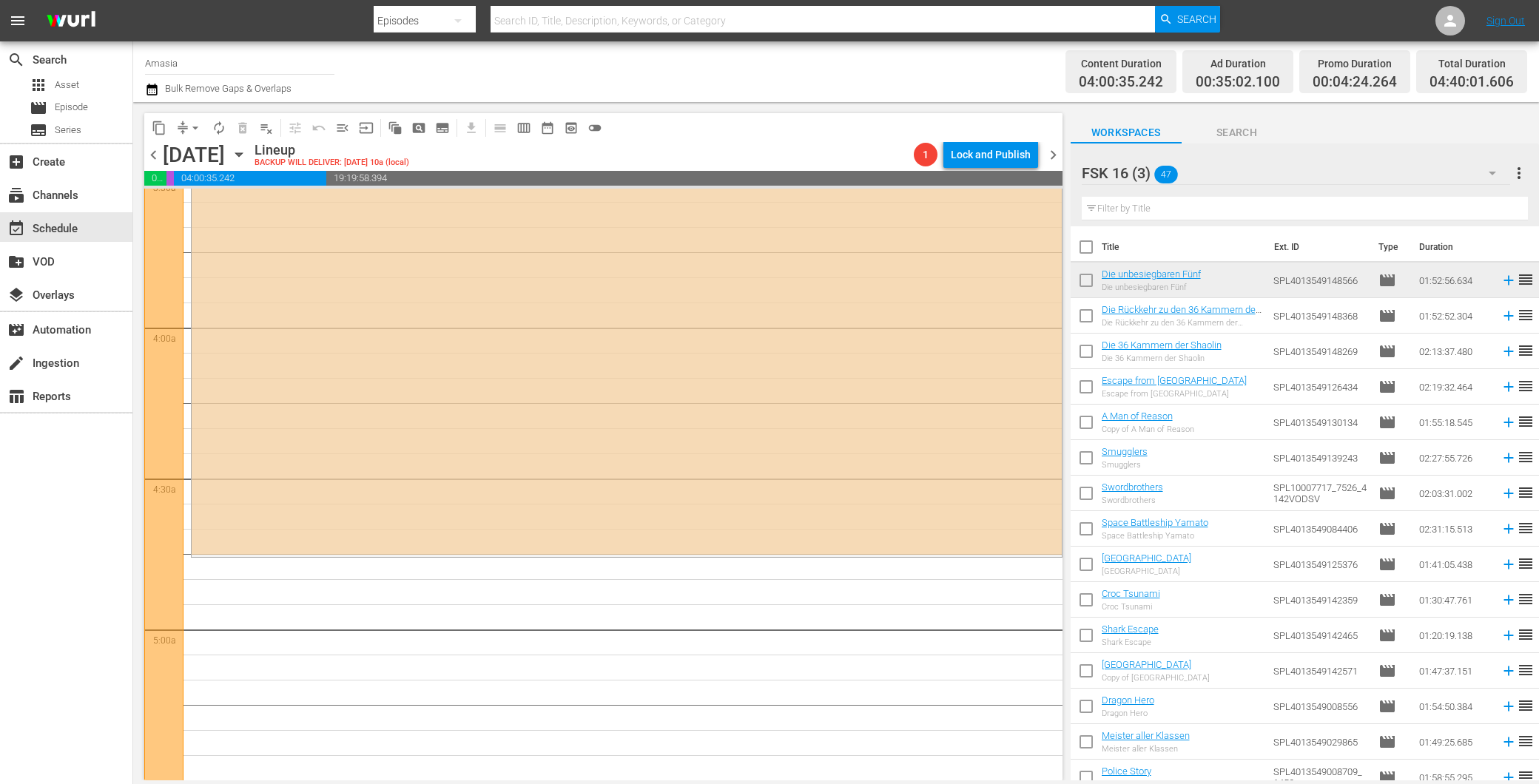
click at [159, 554] on div at bounding box center [164, 38] width 39 height 1786
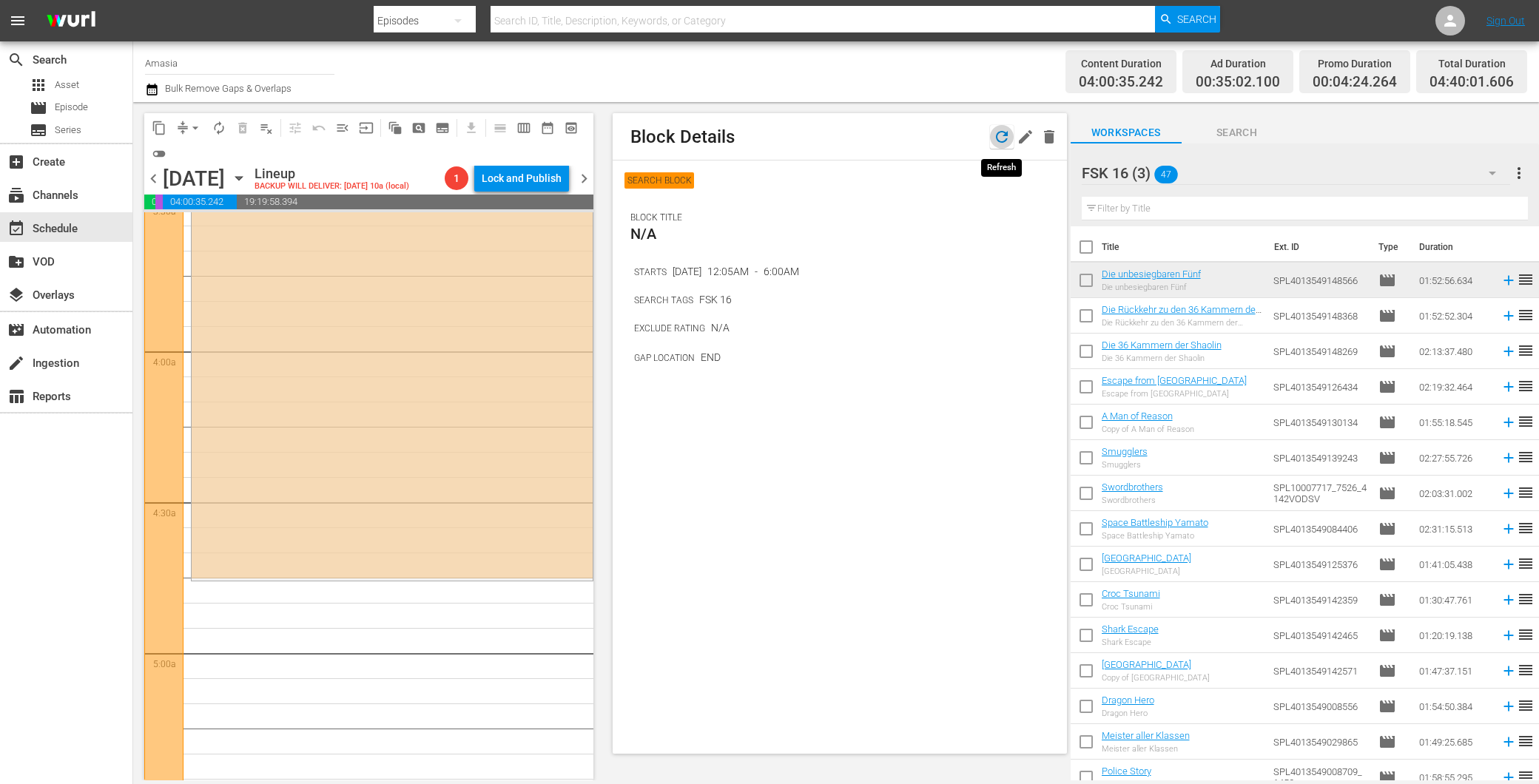
click at [1000, 129] on icon "button" at bounding box center [1001, 136] width 18 height 18
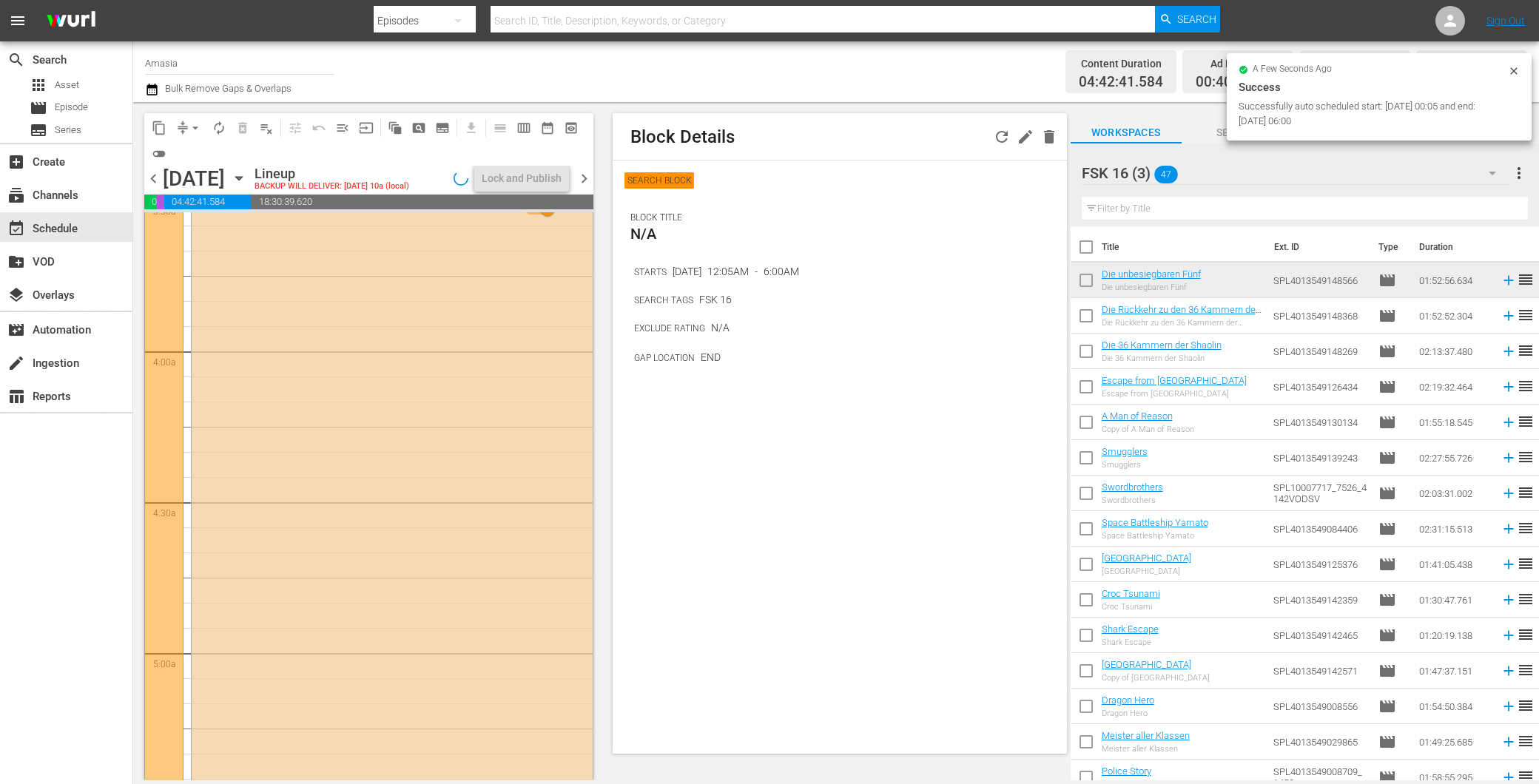
click at [167, 508] on div at bounding box center [164, 62] width 39 height 1786
click at [1022, 141] on icon "button" at bounding box center [1025, 137] width 13 height 13
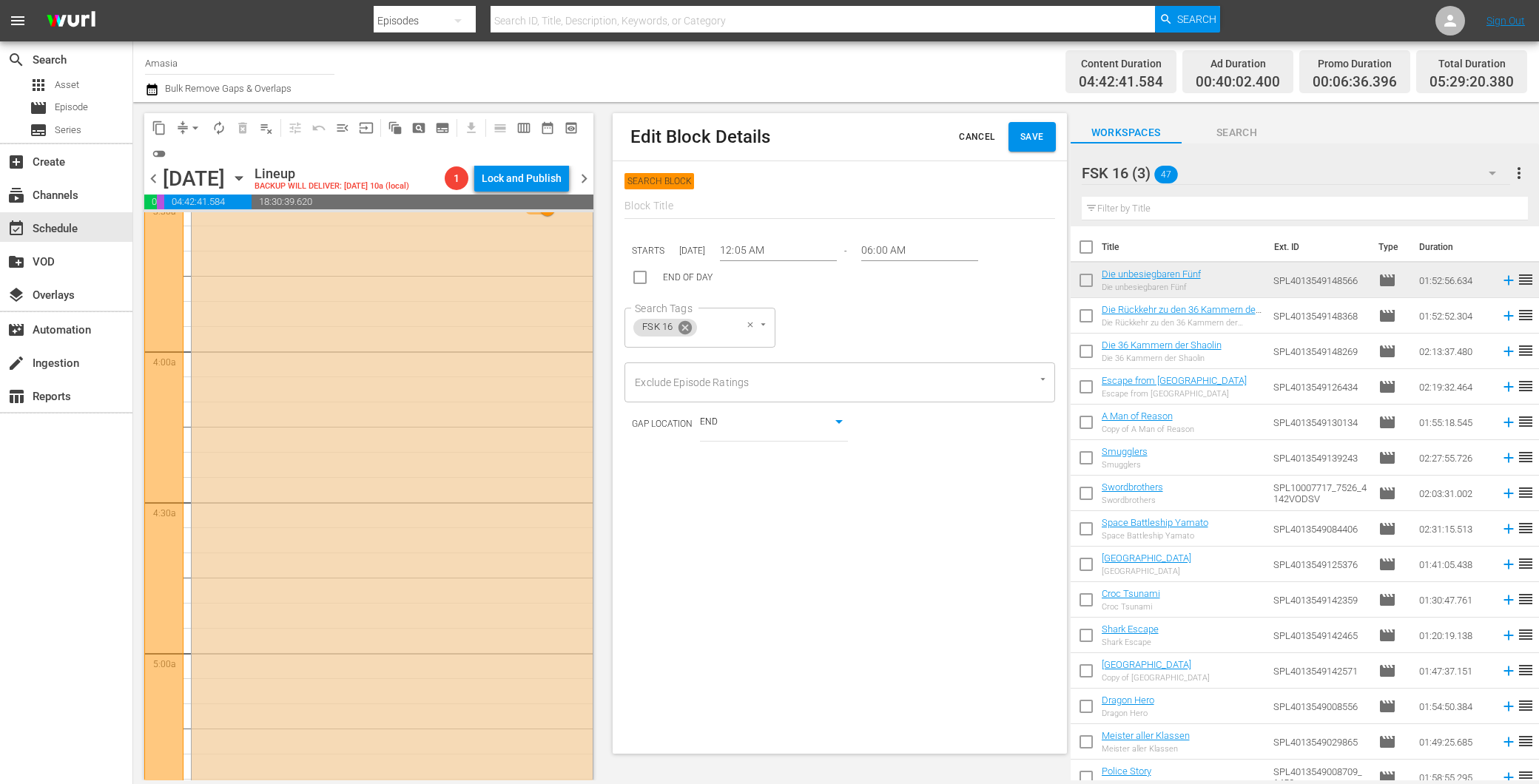
click at [690, 335] on icon at bounding box center [685, 327] width 16 height 16
drag, startPoint x: 658, startPoint y: 327, endPoint x: 667, endPoint y: 322, distance: 10.3
click at [661, 327] on div "Search Tags" at bounding box center [666, 328] width 84 height 40
type input "fsk"
type input "fs"
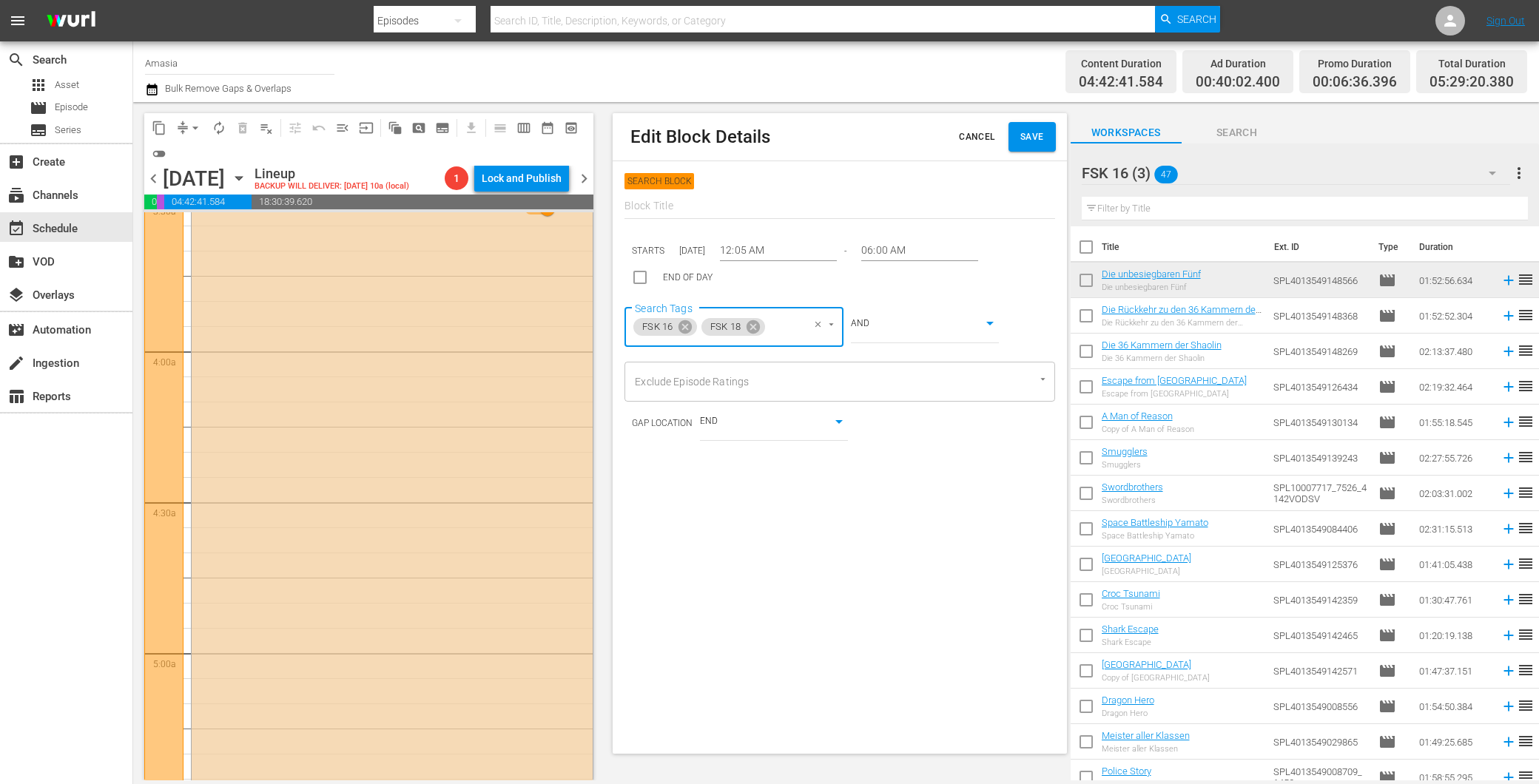
click at [908, 313] on div "AND true" at bounding box center [924, 326] width 148 height 36
click at [898, 323] on body "menu Search By Episodes Search ID, Title, Description, Keywords, or Category Se…" at bounding box center [769, 392] width 1539 height 784
click at [899, 313] on li "AND" at bounding box center [925, 324] width 148 height 24
click at [890, 321] on body "menu Search By Episodes Search ID, Title, Description, Keywords, or Category Se…" at bounding box center [769, 392] width 1539 height 784
click at [878, 296] on li "OR" at bounding box center [925, 300] width 148 height 24
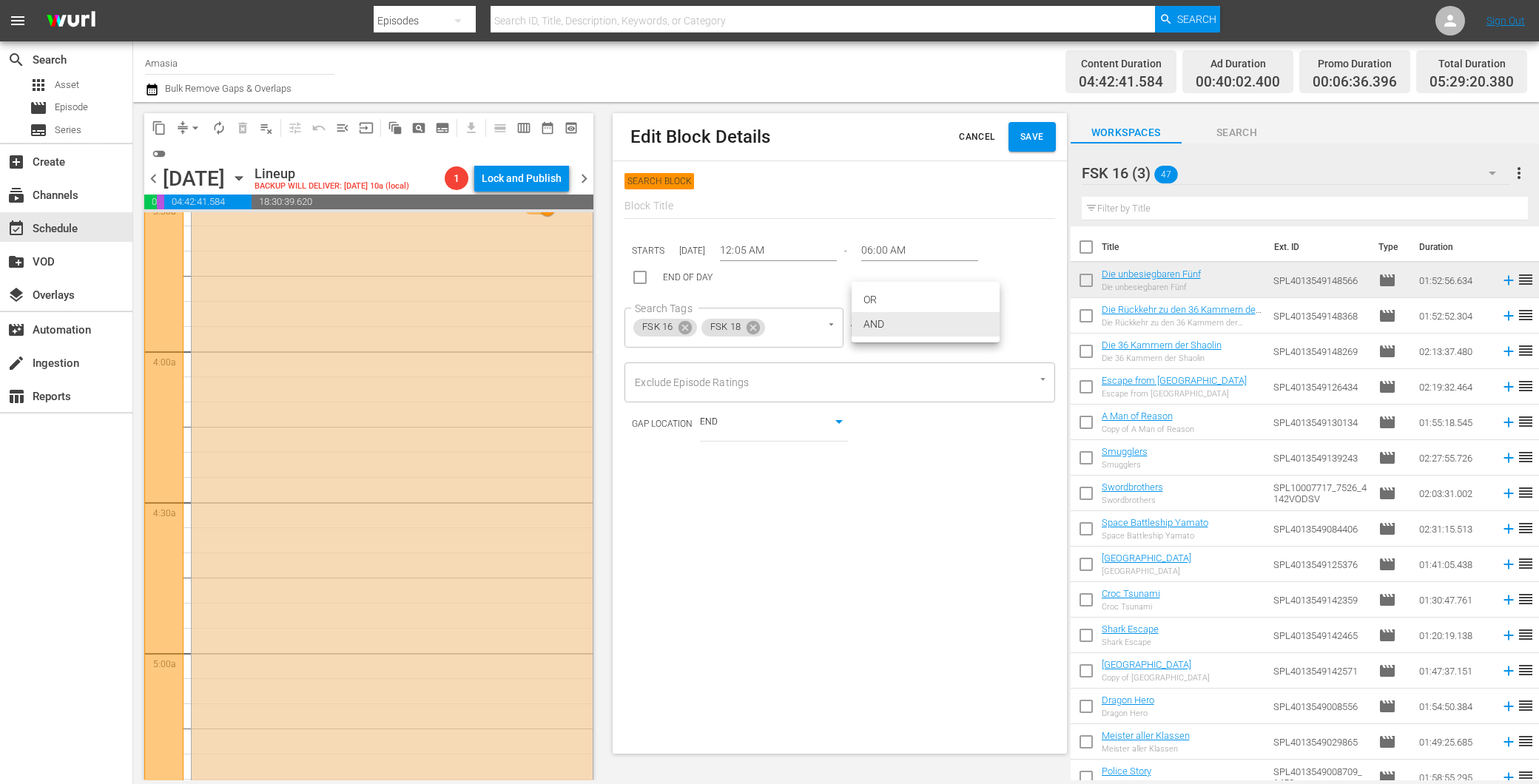
type input "false"
click at [1020, 131] on span "Save" at bounding box center [1032, 137] width 23 height 16
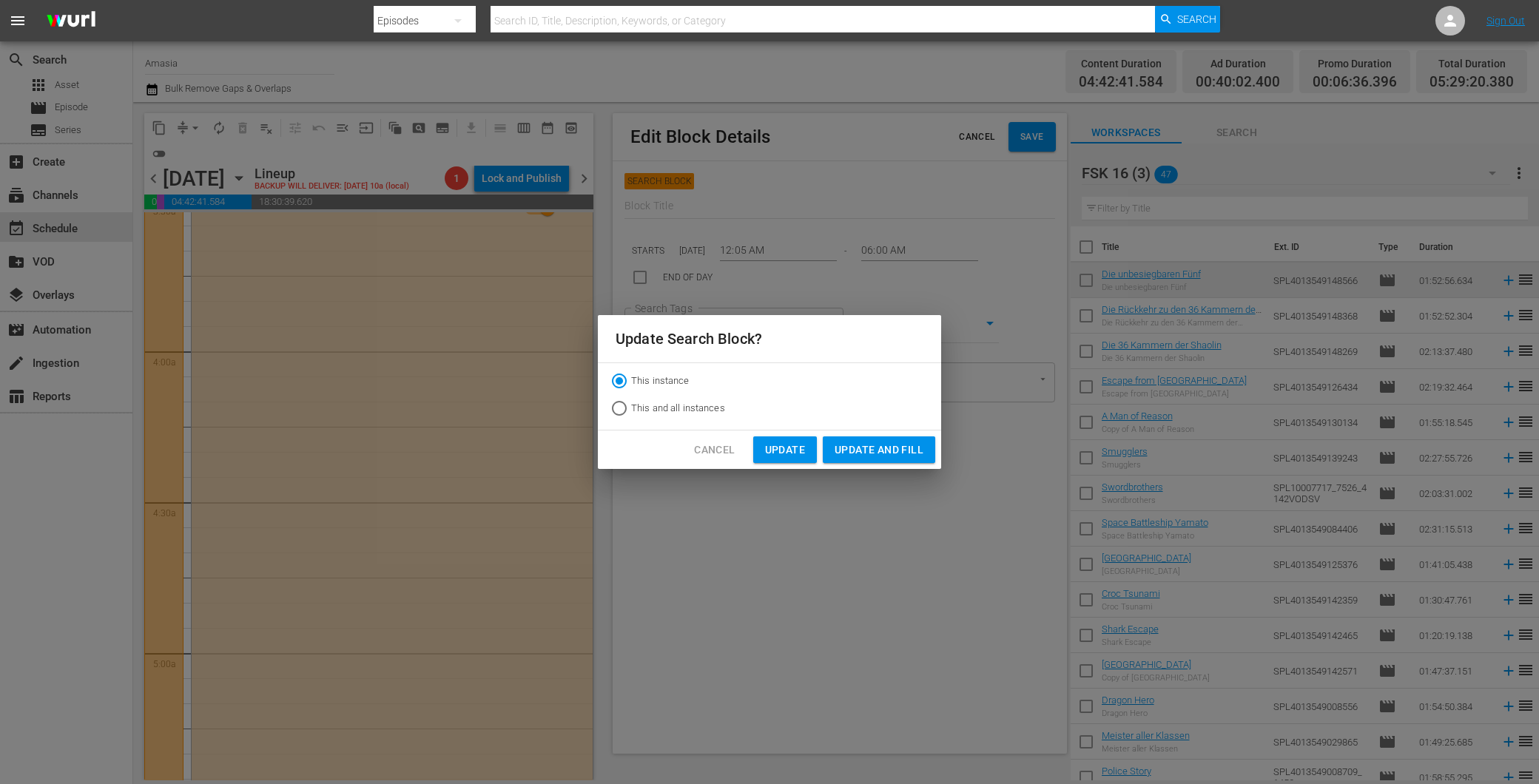
click at [859, 448] on span "Update and Fill" at bounding box center [878, 450] width 89 height 18
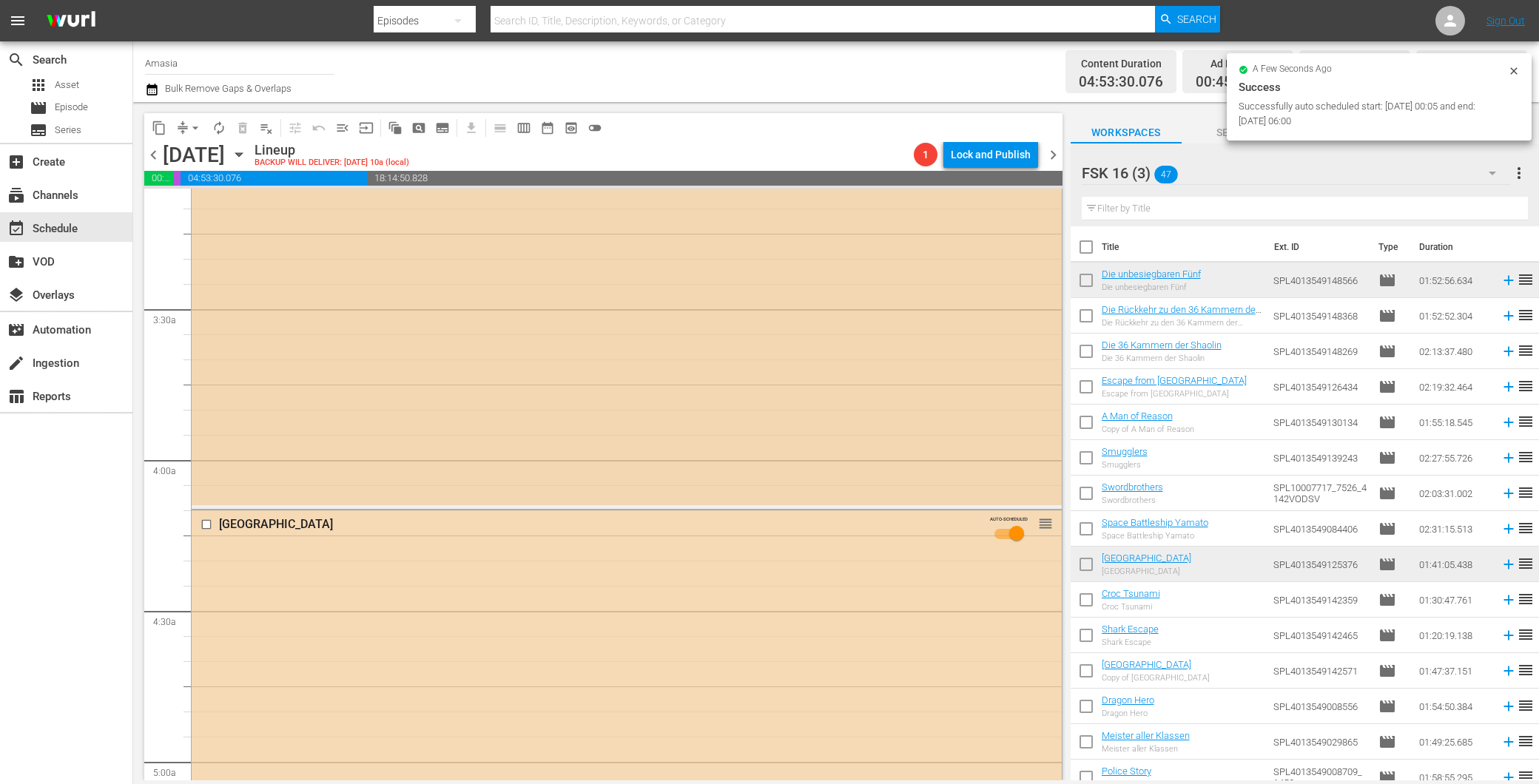
scroll to position [929, 0]
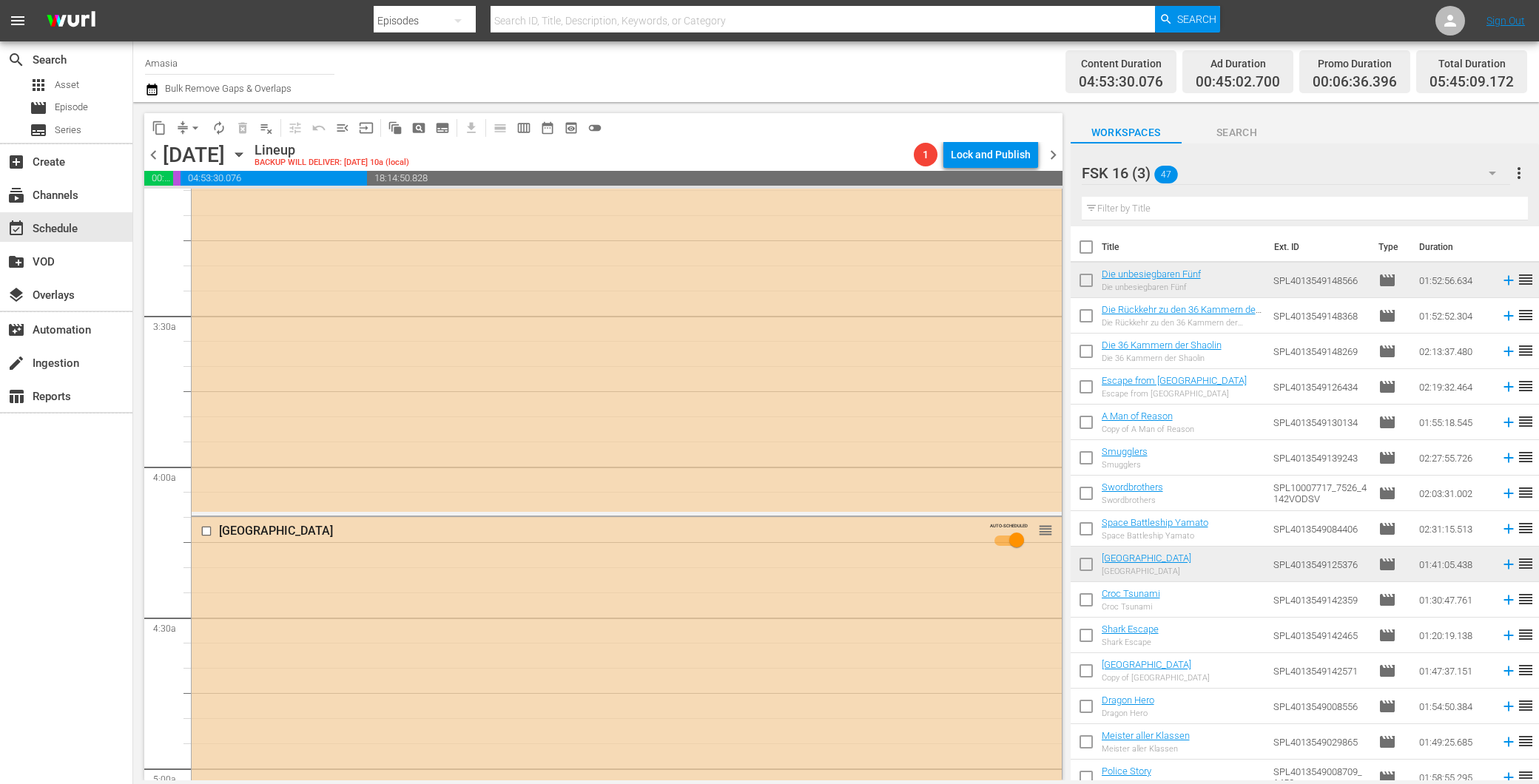
drag, startPoint x: 149, startPoint y: 158, endPoint x: 296, endPoint y: 169, distance: 147.4
click at [149, 158] on span "chevron_left" at bounding box center [154, 155] width 18 height 18
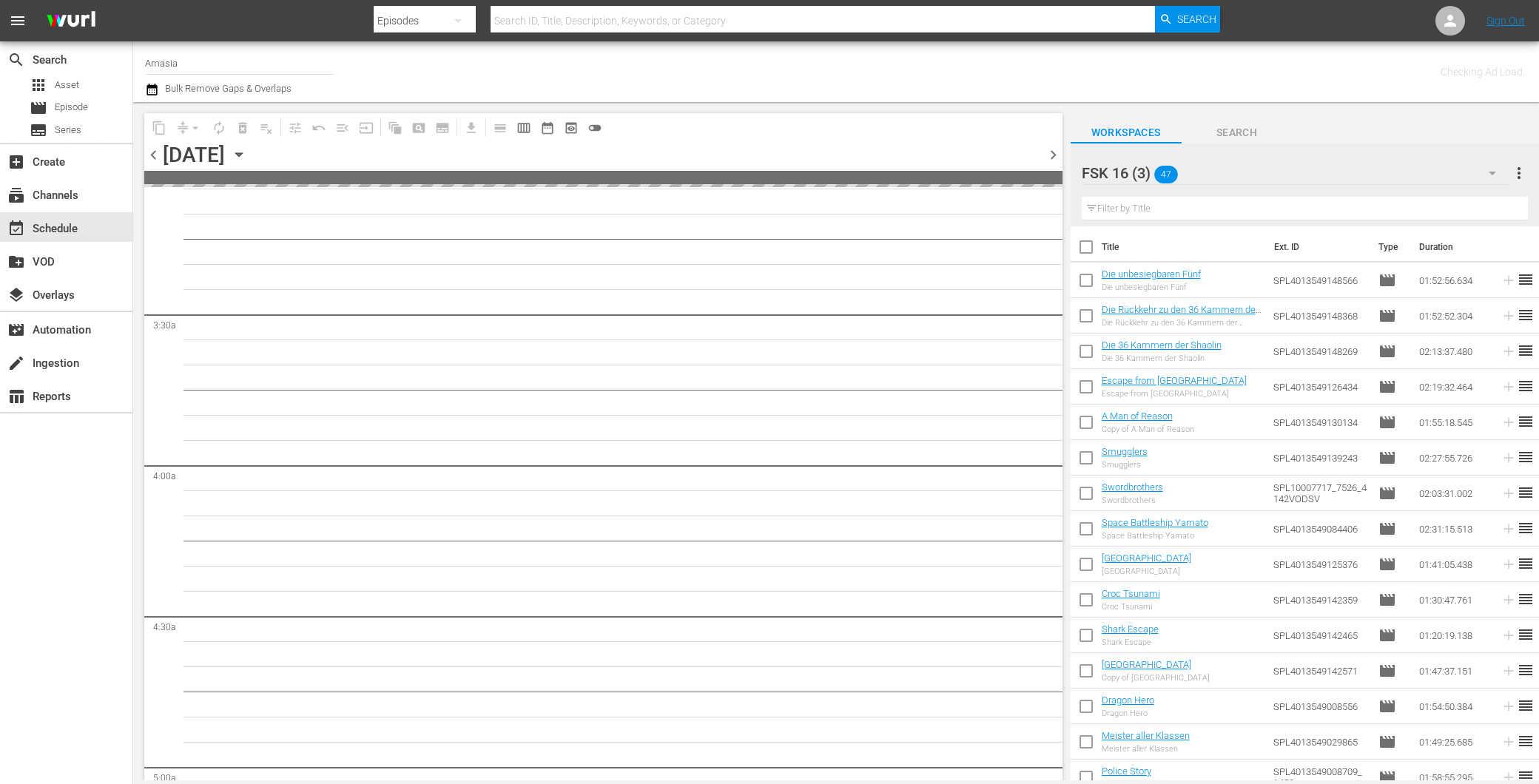
scroll to position [955, 0]
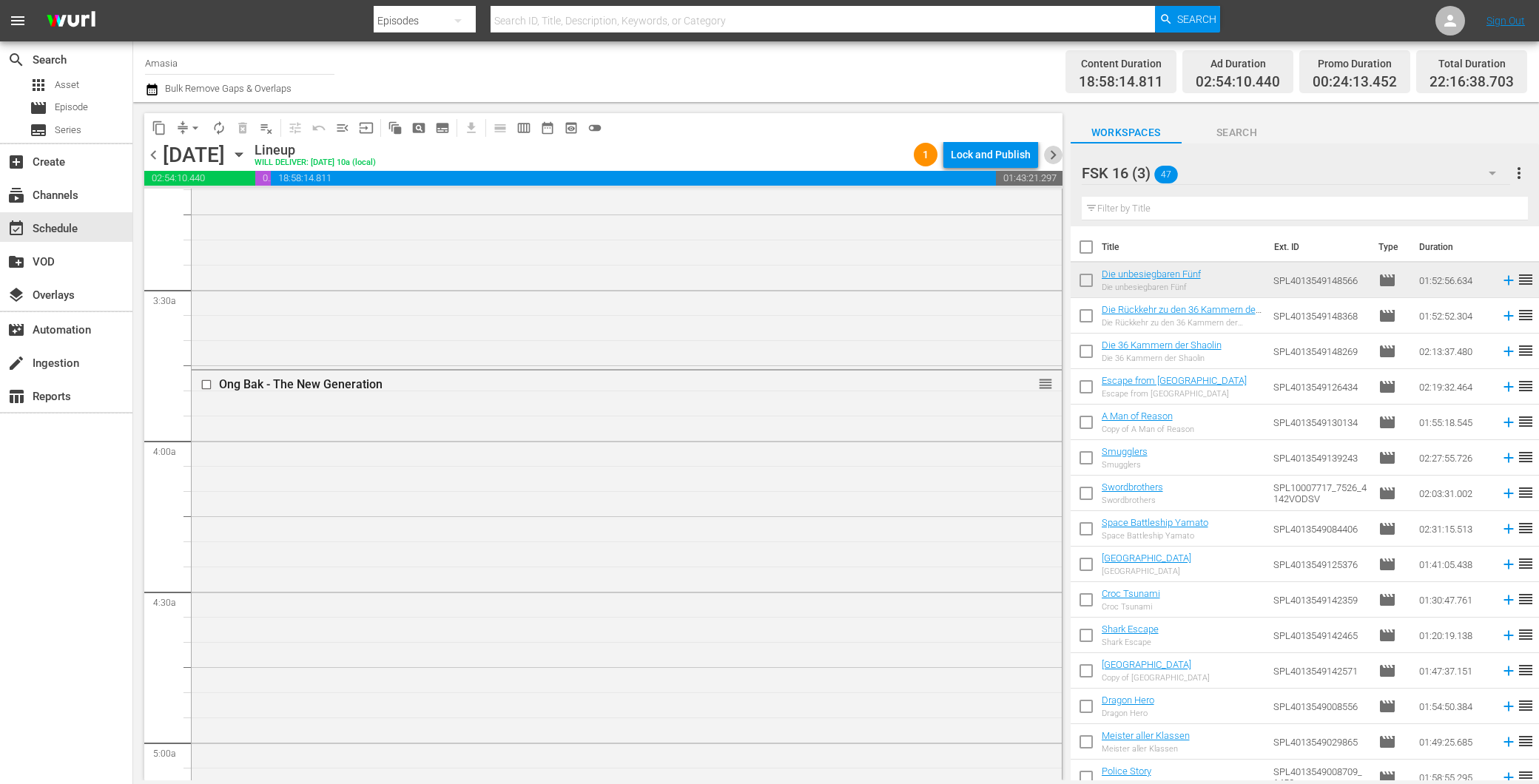
click at [1056, 157] on span "chevron_right" at bounding box center [1053, 155] width 18 height 18
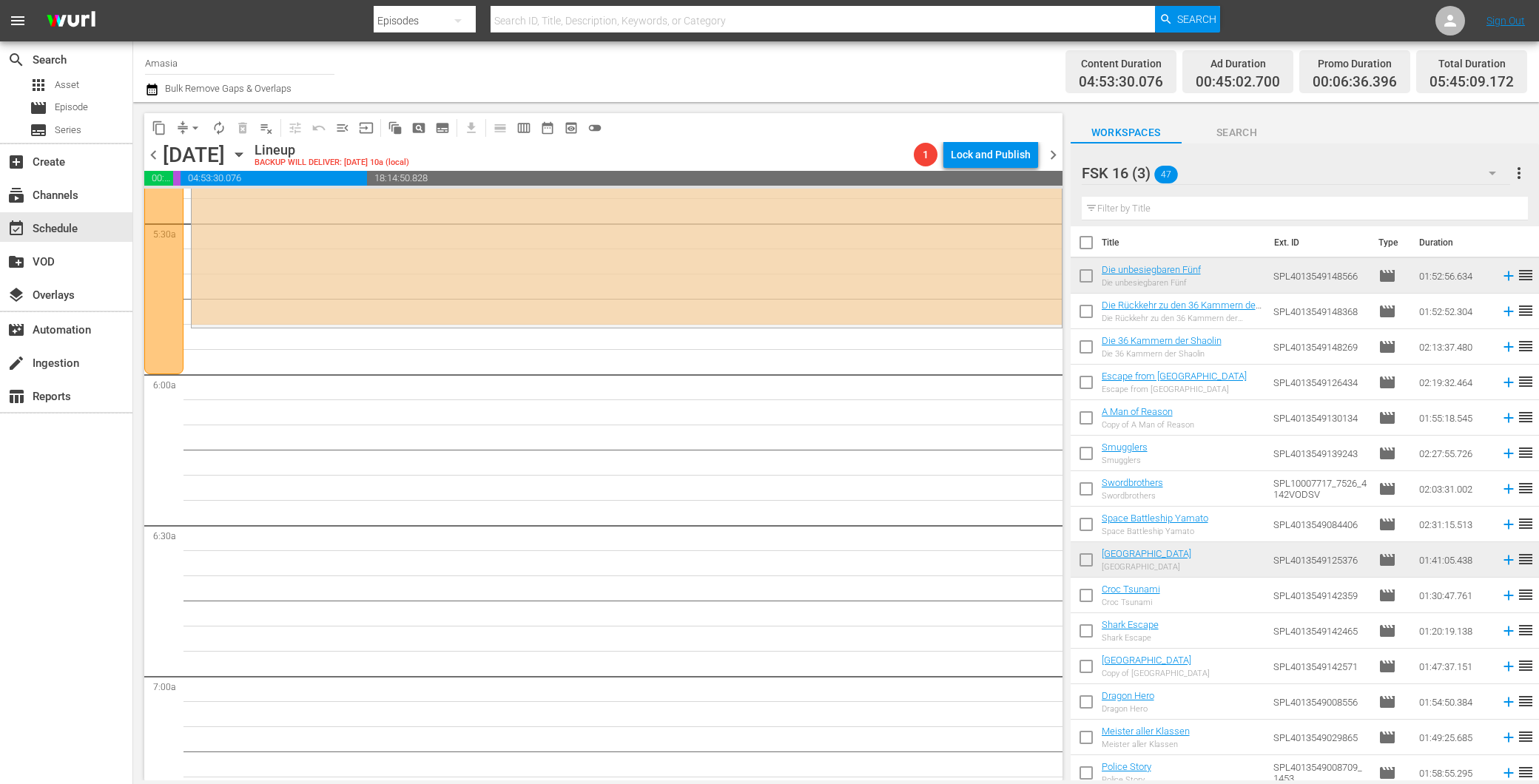
scroll to position [1479, 0]
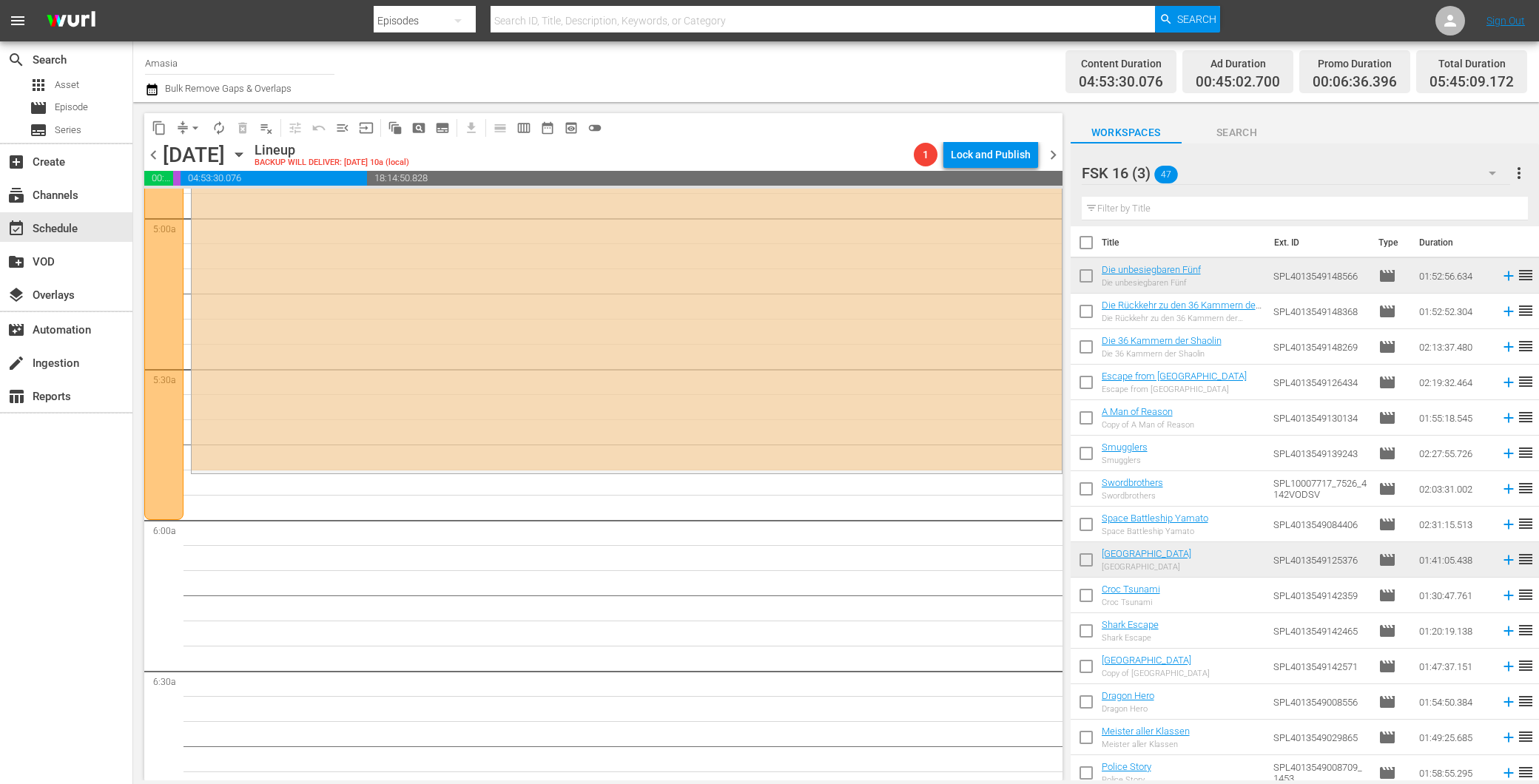
click at [1234, 157] on div "FSK 16 (3) 47" at bounding box center [1295, 173] width 428 height 42
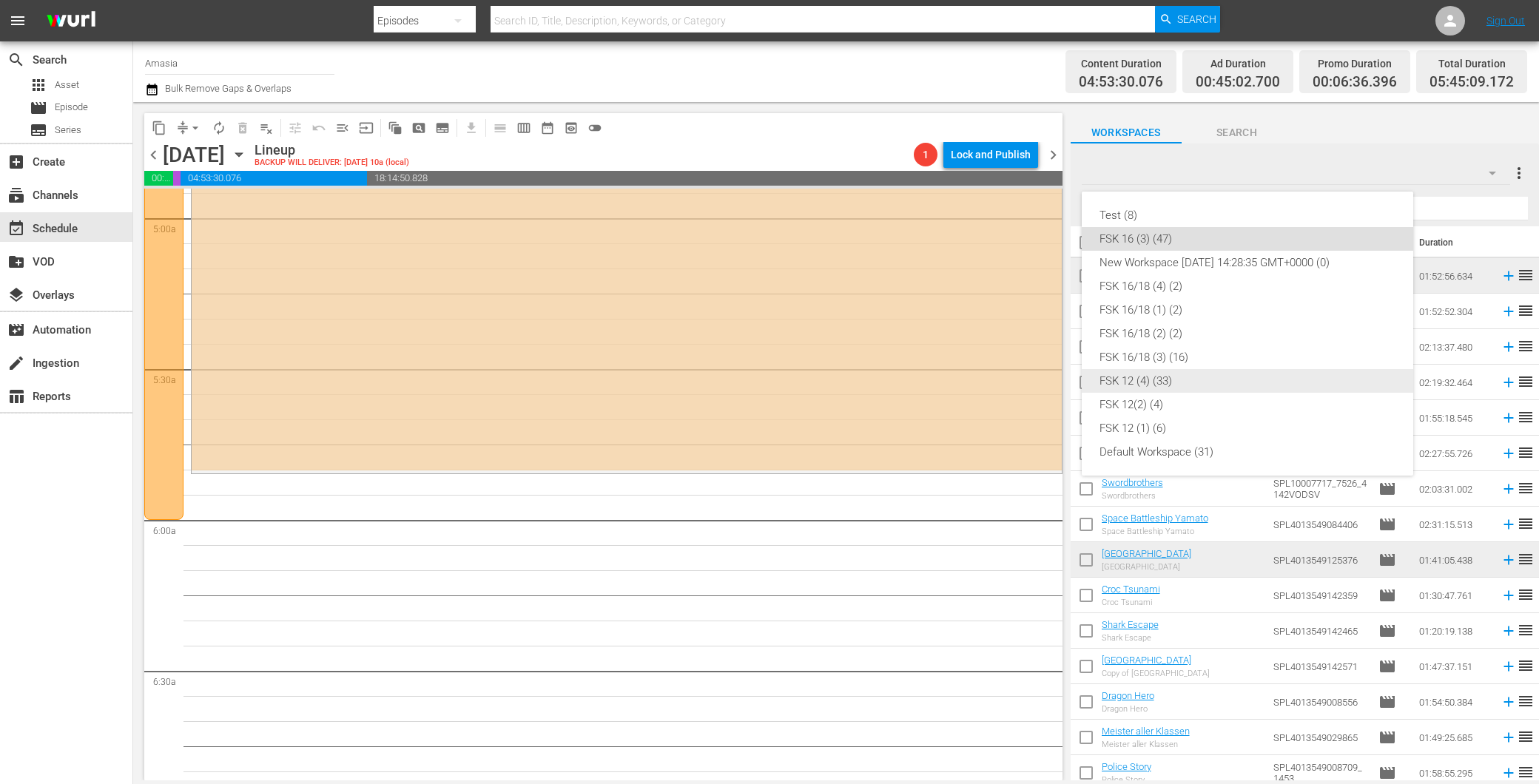
click at [1169, 382] on div "FSK 12 (4) (33)" at bounding box center [1247, 381] width 296 height 23
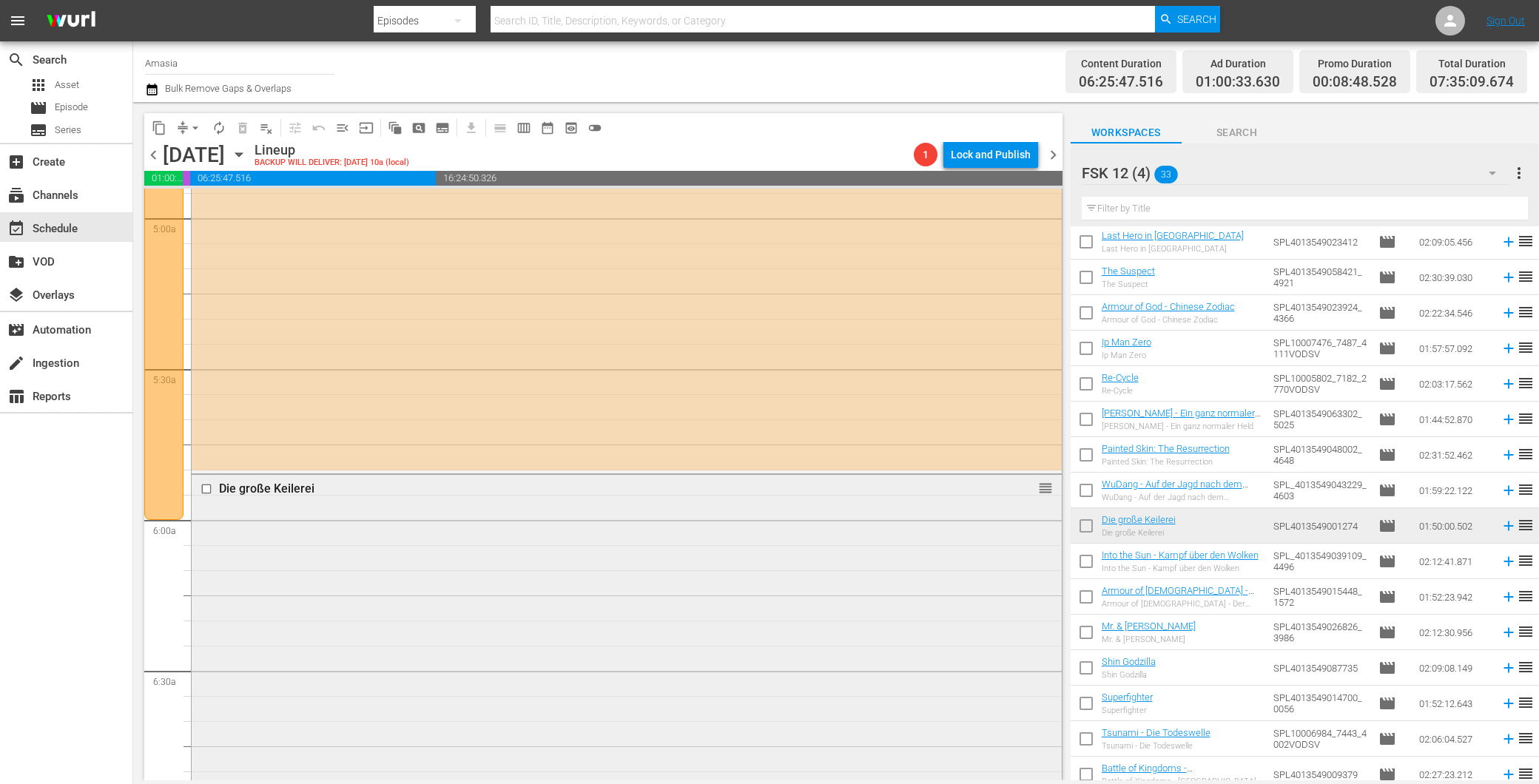
scroll to position [1889, 0]
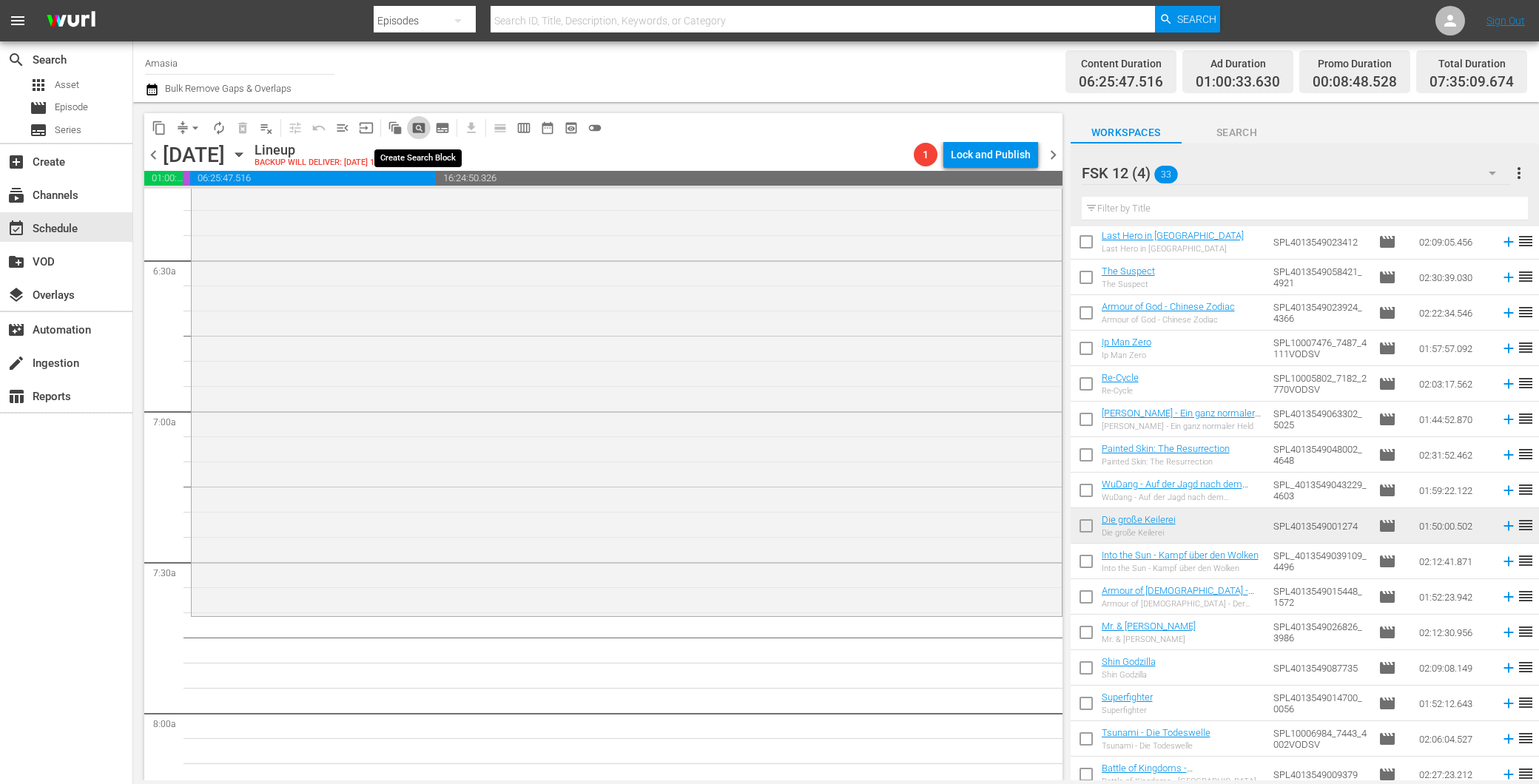
click at [413, 126] on span "pageview_outlined" at bounding box center [419, 128] width 15 height 15
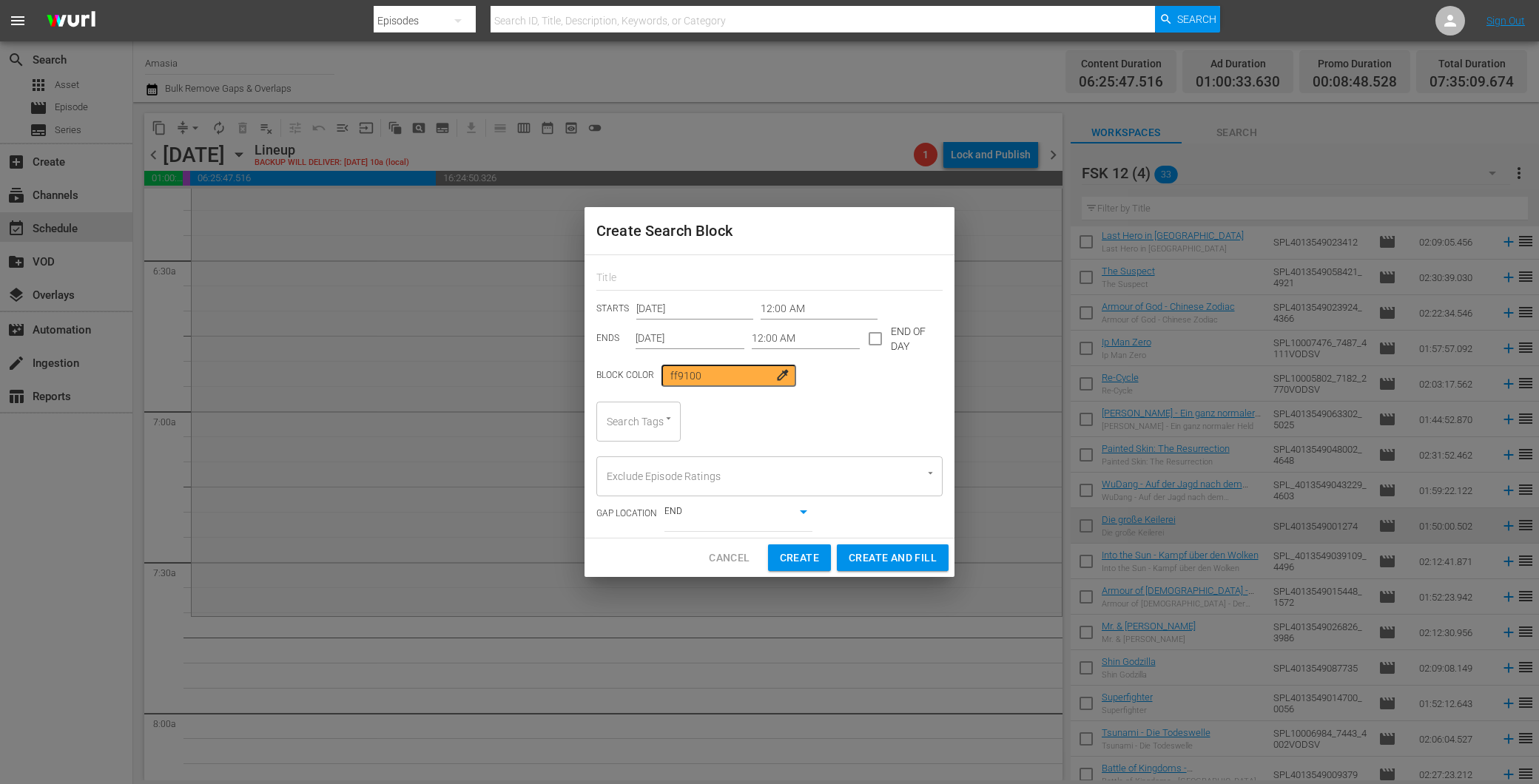
click at [786, 315] on input "12:00 AM" at bounding box center [819, 309] width 117 height 23
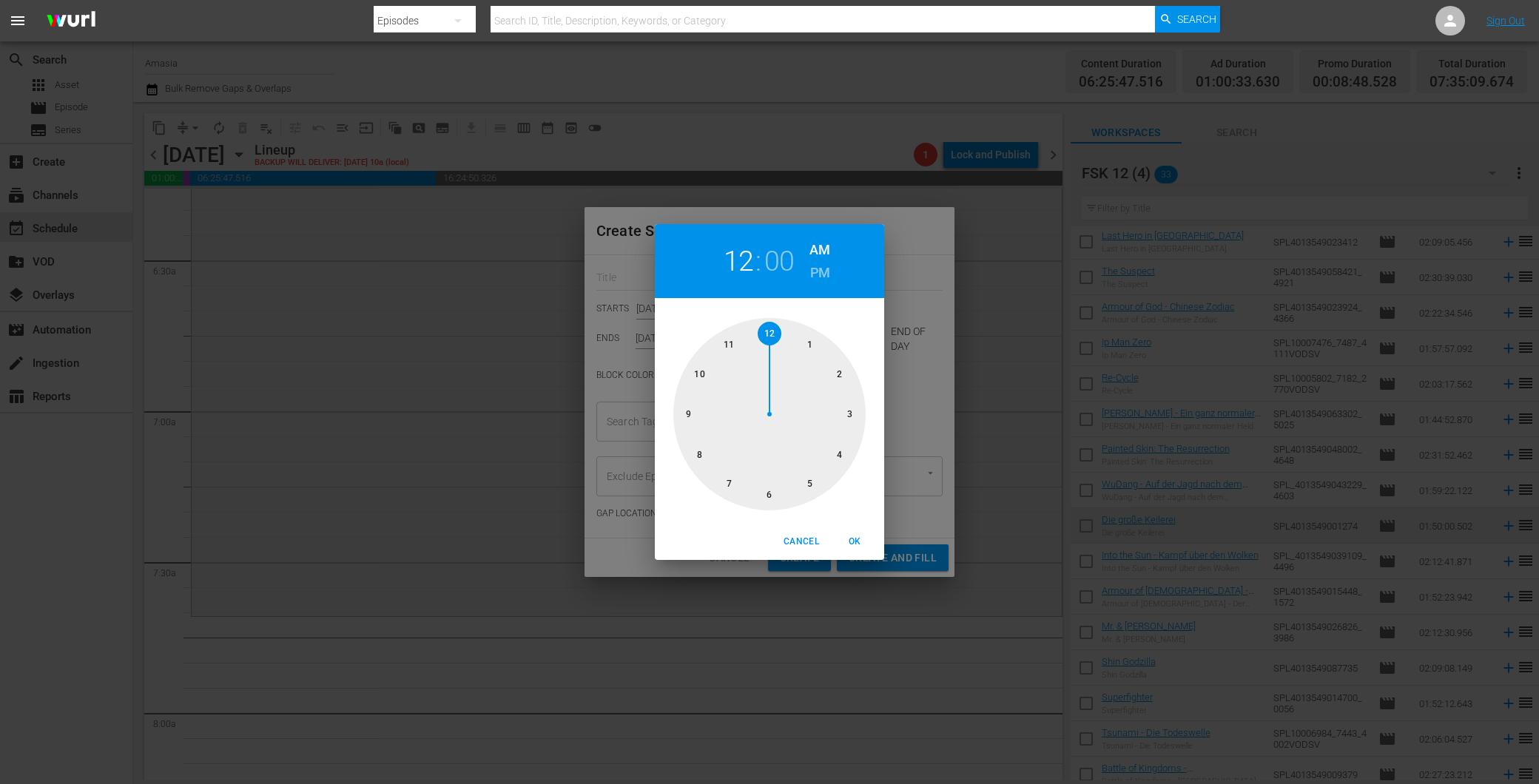
click at [727, 486] on div at bounding box center [769, 414] width 192 height 192
click at [696, 445] on div at bounding box center [769, 414] width 192 height 192
click at [848, 529] on div "Cancel OK" at bounding box center [769, 541] width 230 height 36
click at [848, 529] on button "OK" at bounding box center [854, 541] width 48 height 24
type input "07:40 AM"
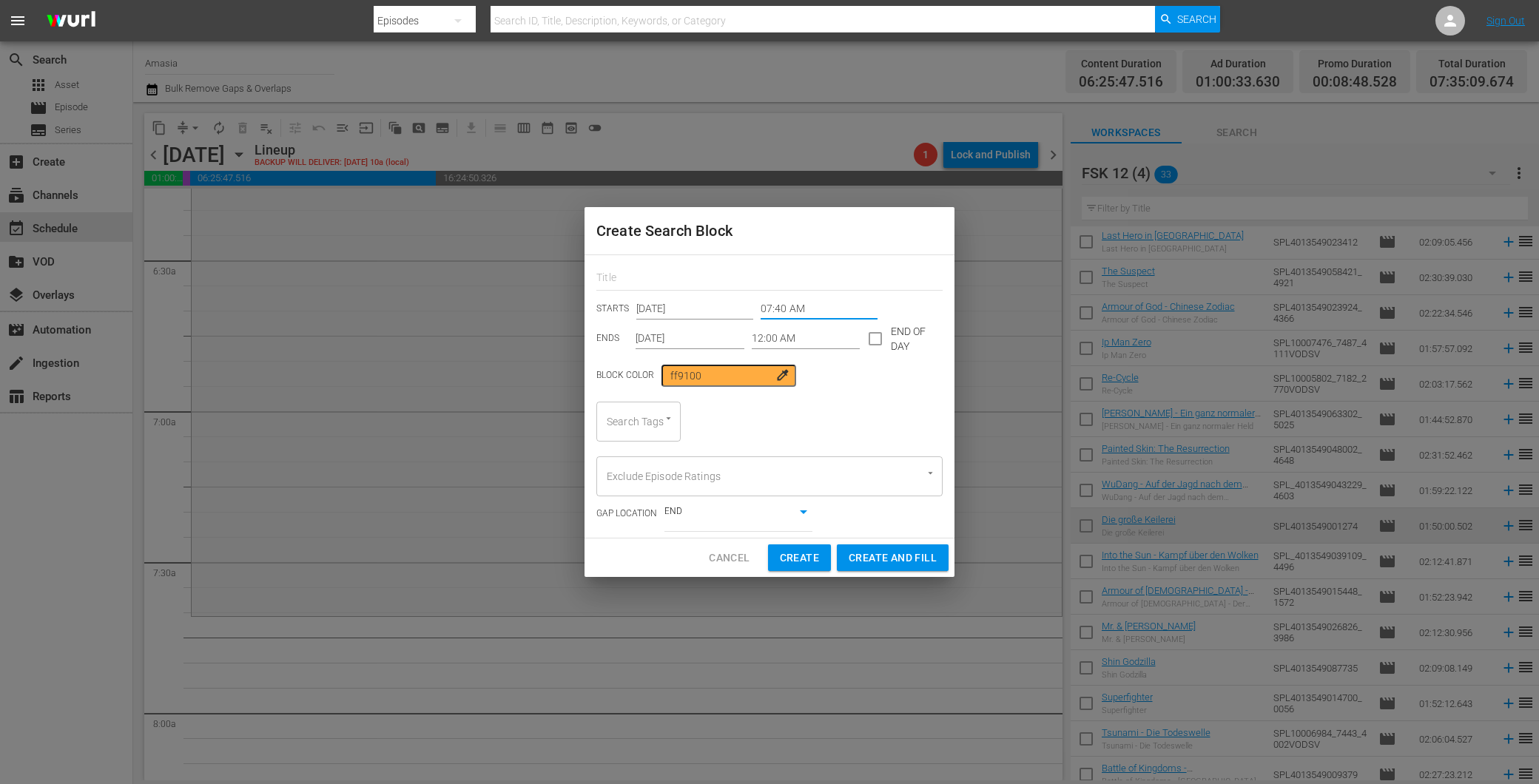
click at [777, 335] on input "12:00 AM" at bounding box center [806, 338] width 109 height 23
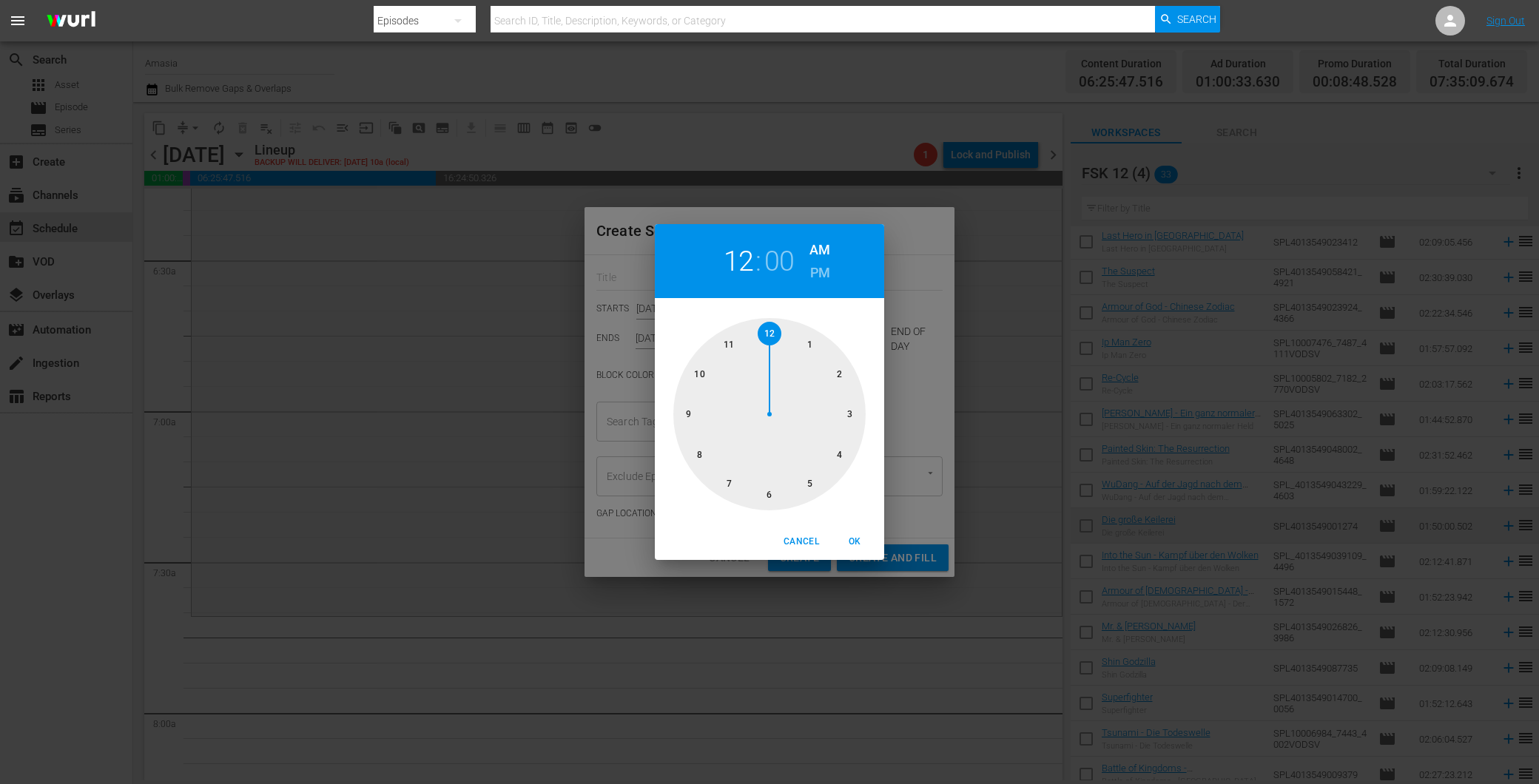
click at [684, 366] on div at bounding box center [769, 414] width 192 height 192
click at [846, 412] on div at bounding box center [769, 414] width 192 height 192
click at [830, 271] on div "10 : 15 AM PM" at bounding box center [769, 260] width 230 height 74
click at [814, 280] on h6 "PM" at bounding box center [820, 273] width 20 height 23
drag, startPoint x: 849, startPoint y: 544, endPoint x: 847, endPoint y: 535, distance: 9.2
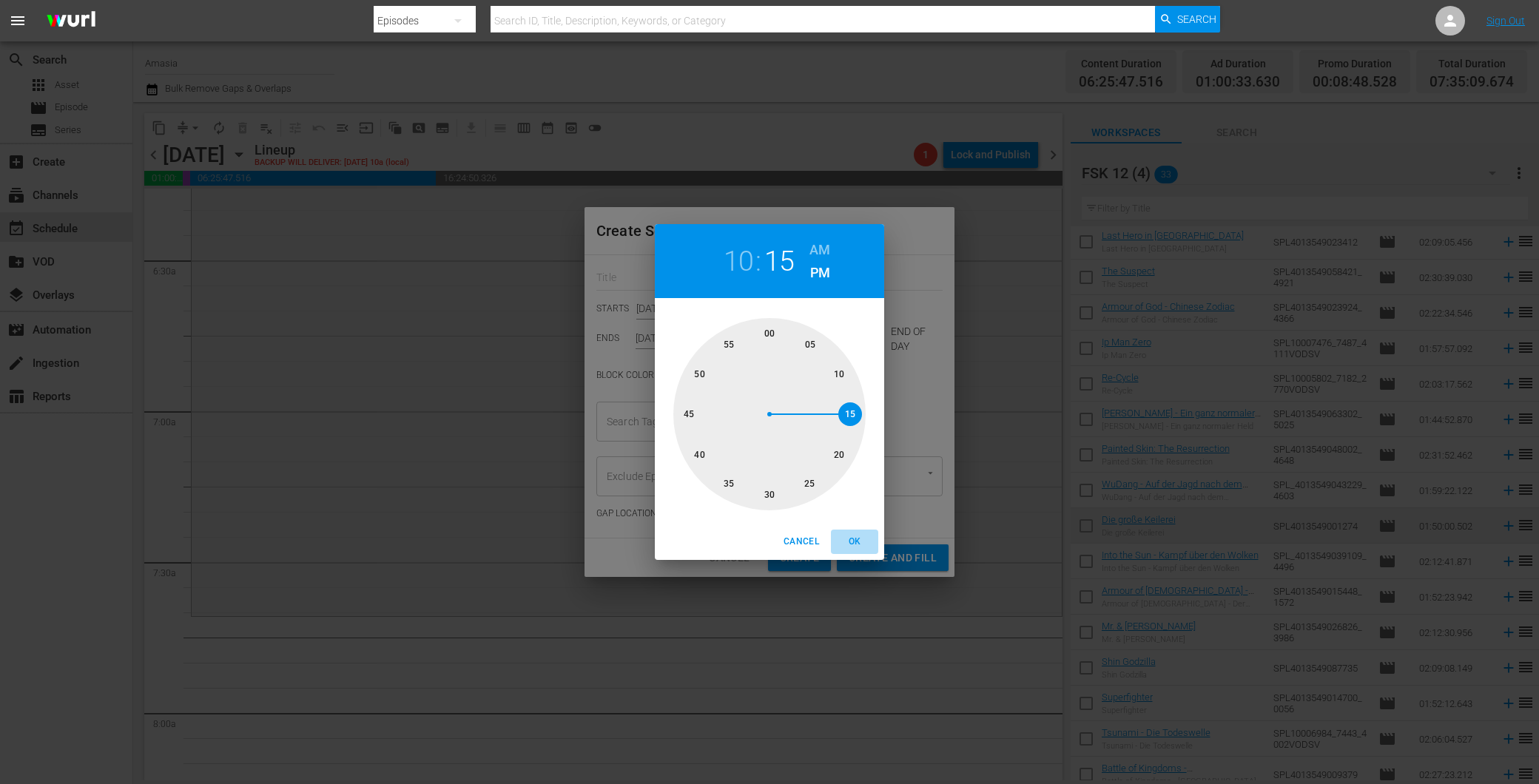
click at [848, 540] on span "OK" at bounding box center [854, 542] width 36 height 16
type input "10:15 PM"
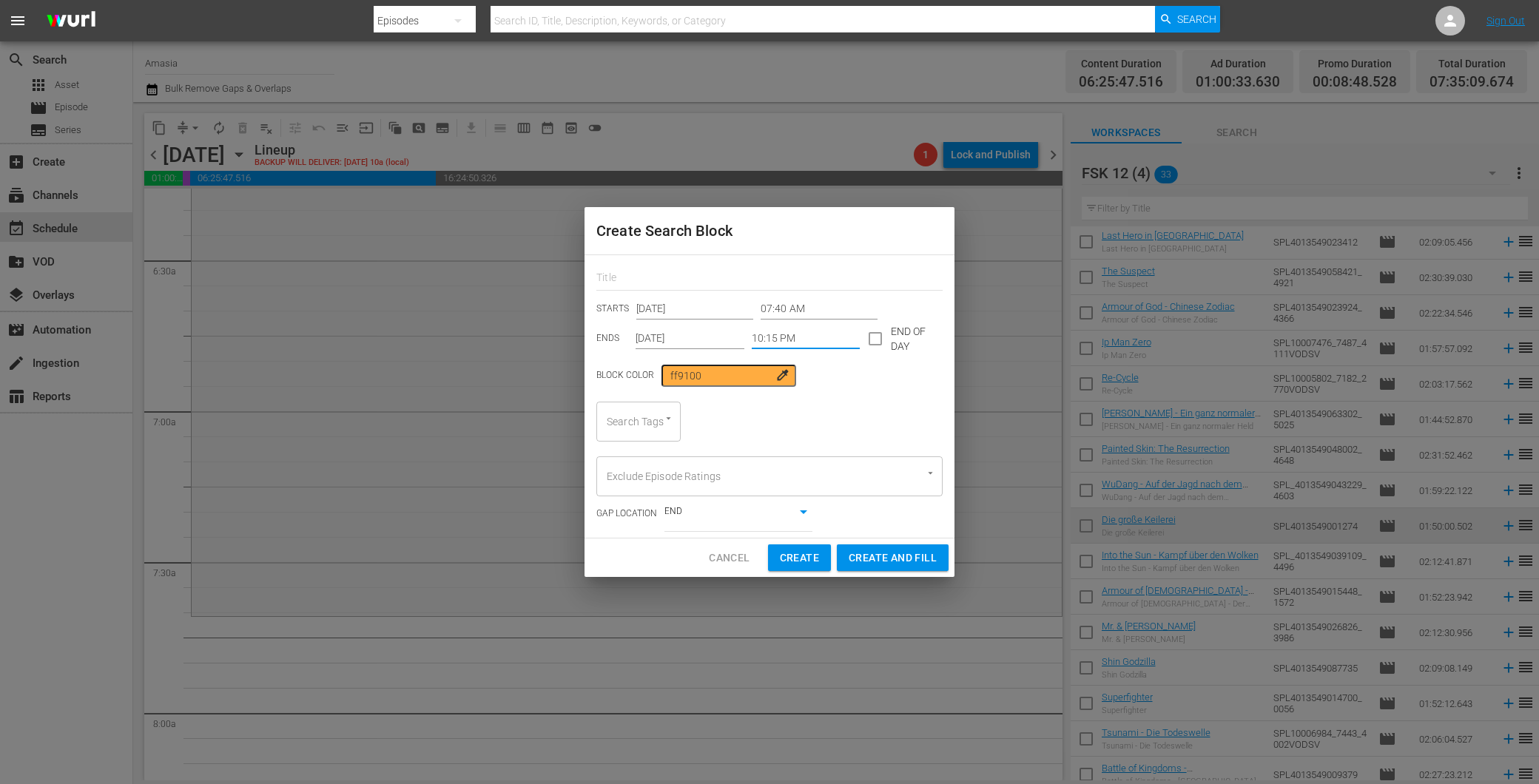
click at [644, 411] on div "Search Tags" at bounding box center [638, 422] width 84 height 40
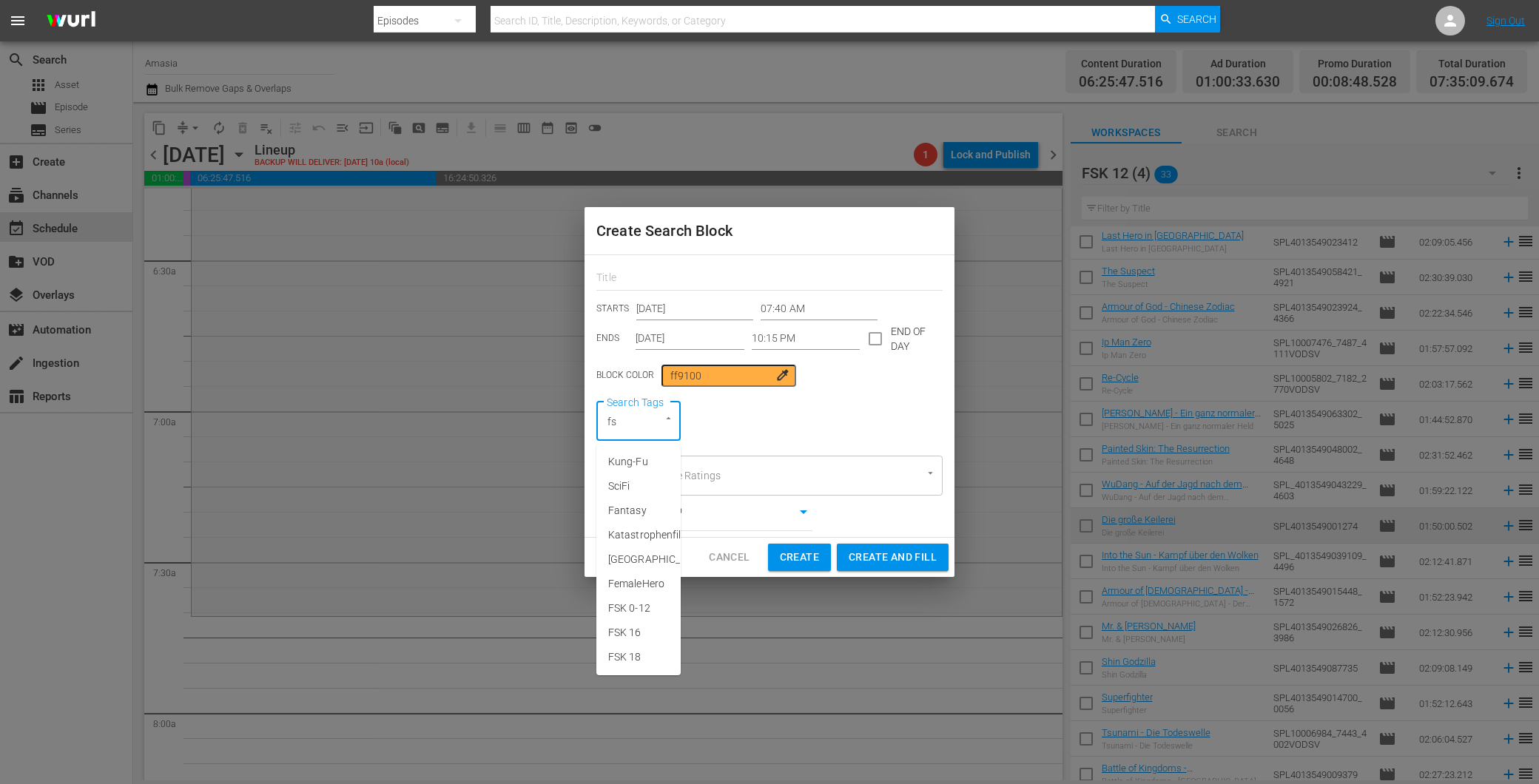
type input "fsk"
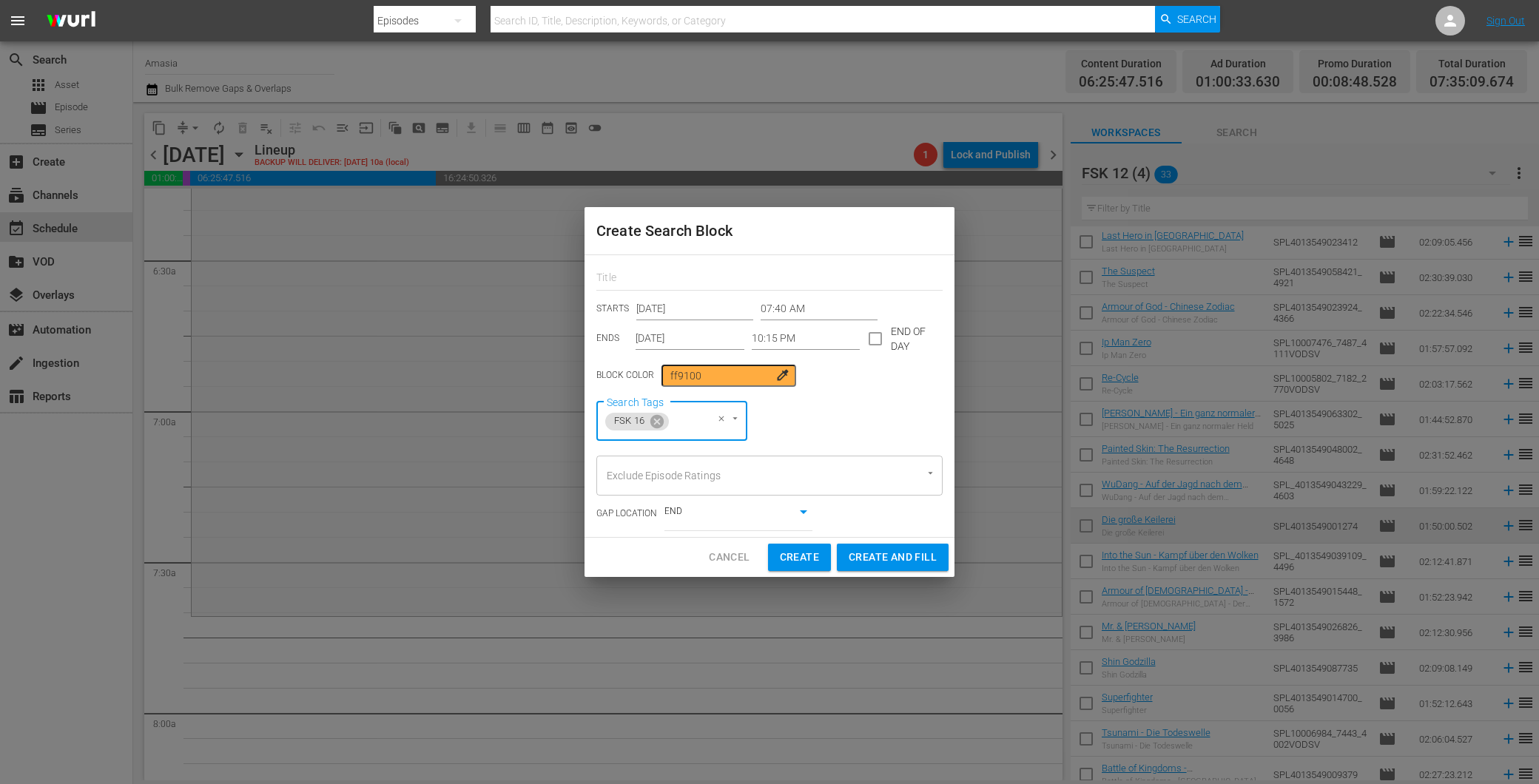
click at [769, 343] on input "10:15 PM" at bounding box center [806, 338] width 109 height 23
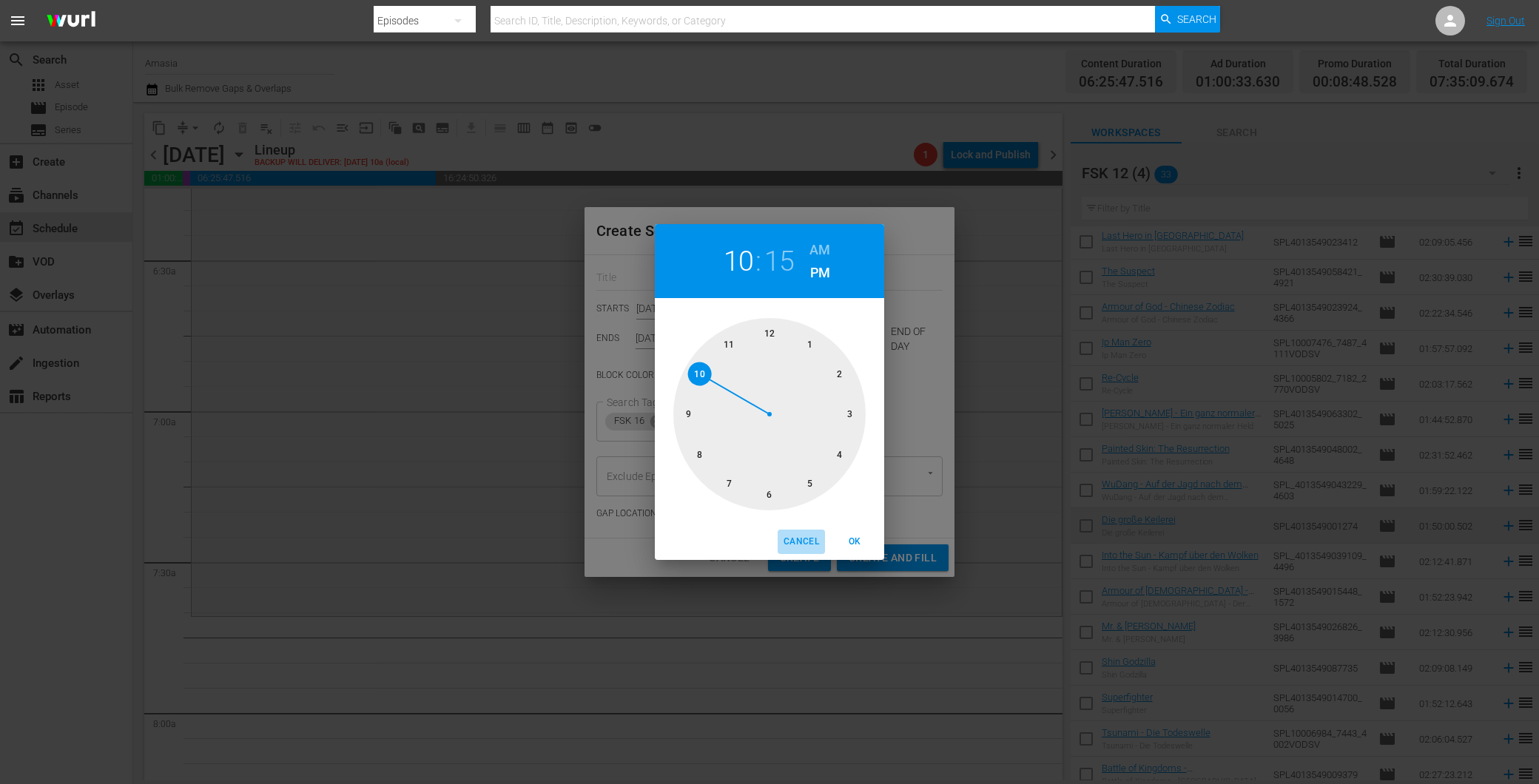
click at [792, 546] on span "Cancel" at bounding box center [801, 542] width 36 height 16
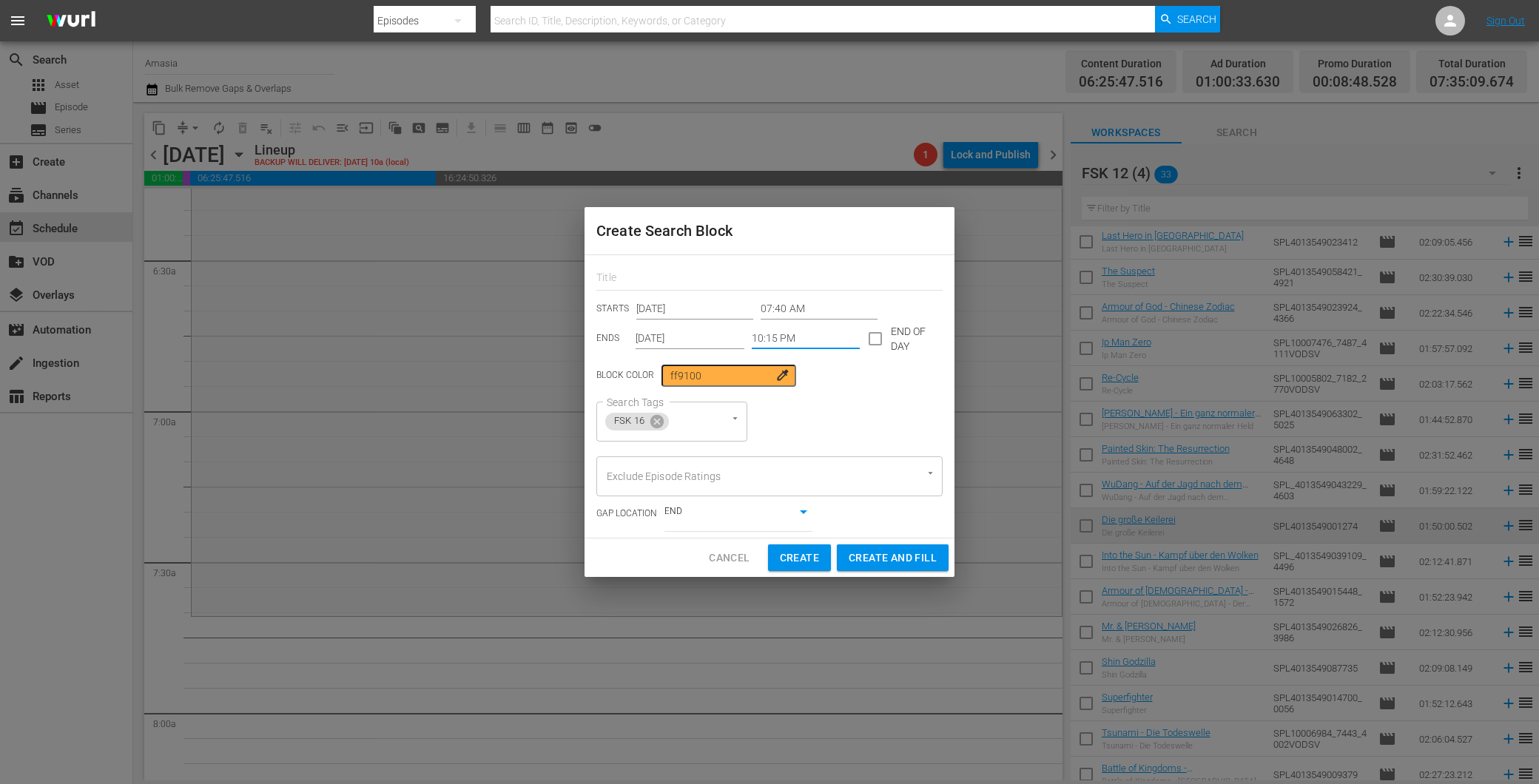
click at [772, 346] on input "10:15 PM" at bounding box center [806, 338] width 109 height 23
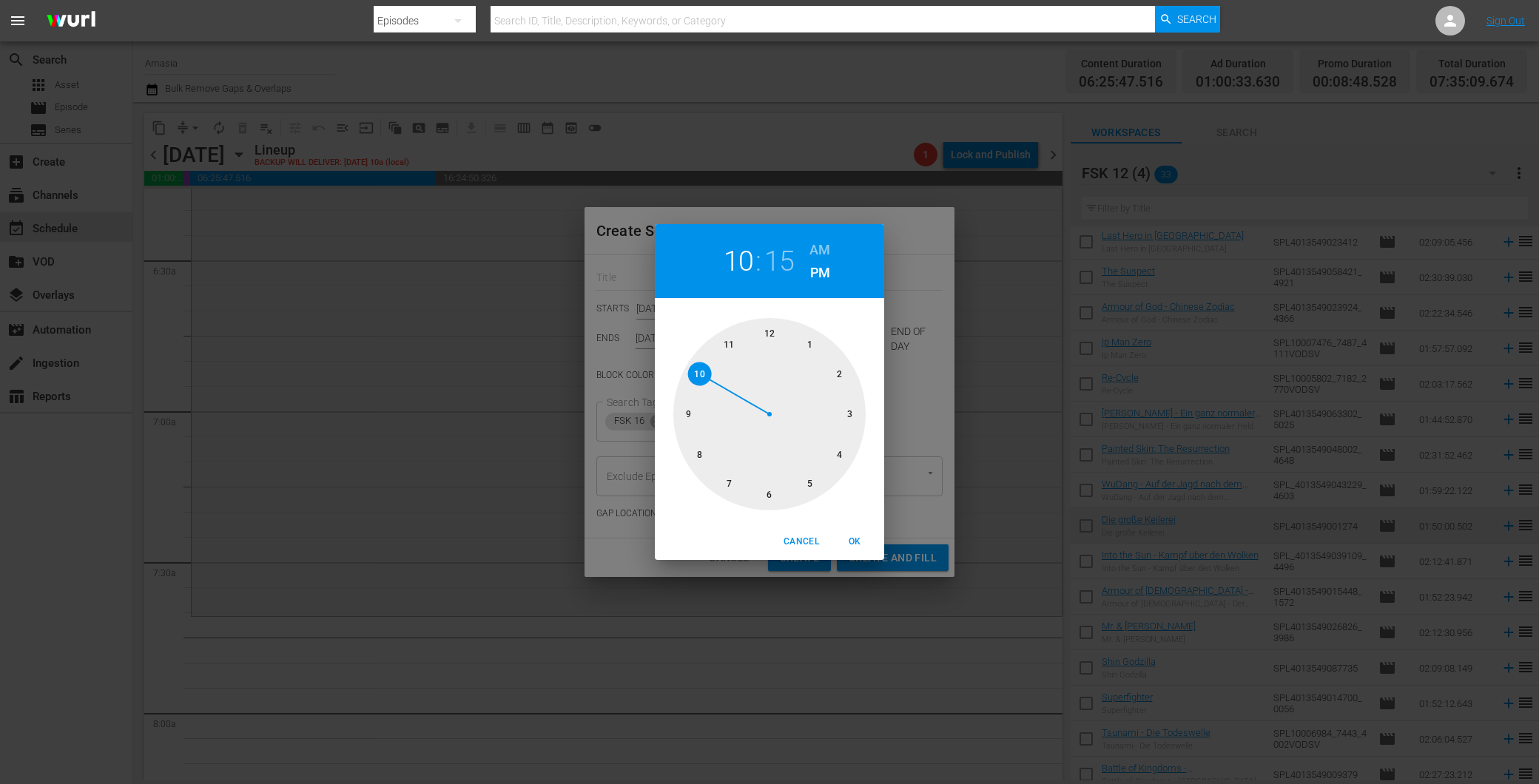
click at [843, 527] on div "Cancel OK" at bounding box center [769, 541] width 230 height 36
click at [853, 545] on span "OK" at bounding box center [854, 542] width 36 height 16
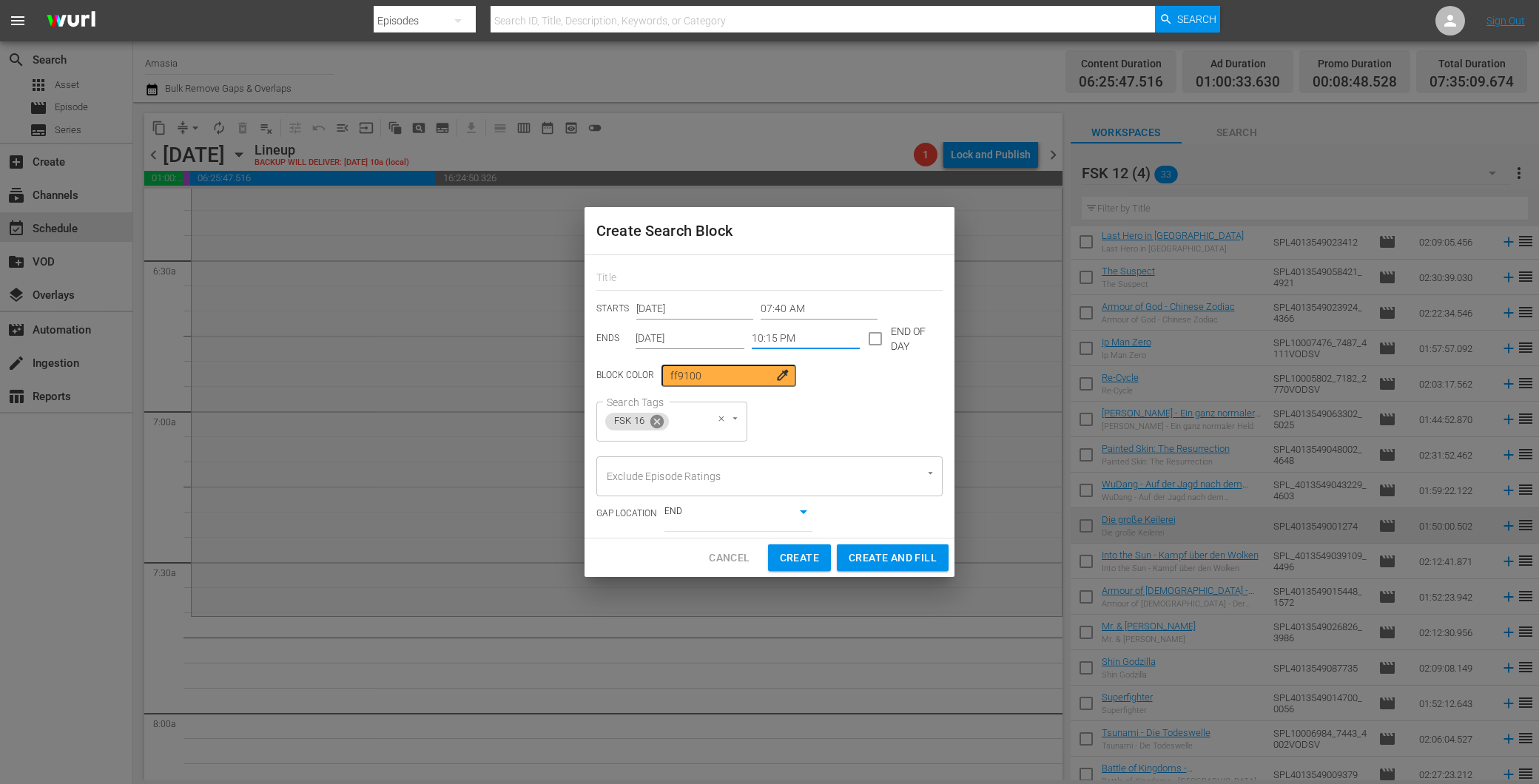
click at [659, 420] on icon at bounding box center [657, 421] width 13 height 13
click at [659, 420] on div at bounding box center [661, 419] width 27 height 16
type input "fsk"
click at [857, 559] on span "Create and Fill" at bounding box center [892, 557] width 88 height 18
type input "12:00 AM"
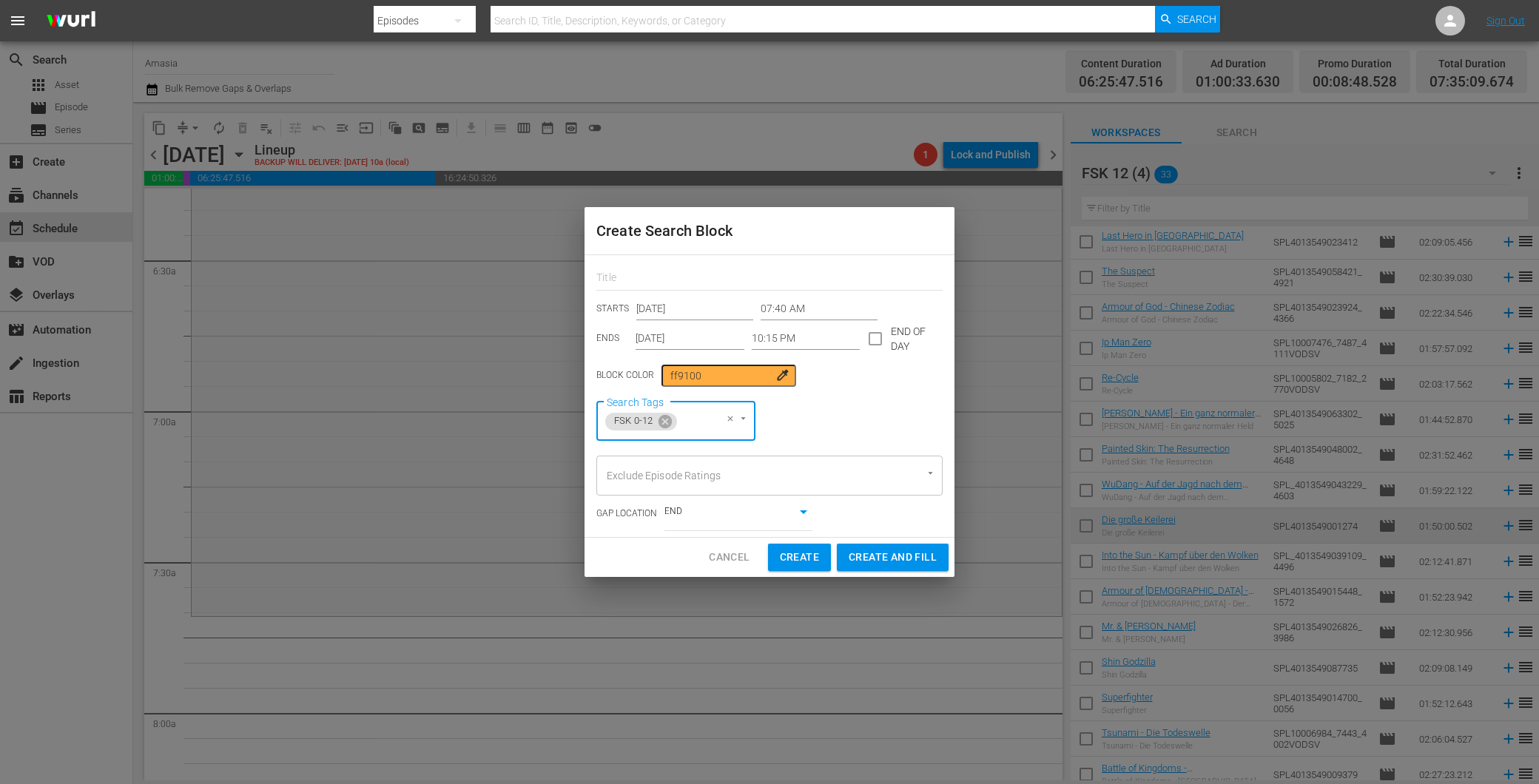
type input "12:00 AM"
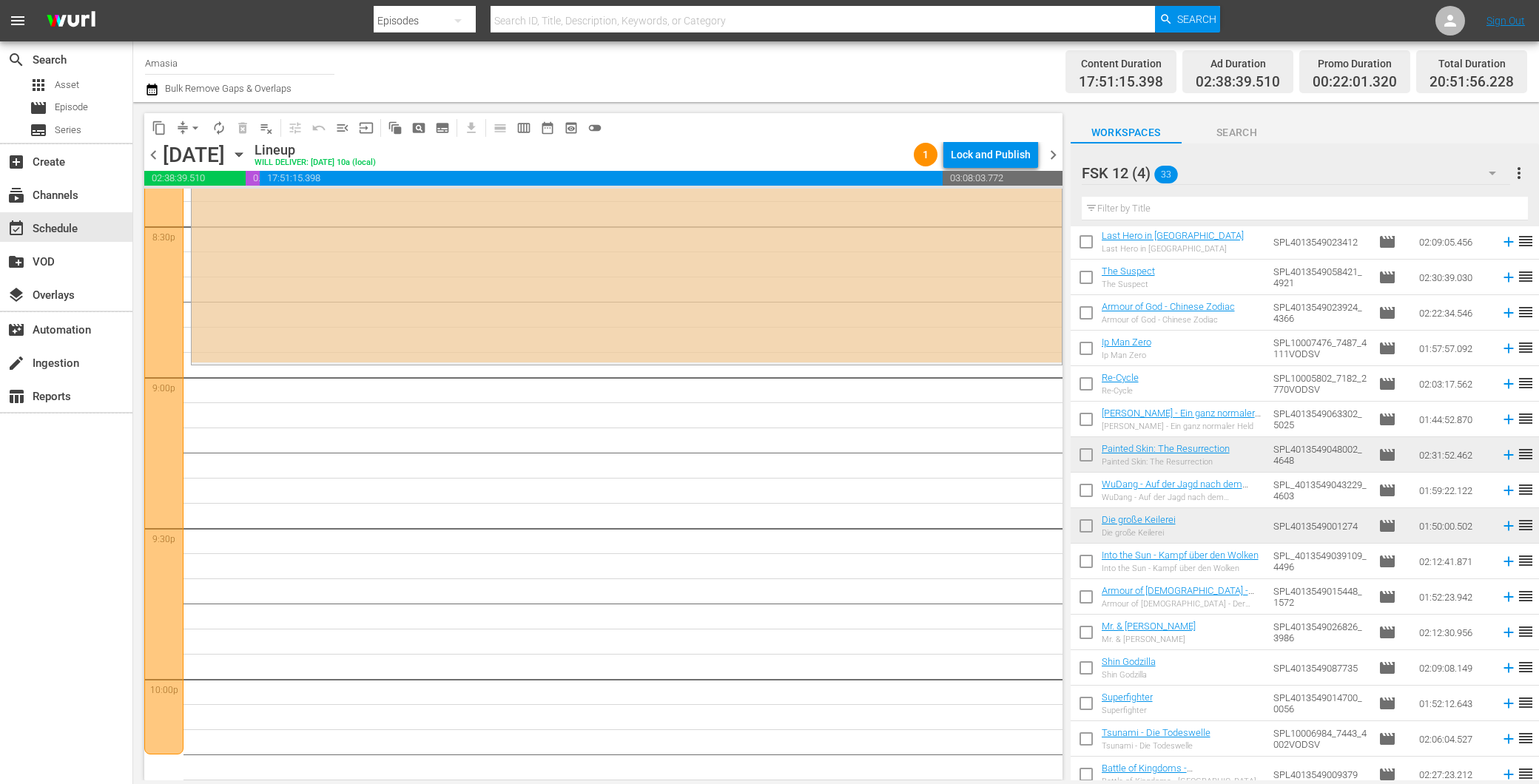
scroll to position [6163, 0]
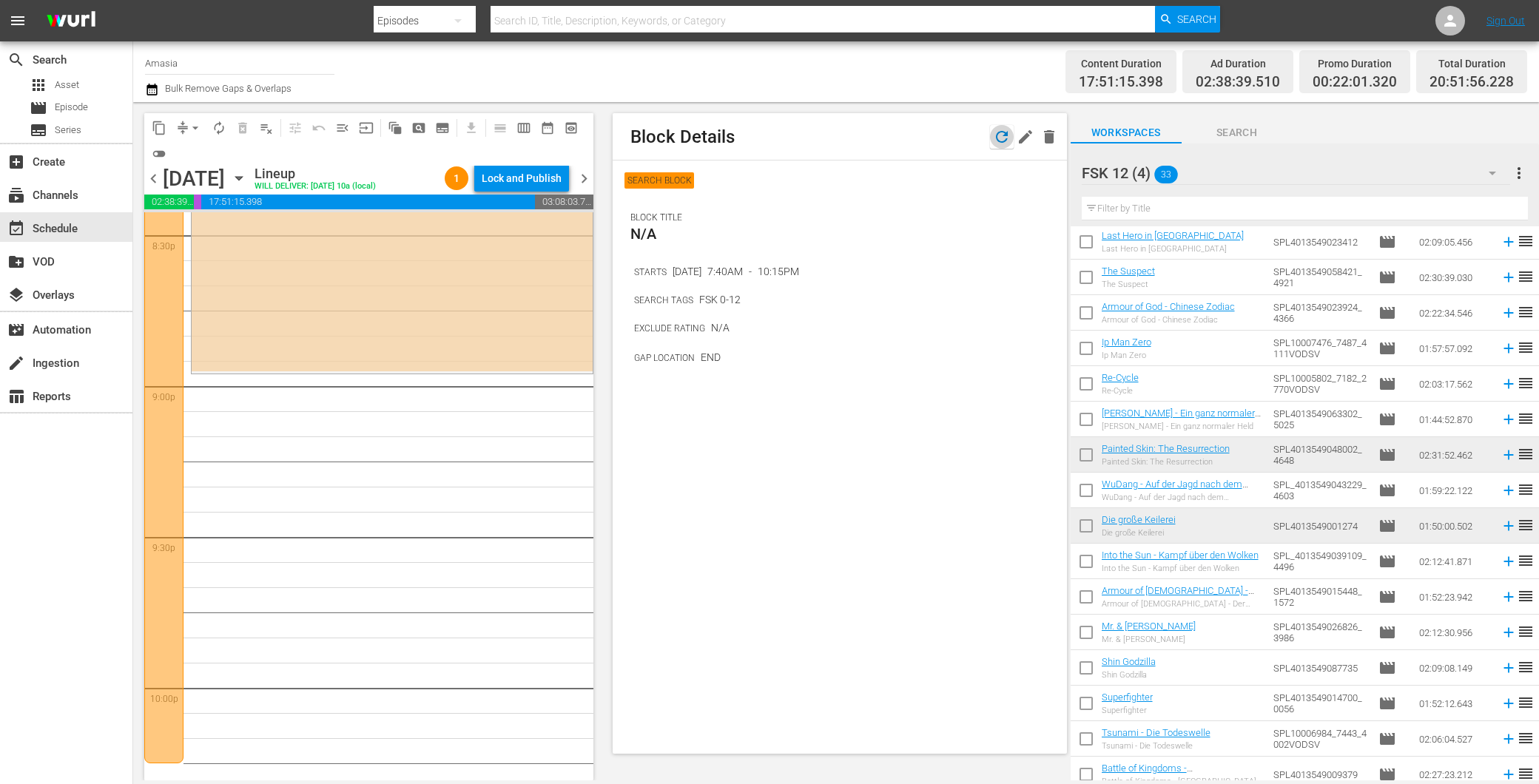
click at [1004, 134] on icon "button" at bounding box center [1001, 136] width 18 height 18
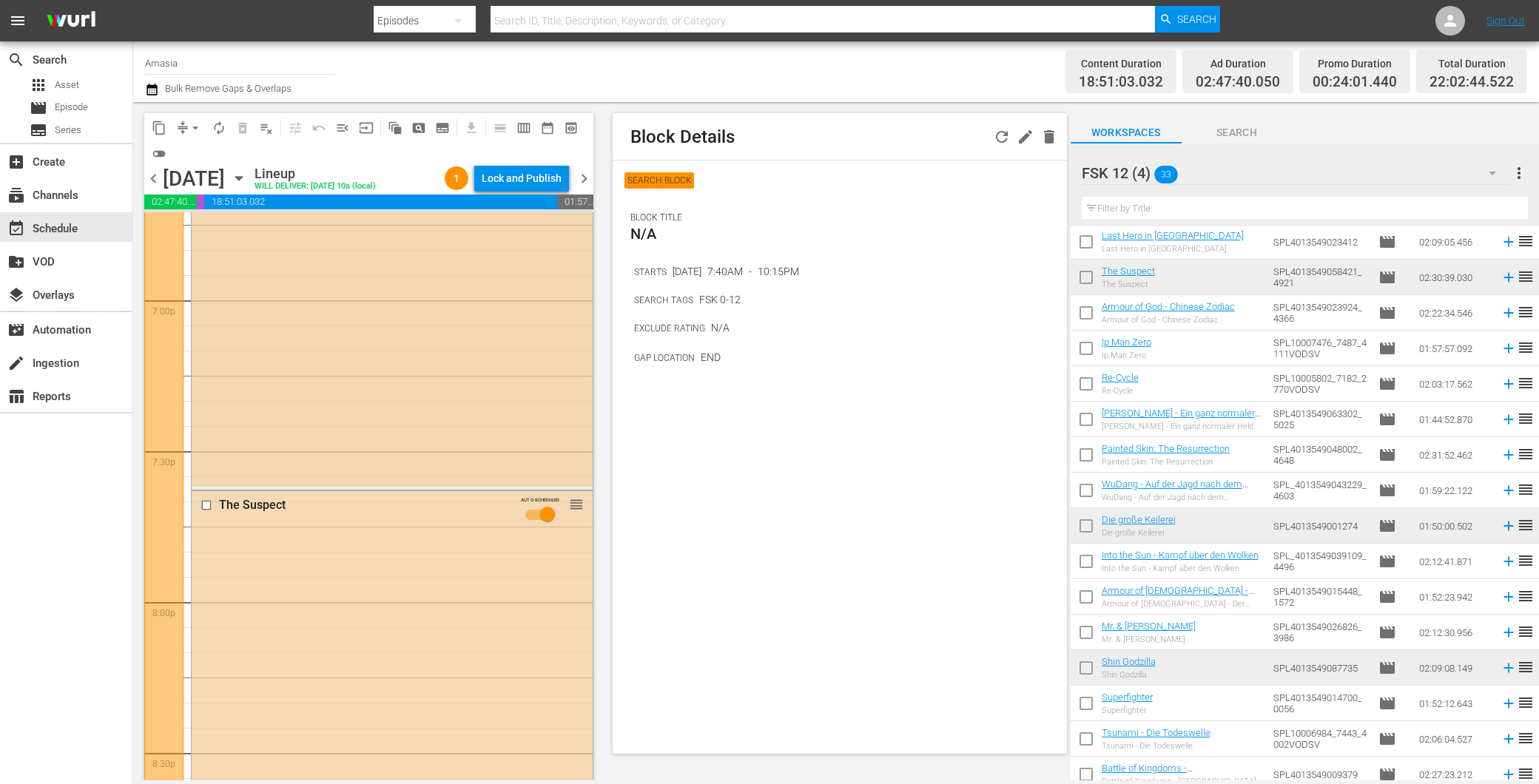
scroll to position [5152, 0]
drag, startPoint x: 995, startPoint y: 134, endPoint x: 999, endPoint y: 146, distance: 12.6
click at [995, 135] on icon "button" at bounding box center [1001, 136] width 18 height 18
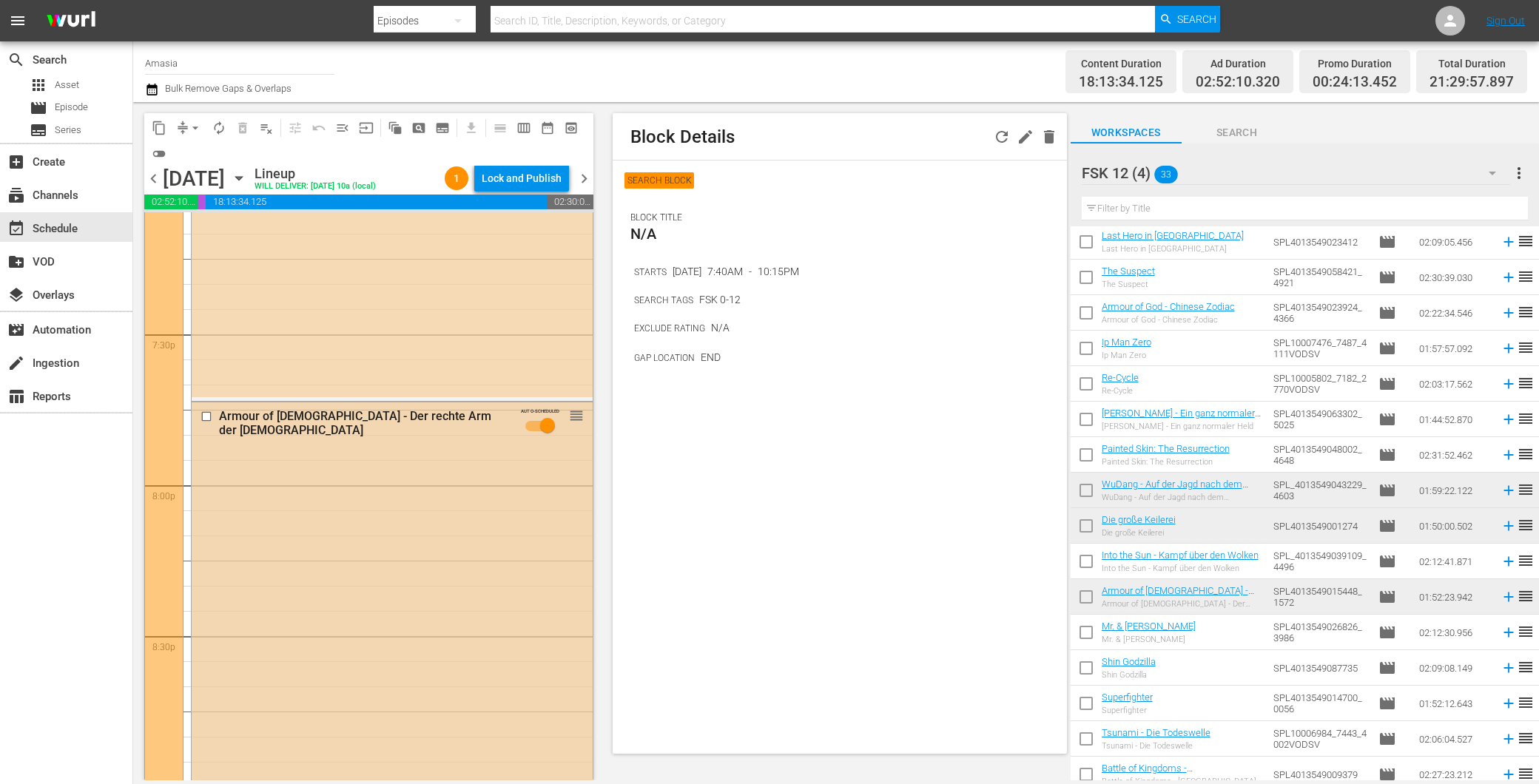
scroll to position [6114, 0]
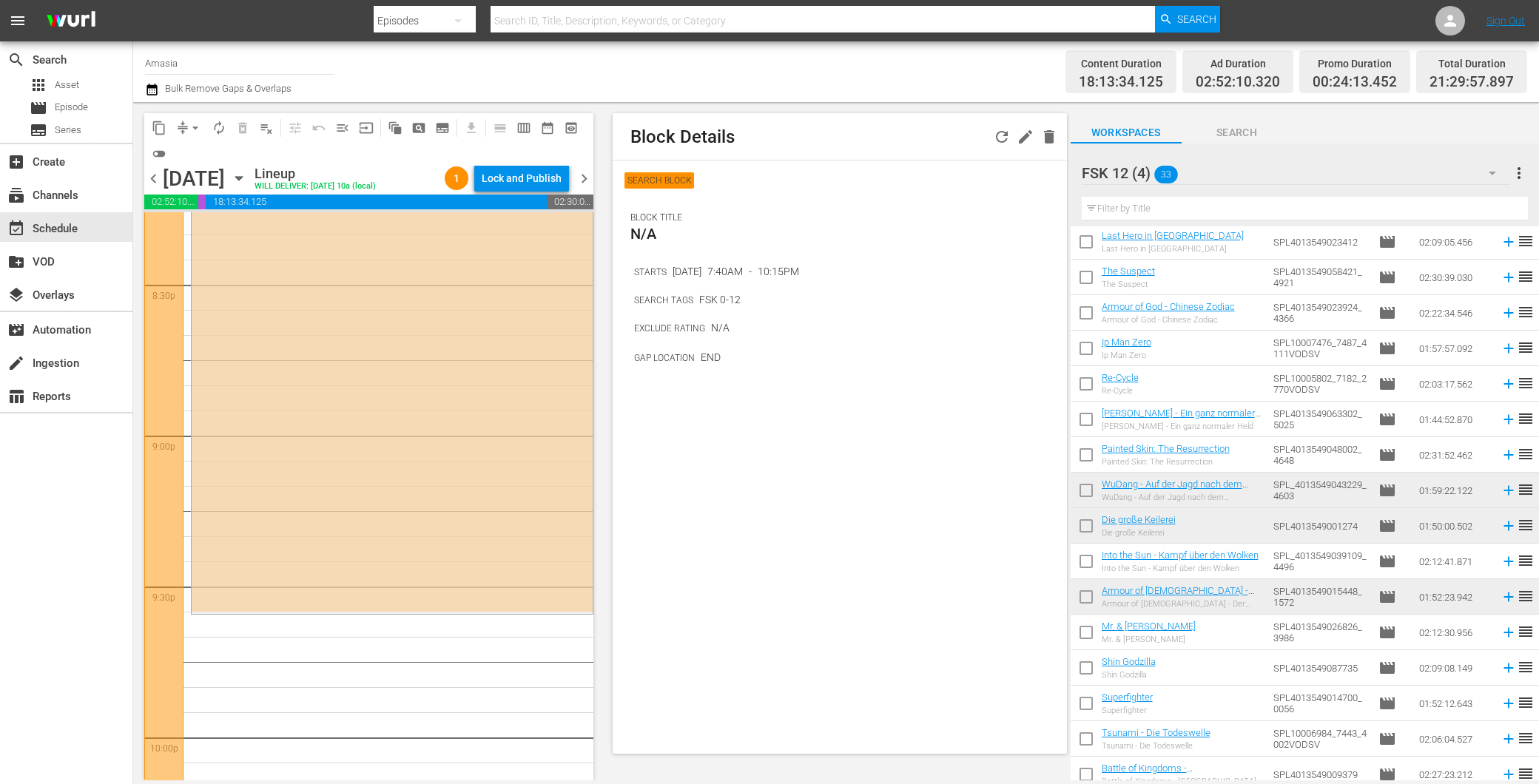
drag, startPoint x: 171, startPoint y: 674, endPoint x: 201, endPoint y: 651, distance: 37.8
click at [994, 132] on icon "button" at bounding box center [1001, 136] width 18 height 18
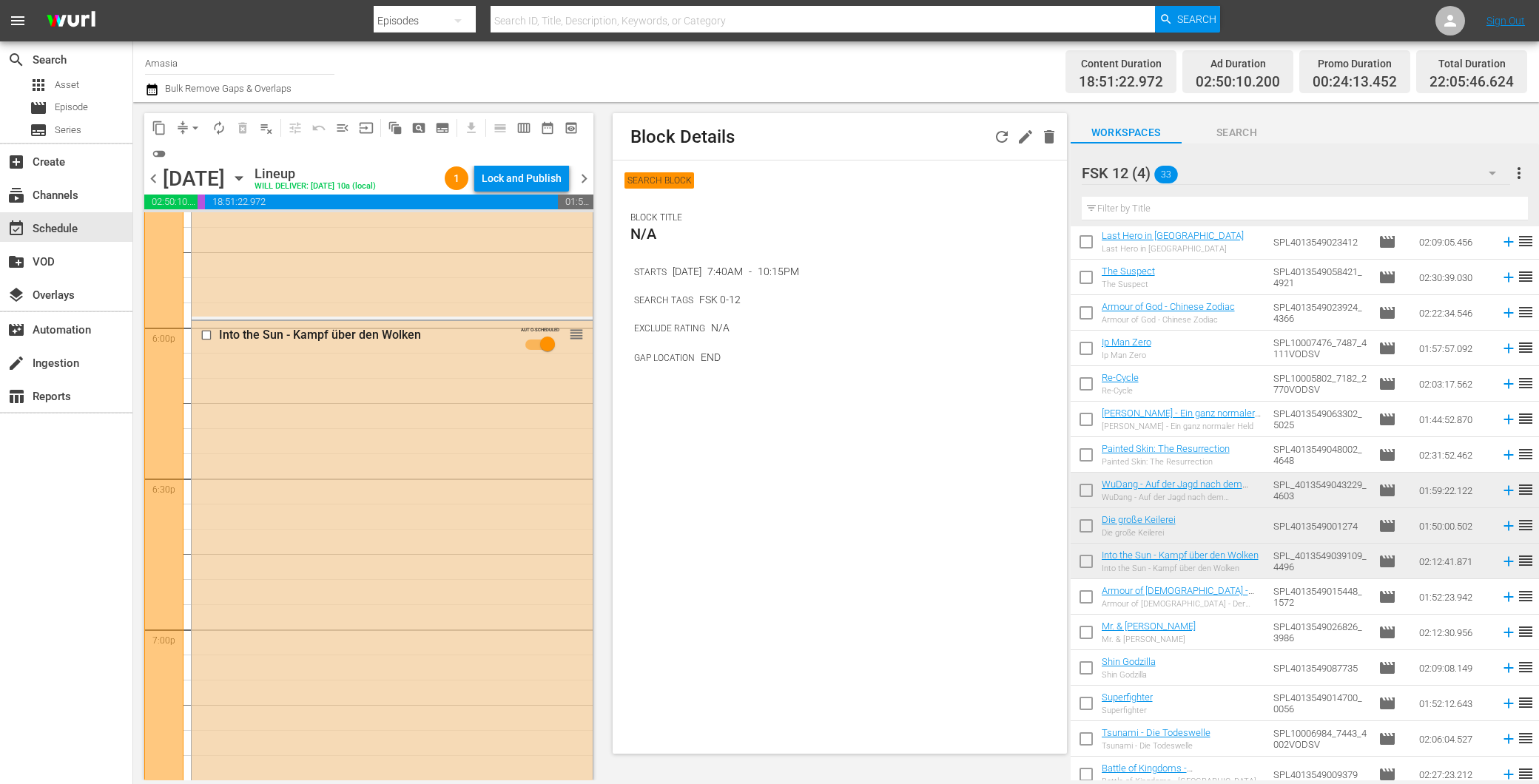
scroll to position [5293, 0]
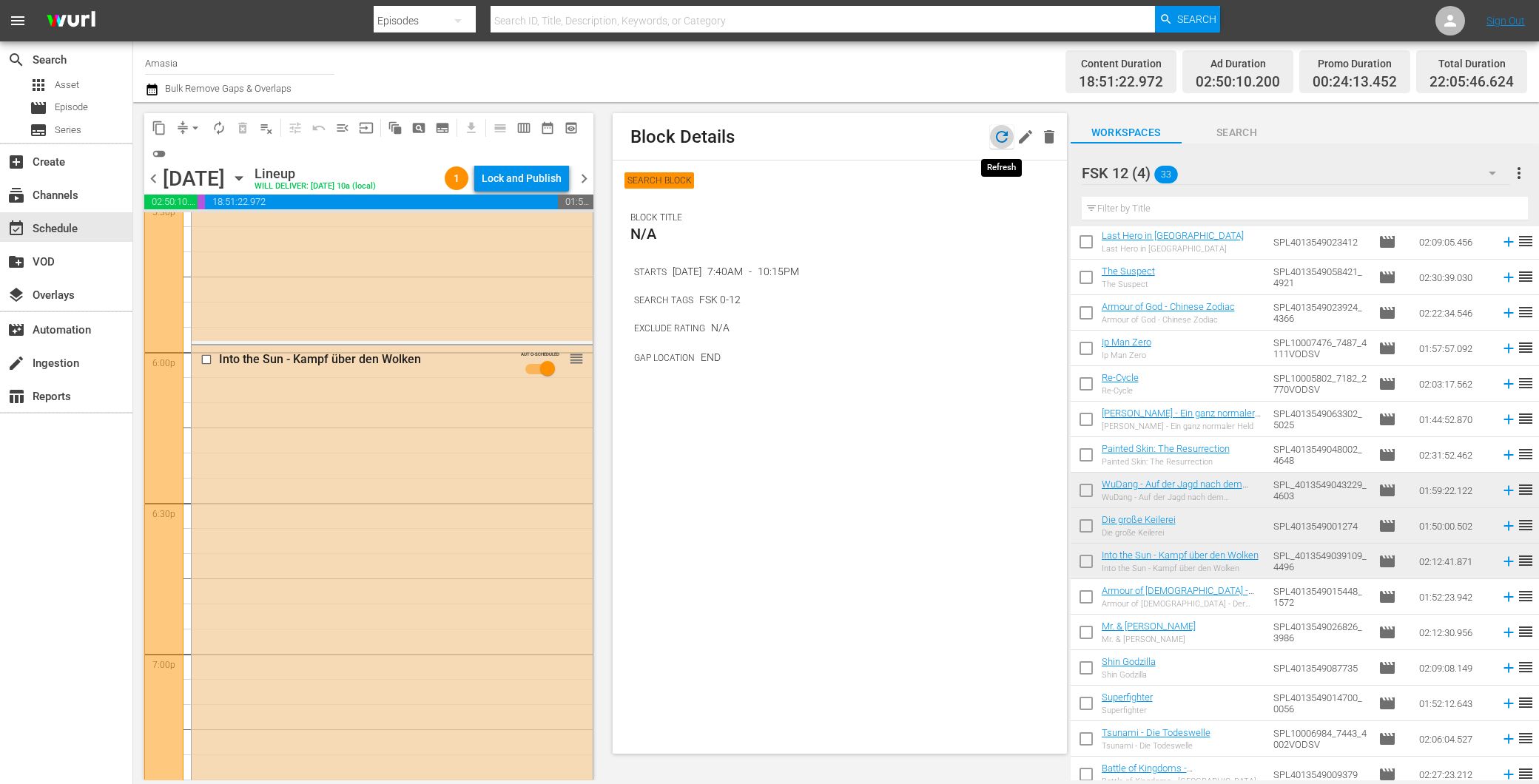
click at [1005, 132] on icon "button" at bounding box center [1001, 136] width 18 height 18
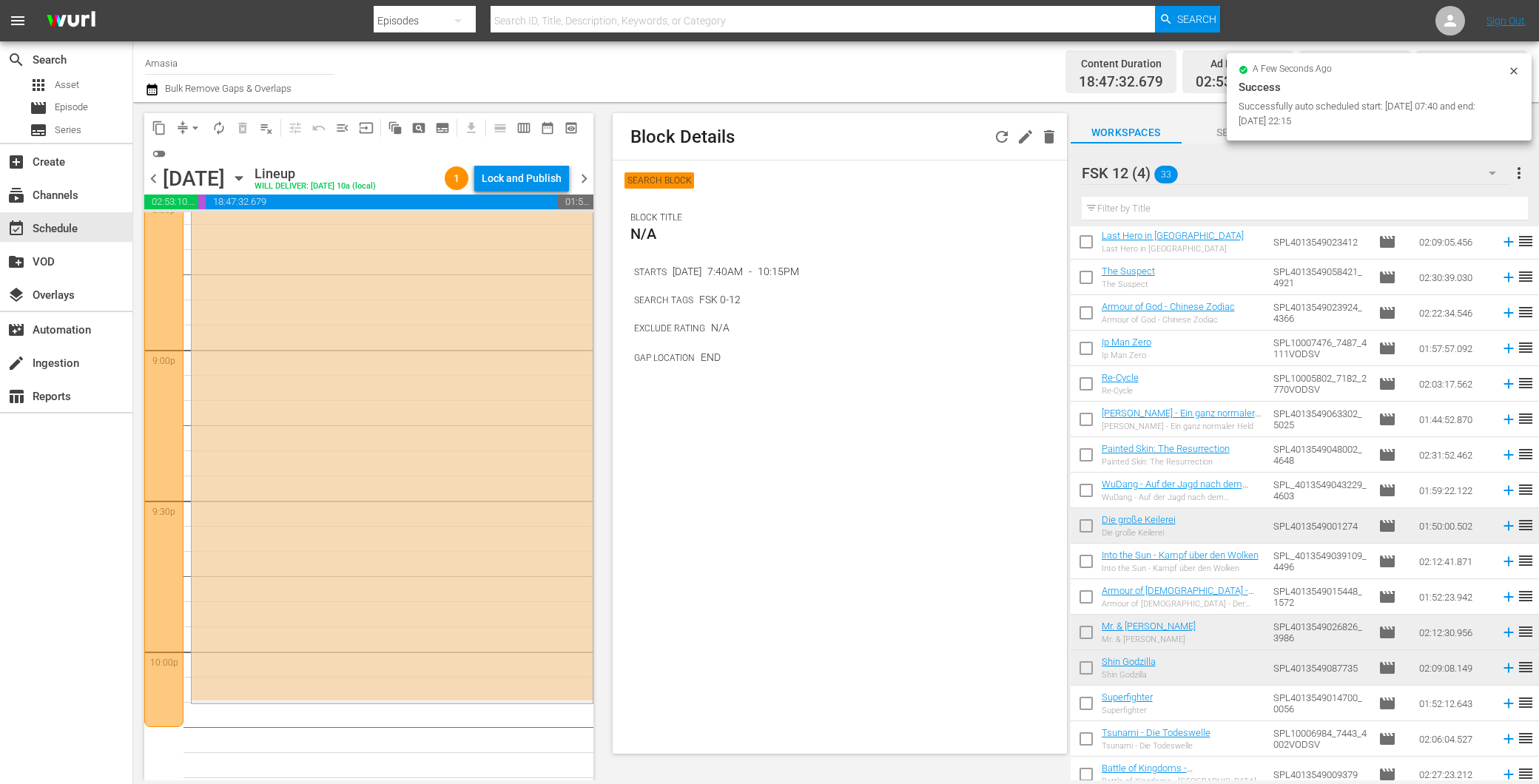
scroll to position [6221, 0]
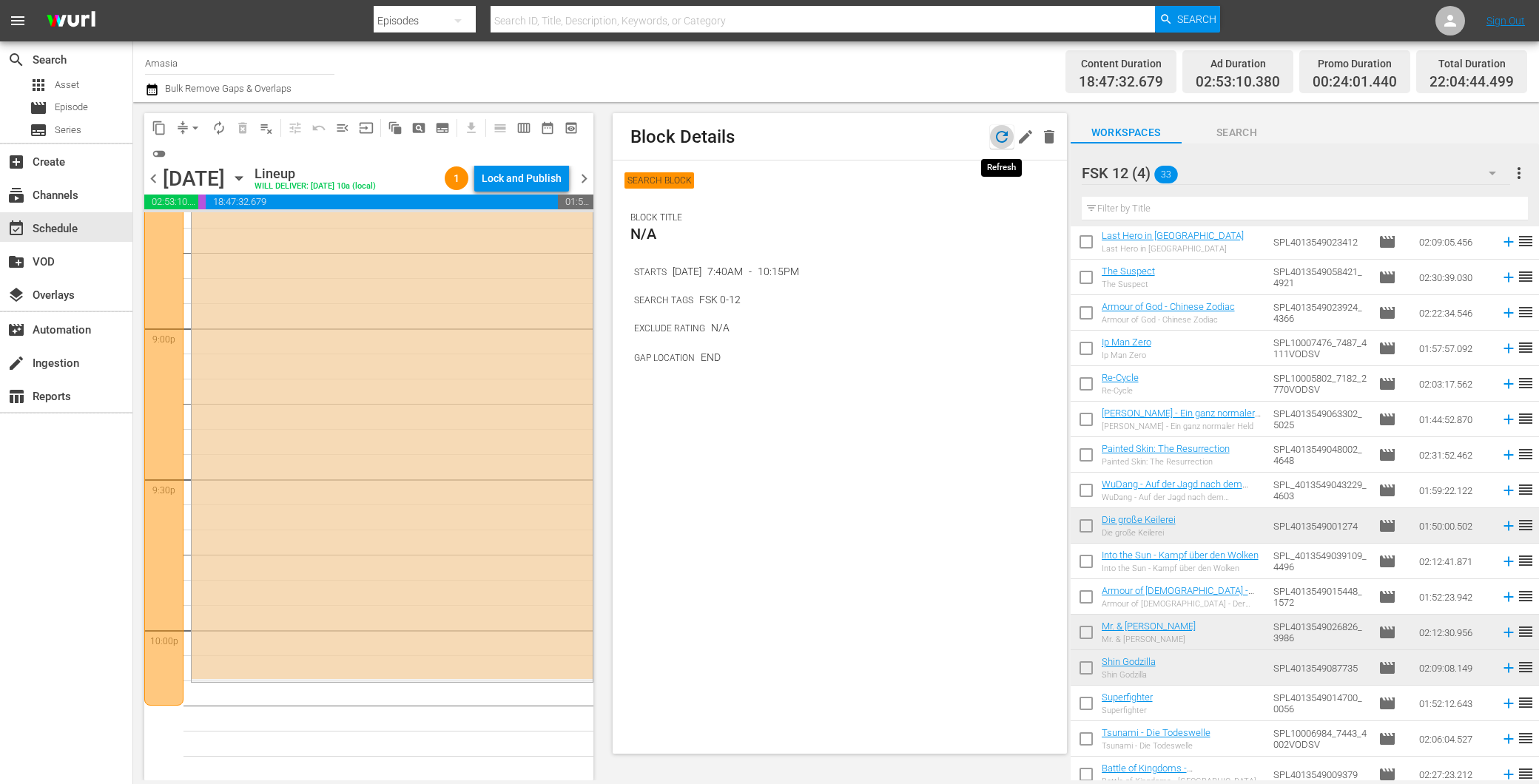
click at [995, 140] on icon "button" at bounding box center [1001, 136] width 18 height 18
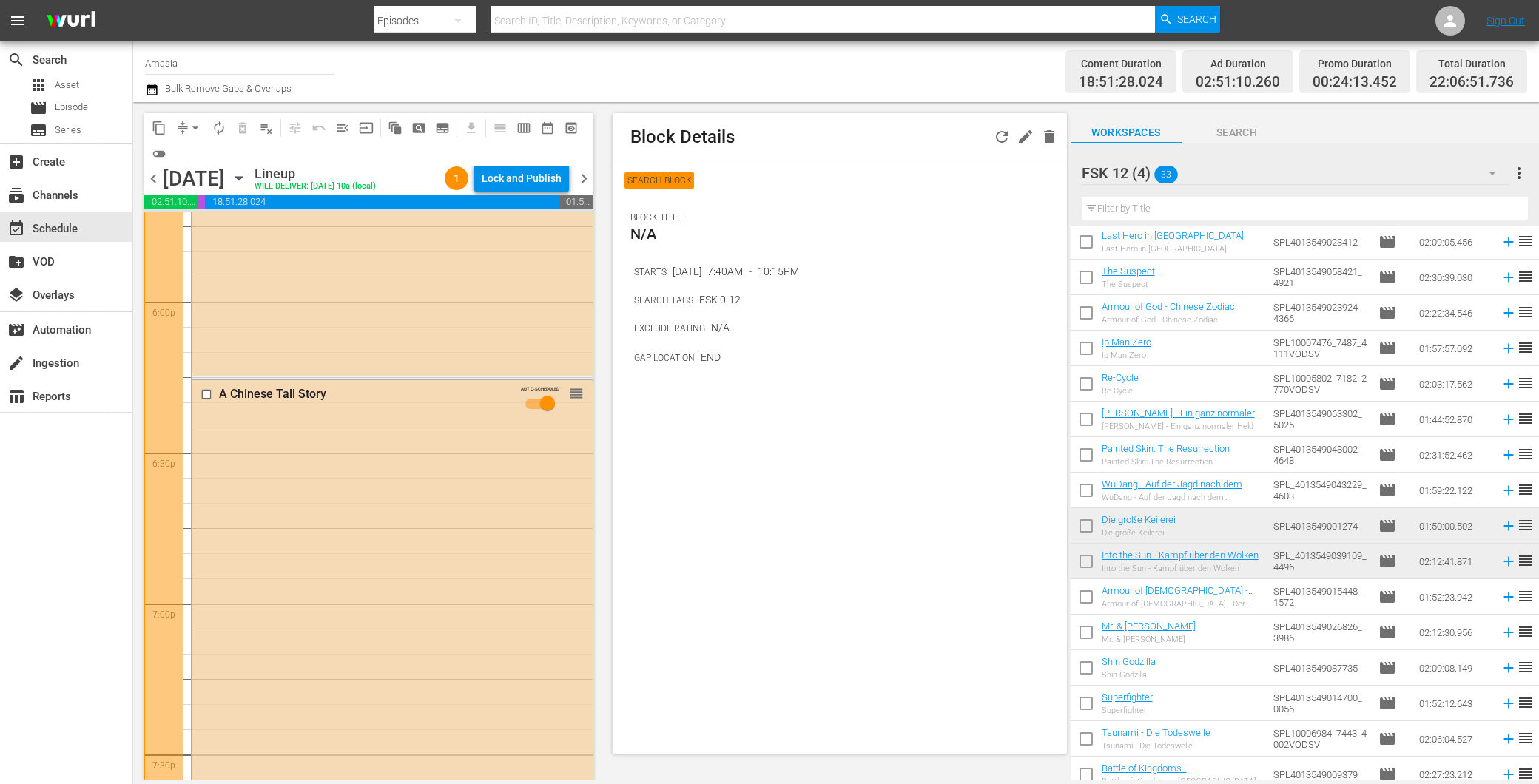
scroll to position [5342, 0]
click at [945, 244] on div "BLOCK TITLE N/A" at bounding box center [848, 237] width 436 height 50
click at [1005, 134] on icon "button" at bounding box center [1001, 137] width 12 height 12
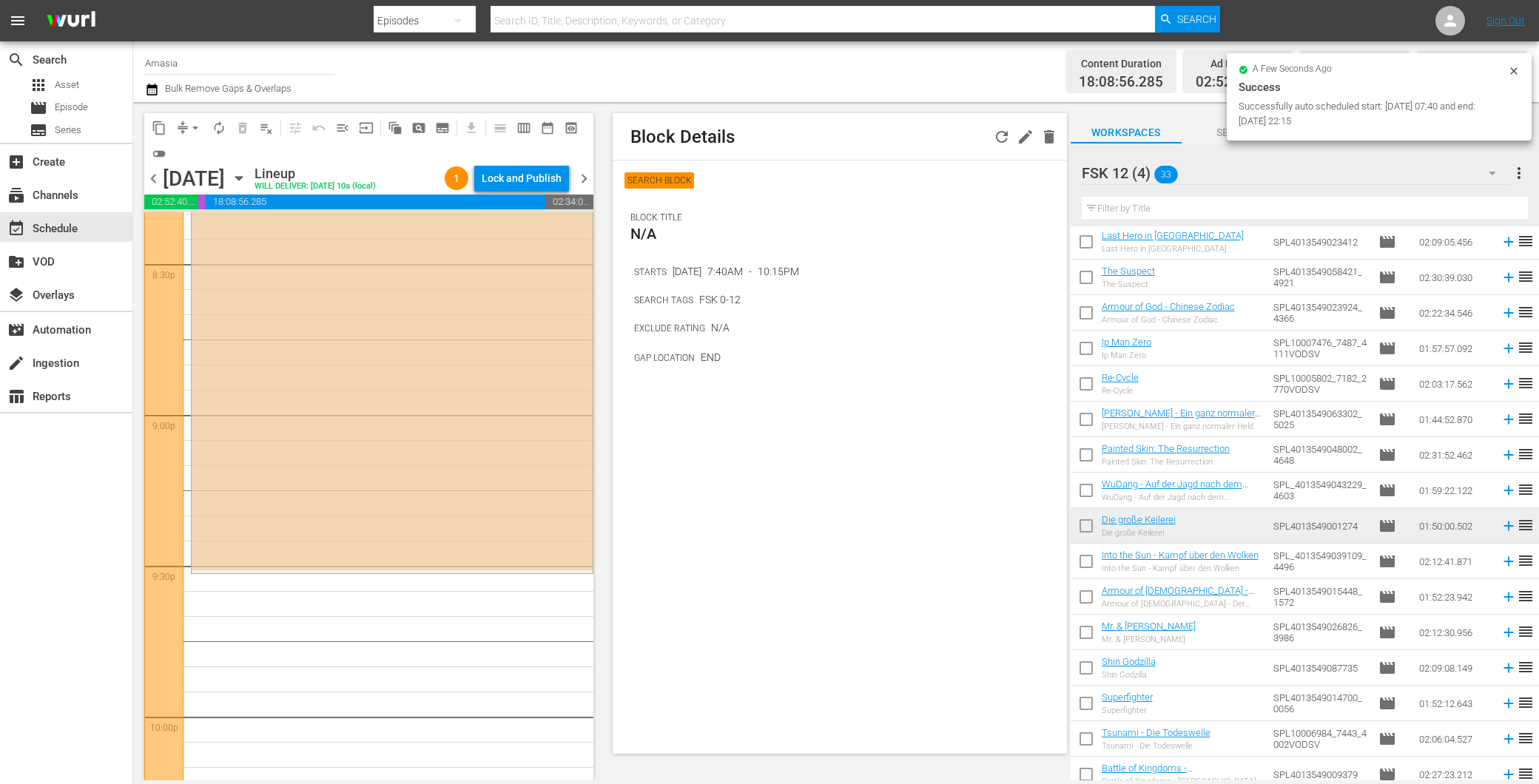
scroll to position [6163, 0]
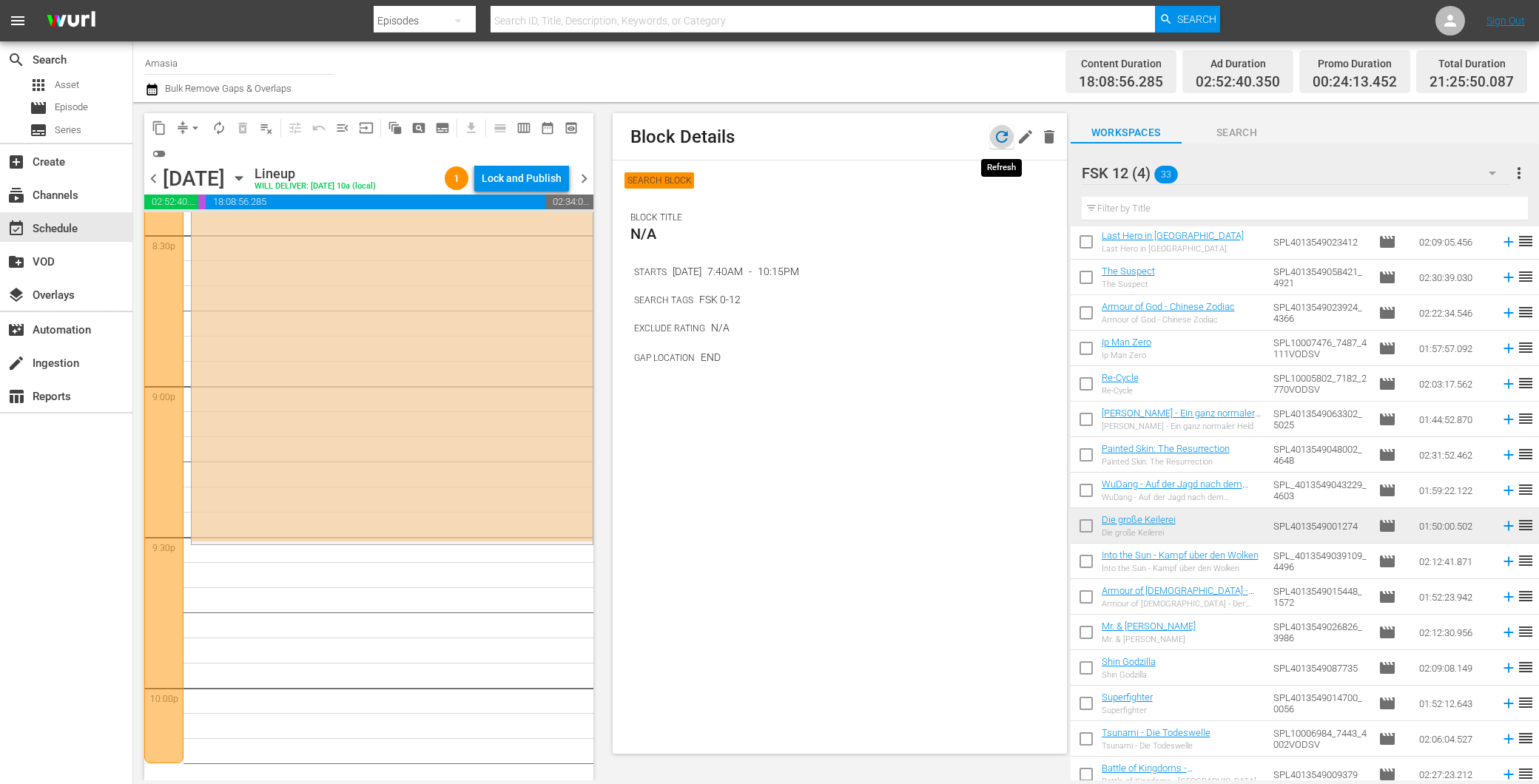
click at [1006, 130] on icon "button" at bounding box center [1001, 136] width 18 height 18
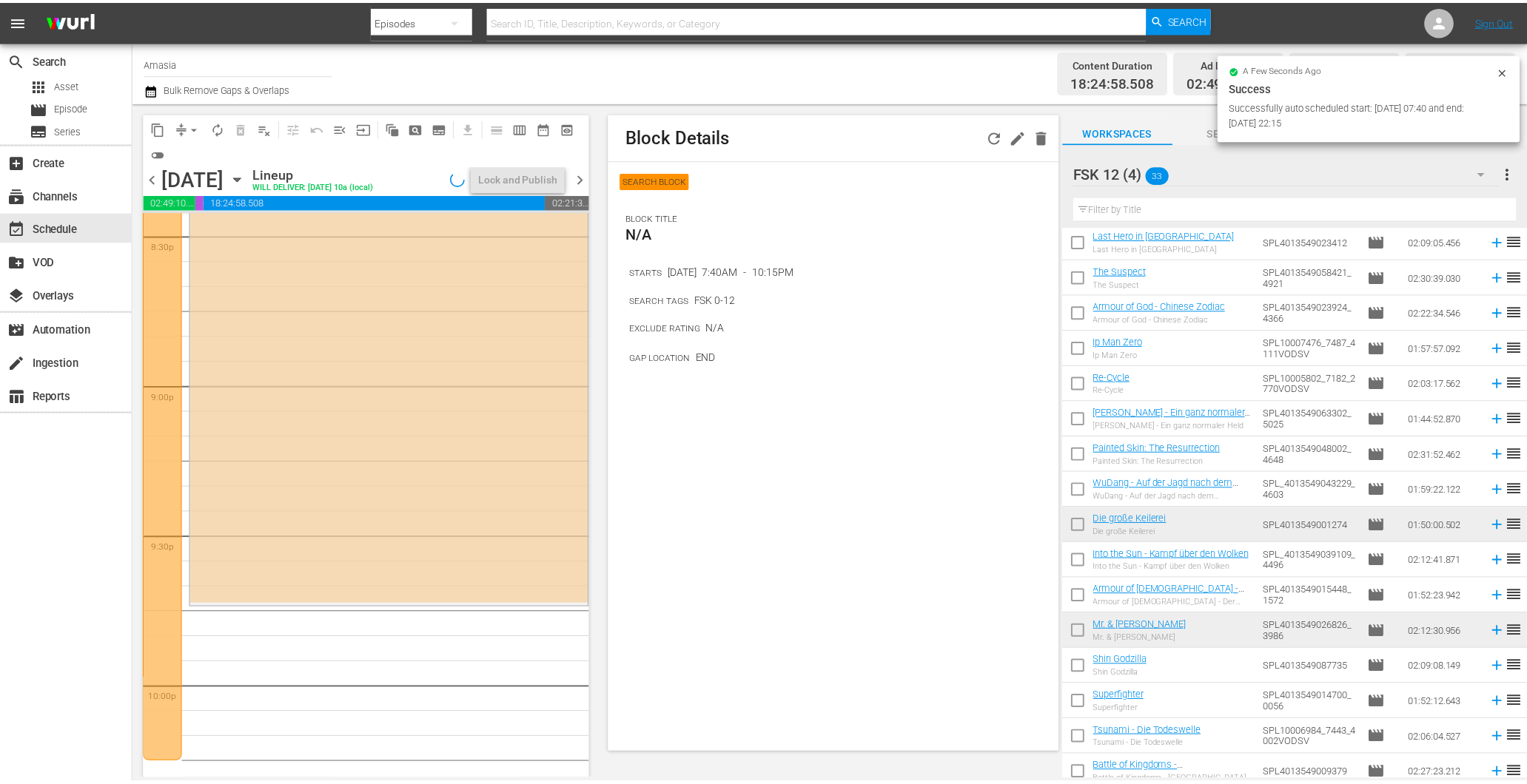
scroll to position [6139, 0]
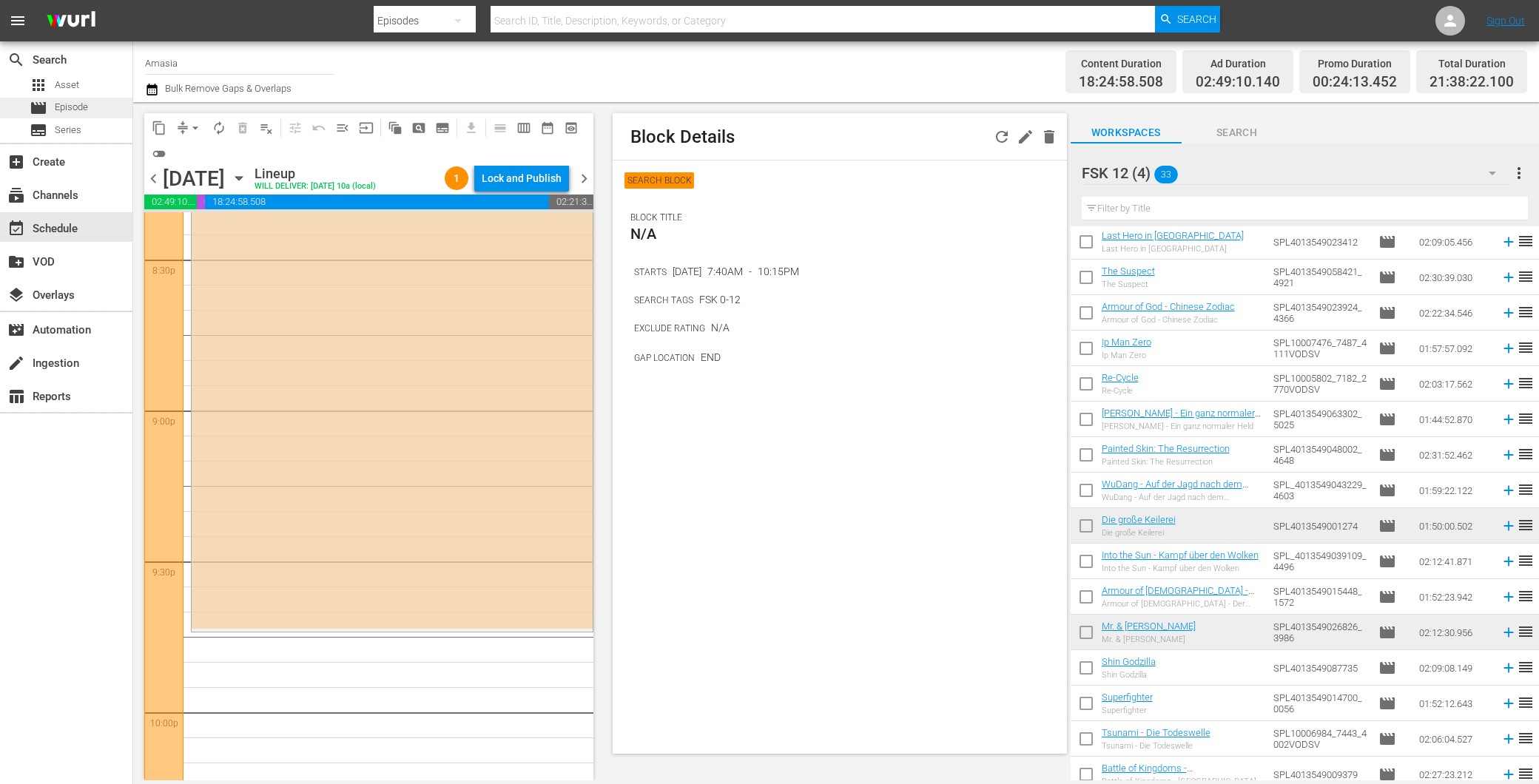
click at [74, 104] on span "Episode" at bounding box center [72, 108] width 33 height 15
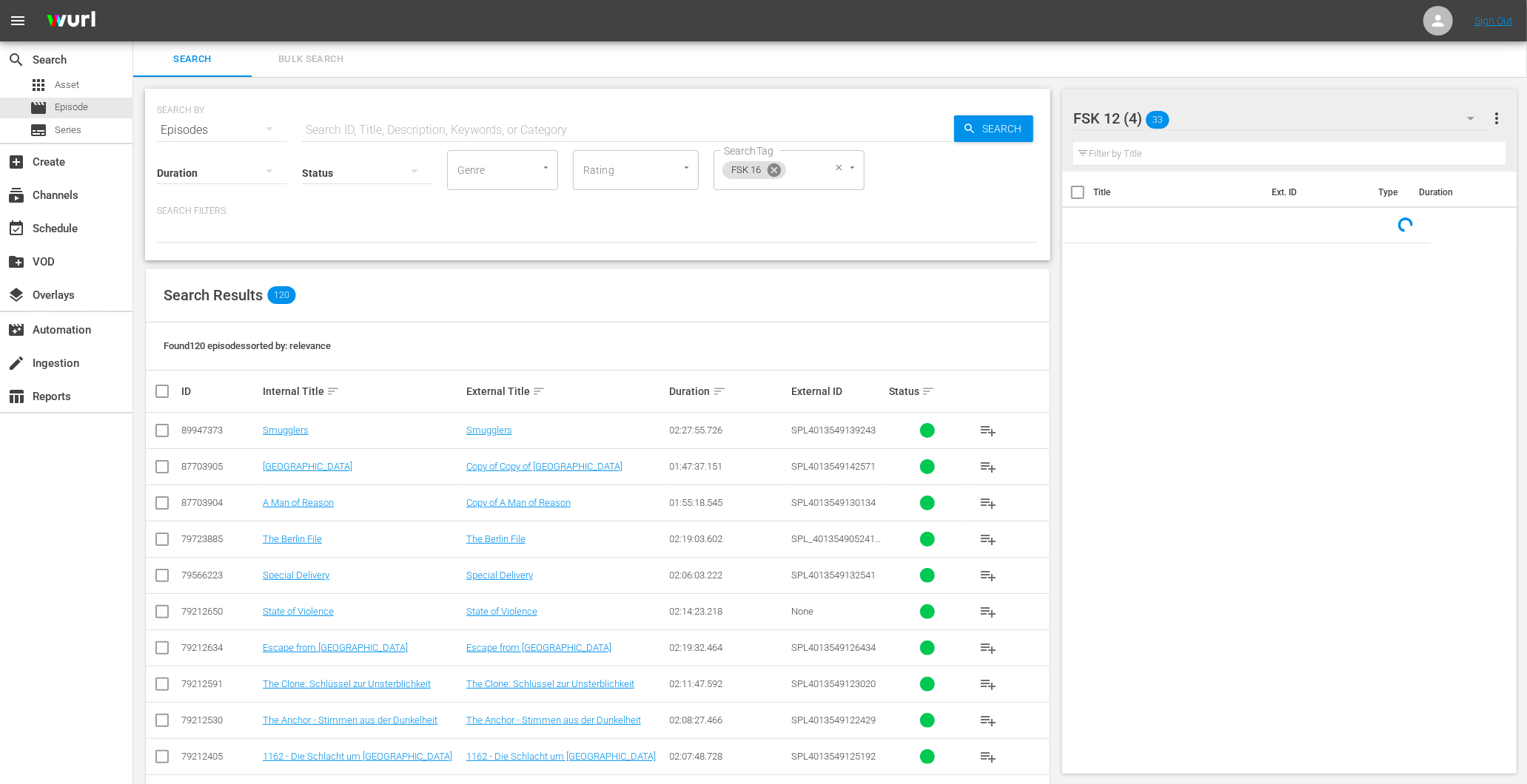
click at [782, 178] on icon at bounding box center [774, 169] width 16 height 16
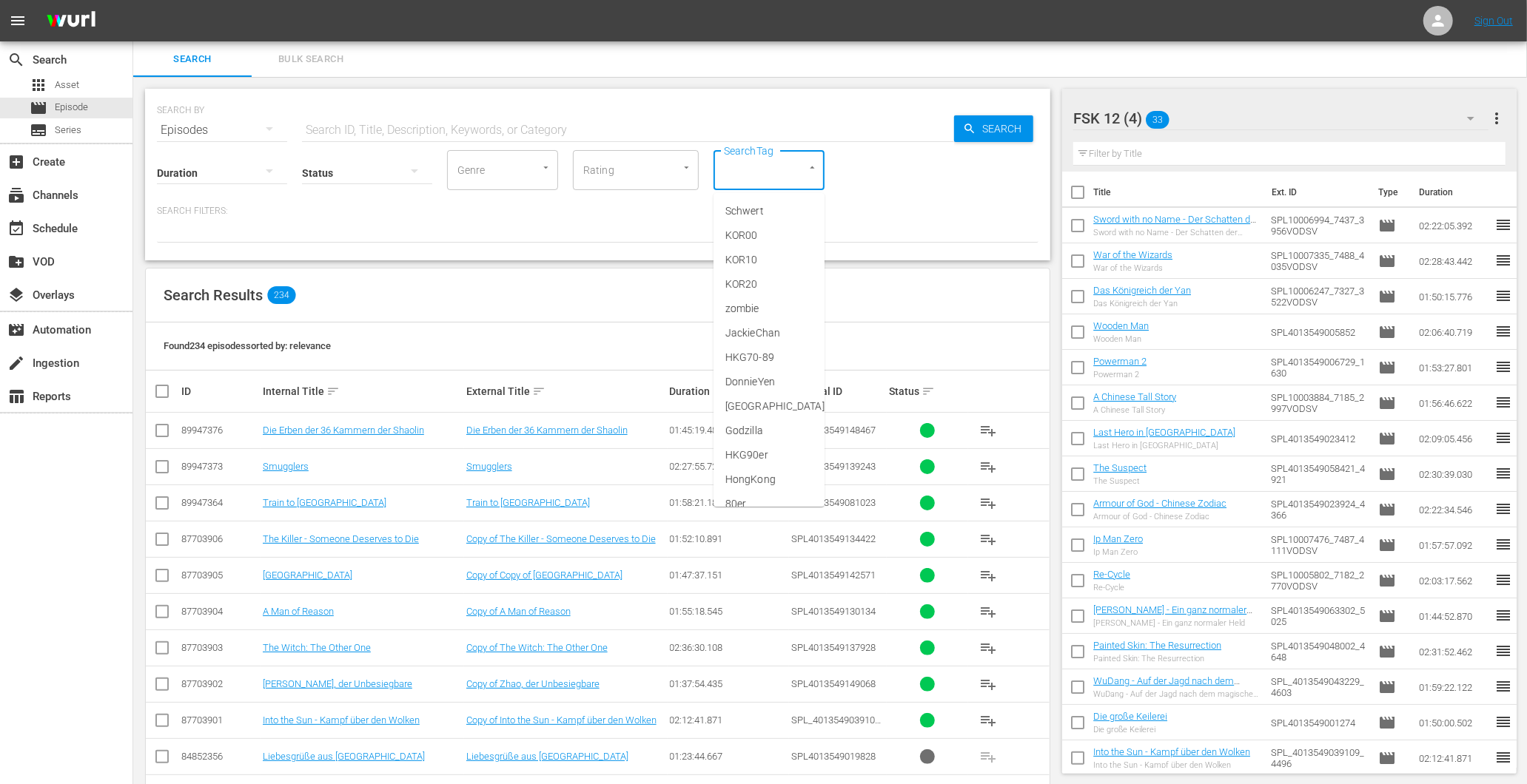
click at [774, 159] on input "SearchTag" at bounding box center [748, 170] width 56 height 27
type input "fs"
click at [761, 210] on span "FSK 0-12" at bounding box center [746, 211] width 42 height 16
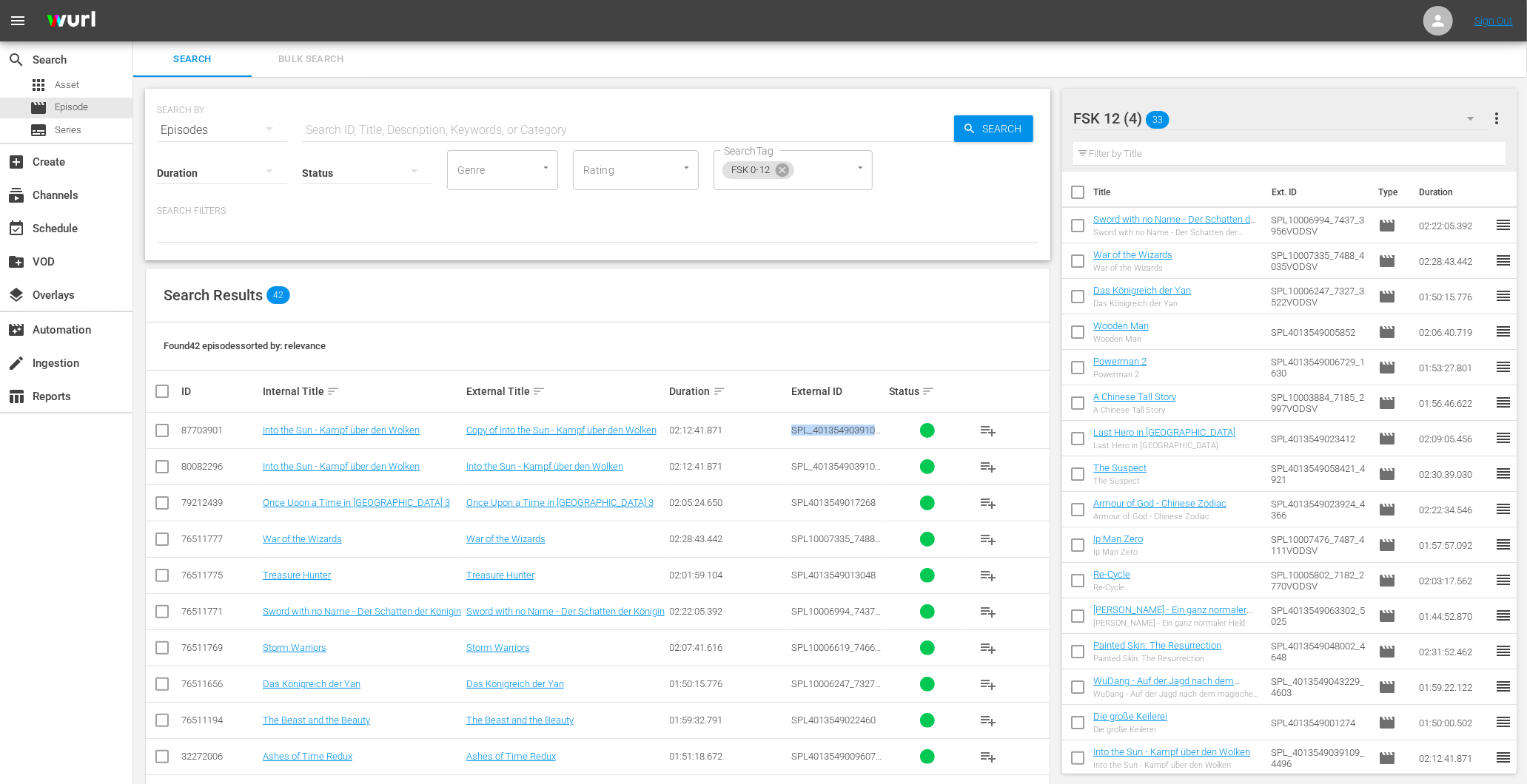
drag, startPoint x: 774, startPoint y: 425, endPoint x: 900, endPoint y: 438, distance: 126.7
click at [900, 438] on tr "87703901 Into the Sun - Kampf über den [PERSON_NAME] Copy of Into the Sun - Kam…" at bounding box center [598, 430] width 904 height 36
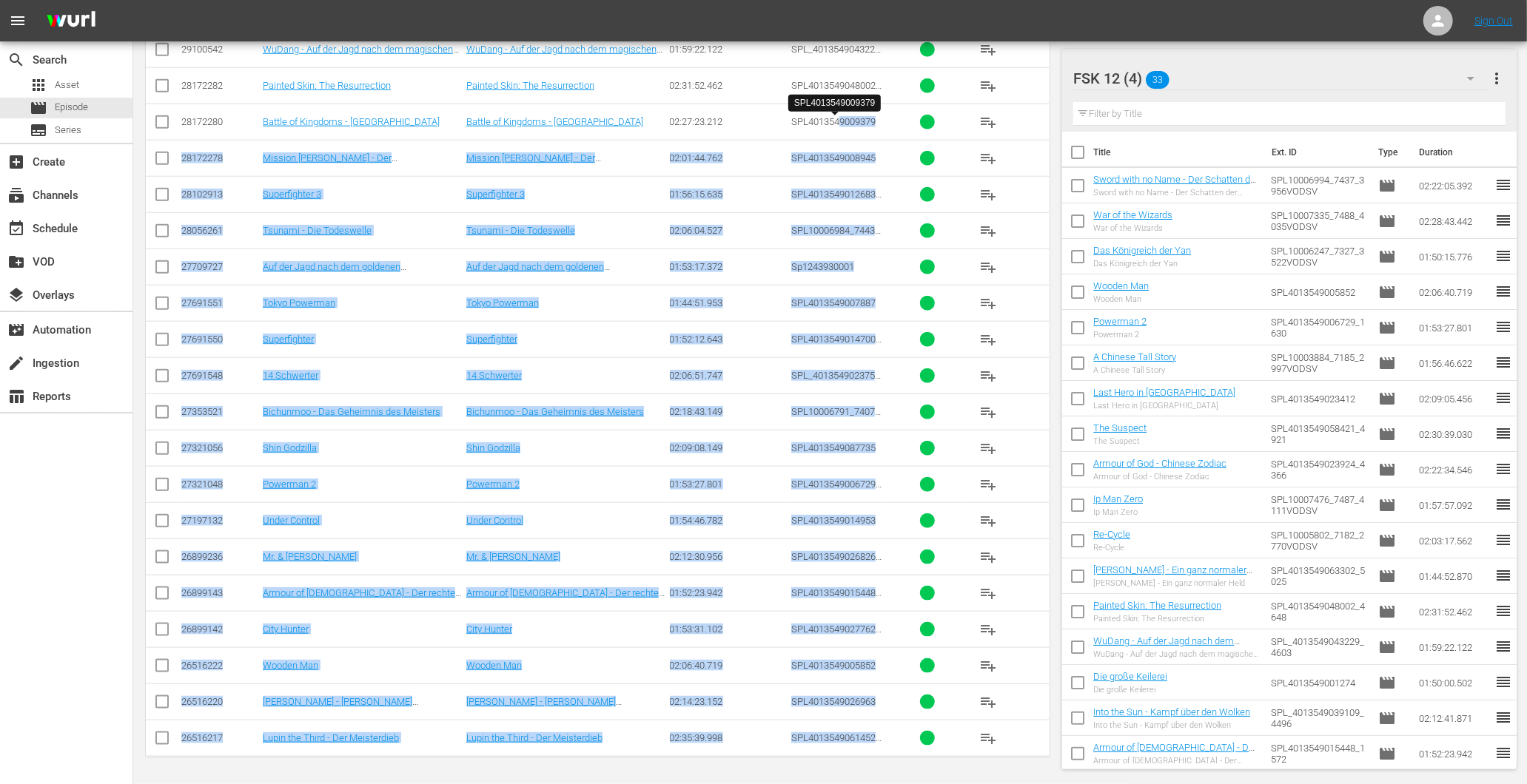
scroll to position [934, 0]
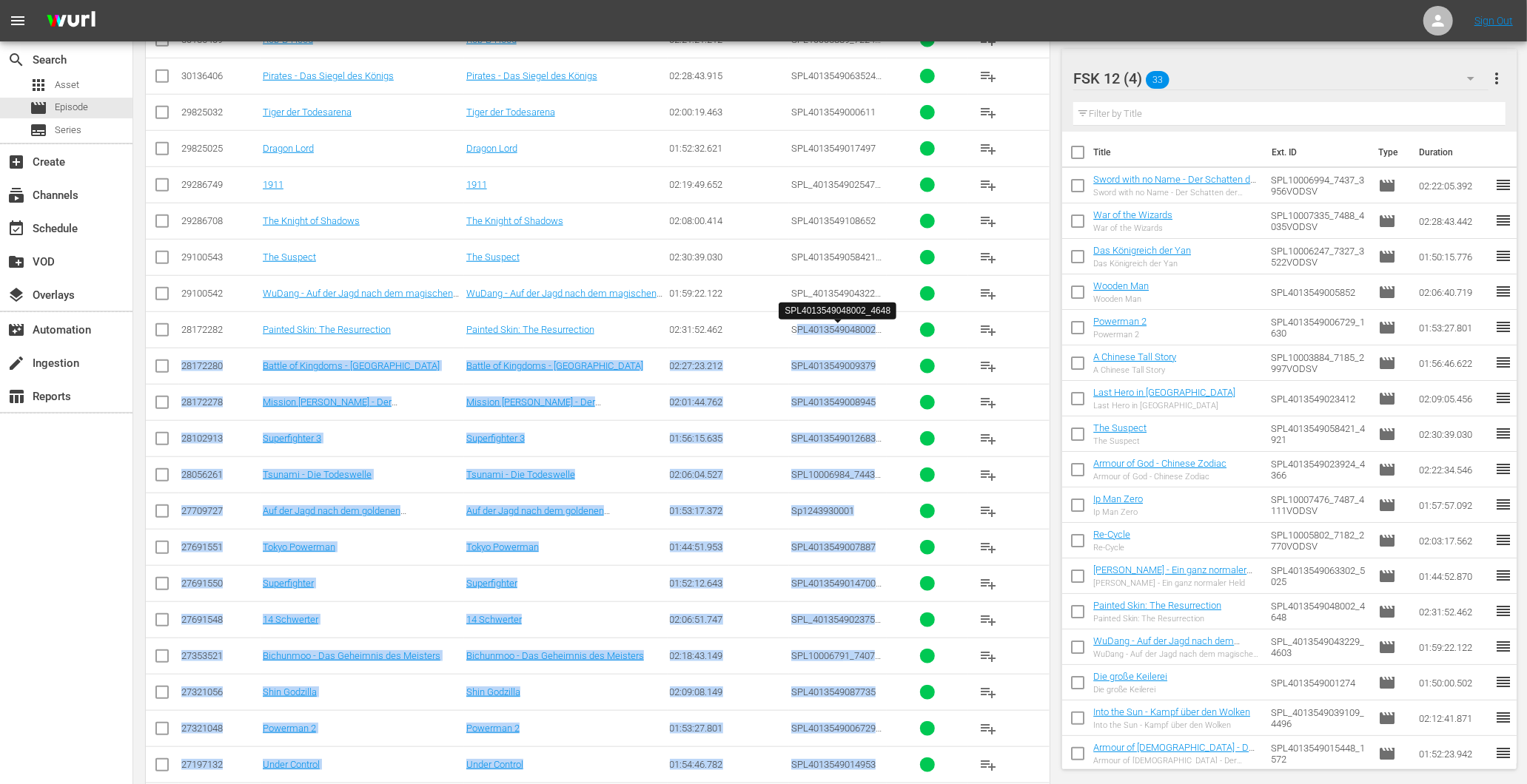
drag, startPoint x: 900, startPoint y: 736, endPoint x: 800, endPoint y: 331, distance: 417.2
click at [800, 331] on tbody "87703901 Into the Sun - Kampf über den [PERSON_NAME] Copy of Into the Sun - Kam…" at bounding box center [598, 239] width 904 height 1522
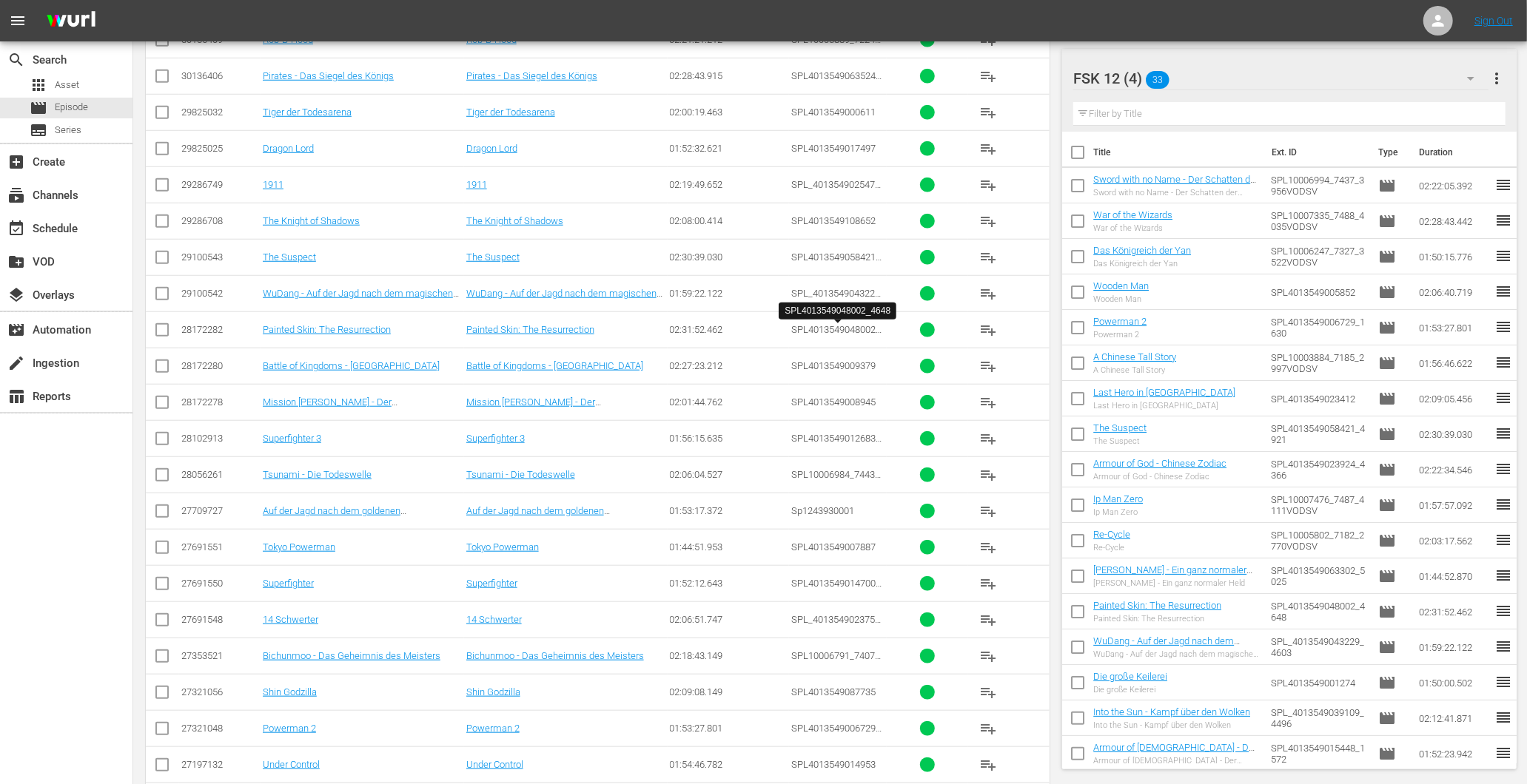
drag, startPoint x: 800, startPoint y: 331, endPoint x: 708, endPoint y: 241, distance: 128.7
click at [708, 241] on td "02:30:39.030" at bounding box center [728, 256] width 122 height 36
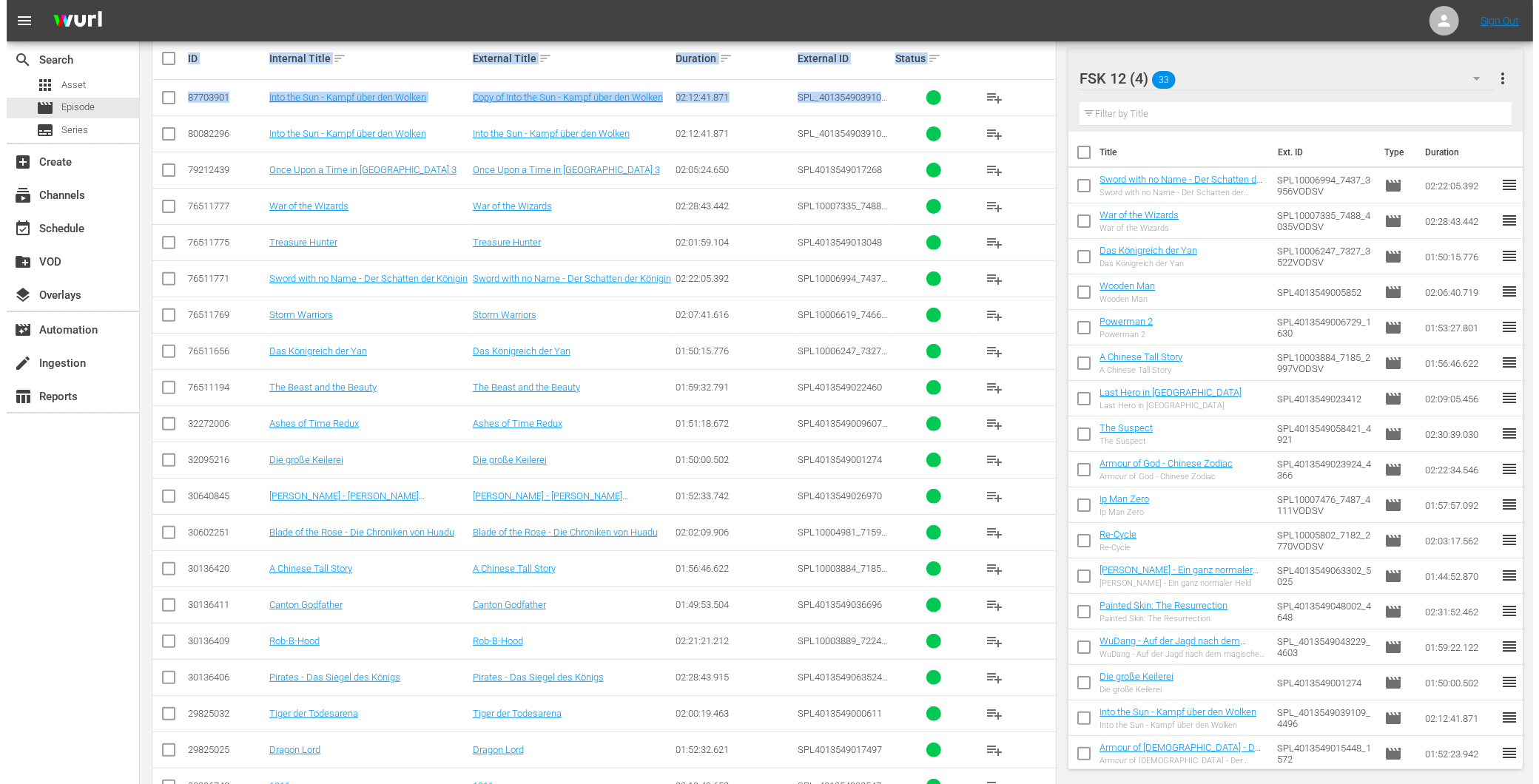
scroll to position [0, 0]
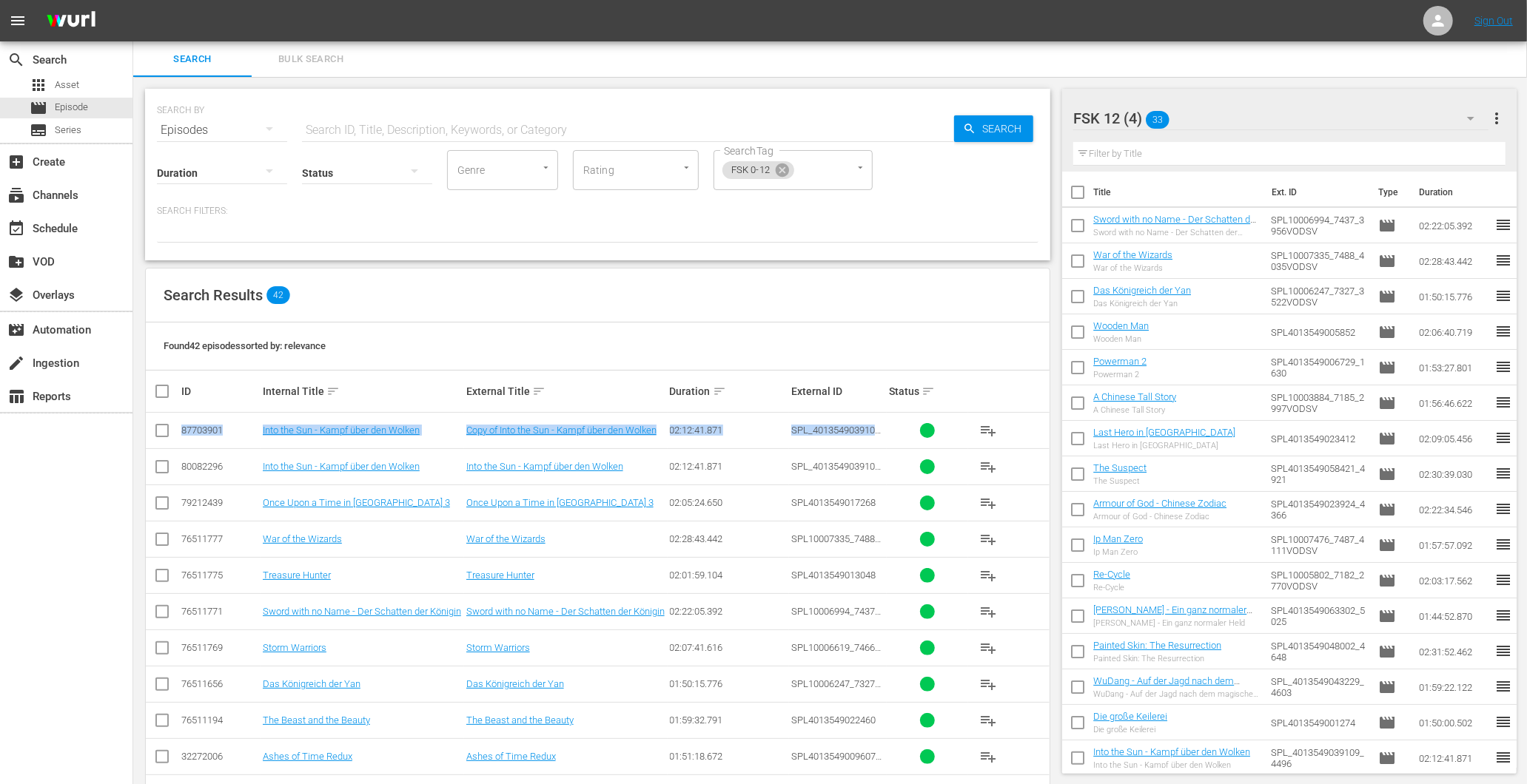
drag, startPoint x: 897, startPoint y: 228, endPoint x: 945, endPoint y: 379, distance: 158.4
drag, startPoint x: 945, startPoint y: 379, endPoint x: 875, endPoint y: 244, distance: 152.1
click at [875, 244] on div "SEARCH BY Search By Episodes Search ID, Title, Description, Keywords, or Catego…" at bounding box center [597, 175] width 905 height 172
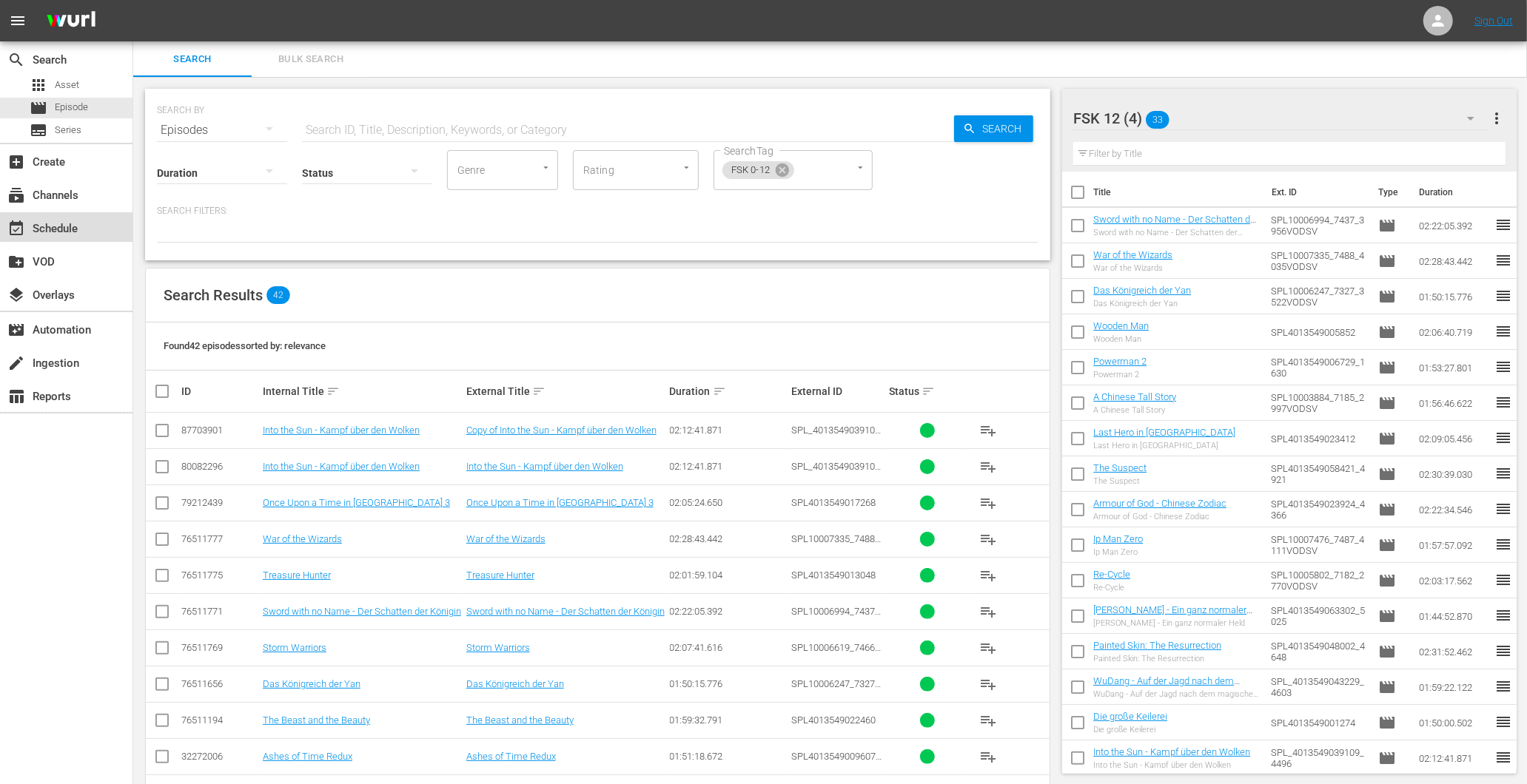
click at [44, 225] on div "event_available Schedule" at bounding box center [41, 226] width 83 height 13
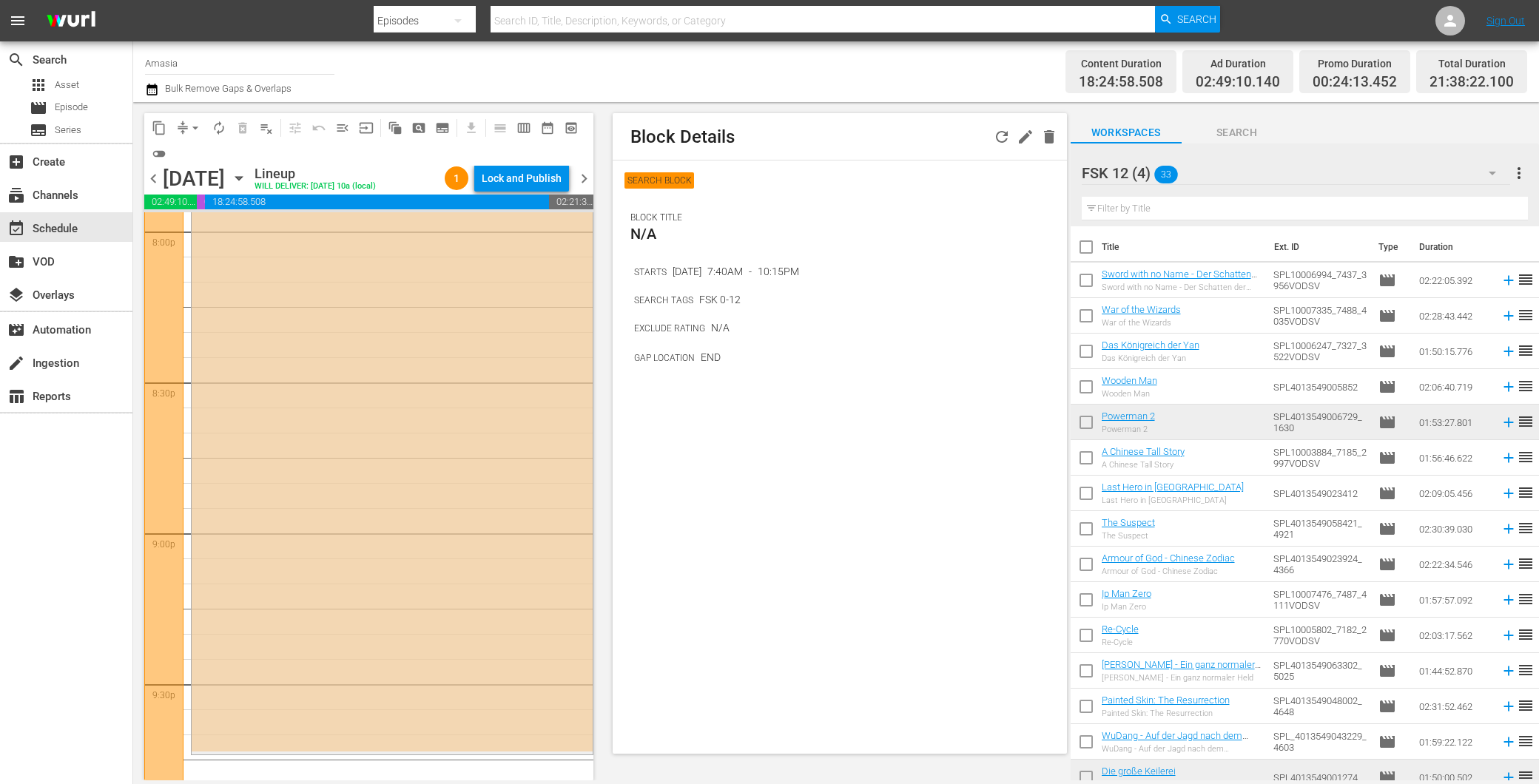
scroll to position [5523, 0]
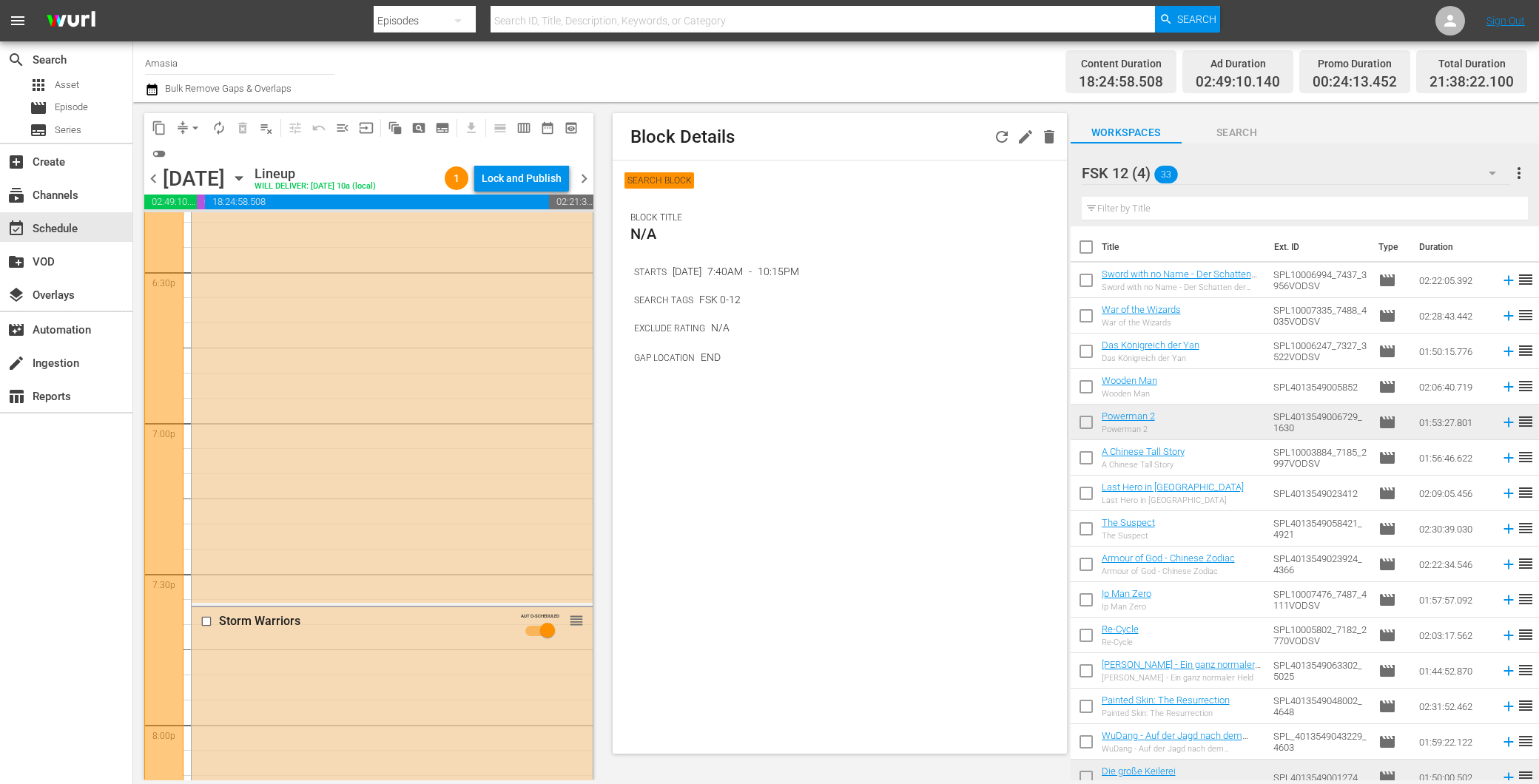
click at [995, 126] on button "button" at bounding box center [1001, 137] width 23 height 23
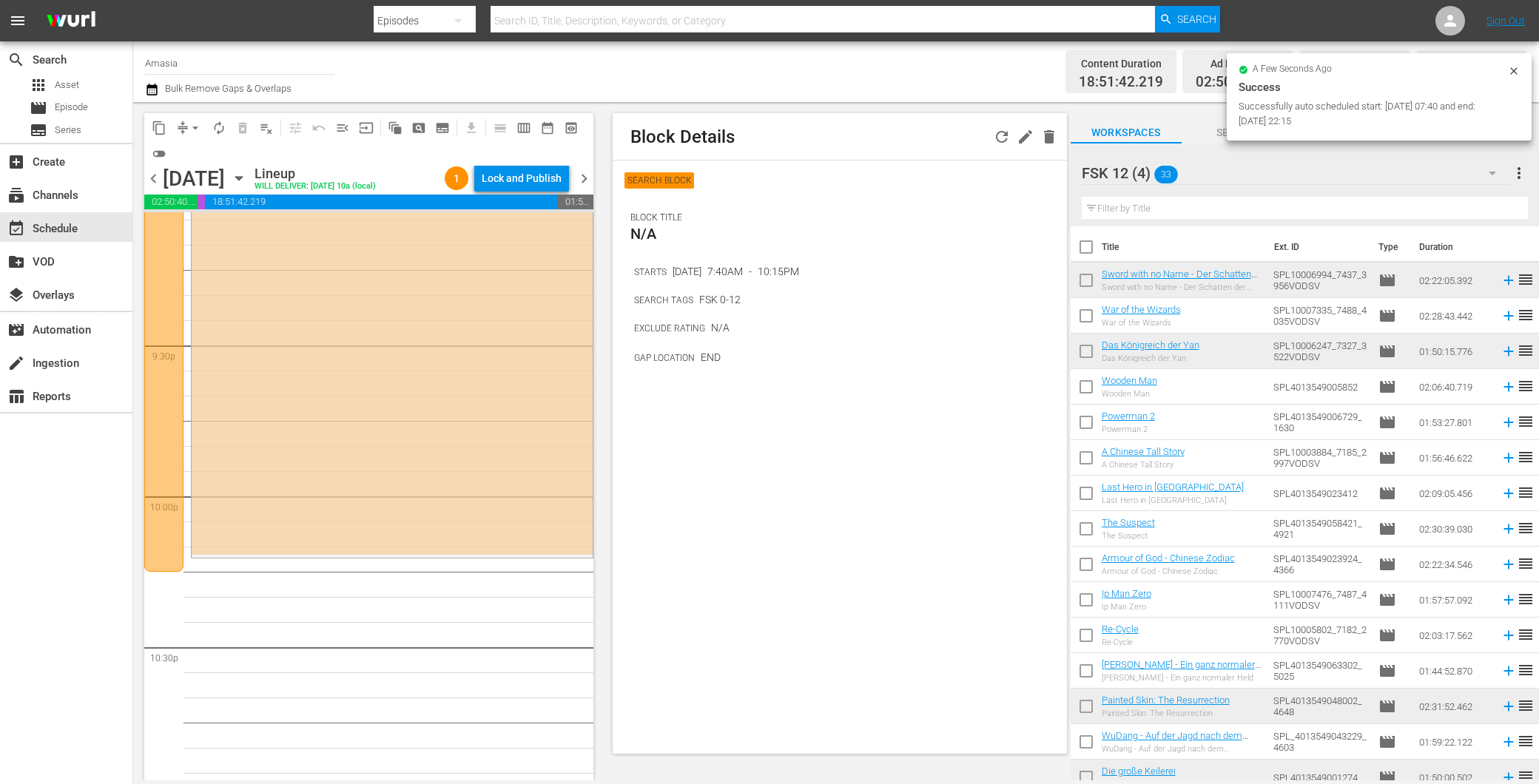
scroll to position [6395, 0]
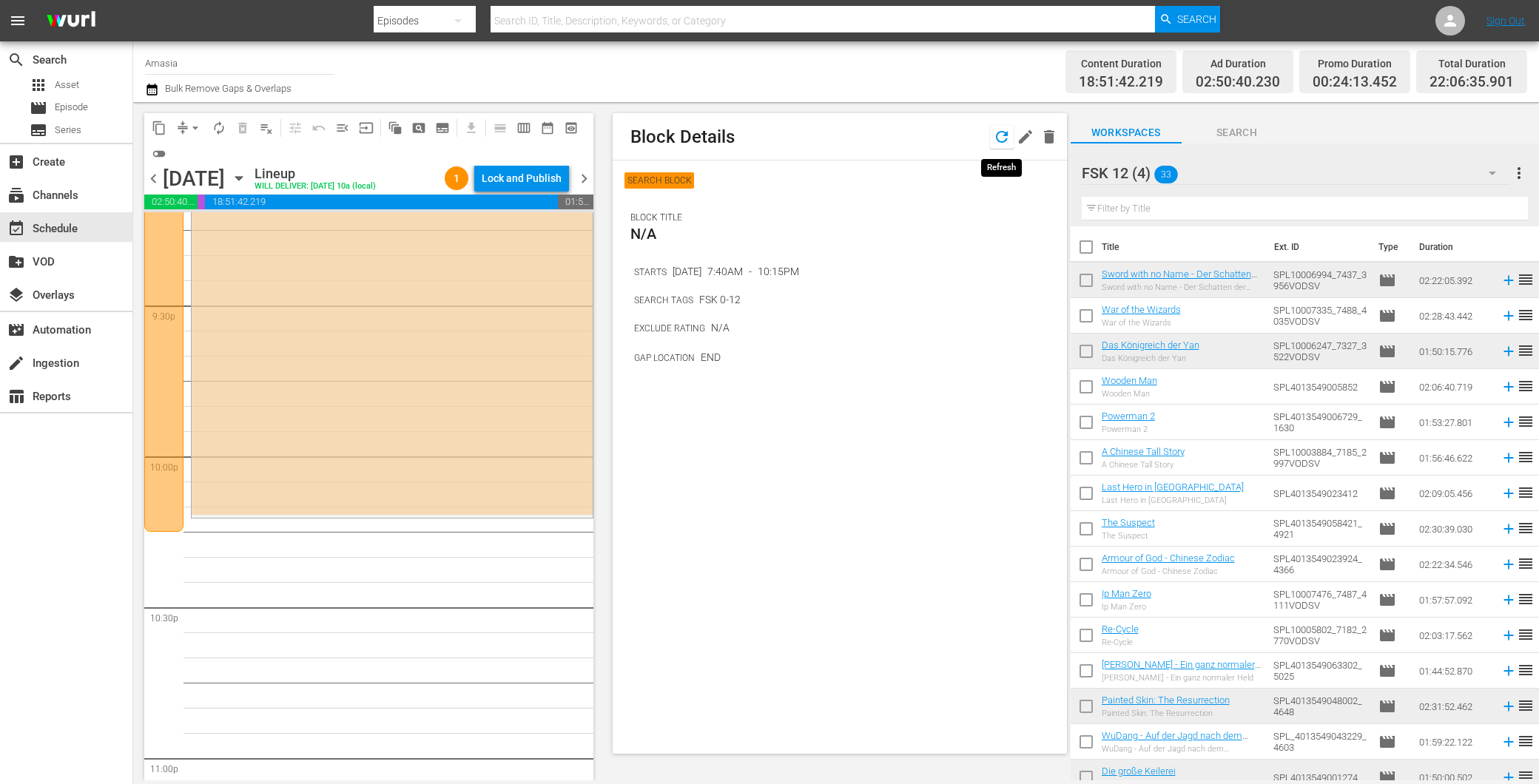
click at [1001, 141] on icon "button" at bounding box center [1001, 136] width 18 height 18
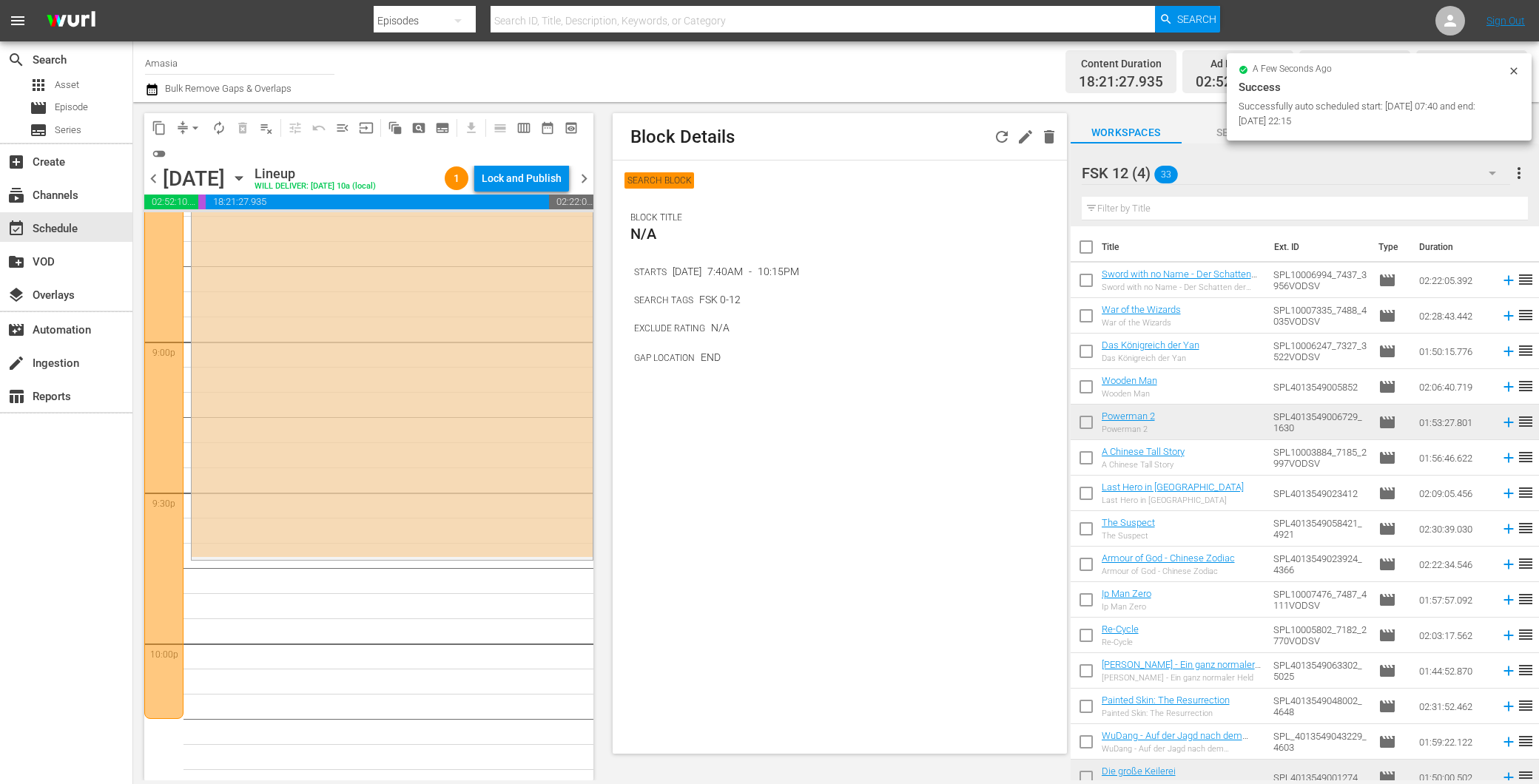
scroll to position [6180, 0]
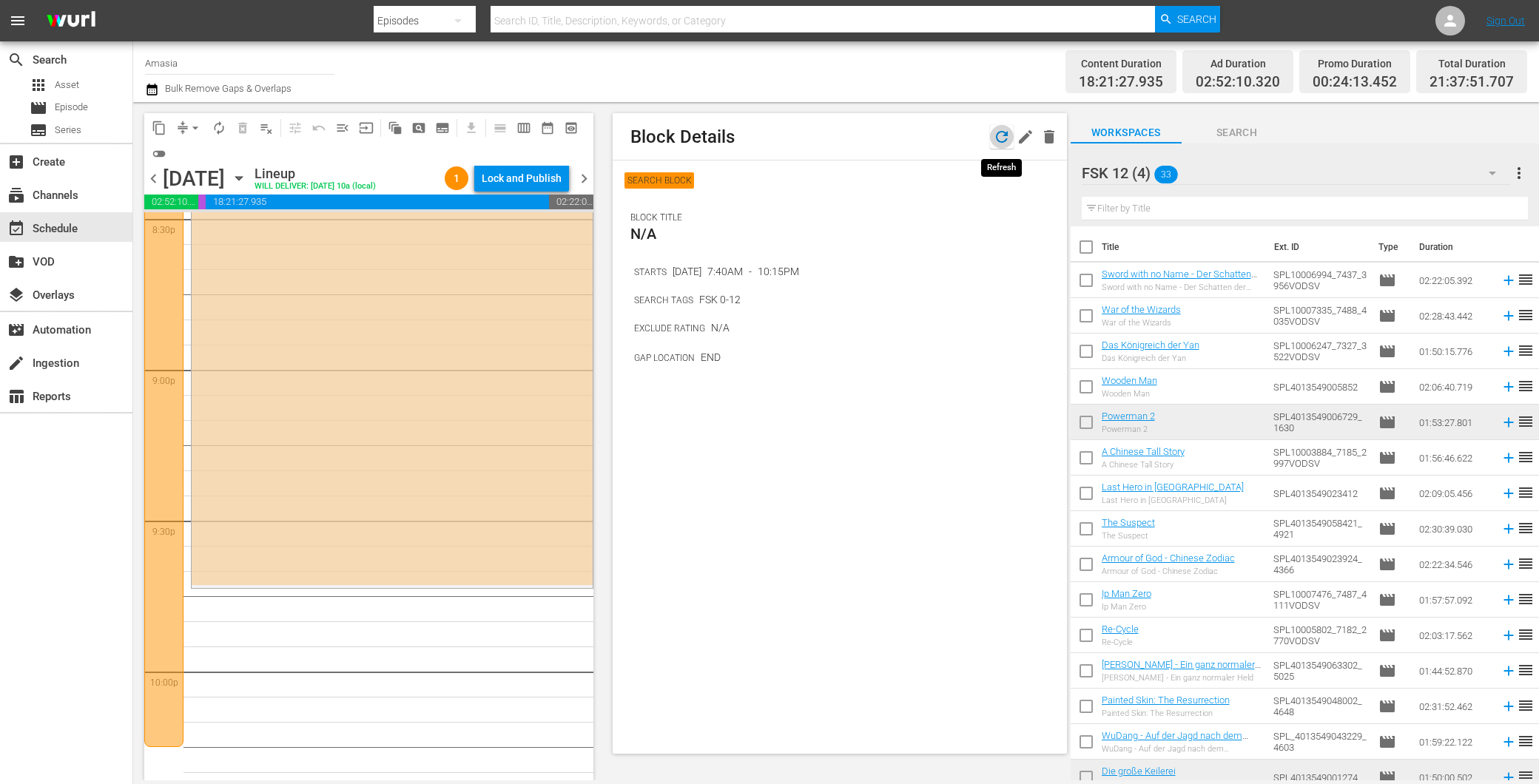
click at [1001, 135] on icon "button" at bounding box center [1001, 136] width 18 height 18
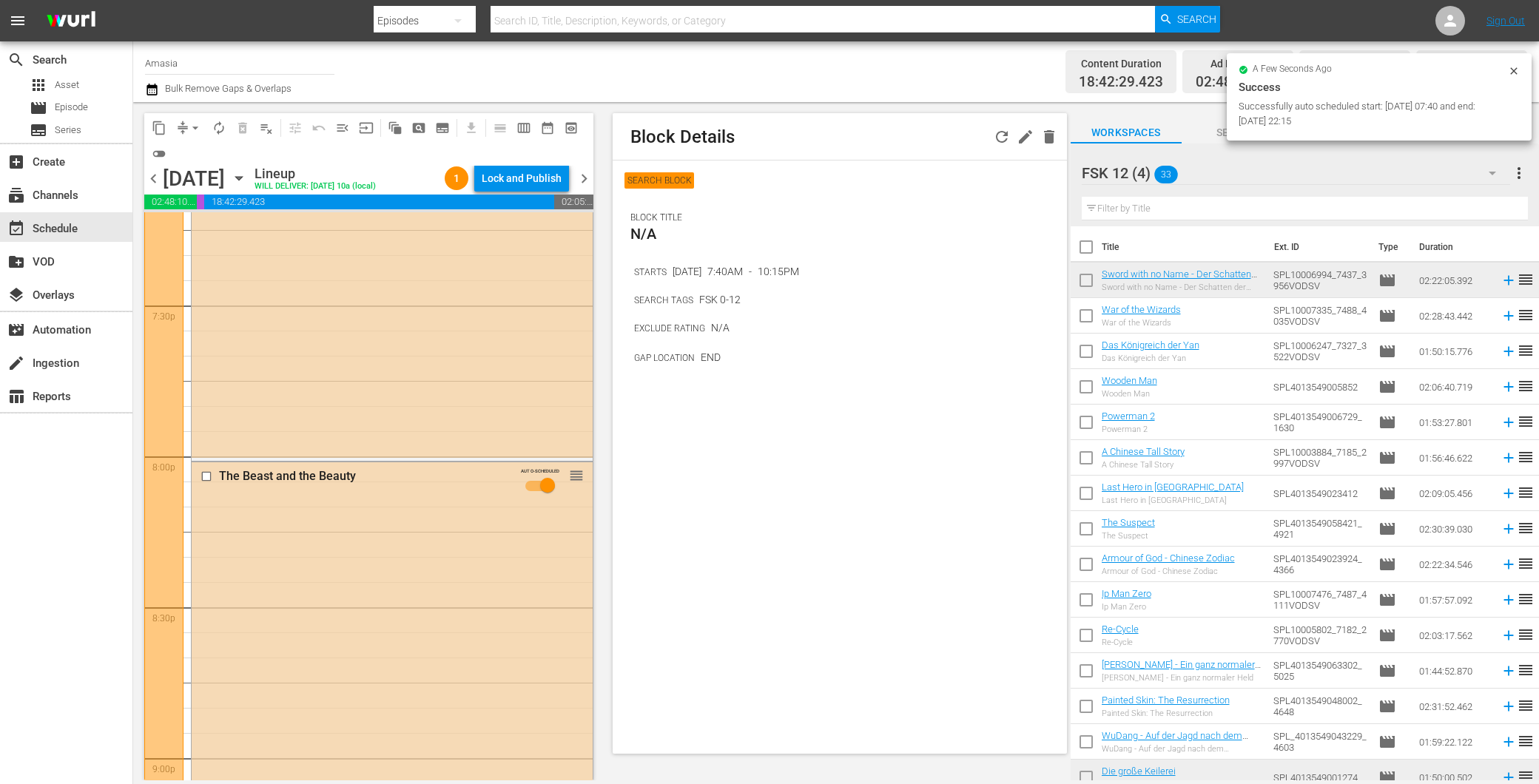
scroll to position [5713, 0]
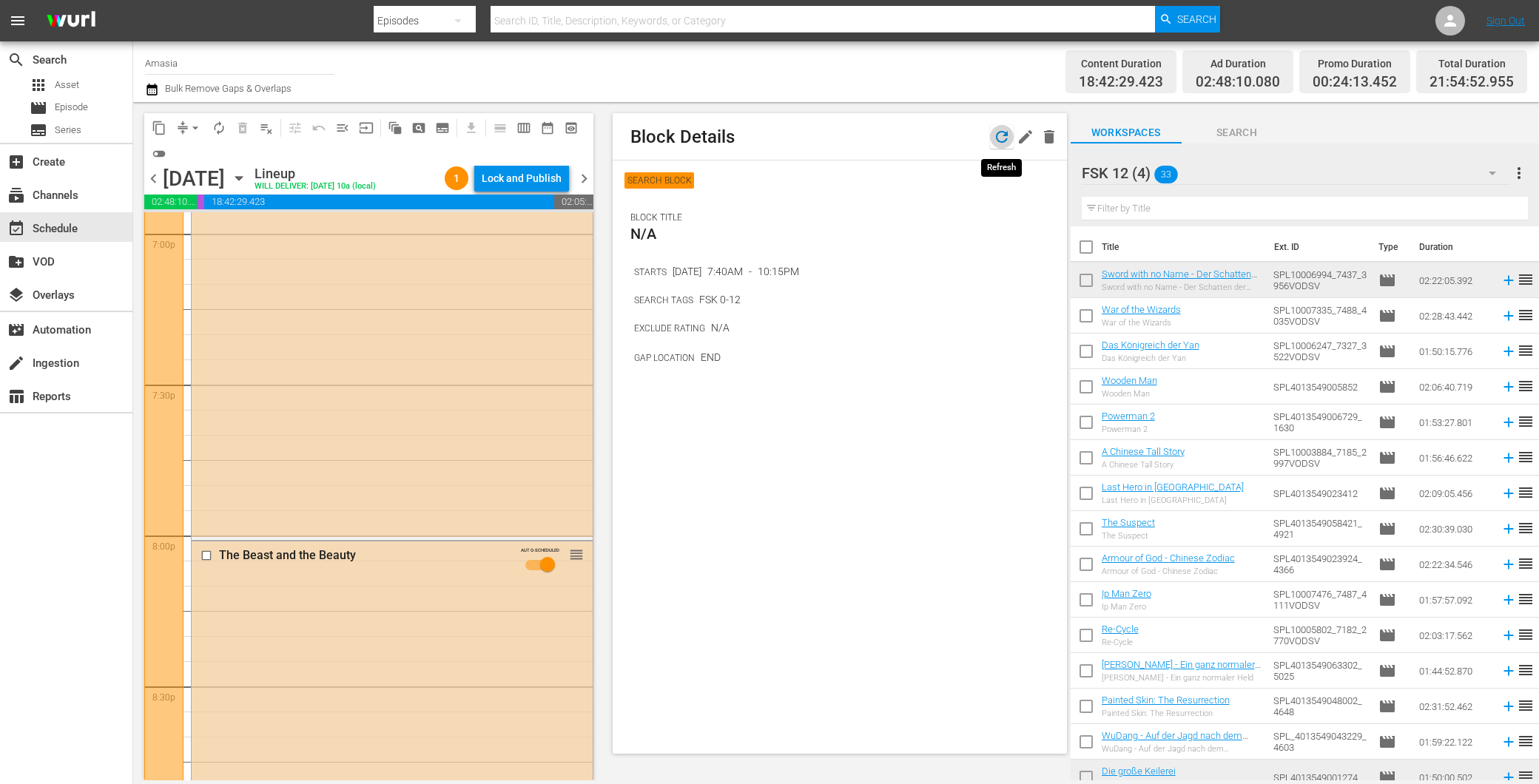
click at [1005, 128] on icon "button" at bounding box center [1001, 136] width 18 height 18
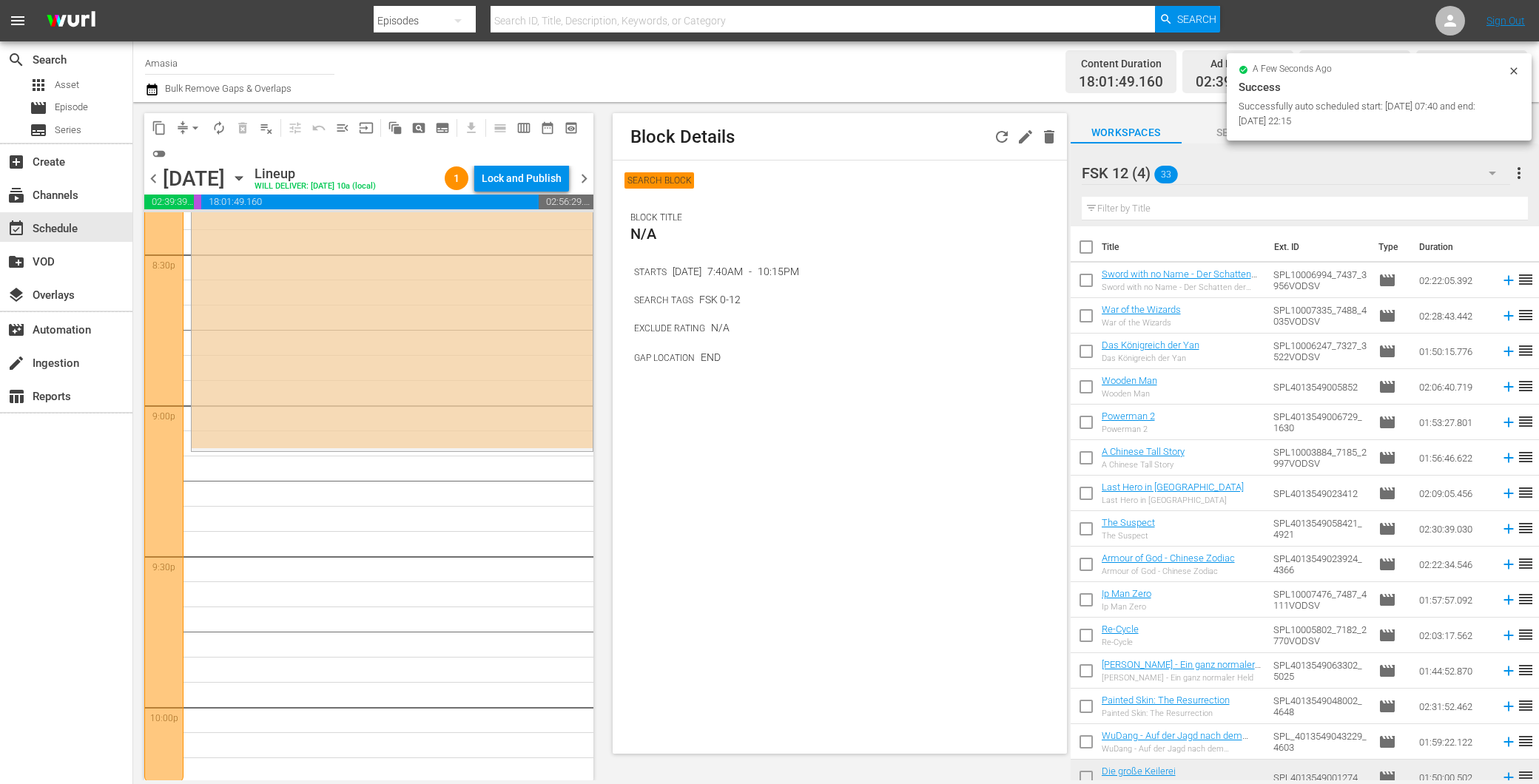
scroll to position [6262, 0]
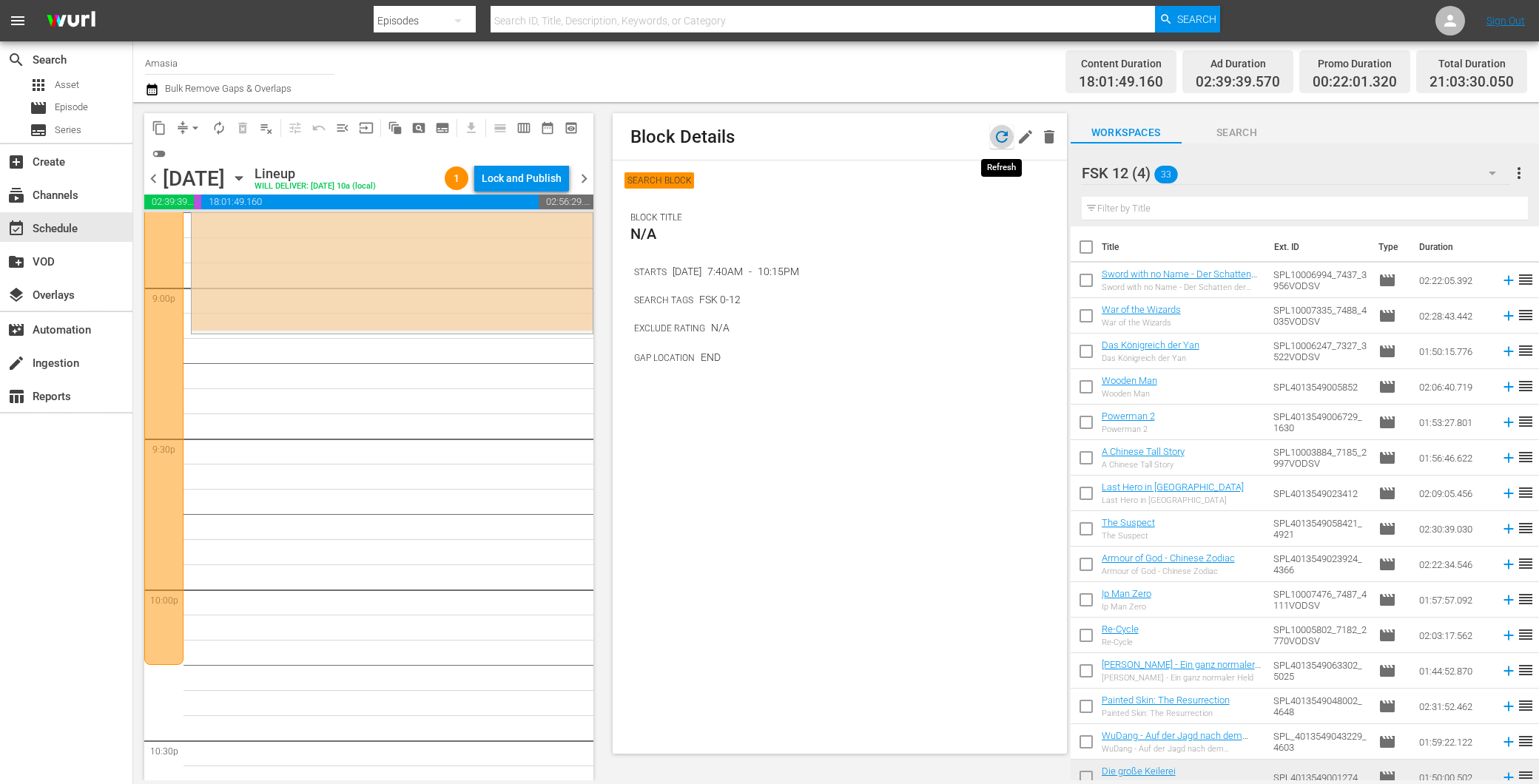
click at [997, 136] on icon "button" at bounding box center [1001, 136] width 18 height 18
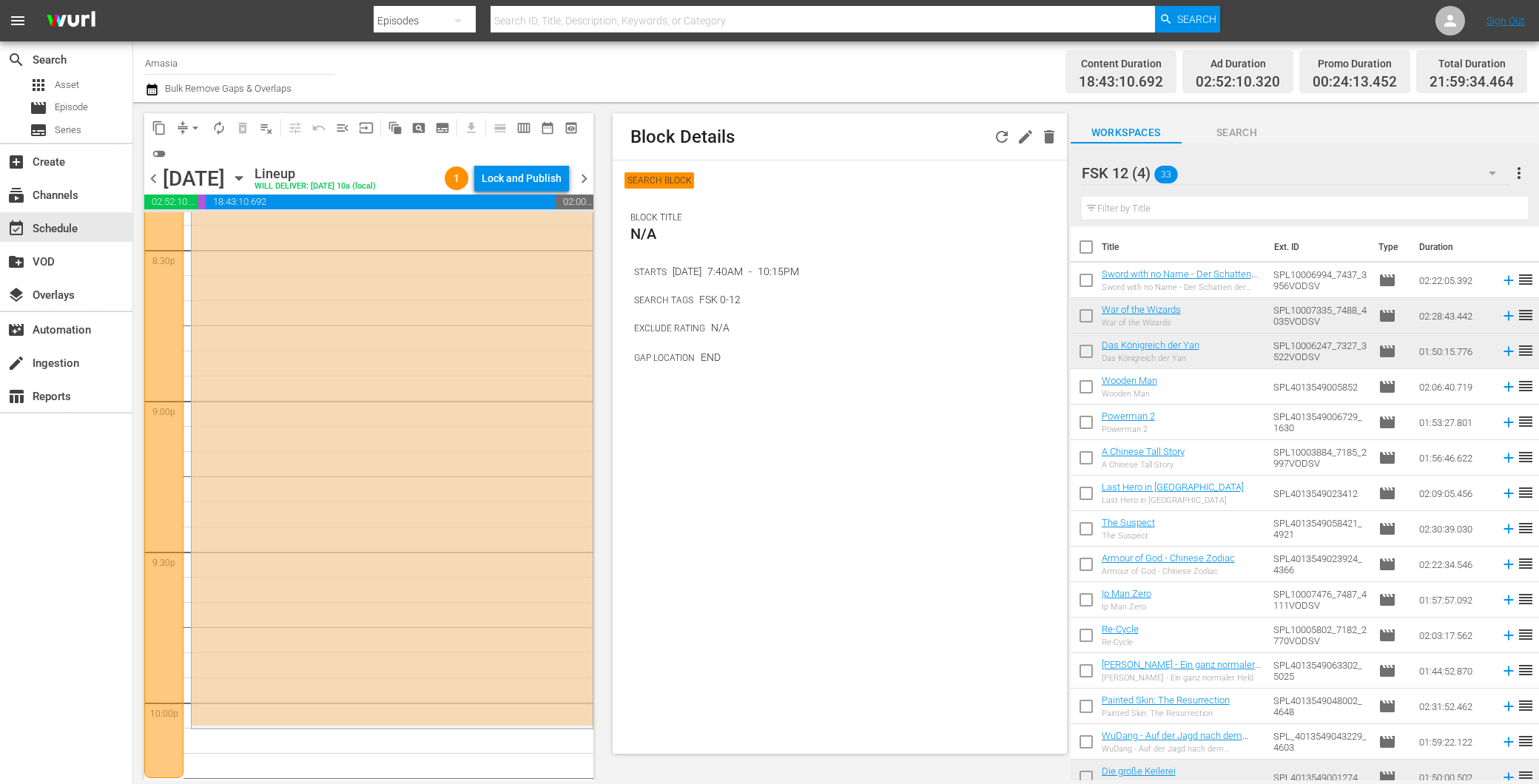
scroll to position [6230, 0]
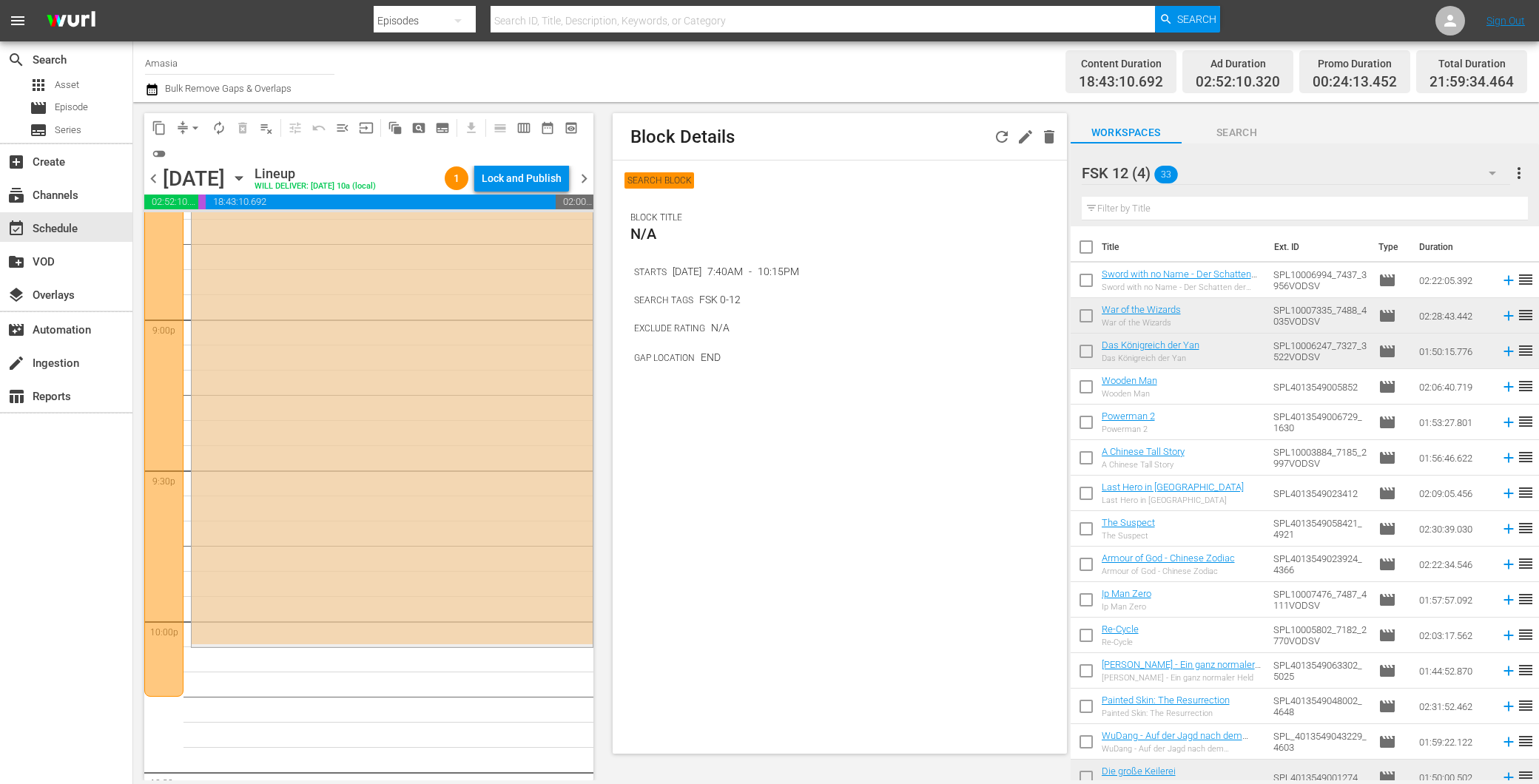
click at [431, 370] on div "[PERSON_NAME] - [PERSON_NAME] [PERSON_NAME] 2 AUTO-SCHEDULED reorder" at bounding box center [392, 362] width 401 height 561
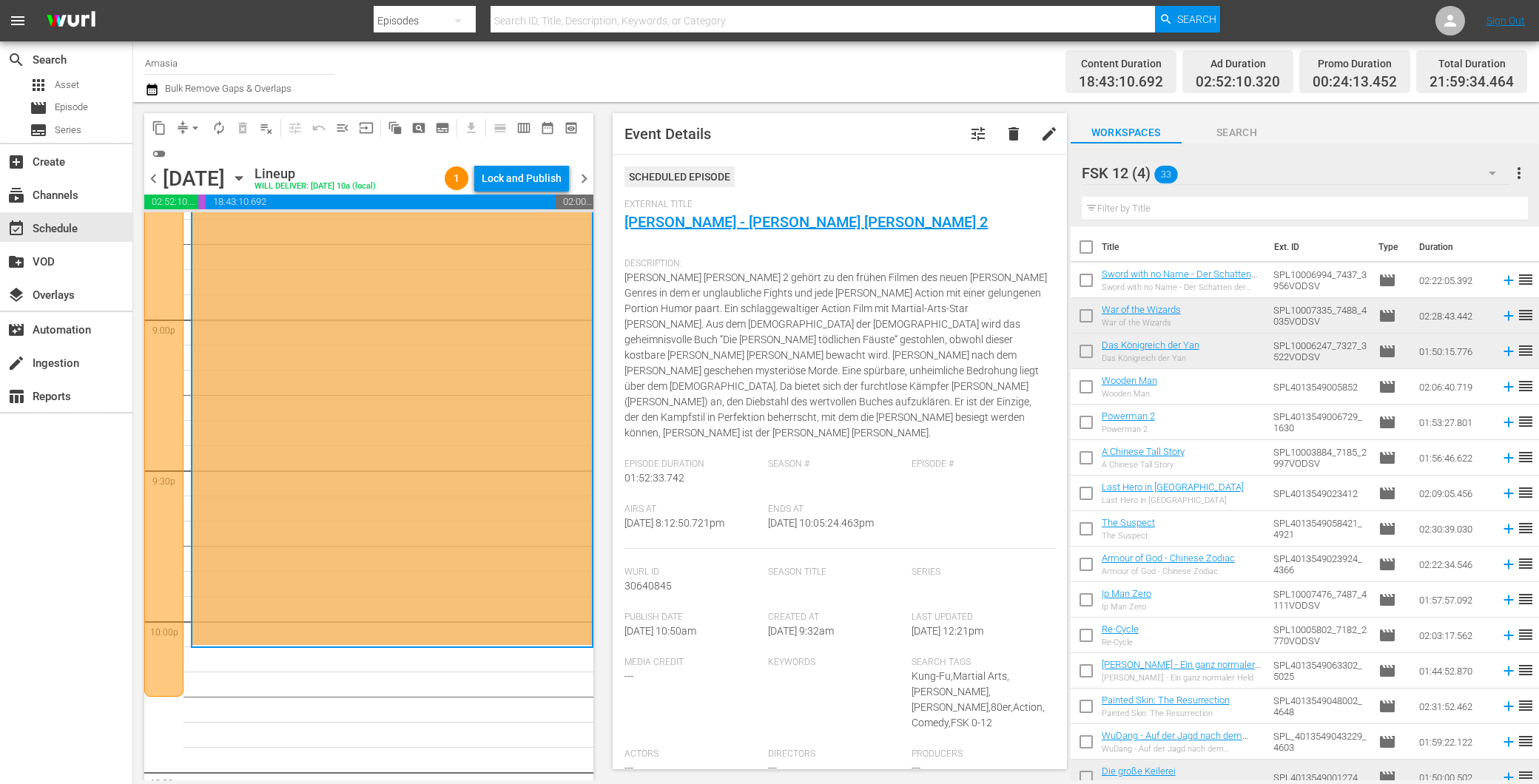
click at [388, 343] on div "[PERSON_NAME] - [PERSON_NAME] [PERSON_NAME] 2 AUTO-SCHEDULED reorder" at bounding box center [392, 363] width 399 height 561
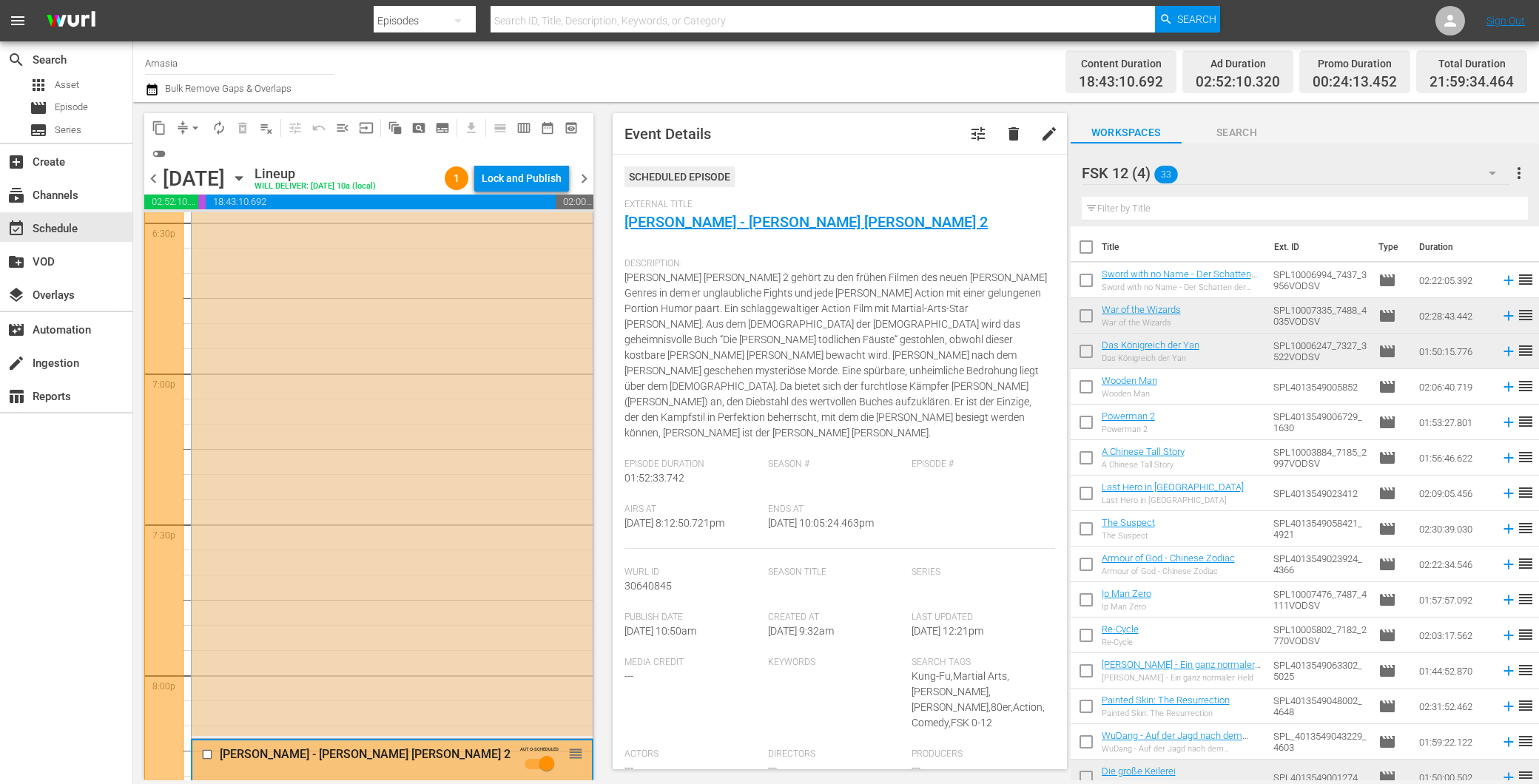
scroll to position [5326, 0]
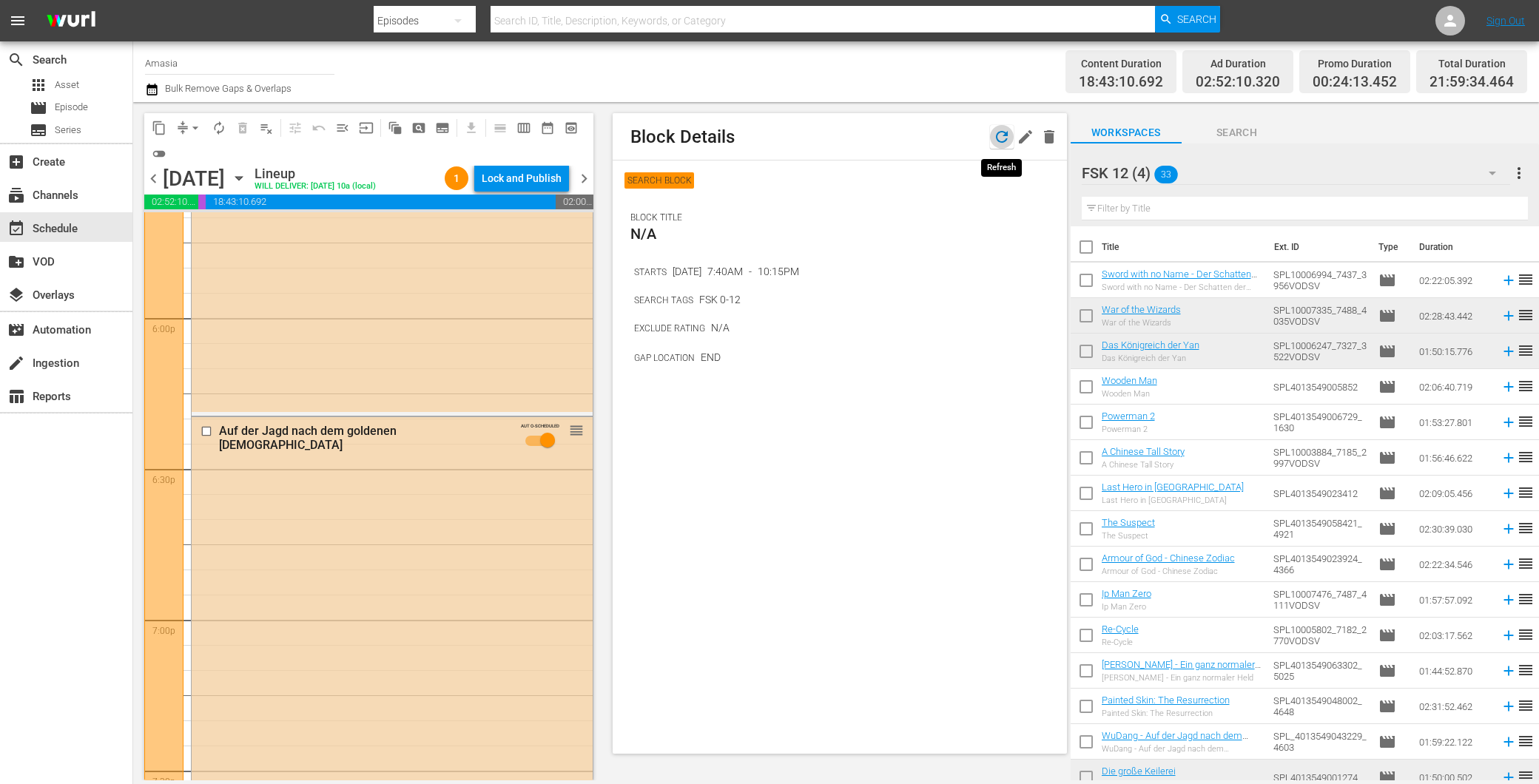
click at [1006, 134] on icon "button" at bounding box center [1001, 137] width 12 height 12
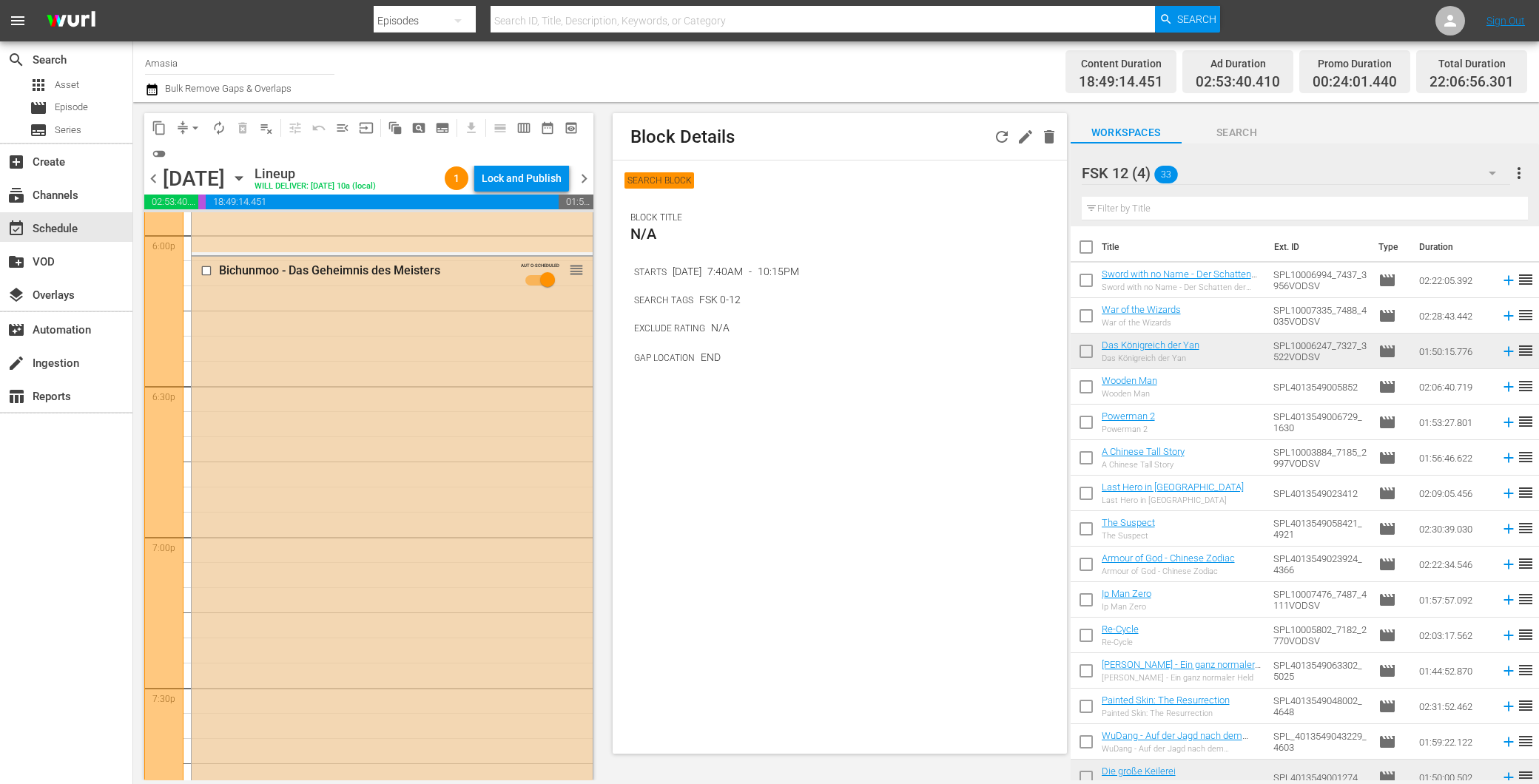
scroll to position [5687, 0]
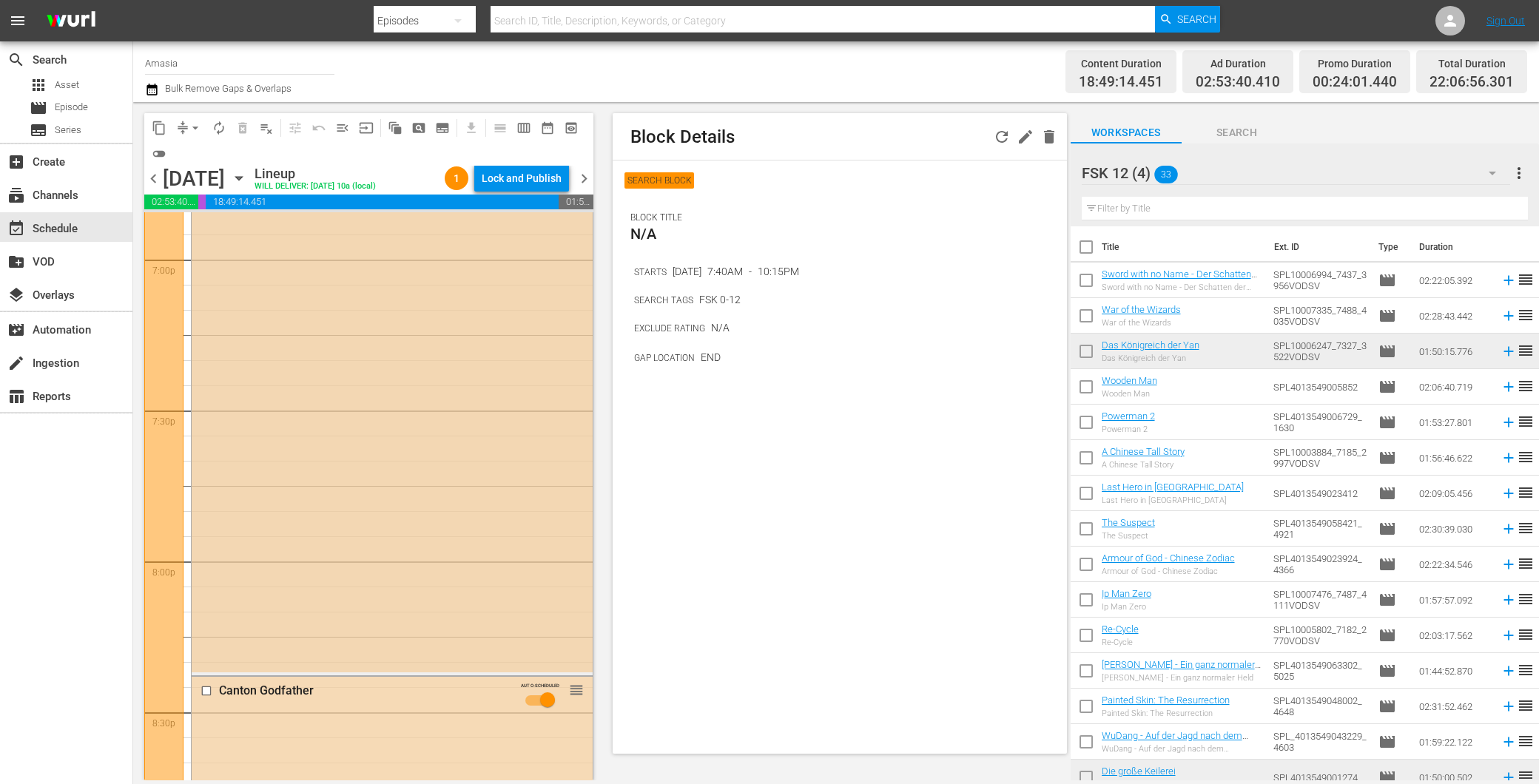
click at [375, 477] on div "Bichunmoo - Das Geheimnis des Meisters AUTO-SCHEDULED reorder" at bounding box center [392, 326] width 401 height 693
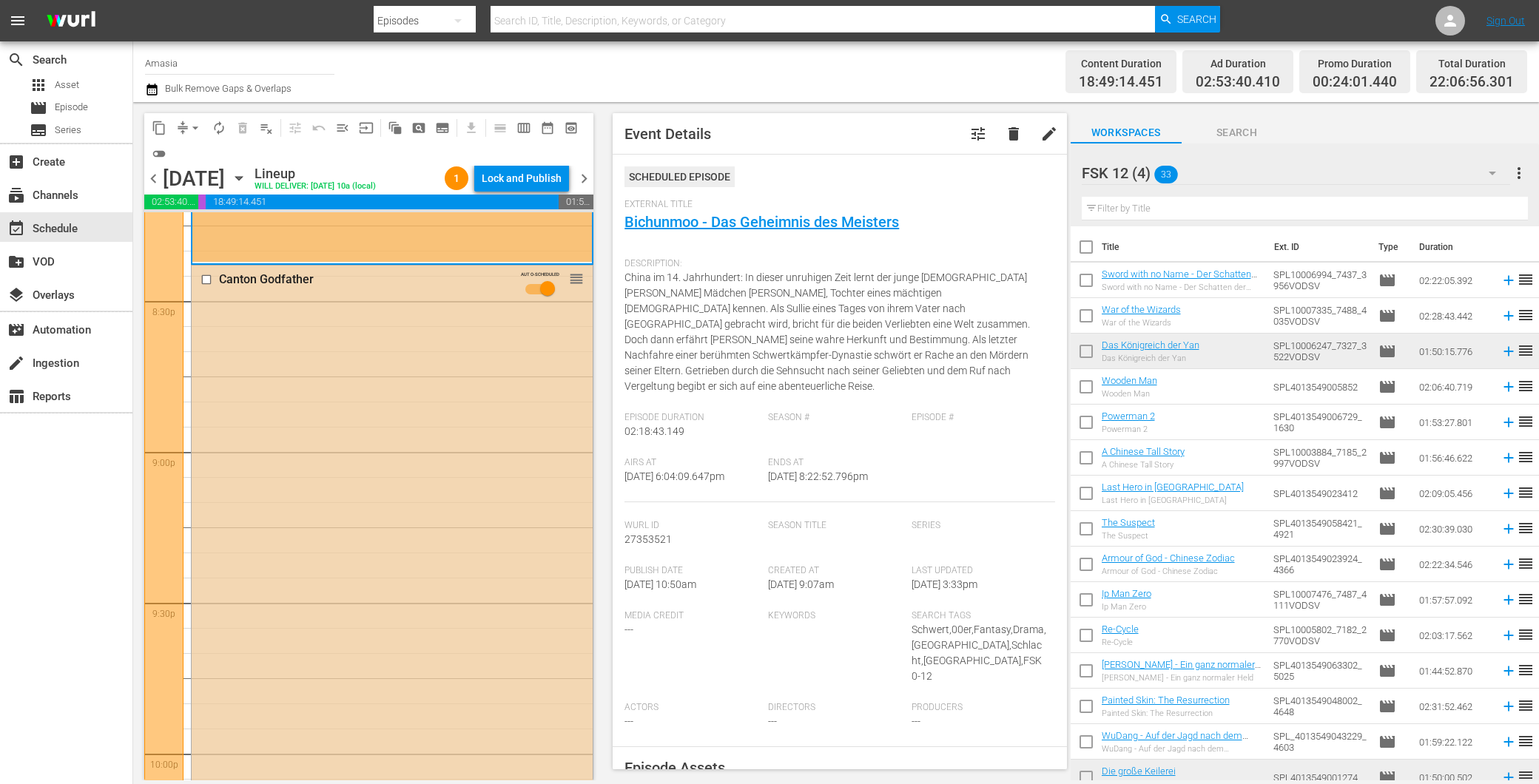
click at [400, 463] on div "Canton Godfather AUTO-SCHEDULED reorder" at bounding box center [392, 539] width 401 height 548
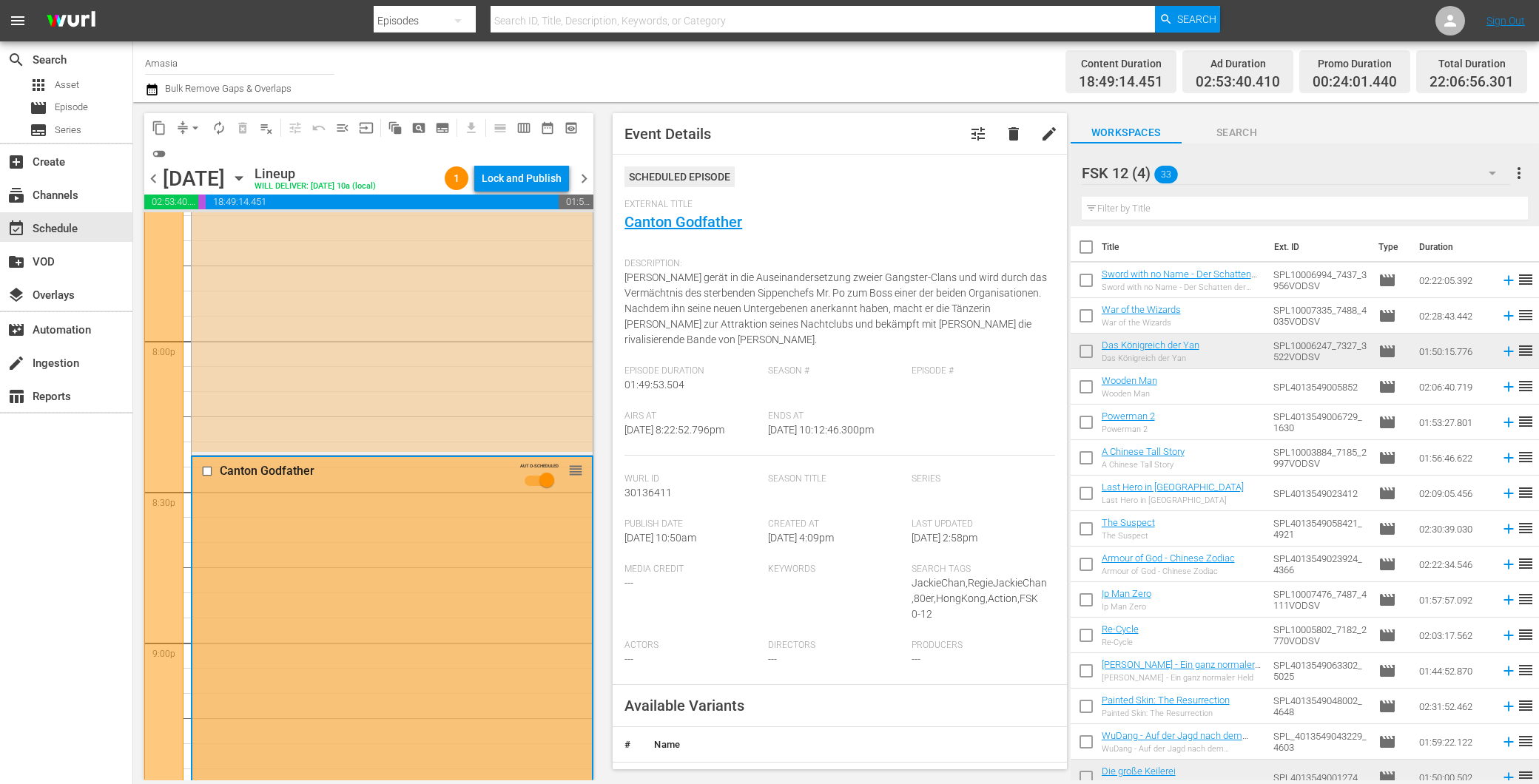
scroll to position [5851, 0]
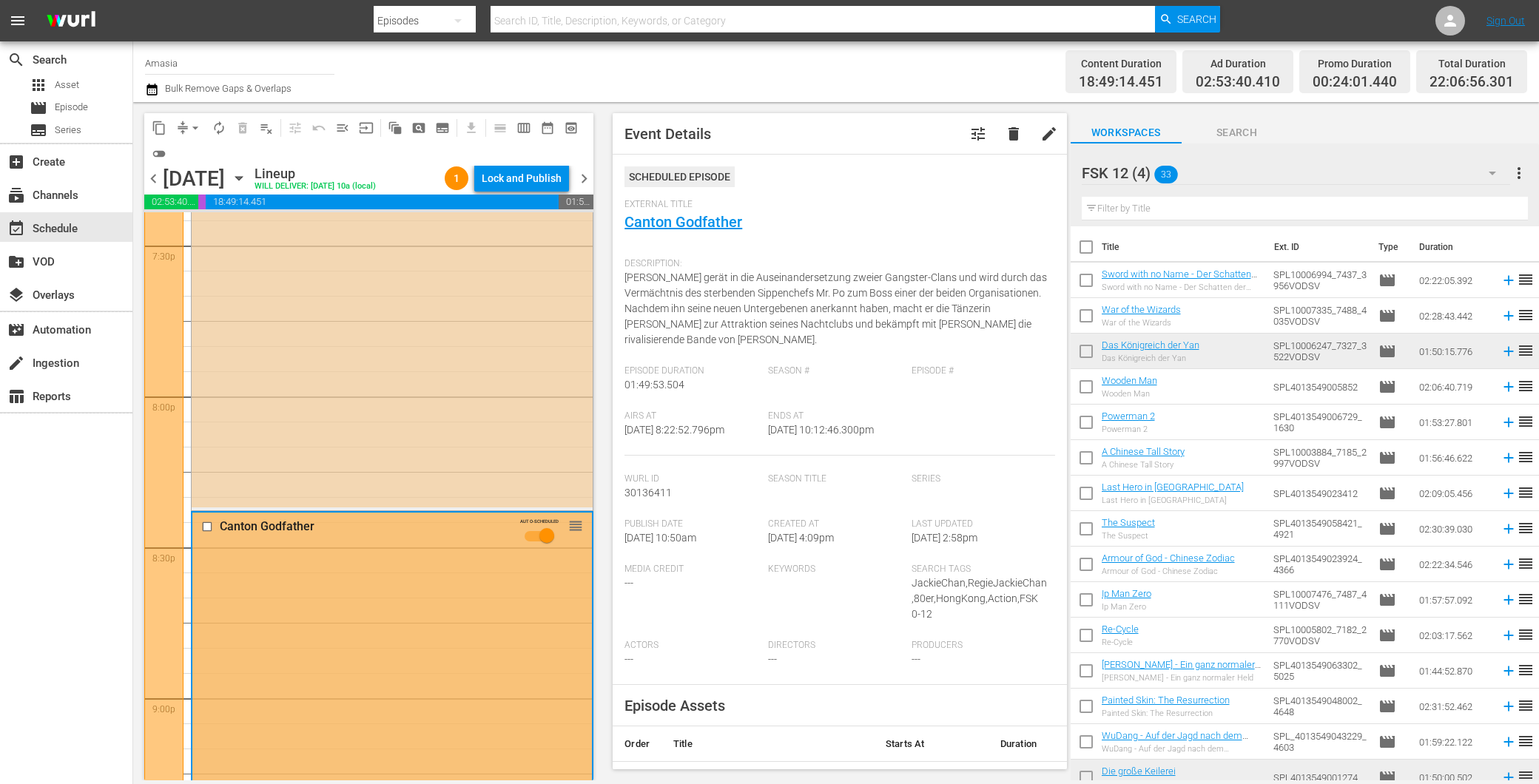
click at [375, 408] on div "Bichunmoo - Das Geheimnis des Meisters AUTO-SCHEDULED reorder" at bounding box center [392, 161] width 401 height 693
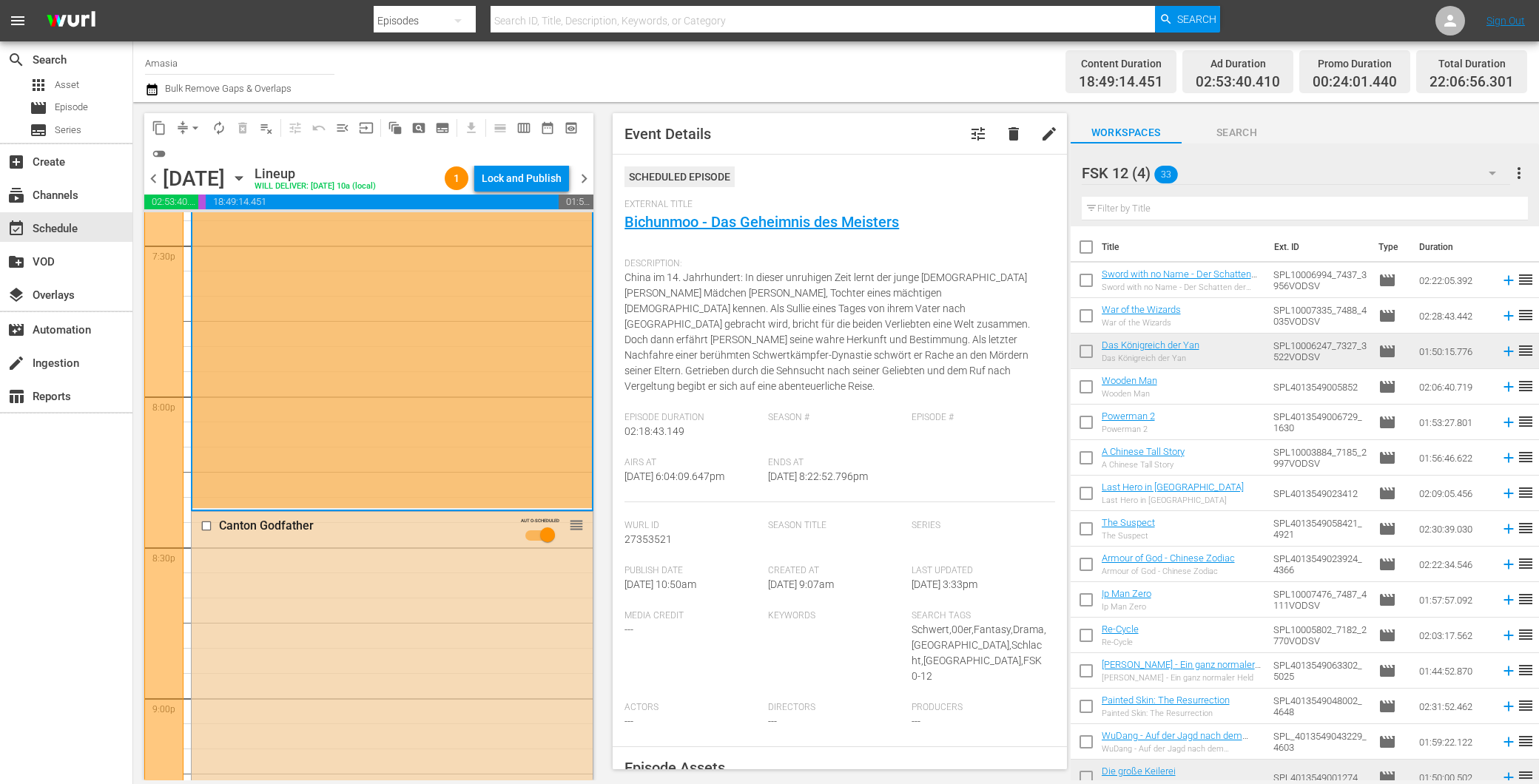
click at [711, 234] on div "External Title Bichunmoo - Das Geheimnis des Meisters" at bounding box center [839, 225] width 430 height 52
click at [710, 218] on link "Bichunmoo - Das Geheimnis des Meisters" at bounding box center [762, 221] width 275 height 18
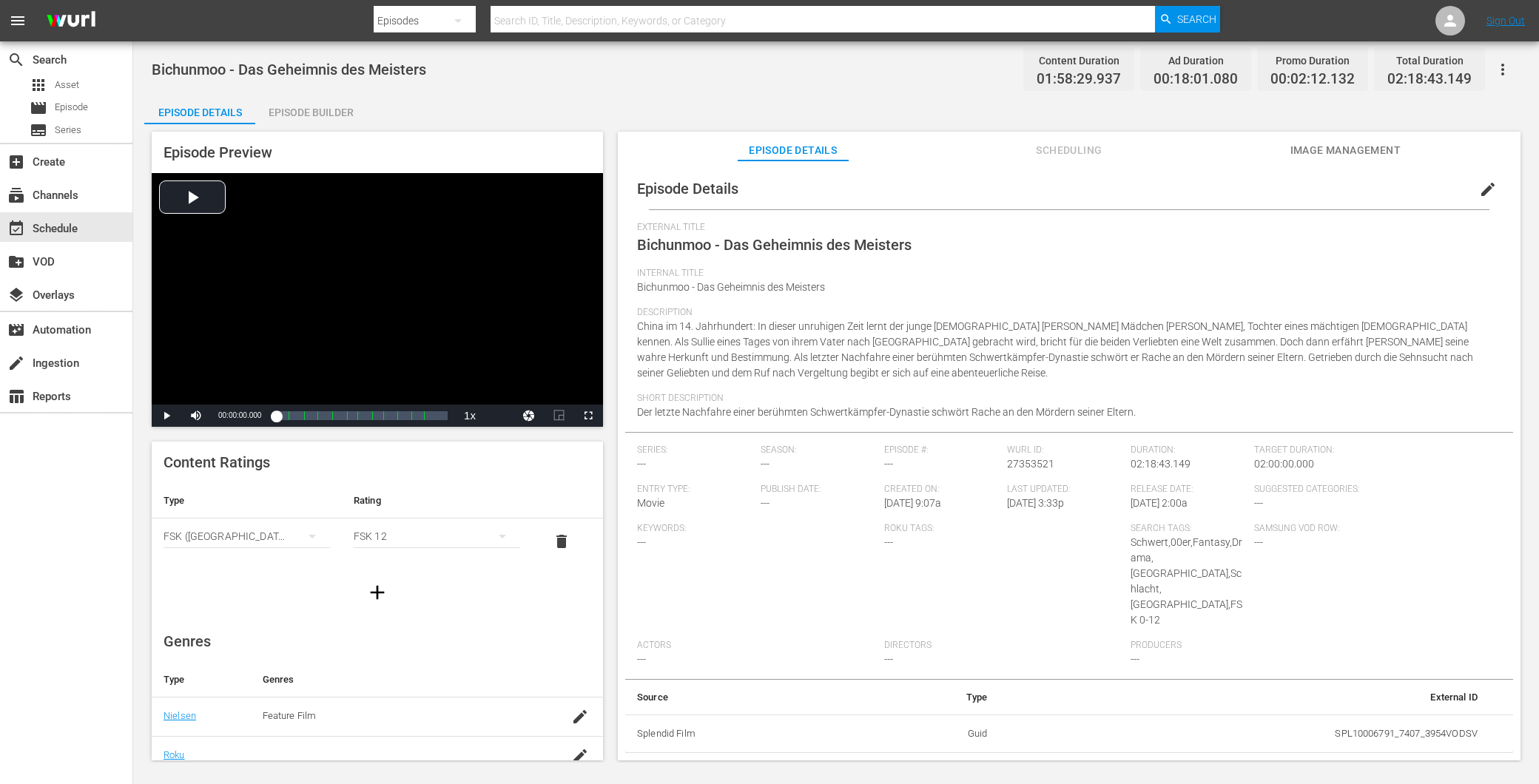
click at [1339, 159] on button "Image Management" at bounding box center [1344, 146] width 111 height 29
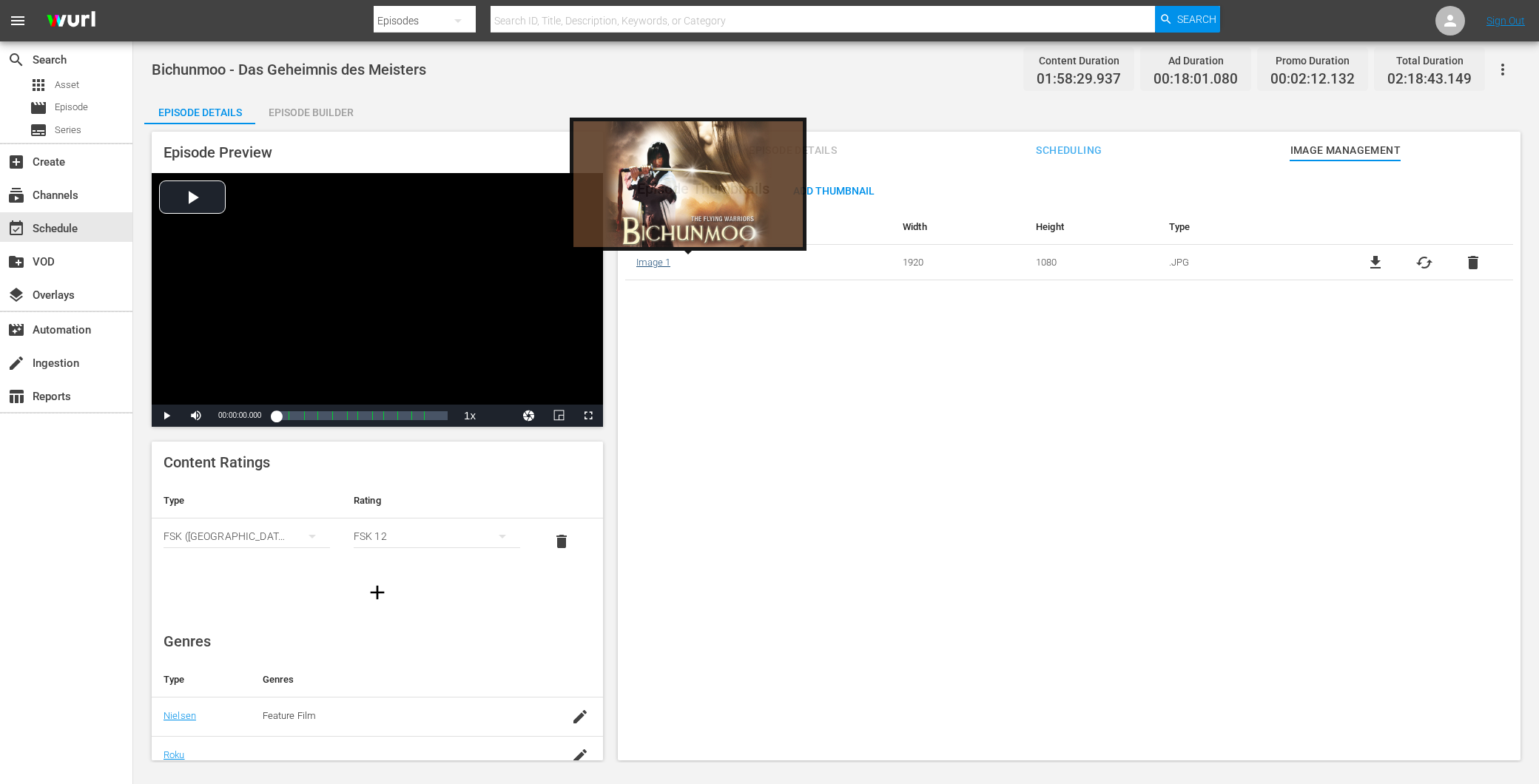
click at [655, 262] on link "Image 1" at bounding box center [653, 261] width 34 height 11
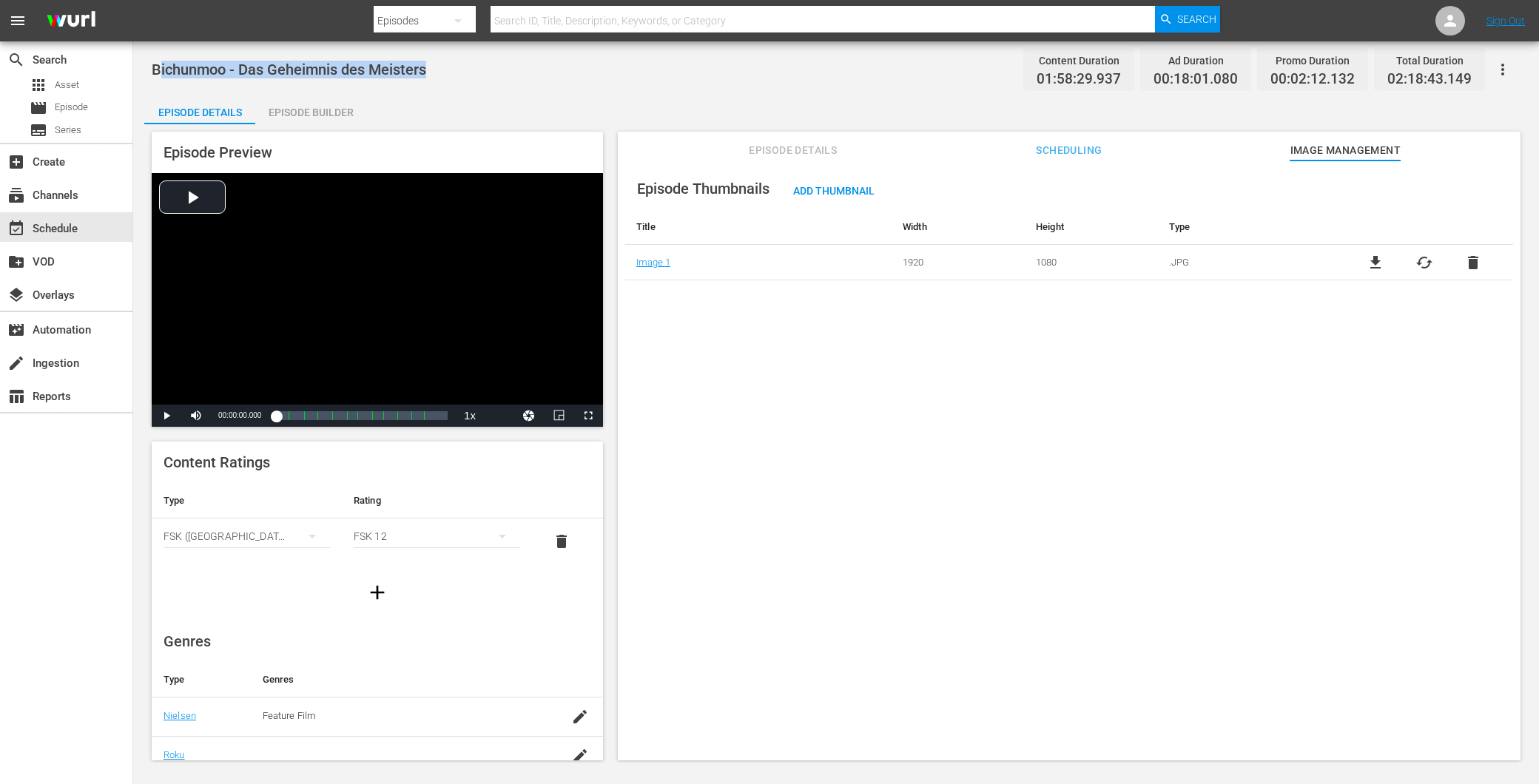
drag, startPoint x: 429, startPoint y: 68, endPoint x: 157, endPoint y: 71, distance: 272.0
click at [157, 71] on div "Bichunmoo - Das Geheimnis des Meisters Content Duration 01:58:29.937 Ad Duratio…" at bounding box center [836, 69] width 1369 height 33
drag, startPoint x: 143, startPoint y: 64, endPoint x: 450, endPoint y: 75, distance: 307.2
click at [450, 75] on div "Bichunmoo - Das Geheimnis des Meisters Content Duration 01:58:29.937 Ad Duratio…" at bounding box center [835, 402] width 1405 height 721
drag, startPoint x: 450, startPoint y: 75, endPoint x: 412, endPoint y: 70, distance: 38.3
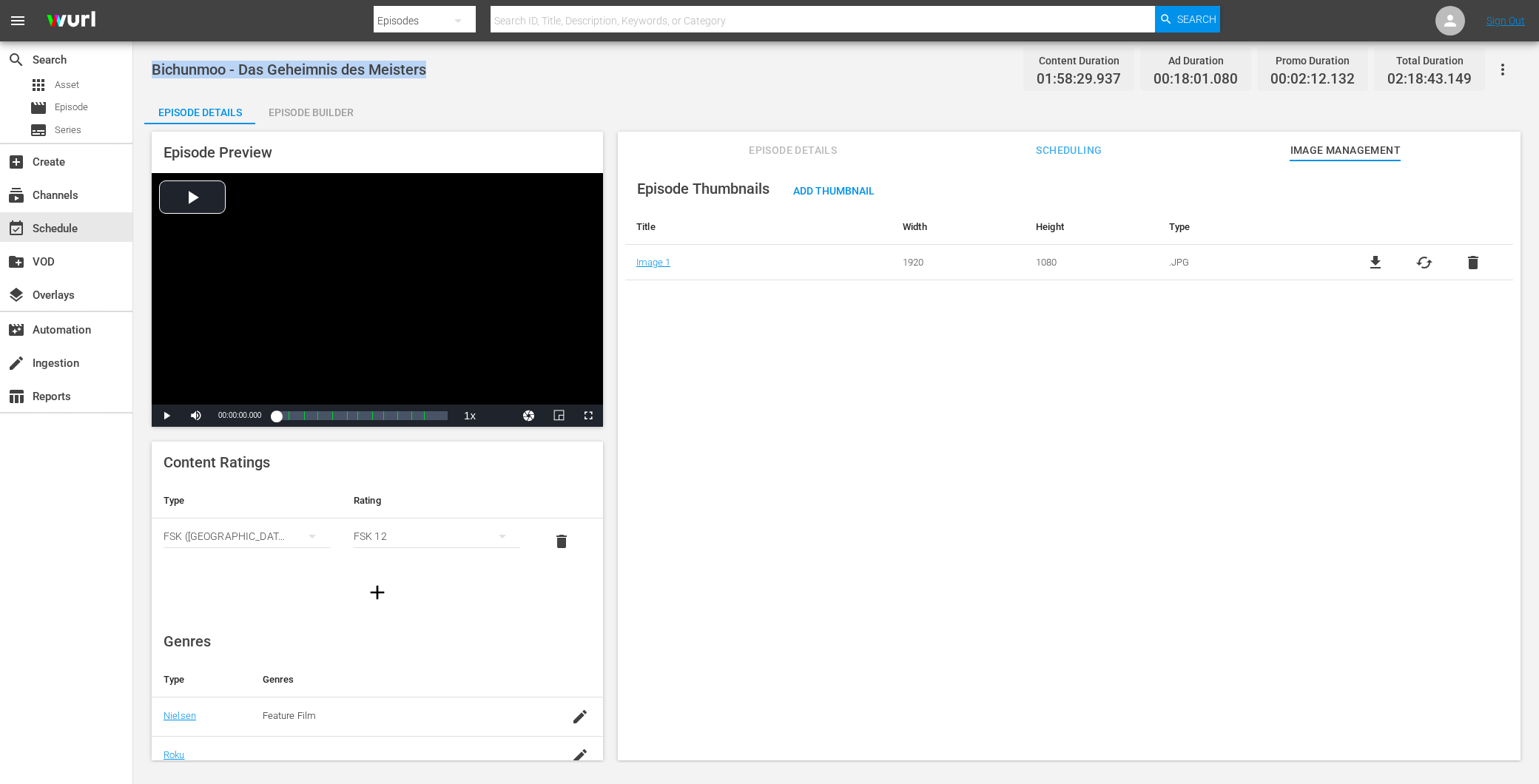
copy span "Bichunmoo - Das Geheimnis des Meisters"
